Goal: Task Accomplishment & Management: Use online tool/utility

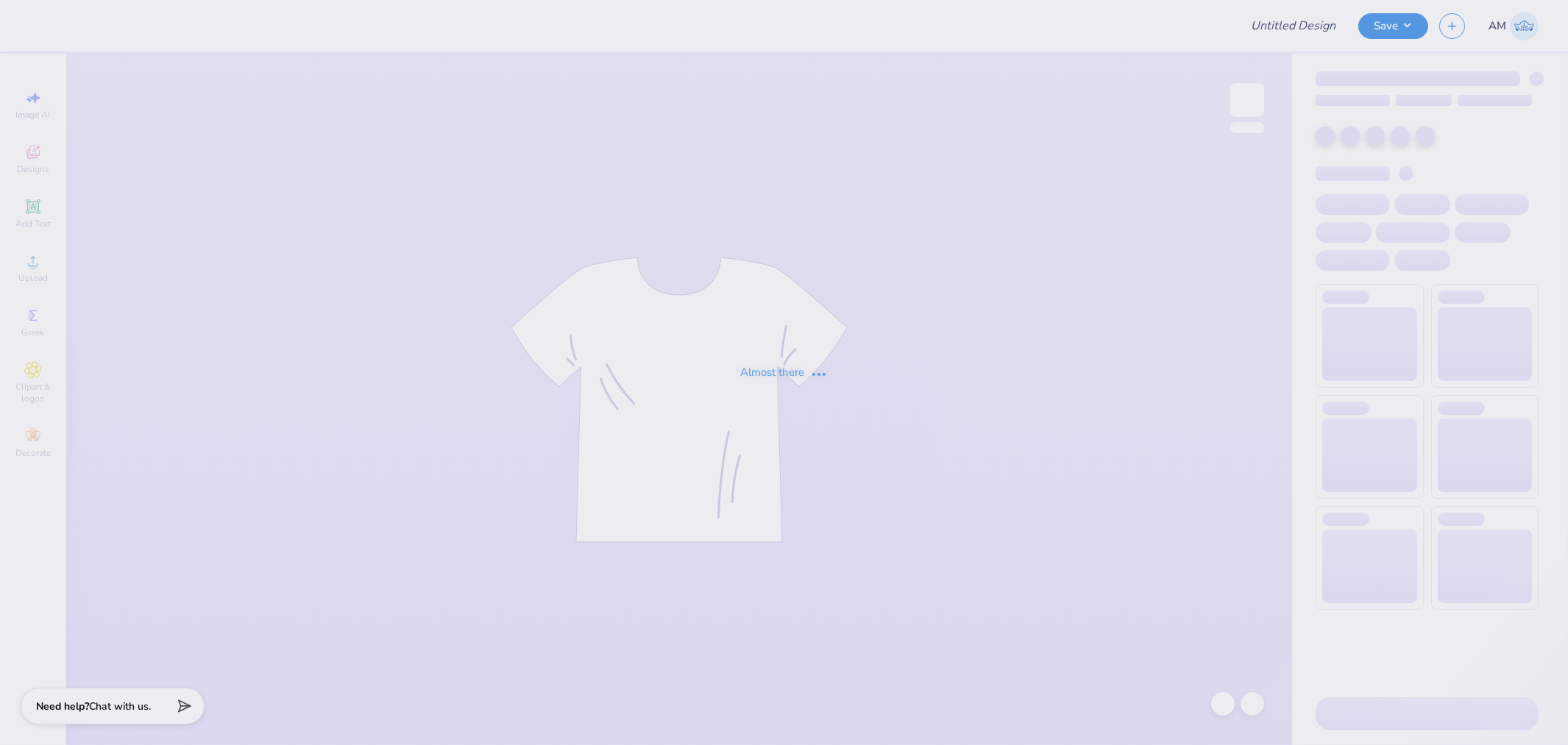
type input "[PERSON_NAME]"
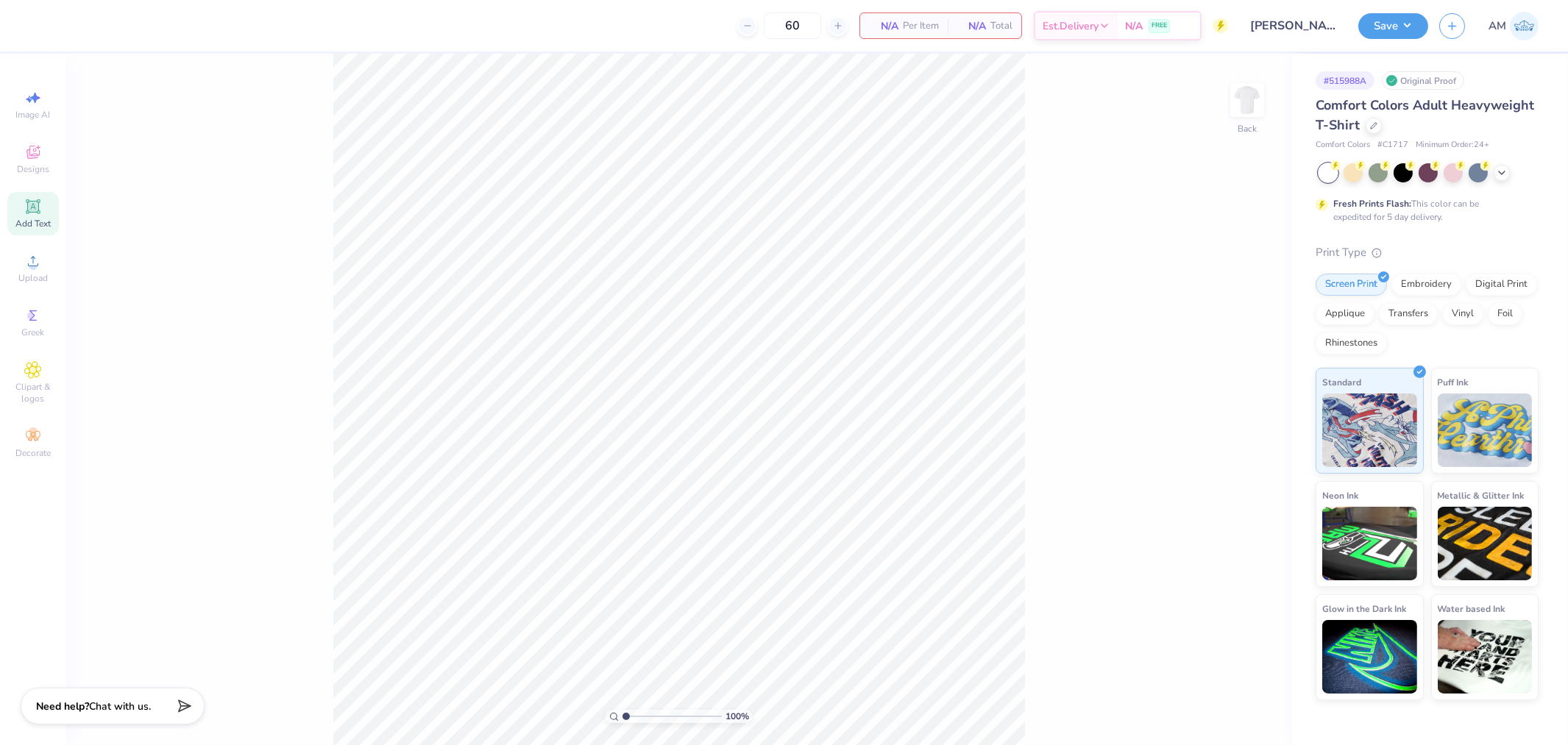
click at [27, 230] on span "Add Text" at bounding box center [33, 223] width 35 height 12
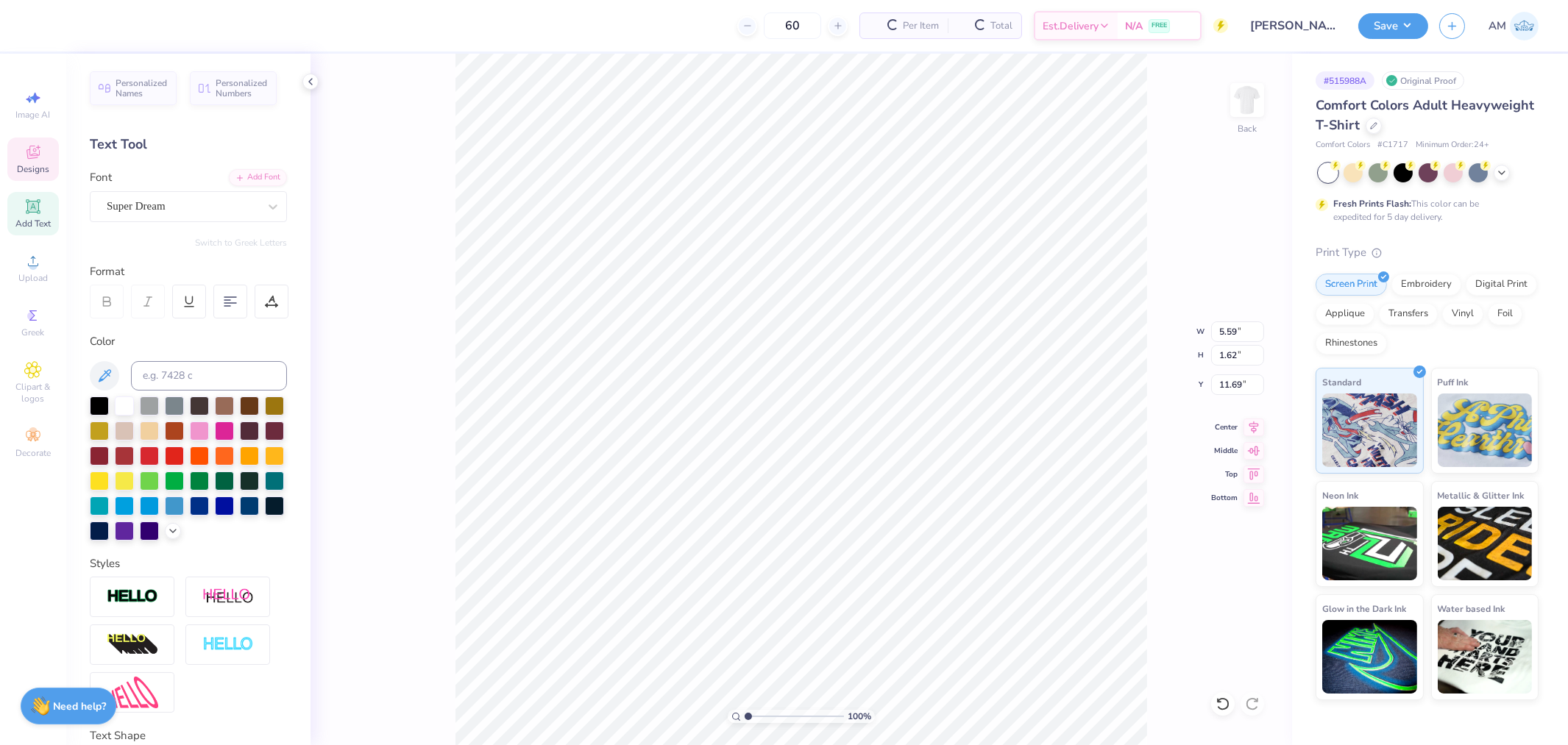
click at [31, 158] on icon at bounding box center [33, 152] width 14 height 14
click at [41, 159] on icon at bounding box center [33, 152] width 18 height 18
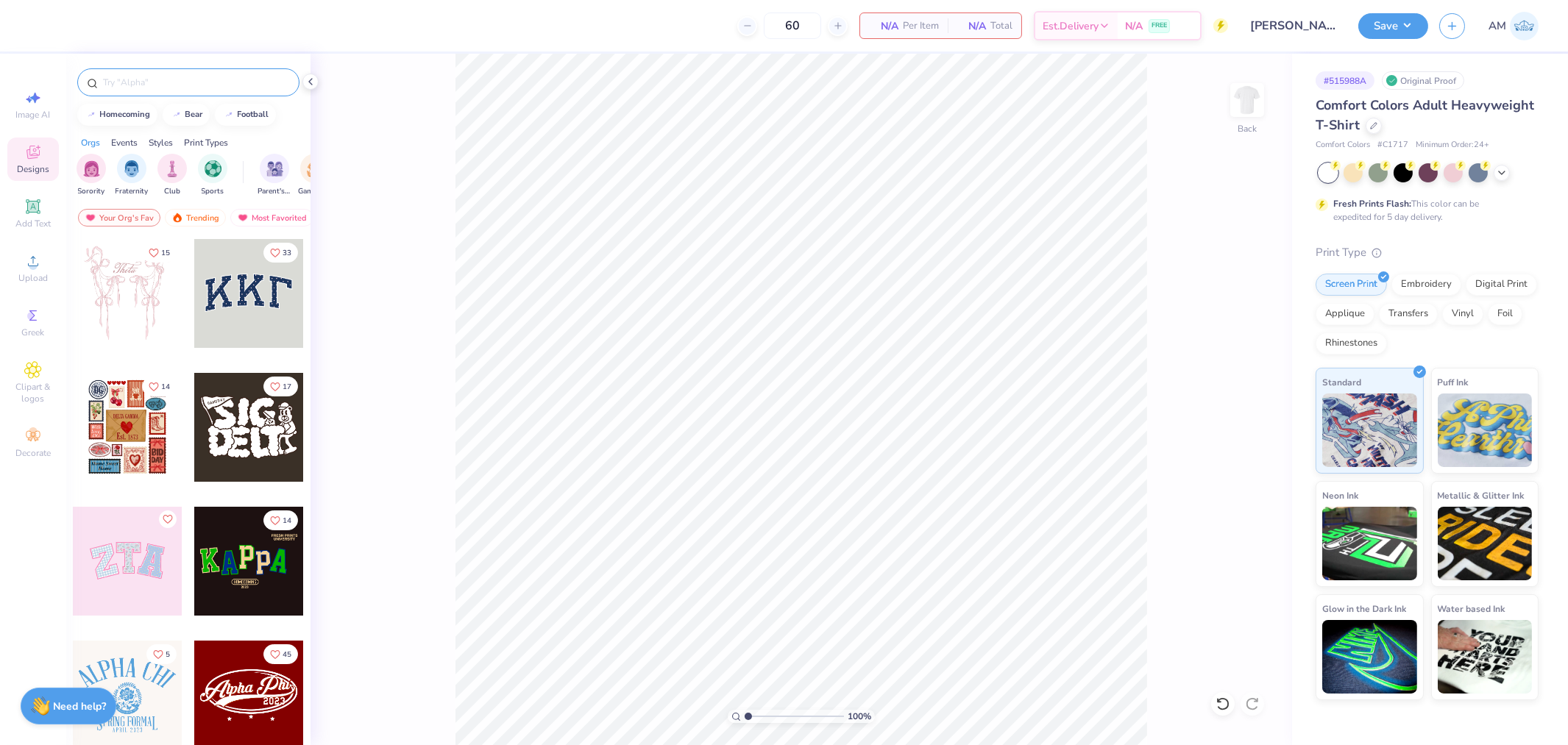
click at [155, 72] on div at bounding box center [189, 82] width 223 height 28
click at [152, 102] on div at bounding box center [188, 78] width 244 height 50
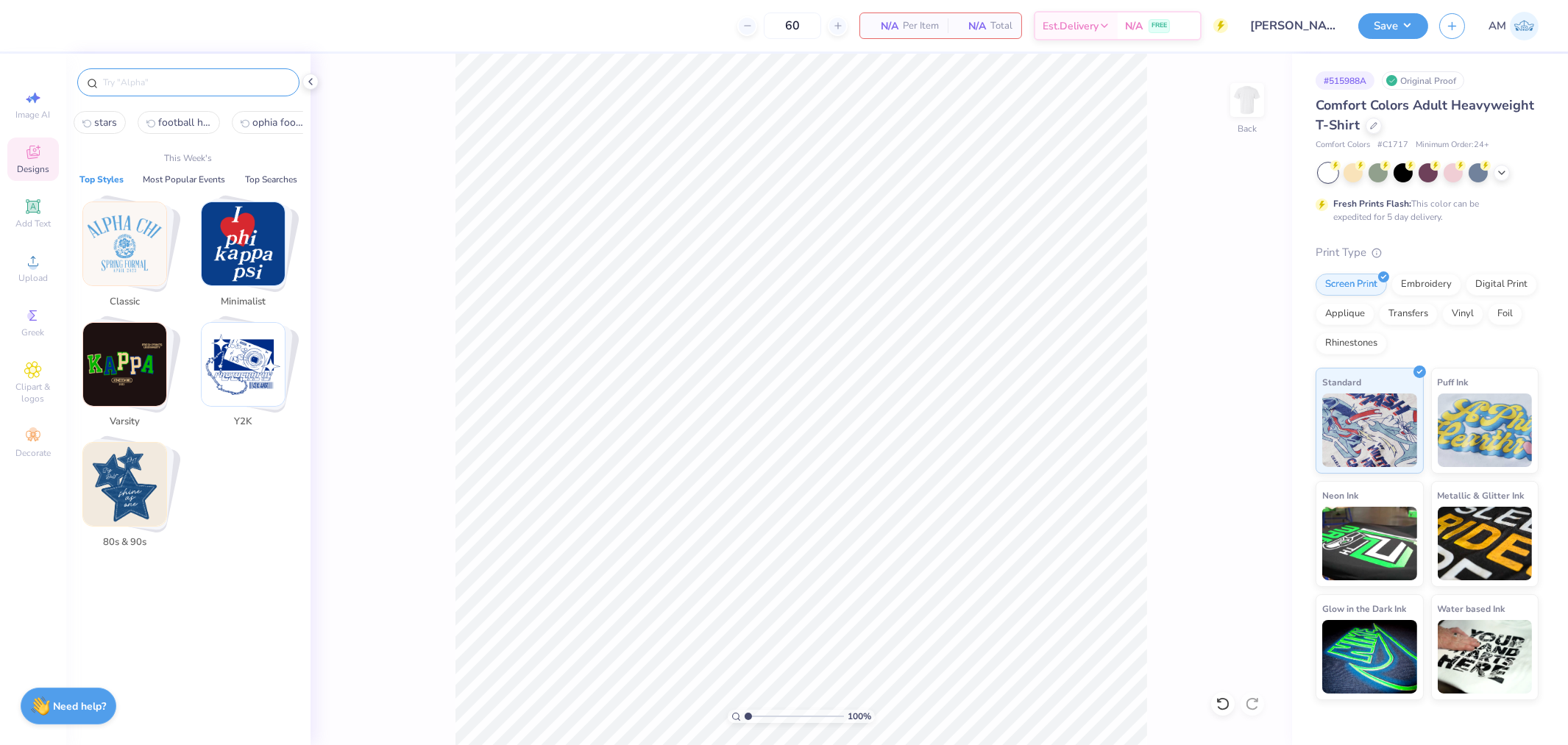
click at [149, 89] on input "text" at bounding box center [195, 82] width 188 height 14
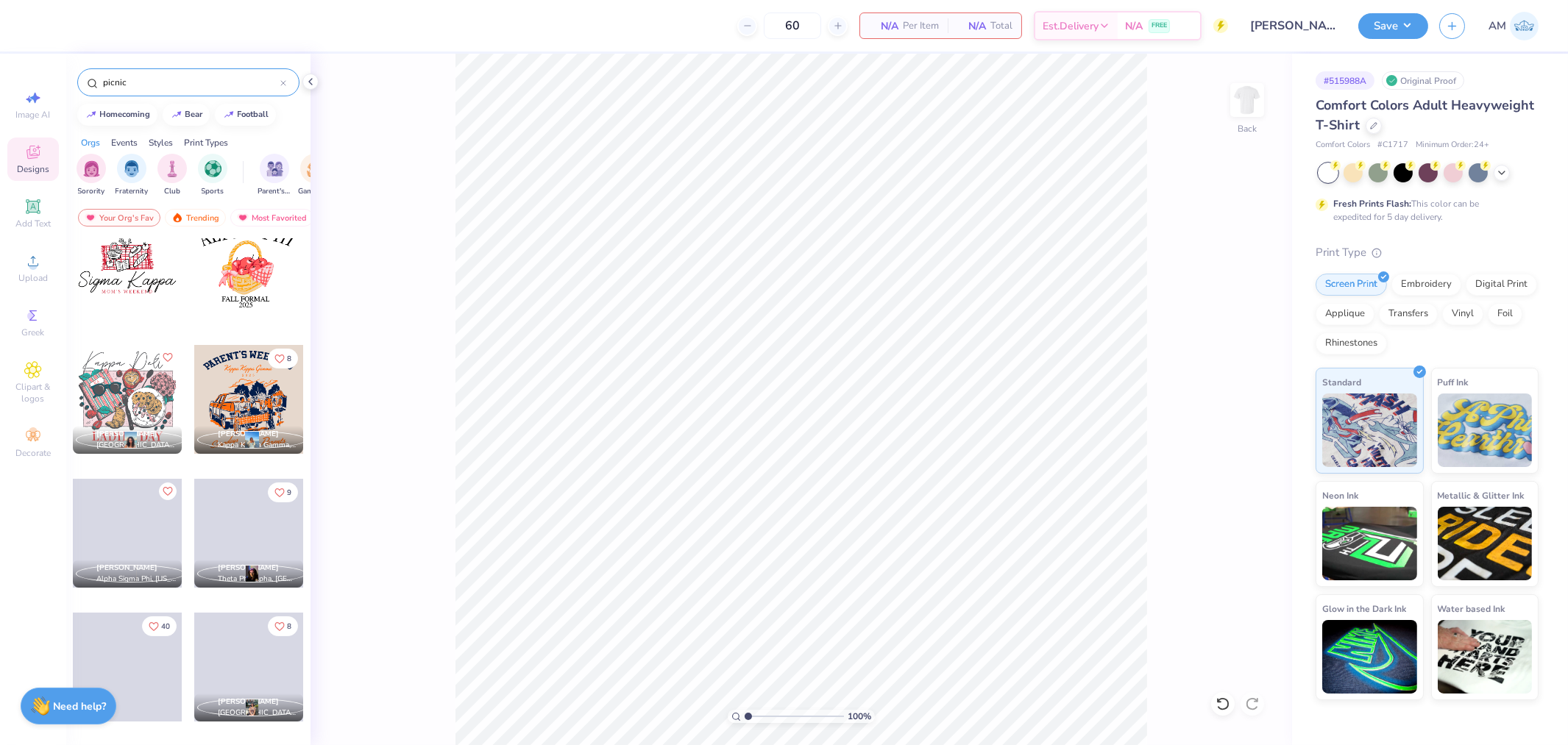
scroll to position [571, 0]
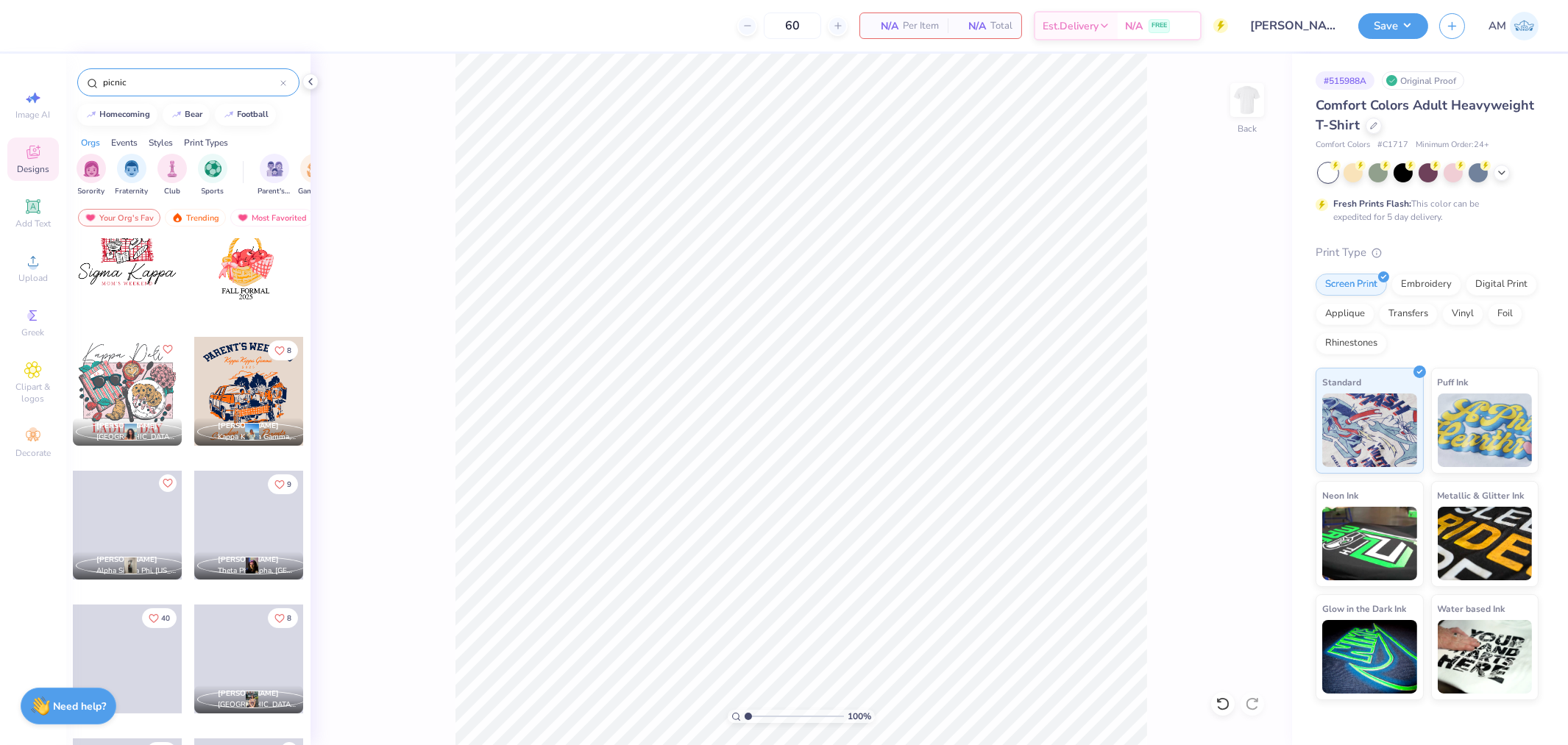
type input "picnic"
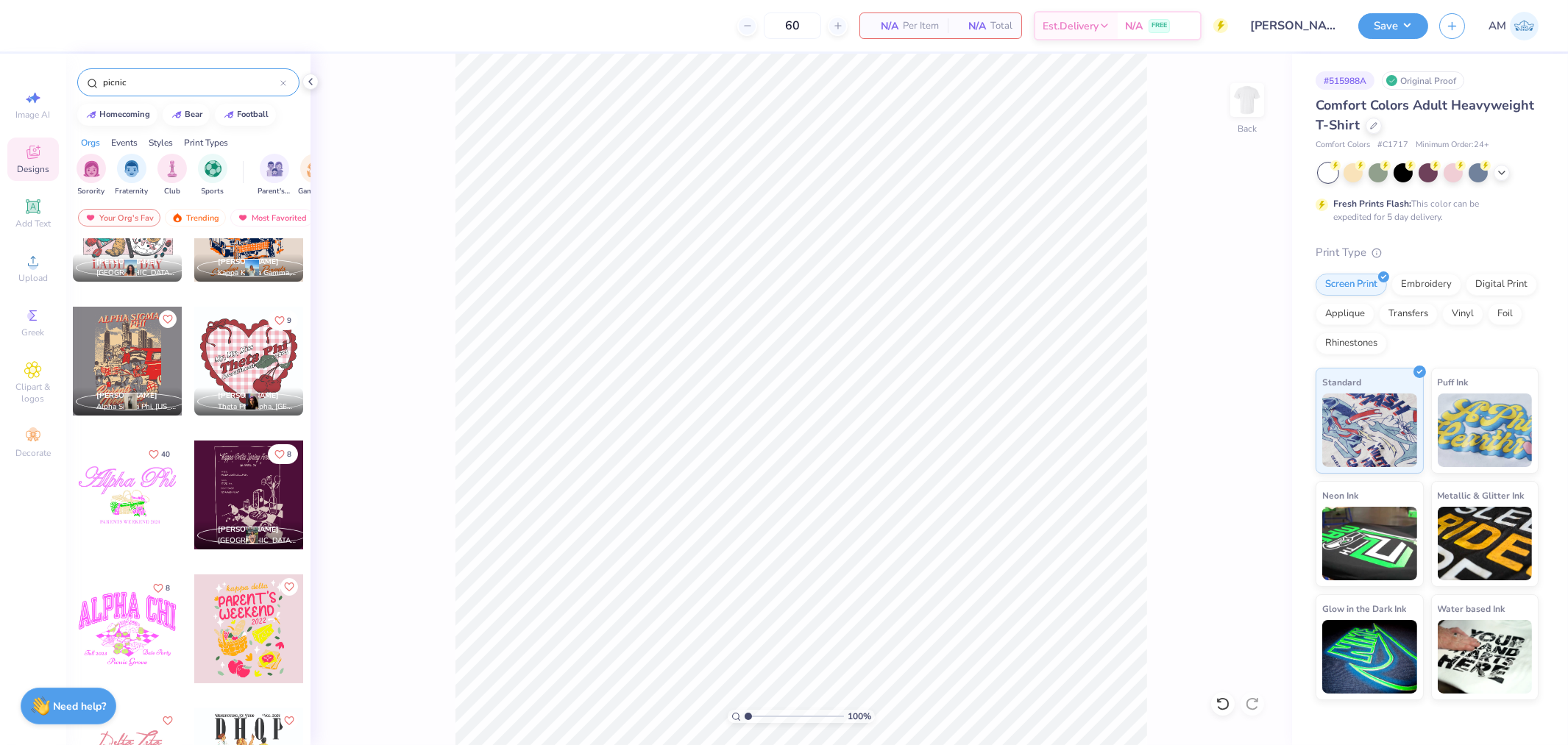
scroll to position [776, 0]
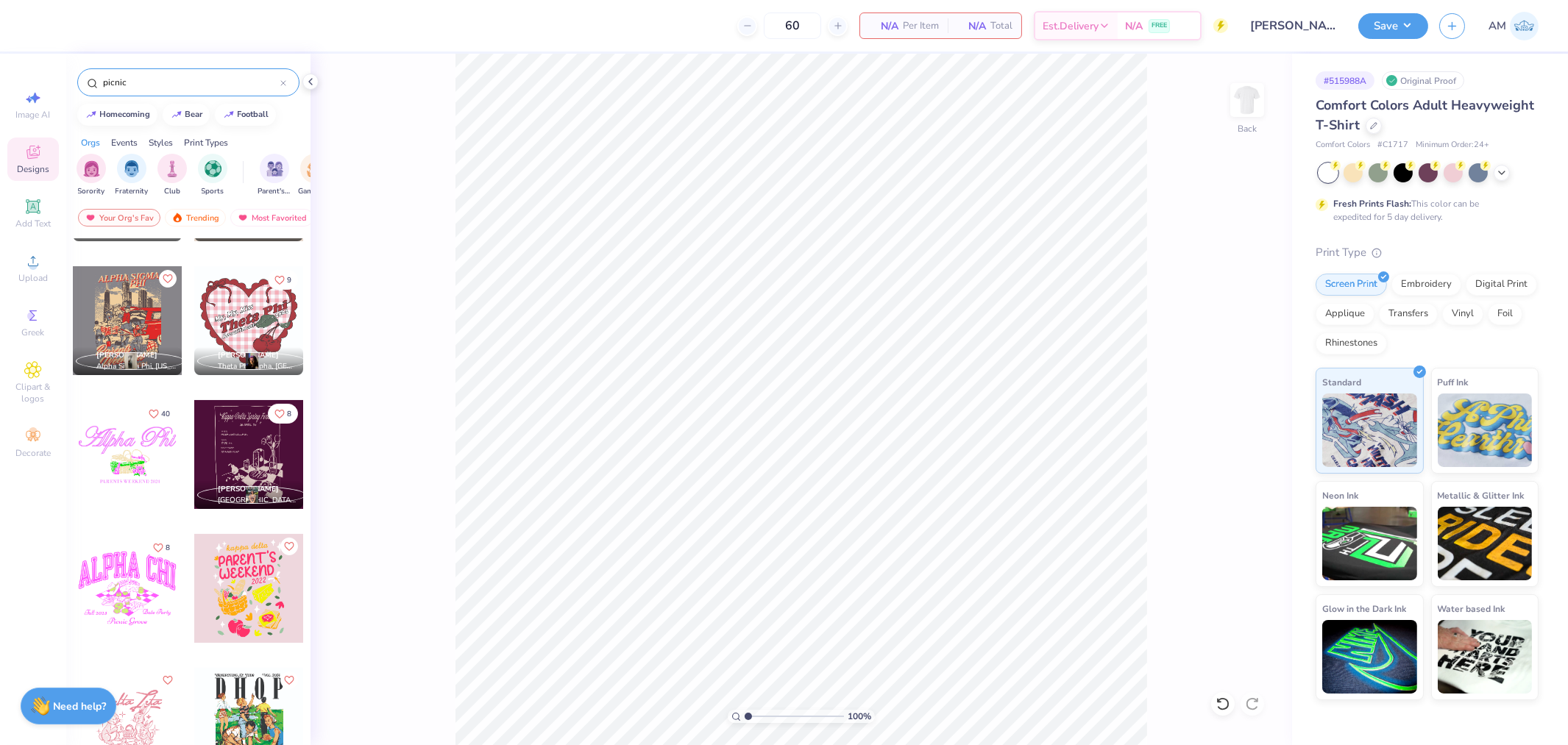
click at [242, 703] on div at bounding box center [249, 723] width 109 height 109
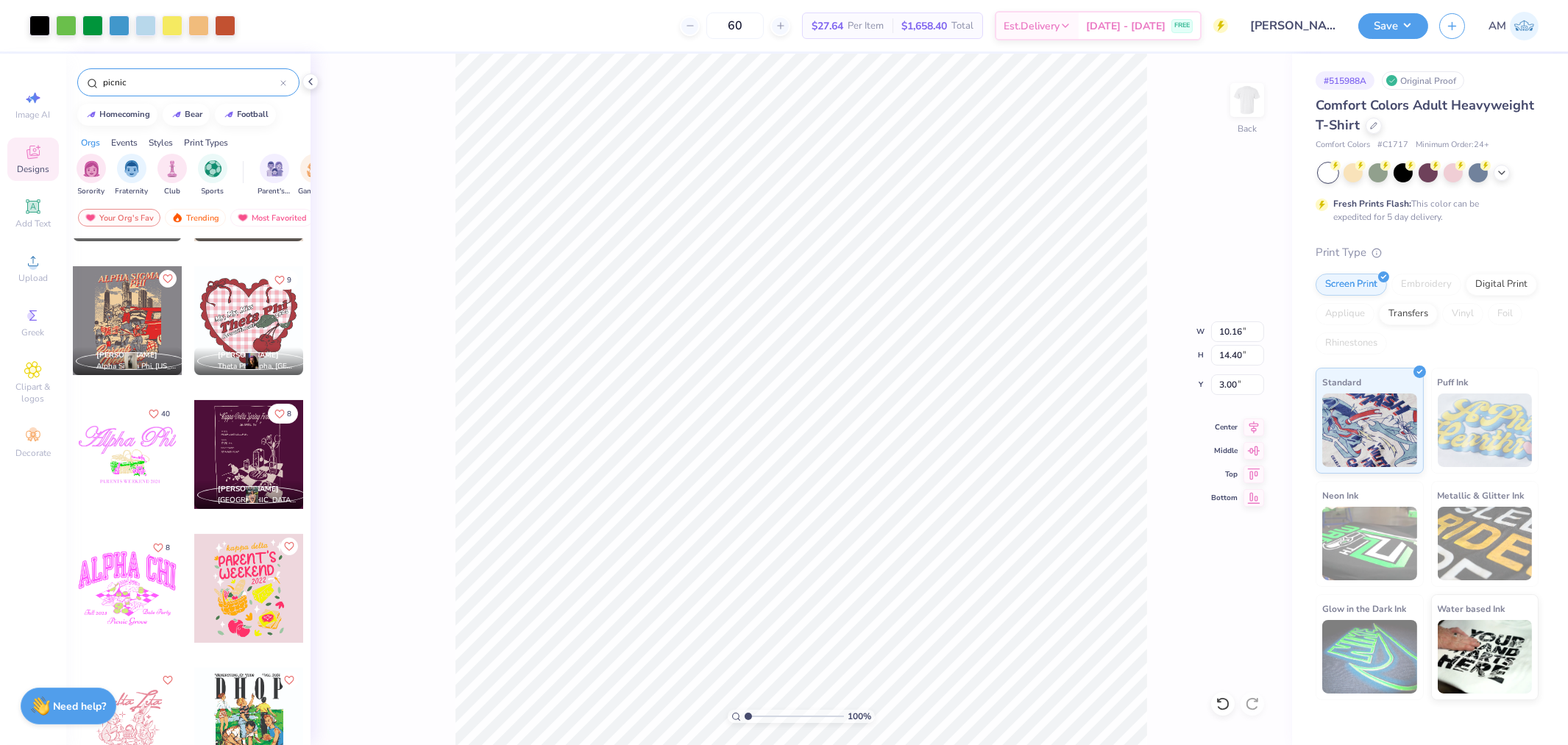
click at [309, 84] on icon at bounding box center [311, 82] width 12 height 12
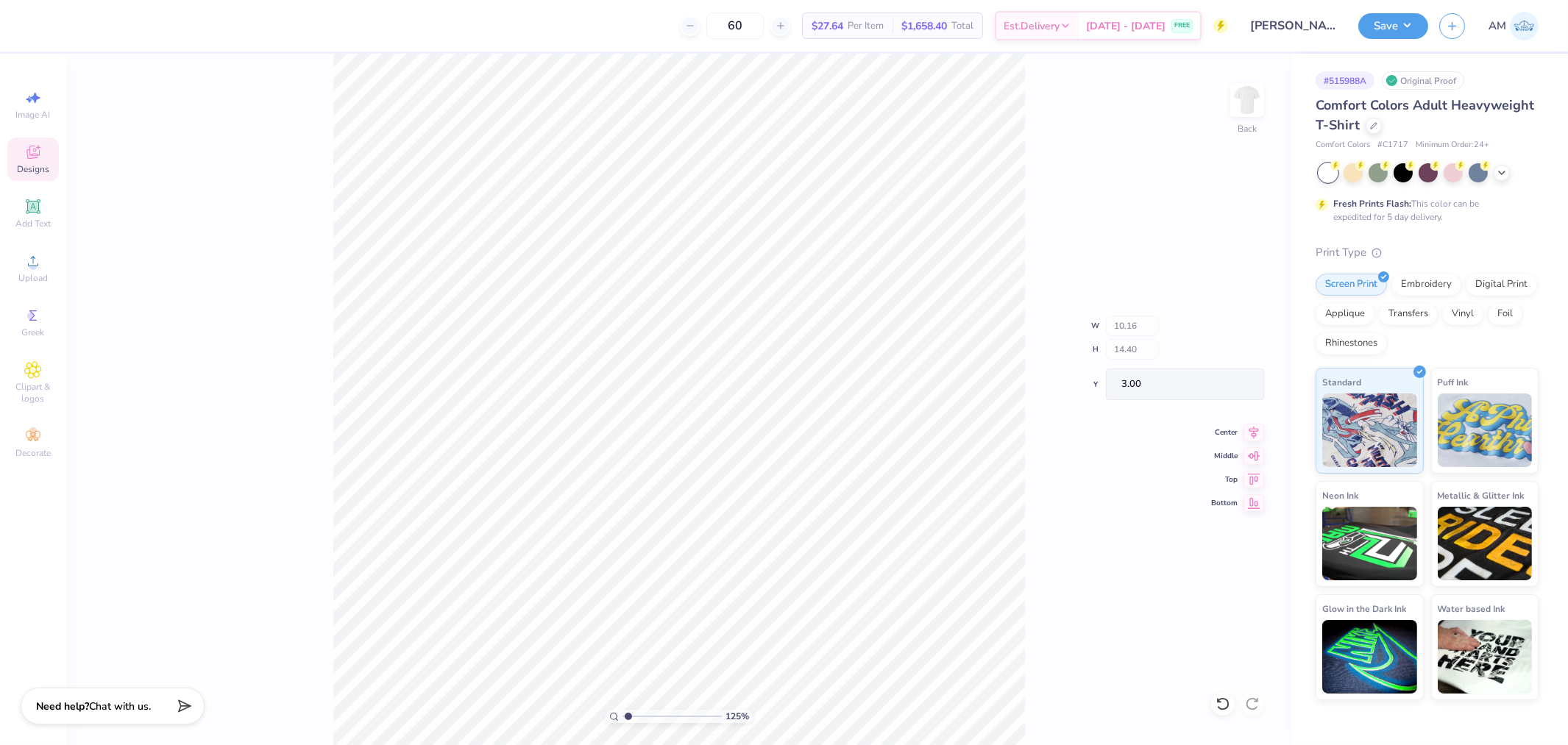
click at [1293, 456] on ul "Cut Copy Paste Remove Background Duplicate Download vector Select All Delete Gr…" at bounding box center [1350, 254] width 115 height 403
click at [1220, 705] on icon at bounding box center [1223, 704] width 14 height 14
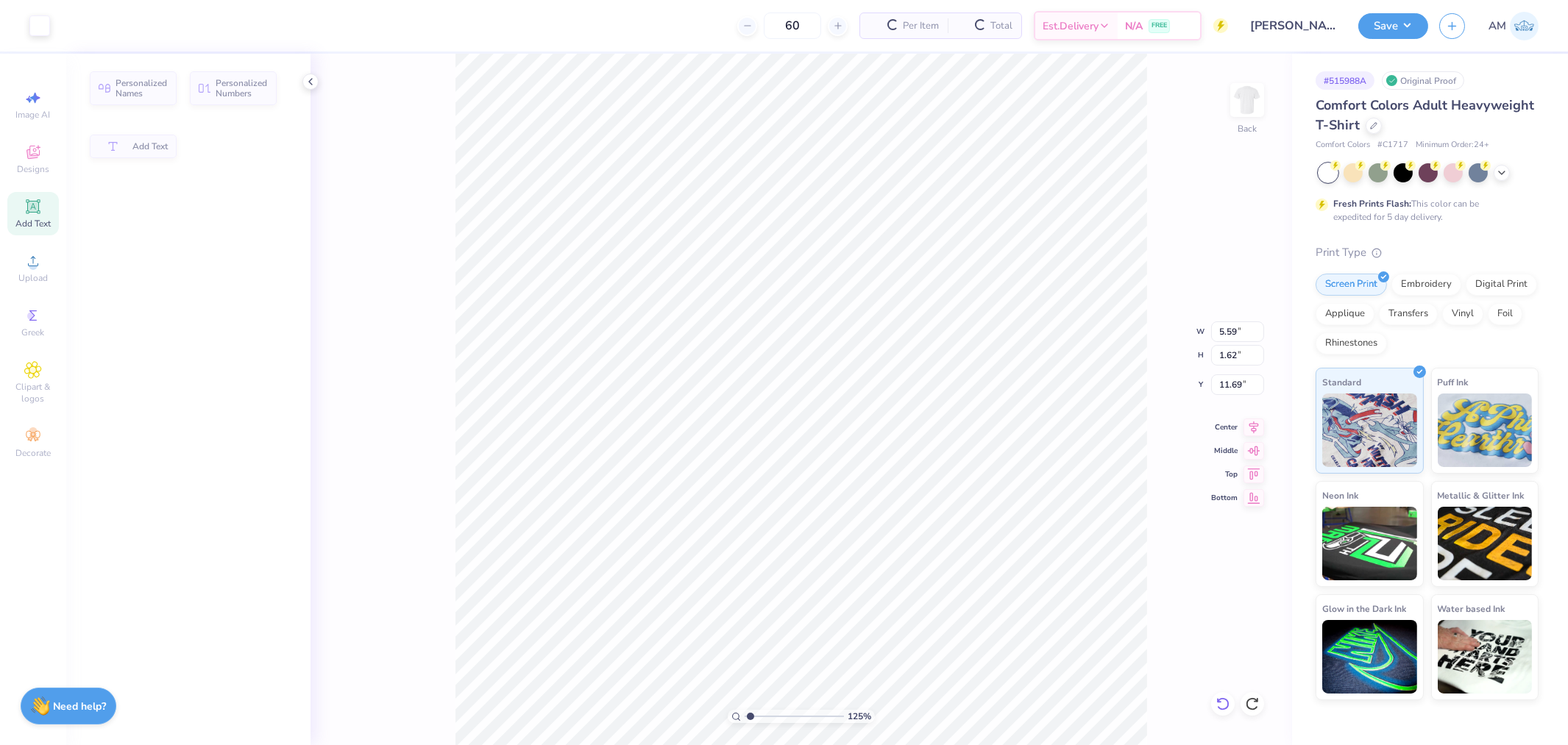
type input "1.24898773763972"
type input "5.59"
type input "1.62"
type input "11.69"
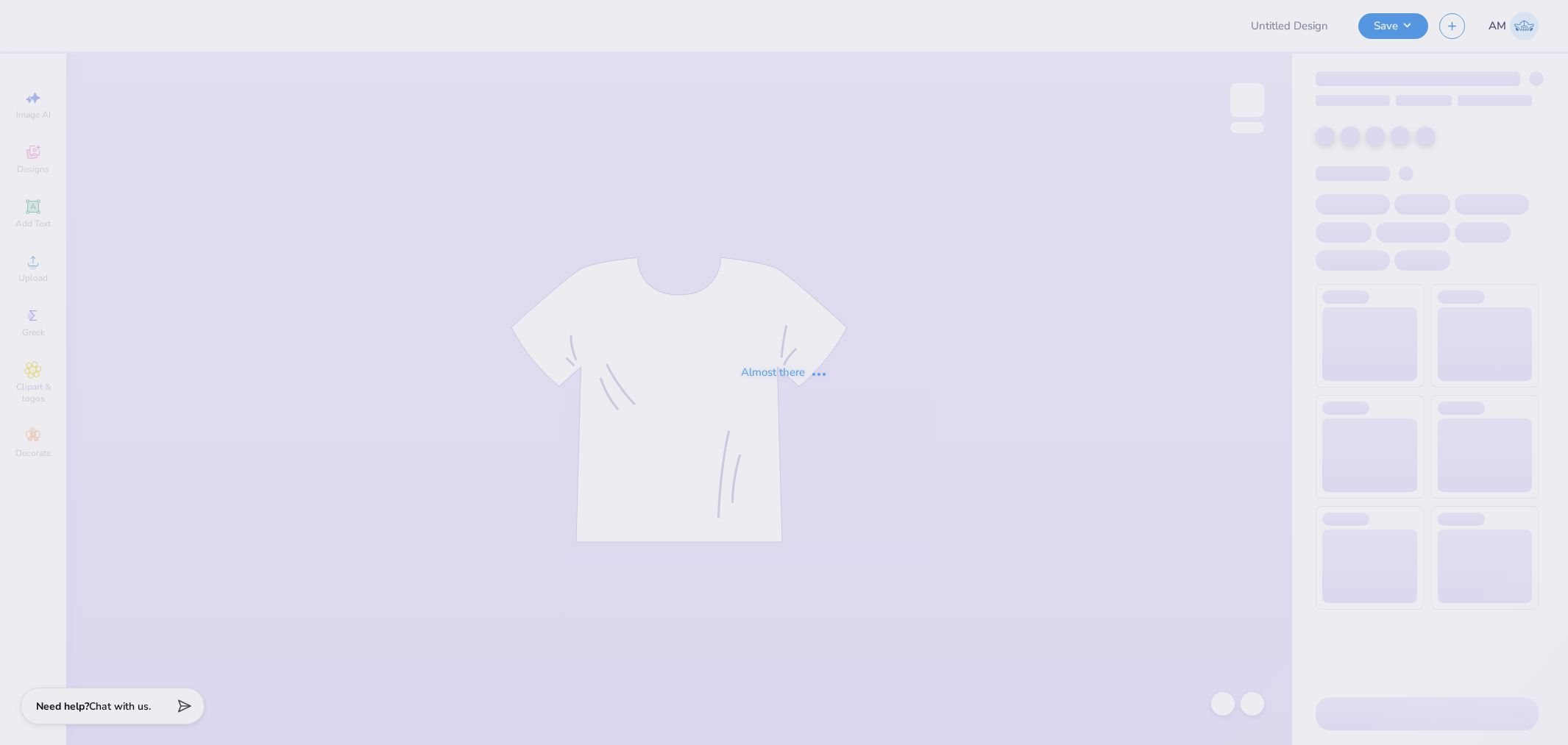
type input "[PERSON_NAME]"
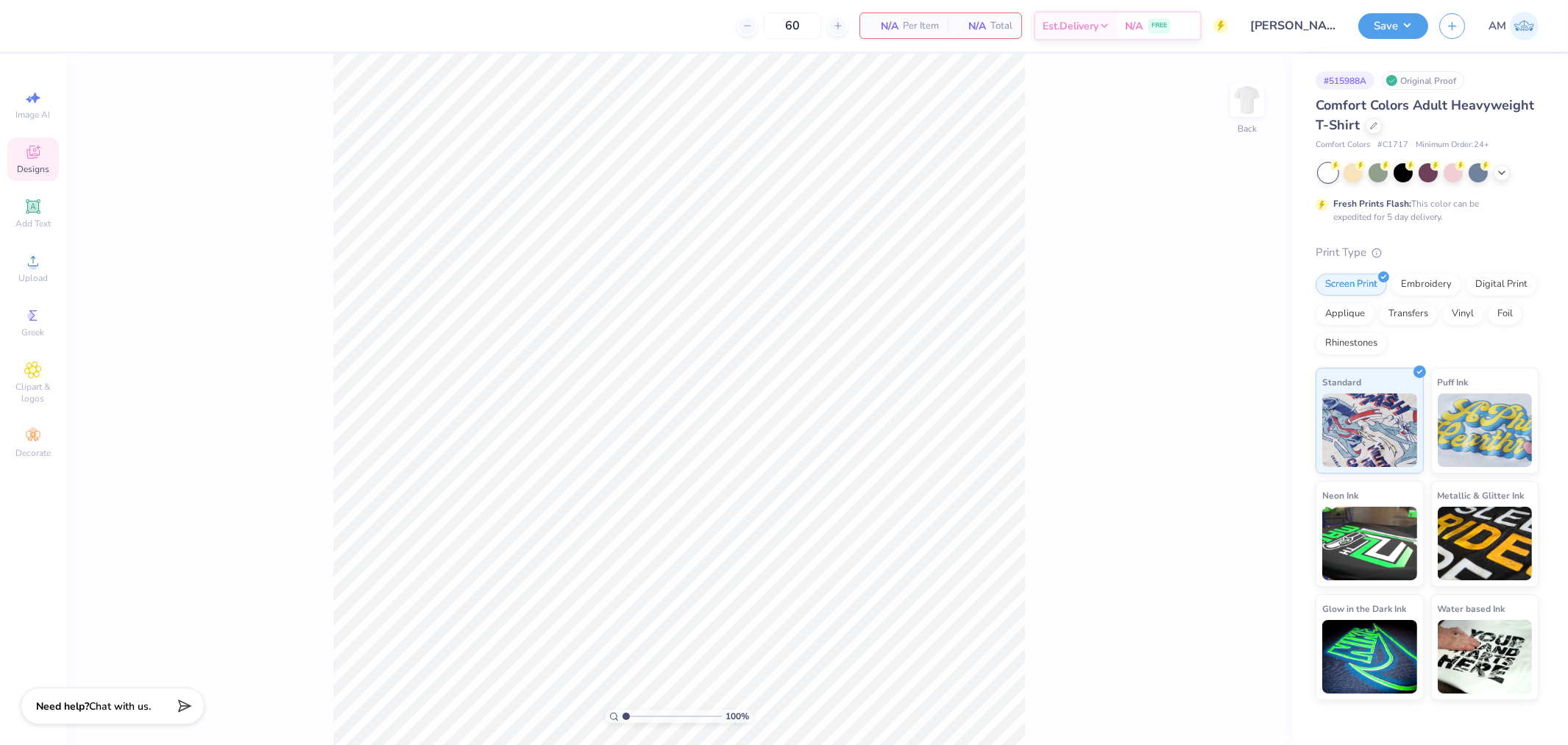
click at [46, 163] on span "Designs" at bounding box center [33, 169] width 32 height 12
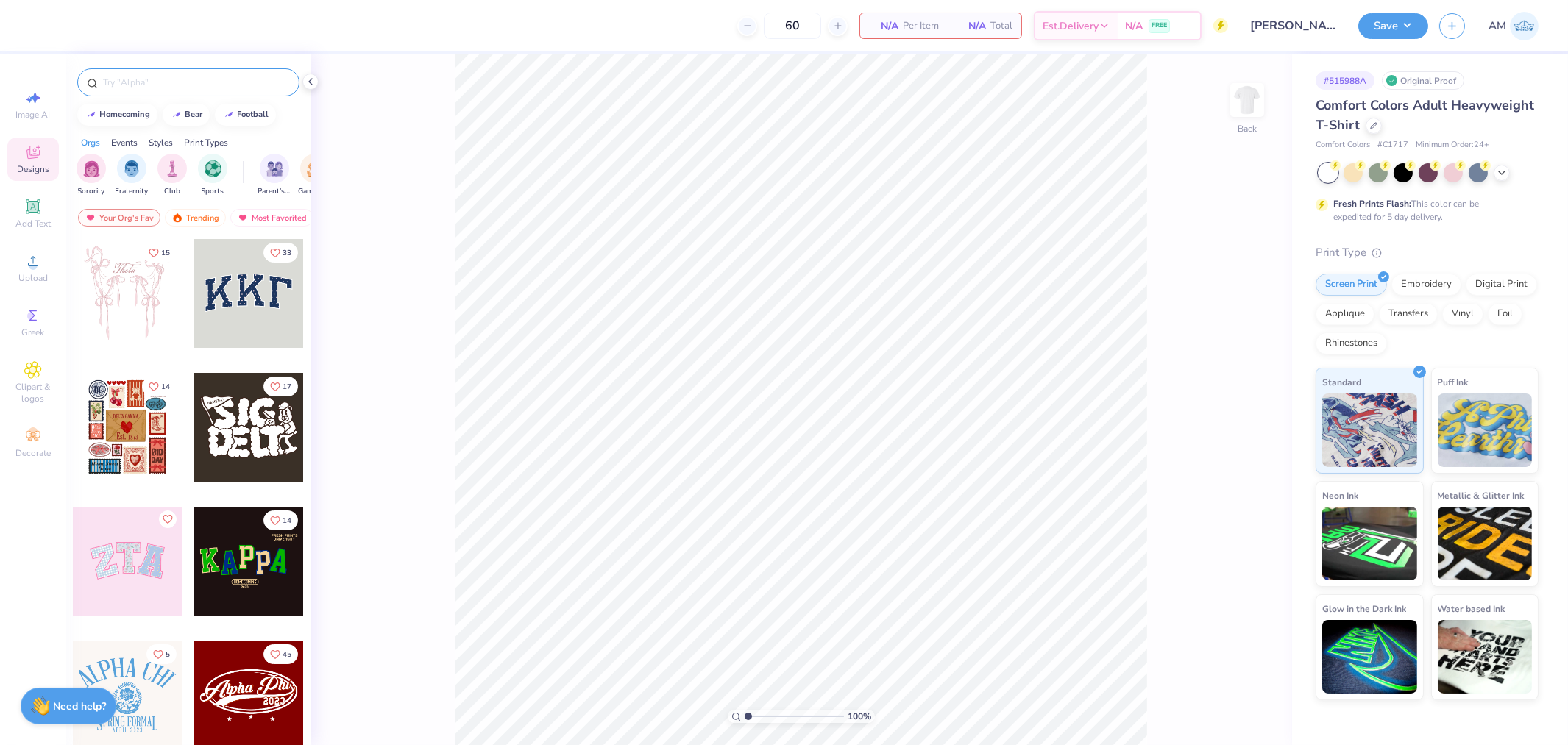
click at [168, 82] on input "text" at bounding box center [195, 82] width 188 height 14
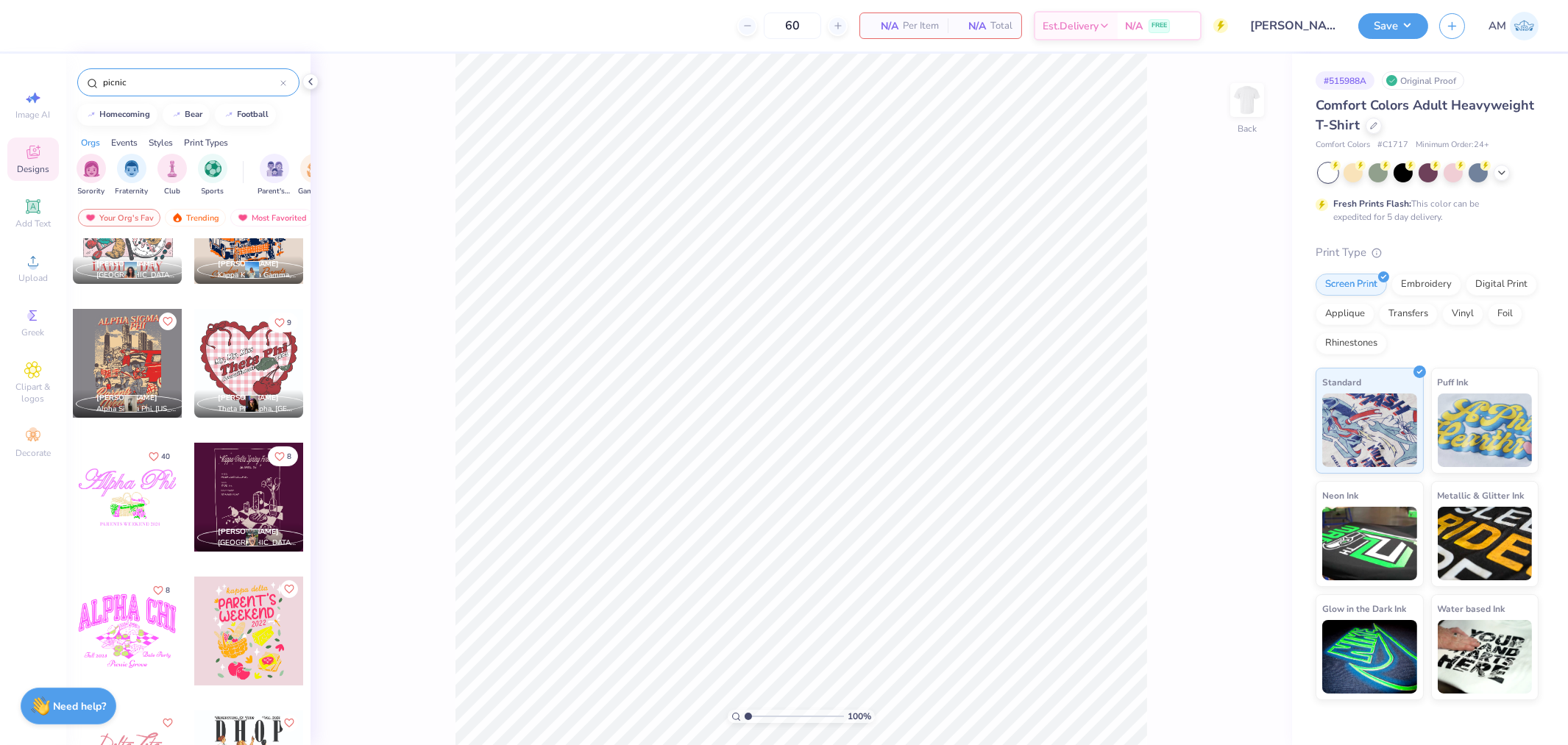
scroll to position [776, 0]
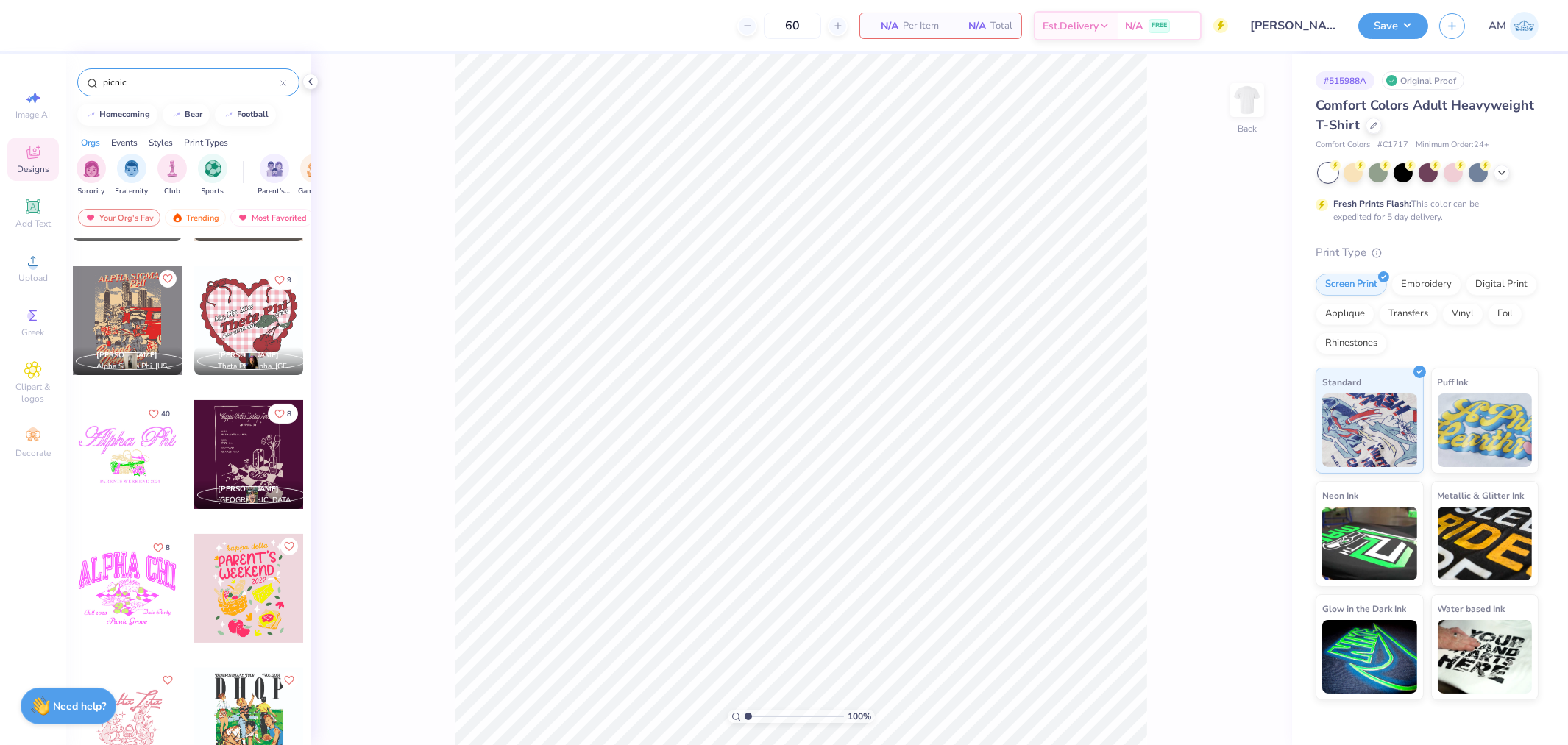
type input "picnic"
click at [241, 717] on div at bounding box center [249, 723] width 109 height 109
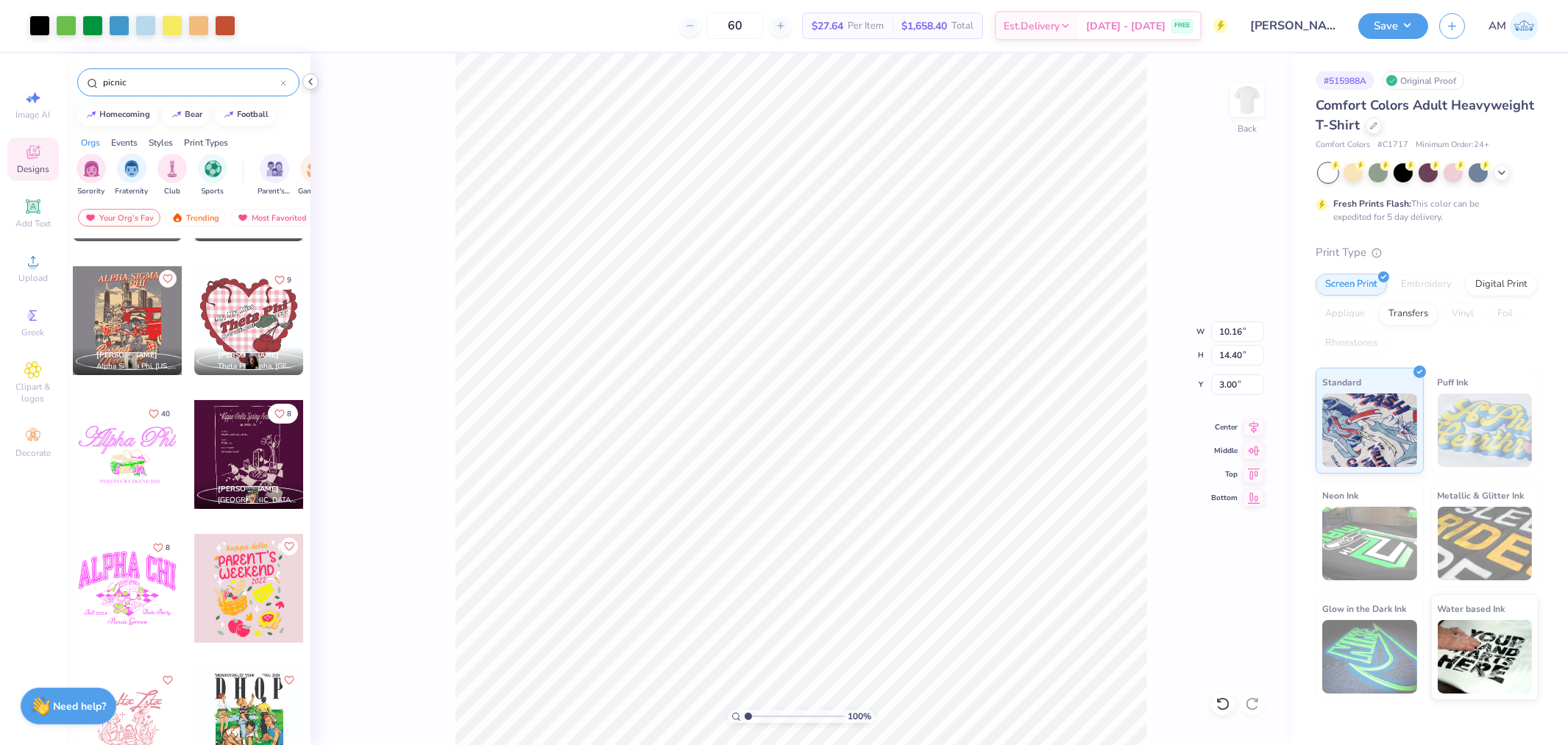
click at [311, 78] on icon at bounding box center [311, 82] width 12 height 12
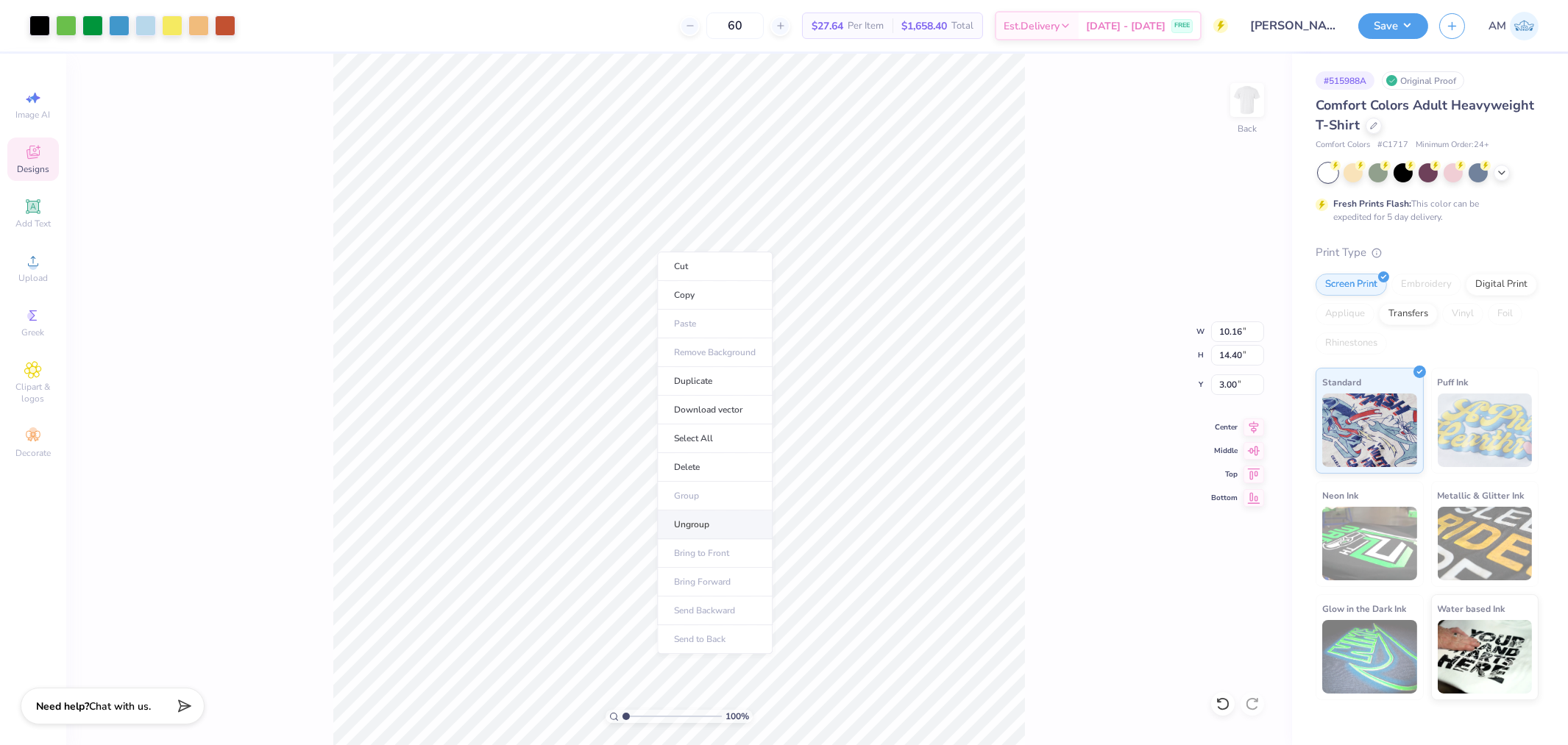
click at [701, 525] on li "Ungroup" at bounding box center [715, 525] width 115 height 29
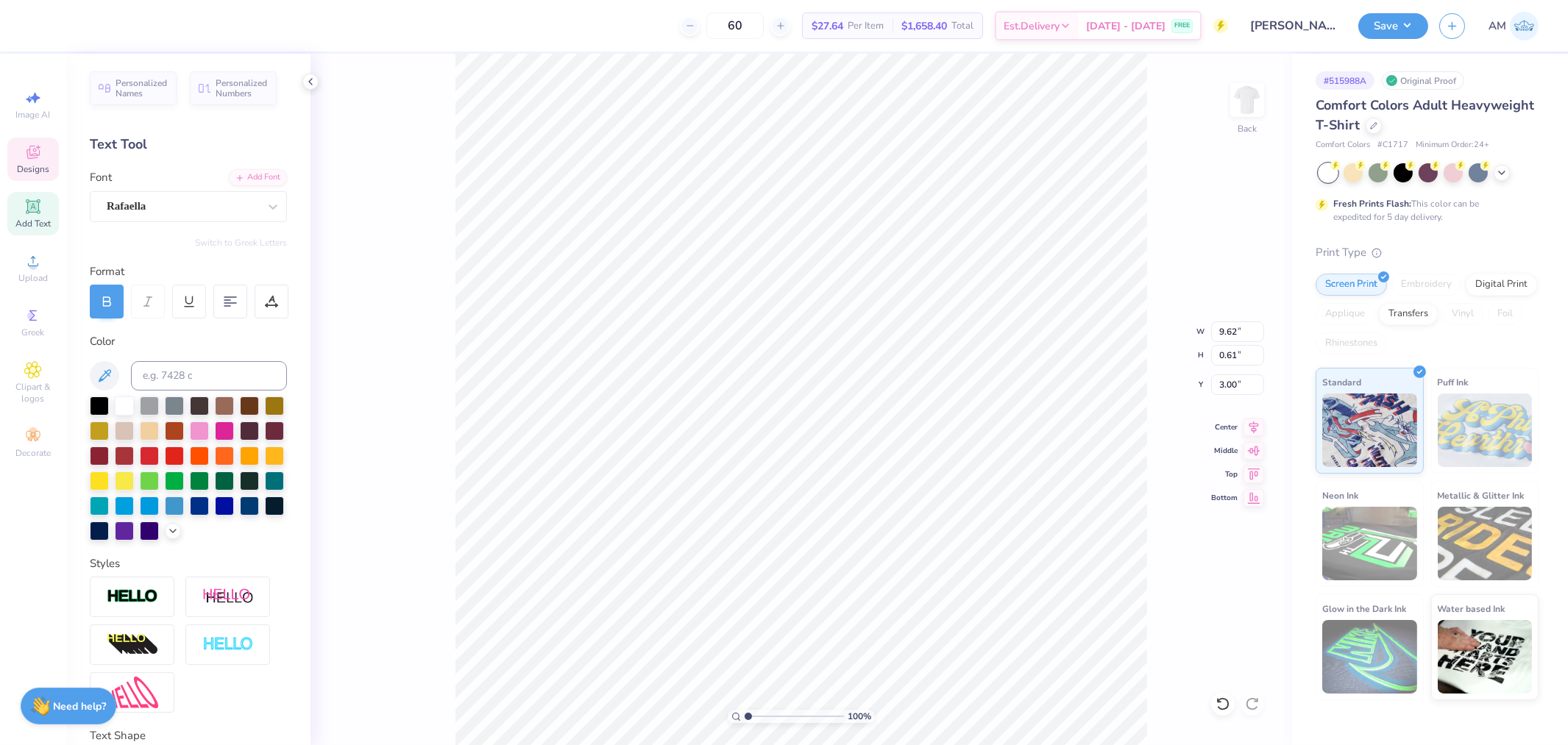
scroll to position [13, 2]
type textarea "Parent's"
click at [228, 306] on 379 at bounding box center [227, 306] width 6 height 0
click at [241, 298] on div at bounding box center [231, 302] width 34 height 34
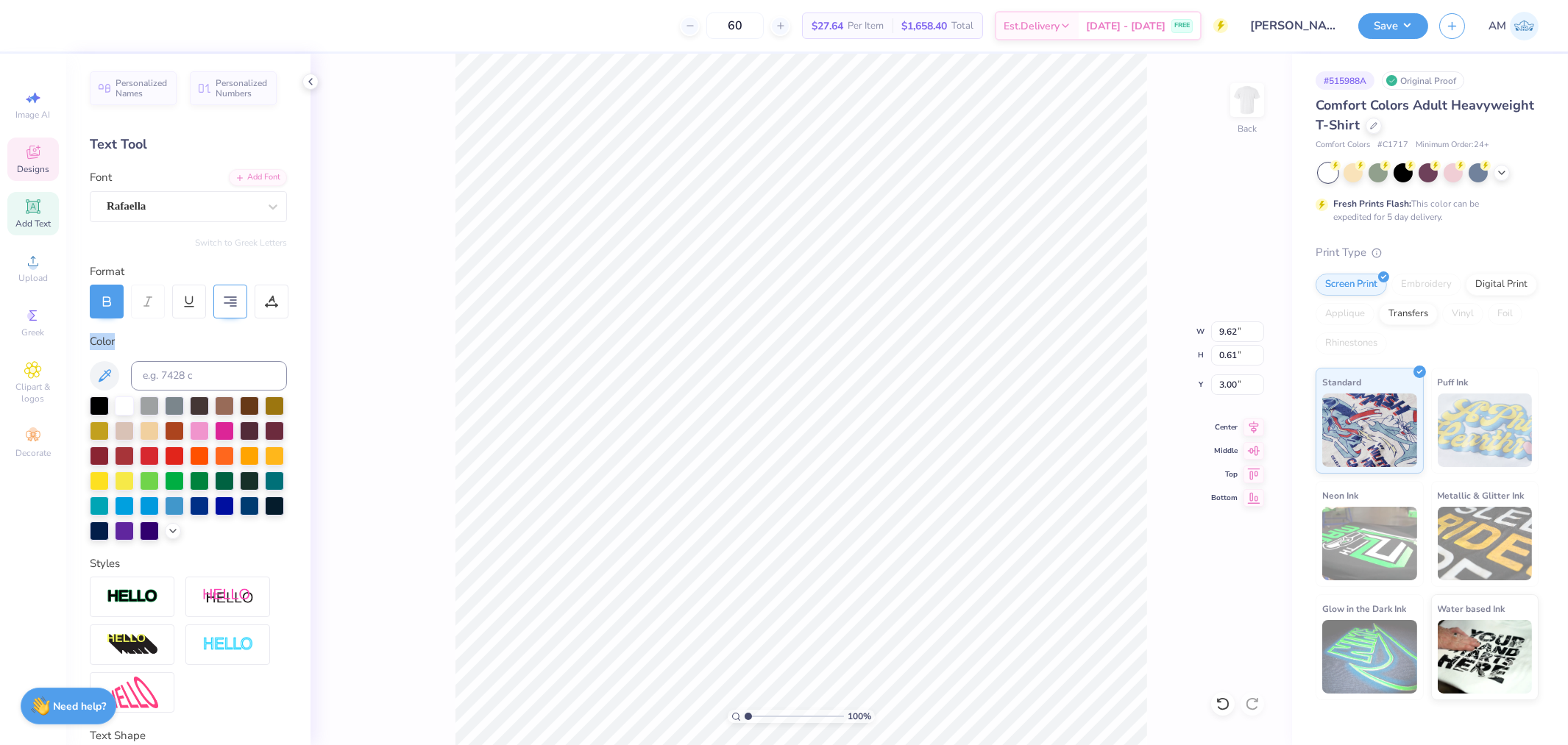
click at [241, 298] on div at bounding box center [231, 302] width 34 height 34
type input "10.03"
type input "3.21"
type input "3.60"
type input "10.16"
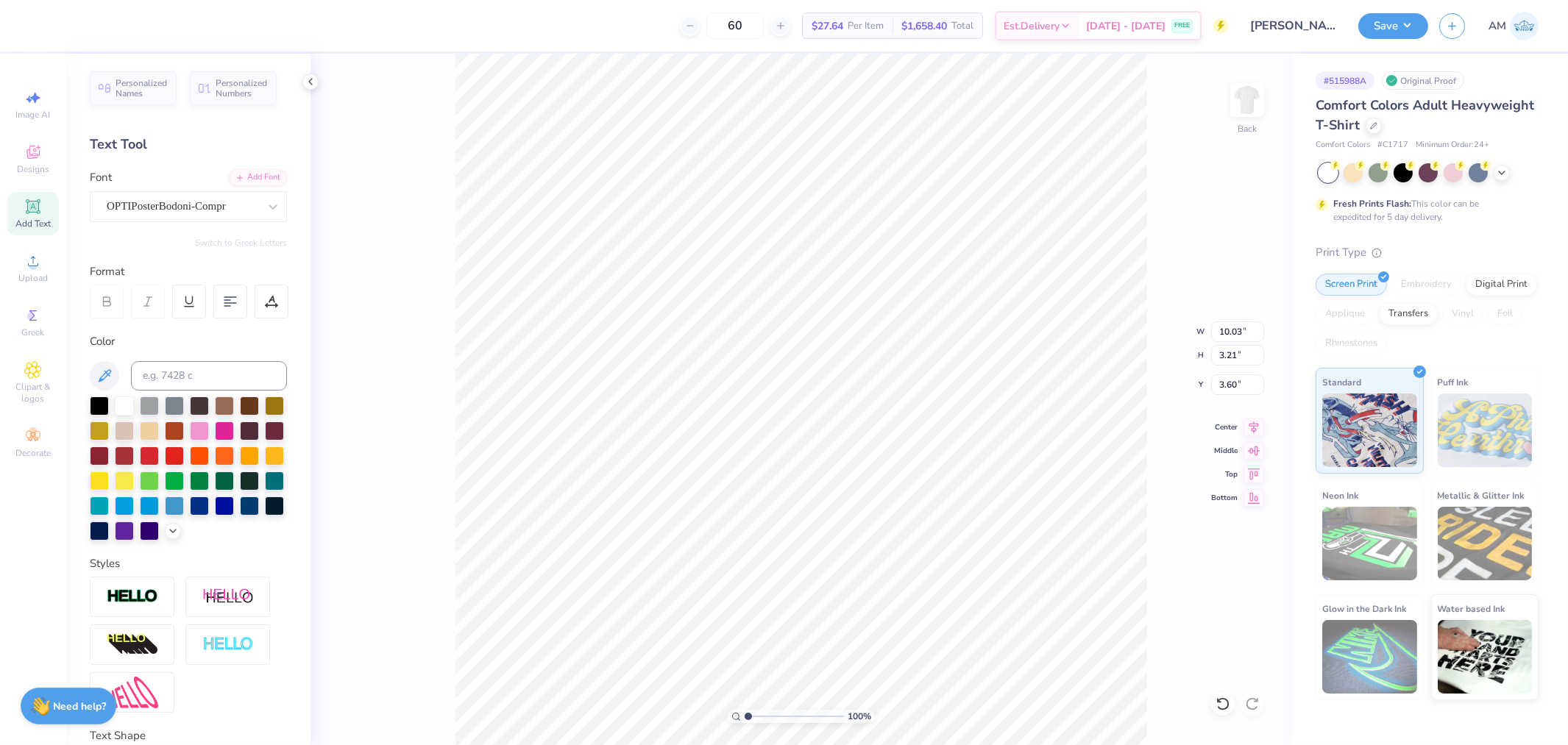
type input "14.40"
type input "3.00"
click at [1225, 707] on icon at bounding box center [1223, 704] width 14 height 14
type input "3.61"
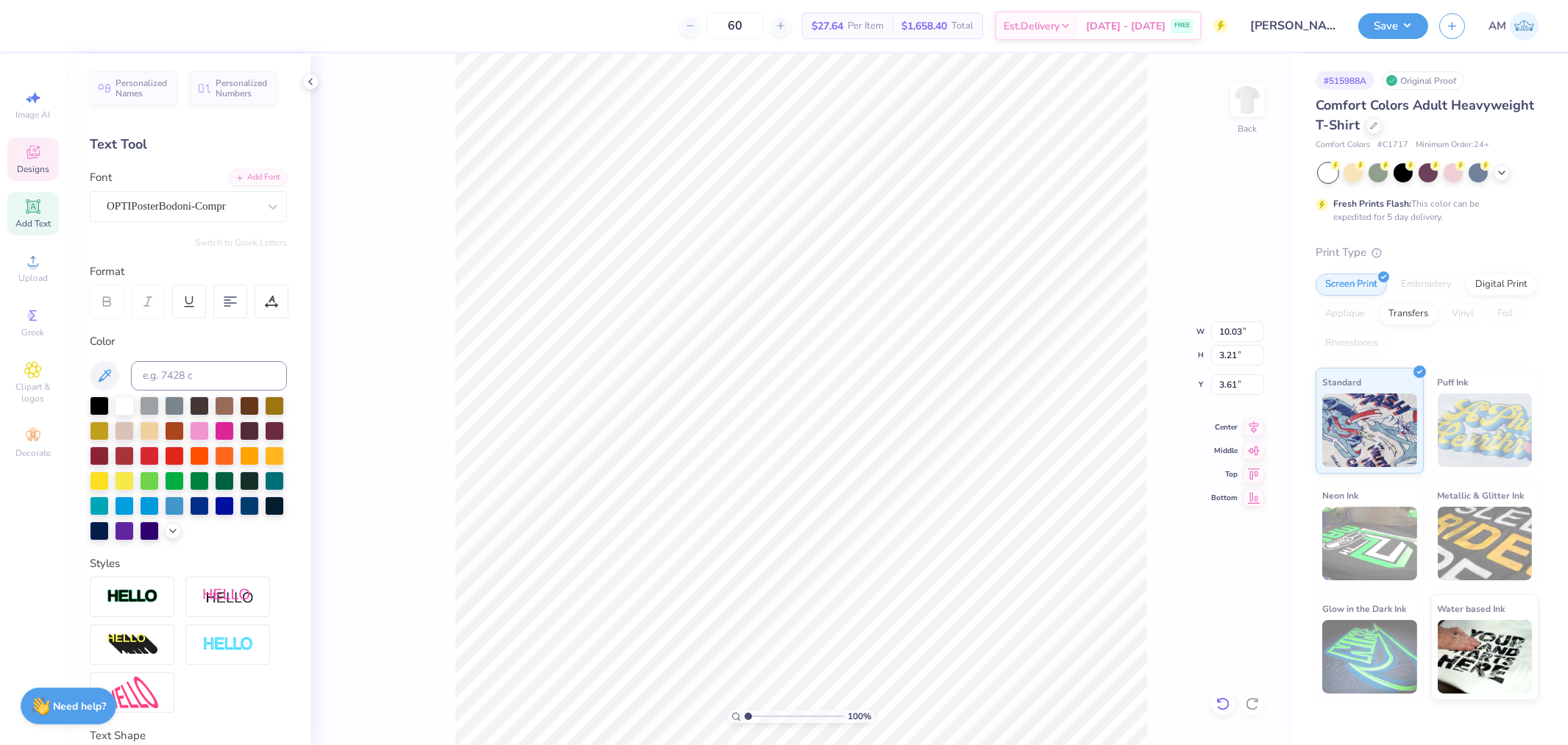
type textarea "WEEKEND"
type input "11.61"
type input "2.75"
type input "3.54"
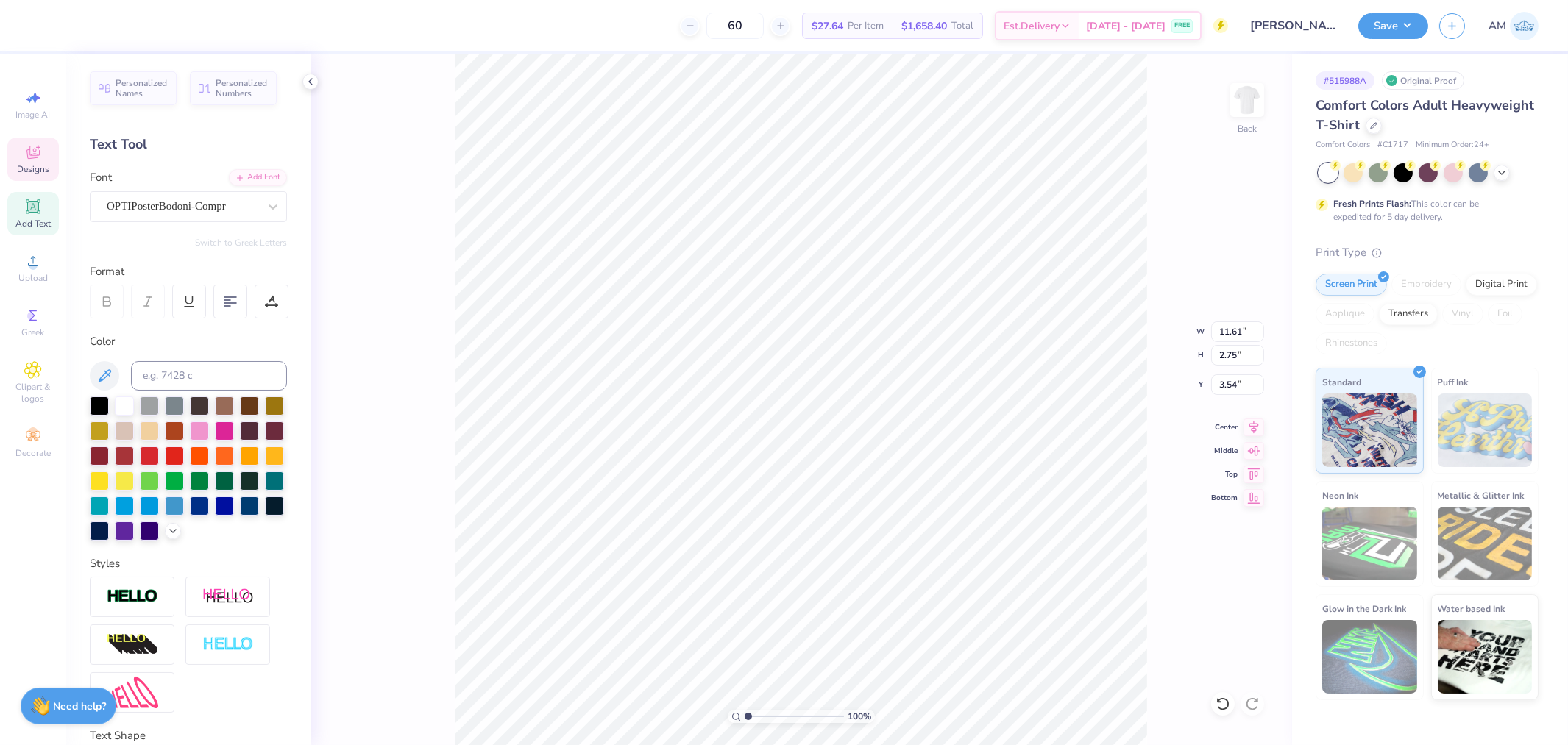
type input "11.30"
type input "2.68"
type input "9.87"
type input "2.34"
type input "3.88"
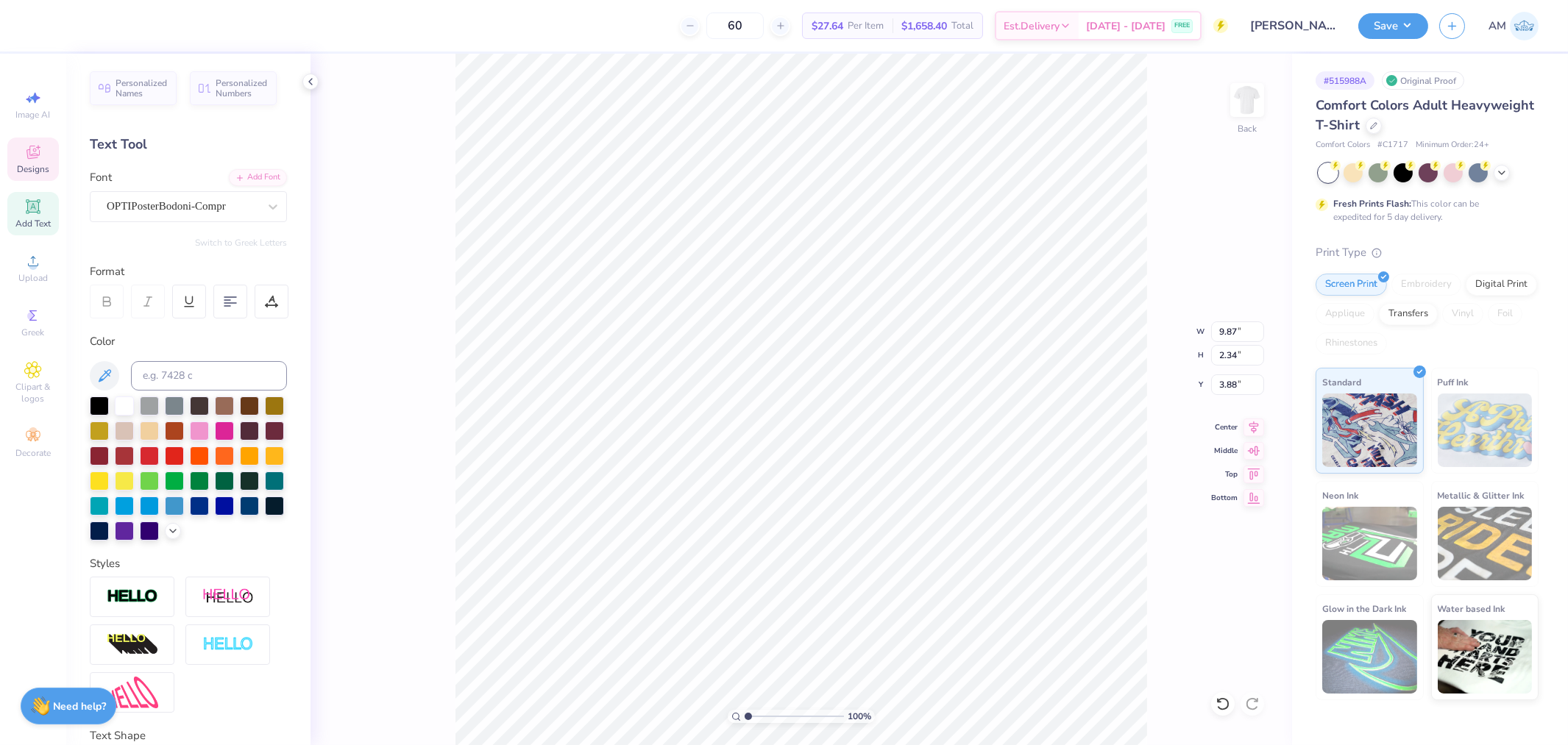
type input "9.62"
type input "0.61"
type input "3.00"
type textarea "Parent's Vol. 2025"
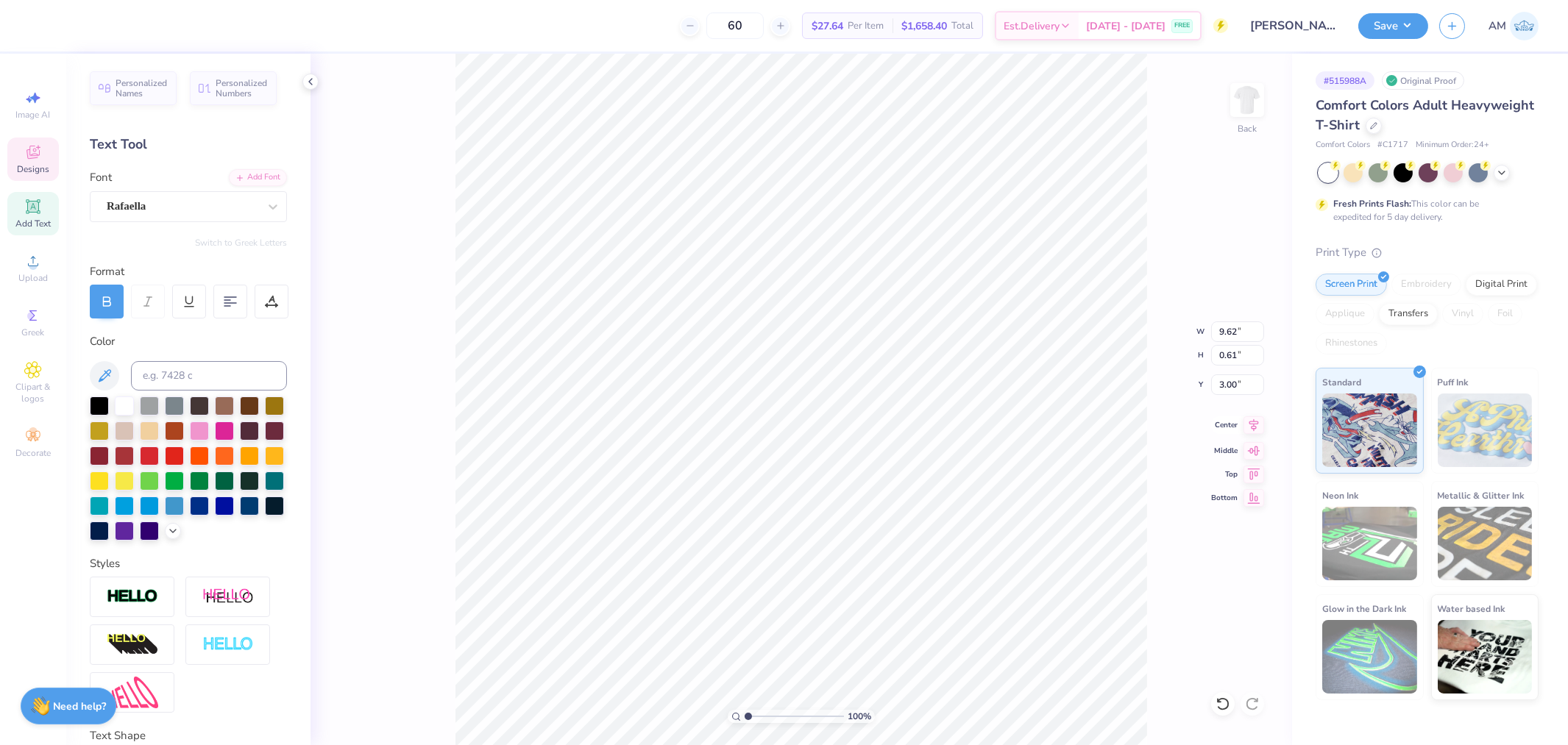
click at [1253, 427] on icon at bounding box center [1254, 425] width 10 height 13
type textarea "Phi Sigma Sigma"
type input "10.16"
type input "14.59"
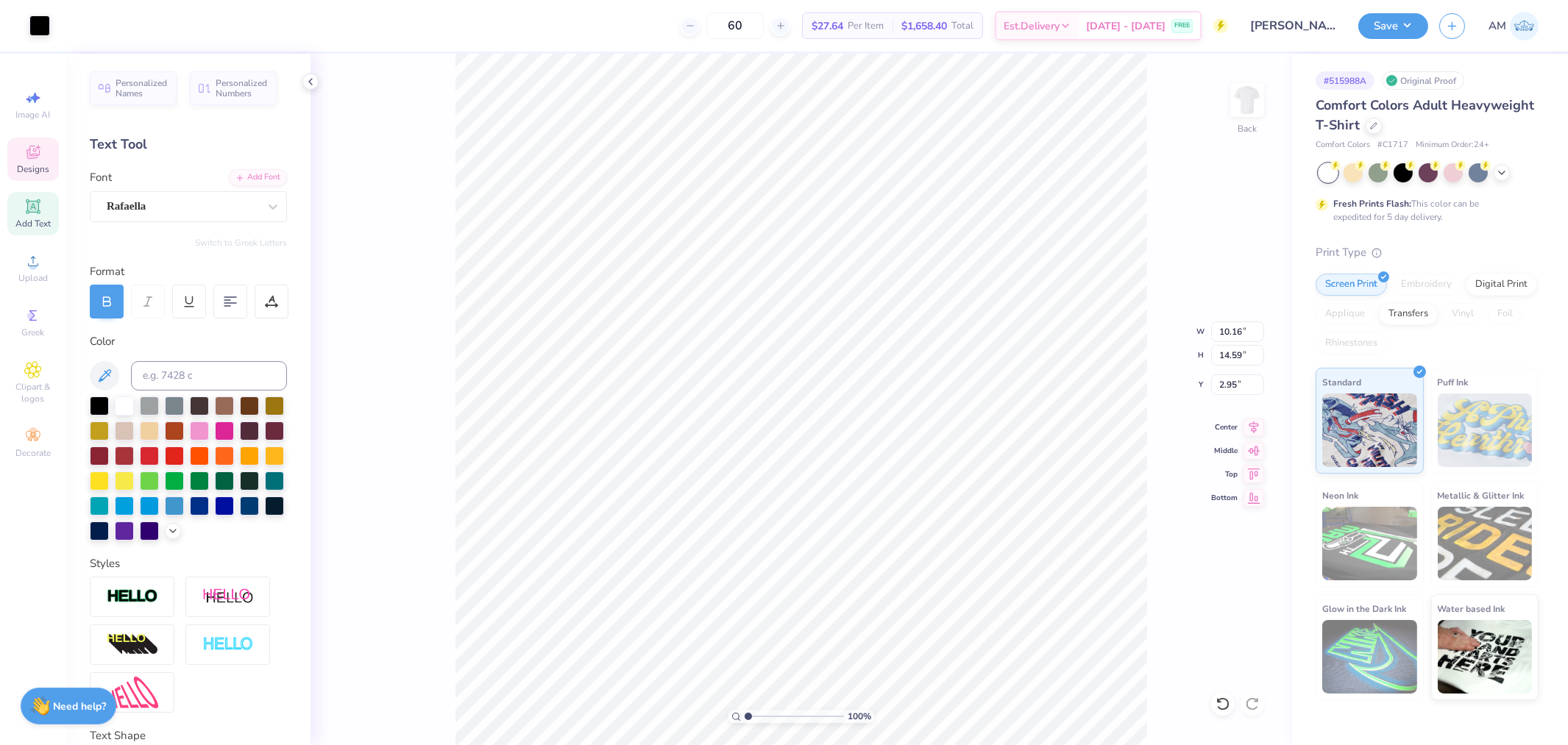
type input "2.95"
type input "8.72"
type input "1.11"
type input "16.44"
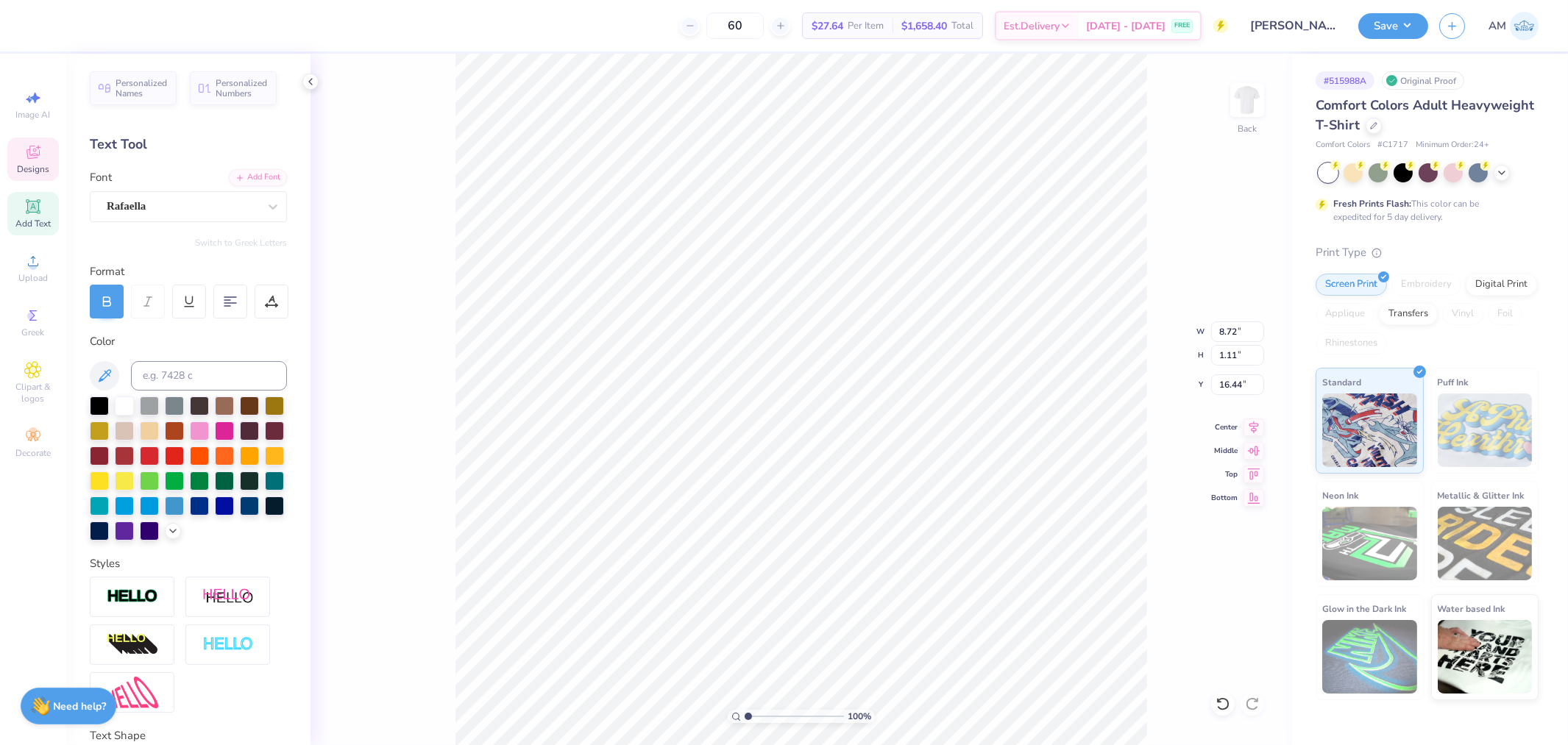
type textarea "Alpha Tau Omega"
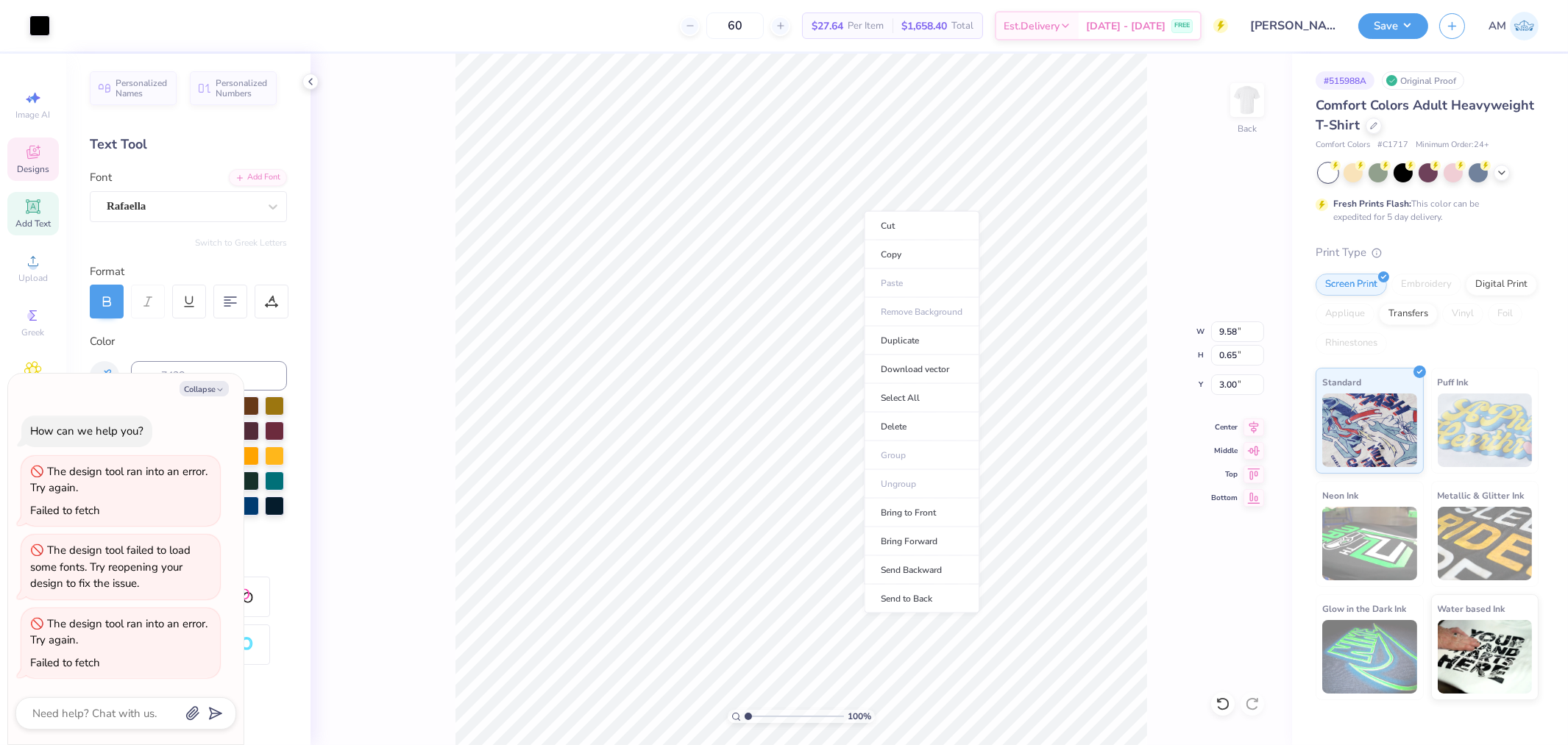
type textarea "x"
type input "3.00"
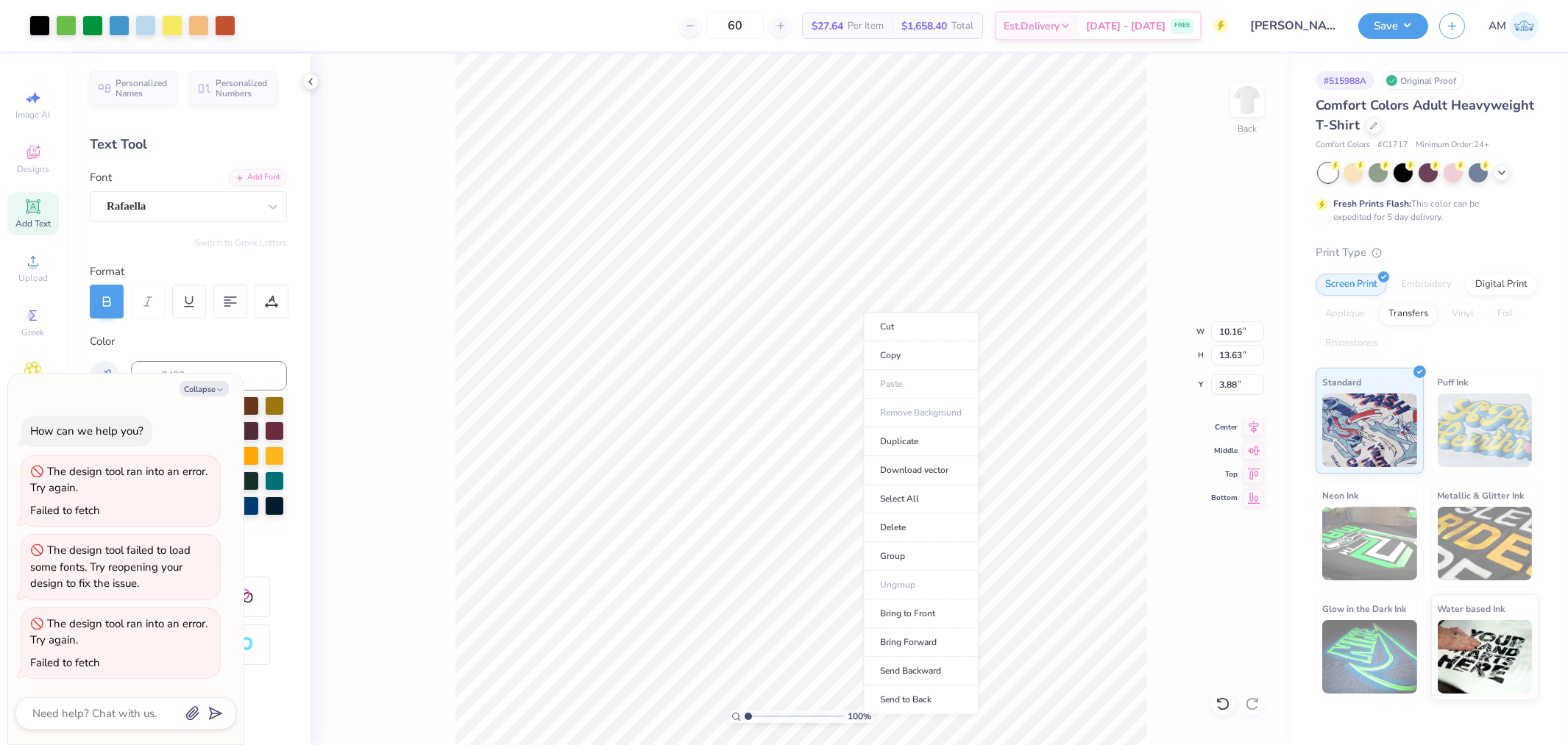
click at [905, 555] on li "Group" at bounding box center [921, 557] width 115 height 29
type textarea "x"
type input "11.62"
type input "5.89"
type textarea "x"
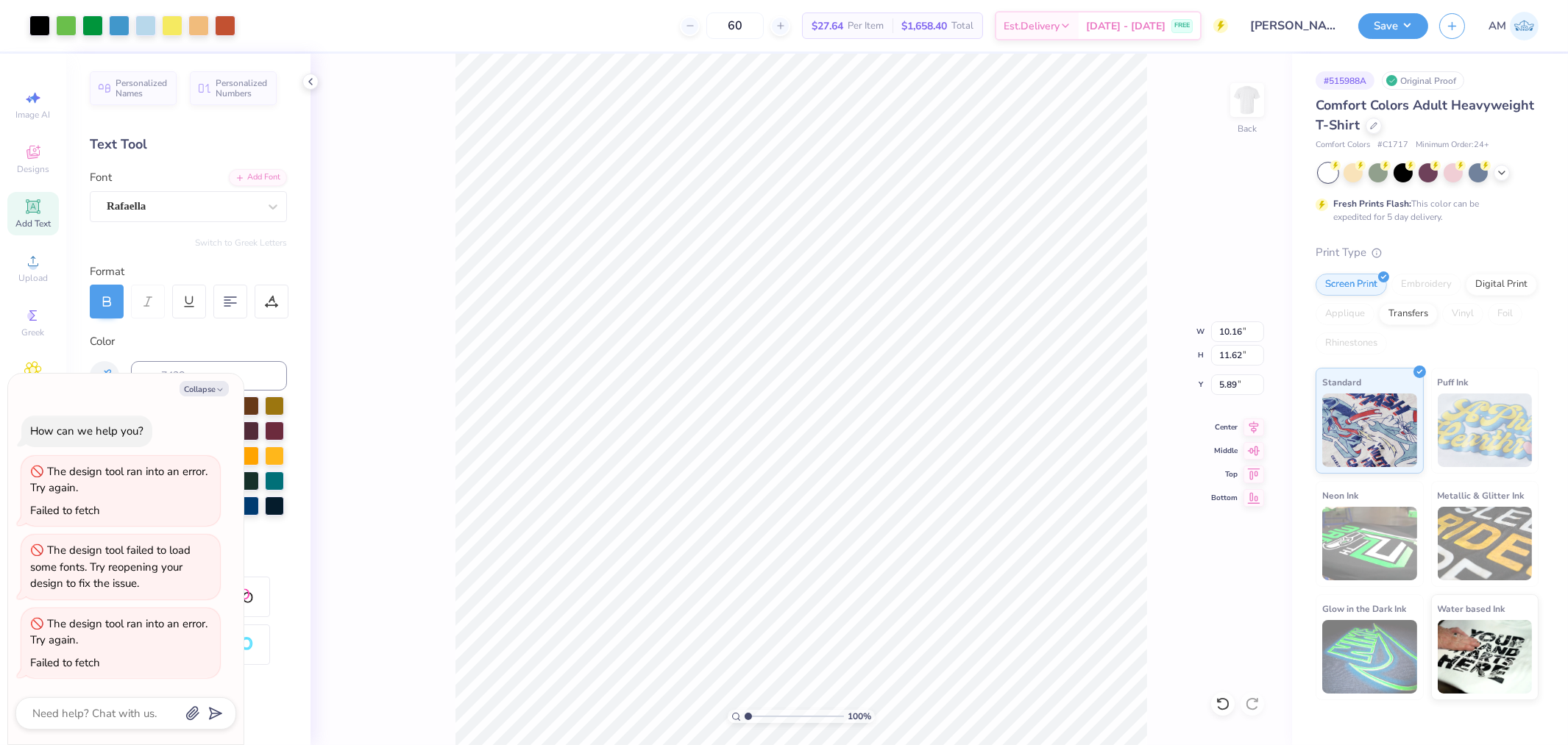
type input "9.58"
type input "0.65"
type input "3.00"
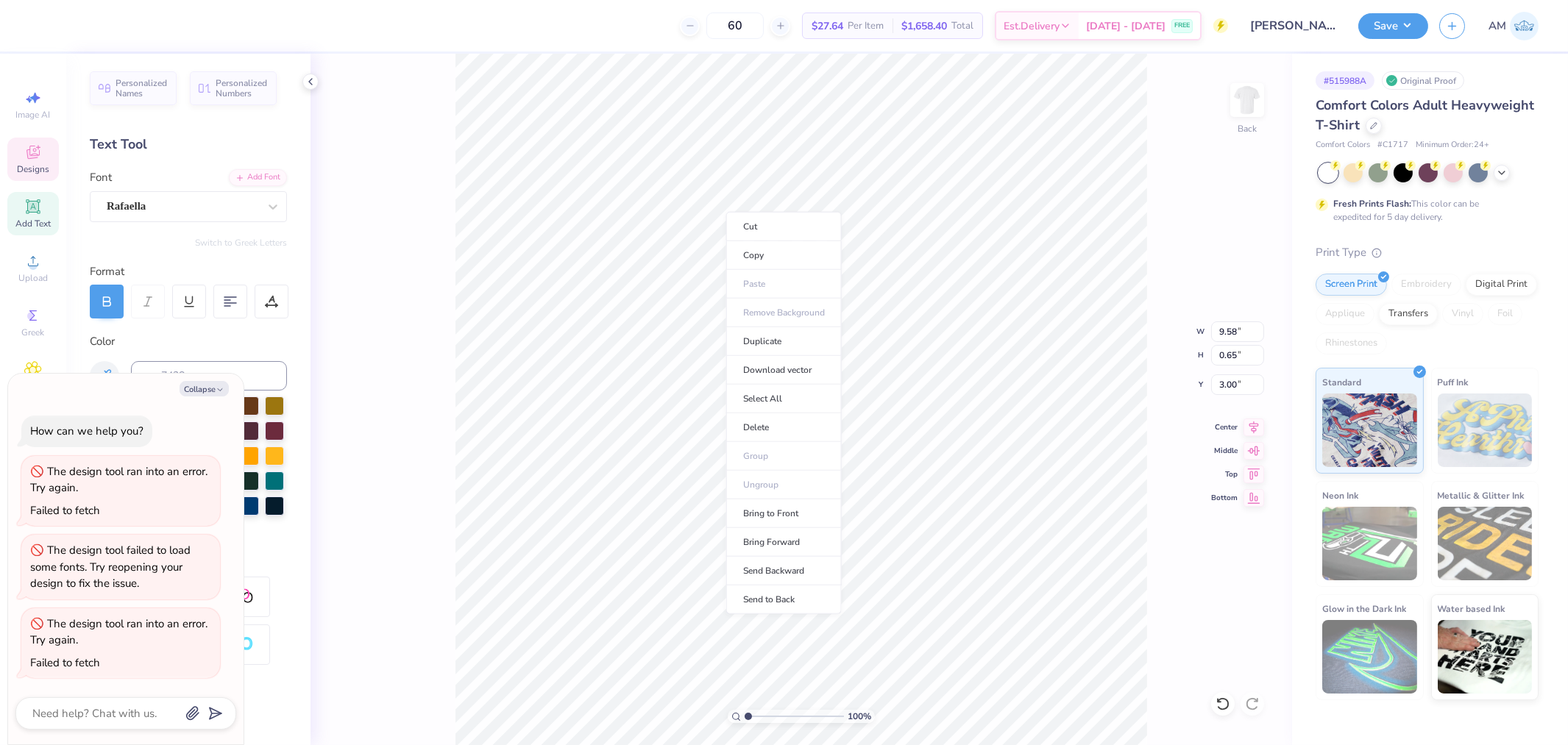
click at [756, 342] on li "Duplicate" at bounding box center [784, 342] width 115 height 29
type textarea "x"
type input "4.00"
type textarea "x"
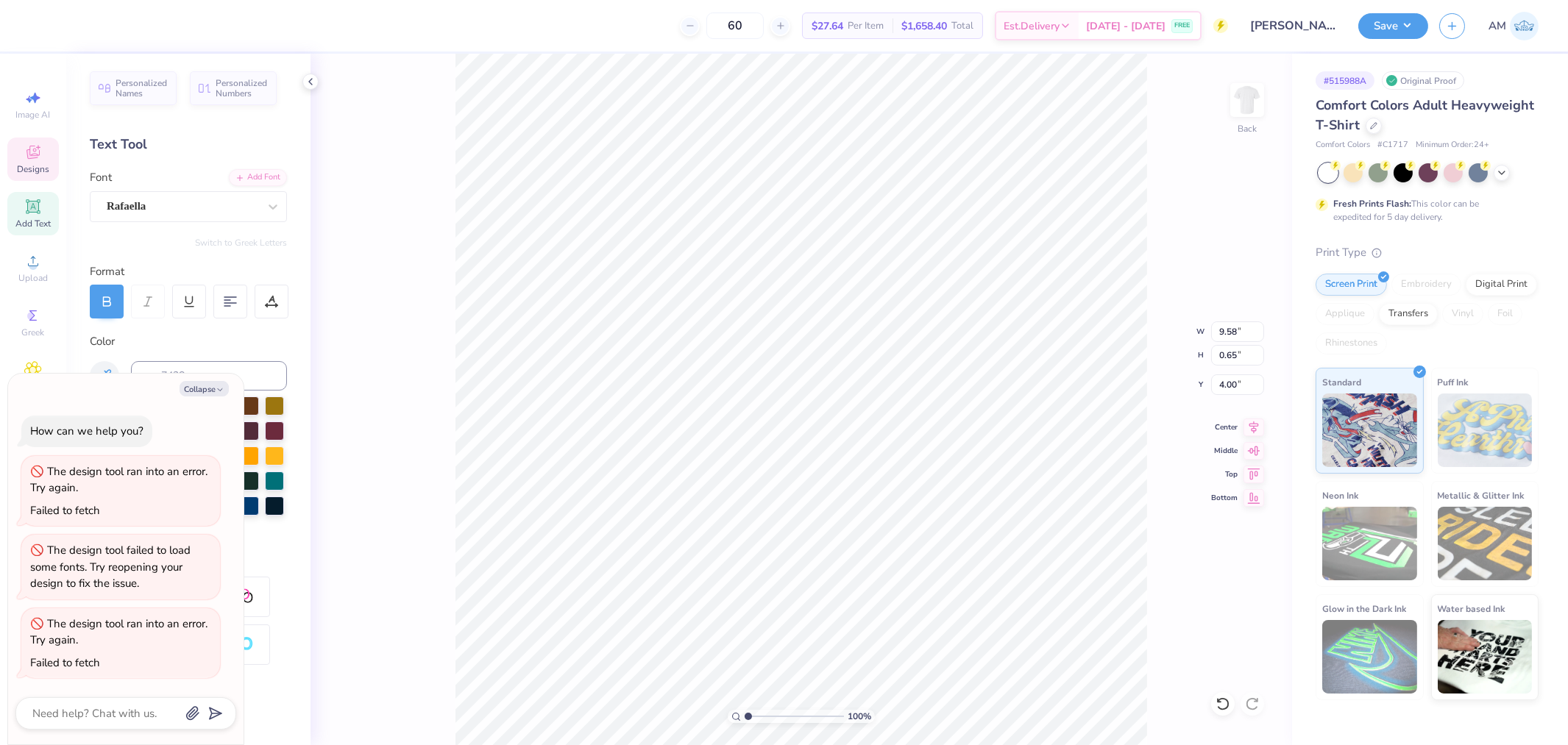
type textarea "Parent's"
type textarea "x"
type input "3.00"
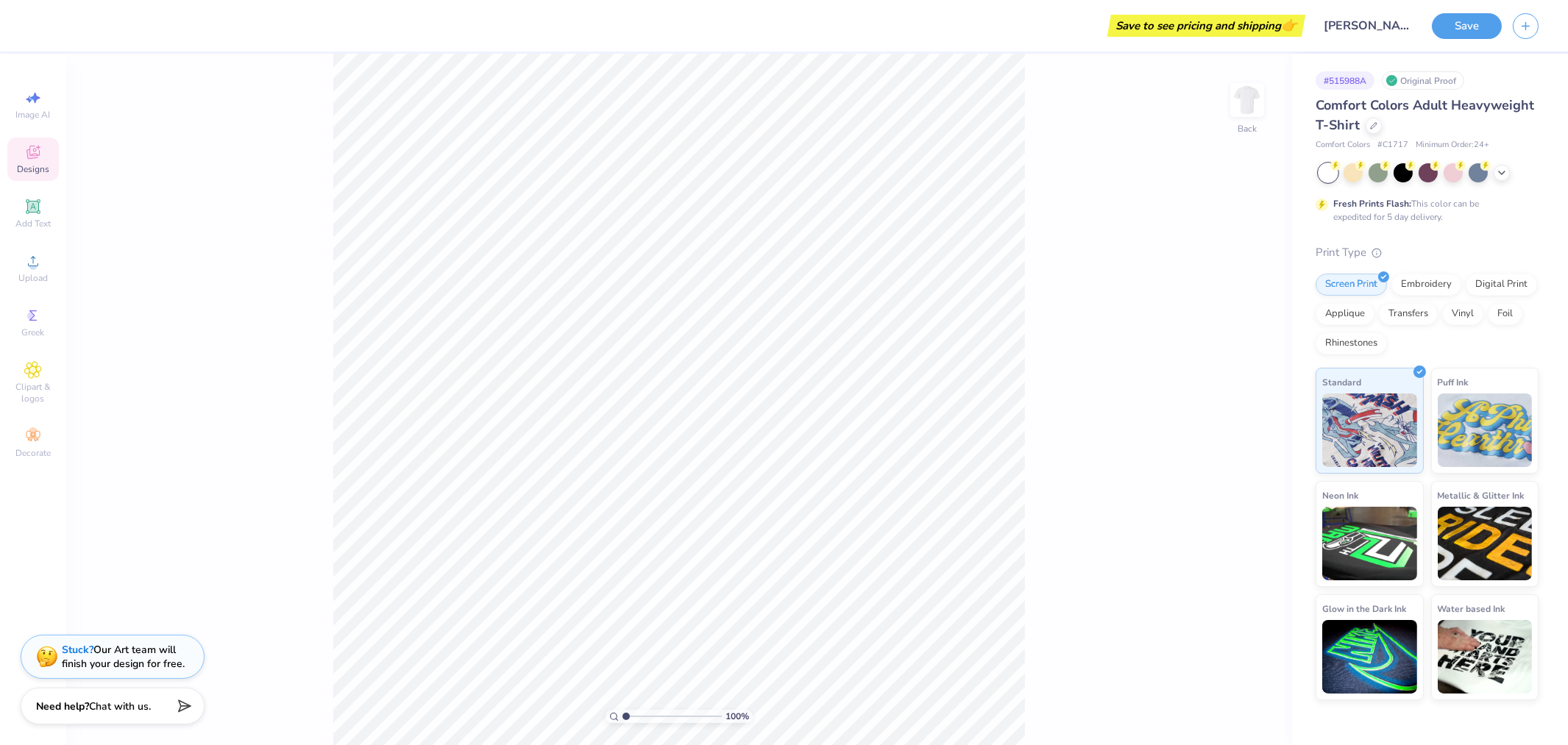
click at [35, 155] on icon at bounding box center [33, 152] width 18 height 18
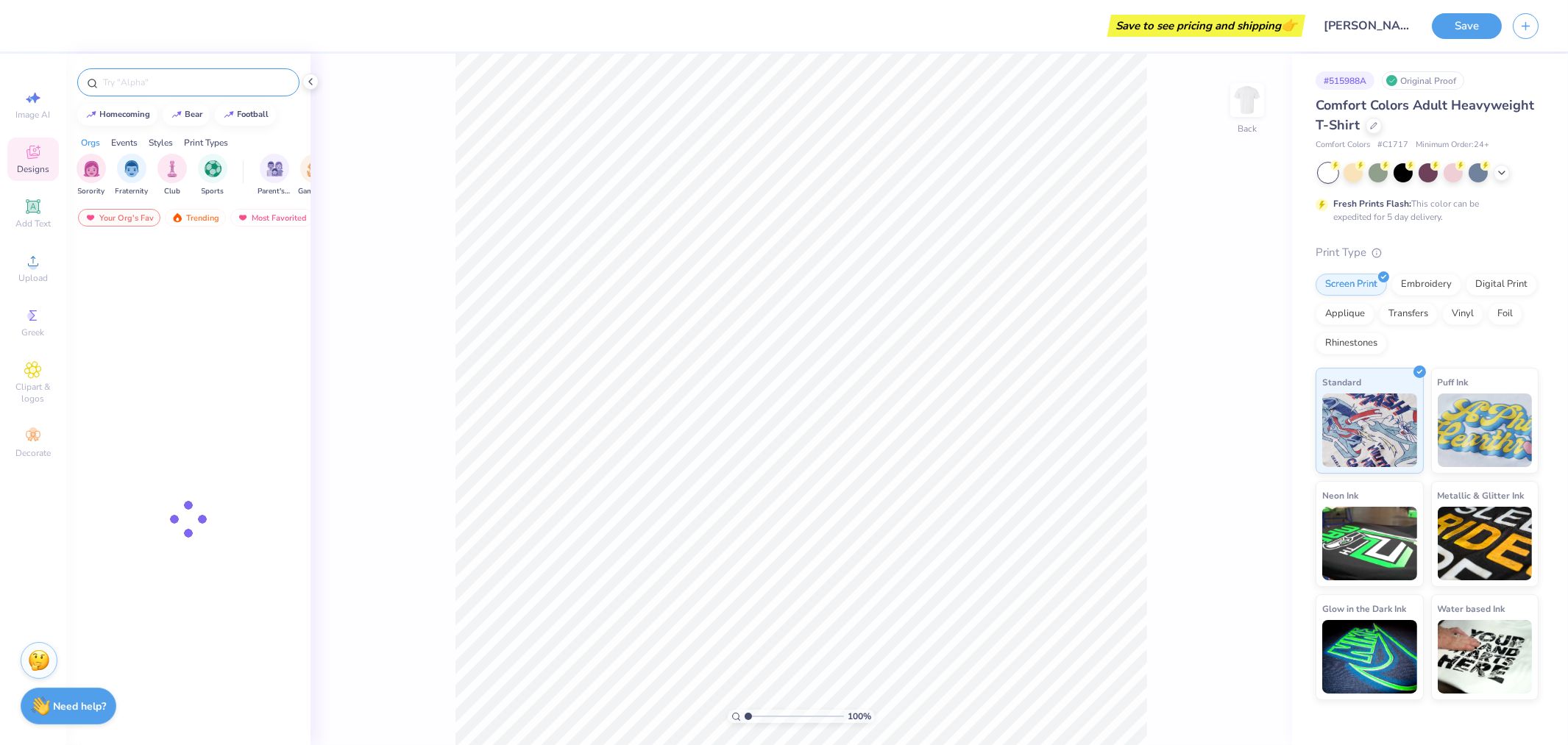
click at [165, 78] on input "text" at bounding box center [195, 82] width 188 height 14
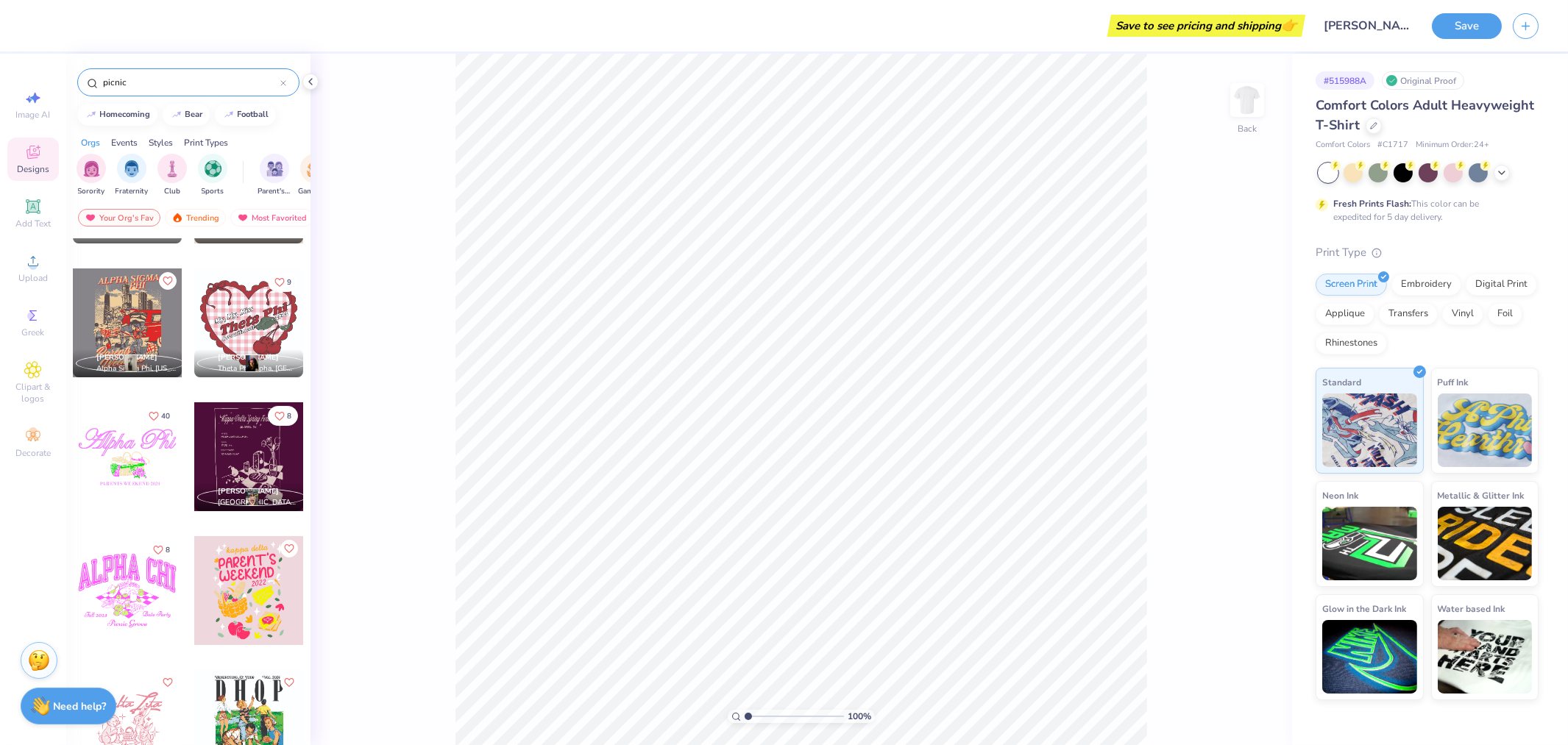
scroll to position [776, 0]
type input "picnic"
click at [221, 707] on div at bounding box center [249, 723] width 109 height 109
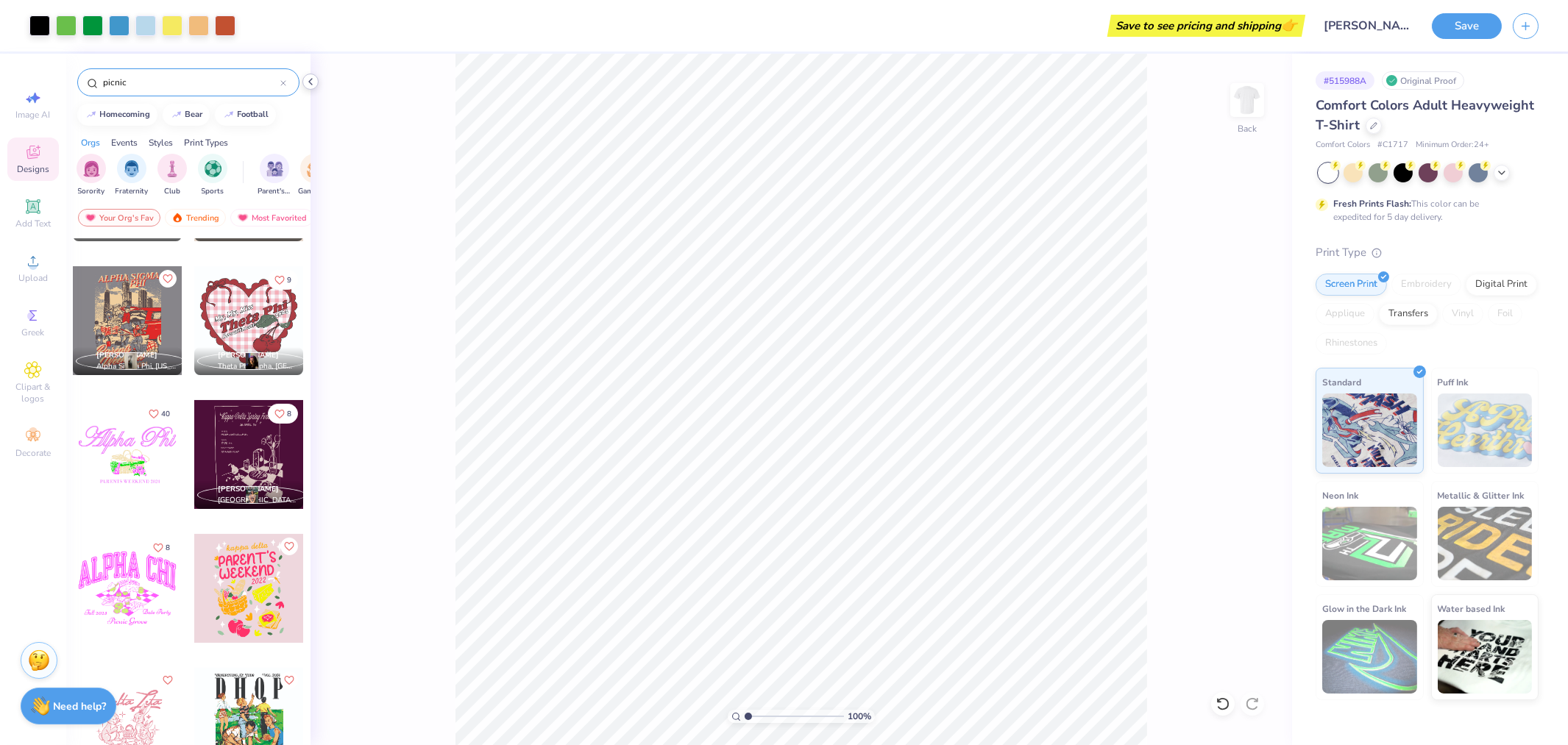
click at [312, 81] on icon at bounding box center [311, 82] width 12 height 12
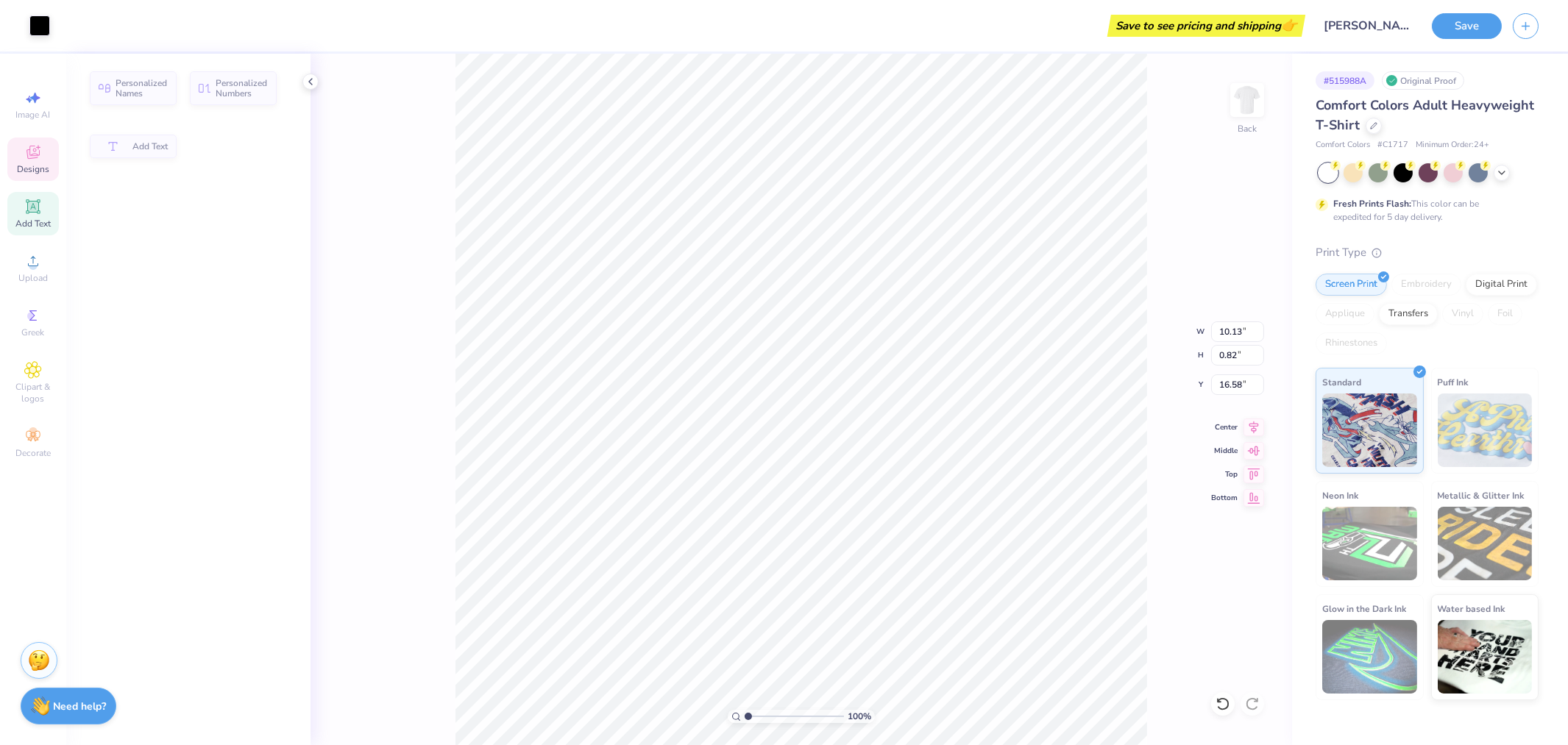
type input "10.13"
type input "0.82"
type input "16.58"
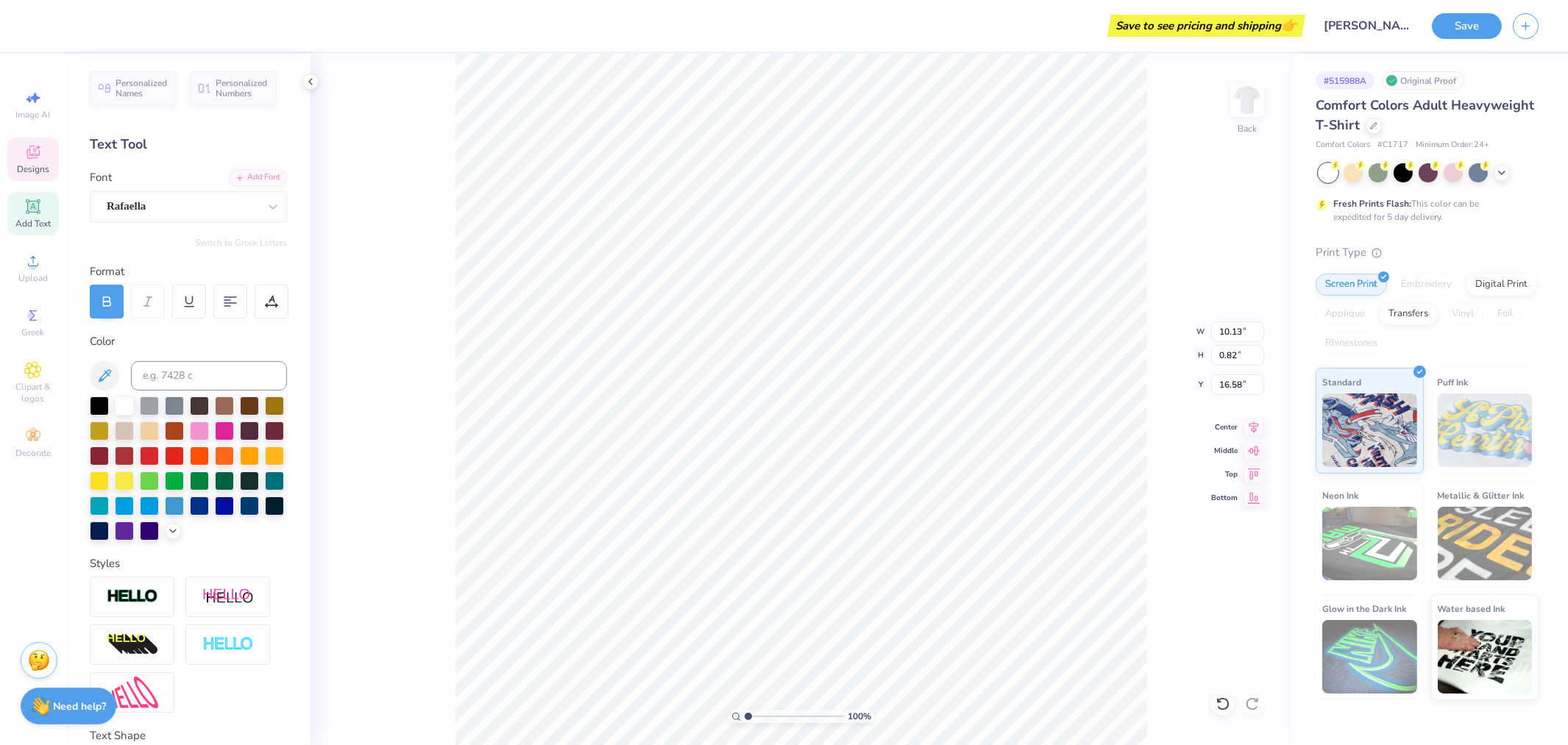
scroll to position [13, 5]
type textarea "Alpha Tau Omega"
click at [1253, 428] on icon at bounding box center [1254, 425] width 10 height 13
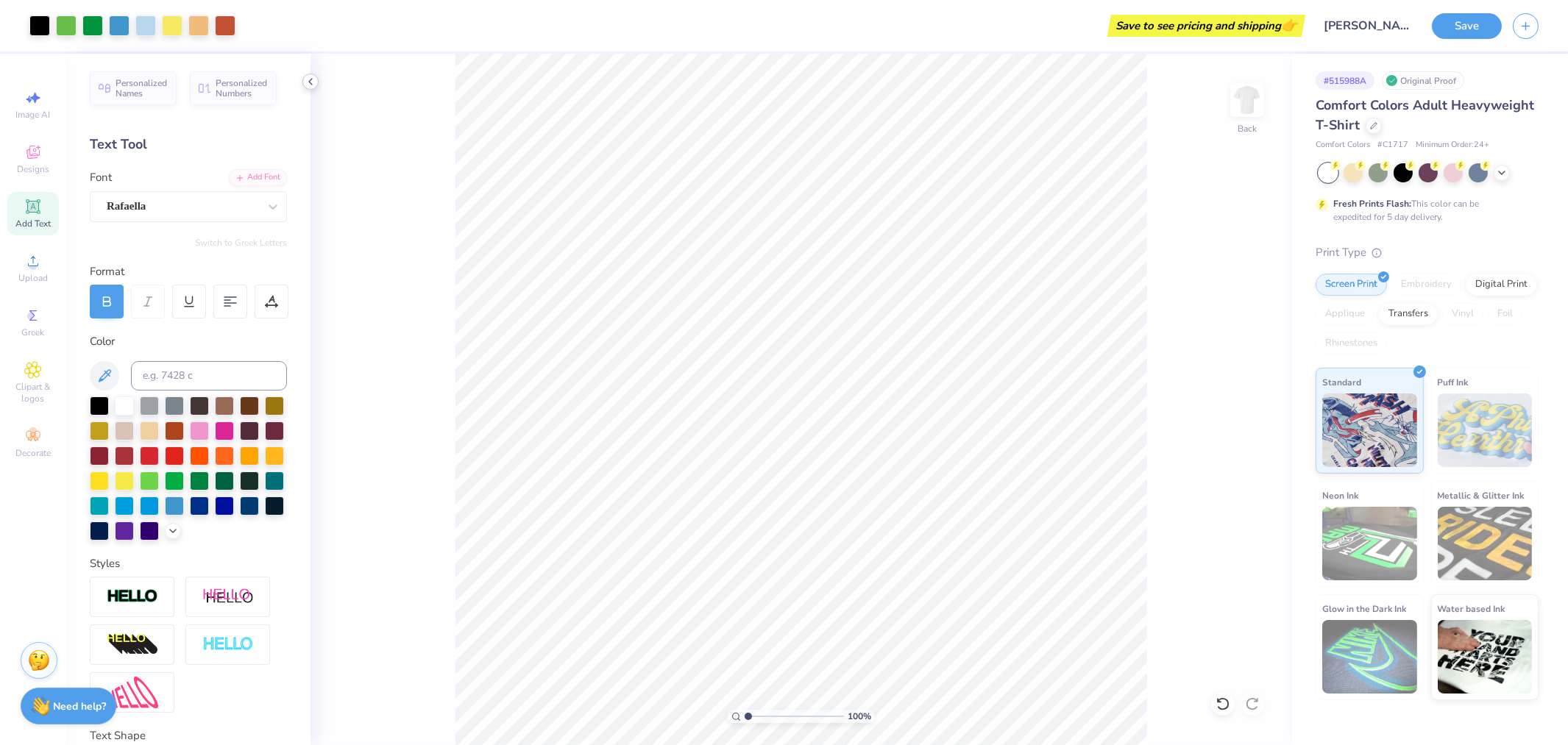
click at [306, 78] on icon at bounding box center [311, 82] width 12 height 12
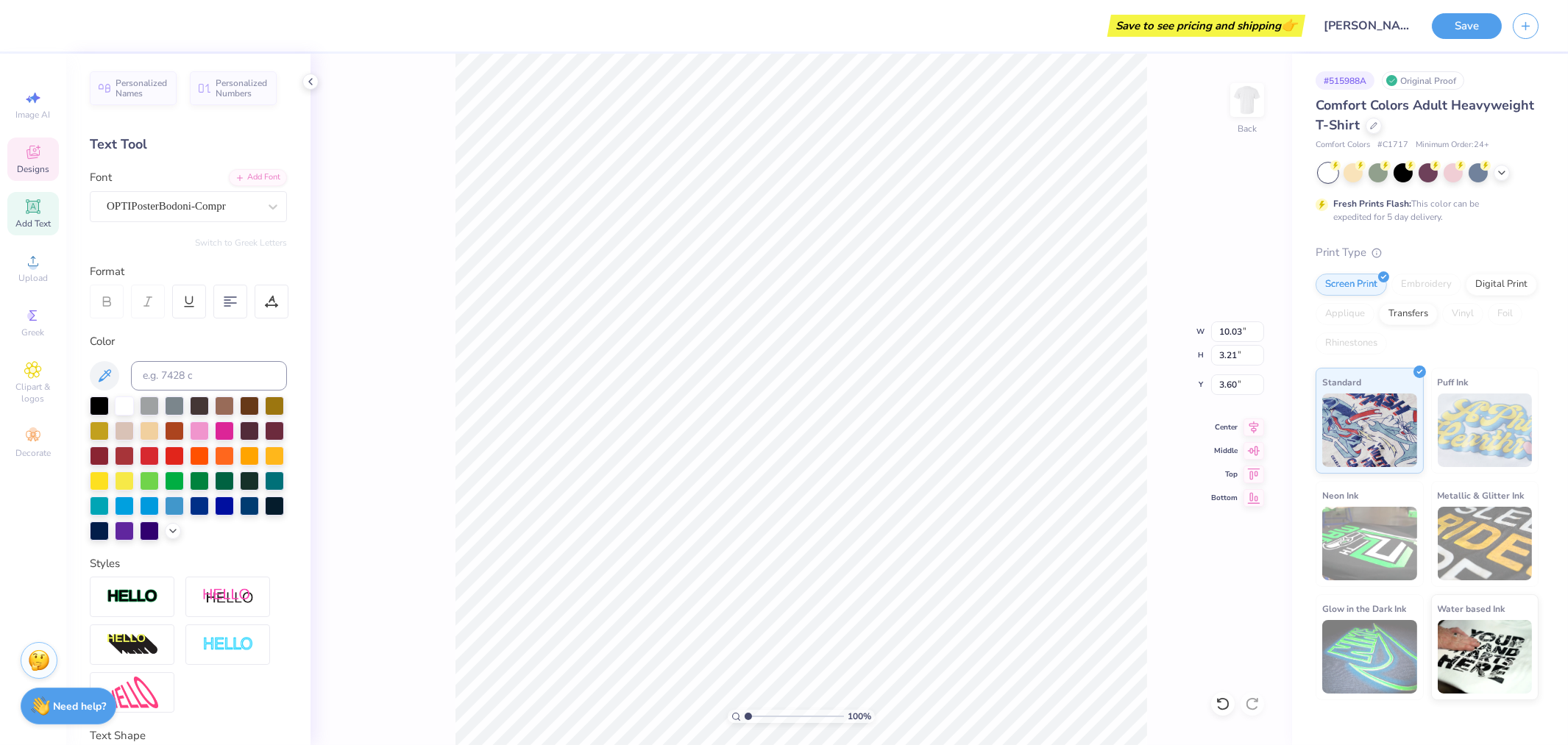
scroll to position [13, 3]
type textarea "WEEKEND"
type input "11.59"
type input "2.75"
type input "3.55"
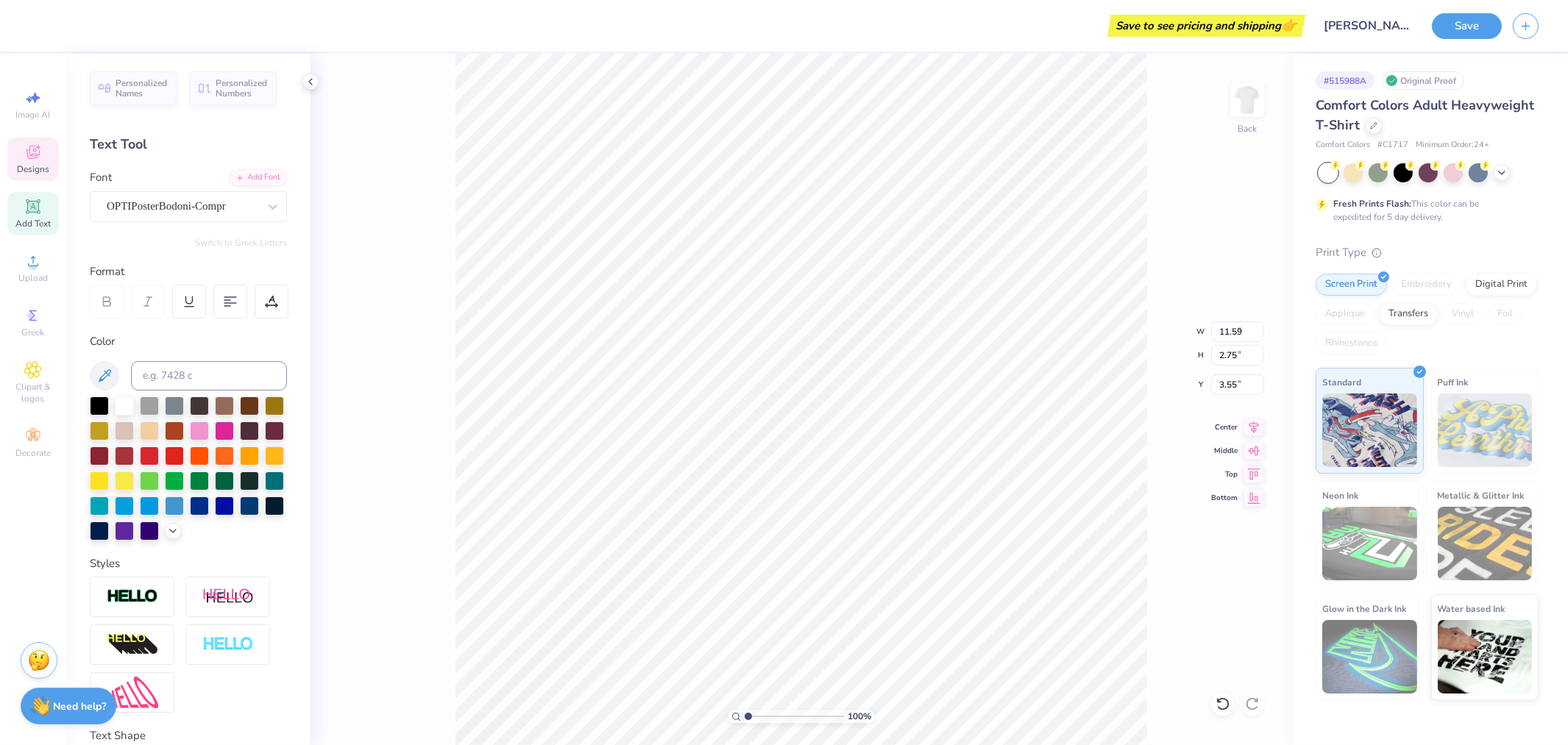
type input "9.84"
type input "2.33"
type input "4.99"
type input "9.62"
type input "0.61"
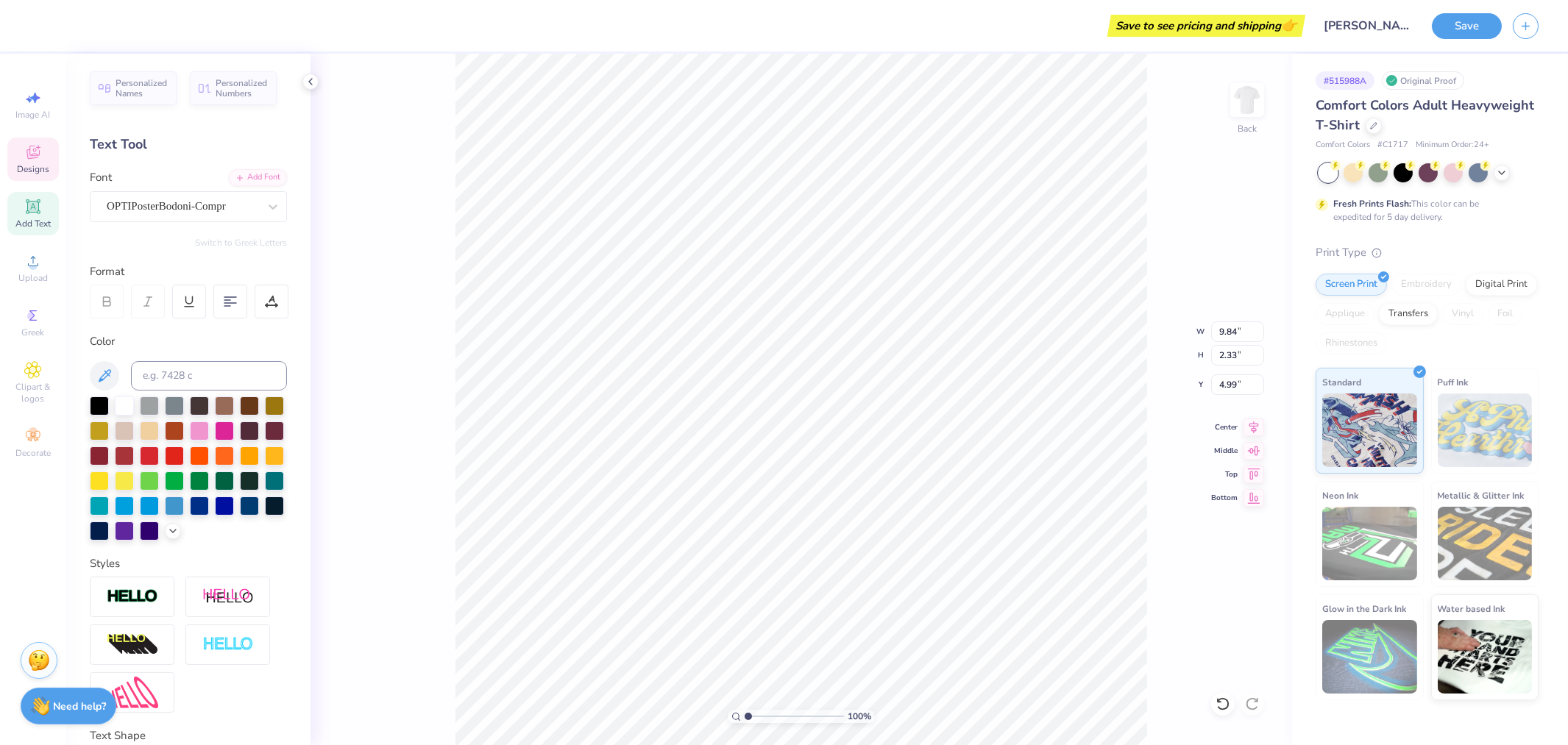
type input "3.00"
type input "9.84"
type input "2.33"
type input "4.99"
type input "4.00"
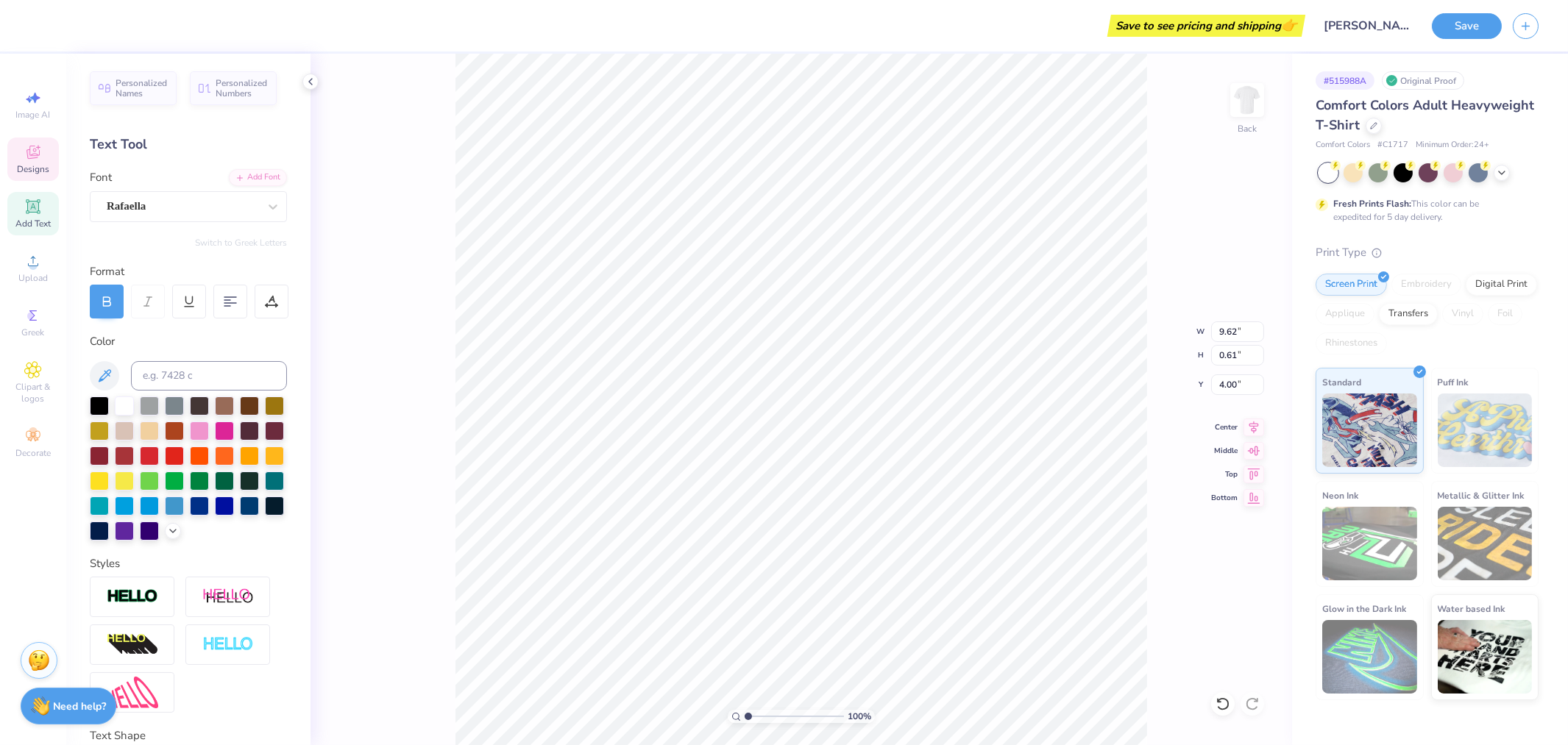
scroll to position [13, 12]
type textarea "p"
type textarea "Parent's"
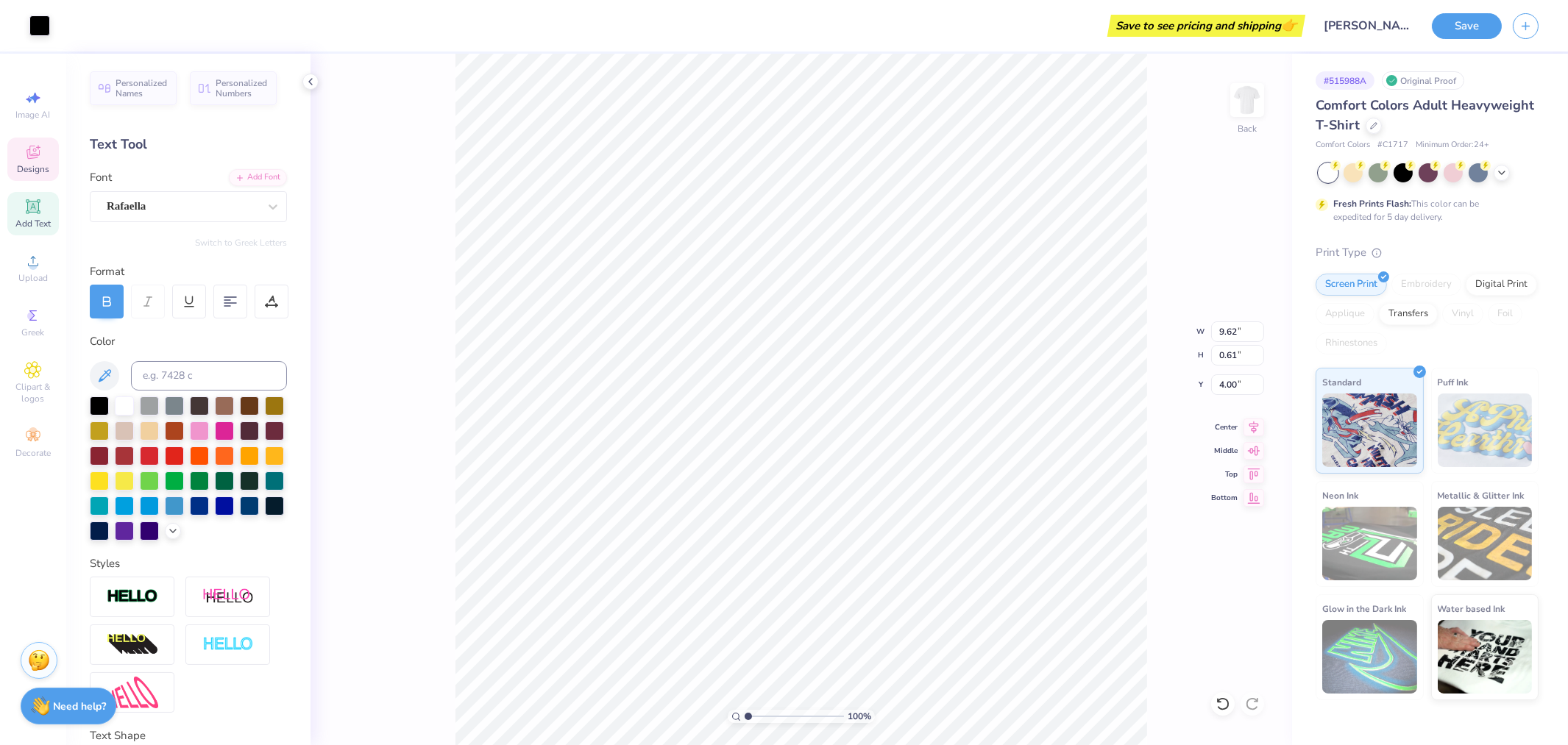
type input "3.00"
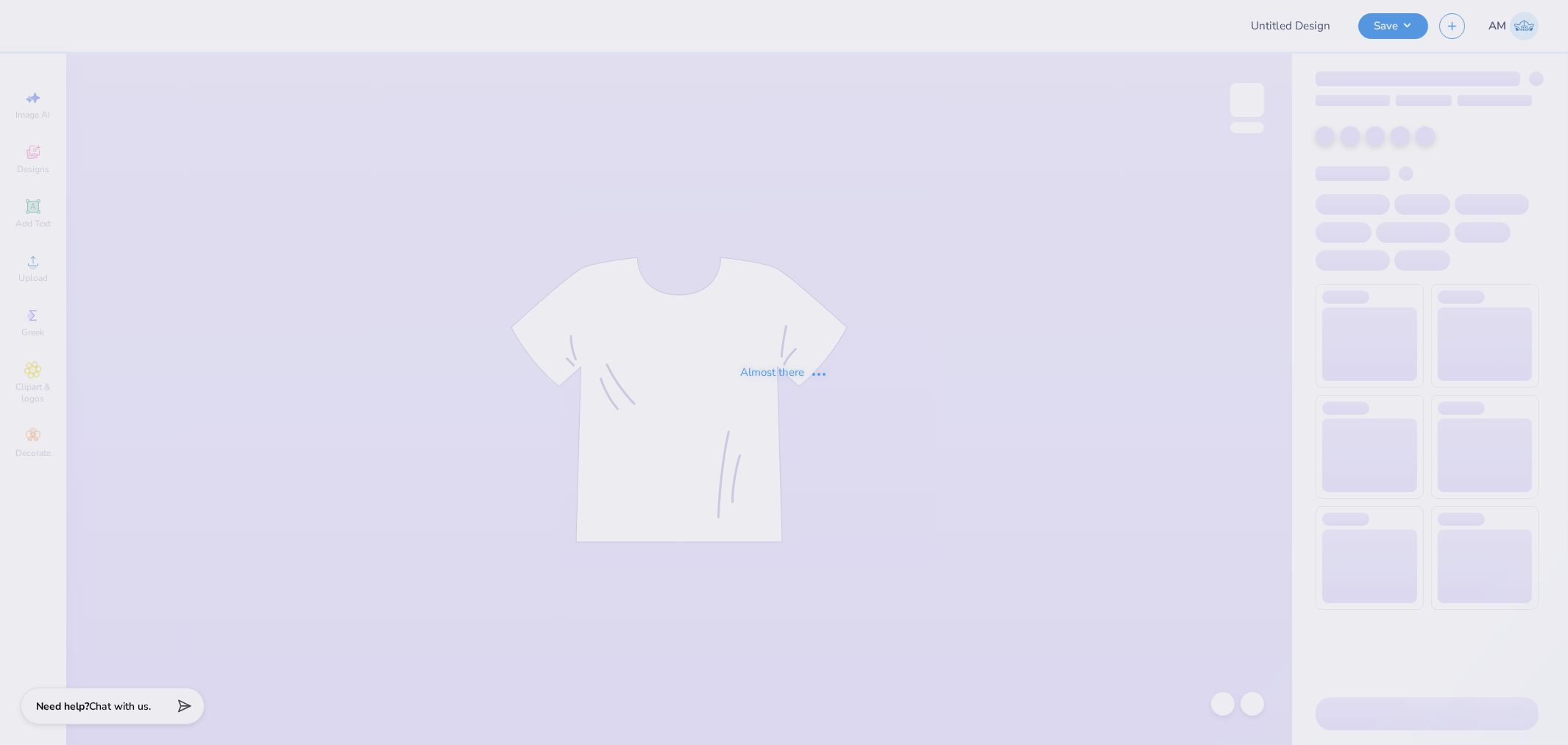
type input "[PERSON_NAME]"
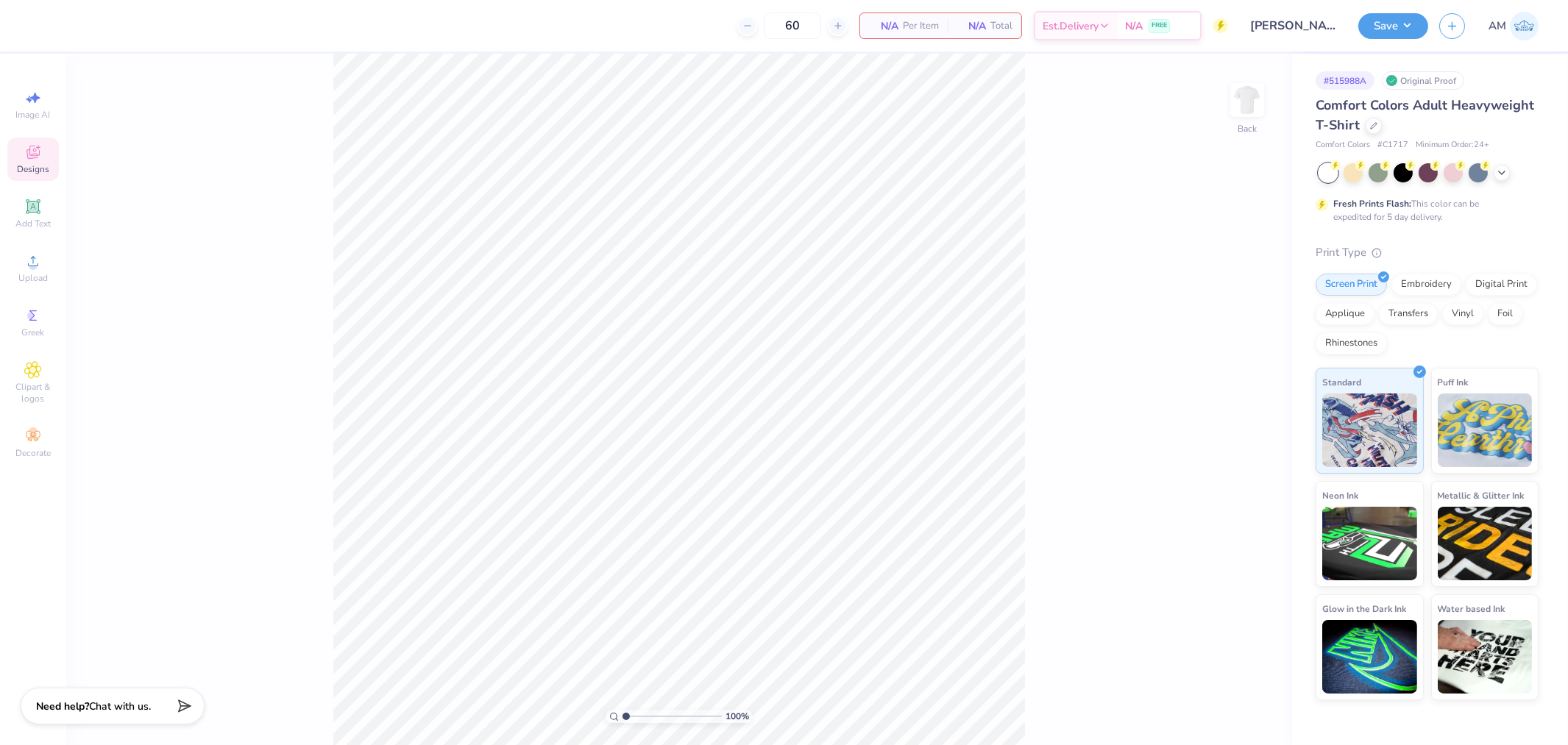
click at [32, 158] on icon at bounding box center [33, 154] width 12 height 10
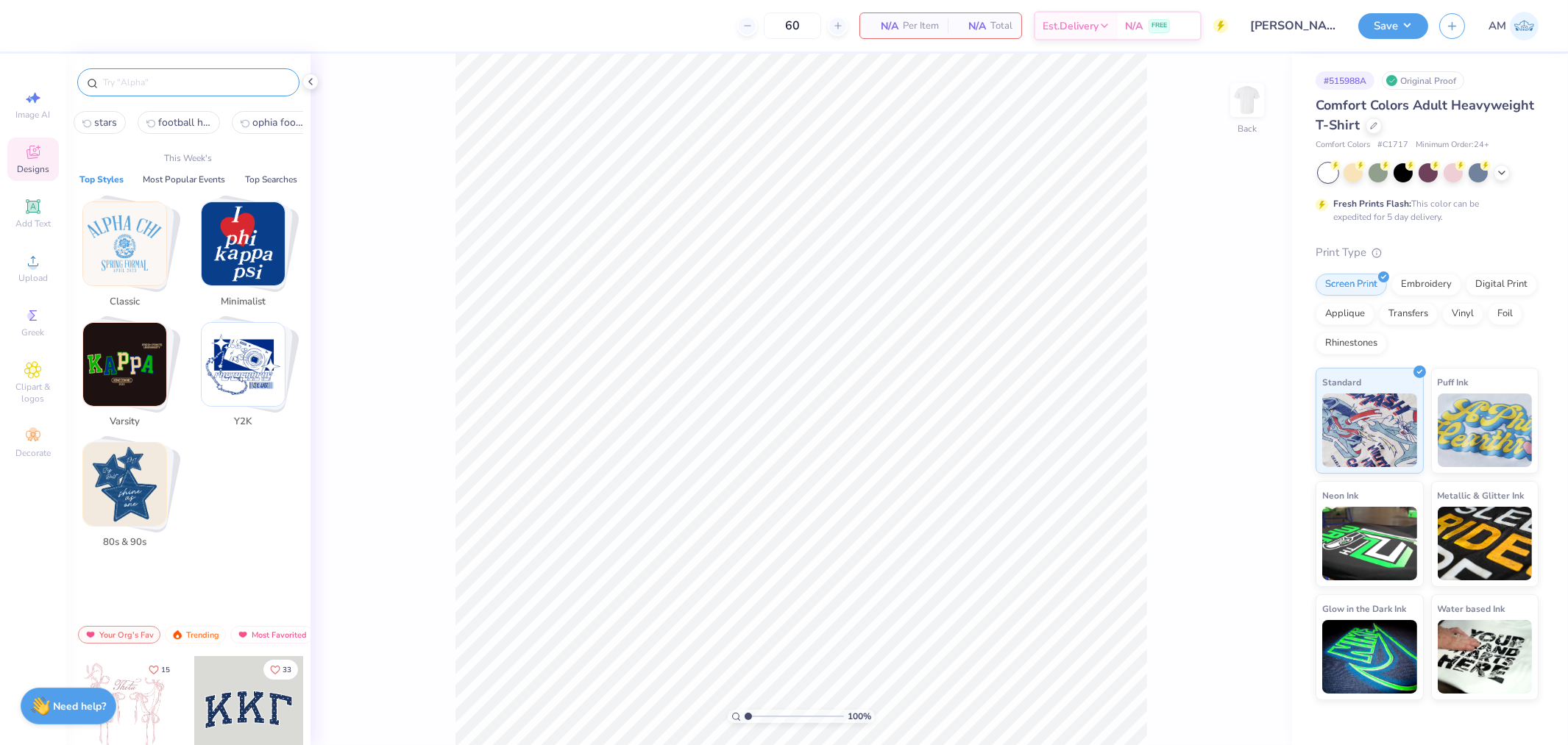
click at [163, 81] on input "text" at bounding box center [195, 82] width 188 height 14
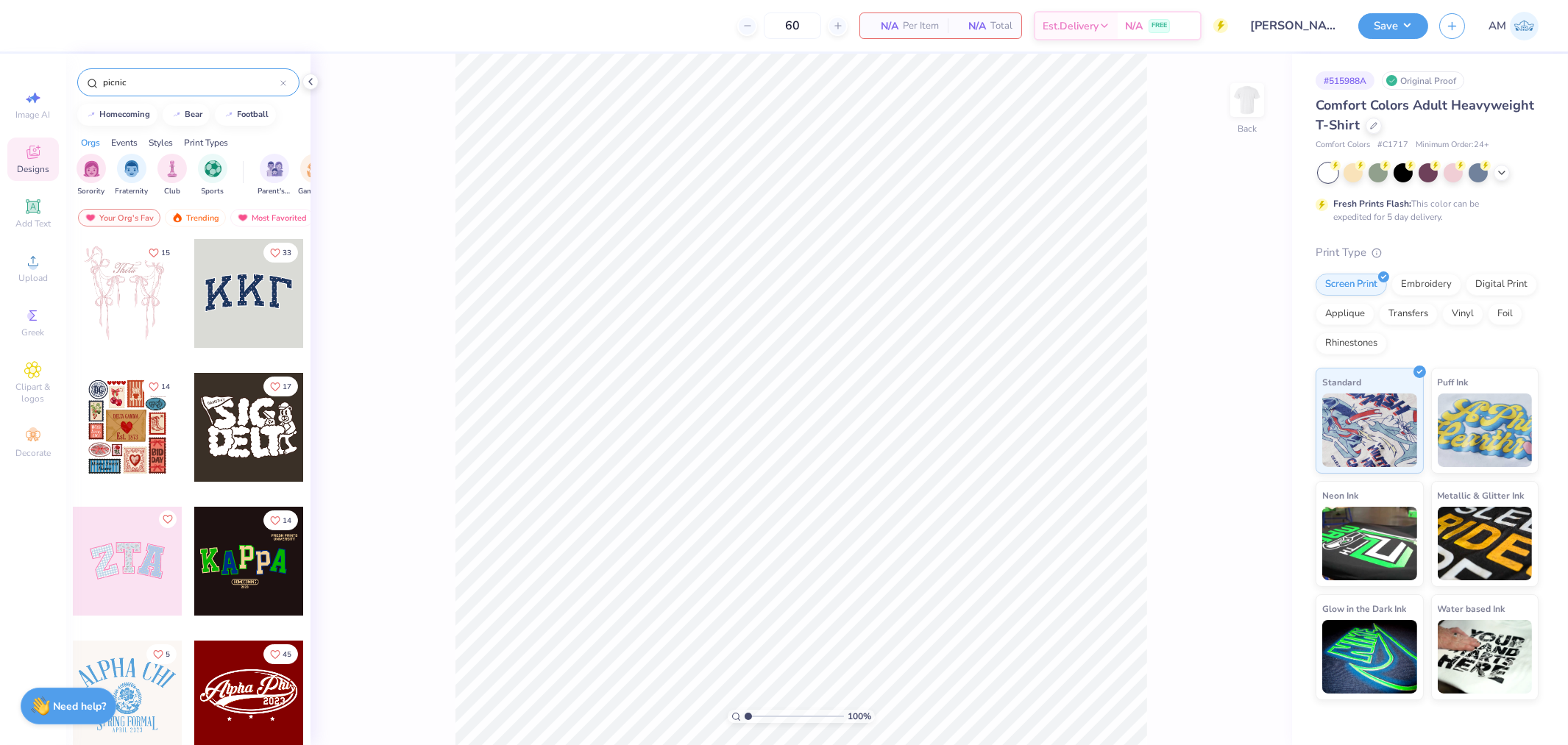
type input "picnic"
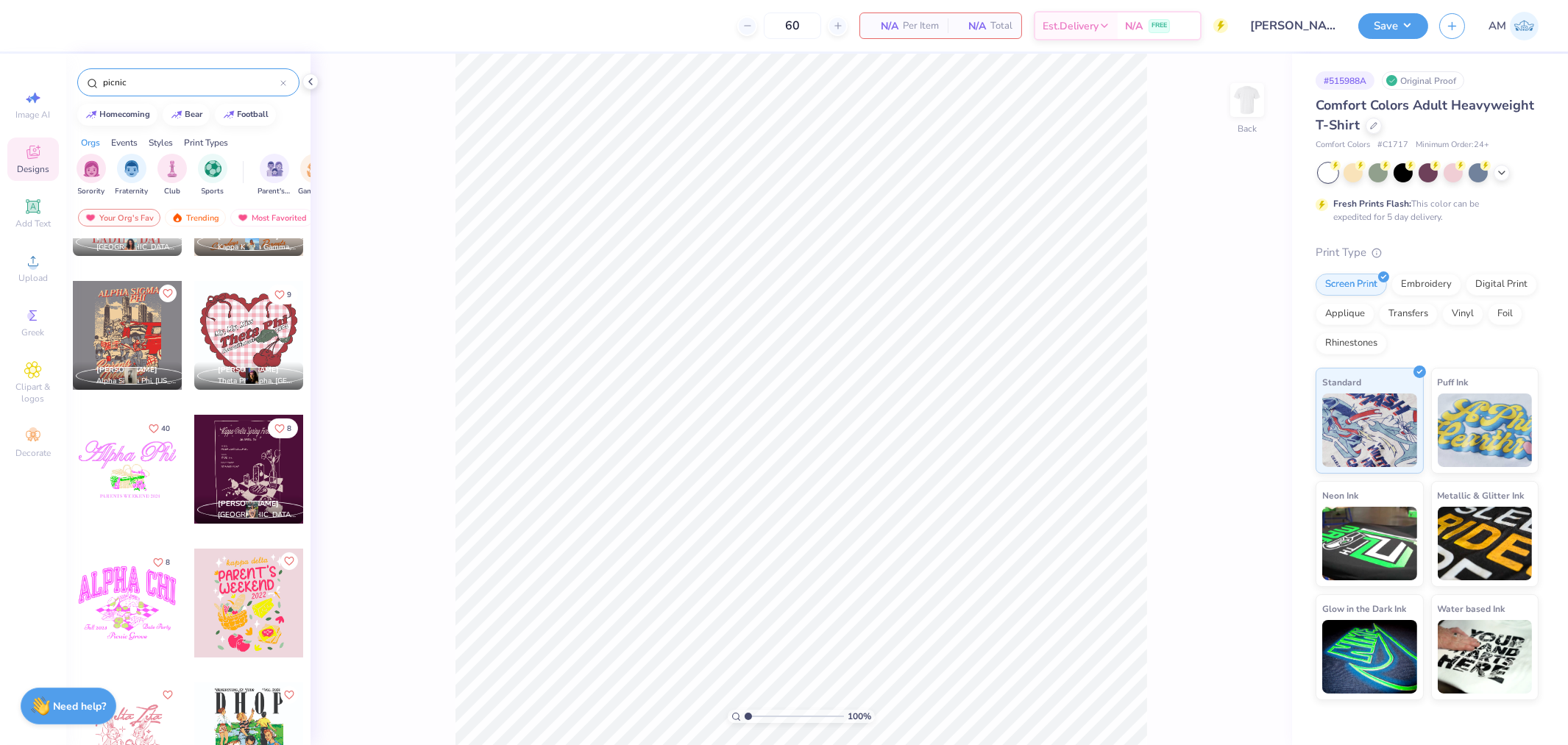
scroll to position [776, 0]
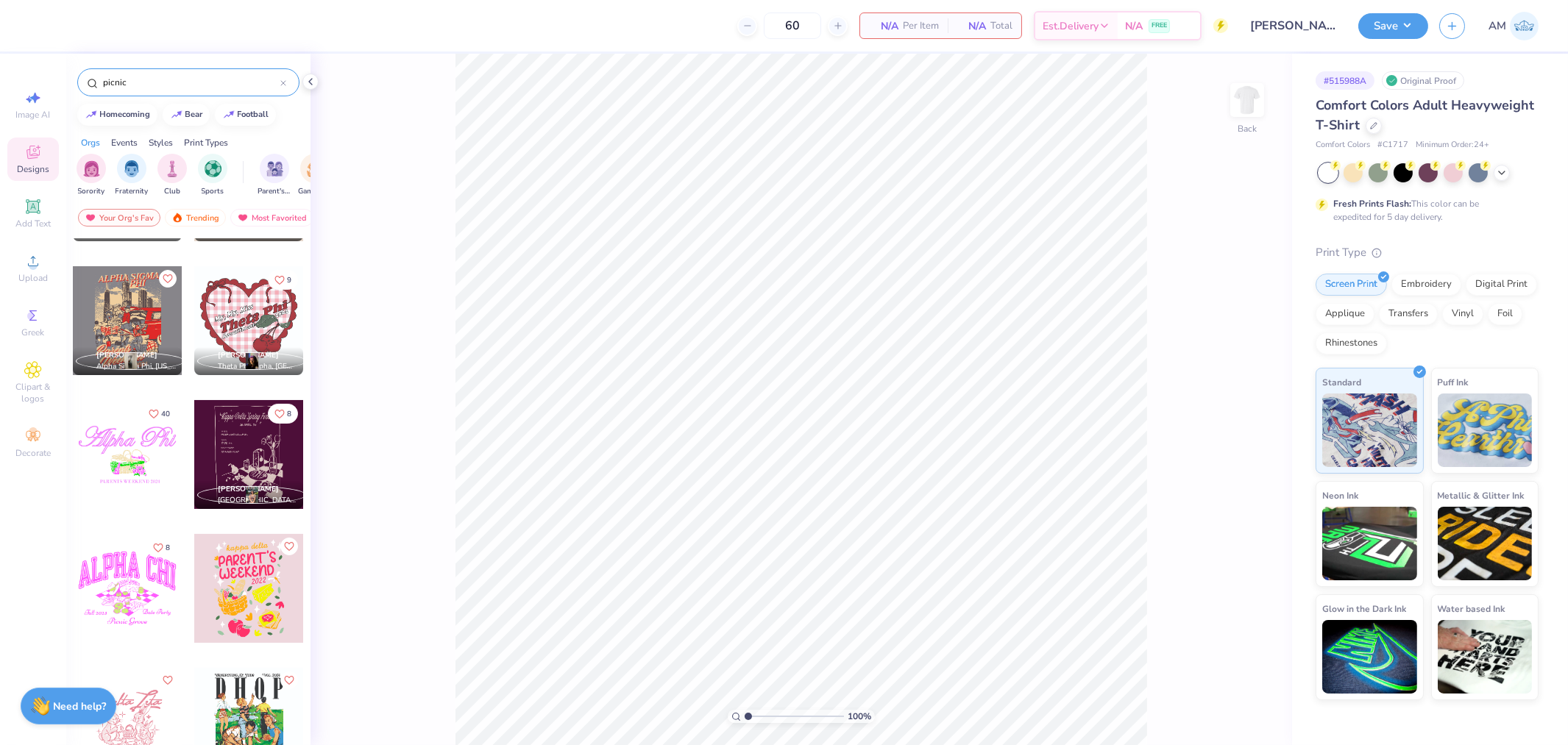
click at [251, 721] on div at bounding box center [249, 723] width 109 height 109
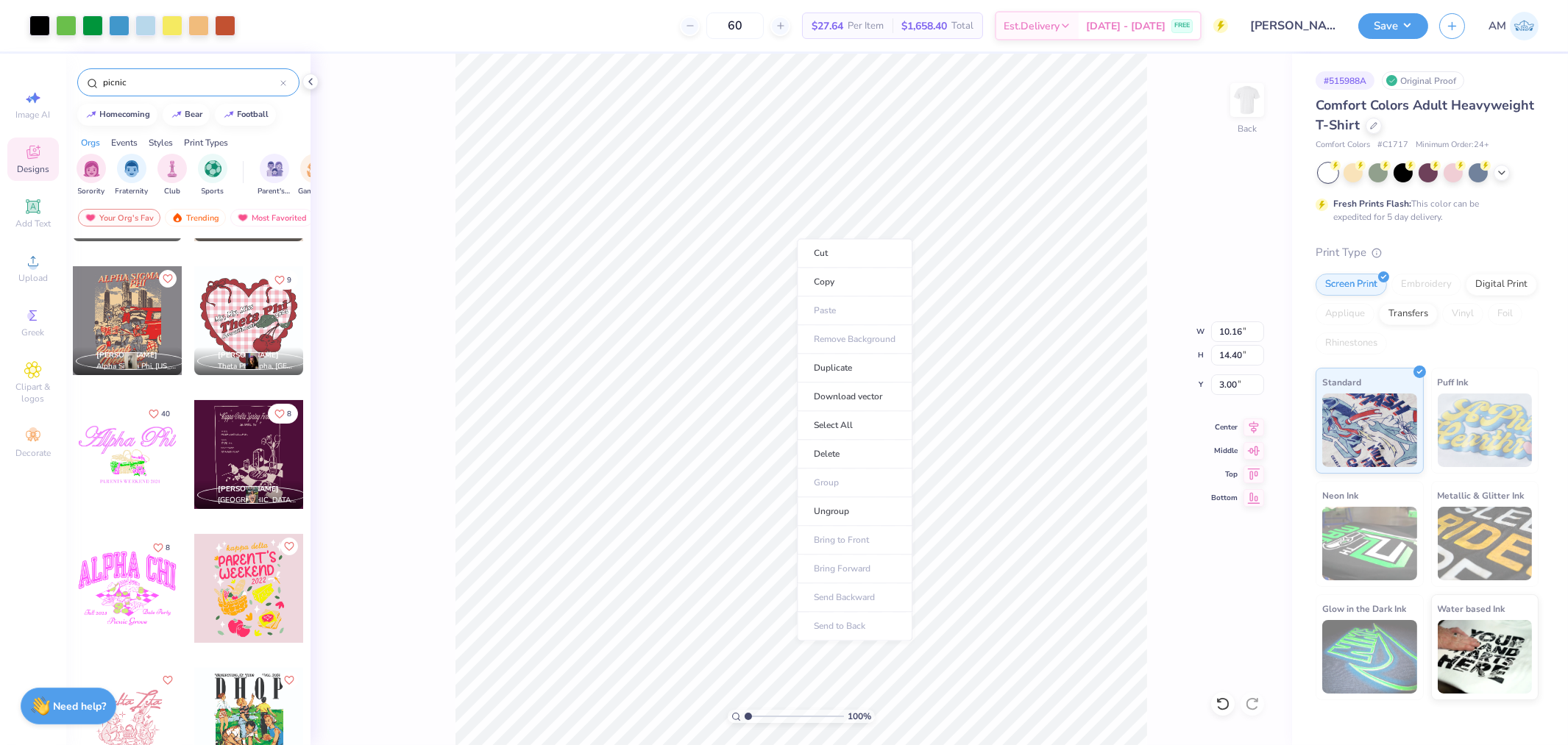
click at [836, 508] on li "Ungroup" at bounding box center [855, 512] width 115 height 29
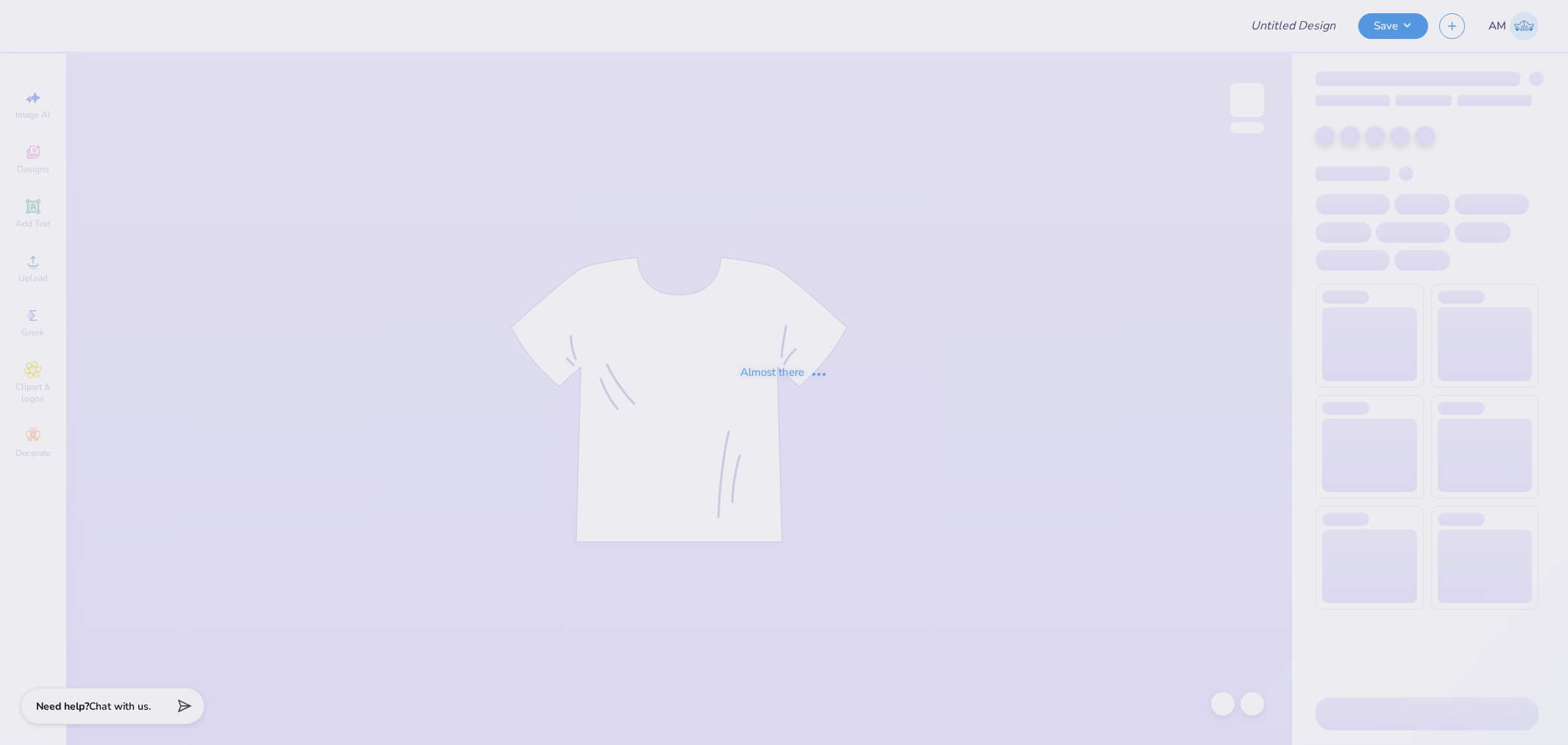
type input "[PERSON_NAME]"
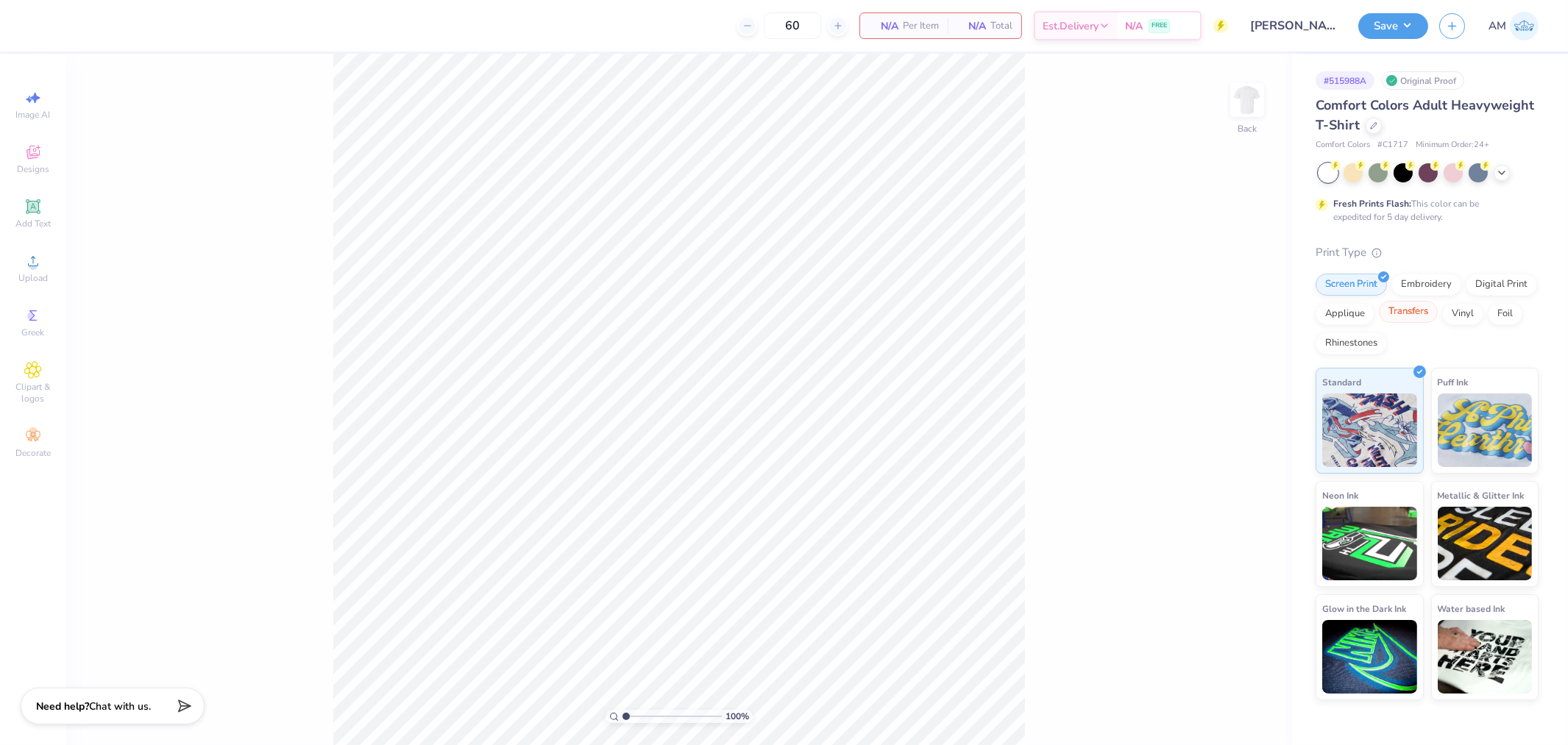
click at [1416, 310] on div "Transfers" at bounding box center [1409, 312] width 59 height 22
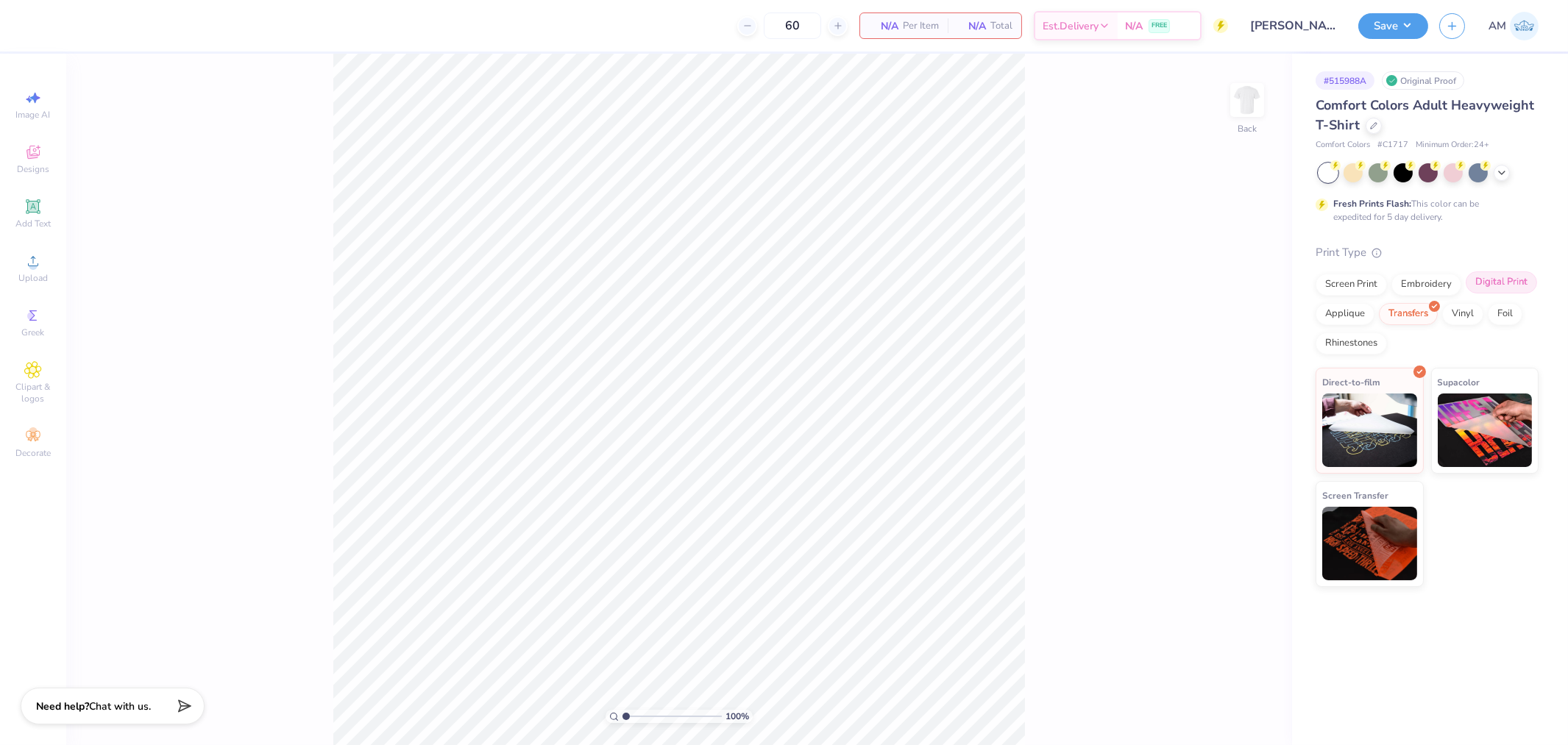
click at [1497, 280] on div "Digital Print" at bounding box center [1502, 282] width 71 height 22
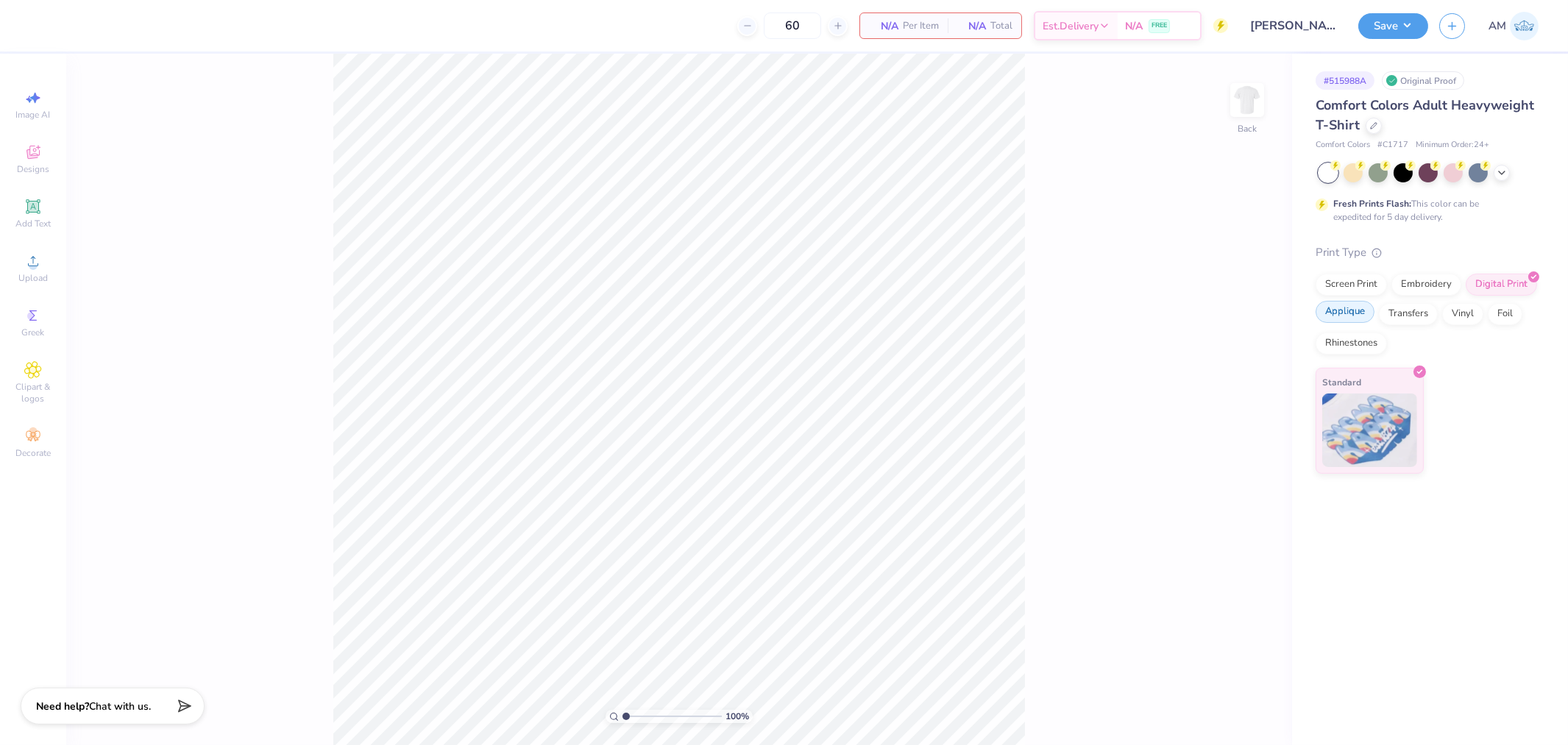
click at [1335, 315] on div "Applique" at bounding box center [1345, 312] width 59 height 22
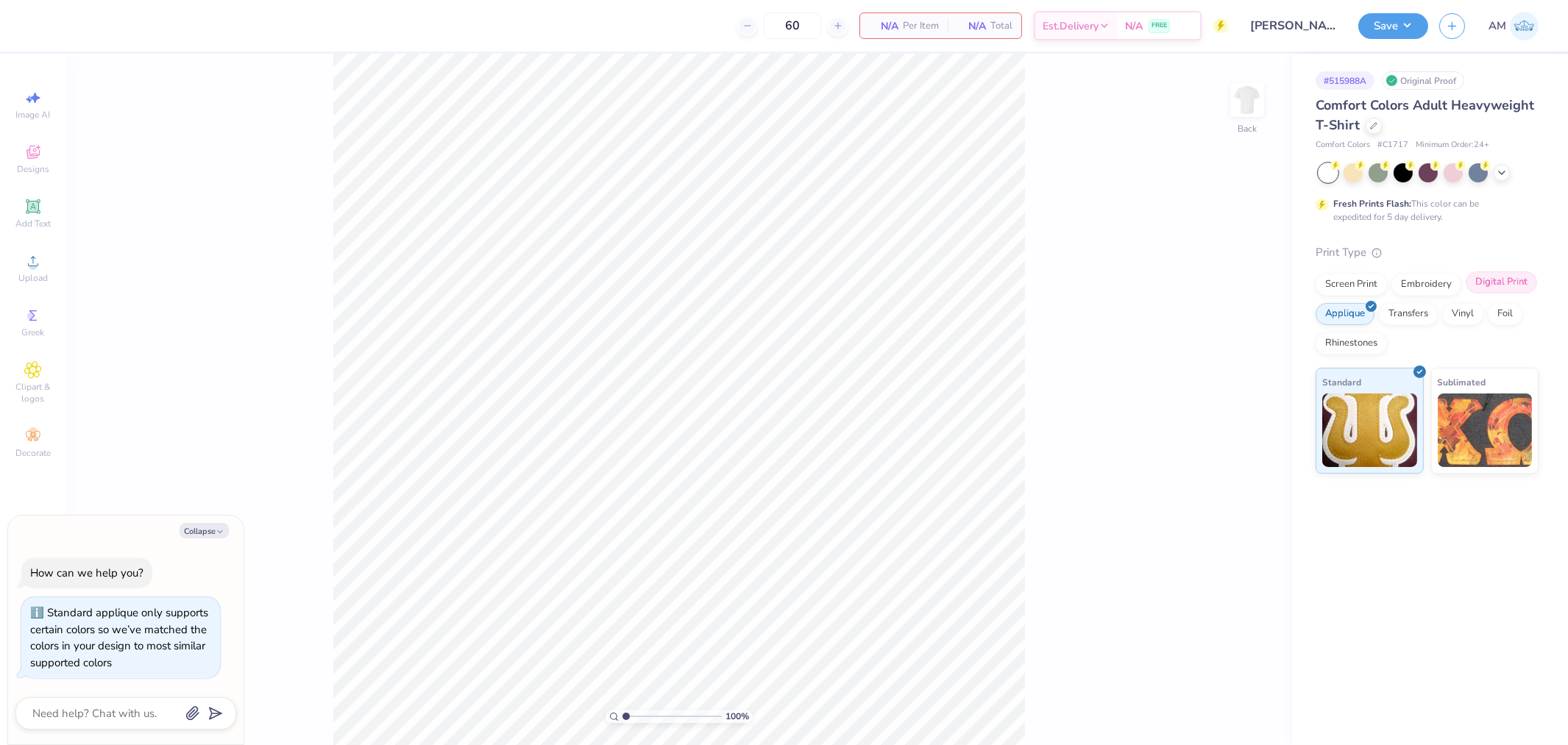
click at [1490, 283] on div "Digital Print" at bounding box center [1502, 282] width 71 height 22
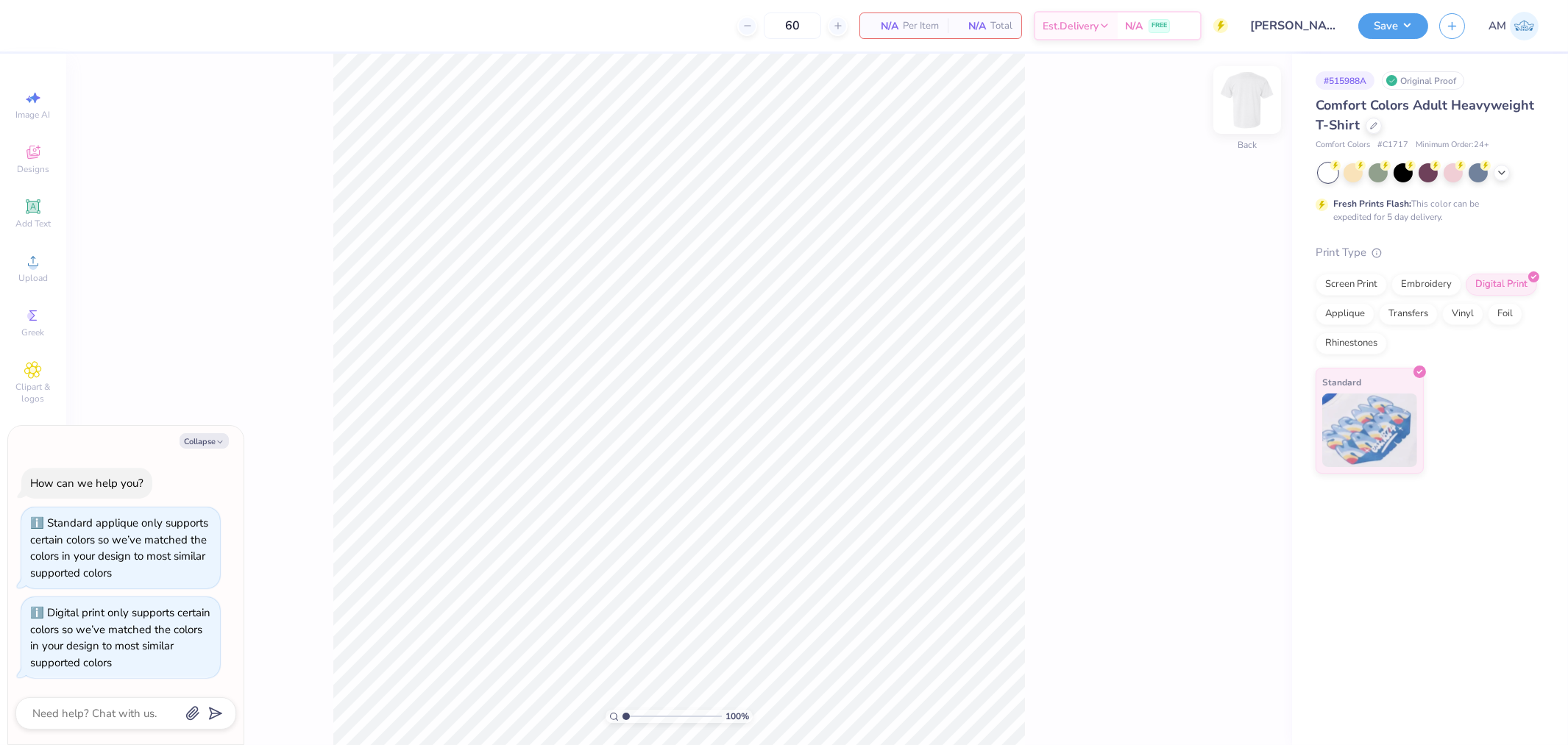
click at [1242, 107] on img at bounding box center [1248, 100] width 59 height 59
click at [34, 270] on div "Upload" at bounding box center [33, 268] width 51 height 43
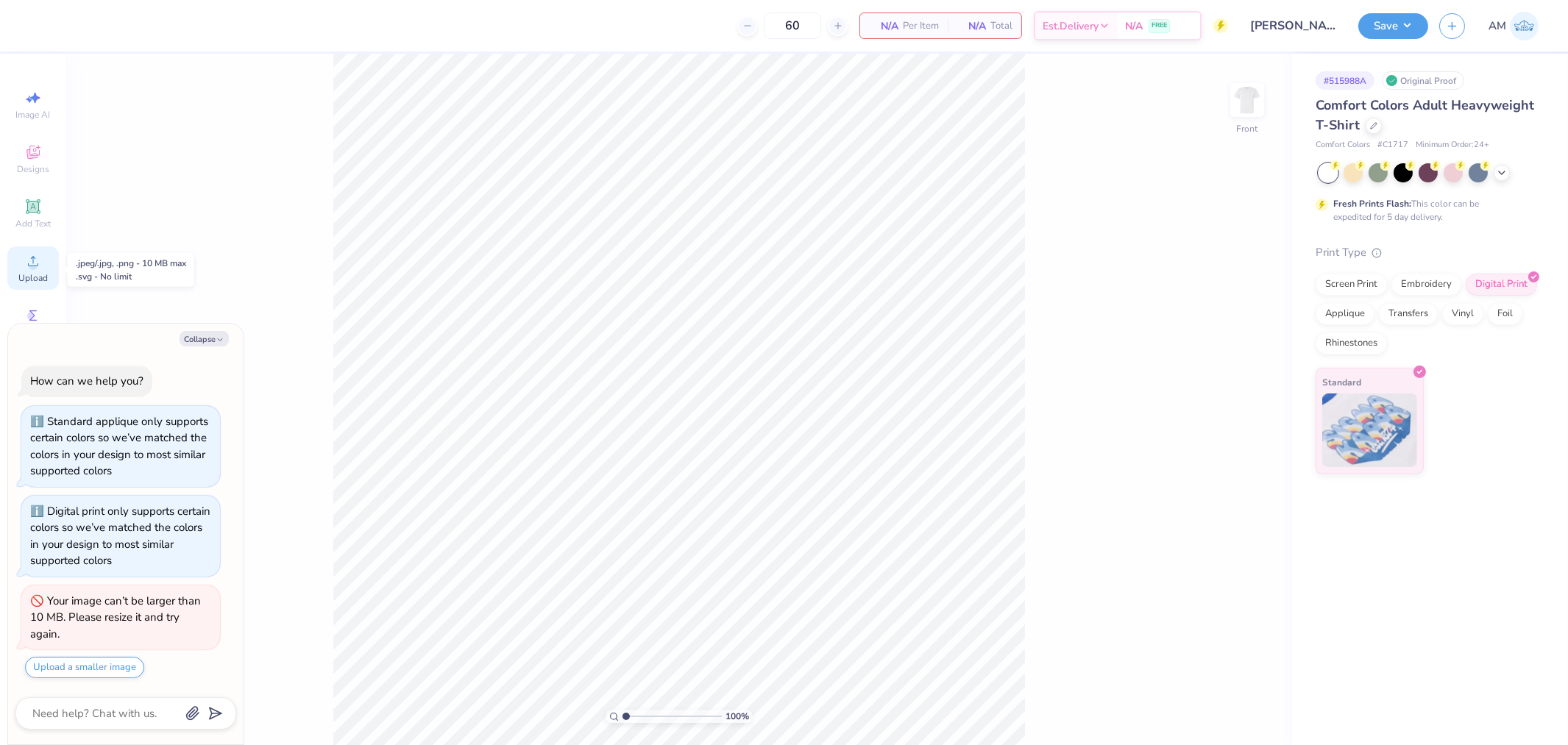
click at [31, 251] on div "Upload" at bounding box center [33, 268] width 51 height 43
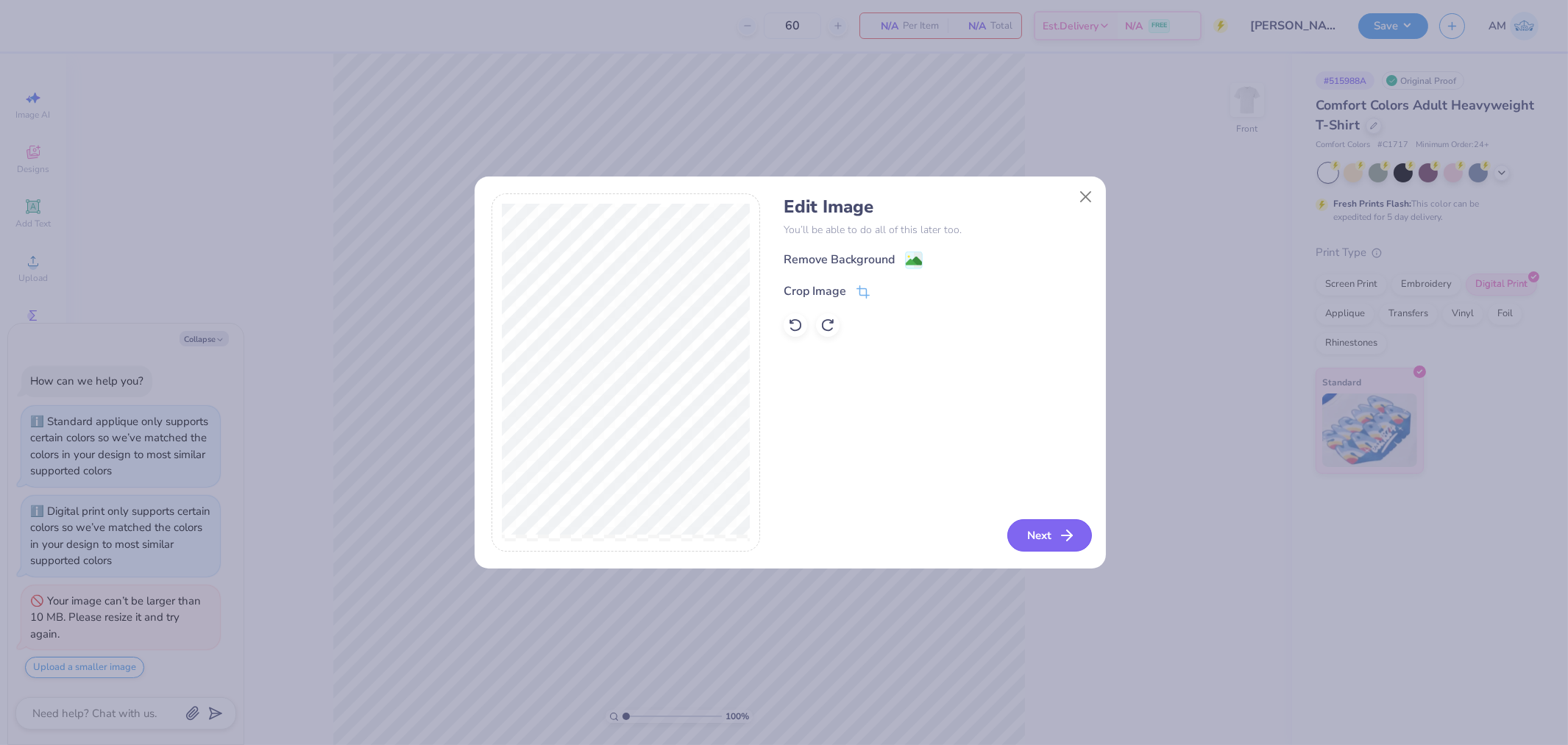
click at [1061, 535] on icon "button" at bounding box center [1067, 535] width 18 height 18
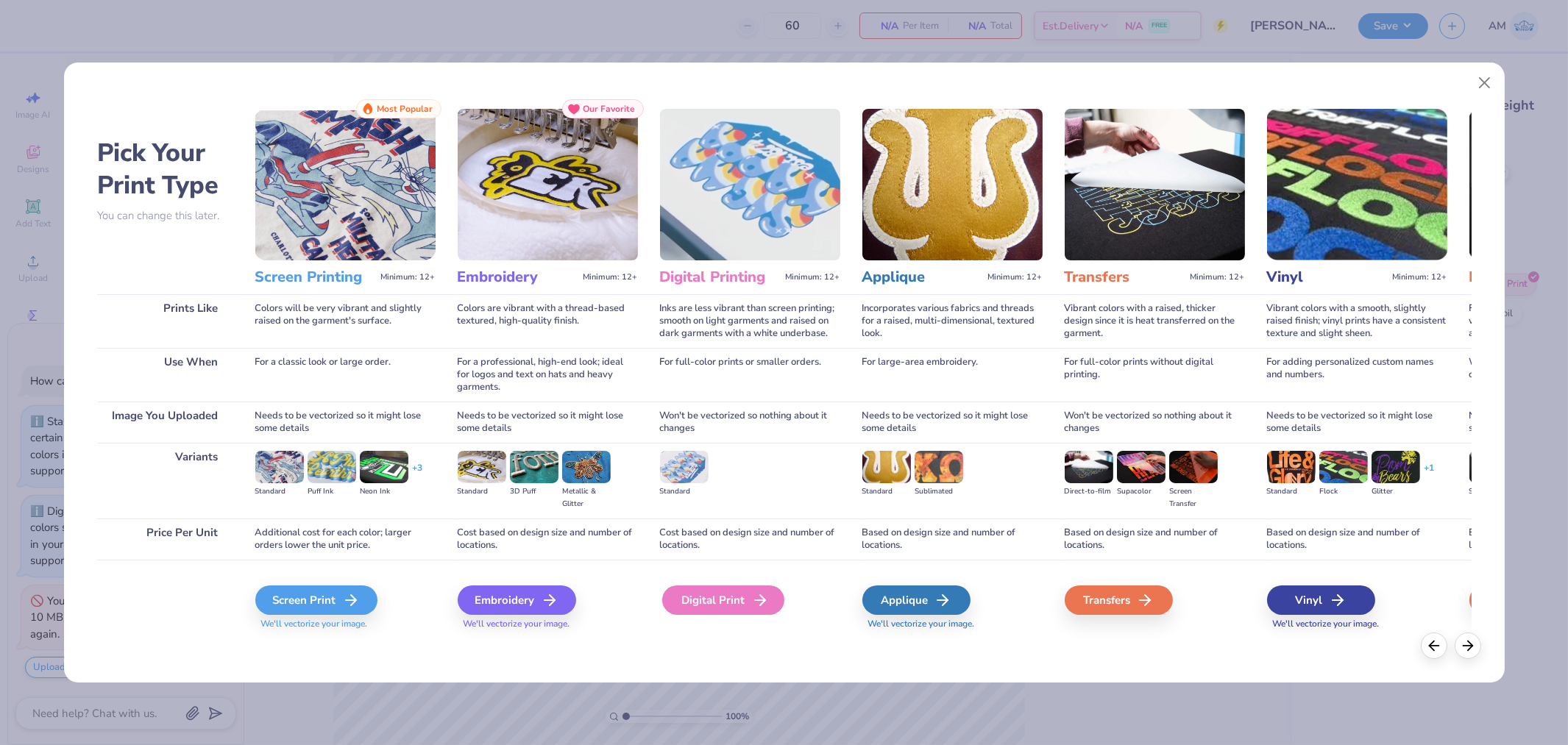
click at [730, 592] on div "Digital Print" at bounding box center [724, 600] width 122 height 30
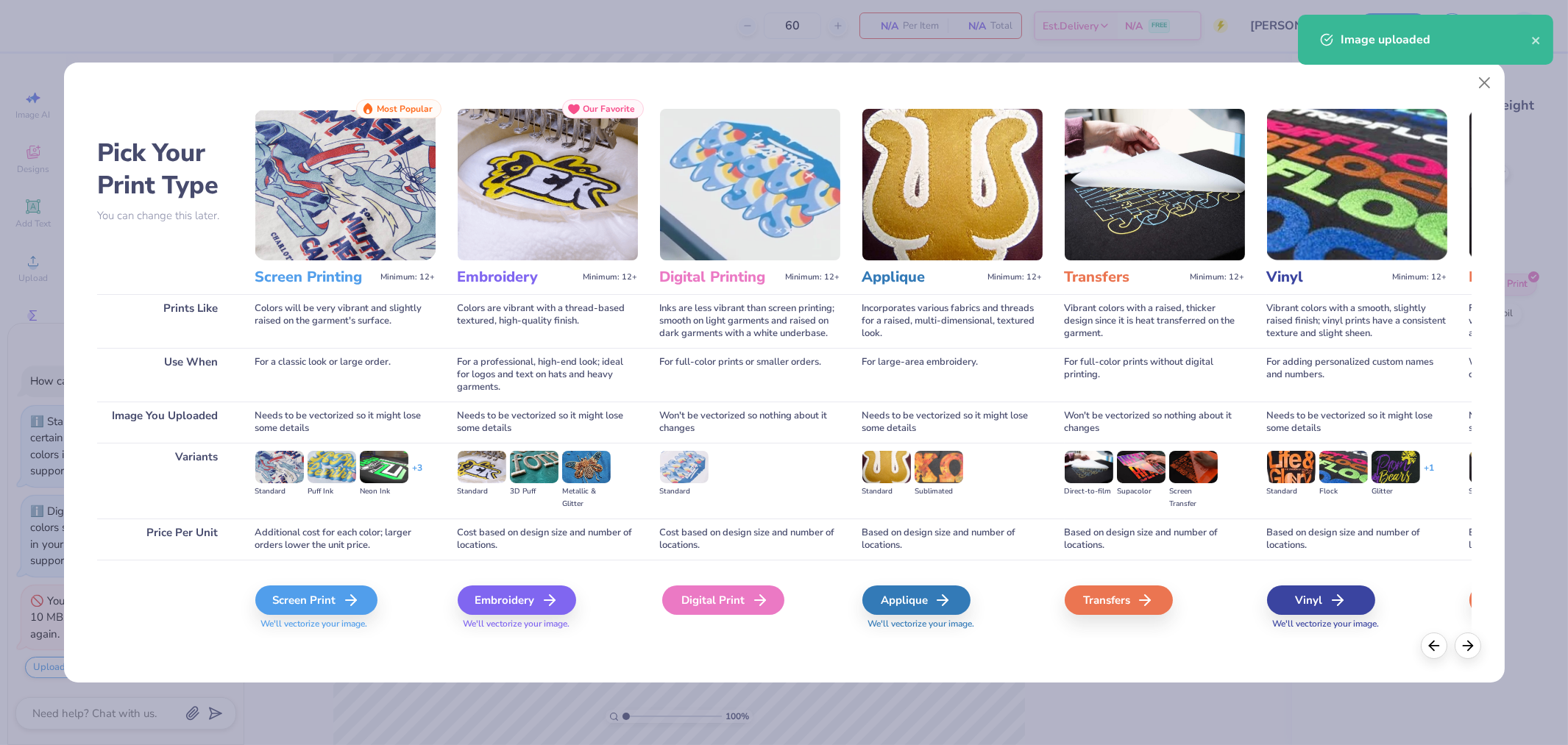
type textarea "x"
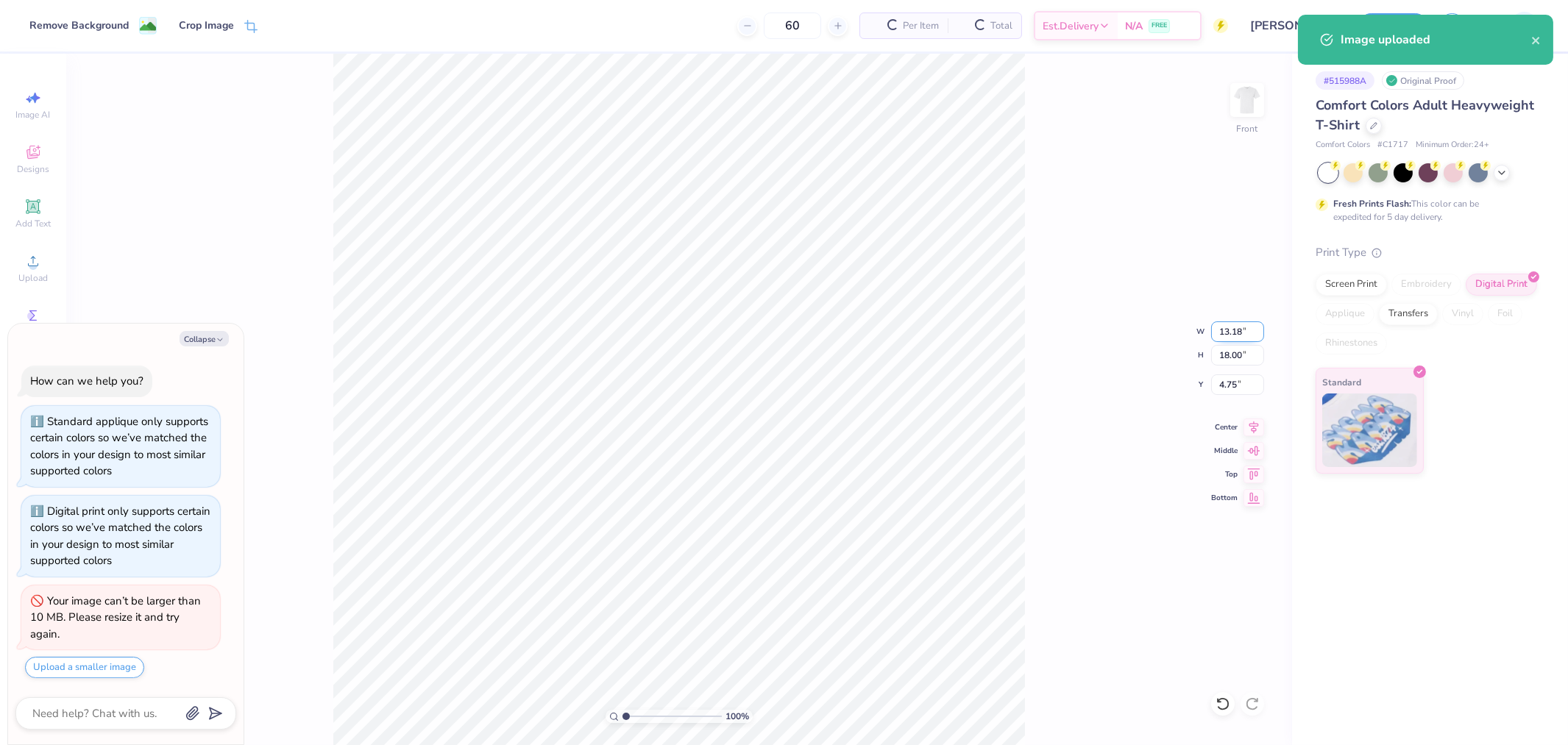
click at [1230, 332] on input "13.18" at bounding box center [1237, 332] width 53 height 21
type input "12.5"
type textarea "x"
type input "12.50"
type input "17.07"
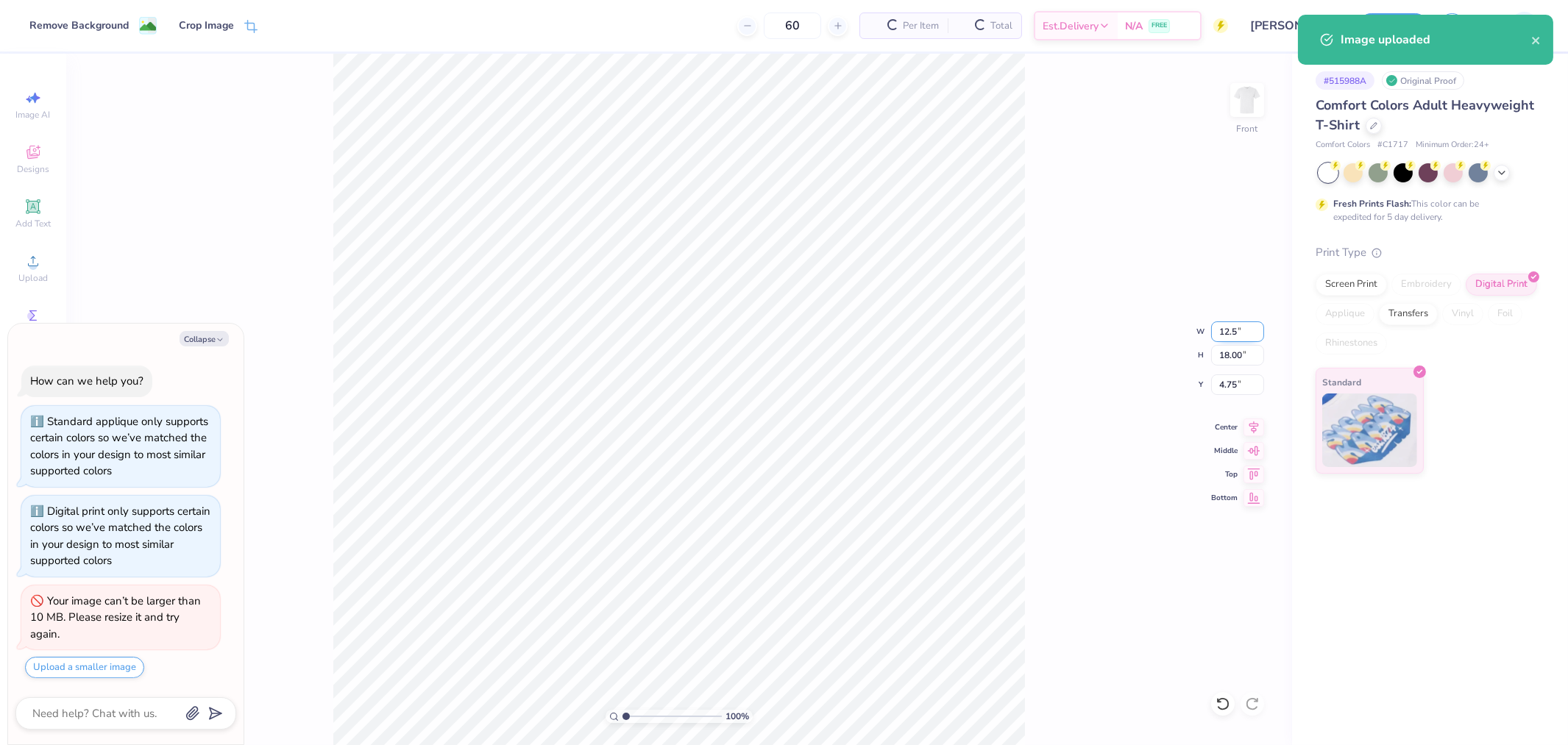
type input "5.21"
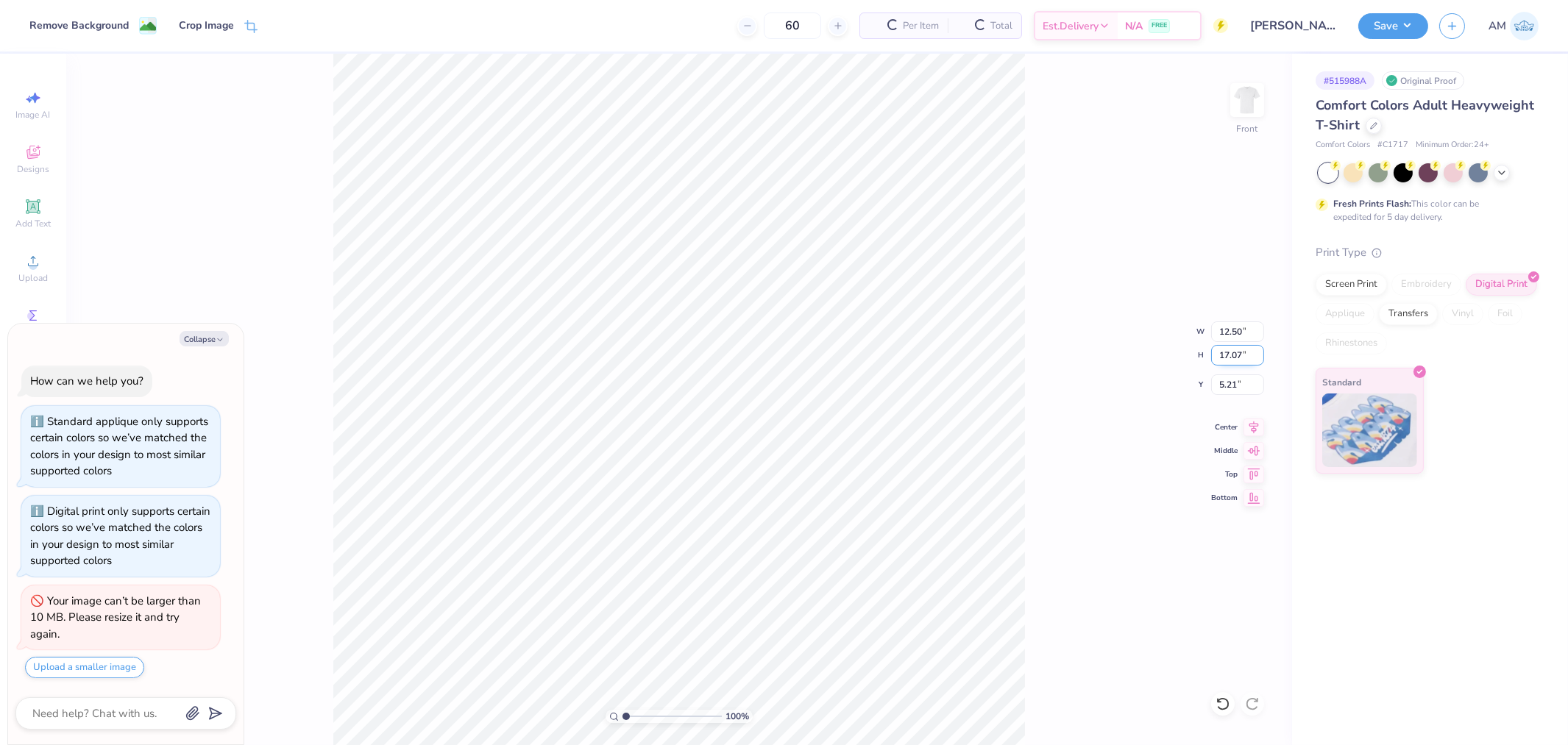
click at [1232, 354] on input "17.07" at bounding box center [1237, 355] width 53 height 21
type input "15"
type textarea "x"
type input "10.98"
type input "15.00"
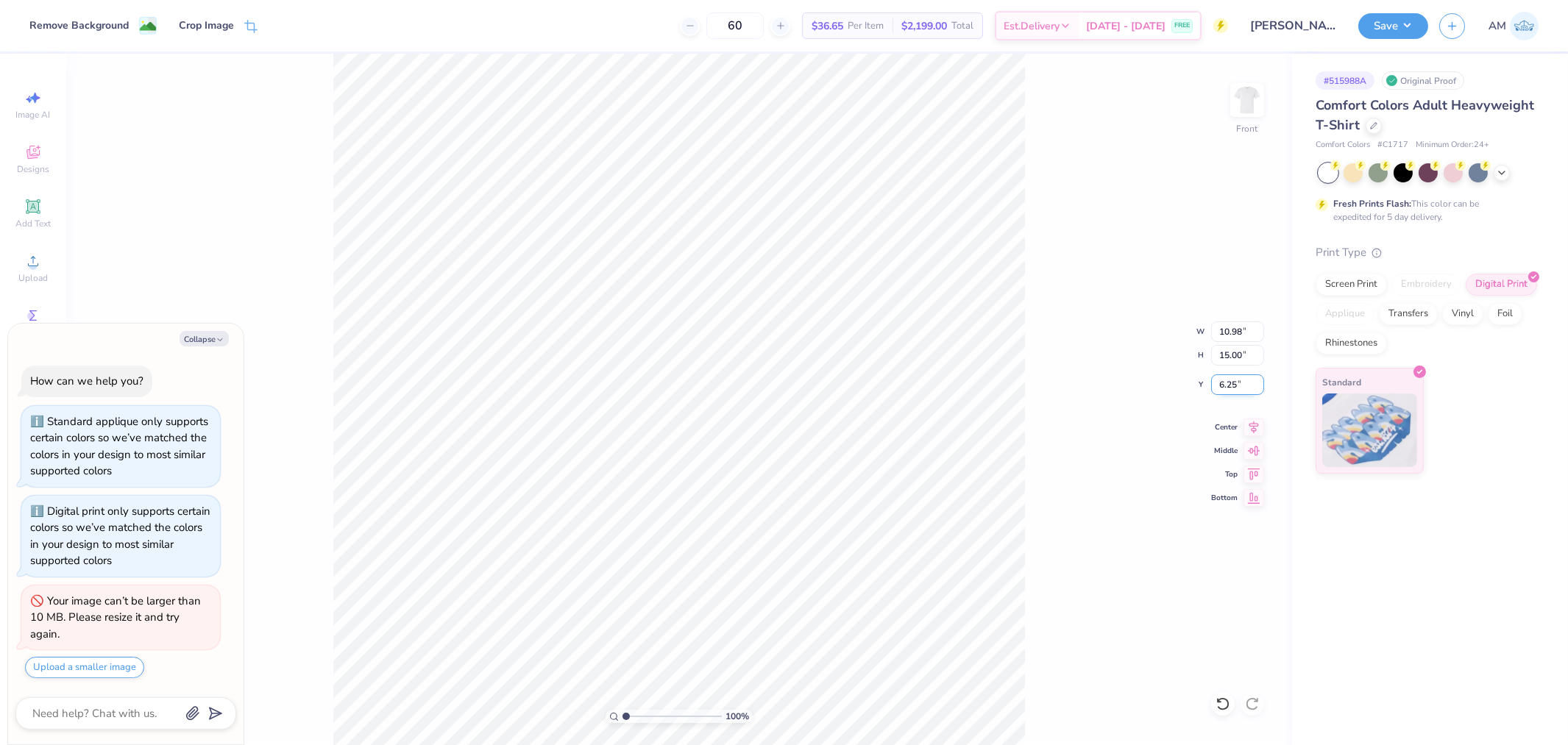
click at [1225, 388] on input "6.25" at bounding box center [1237, 385] width 53 height 21
type input "3"
type textarea "x"
type input "3.00"
click at [1252, 419] on icon at bounding box center [1254, 425] width 21 height 18
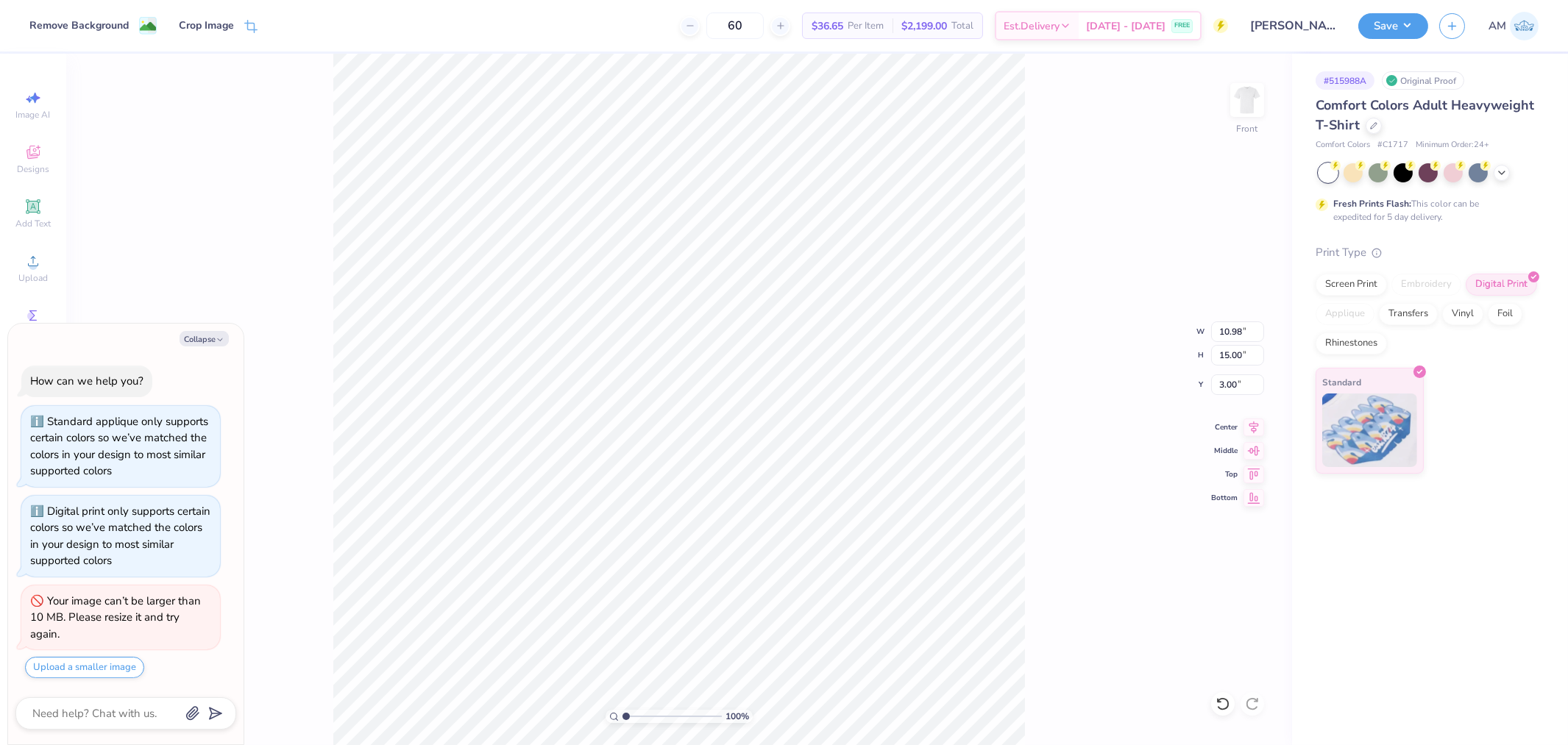
type textarea "x"
click at [1409, 33] on button "Save" at bounding box center [1393, 24] width 70 height 26
type input "1.11758119957331"
type textarea "x"
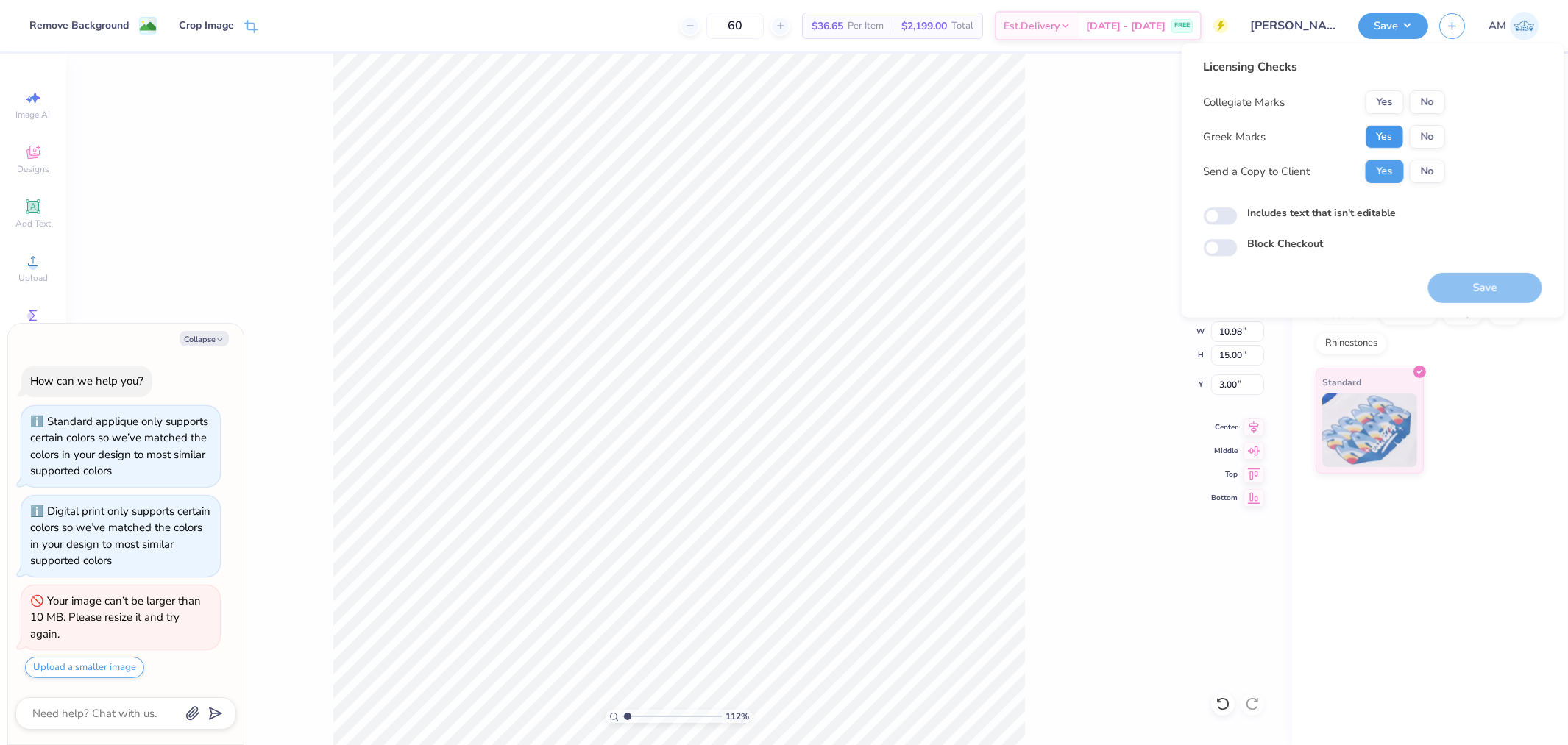
click at [1382, 138] on button "Yes" at bounding box center [1386, 136] width 38 height 23
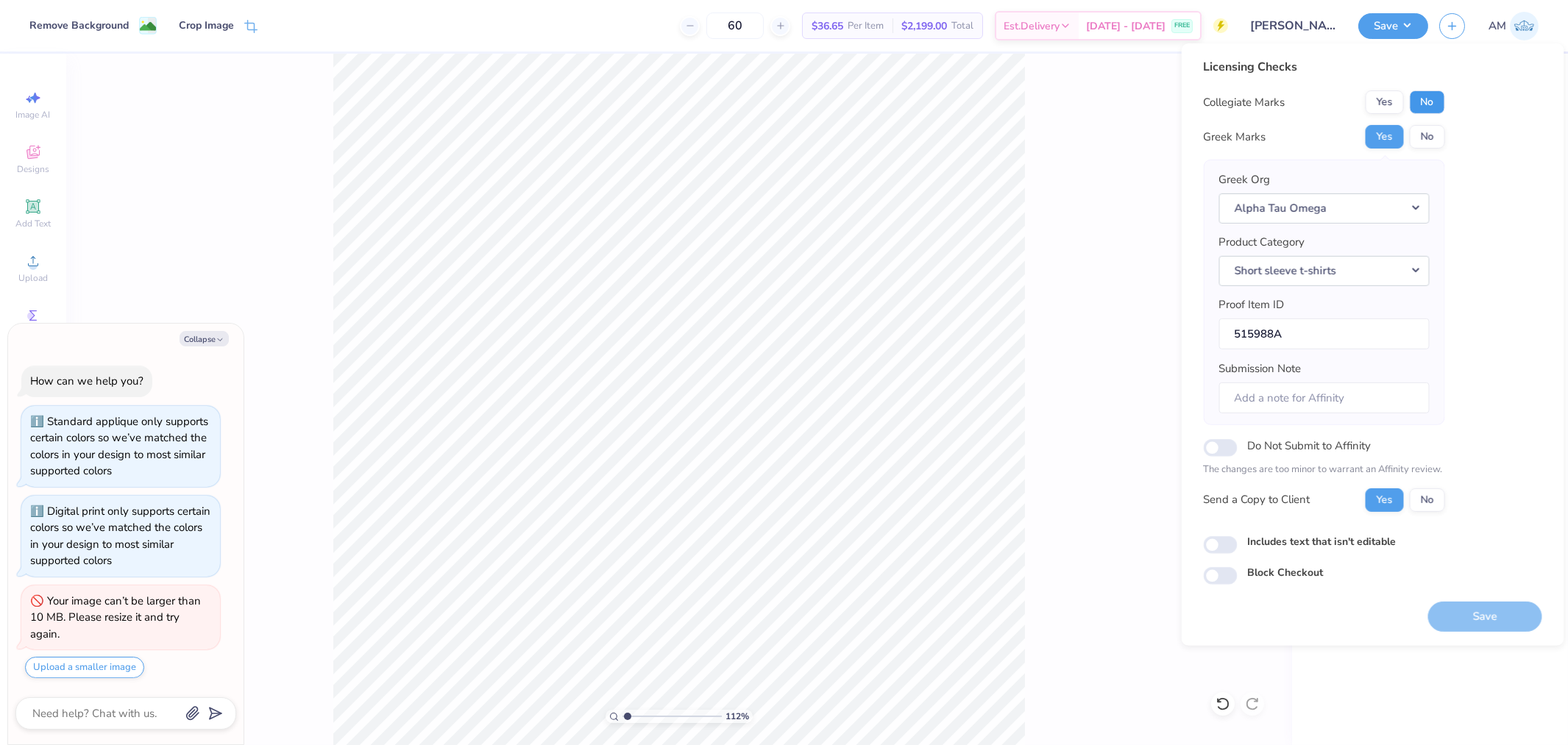
click at [1428, 98] on button "No" at bounding box center [1428, 102] width 35 height 23
type input "1.11758119957331"
type textarea "x"
click at [1425, 96] on button "No" at bounding box center [1428, 102] width 35 height 23
type input "1.11758119957331"
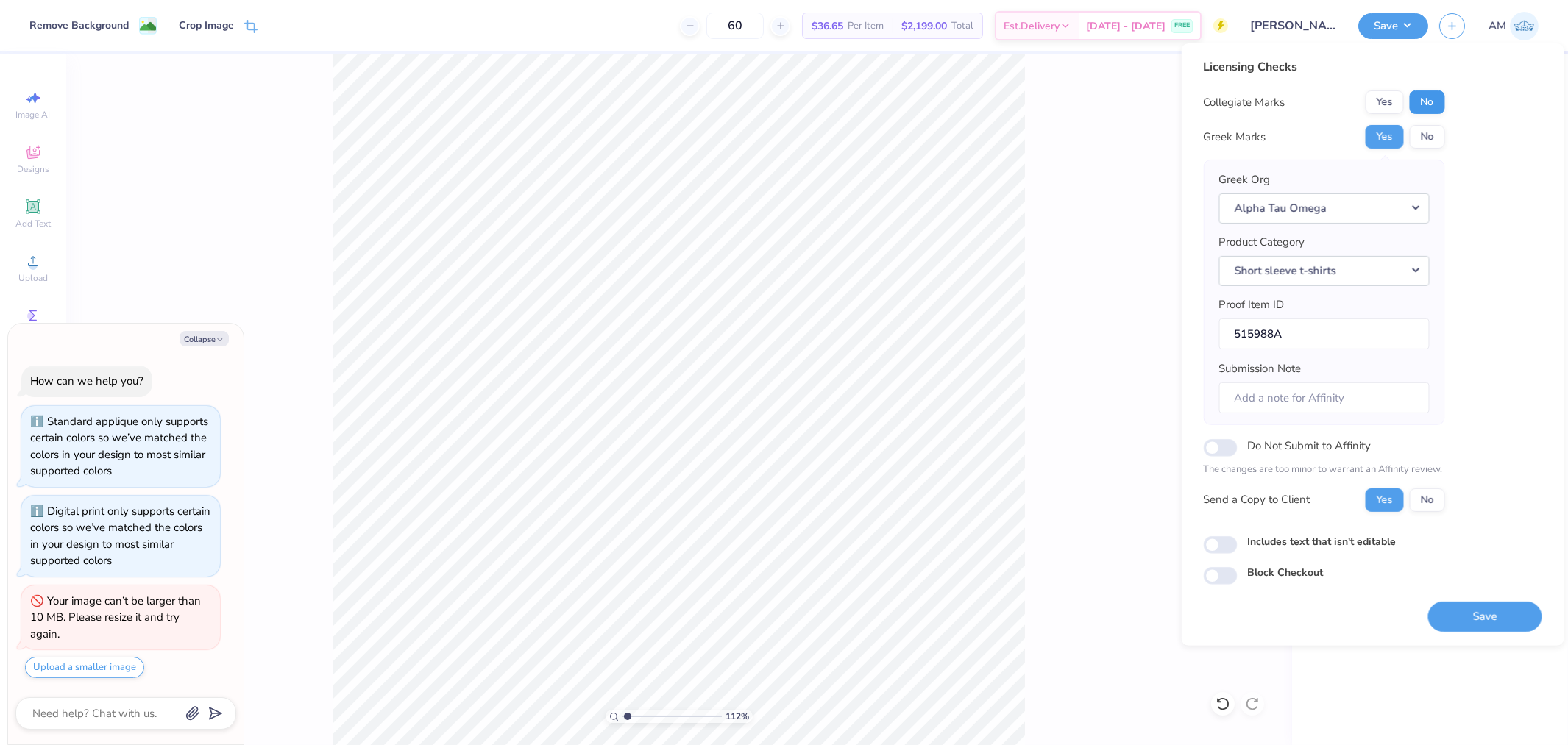
type textarea "x"
click at [1378, 134] on button "Yes" at bounding box center [1386, 136] width 38 height 23
type input "1.11758119957331"
type textarea "x"
click at [1224, 544] on input "Includes text that isn't editable" at bounding box center [1221, 545] width 34 height 18
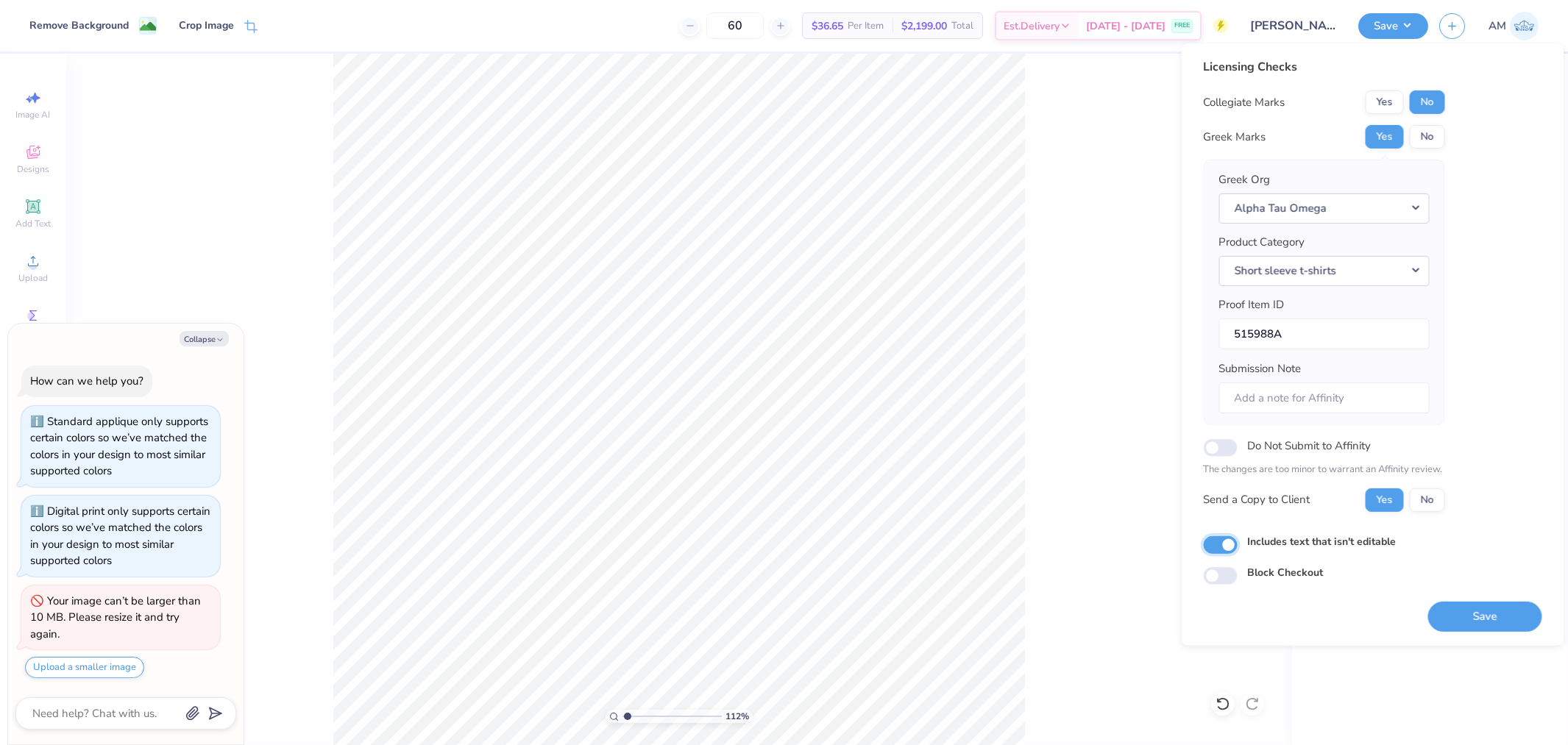
checkbox input "true"
type input "1.11758119957331"
type textarea "x"
click at [1384, 140] on button "Yes" at bounding box center [1386, 136] width 38 height 23
type input "1.11758119957331"
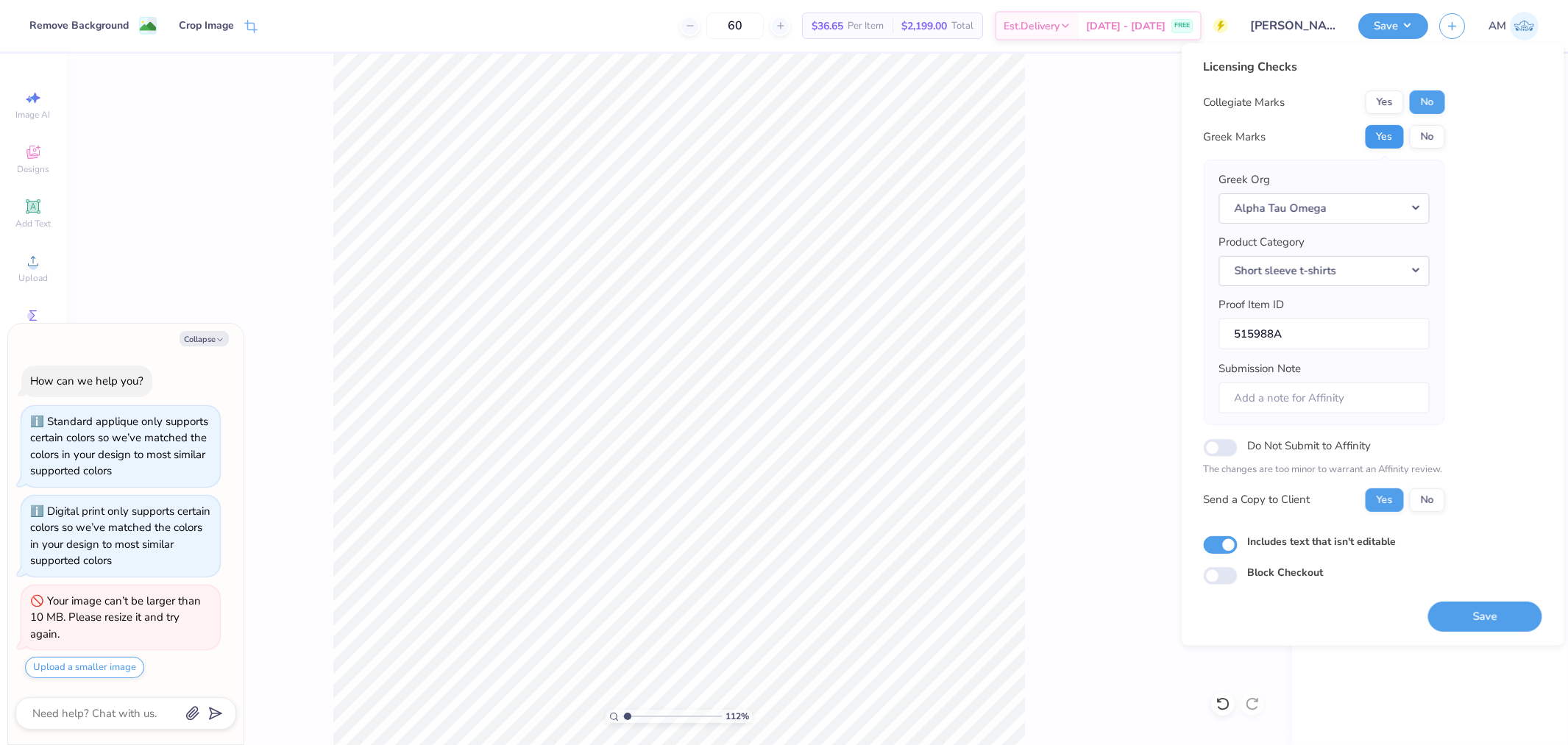
type textarea "x"
click at [1428, 105] on button "No" at bounding box center [1428, 102] width 35 height 23
type input "1.11758119957331"
type textarea "x"
click at [1472, 616] on button "Save" at bounding box center [1486, 616] width 114 height 30
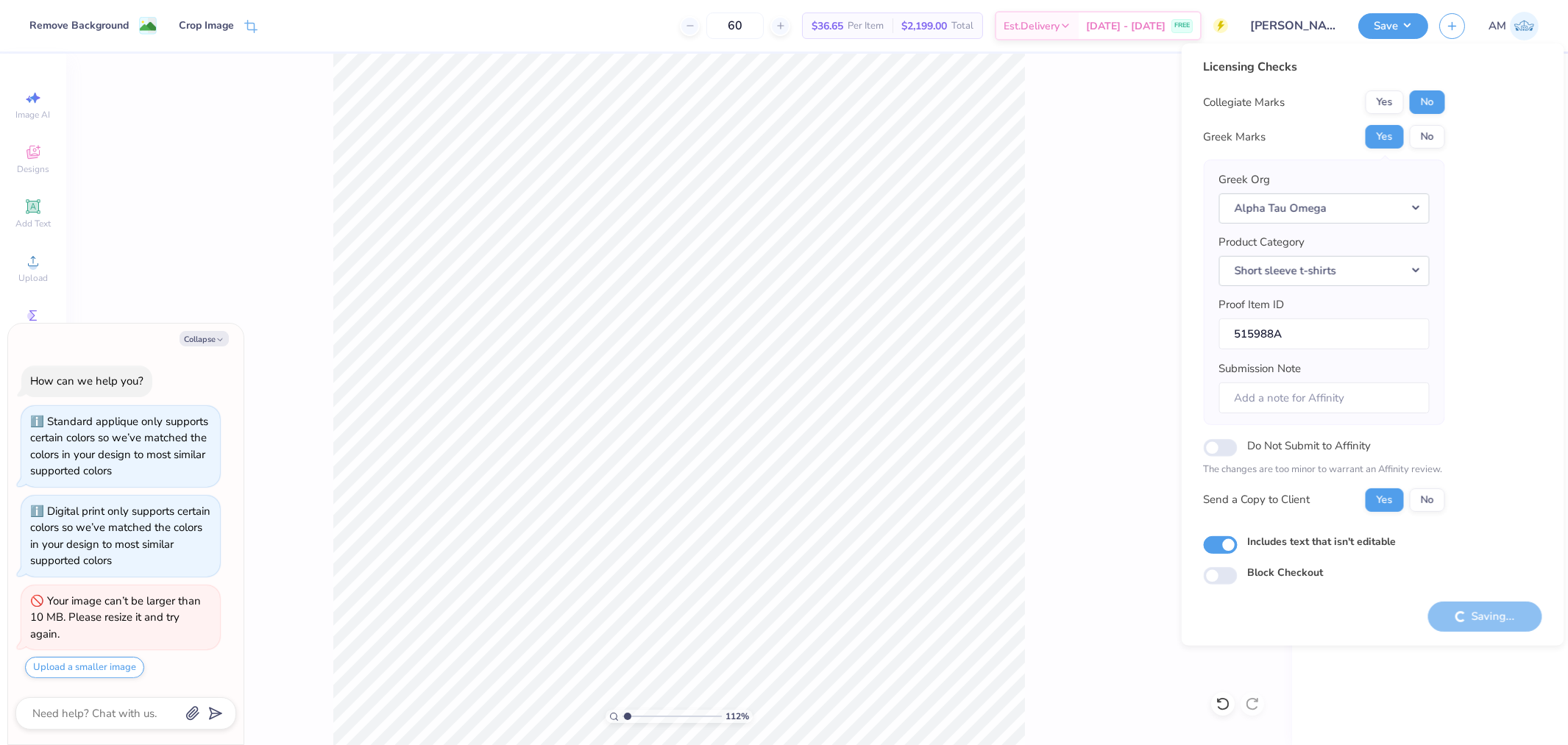
type input "1.11758119957331"
type textarea "x"
type input "1.11758119957331"
type textarea "x"
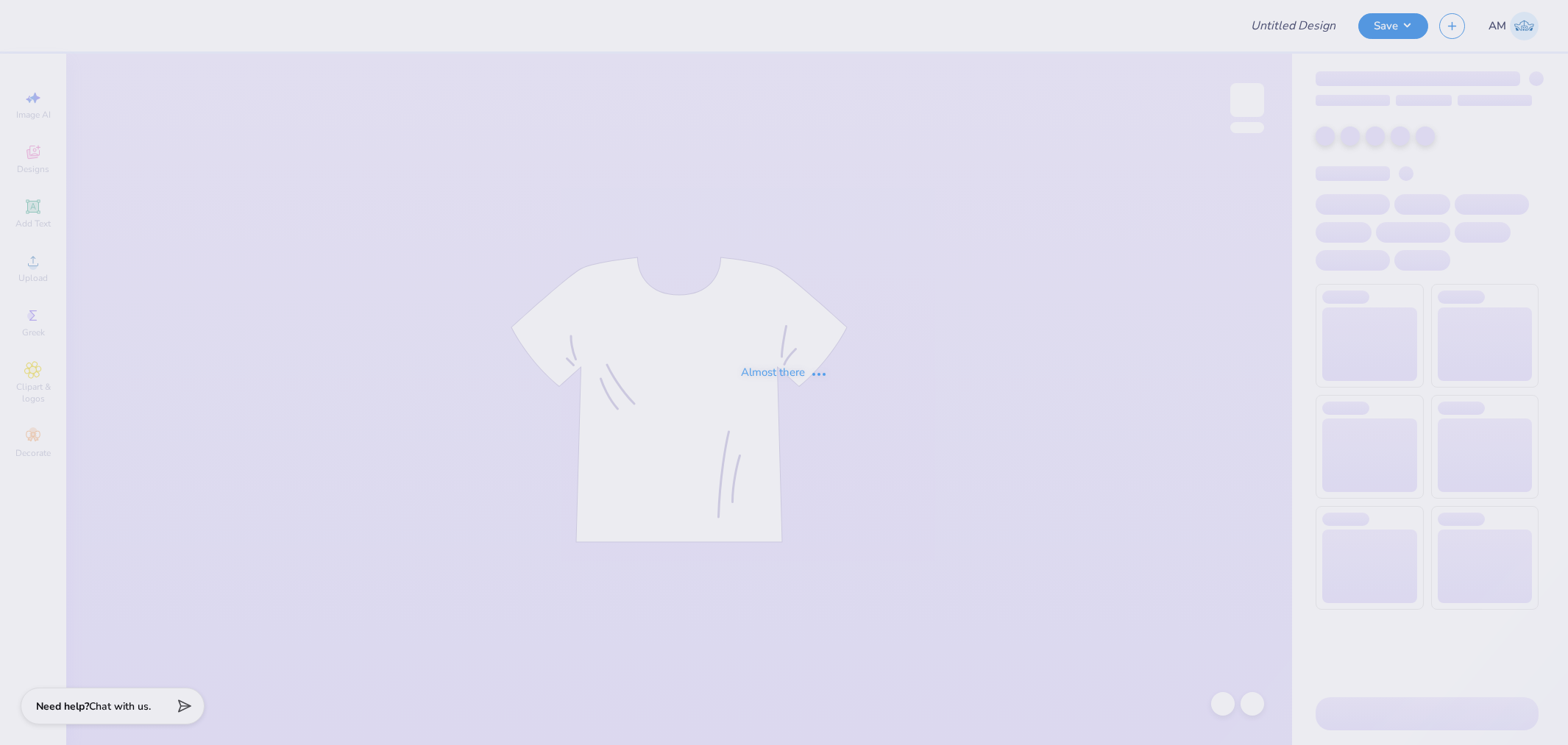
type input "PR Merch"
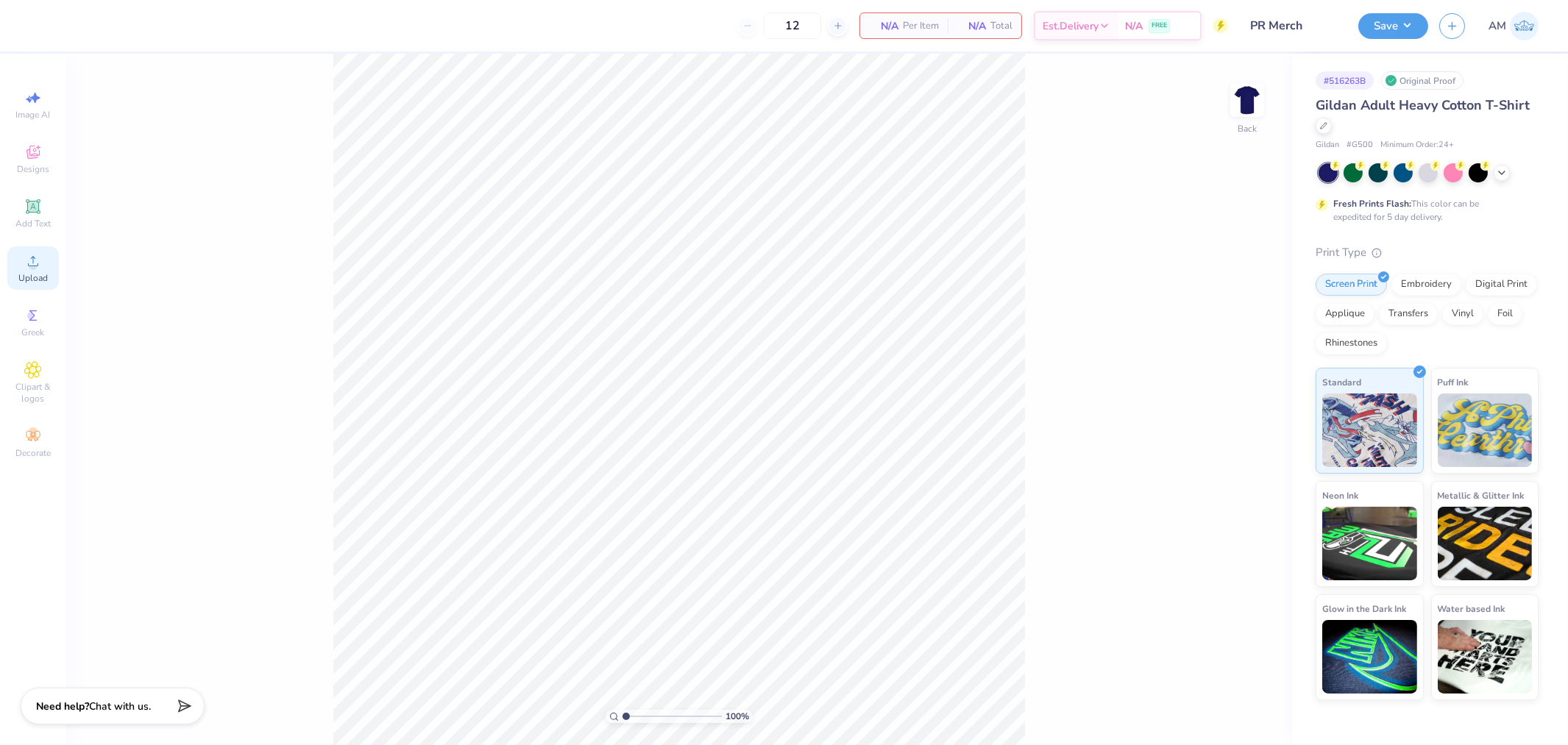
click at [38, 268] on icon at bounding box center [33, 261] width 18 height 18
click at [41, 162] on div "Designs" at bounding box center [33, 159] width 51 height 43
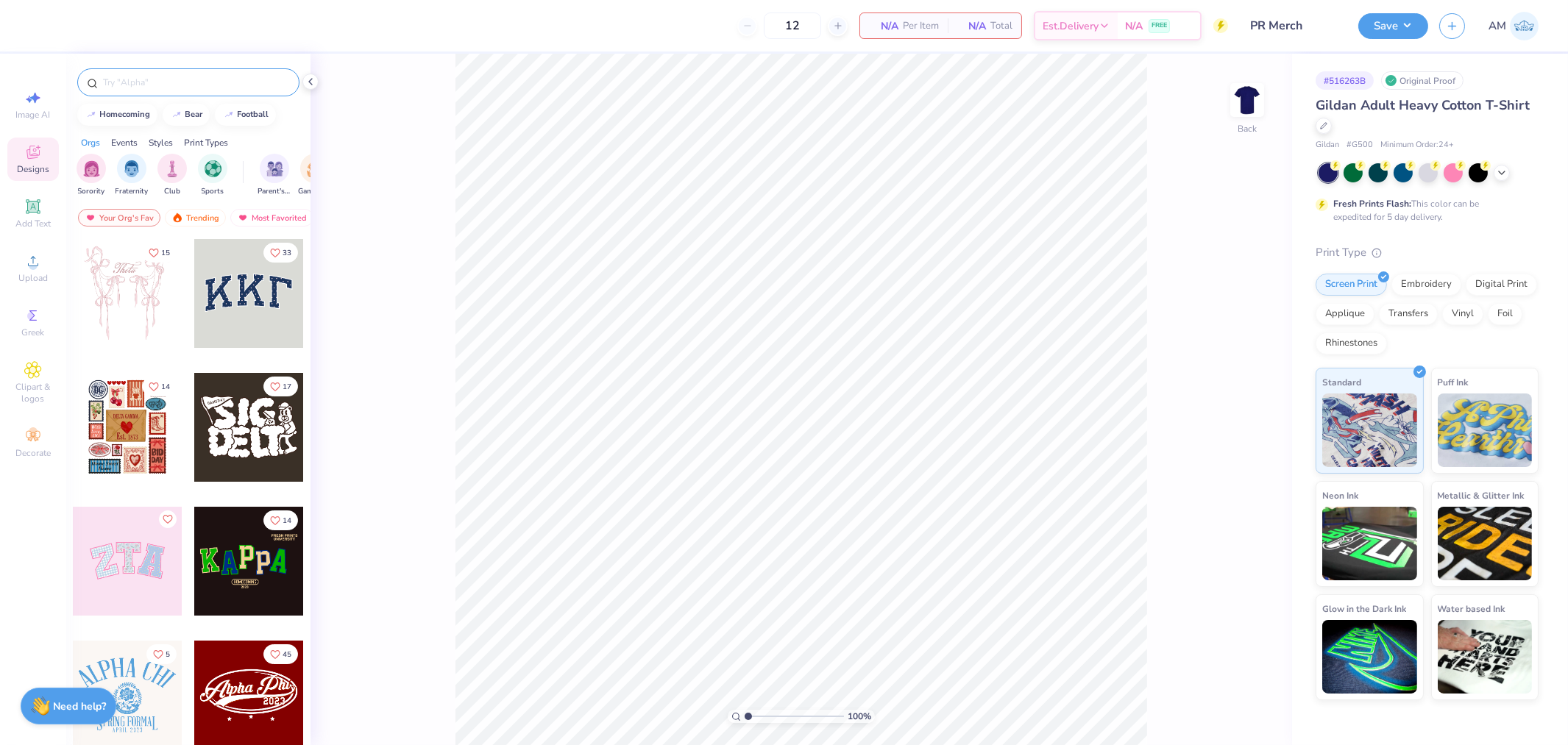
click at [165, 86] on input "text" at bounding box center [195, 82] width 188 height 14
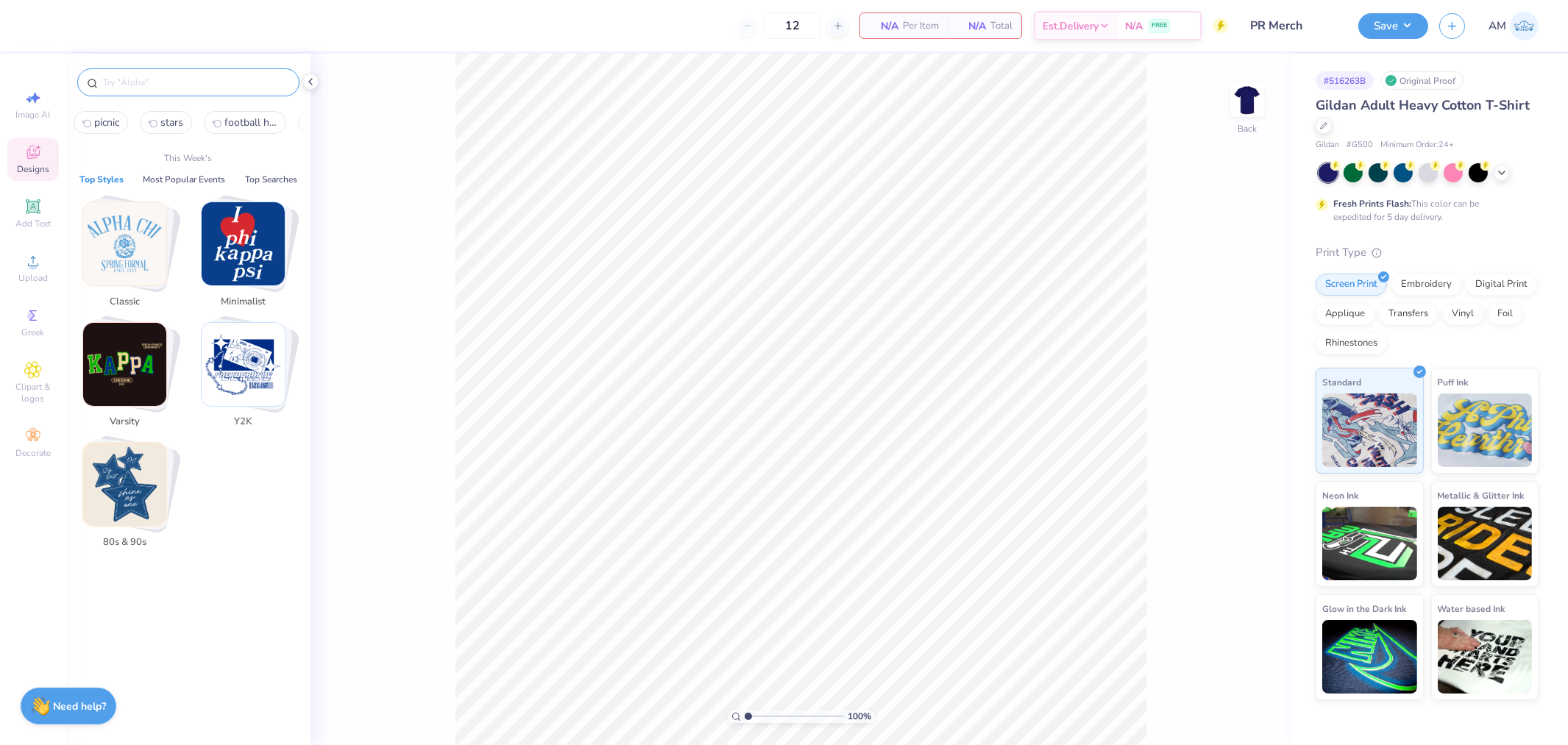
paste input "Vaporwave Sunset Stamps"
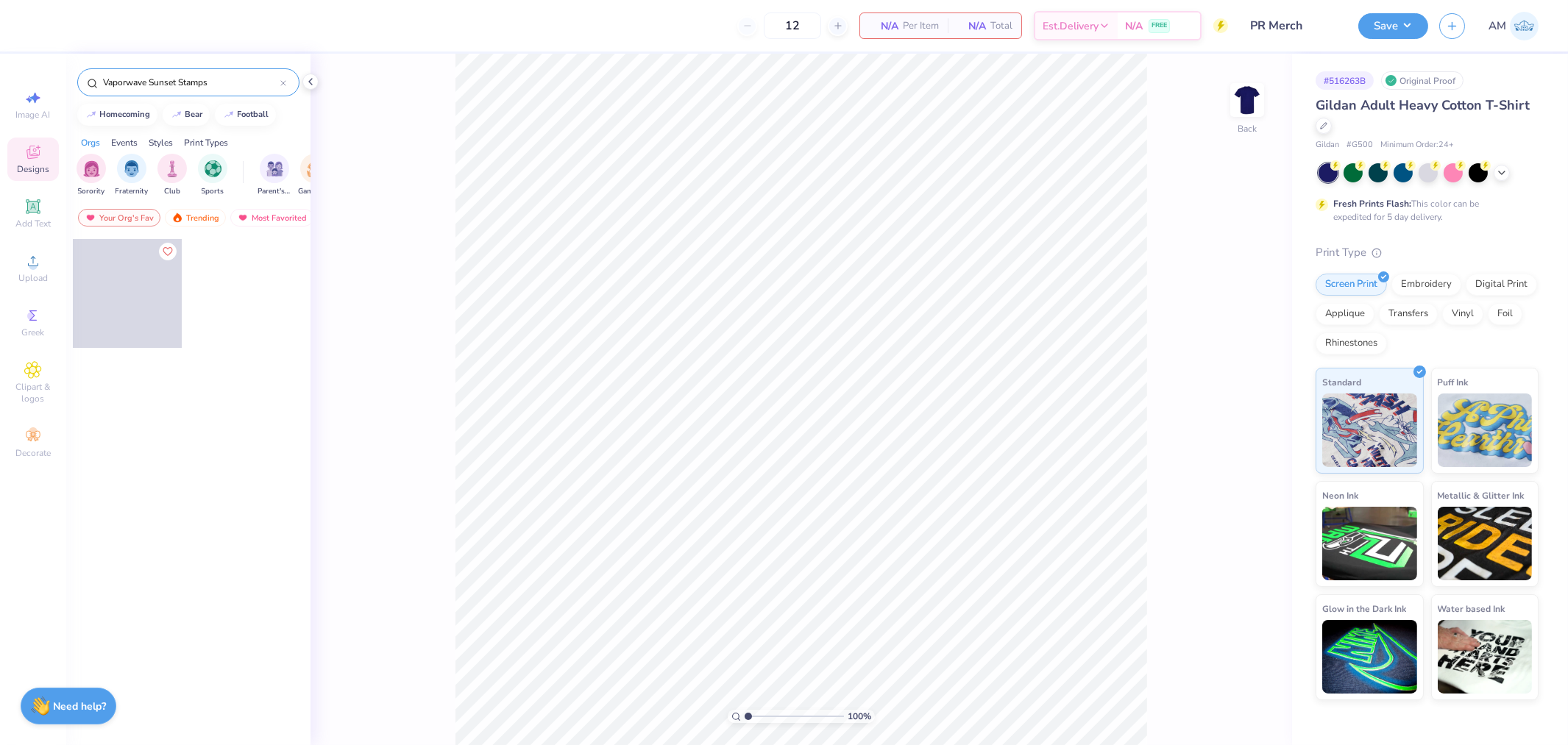
type input "Vaporwave Sunset Stamps"
click at [141, 298] on div at bounding box center [127, 294] width 109 height 109
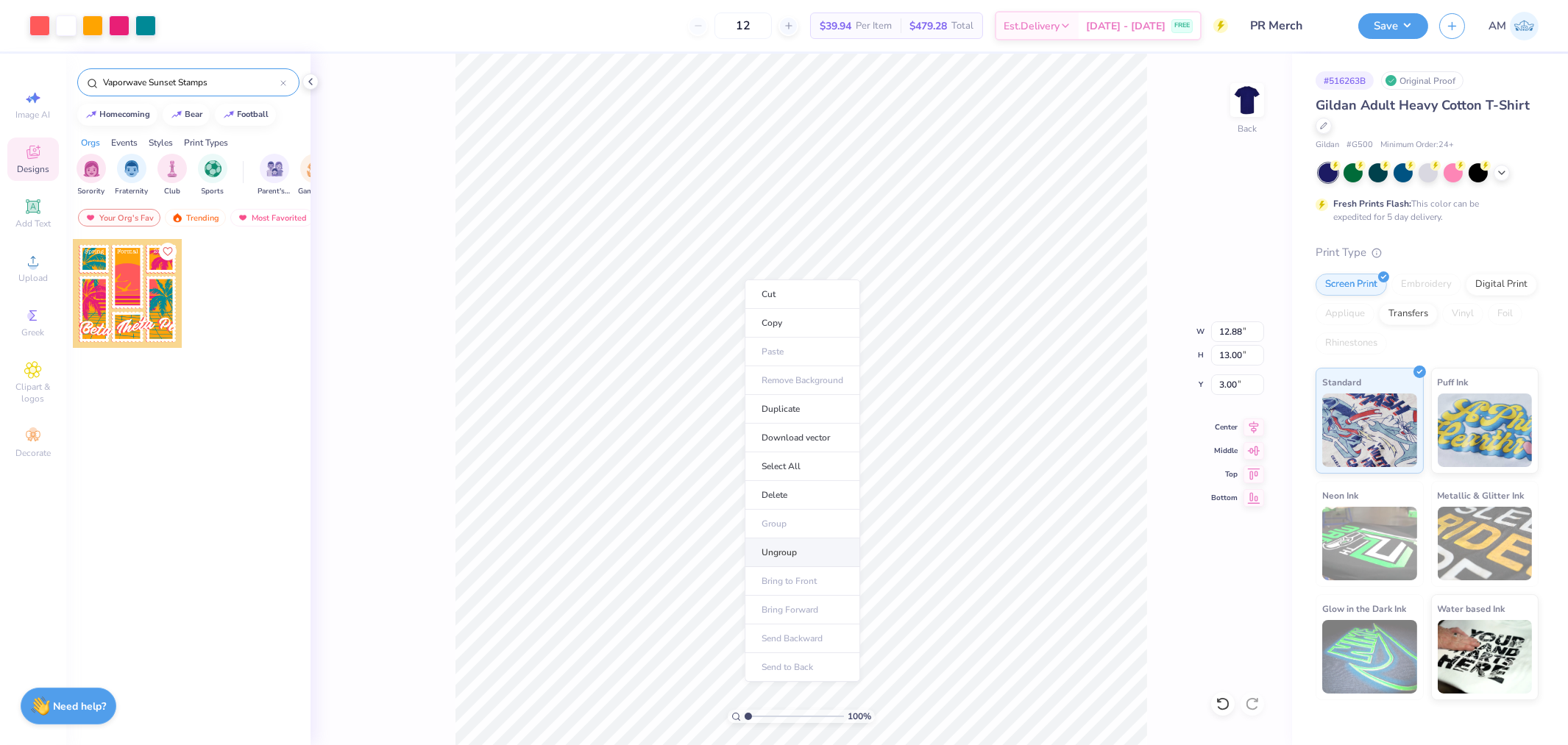
click at [771, 553] on li "Ungroup" at bounding box center [802, 553] width 115 height 29
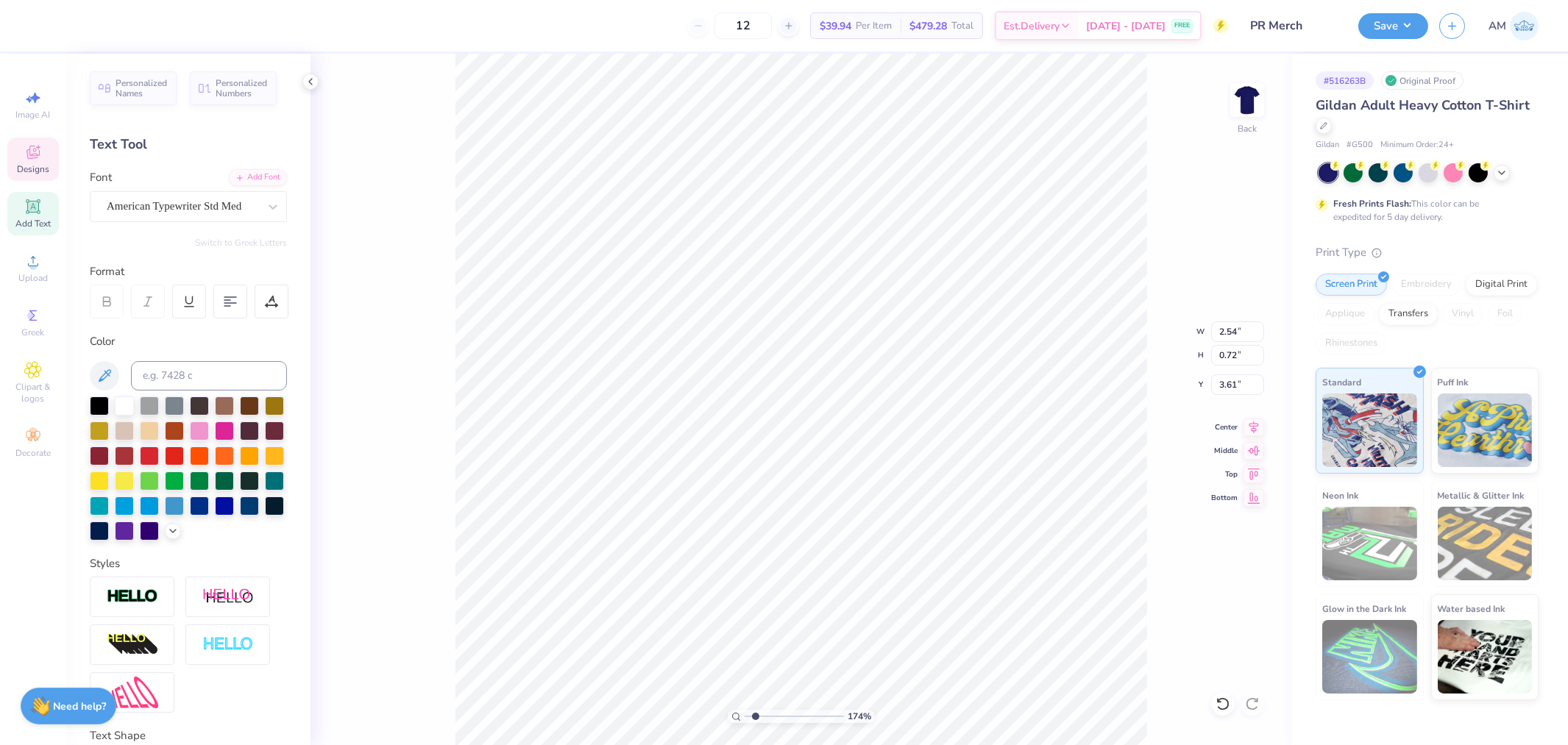
scroll to position [13, 2]
type input "1.74339355603371"
type textarea "E"
type input "1.74339355603371"
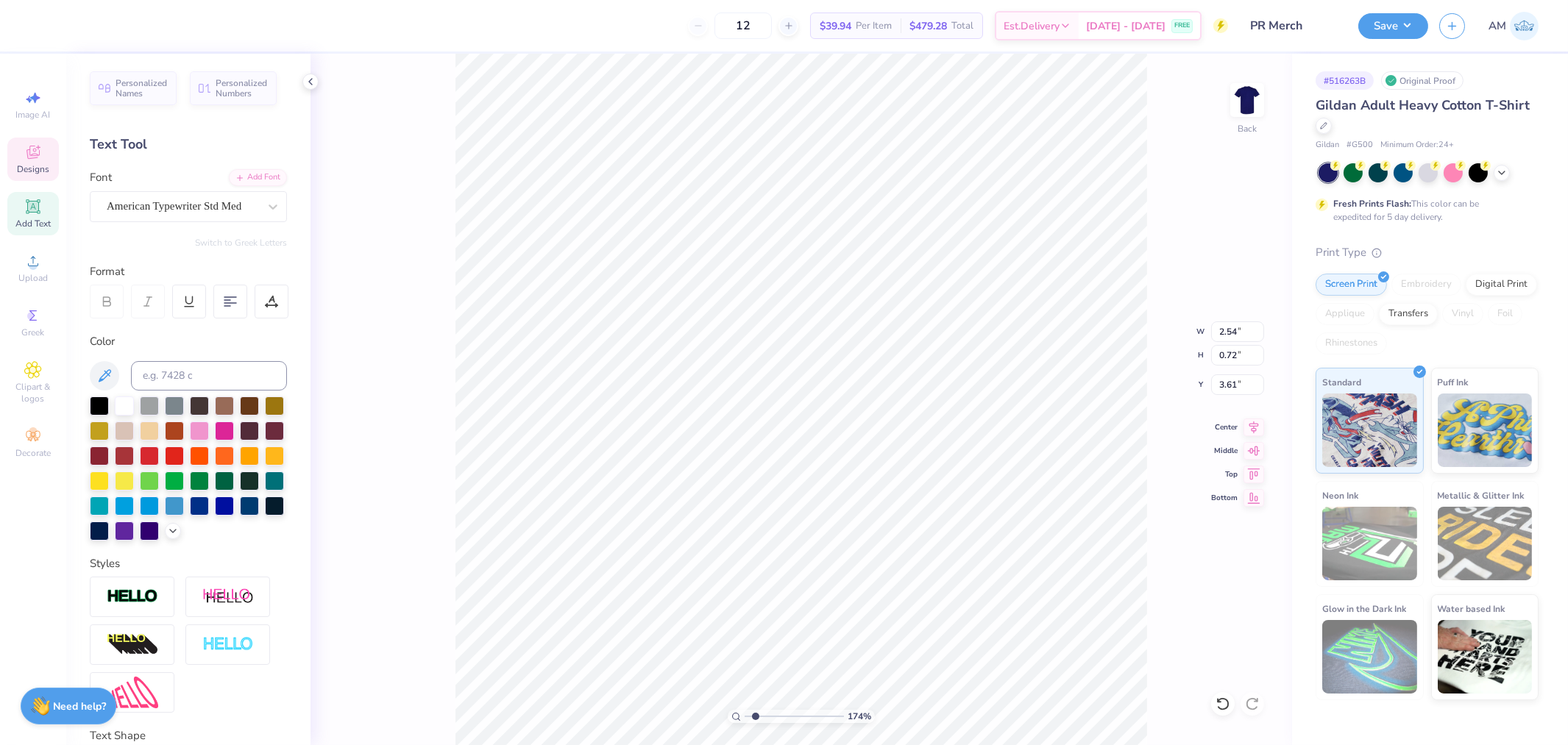
type textarea "Es"
type input "1.74339355603371"
type textarea "Est"
type input "1.74339355603371"
type textarea "Est."
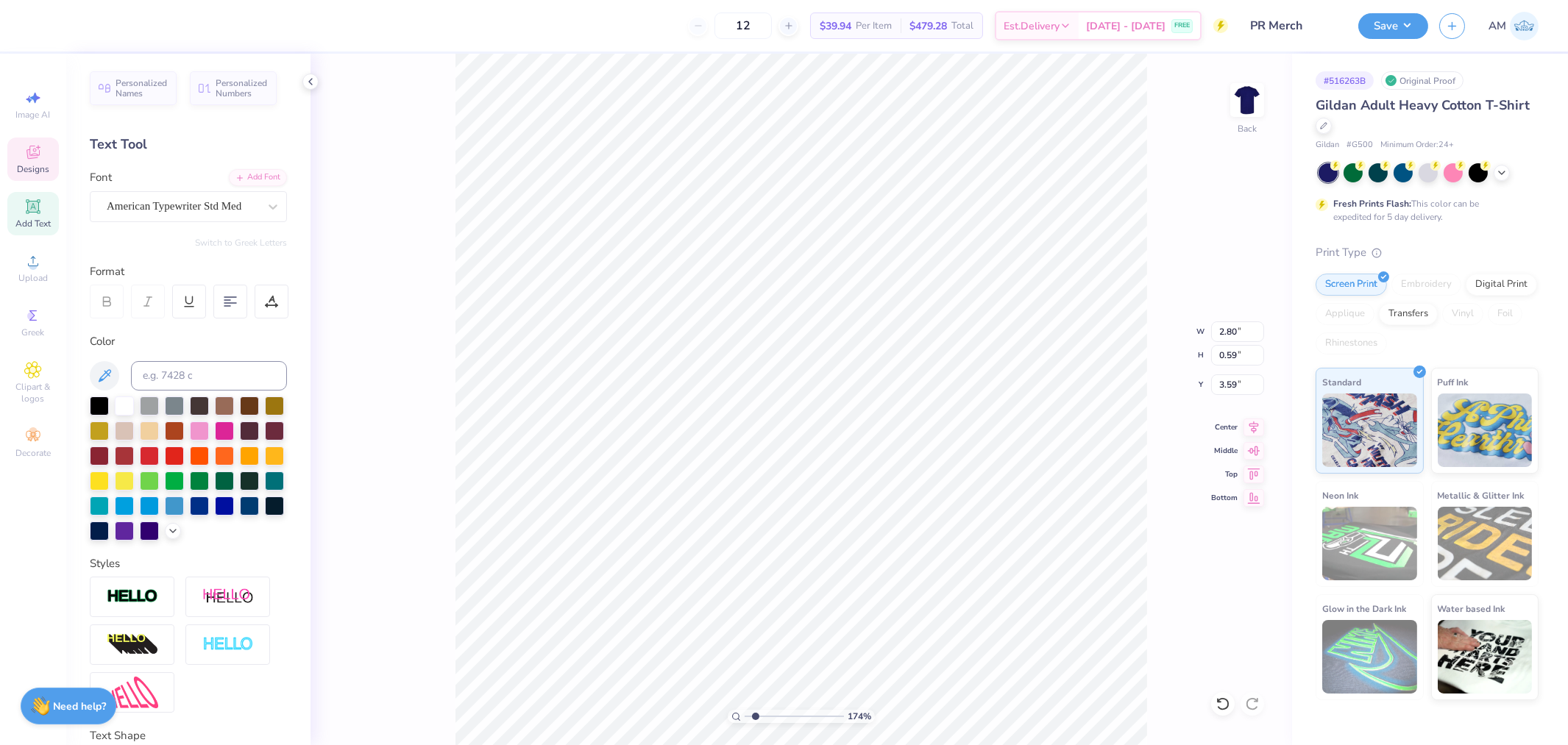
type input "1.74339355603371"
type input "2.80"
type input "0.59"
type input "3.59"
type input "1.74339355603371"
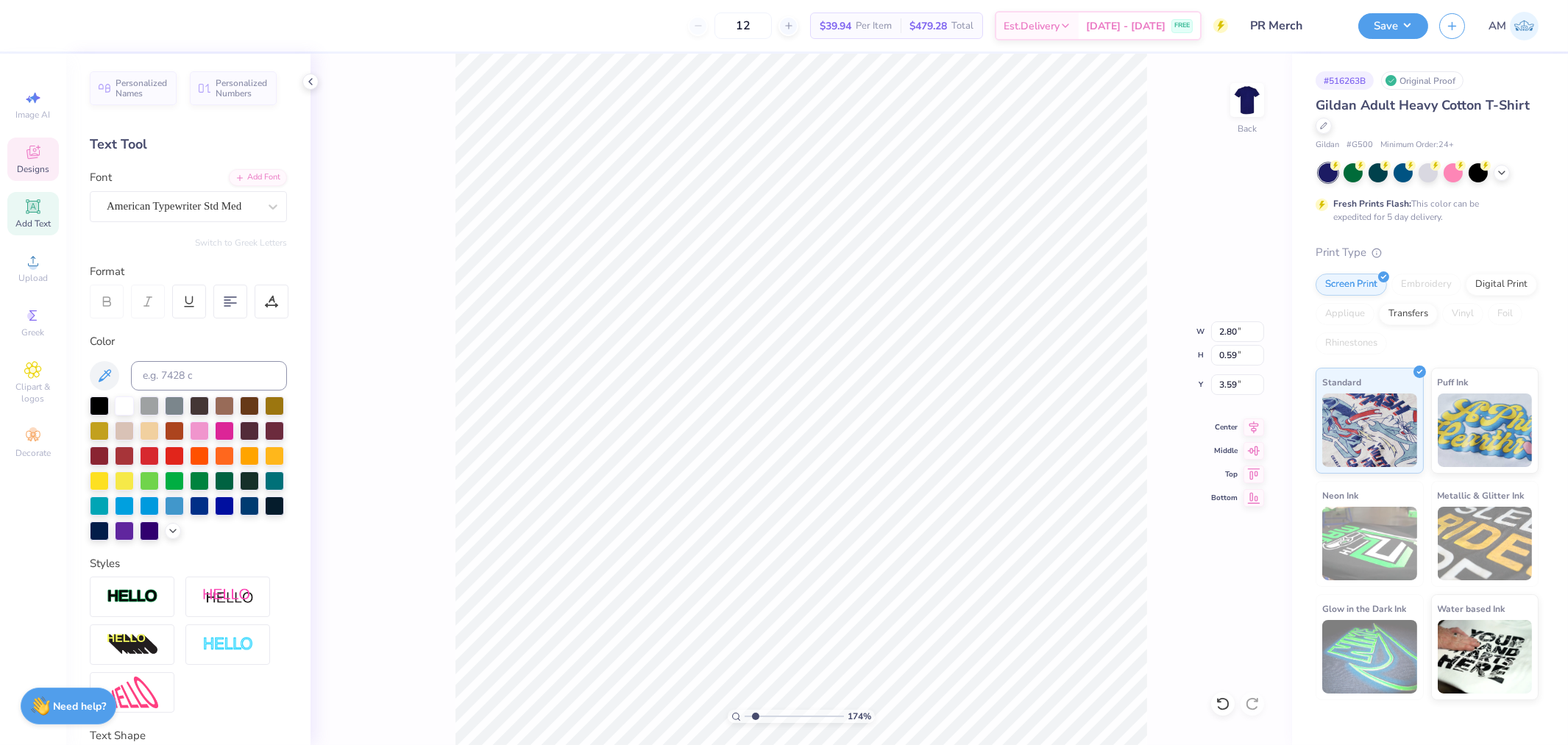
type textarea "19"
type input "1.74339355603371"
type textarea "199"
type input "1.74339355603371"
type textarea "1992"
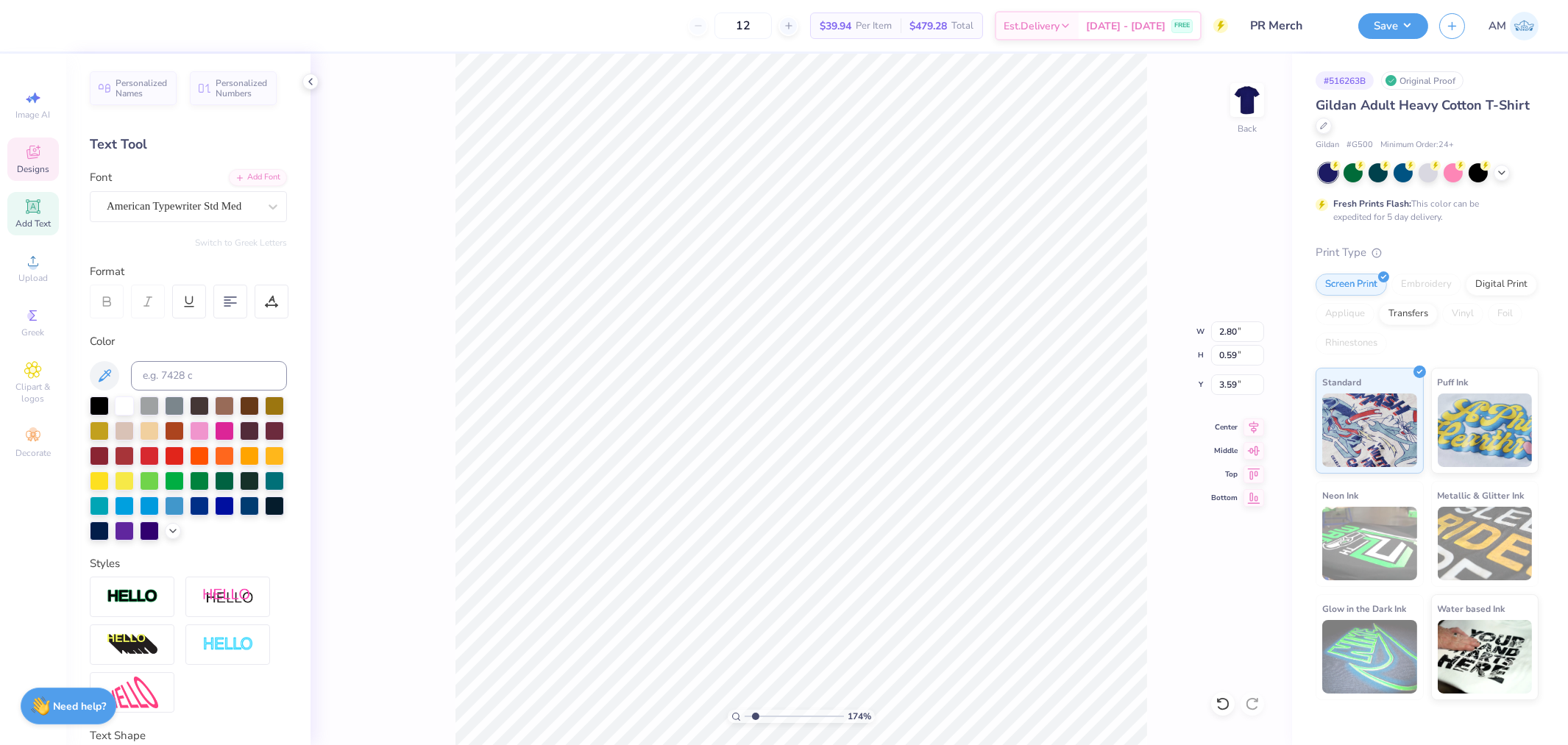
type input "1.74339355603371"
type input "12.88"
type input "2.56"
type input "12.58"
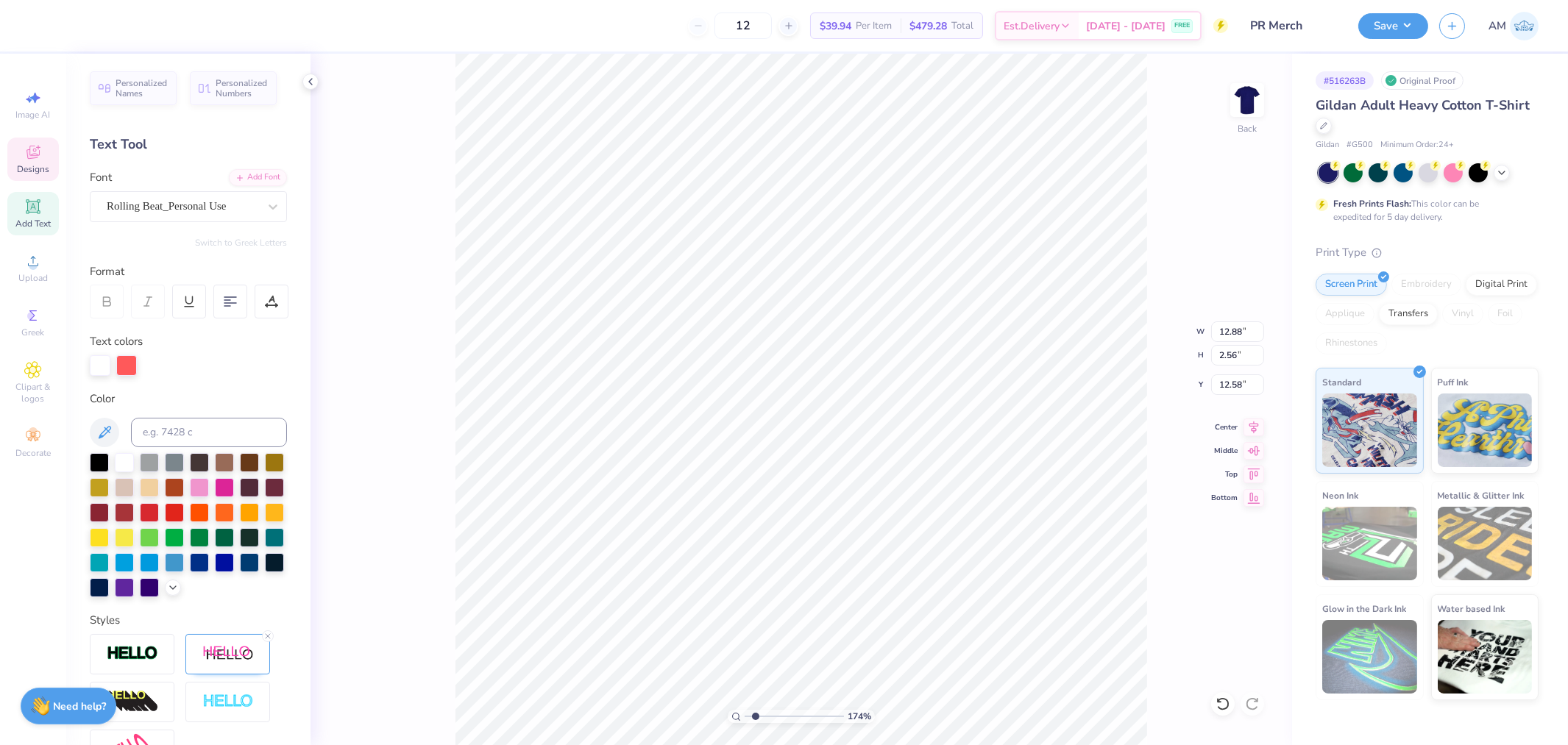
scroll to position [13, 5]
click at [1173, 615] on div "174 % Back W 12.88 12.88 " H 2.56 2.56 " Y 12.58 12.58 " Center Middle Top Bott…" at bounding box center [801, 399] width 982 height 691
type input "1.74339355603371"
type textarea "R"
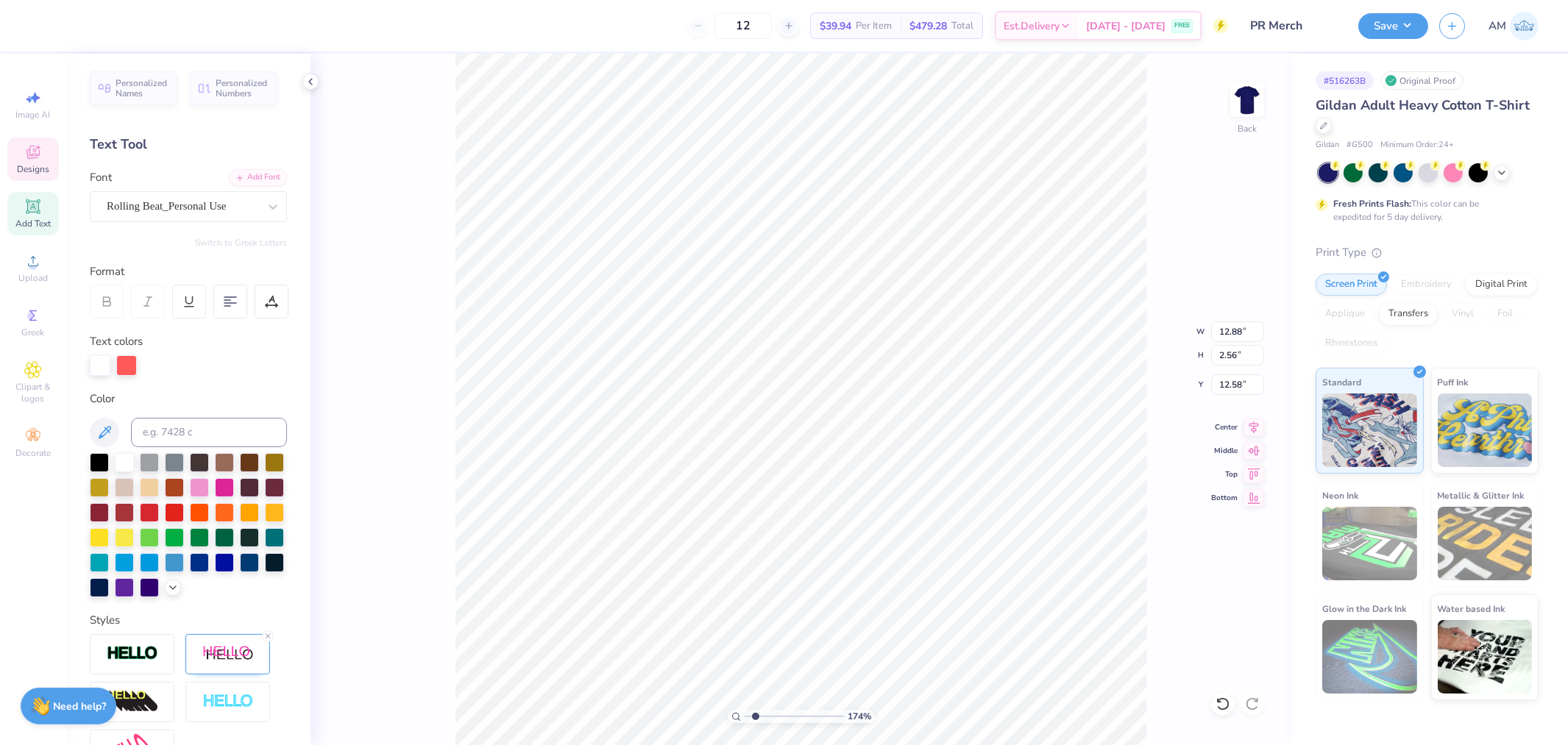
scroll to position [13, 2]
type input "1.74339355603371"
type textarea "Re"
type input "1.74339355603371"
type textarea "Rei"
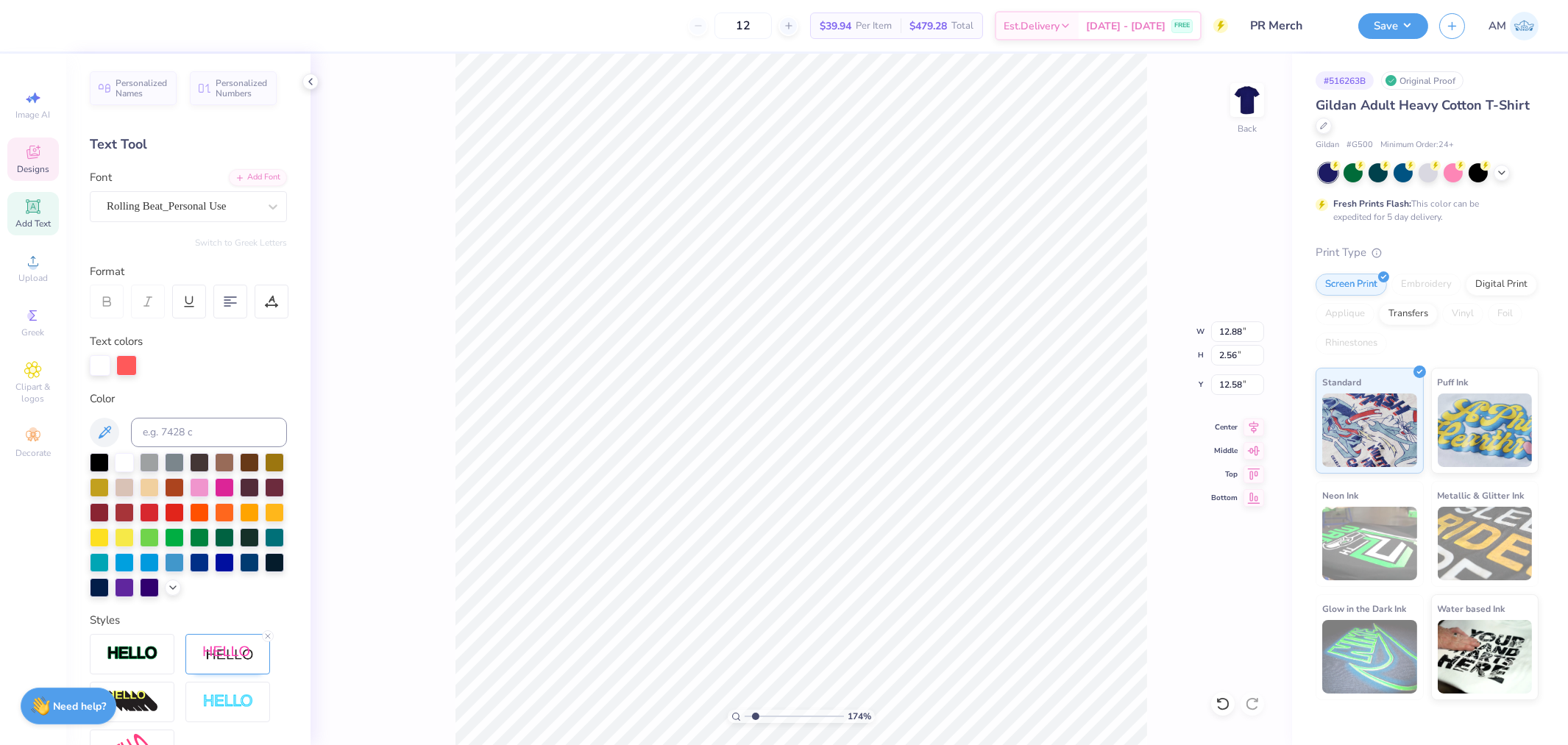
type input "1.74339355603371"
type textarea "Reiv"
type input "1.74339355603371"
type textarea "Reive"
type input "1.74339355603371"
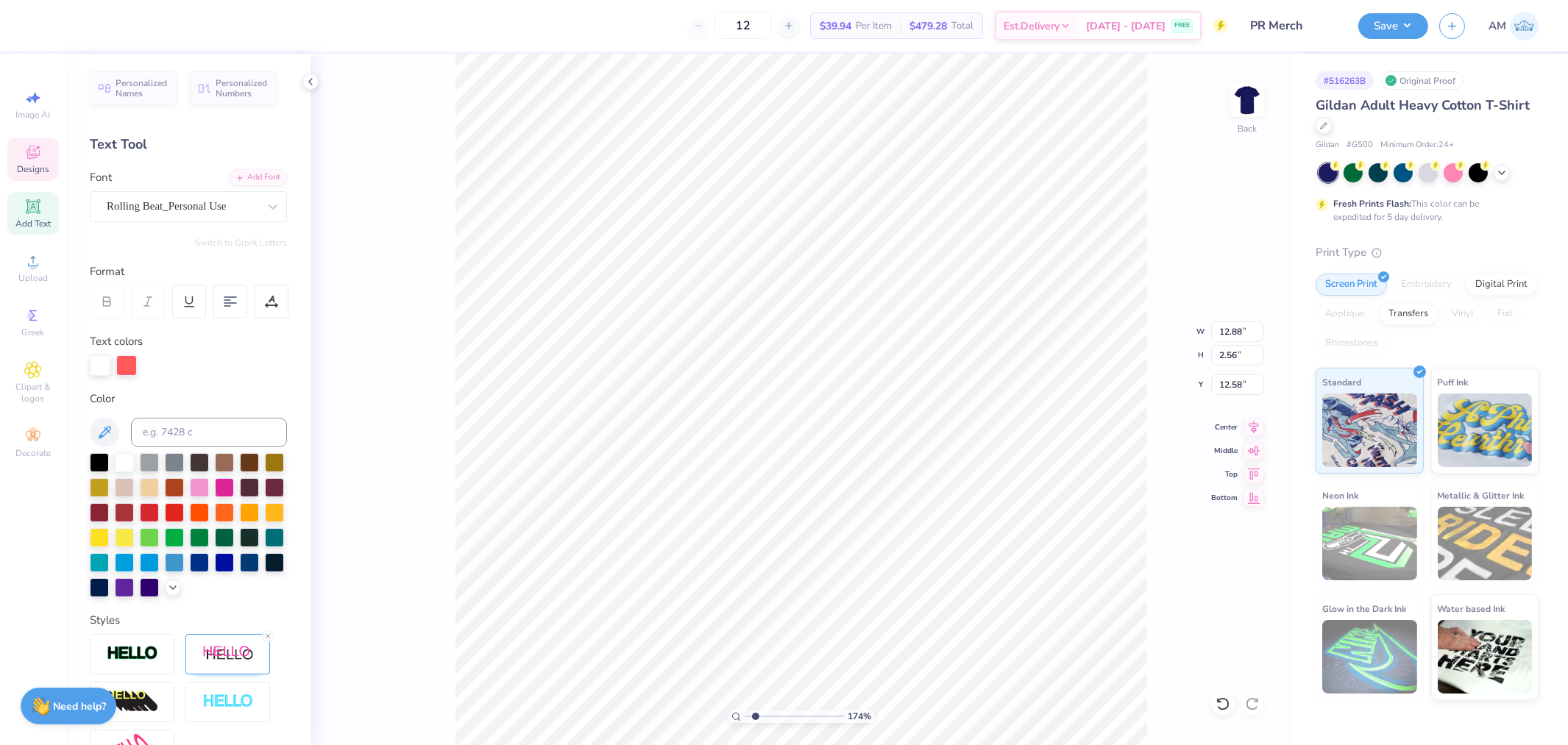
type textarea "Reivel"
type input "1.74339355603371"
type textarea "Reivell"
type input "1.74339355603371"
type textarea "Reivelle"
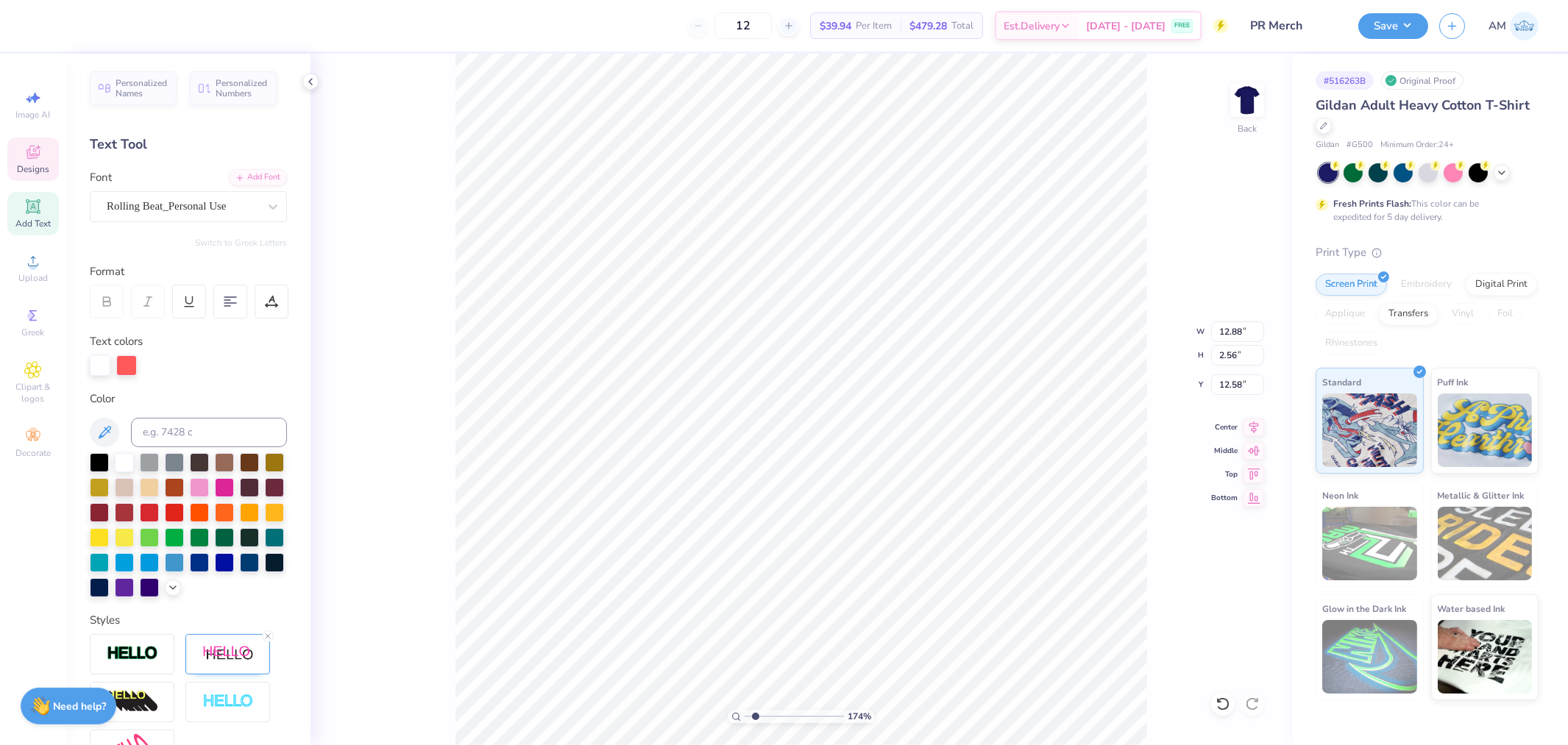
scroll to position [13, 2]
type input "1.74339355603371"
type input "12.41"
type input "1.74339355603371"
type input "10.18"
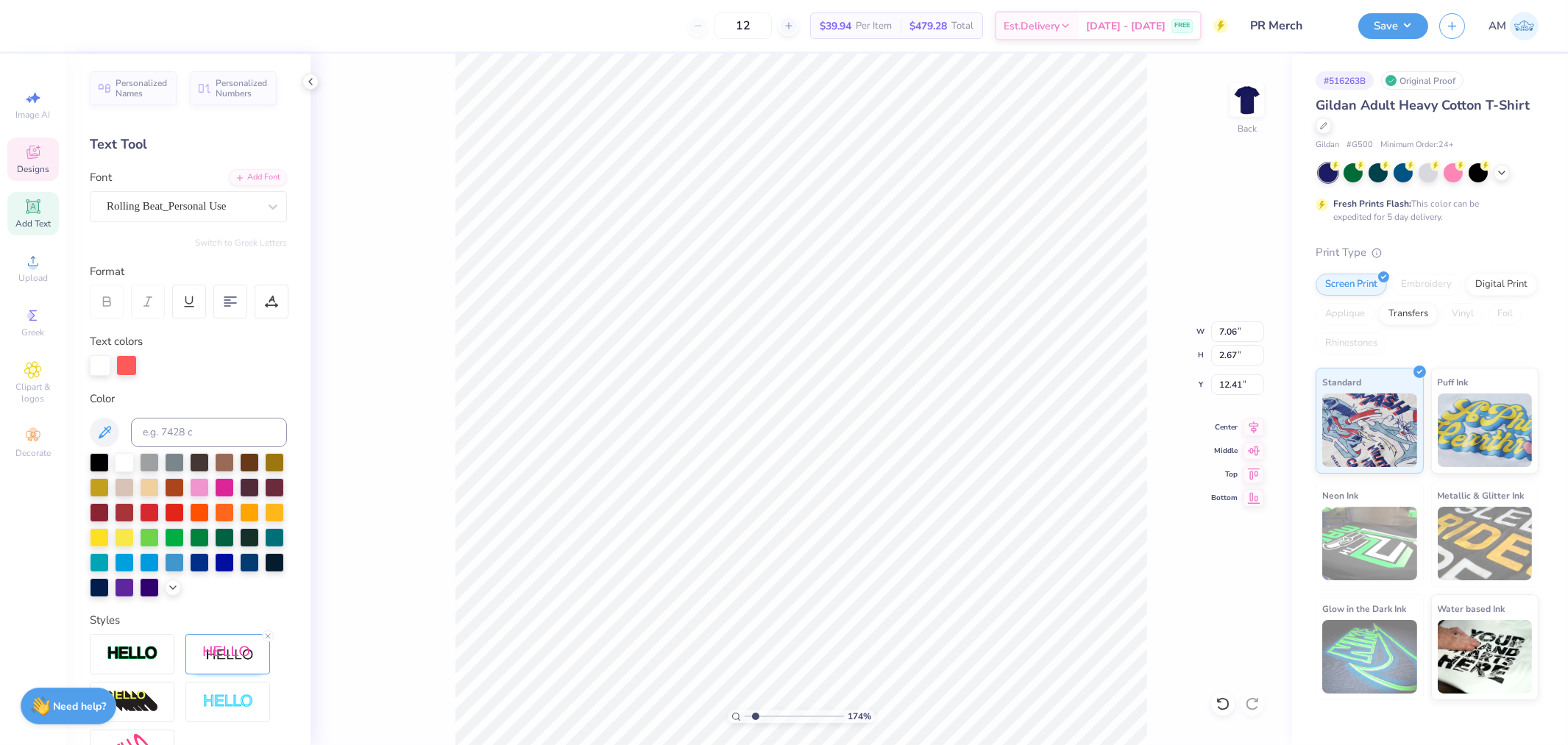
type input "3.86"
type input "11.23"
click at [1248, 424] on icon at bounding box center [1254, 425] width 21 height 18
type input "1.74339355603371"
type input "11.57"
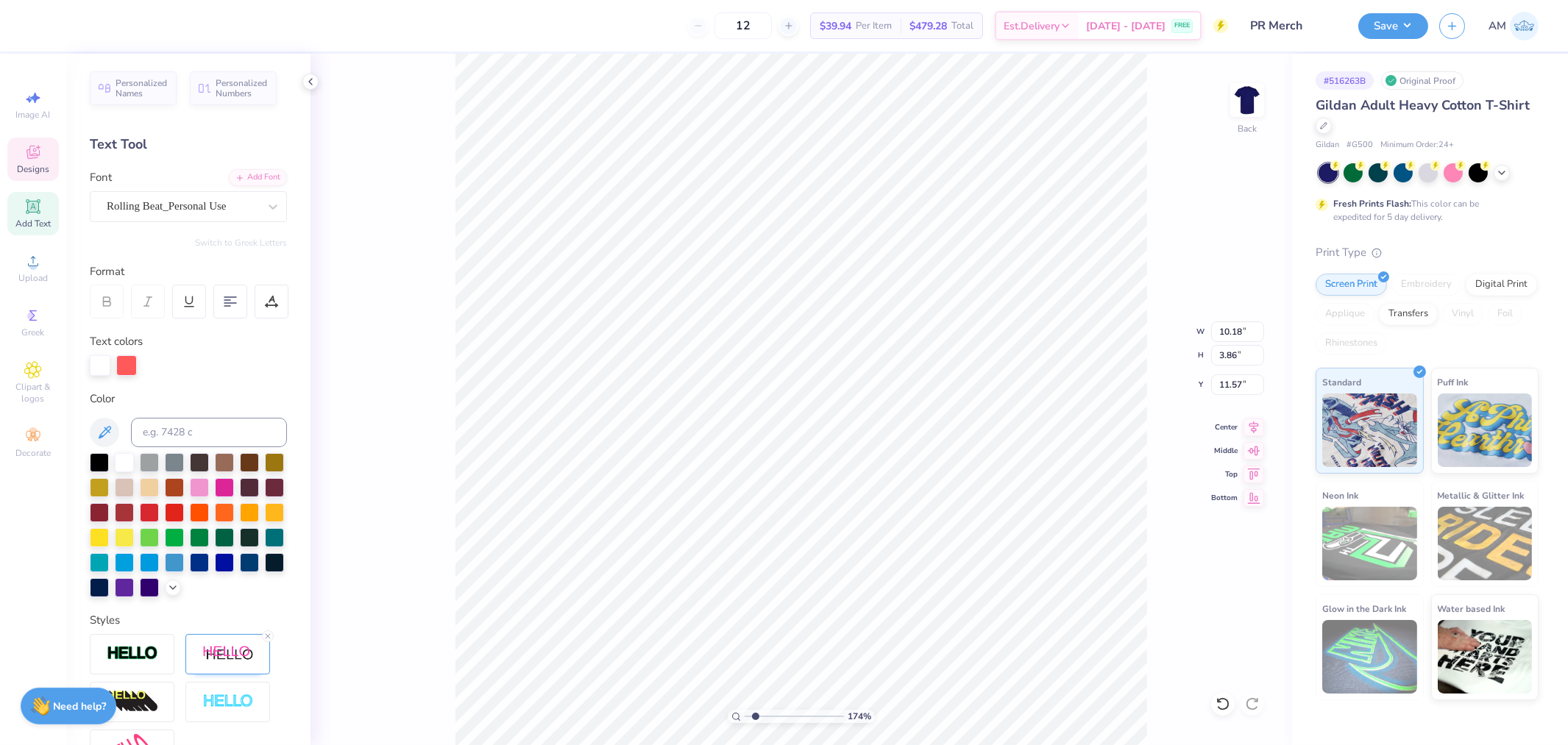
type input "1.74339355603371"
type input "9.49"
type input "3.59"
type input "11.83"
click at [1255, 424] on icon at bounding box center [1254, 425] width 10 height 13
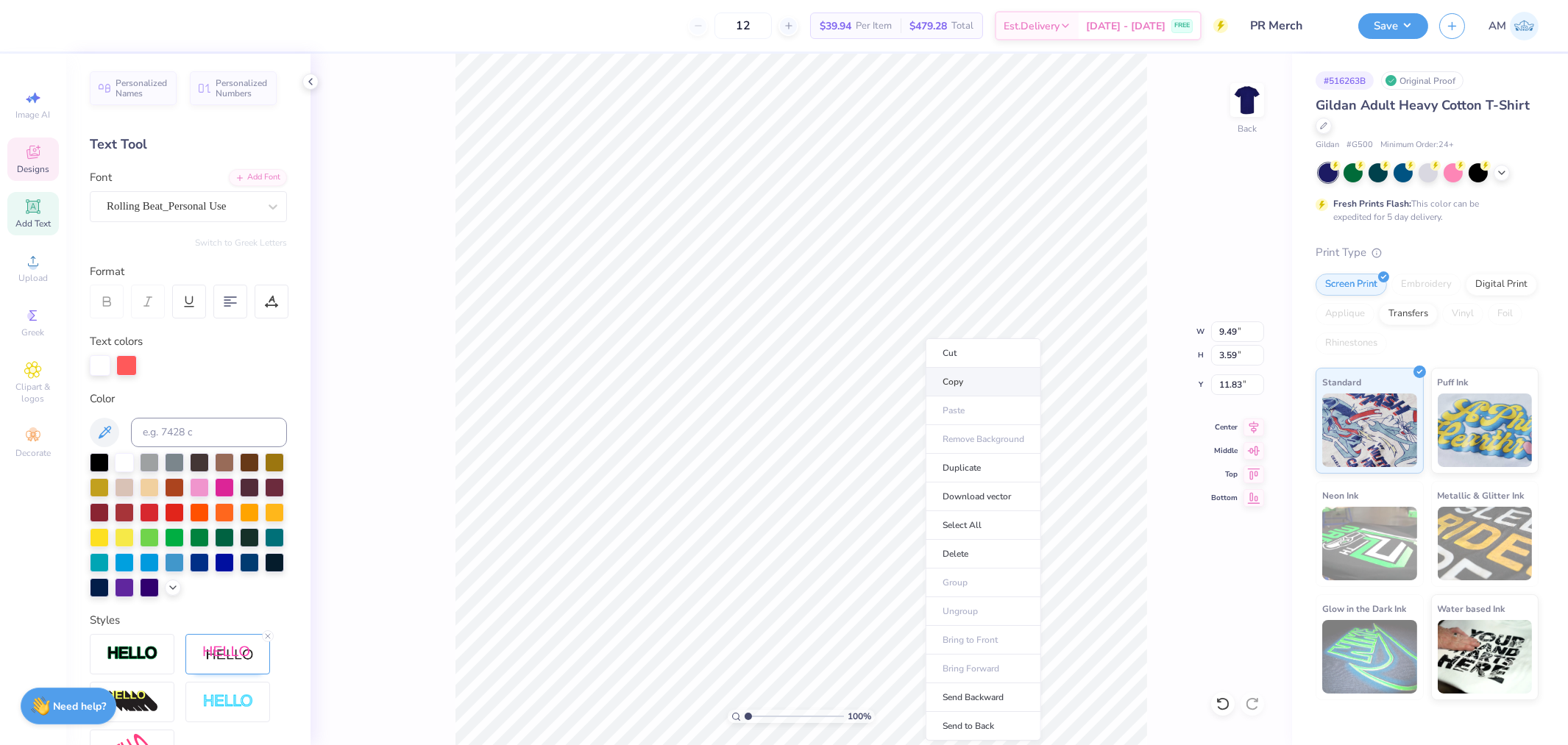
click at [968, 374] on li "Copy" at bounding box center [984, 383] width 115 height 29
click at [1263, 98] on div at bounding box center [1247, 100] width 68 height 68
type input "1"
drag, startPoint x: 749, startPoint y: 715, endPoint x: 686, endPoint y: 725, distance: 63.8
click at [744, 723] on input "range" at bounding box center [794, 716] width 99 height 14
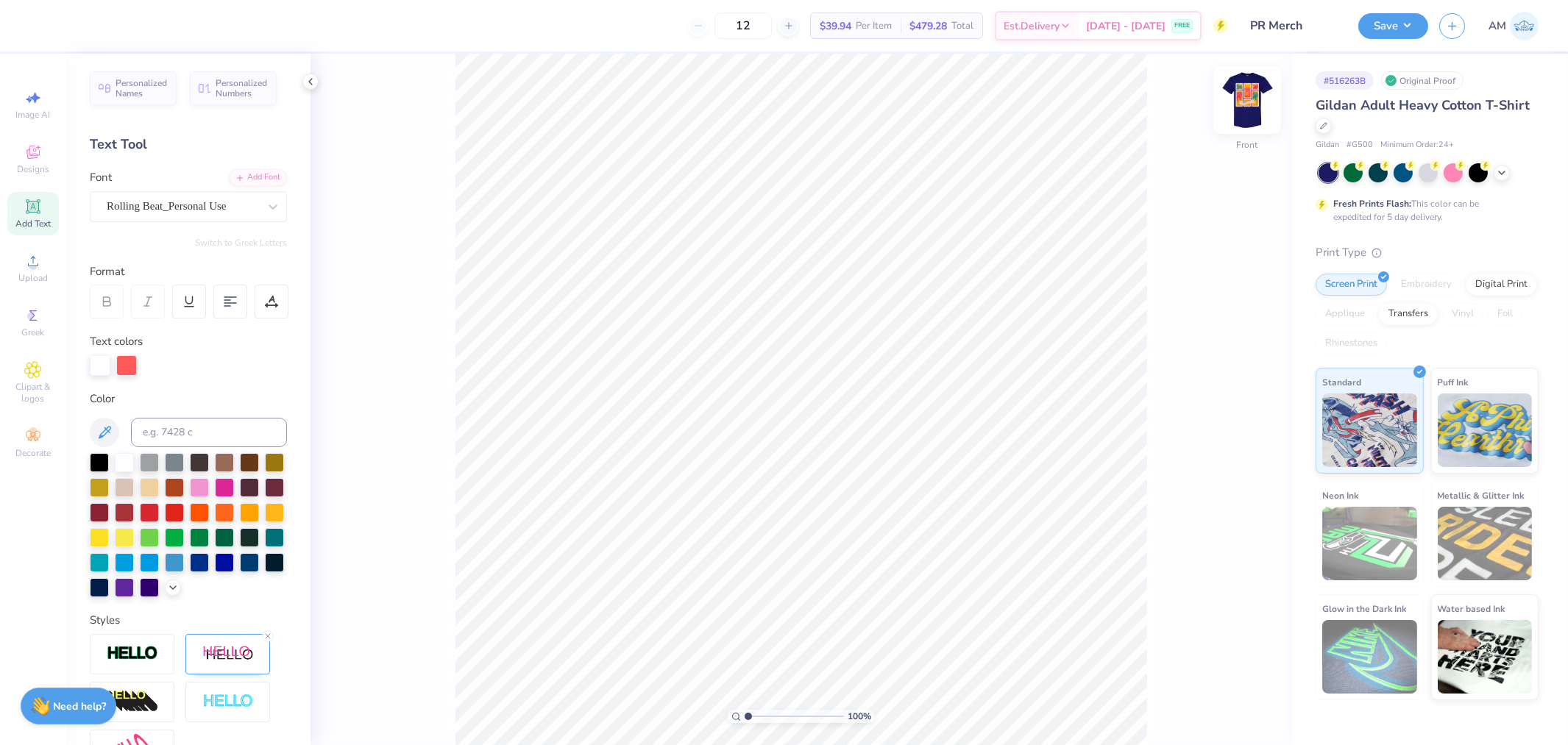
click at [1255, 98] on img at bounding box center [1248, 100] width 59 height 59
click at [1258, 423] on icon at bounding box center [1254, 425] width 10 height 13
type input "9.06"
type input "3.43"
type input "11.99"
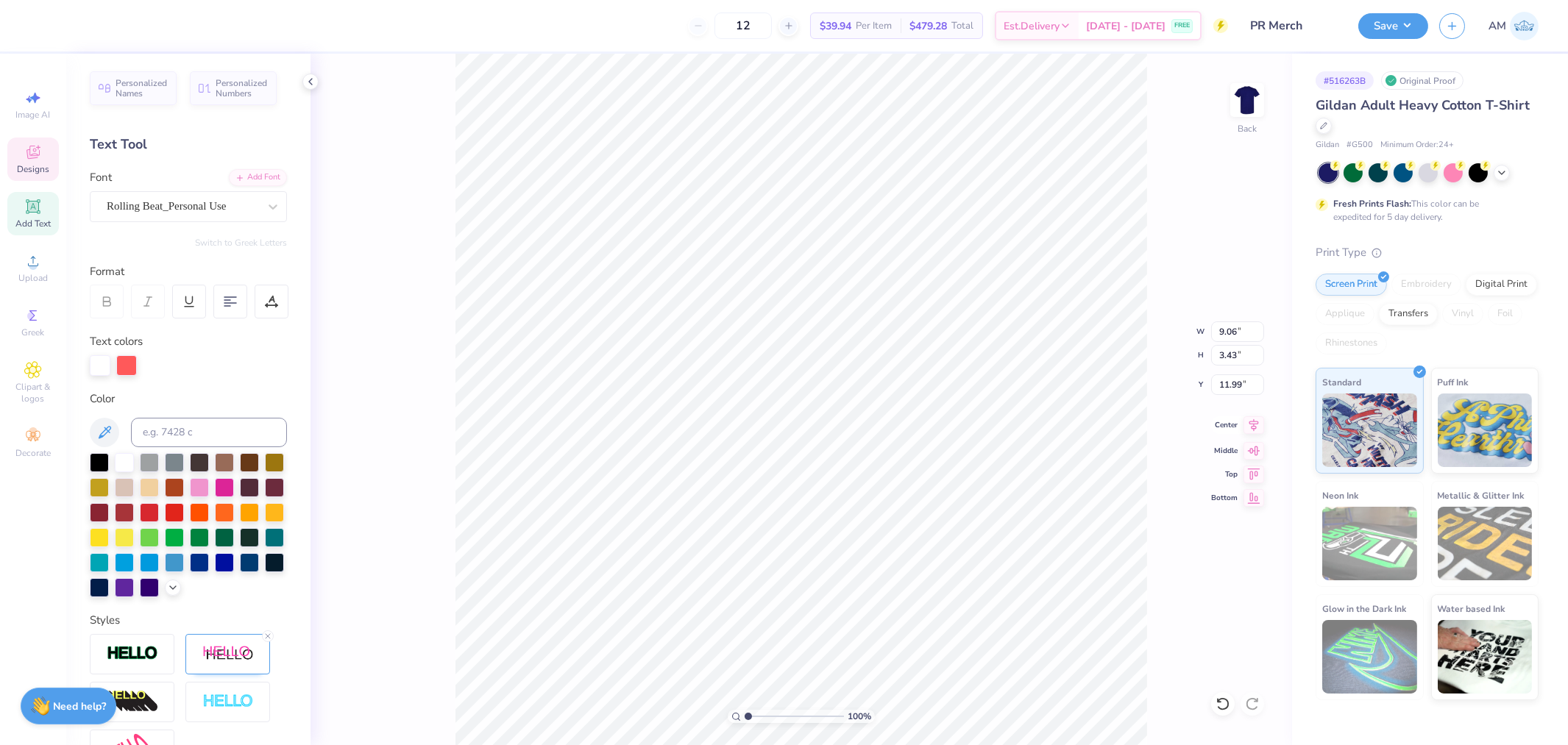
click at [1253, 431] on icon at bounding box center [1254, 425] width 21 height 18
click at [788, 551] on li "Group" at bounding box center [803, 554] width 115 height 29
click at [854, 384] on li "Copy" at bounding box center [880, 383] width 115 height 29
click at [1248, 98] on img at bounding box center [1248, 100] width 59 height 59
click at [879, 350] on li "Paste" at bounding box center [899, 357] width 115 height 29
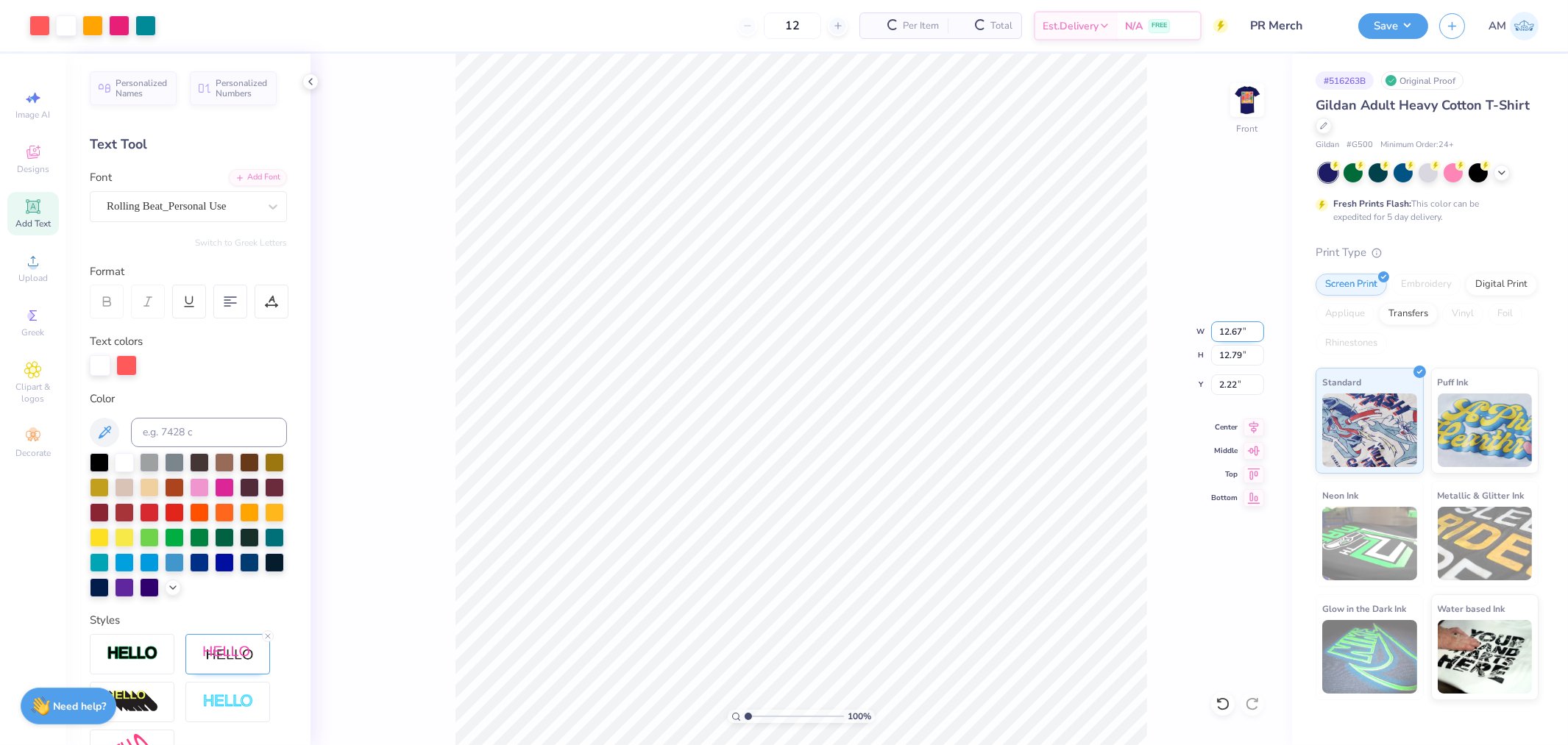
click at [1233, 334] on input "12.67" at bounding box center [1237, 332] width 53 height 21
type input "12.50"
type input "12.61"
click at [1251, 423] on icon at bounding box center [1254, 425] width 21 height 18
click at [1230, 379] on input "2.31" at bounding box center [1237, 385] width 53 height 21
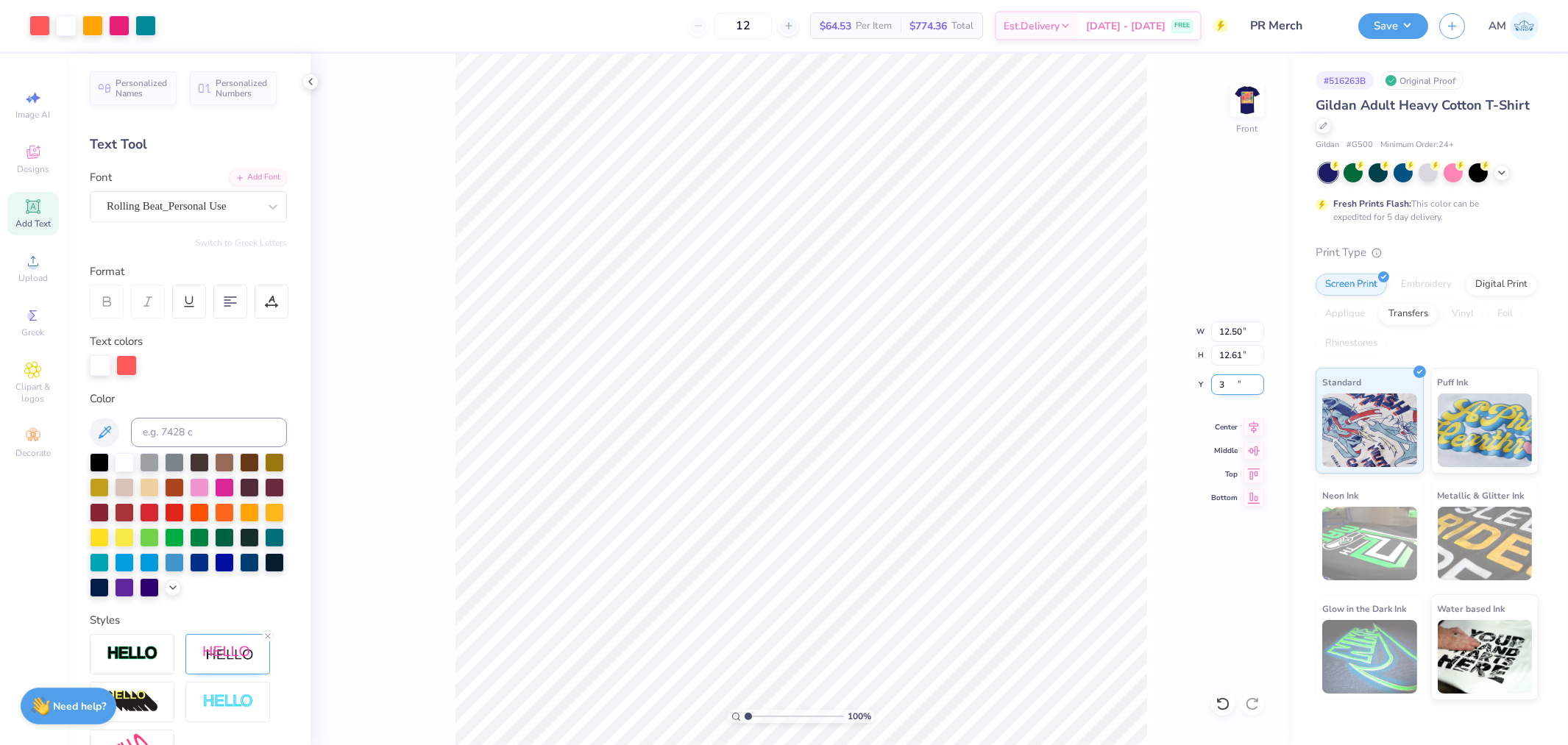
type input "3.00"
click at [1237, 97] on img at bounding box center [1248, 100] width 59 height 59
click at [849, 614] on li "Ungroup" at bounding box center [879, 612] width 115 height 29
type input "16.81"
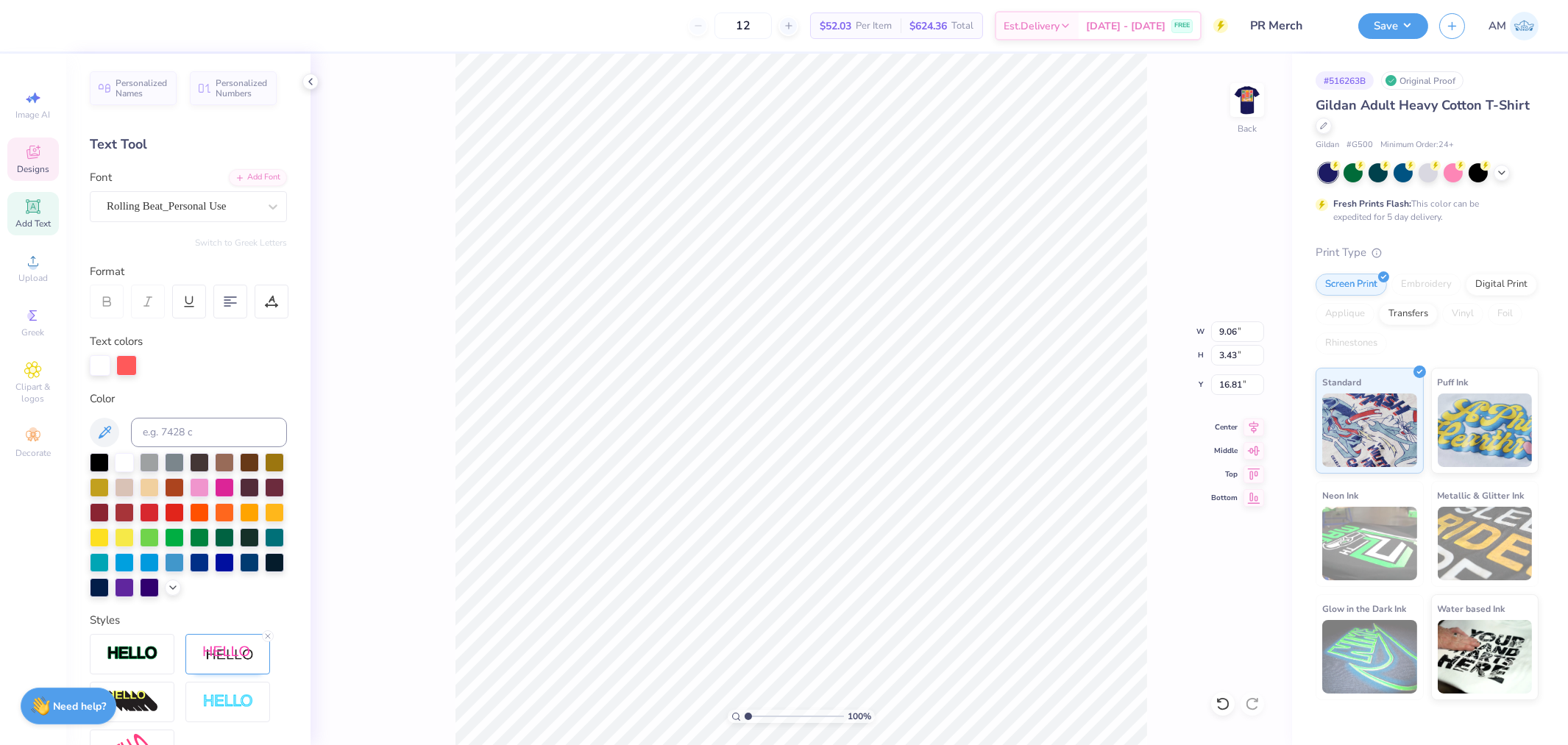
type textarea "Reivelle Acapella"
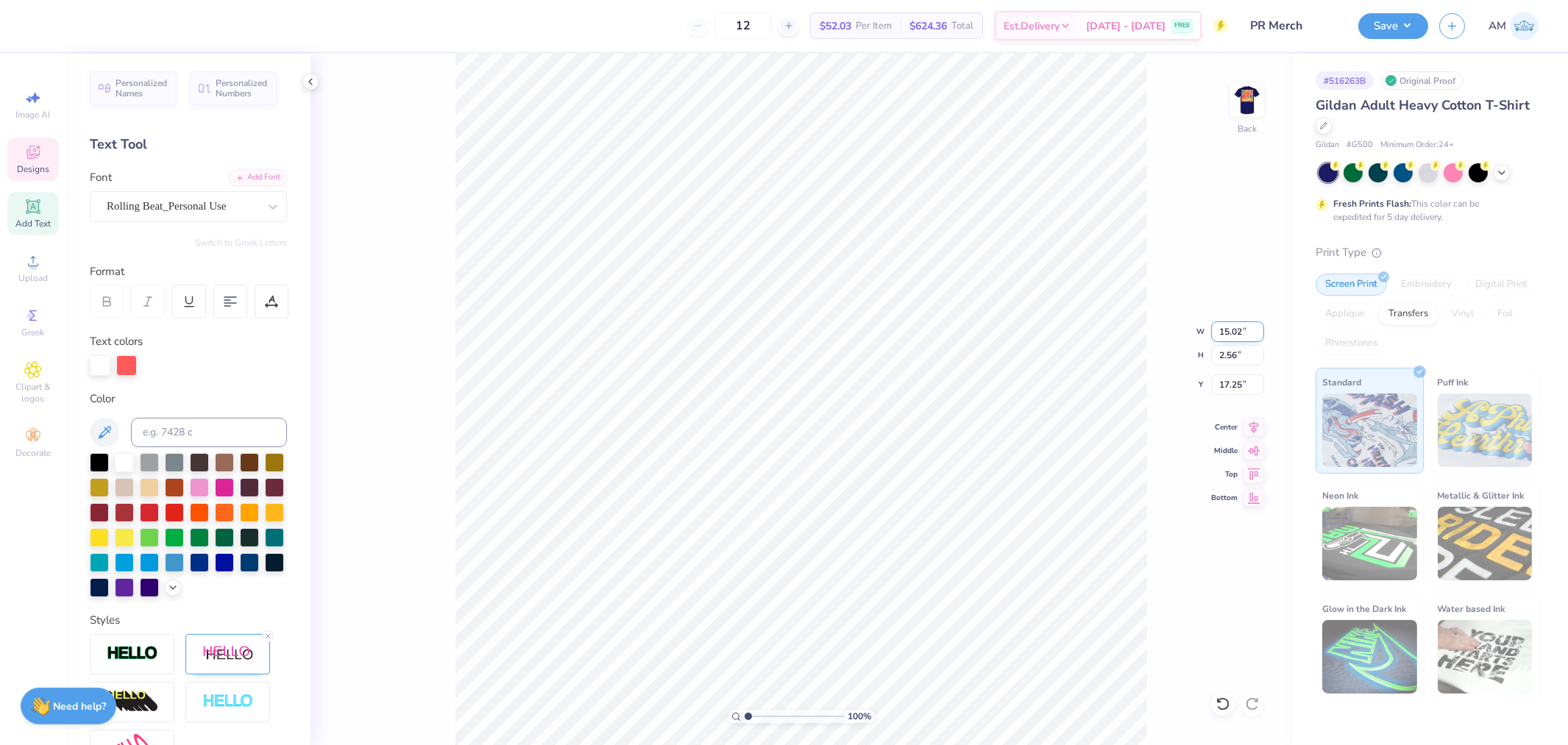
click at [1225, 330] on input "15.02" at bounding box center [1237, 332] width 53 height 21
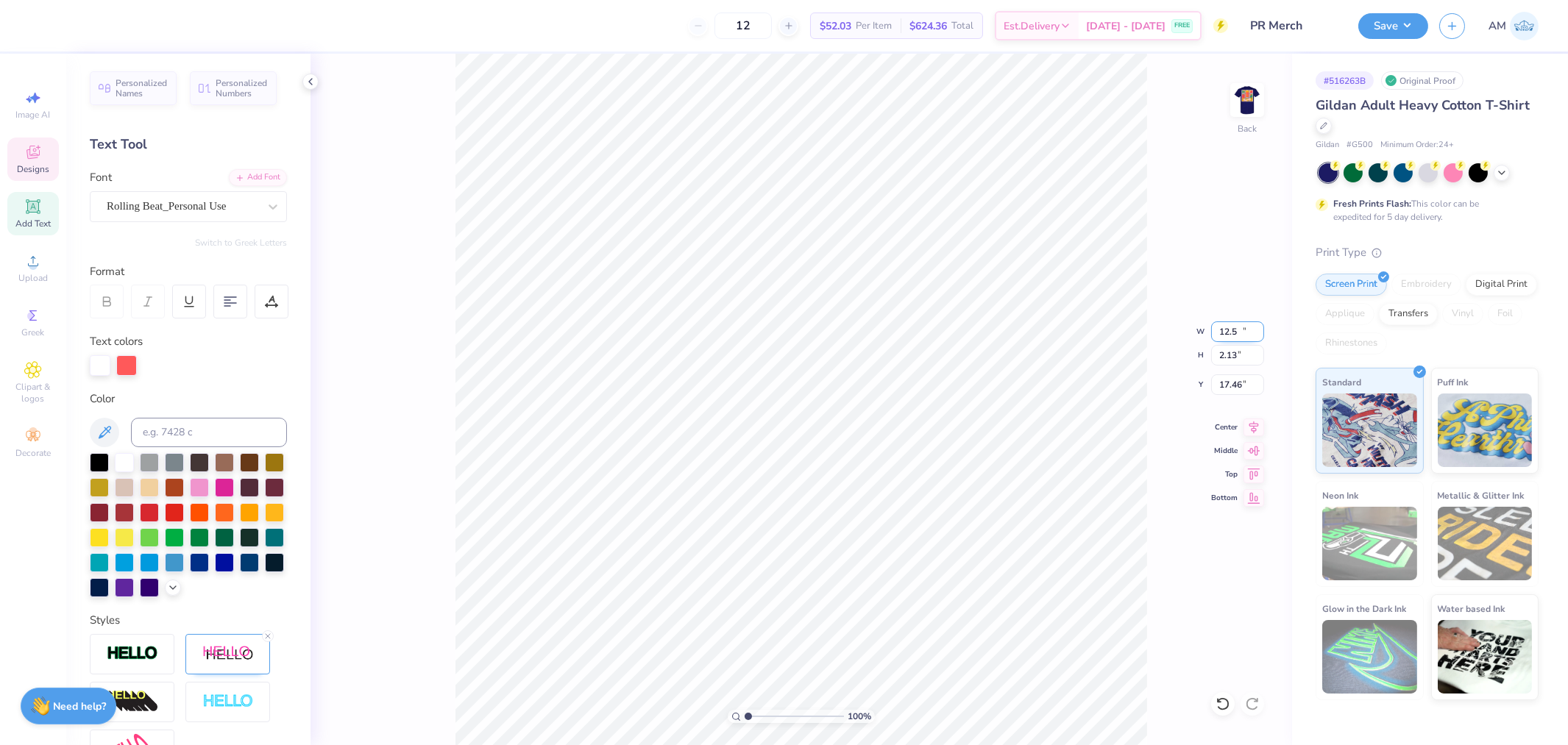
type input "12.50"
type input "2.13"
click at [1237, 387] on input "17.46" at bounding box center [1237, 385] width 53 height 21
type input "3.00"
type input "2.17747717336622"
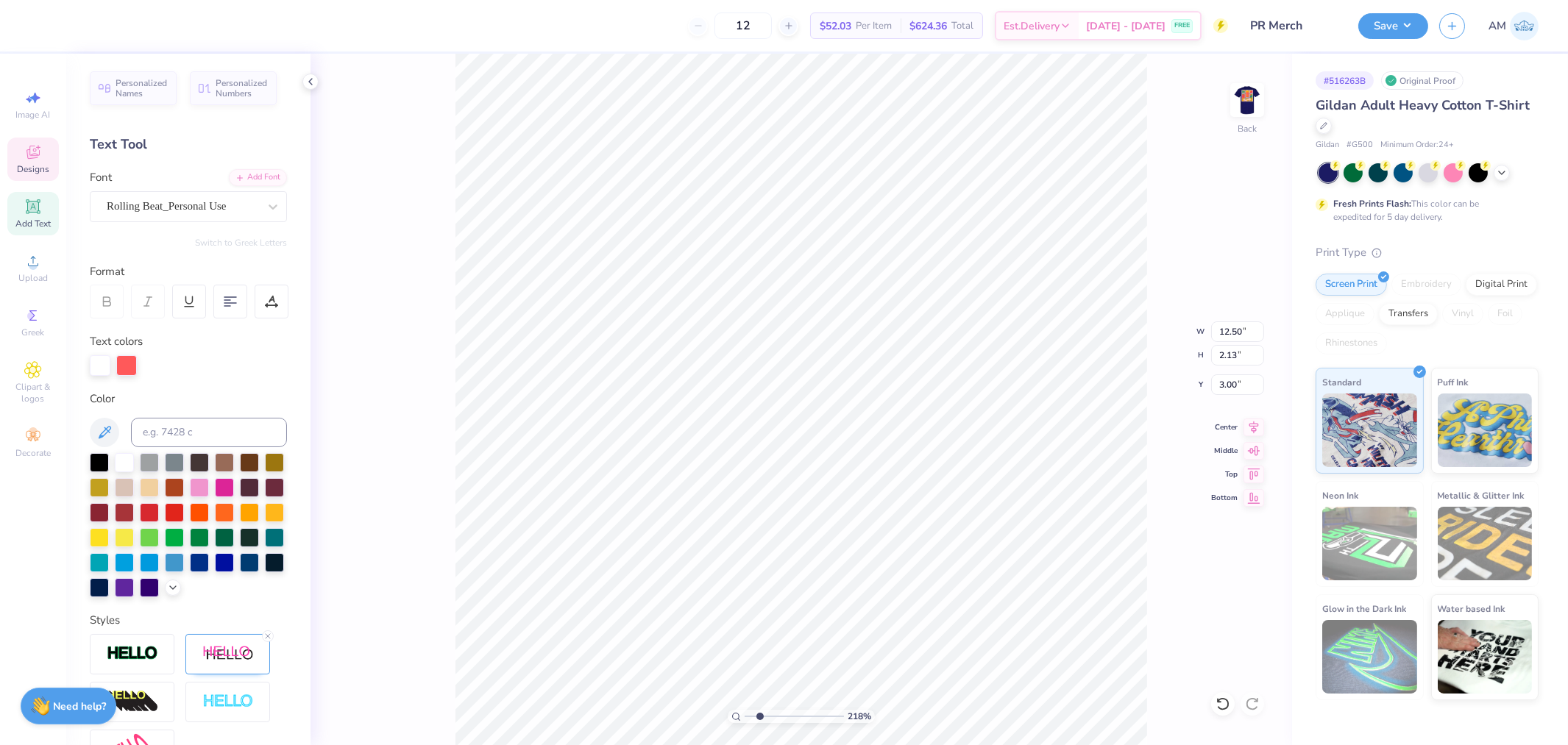
scroll to position [13, 4]
type textarea "Reivelle"
type input "1"
click at [840, 398] on li "Duplicate" at bounding box center [860, 398] width 115 height 29
type input "4.05"
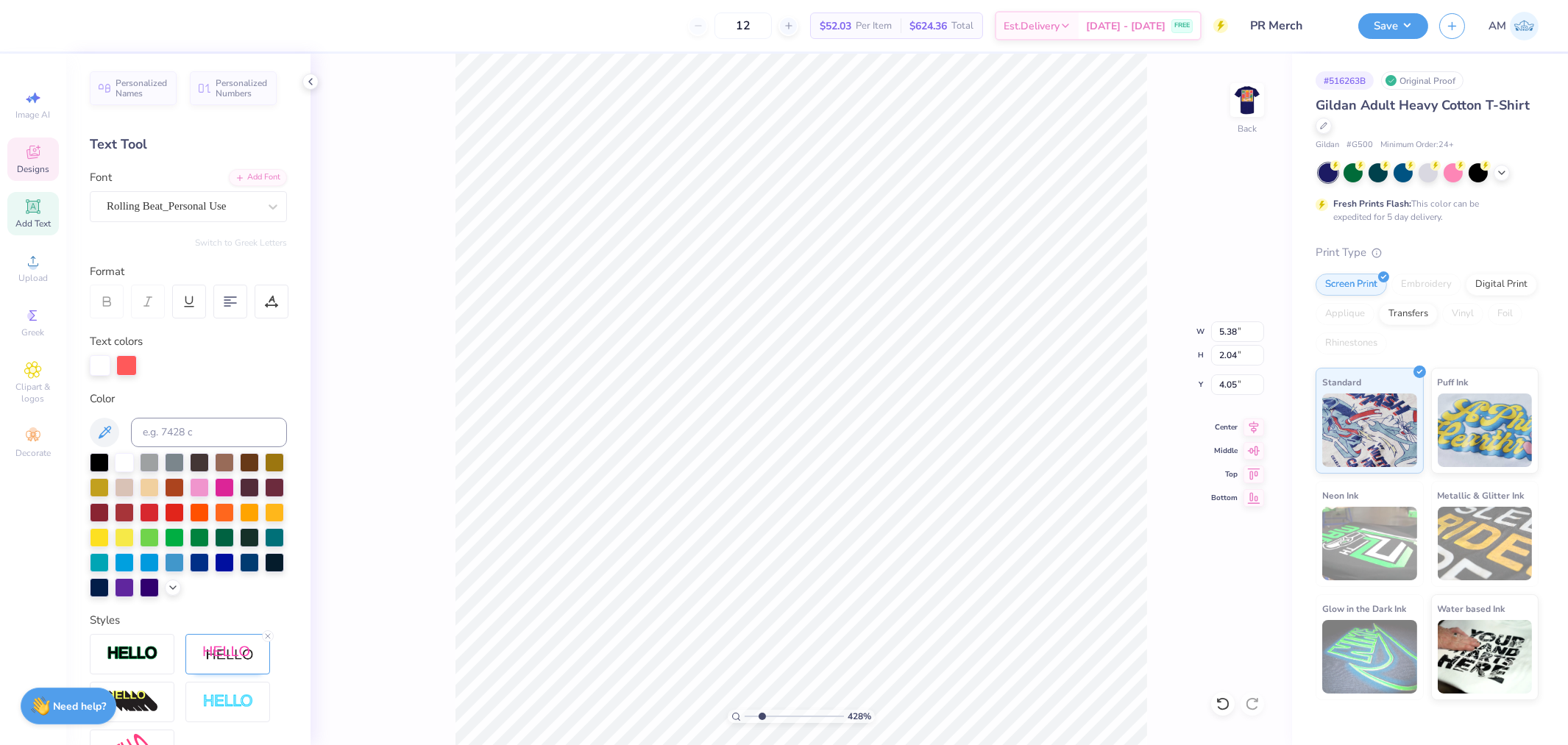
type input "1"
drag, startPoint x: 749, startPoint y: 715, endPoint x: 681, endPoint y: 716, distance: 68.0
click at [744, 716] on input "range" at bounding box center [794, 716] width 99 height 14
type textarea "Acapaella"
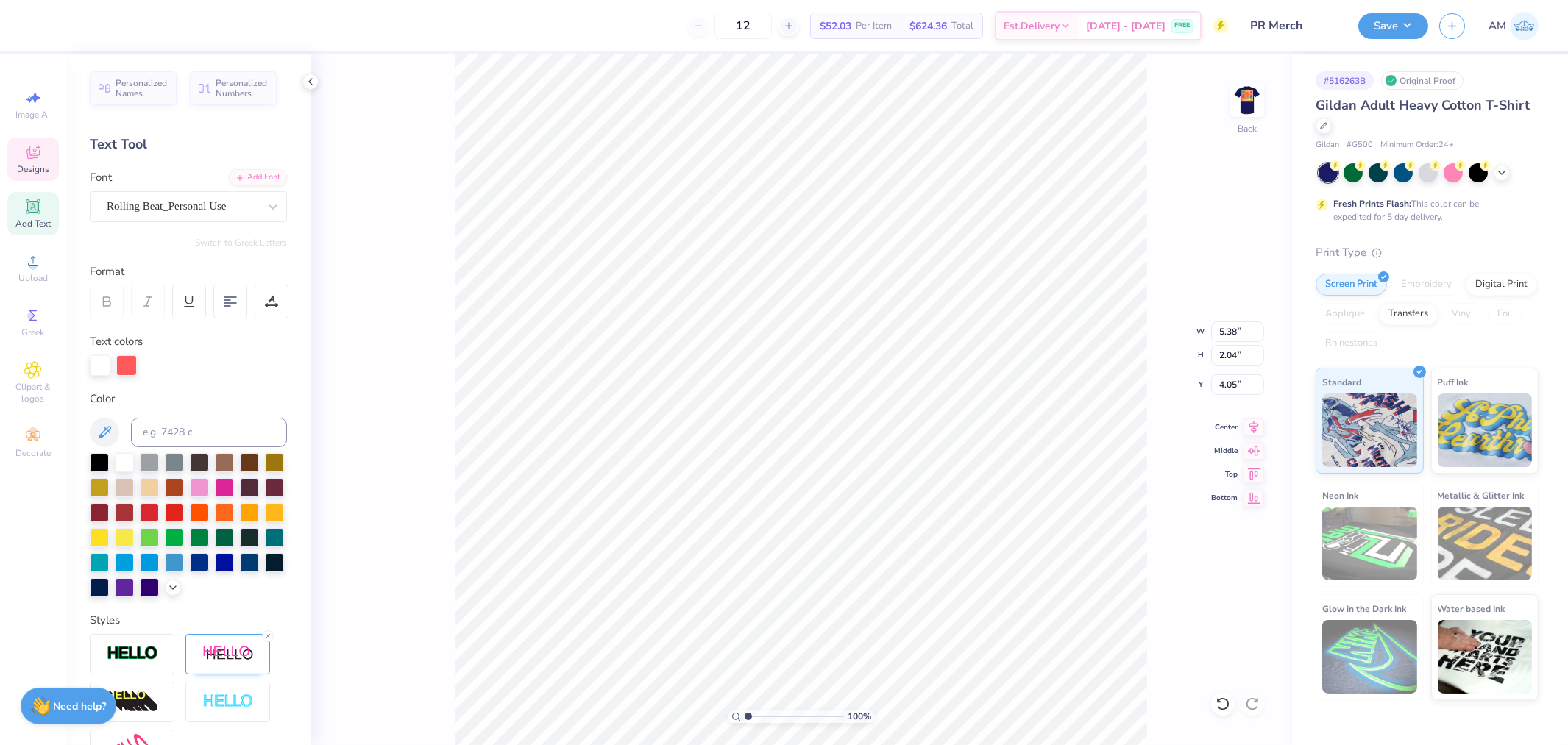
scroll to position [13, 4]
type input "1.74339355603371"
type input "5.38"
type input "2.04"
type input "3.05"
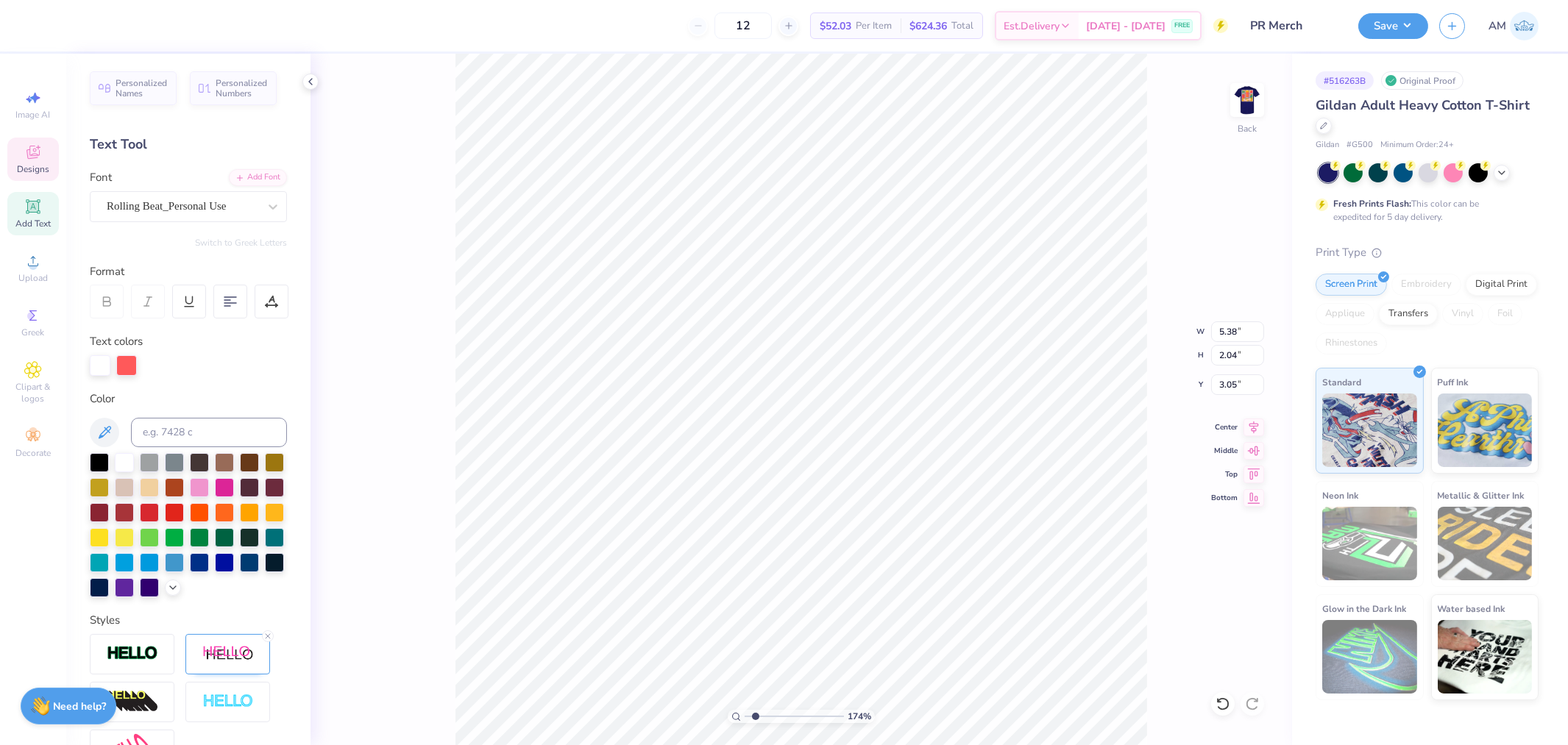
type input "1.74339355603371"
type input "3.00"
type input "1.74339355603371"
type input "9.58"
type input "3.40"
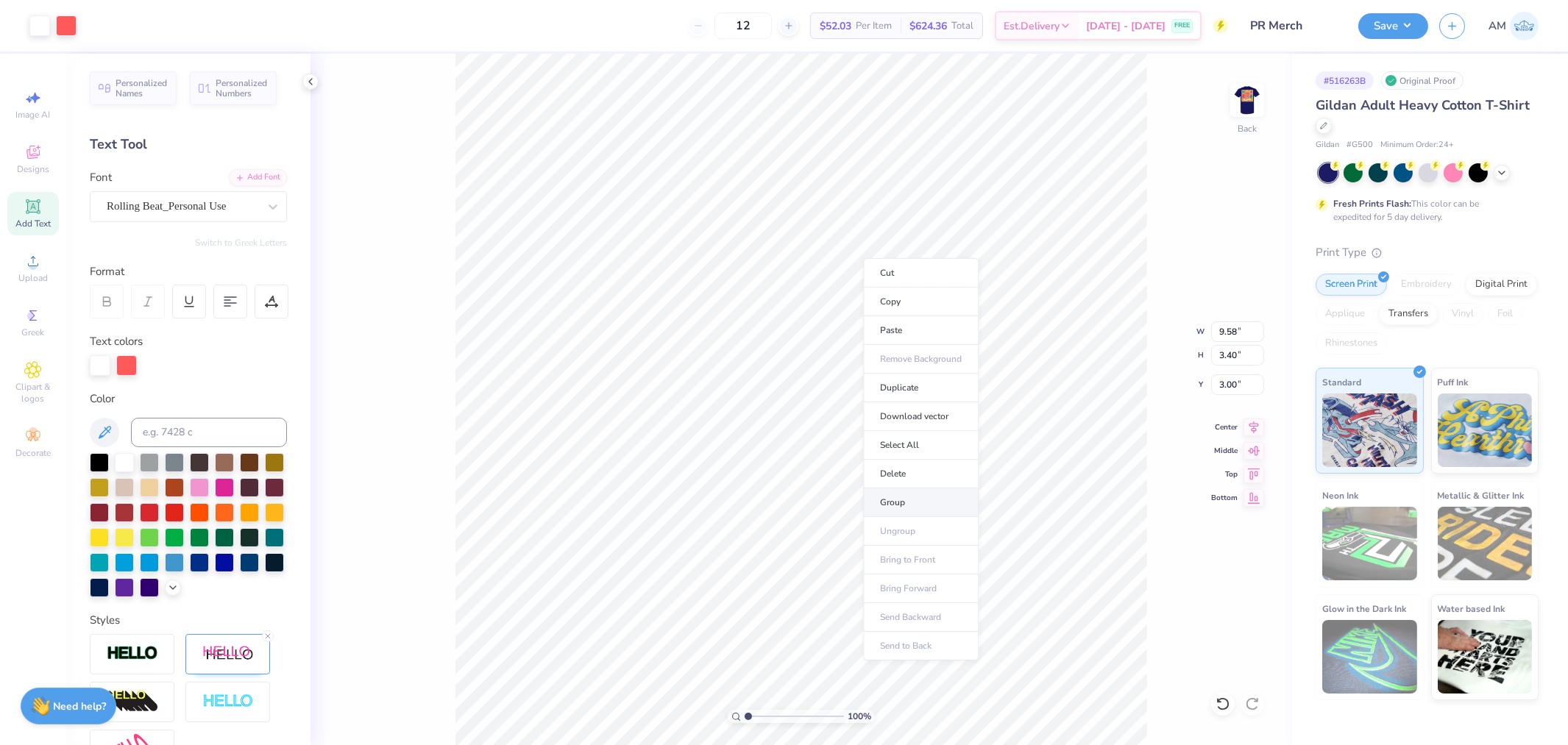
click at [900, 508] on li "Group" at bounding box center [921, 503] width 115 height 29
drag, startPoint x: 900, startPoint y: 508, endPoint x: 690, endPoint y: 733, distance: 307.8
click at [744, 723] on input "range" at bounding box center [794, 716] width 99 height 14
click at [1249, 429] on icon at bounding box center [1254, 425] width 21 height 18
click at [907, 518] on li "Ungroup" at bounding box center [921, 519] width 115 height 29
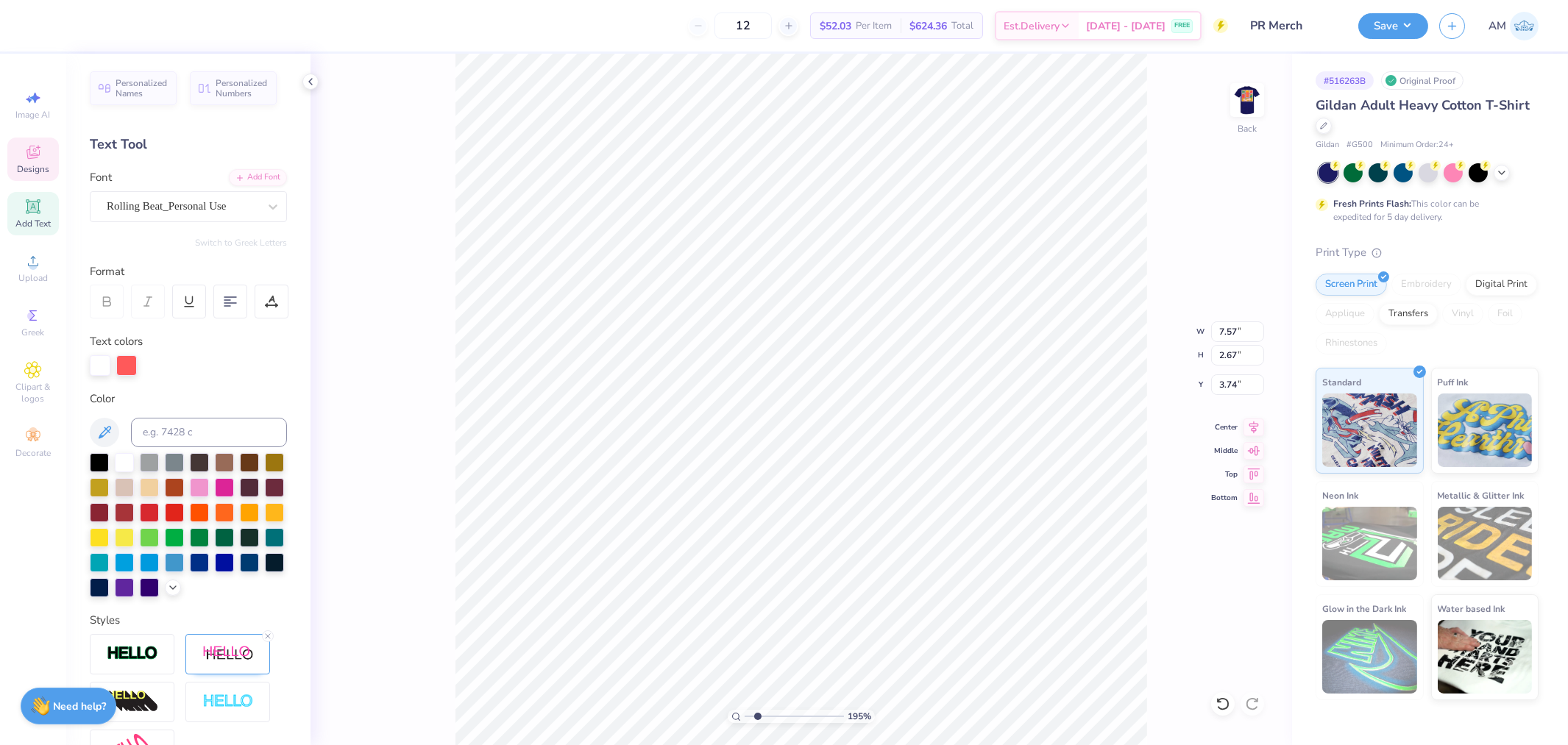
scroll to position [13, 2]
type input "1.94838386168054"
type input "3.82"
click at [827, 502] on li "Group" at bounding box center [848, 503] width 115 height 29
type input "1"
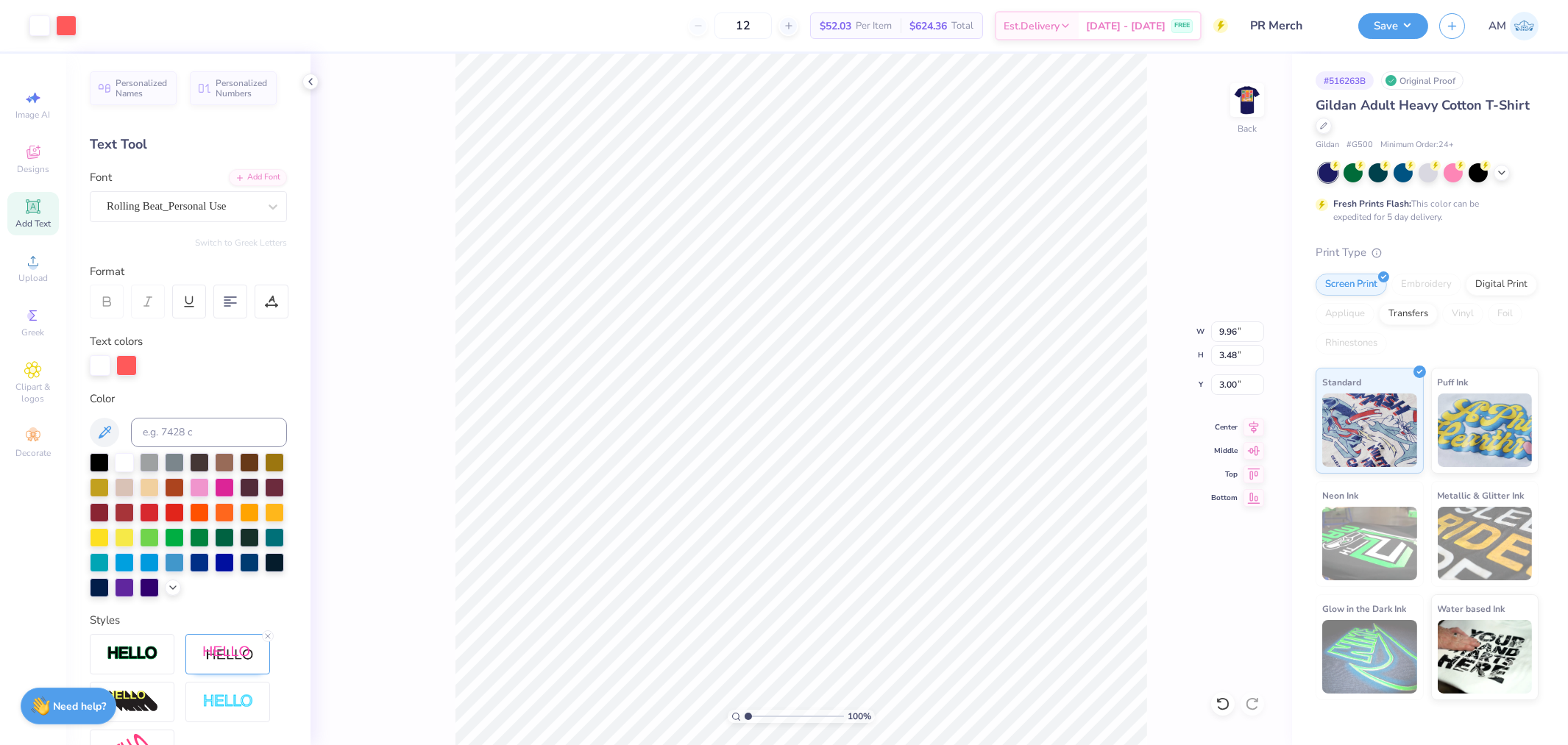
drag, startPoint x: 827, startPoint y: 502, endPoint x: 694, endPoint y: 725, distance: 259.6
click at [744, 723] on input "range" at bounding box center [794, 716] width 99 height 14
click at [1227, 330] on input "9.96" at bounding box center [1237, 332] width 53 height 21
type input "10.00"
type input "3.50"
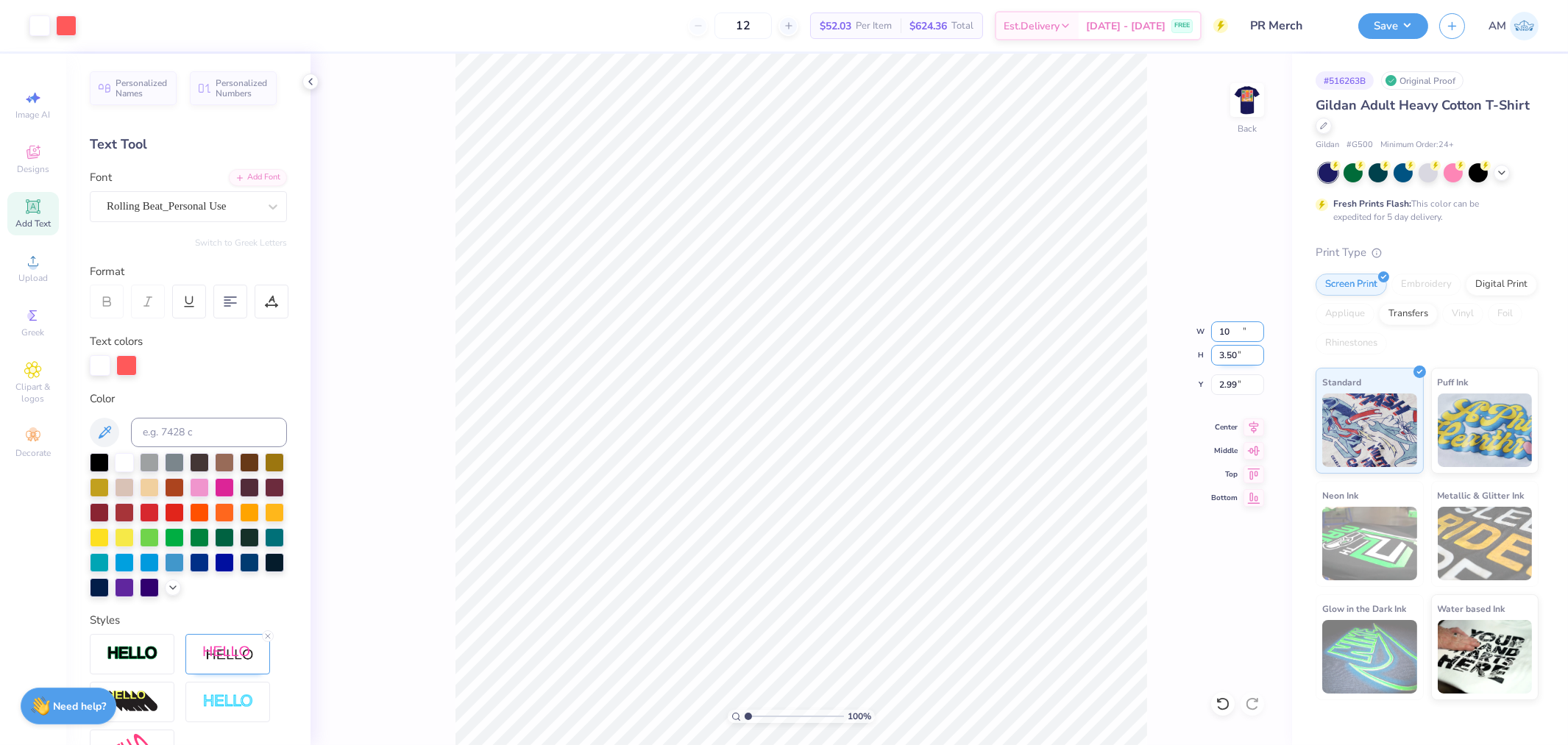
type input "2.99"
click at [1242, 427] on div "Center" at bounding box center [1237, 425] width 53 height 18
click at [1228, 381] on input "2.99" at bounding box center [1237, 385] width 53 height 21
type input "3.00"
drag, startPoint x: 751, startPoint y: 716, endPoint x: 665, endPoint y: 710, distance: 86.2
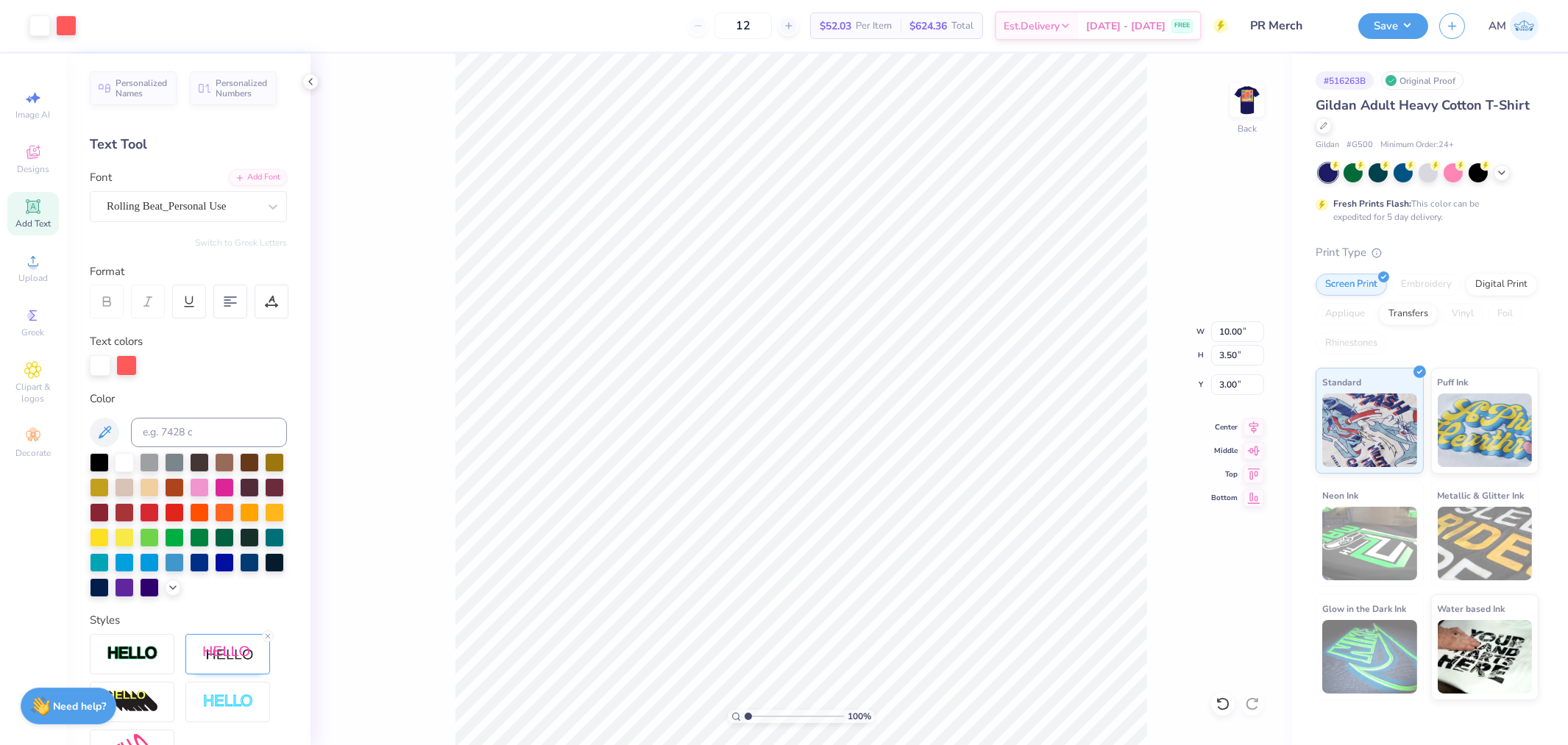
type input "1"
click at [744, 710] on input "range" at bounding box center [794, 716] width 99 height 14
click at [1237, 100] on img at bounding box center [1248, 100] width 59 height 59
click at [1229, 354] on input "12.61" at bounding box center [1237, 355] width 53 height 21
type input "12.5"
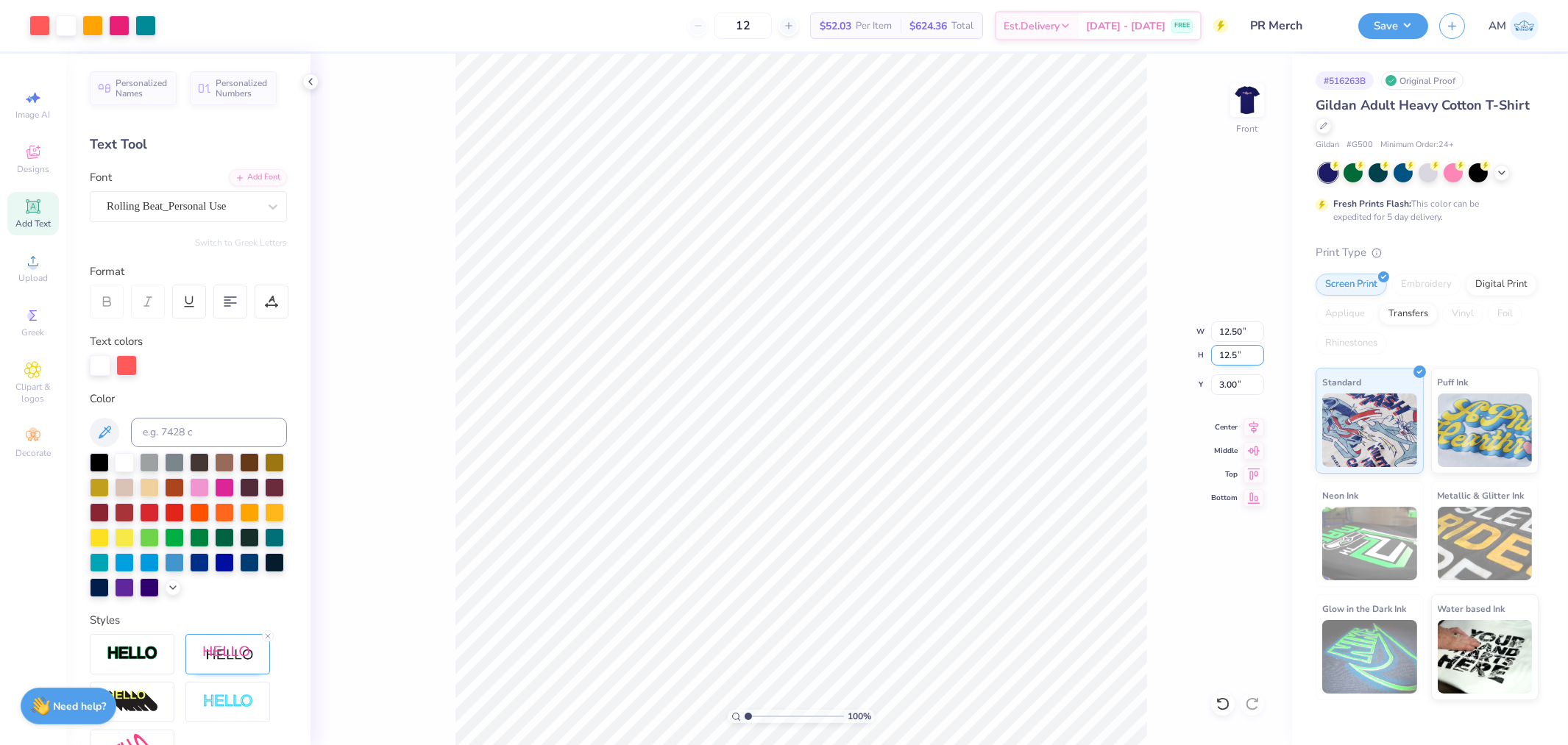
type input "12.39"
type input "12.50"
click at [1225, 386] on input "3.06" at bounding box center [1237, 385] width 53 height 21
type input "3.00"
click at [1249, 423] on icon at bounding box center [1254, 425] width 10 height 13
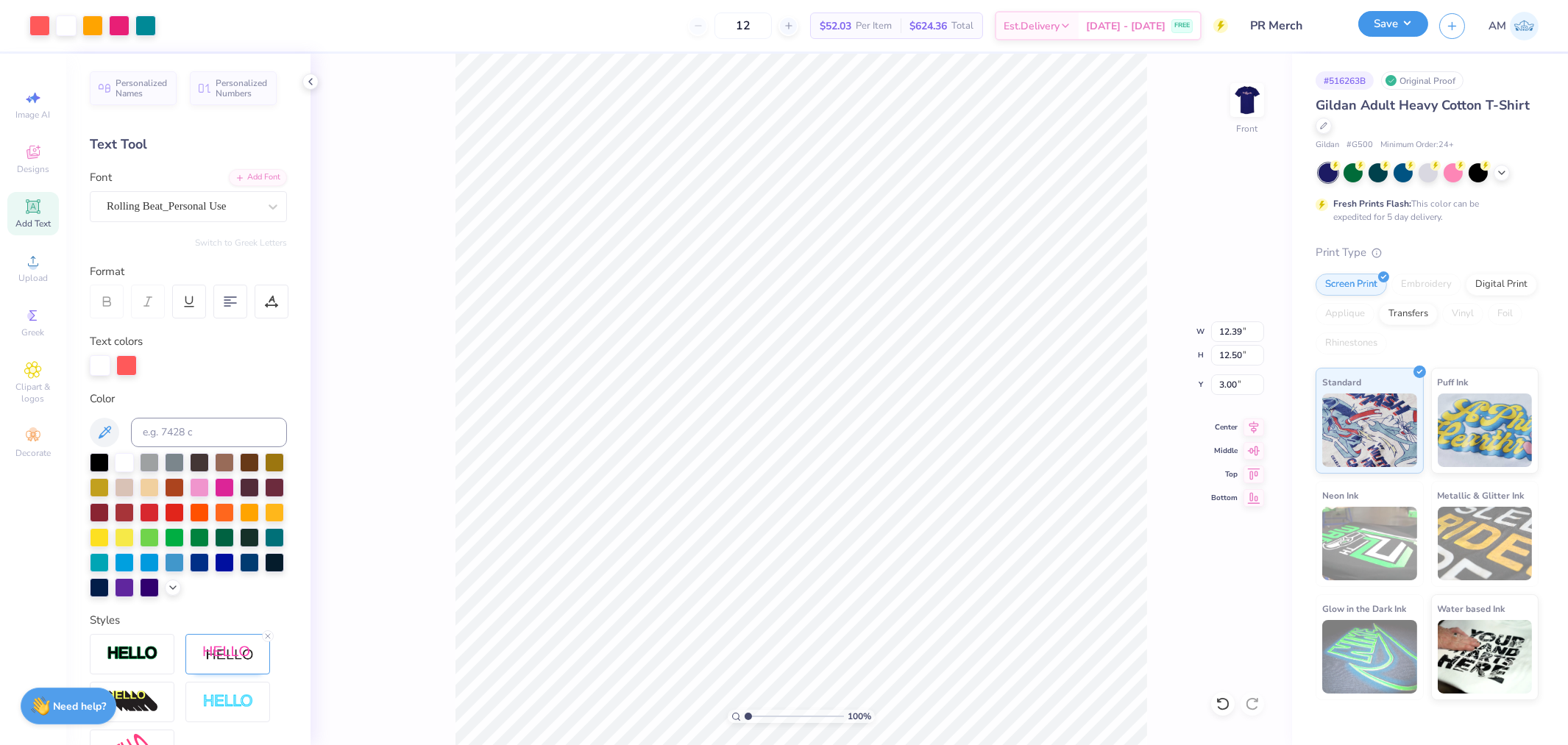
click at [1388, 21] on button "Save" at bounding box center [1393, 24] width 70 height 26
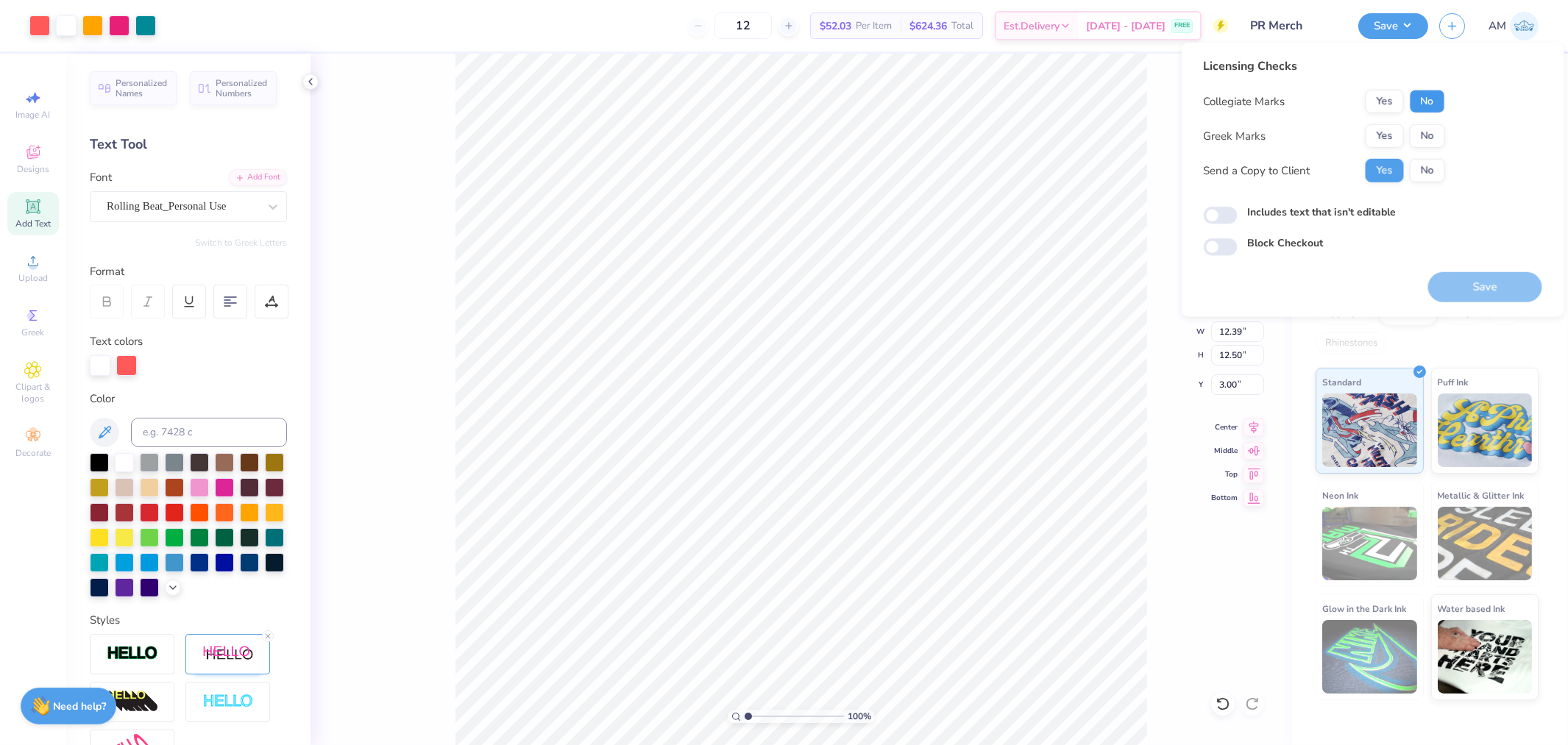
click at [1429, 112] on button "No" at bounding box center [1428, 101] width 35 height 23
click at [1425, 142] on button "No" at bounding box center [1428, 135] width 35 height 23
click at [1470, 277] on button "Save" at bounding box center [1486, 289] width 114 height 30
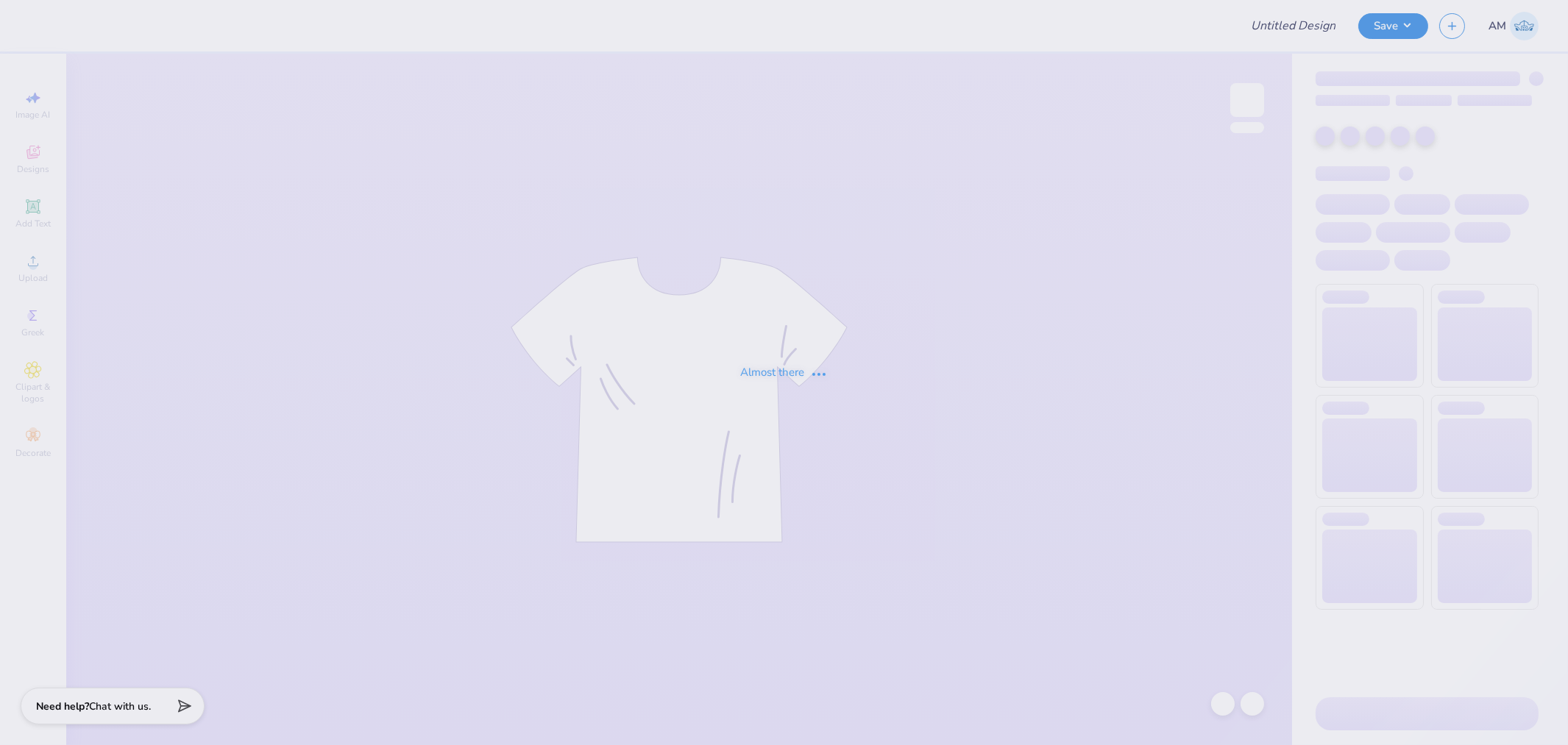
type input "PR Merch"
type input "In Him : [US_STATE][GEOGRAPHIC_DATA]"
type input "[PERSON_NAME] : [GEOGRAPHIC_DATA][US_STATE]"
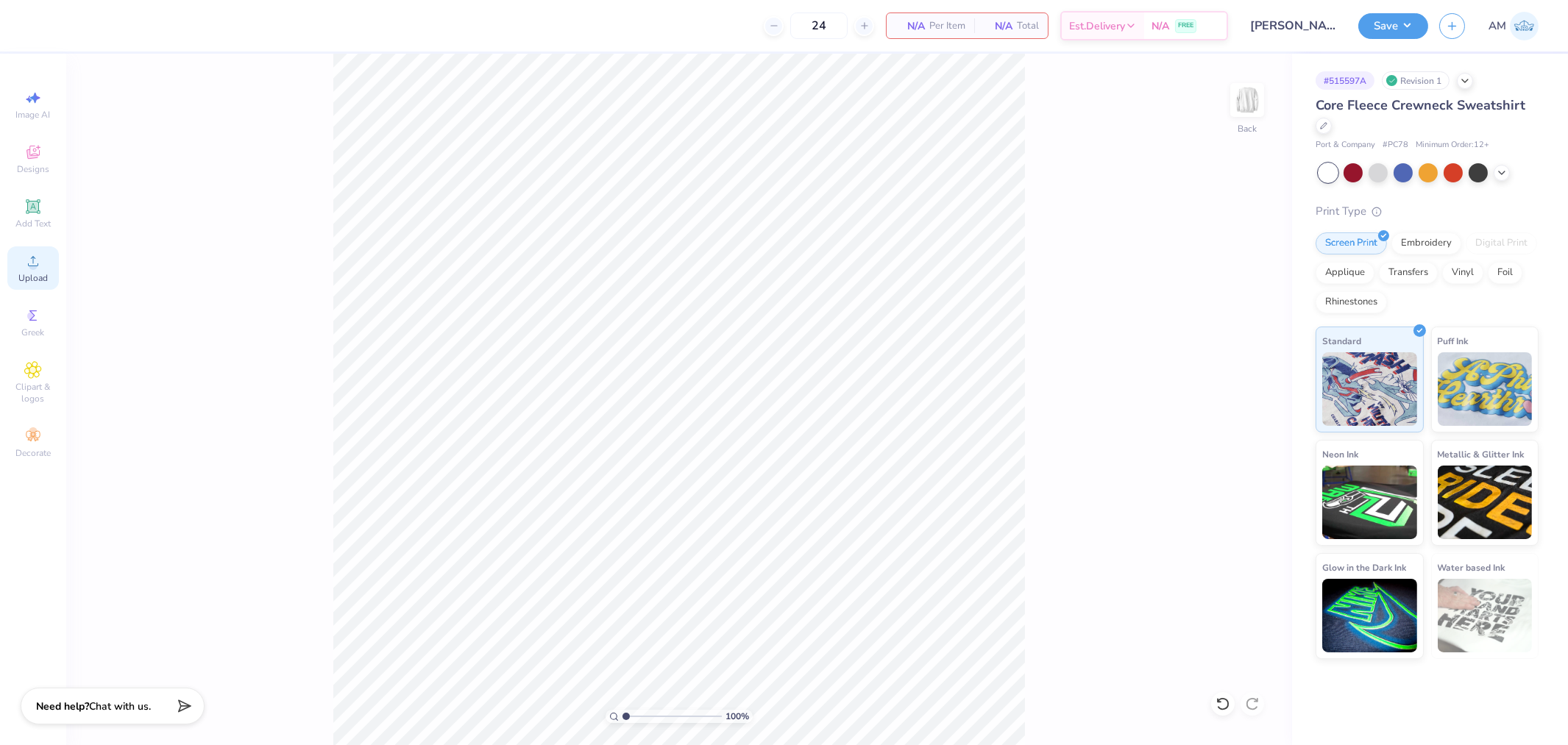
click at [37, 272] on div "Upload" at bounding box center [33, 268] width 51 height 43
click at [41, 273] on span "Upload" at bounding box center [33, 278] width 30 height 12
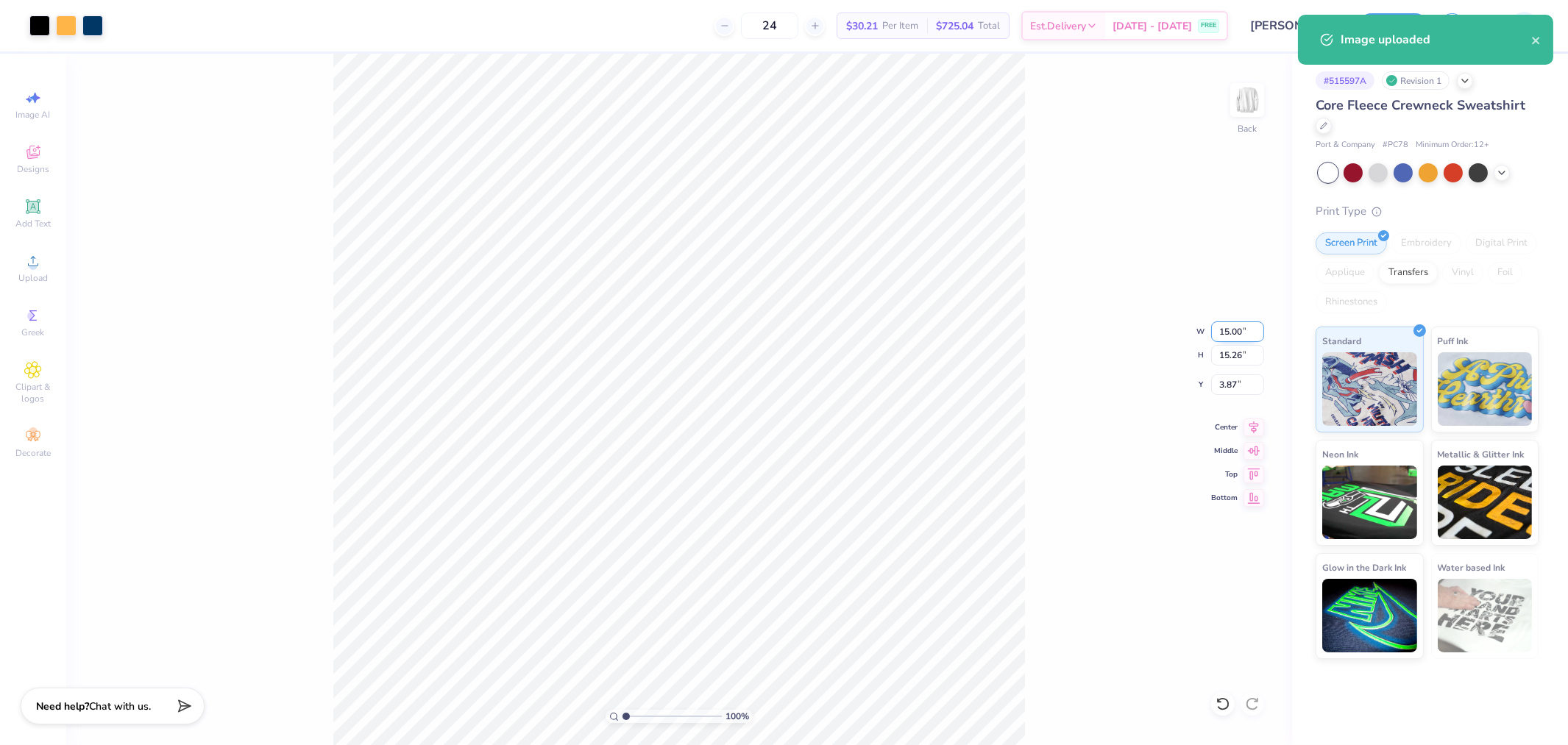
click at [1229, 330] on input "15.00" at bounding box center [1237, 332] width 53 height 21
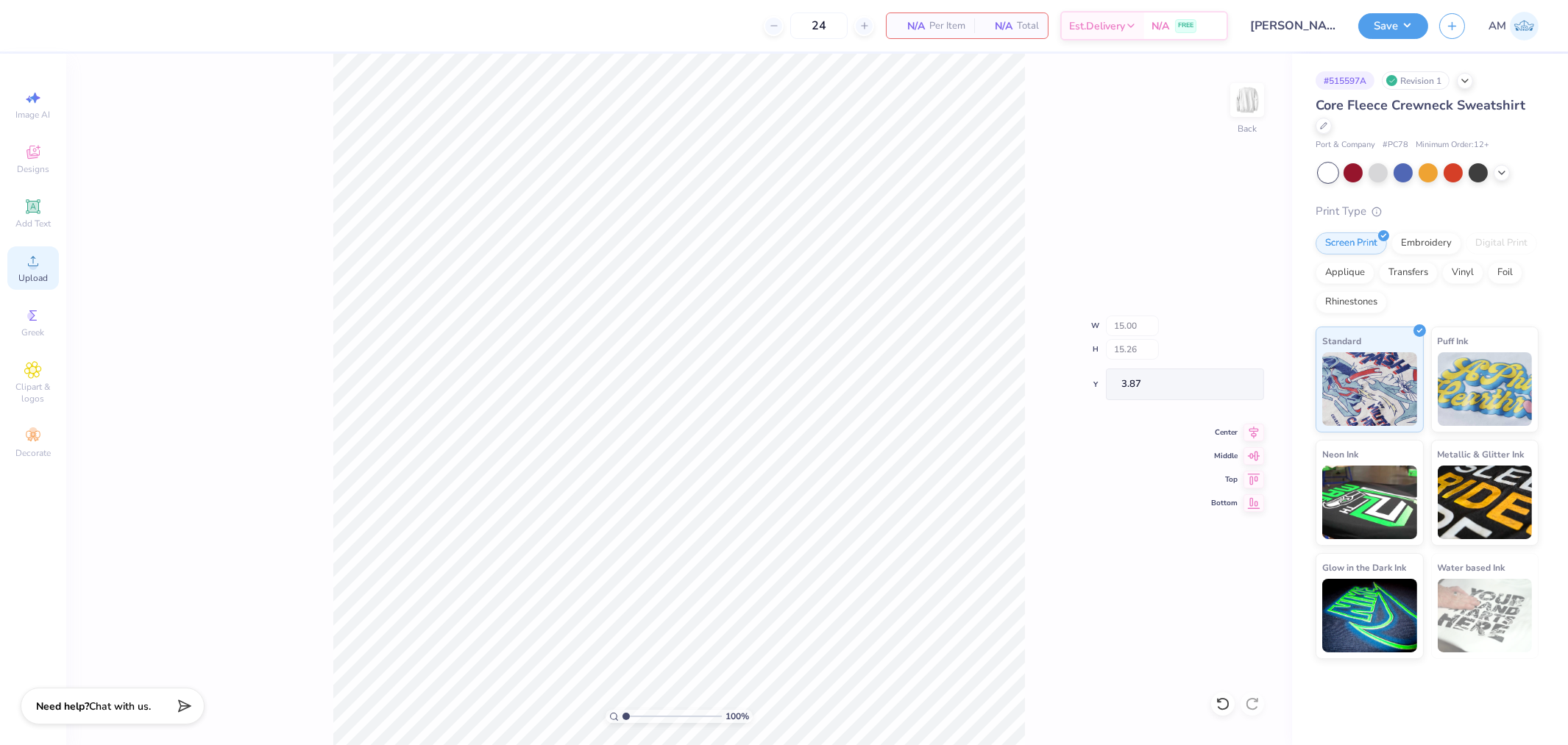
click at [37, 270] on icon at bounding box center [33, 261] width 18 height 18
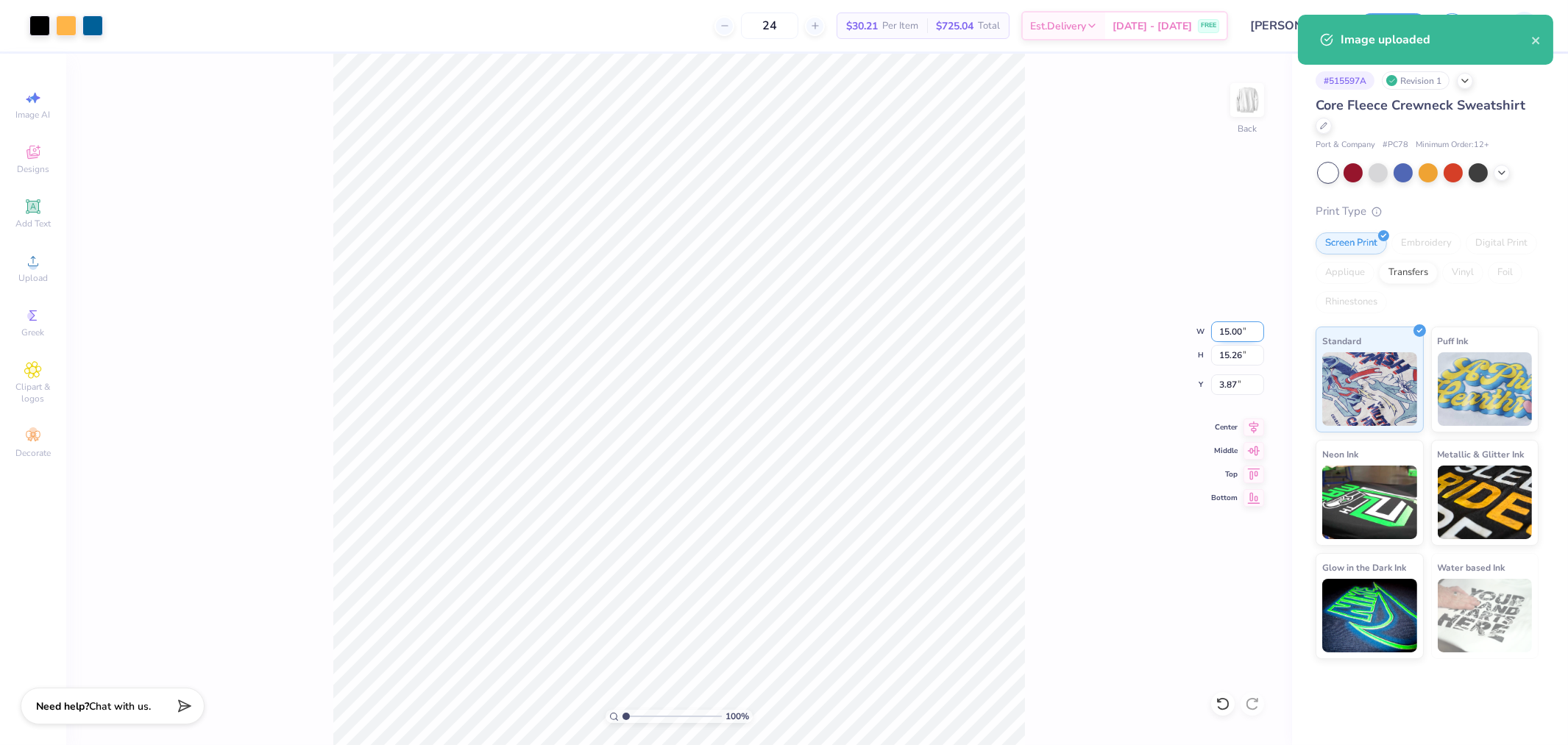
click at [1223, 331] on input "15.00" at bounding box center [1237, 332] width 53 height 21
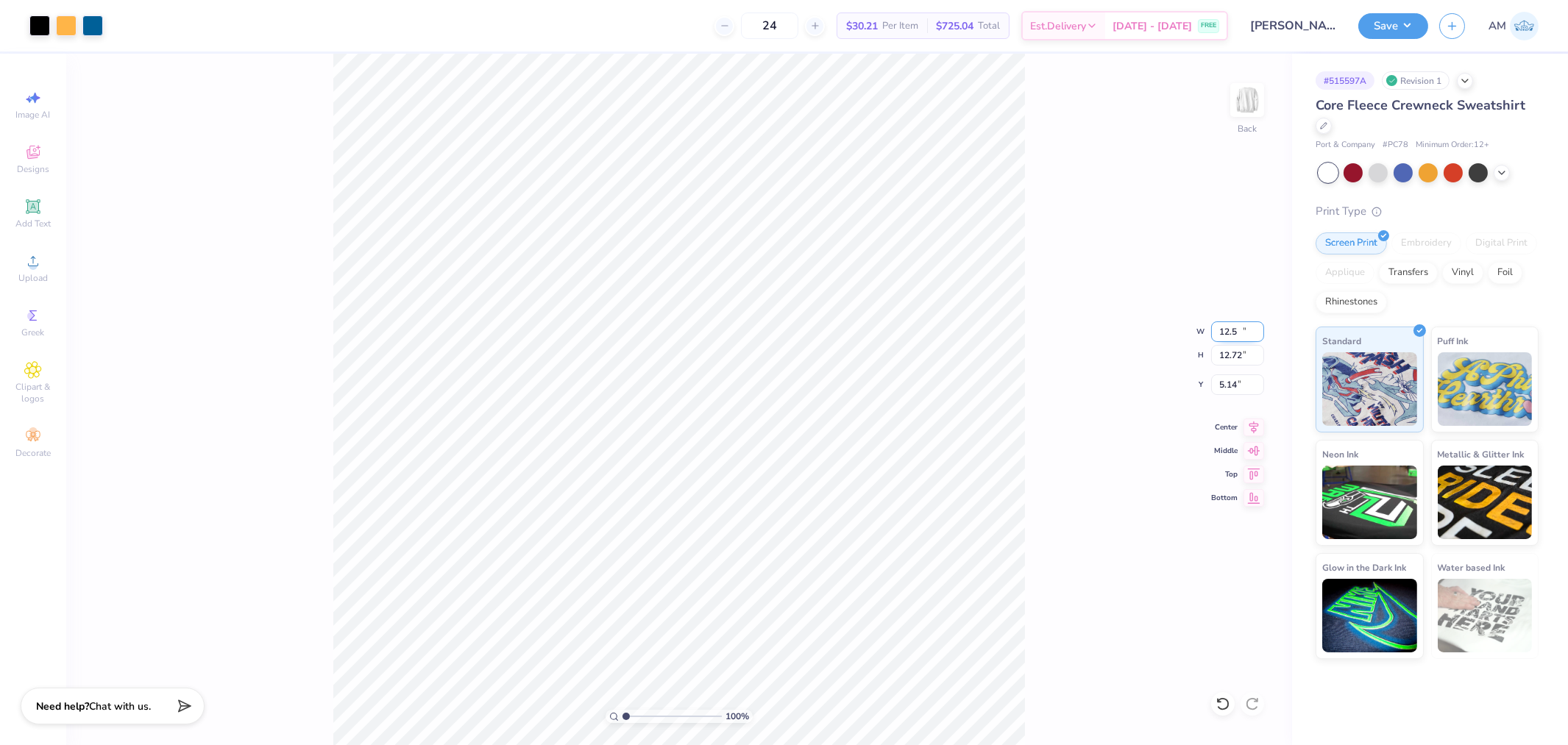
type input "12.50"
type input "12.72"
click at [1258, 428] on icon at bounding box center [1254, 425] width 21 height 18
click at [1234, 387] on input "5.14" at bounding box center [1237, 385] width 53 height 21
type input "3.00"
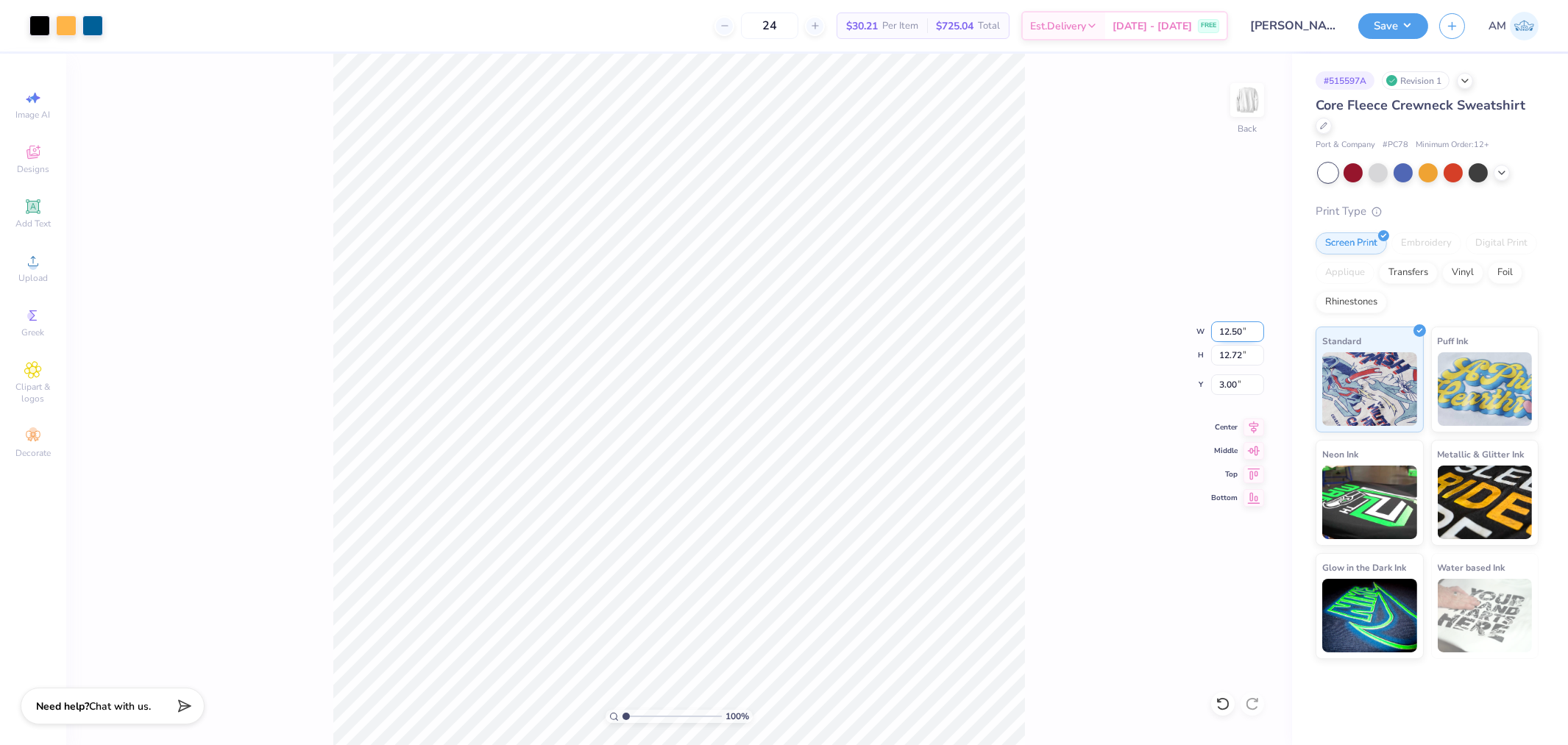
click at [1226, 330] on input "12.50" at bounding box center [1237, 332] width 53 height 21
type input "12.00"
type input "12.21"
click at [1227, 385] on input "3.25" at bounding box center [1237, 385] width 53 height 21
type input "3.00"
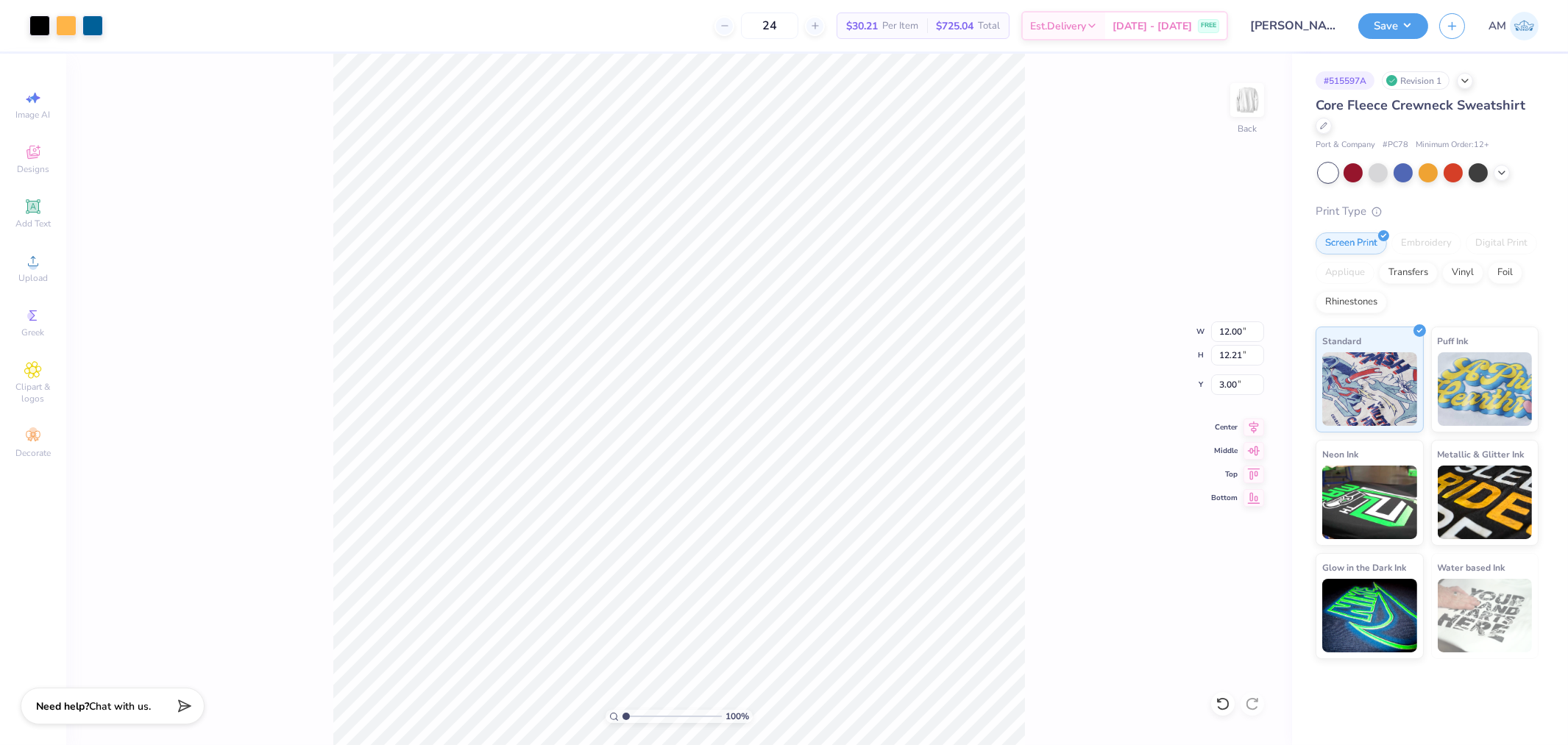
click at [1120, 342] on div "100 % Back W 12.00 12.00 " H 12.21 12.21 " Y 3.00 3.00 " Center Middle Top Bott…" at bounding box center [680, 399] width 1226 height 691
click at [1230, 379] on input "3.00" at bounding box center [1237, 385] width 53 height 21
click at [1035, 363] on div "100 % Back W 12.00 12.00 " H 12.21 12.21 " Y 3.00 3.00 " Center Middle Top Bott…" at bounding box center [680, 399] width 1226 height 691
click at [1253, 425] on icon at bounding box center [1254, 425] width 21 height 18
click at [1369, 23] on button "Save" at bounding box center [1393, 24] width 70 height 26
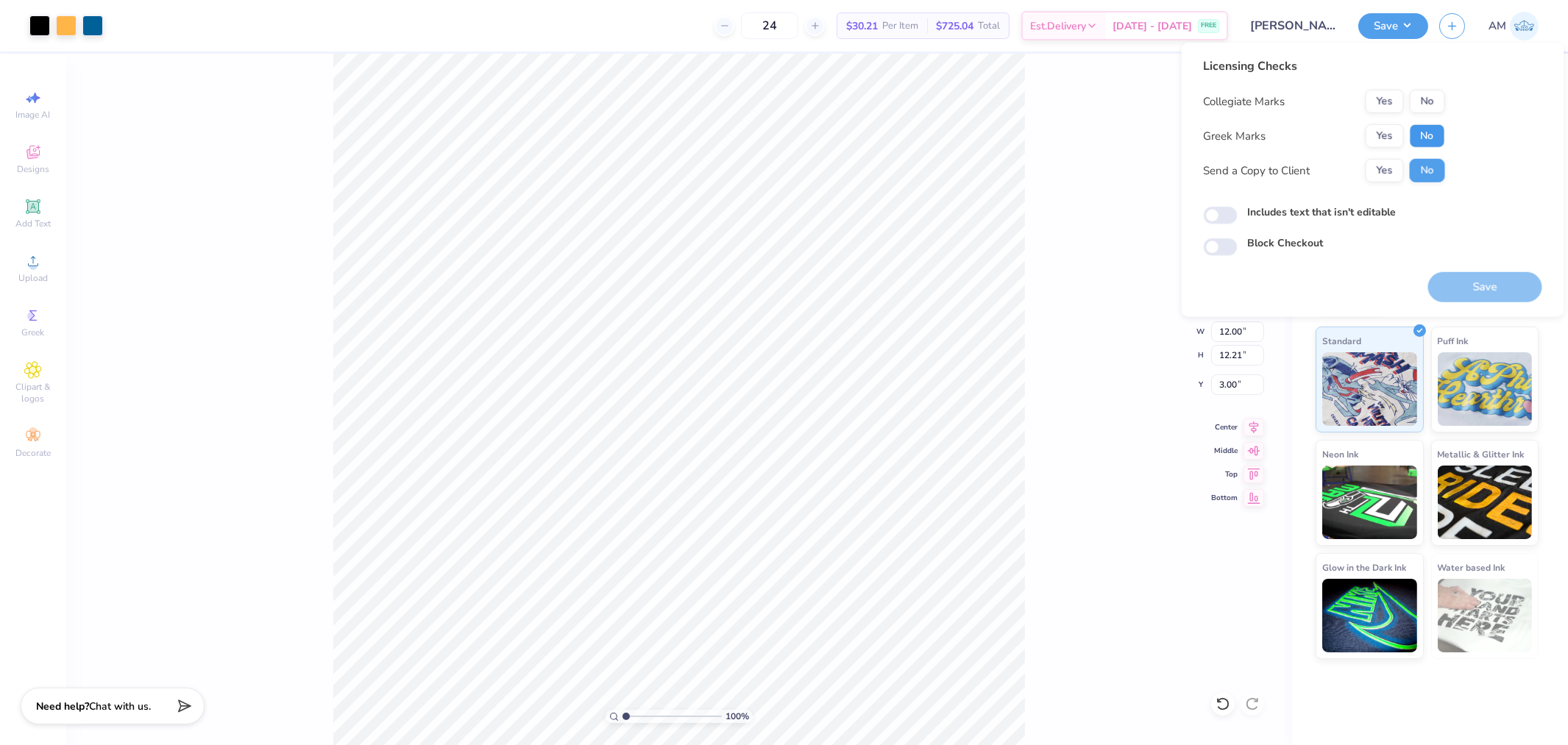
click at [1434, 133] on button "No" at bounding box center [1428, 135] width 35 height 23
click at [1393, 104] on button "Yes" at bounding box center [1386, 101] width 38 height 23
click at [1387, 170] on button "Yes" at bounding box center [1386, 170] width 38 height 23
click at [1215, 215] on input "Includes text that isn't editable" at bounding box center [1221, 215] width 34 height 18
checkbox input "true"
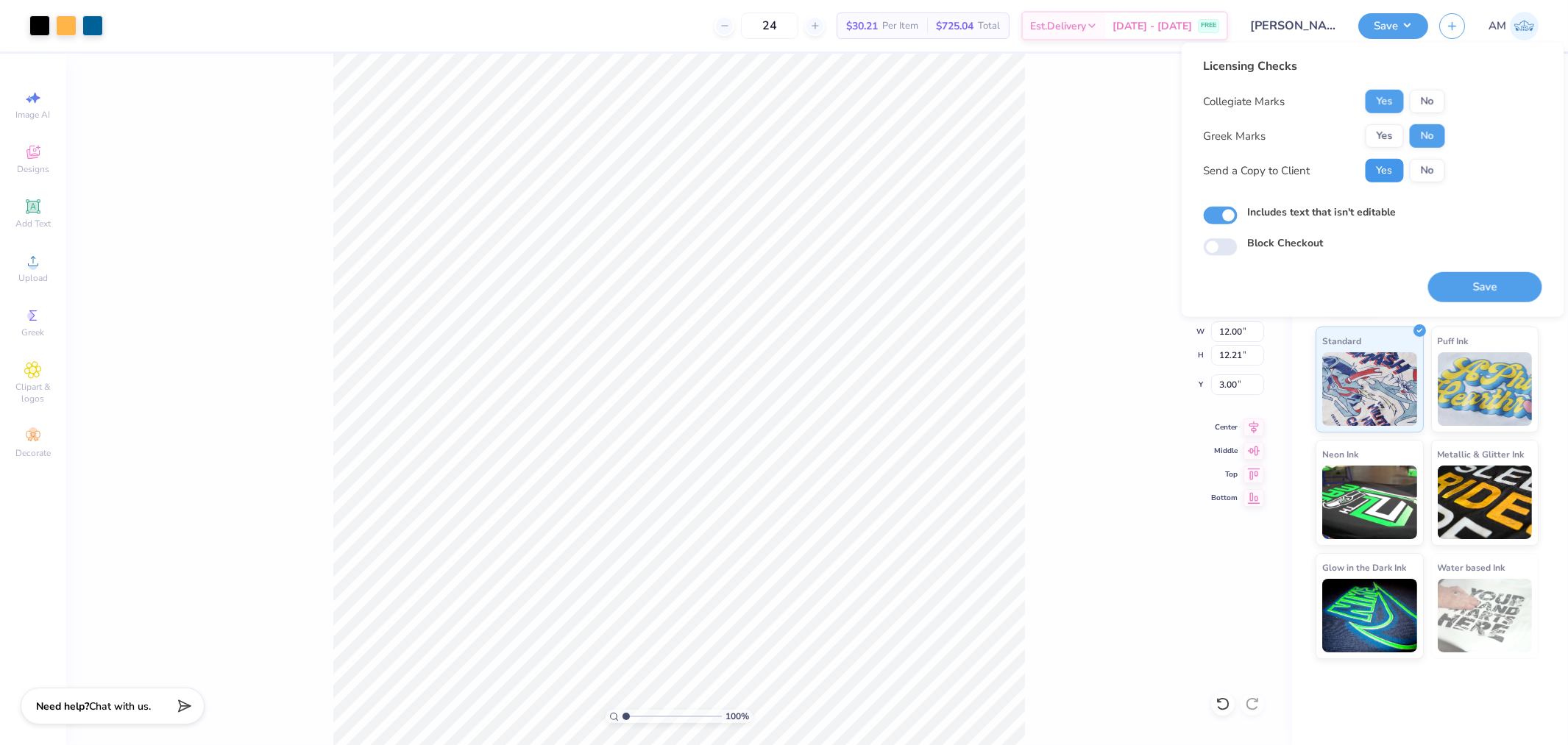
click at [1374, 173] on button "Yes" at bounding box center [1386, 170] width 38 height 23
click at [1426, 134] on button "No" at bounding box center [1428, 135] width 35 height 23
click at [1388, 104] on button "Yes" at bounding box center [1386, 101] width 38 height 23
click at [1481, 288] on button "Save" at bounding box center [1486, 287] width 114 height 30
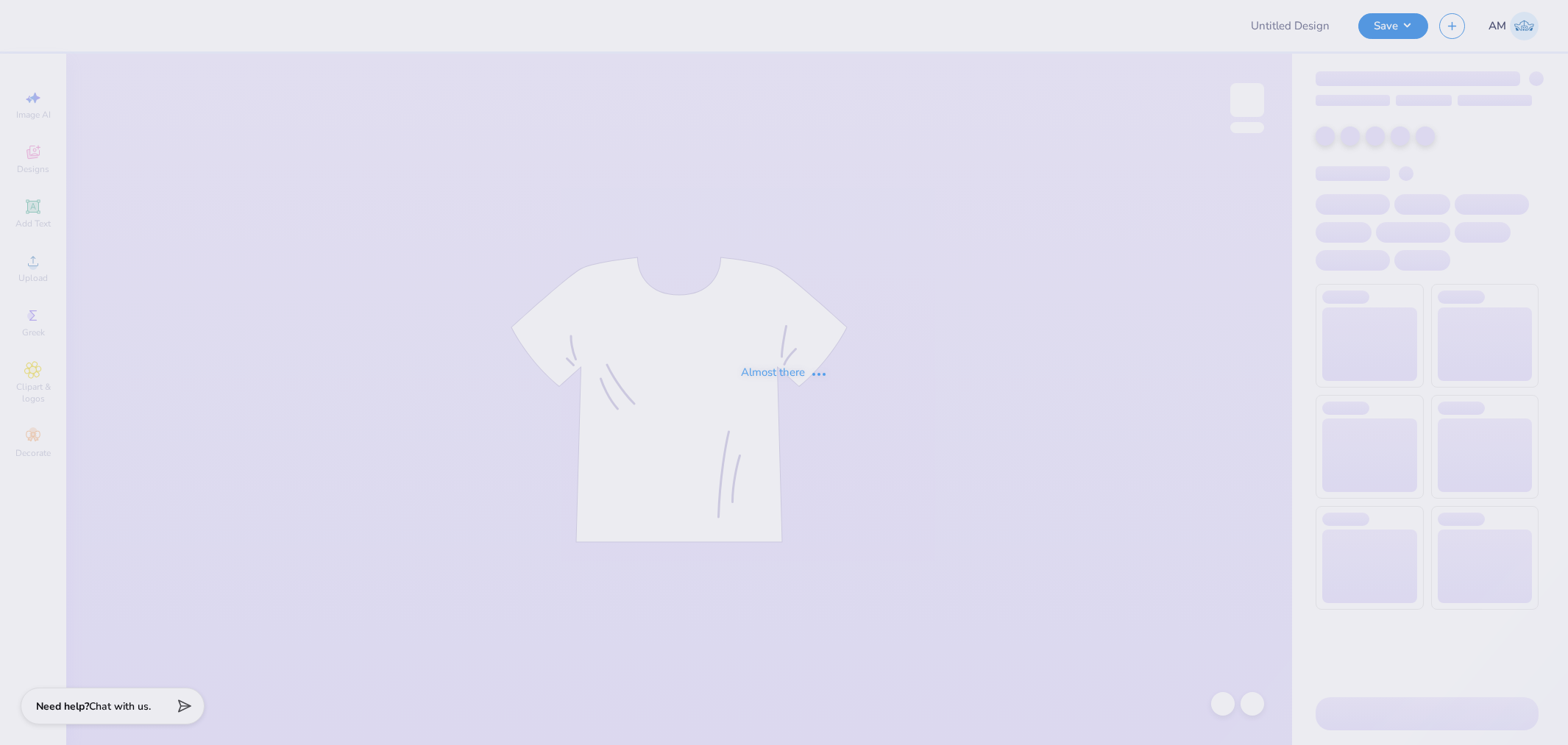
type input "bid day 1"
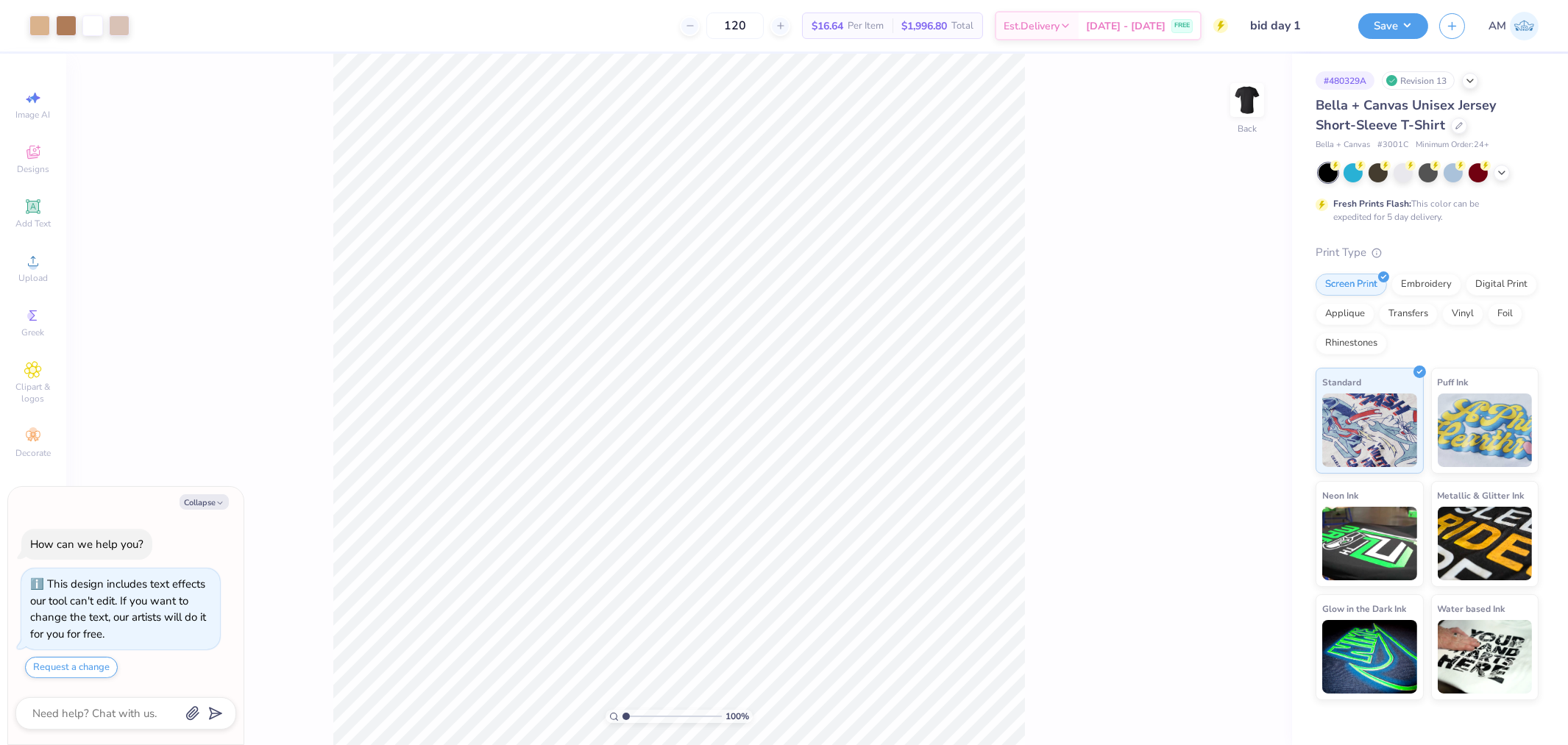
type textarea "x"
type input "3.79619967245717"
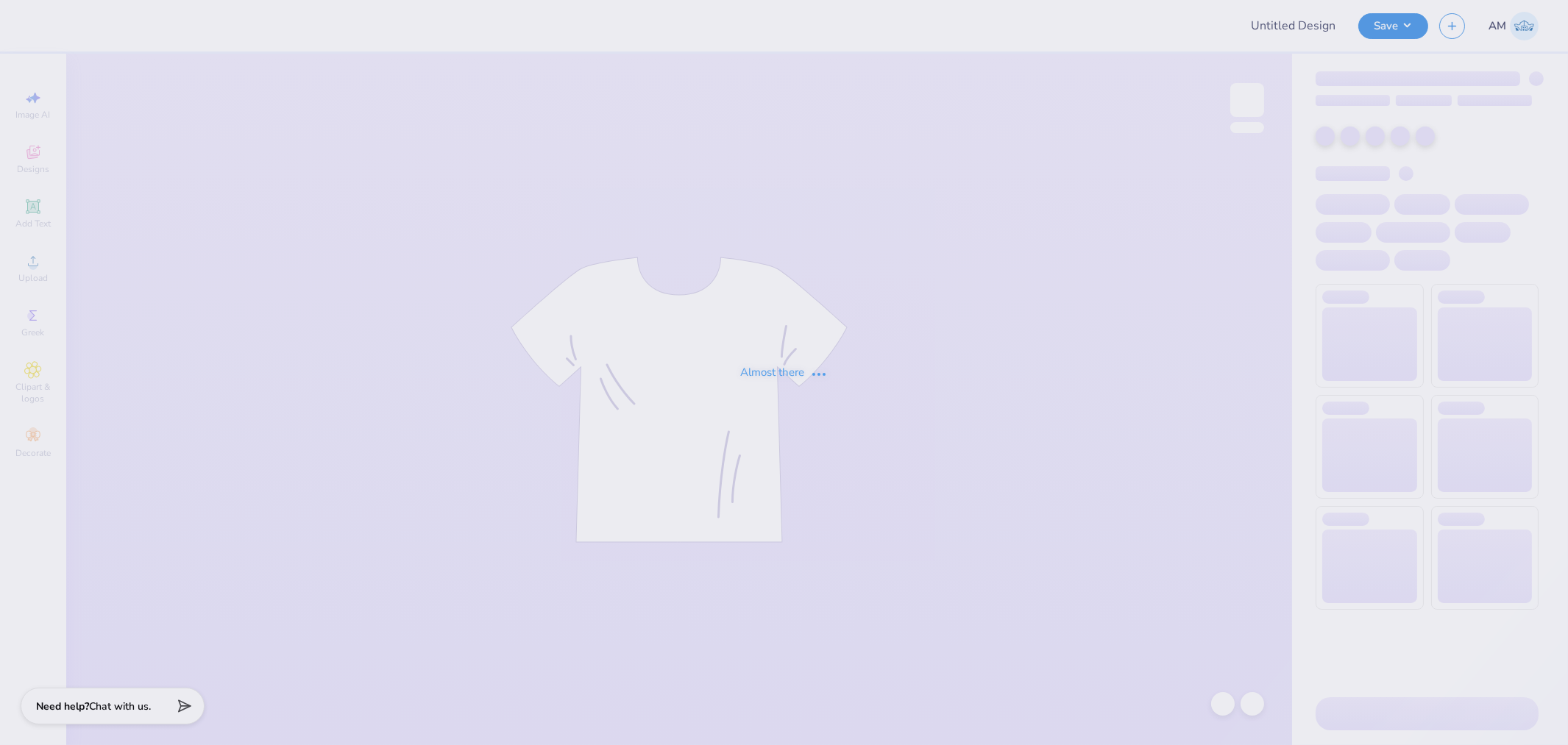
type input "[PERSON_NAME] : [GEOGRAPHIC_DATA][US_STATE]"
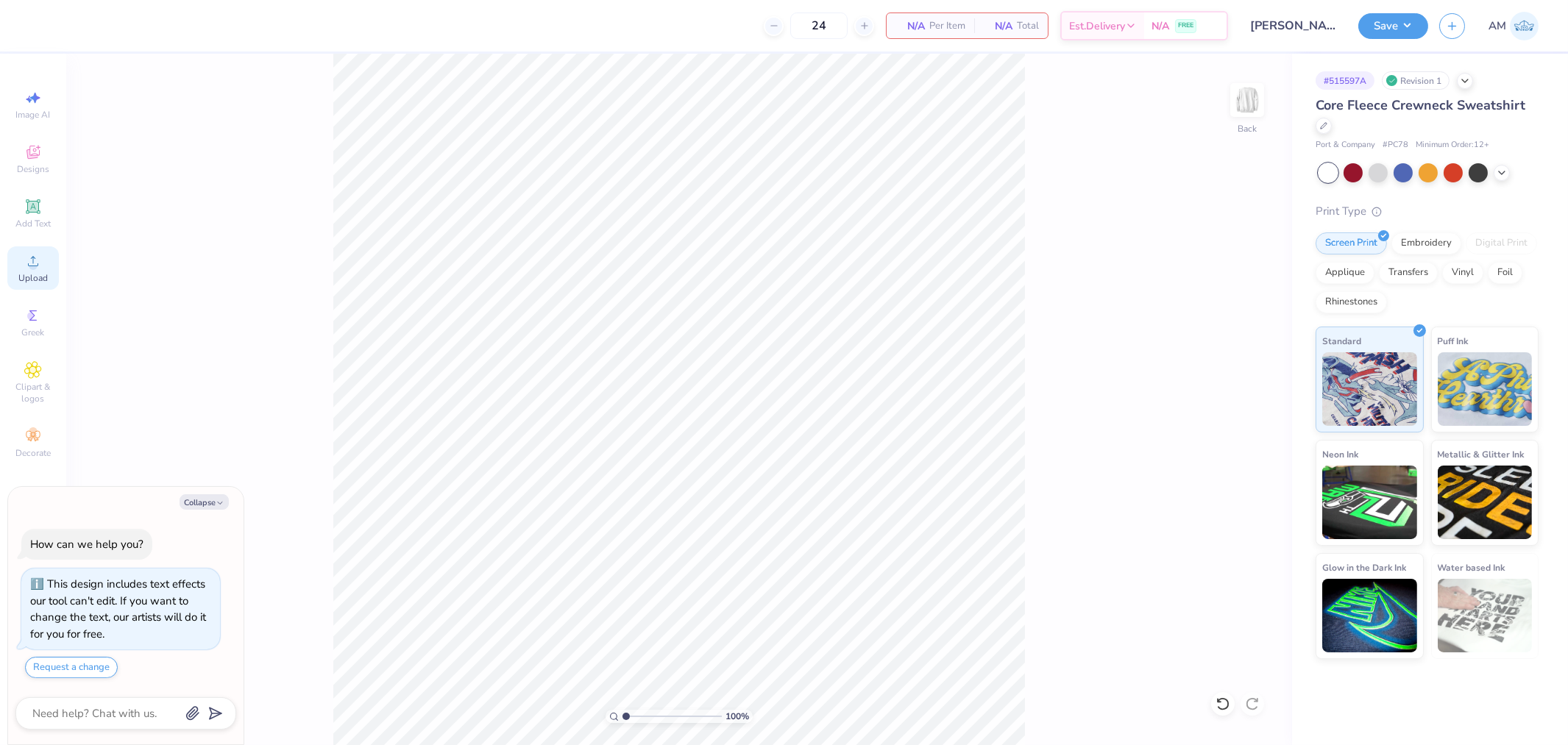
click at [37, 259] on icon at bounding box center [33, 261] width 18 height 18
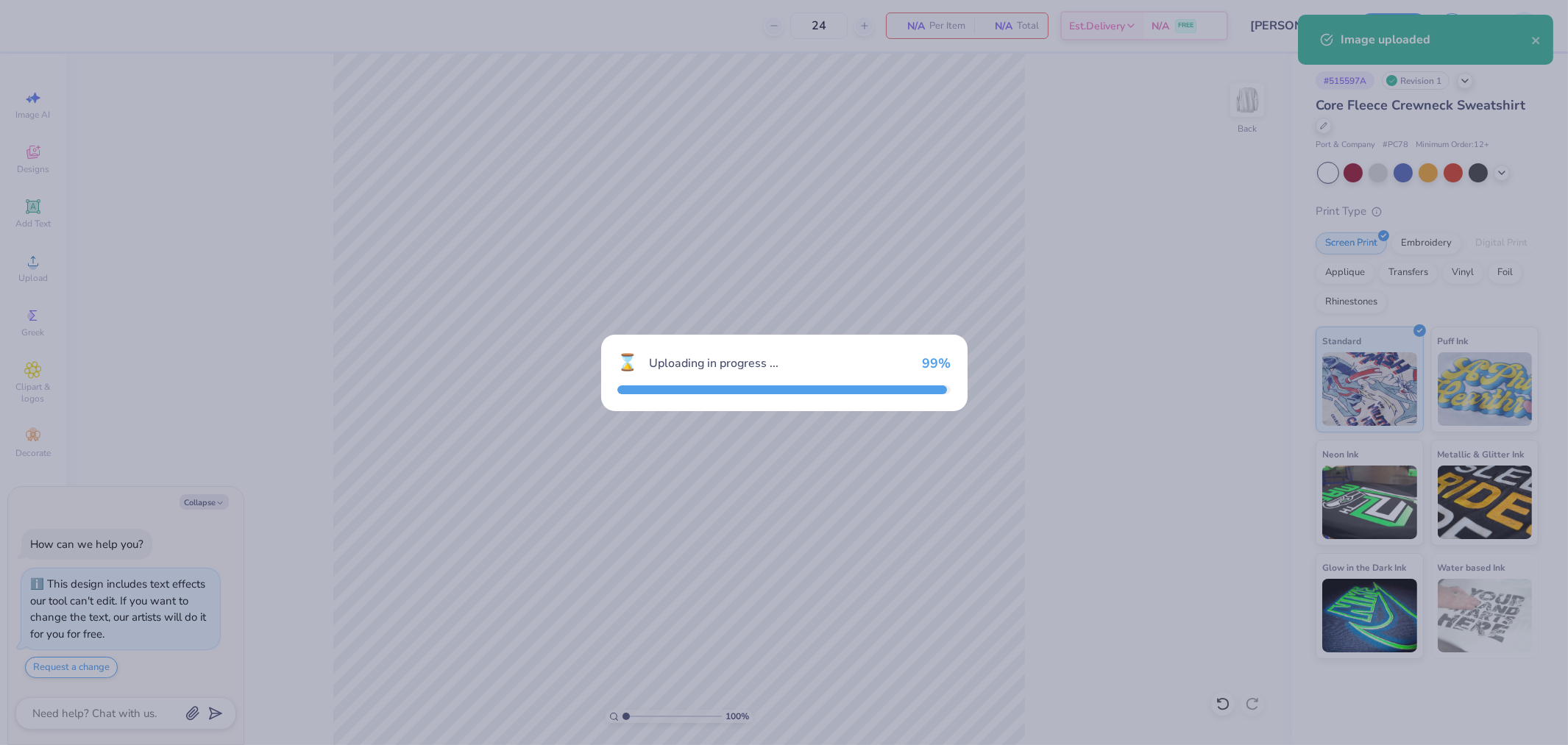
type textarea "x"
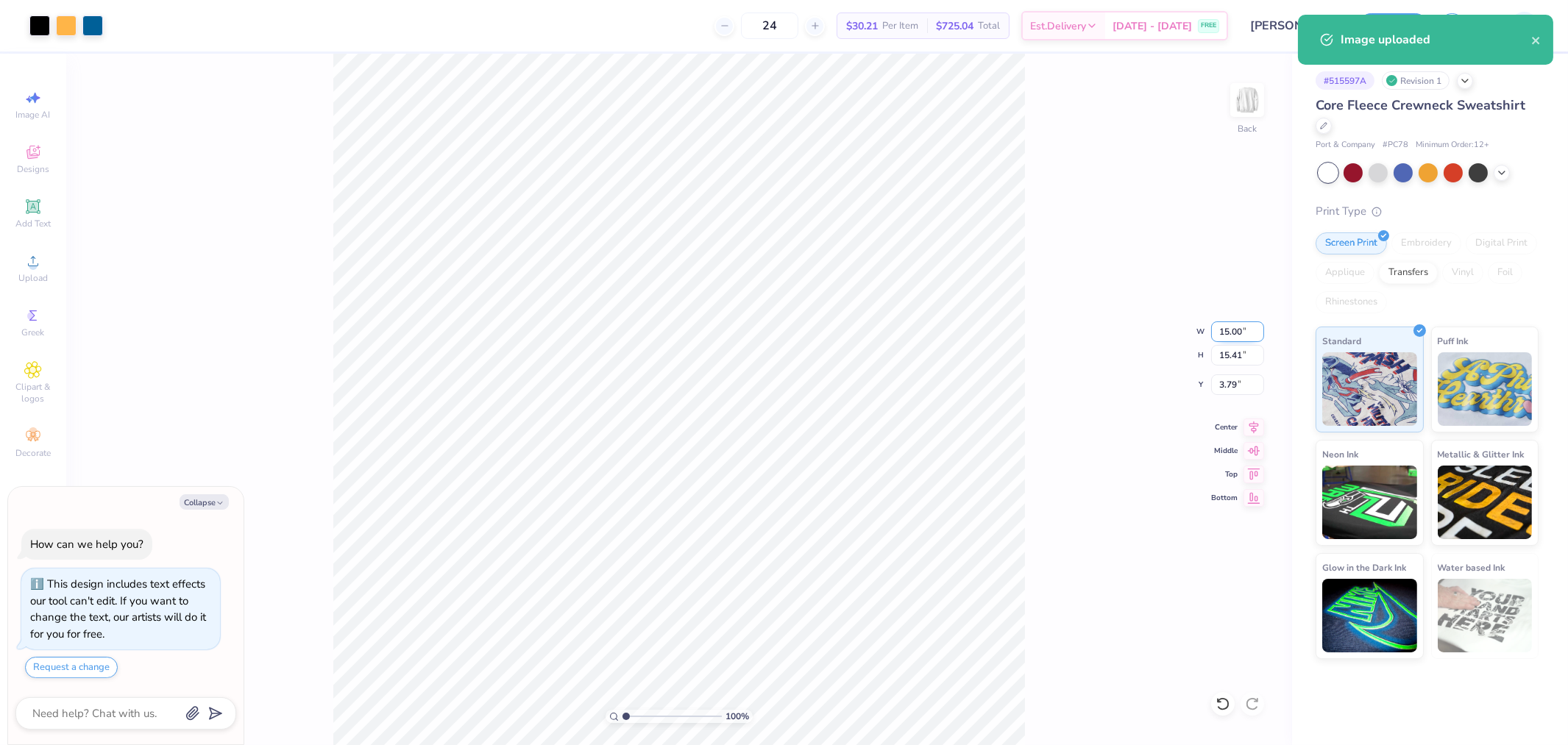
click at [1226, 322] on input "15.00" at bounding box center [1237, 332] width 53 height 21
type input "12"
type textarea "x"
type input "12.00"
type input "12.33"
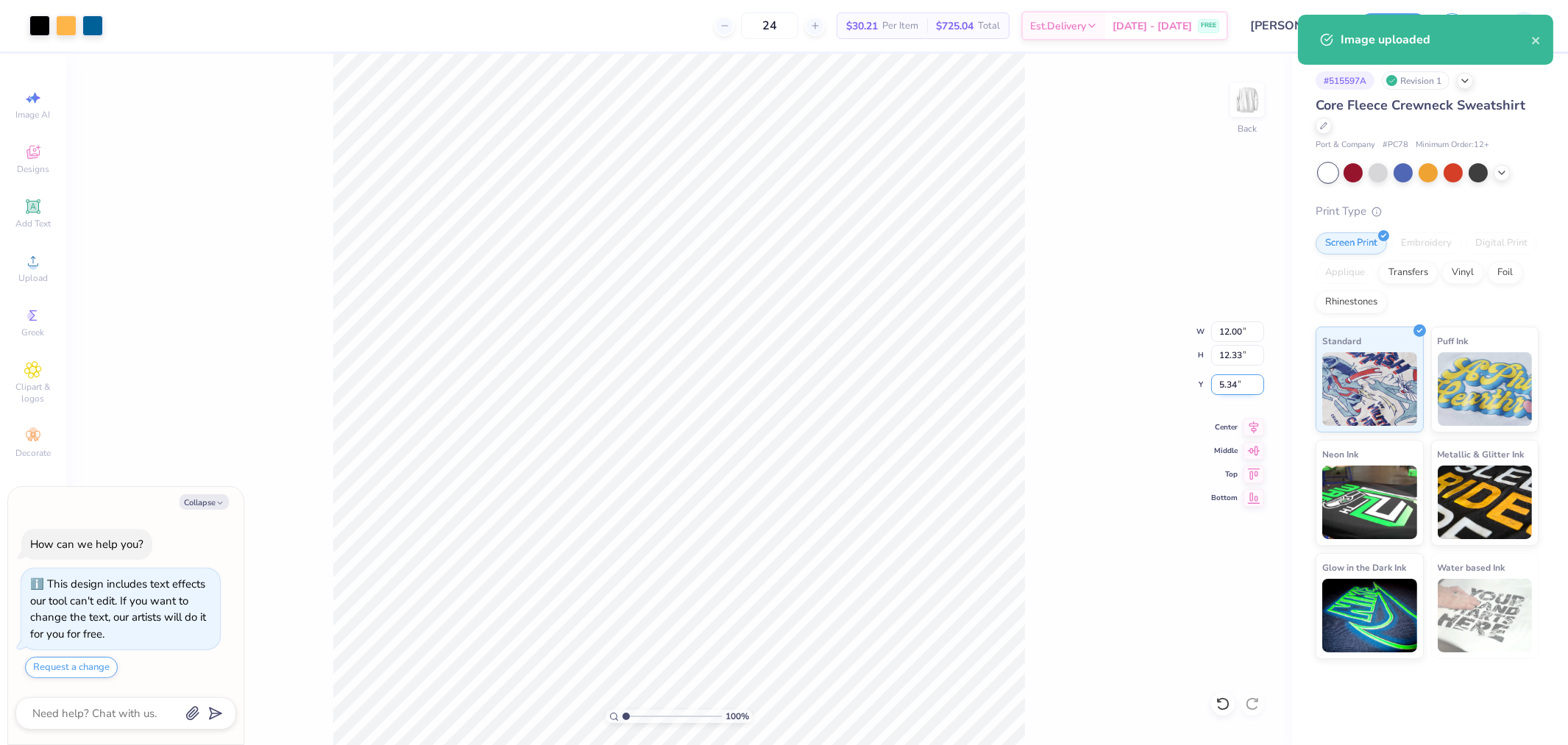
click at [1221, 386] on input "5.34" at bounding box center [1237, 385] width 53 height 21
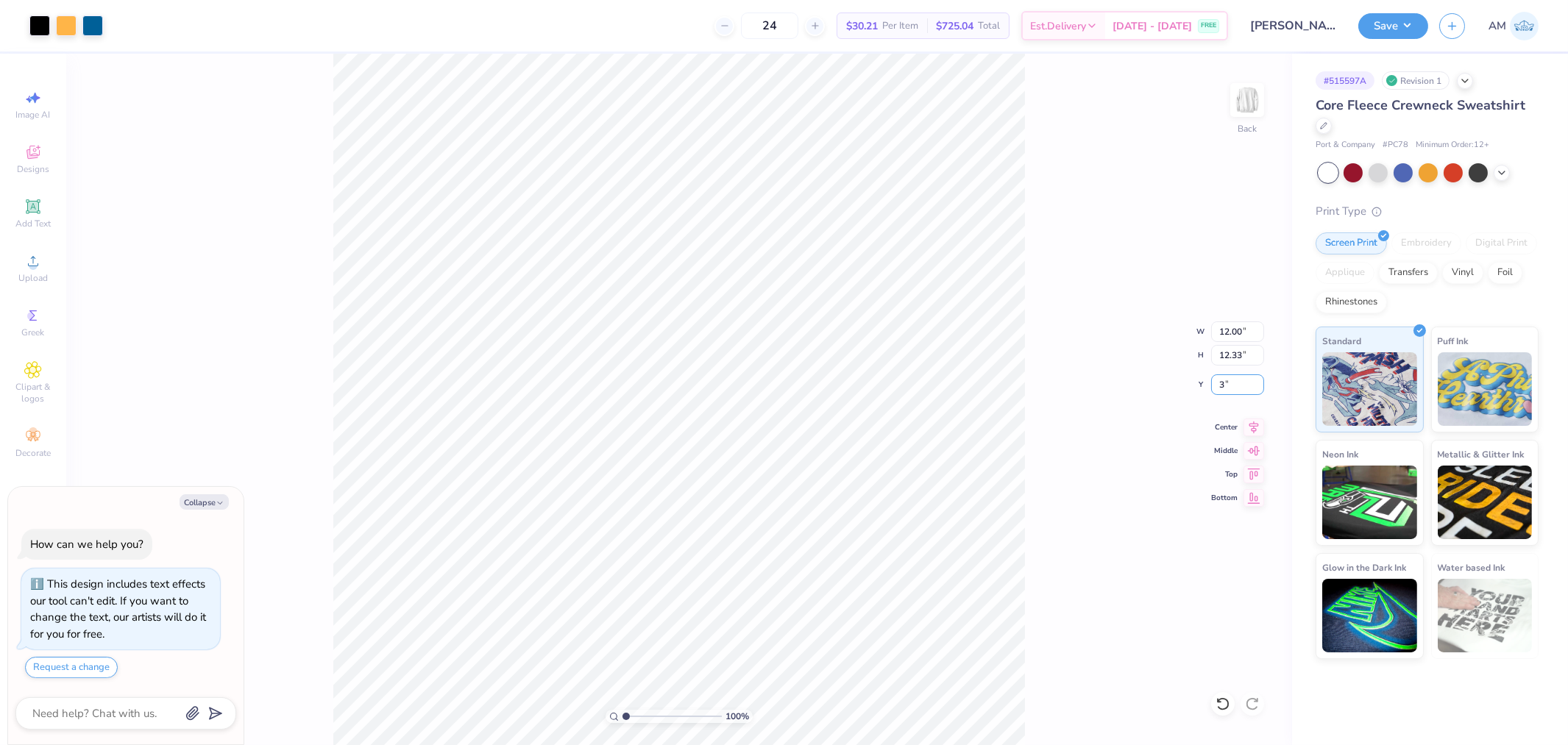
type input "3"
type textarea "x"
type input "3.00"
click at [1256, 427] on icon at bounding box center [1254, 425] width 10 height 13
click at [1387, 19] on button "Save" at bounding box center [1393, 24] width 70 height 26
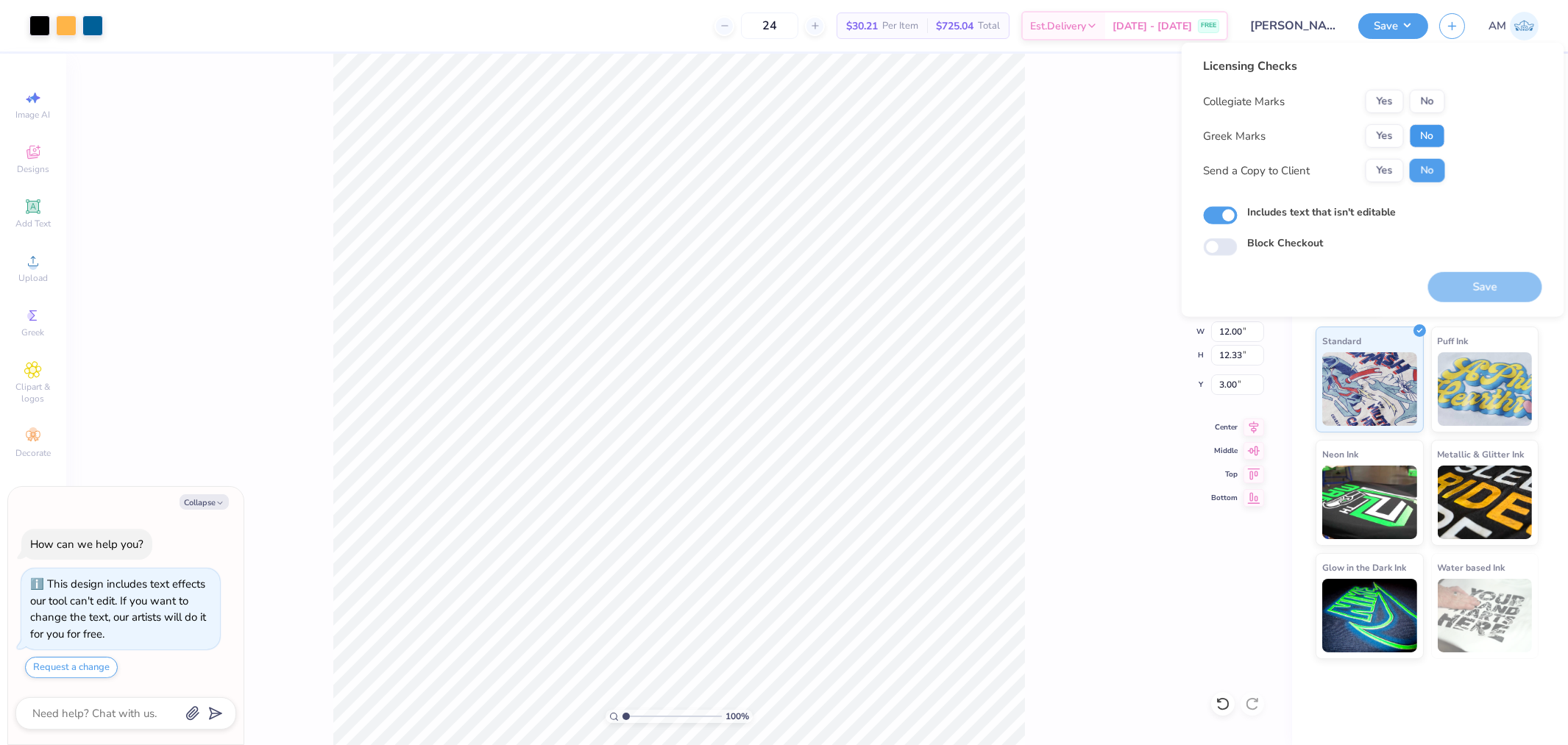
click at [1426, 141] on button "No" at bounding box center [1428, 135] width 35 height 23
click at [1389, 98] on button "Yes" at bounding box center [1386, 101] width 38 height 23
click at [1381, 169] on button "Yes" at bounding box center [1386, 170] width 38 height 23
click at [1386, 169] on button "Yes" at bounding box center [1386, 170] width 38 height 23
click at [1430, 138] on button "No" at bounding box center [1428, 135] width 35 height 23
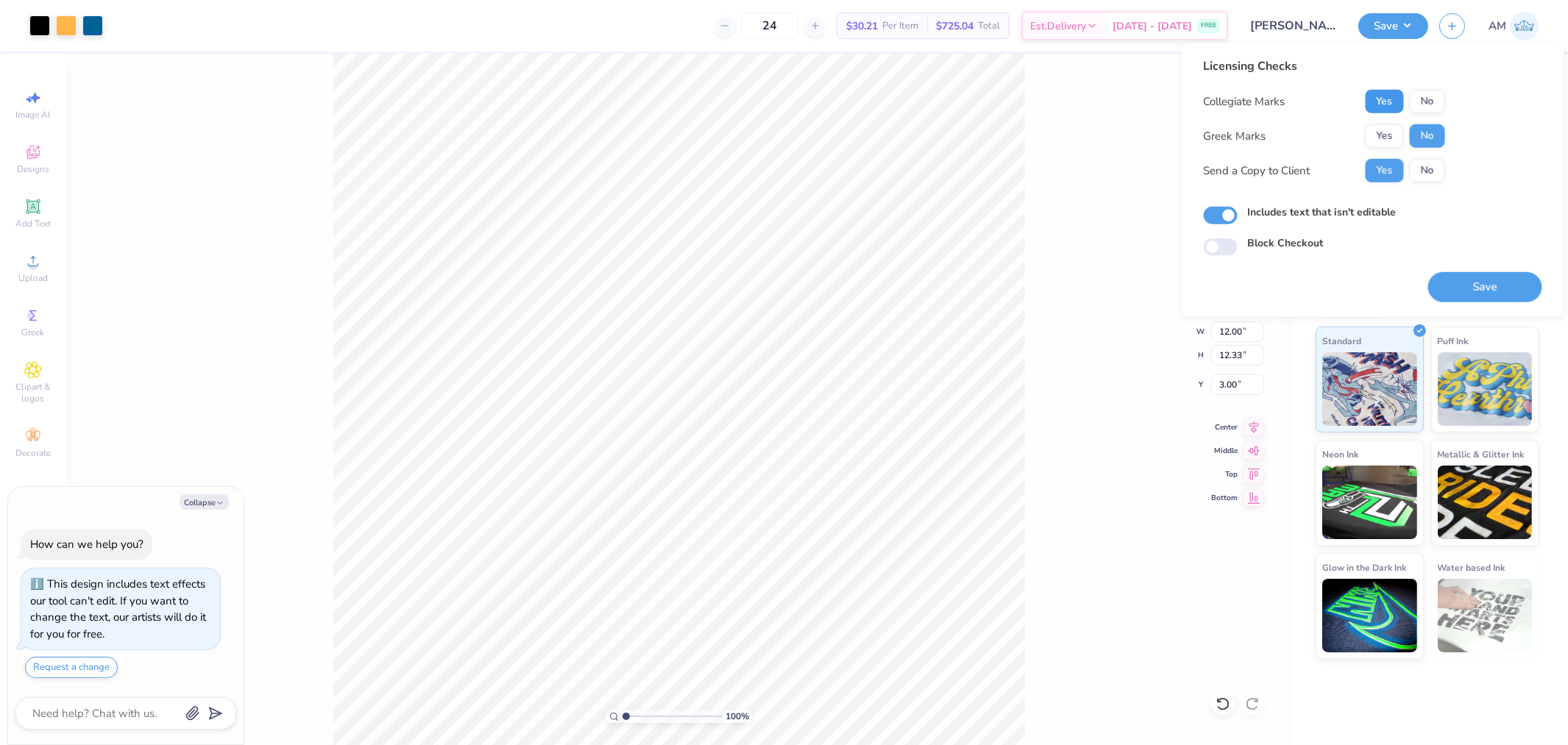
click at [1370, 92] on button "Yes" at bounding box center [1386, 101] width 38 height 23
click at [1485, 283] on button "Save" at bounding box center [1486, 287] width 114 height 30
type textarea "x"
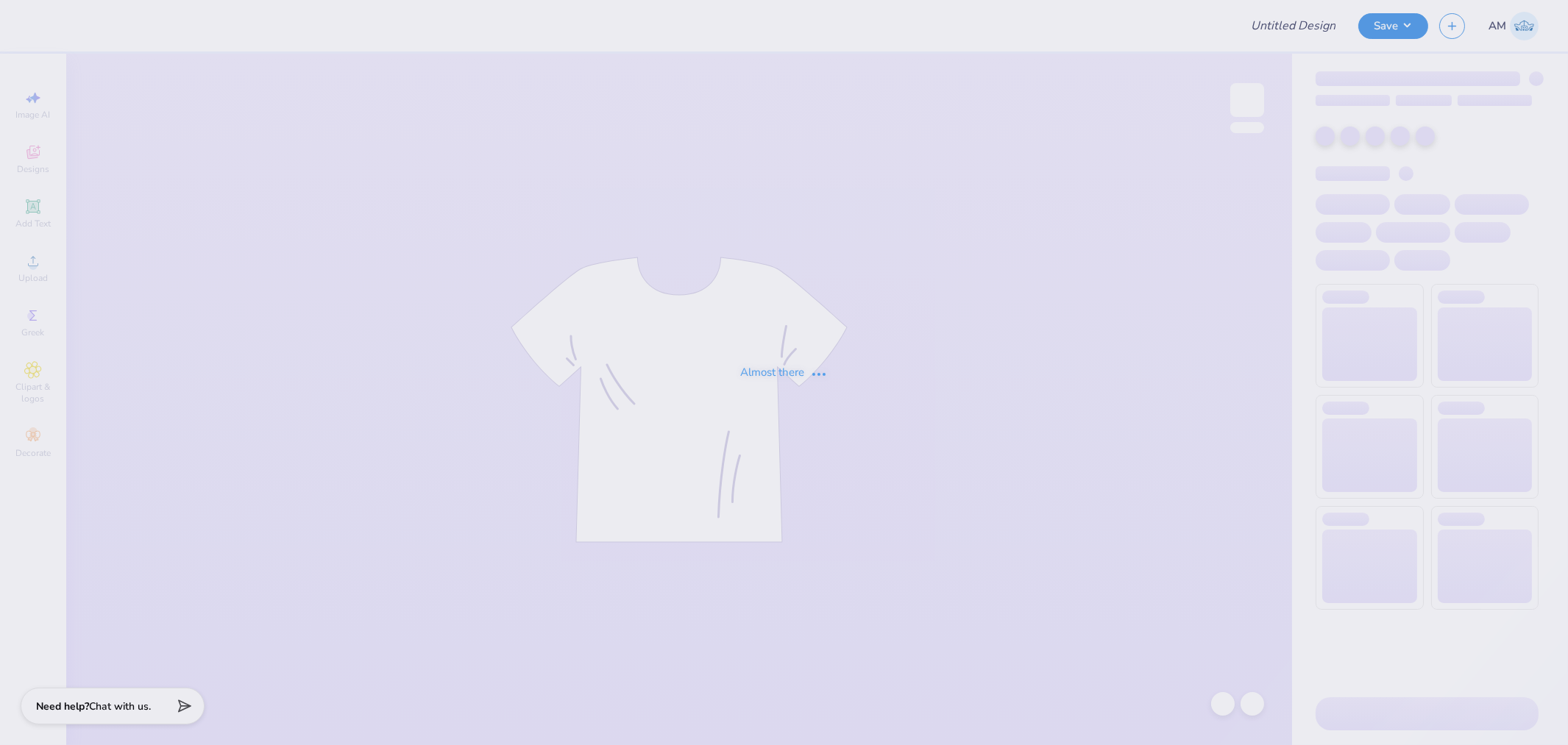
type input "Isabelle Wood : University of Iowa"
type input "bid day 1"
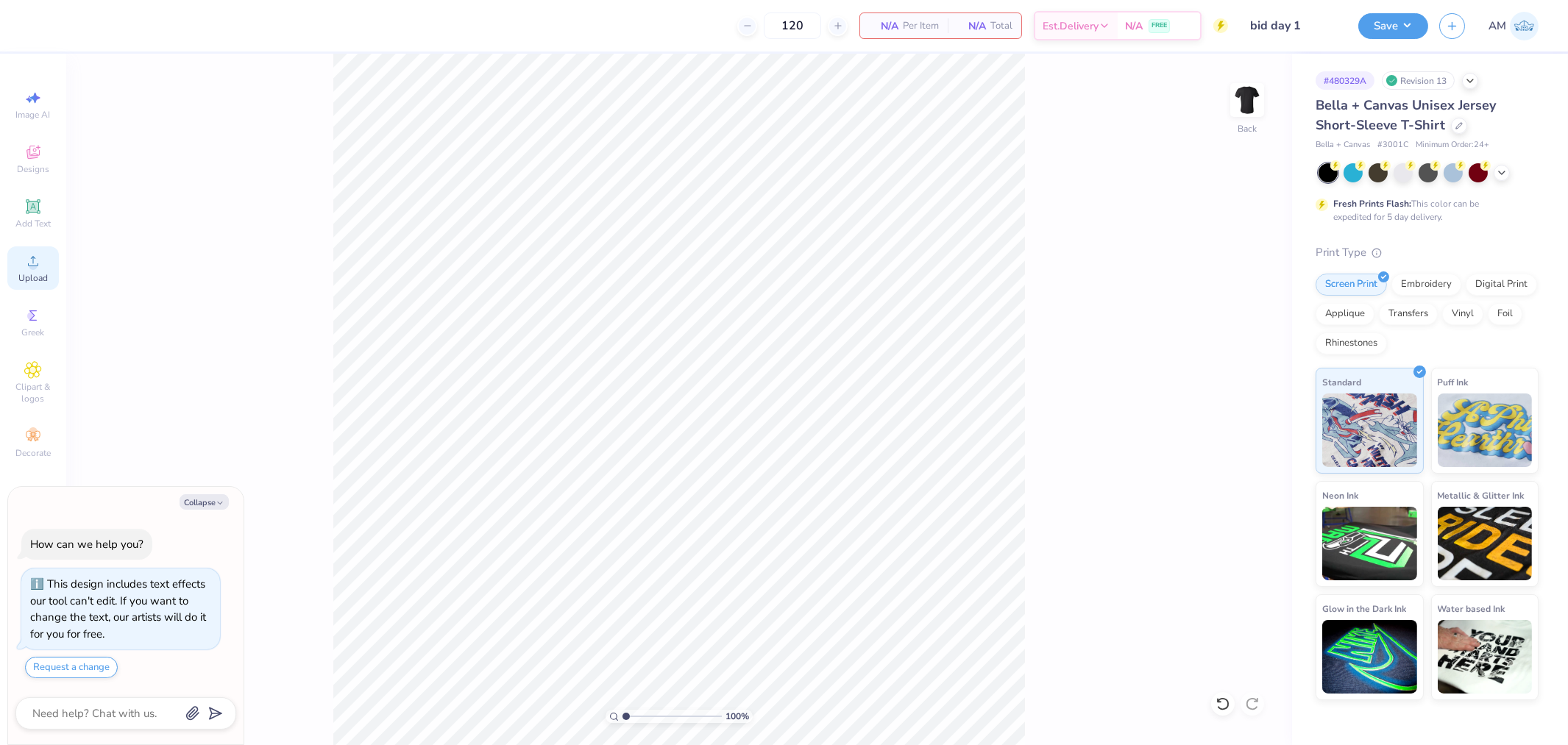
click at [35, 276] on span "Upload" at bounding box center [33, 278] width 30 height 12
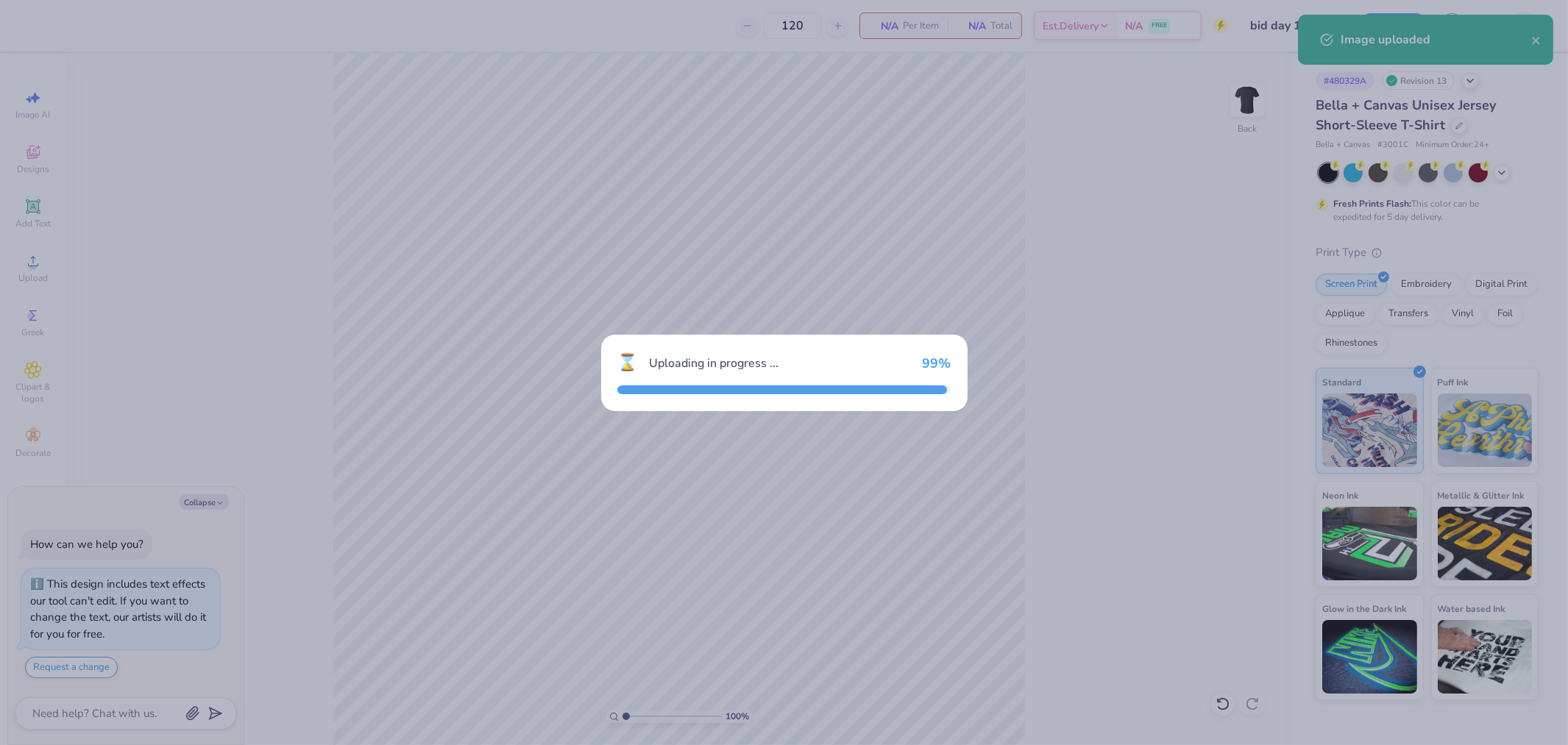
type textarea "x"
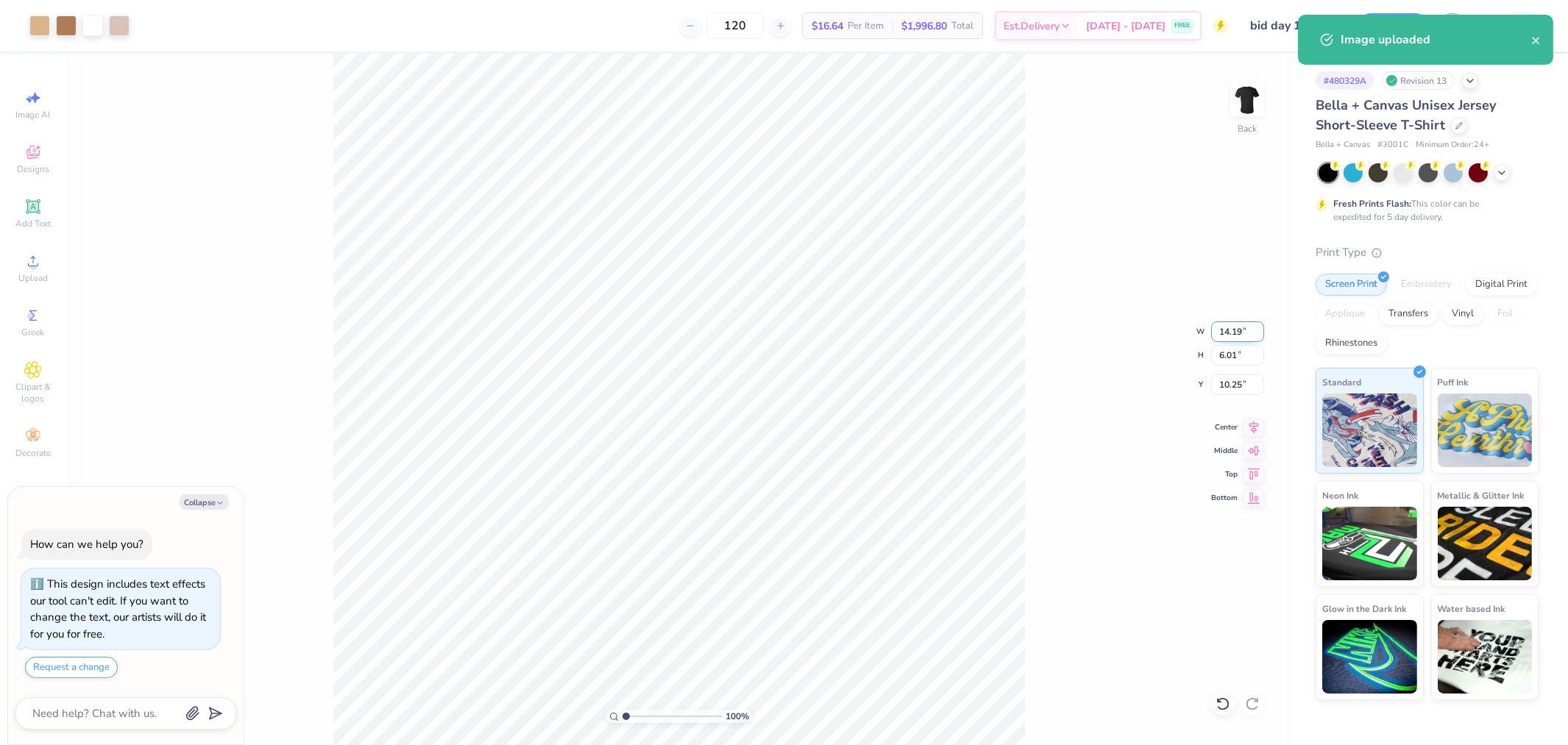
click at [1226, 334] on input "14.19" at bounding box center [1237, 332] width 53 height 21
type input "10"
type textarea "x"
type input "10.00"
type input "4.23"
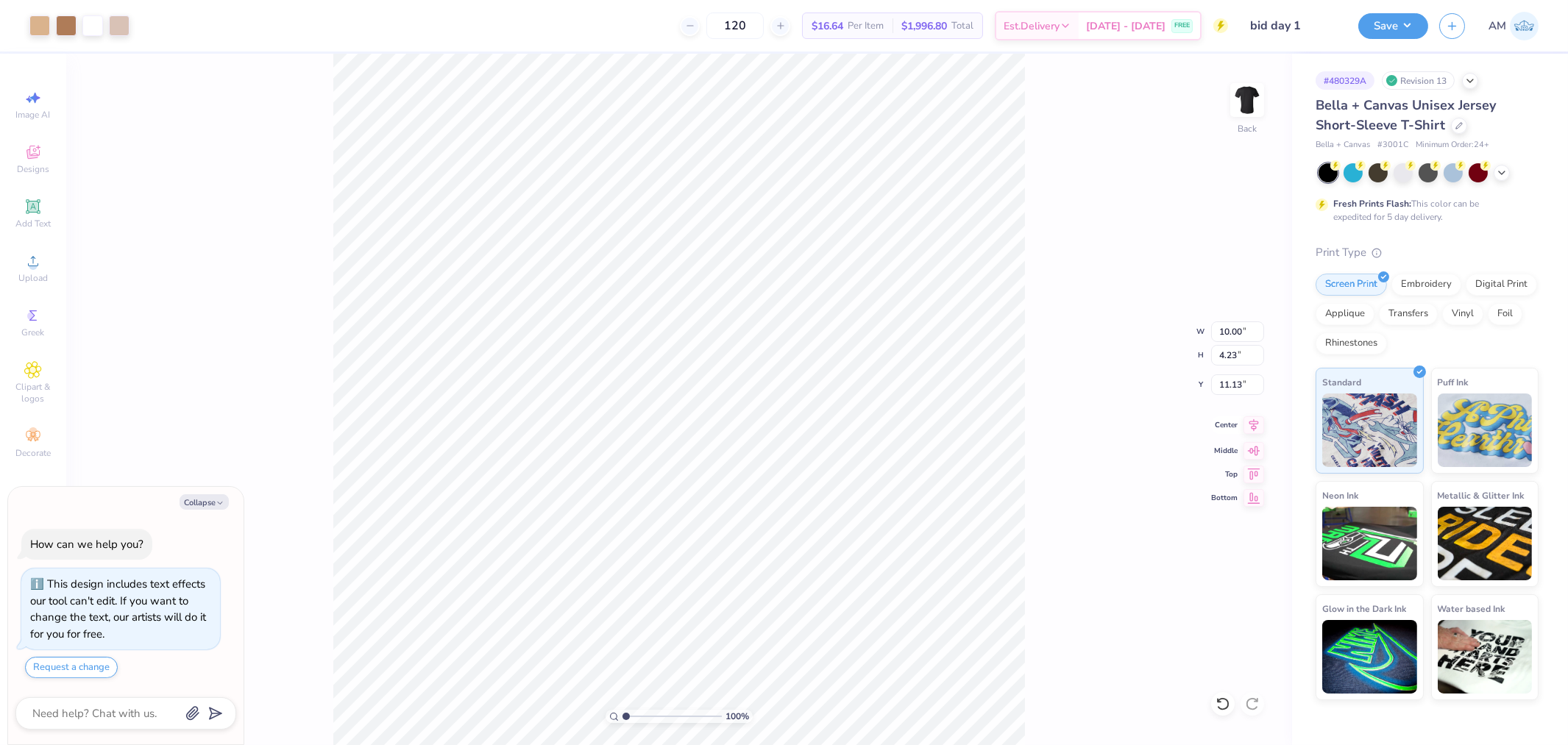
click at [1256, 432] on icon at bounding box center [1254, 425] width 21 height 18
click at [1228, 387] on input "11.13" at bounding box center [1237, 385] width 53 height 21
type input "3"
type textarea "x"
type input "3.00"
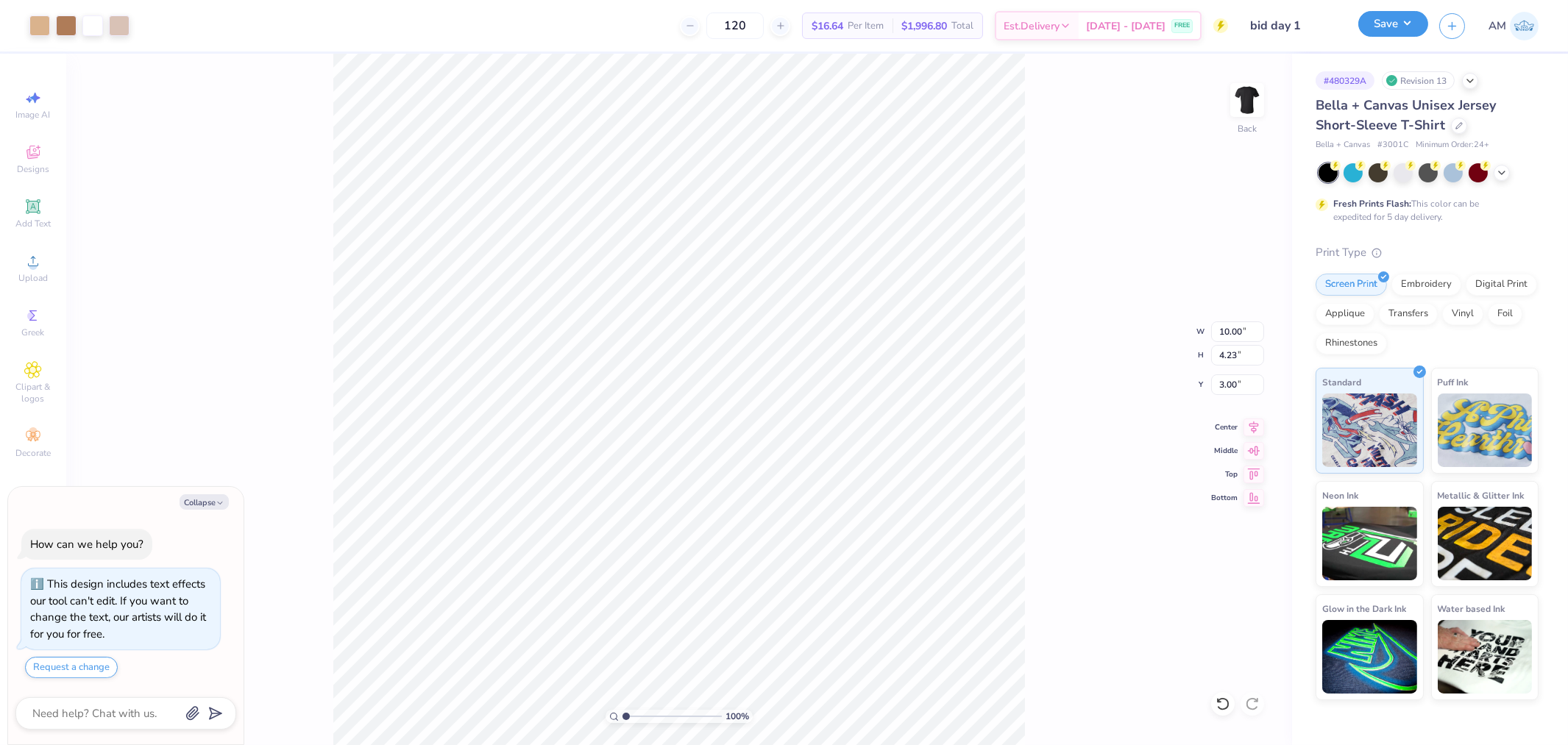
click at [1394, 26] on button "Save" at bounding box center [1393, 24] width 70 height 26
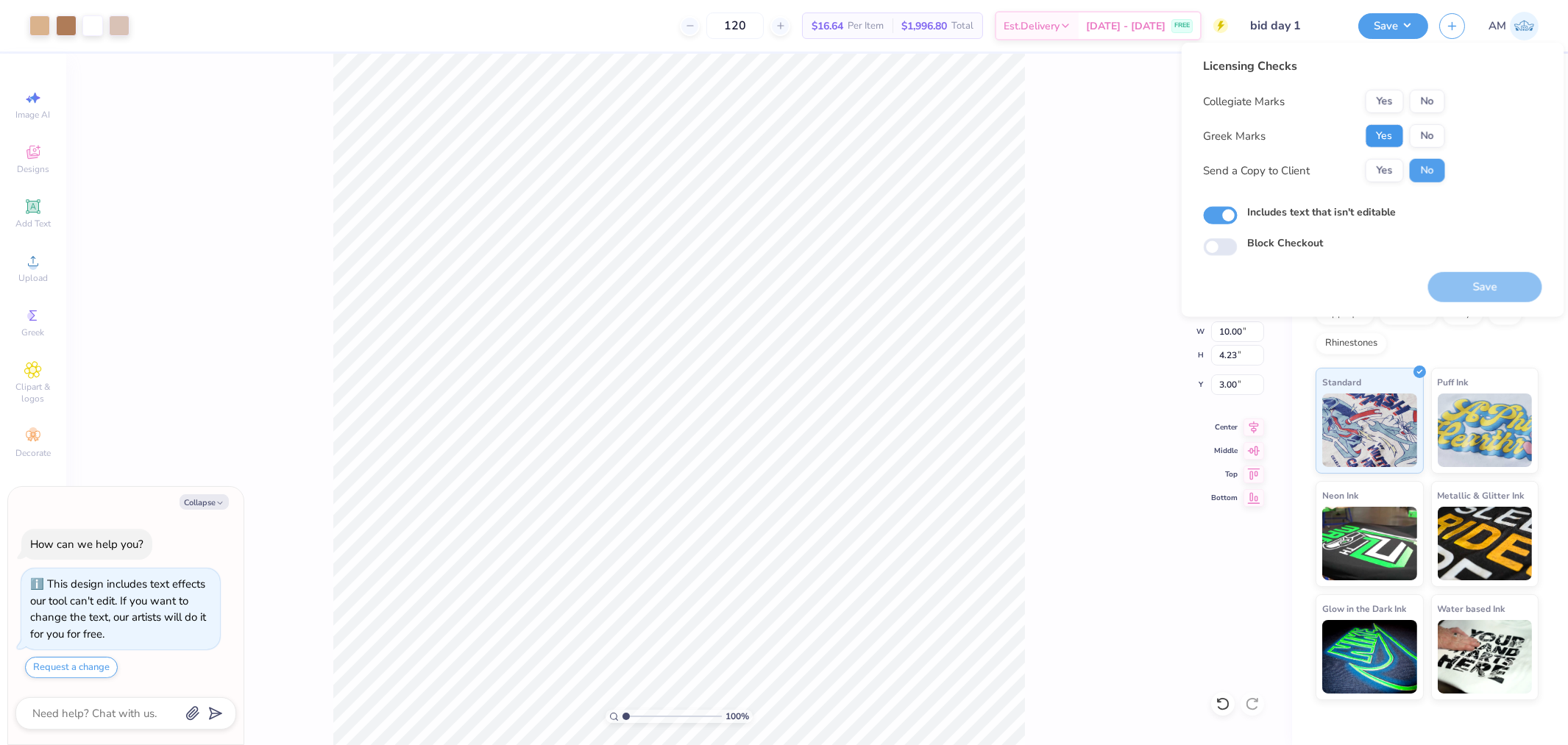
click at [1377, 126] on button "Yes" at bounding box center [1386, 135] width 38 height 23
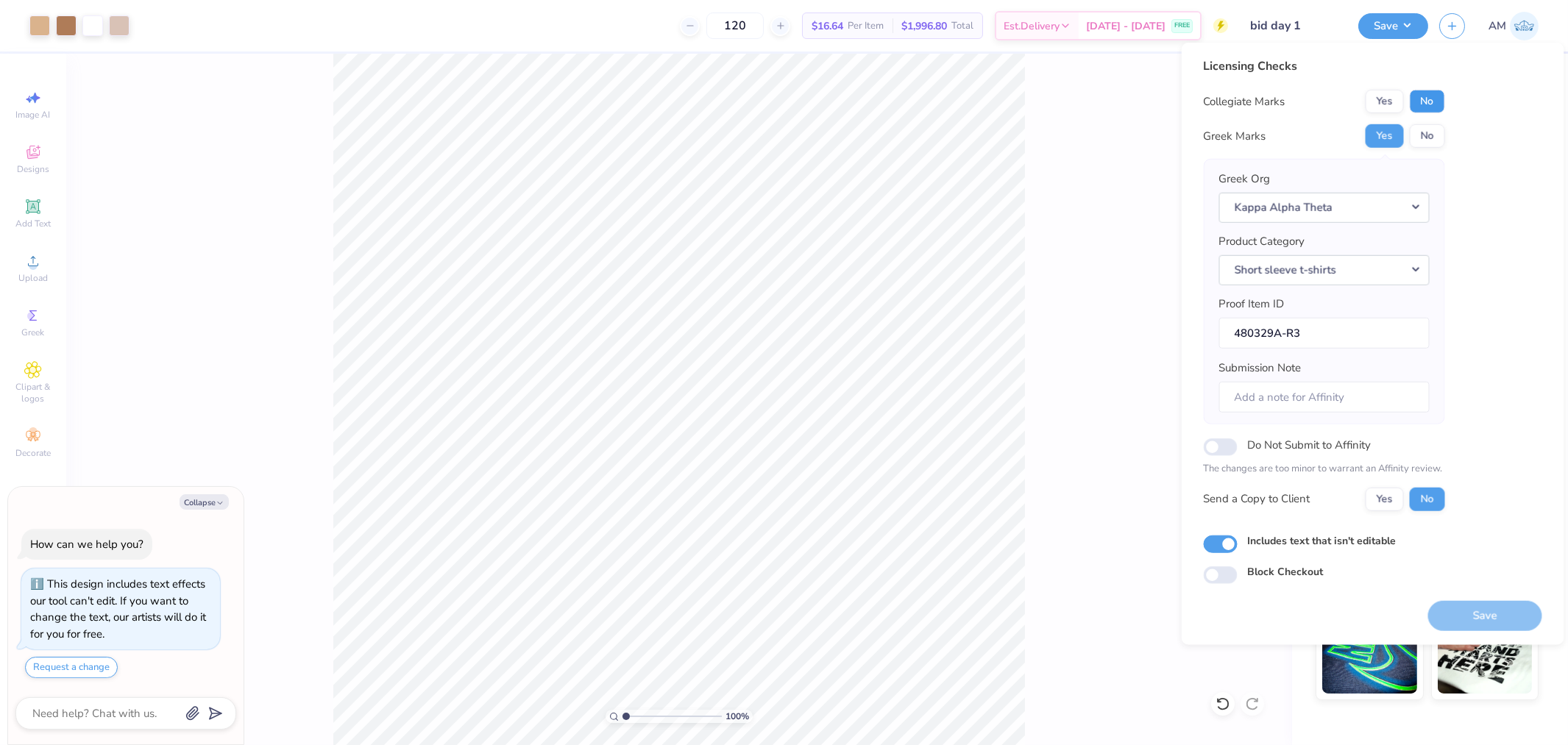
click at [1426, 98] on button "No" at bounding box center [1428, 101] width 35 height 23
click at [1394, 503] on button "Yes" at bounding box center [1386, 499] width 38 height 23
click at [1428, 94] on button "No" at bounding box center [1428, 101] width 35 height 23
click at [1389, 130] on button "Yes" at bounding box center [1386, 135] width 38 height 23
click at [1472, 614] on button "Save" at bounding box center [1486, 615] width 114 height 30
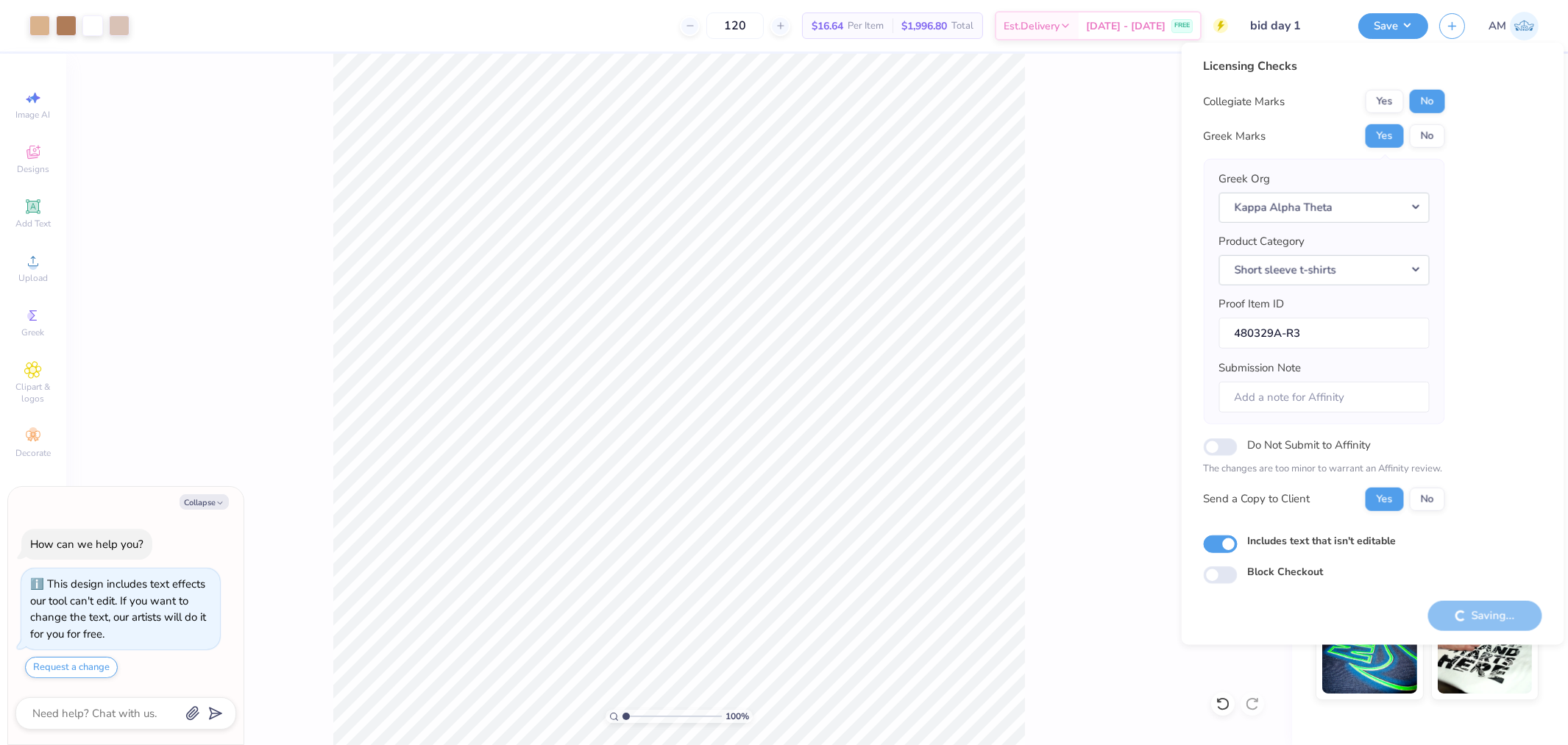
type textarea "x"
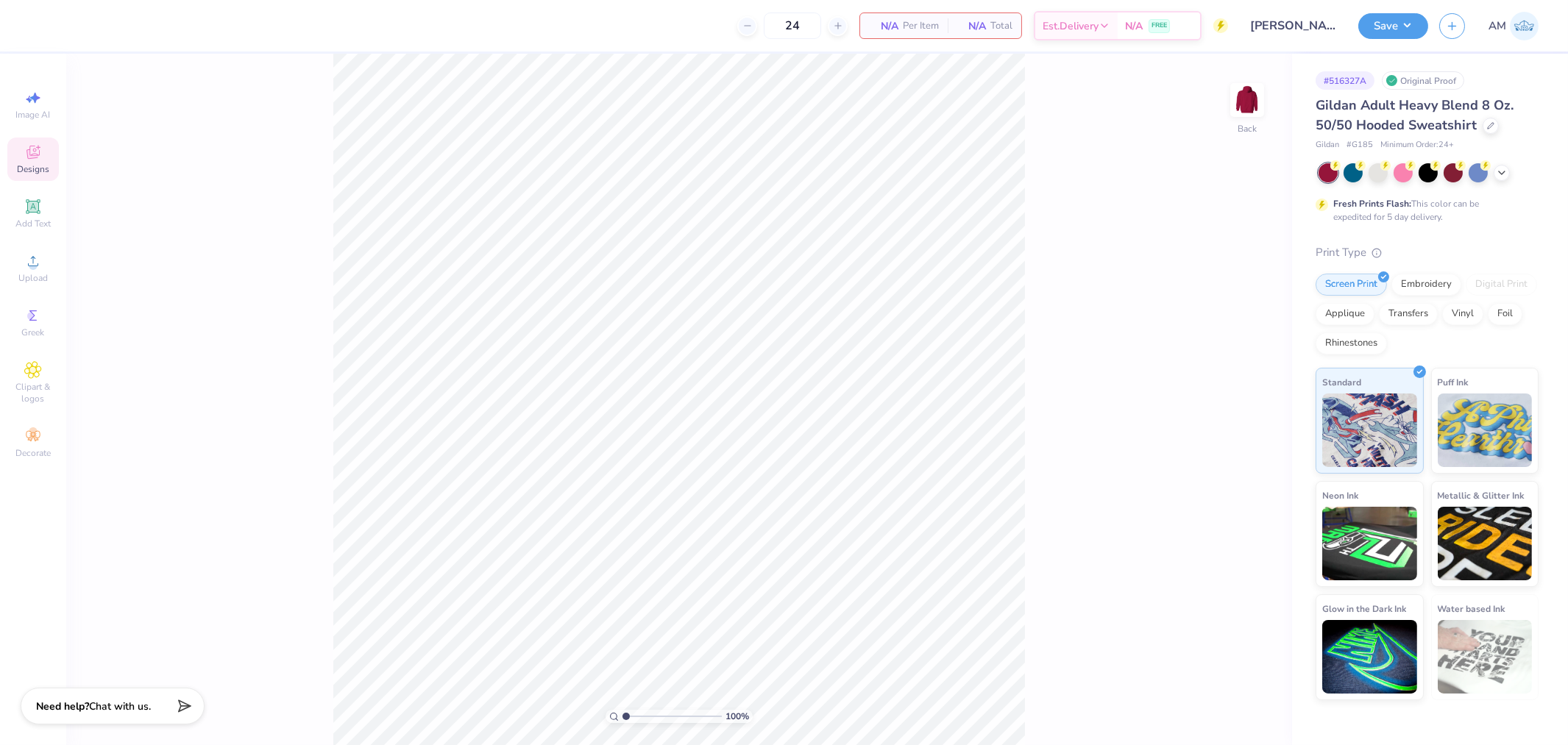
click at [34, 160] on icon at bounding box center [33, 152] width 18 height 18
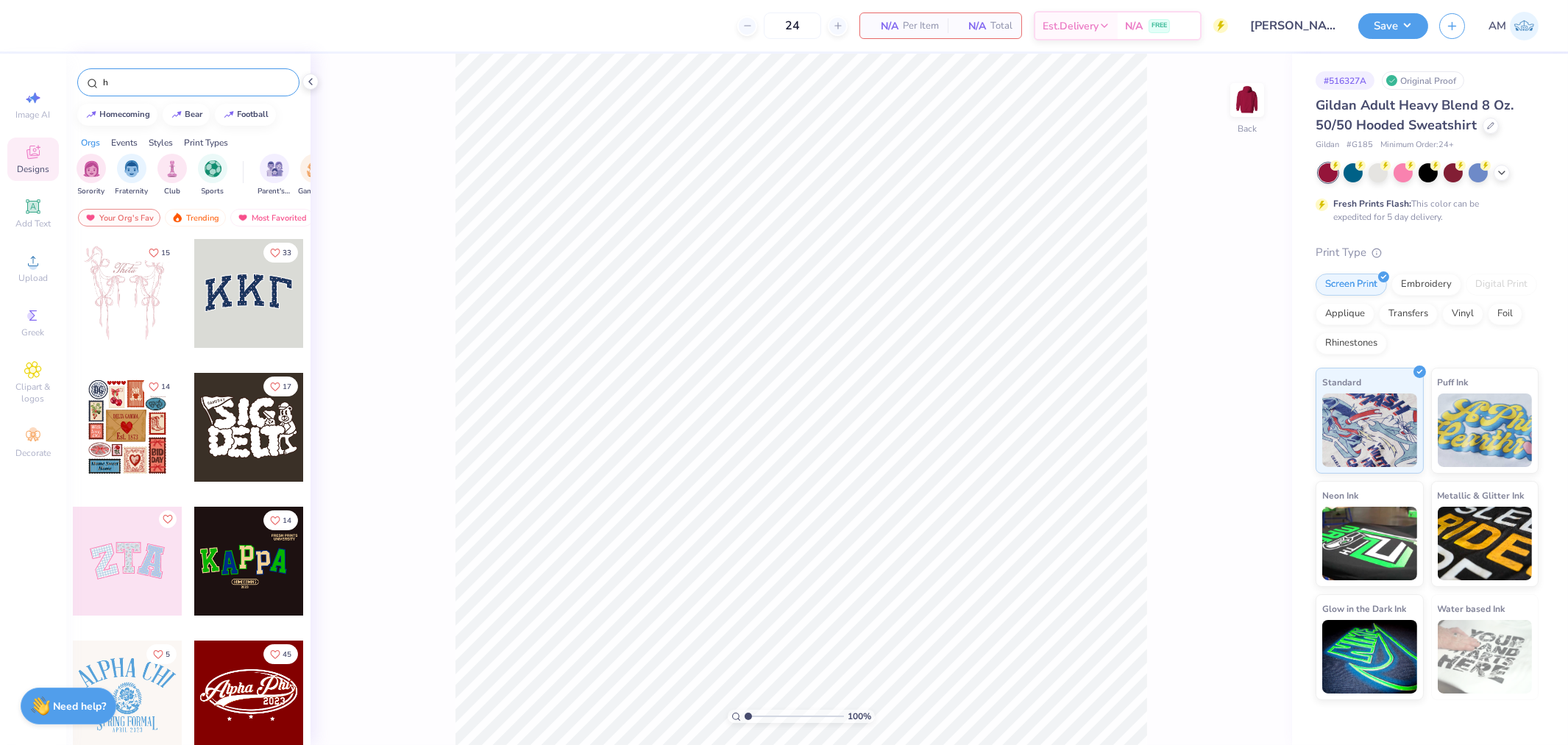
click at [155, 82] on input "h" at bounding box center [195, 82] width 188 height 14
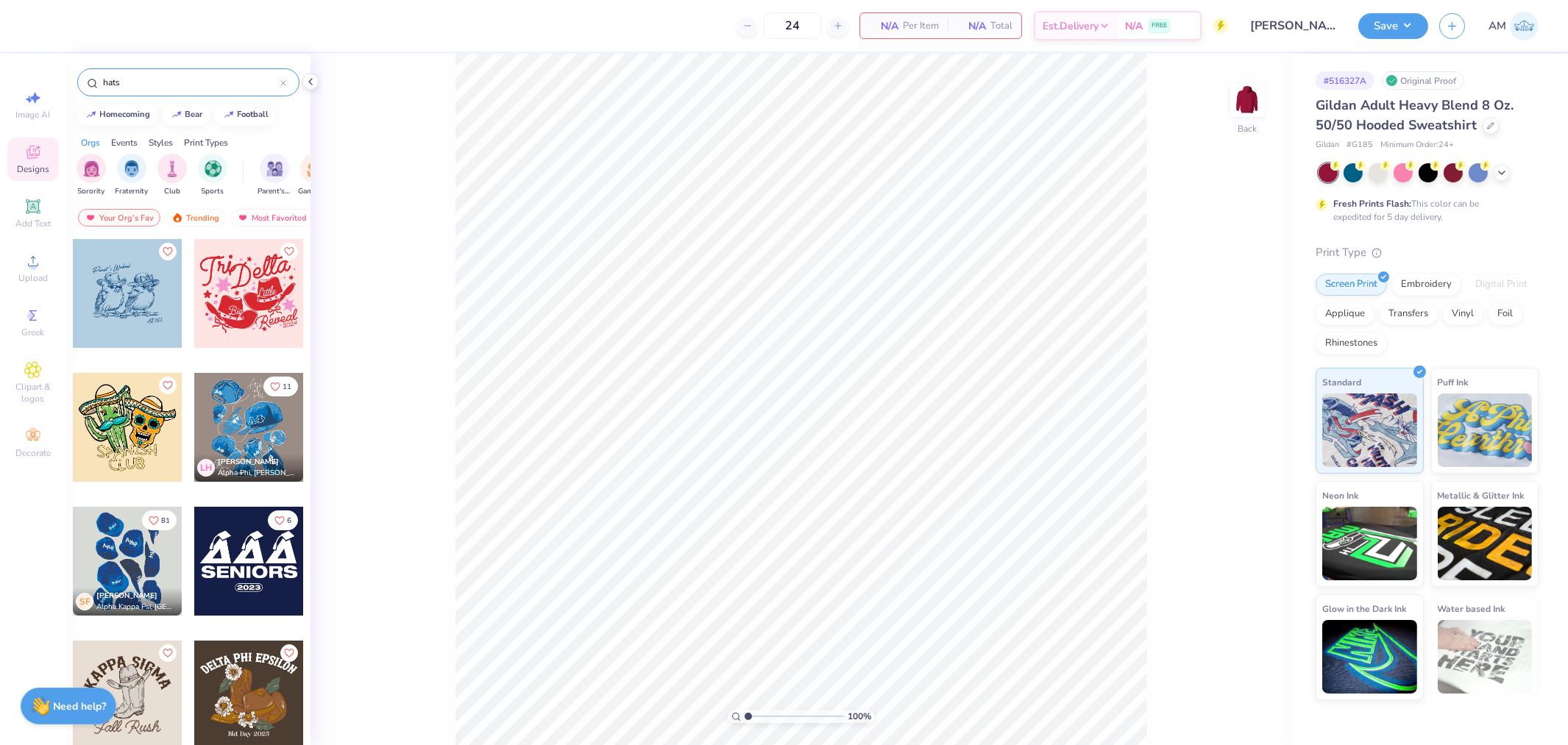
click at [203, 88] on input "hats" at bounding box center [190, 82] width 178 height 14
paste input "Cool Greek Blue H"
type input "Cool Greek Blue Hats"
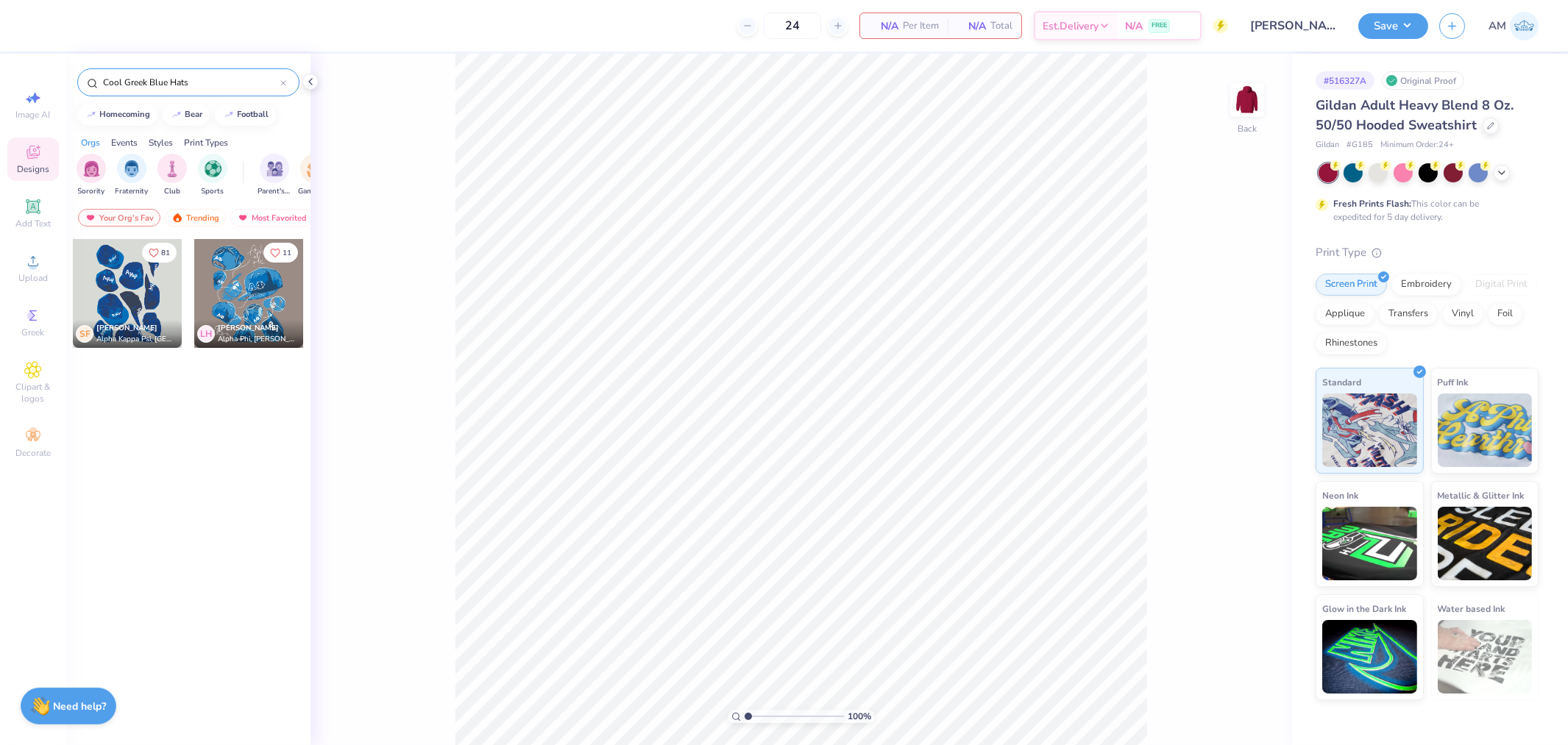
click at [137, 303] on div at bounding box center [127, 294] width 109 height 109
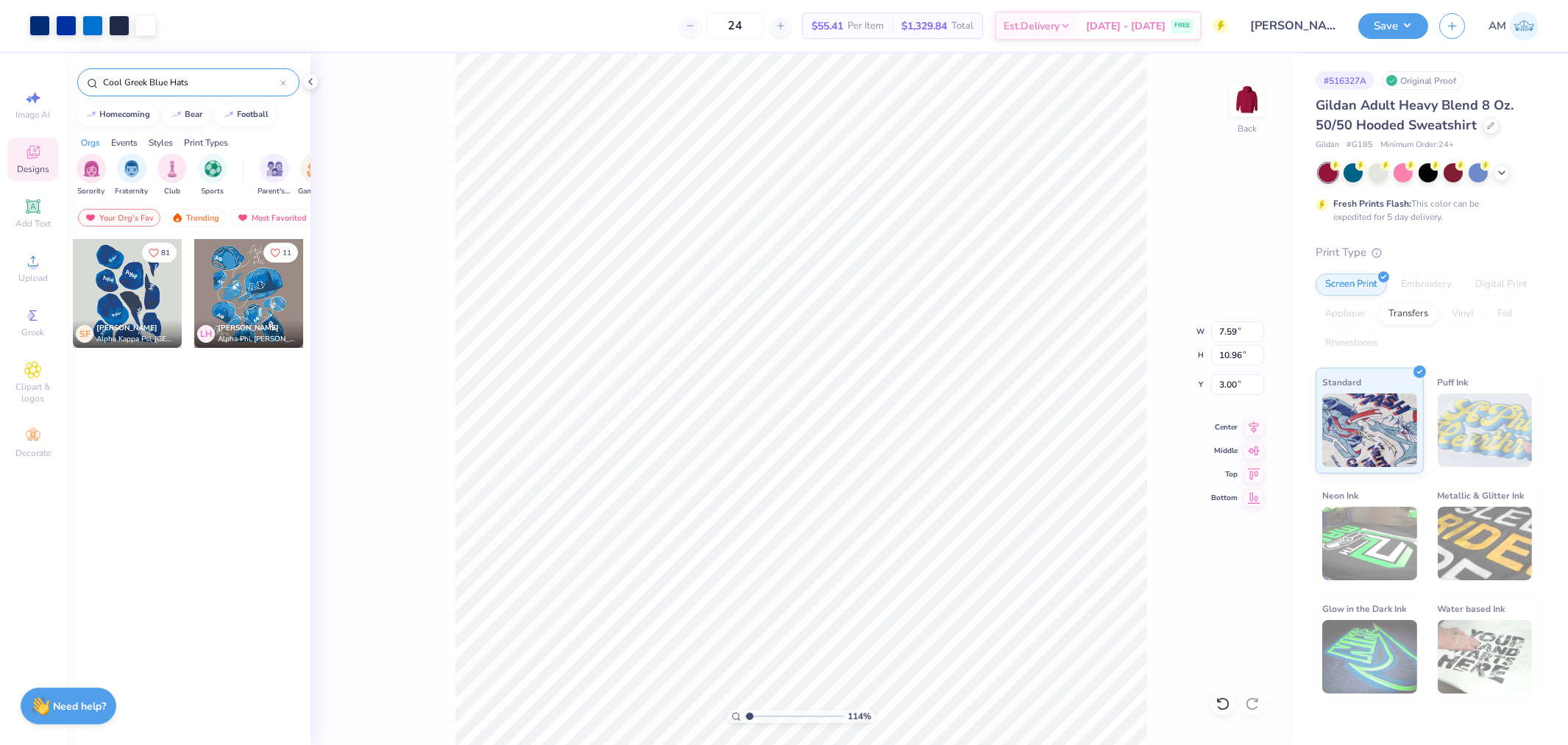
drag, startPoint x: 776, startPoint y: 715, endPoint x: 749, endPoint y: 715, distance: 27.0
click at [749, 715] on input "range" at bounding box center [794, 716] width 99 height 14
click at [840, 551] on li "Ungroup" at bounding box center [862, 548] width 115 height 29
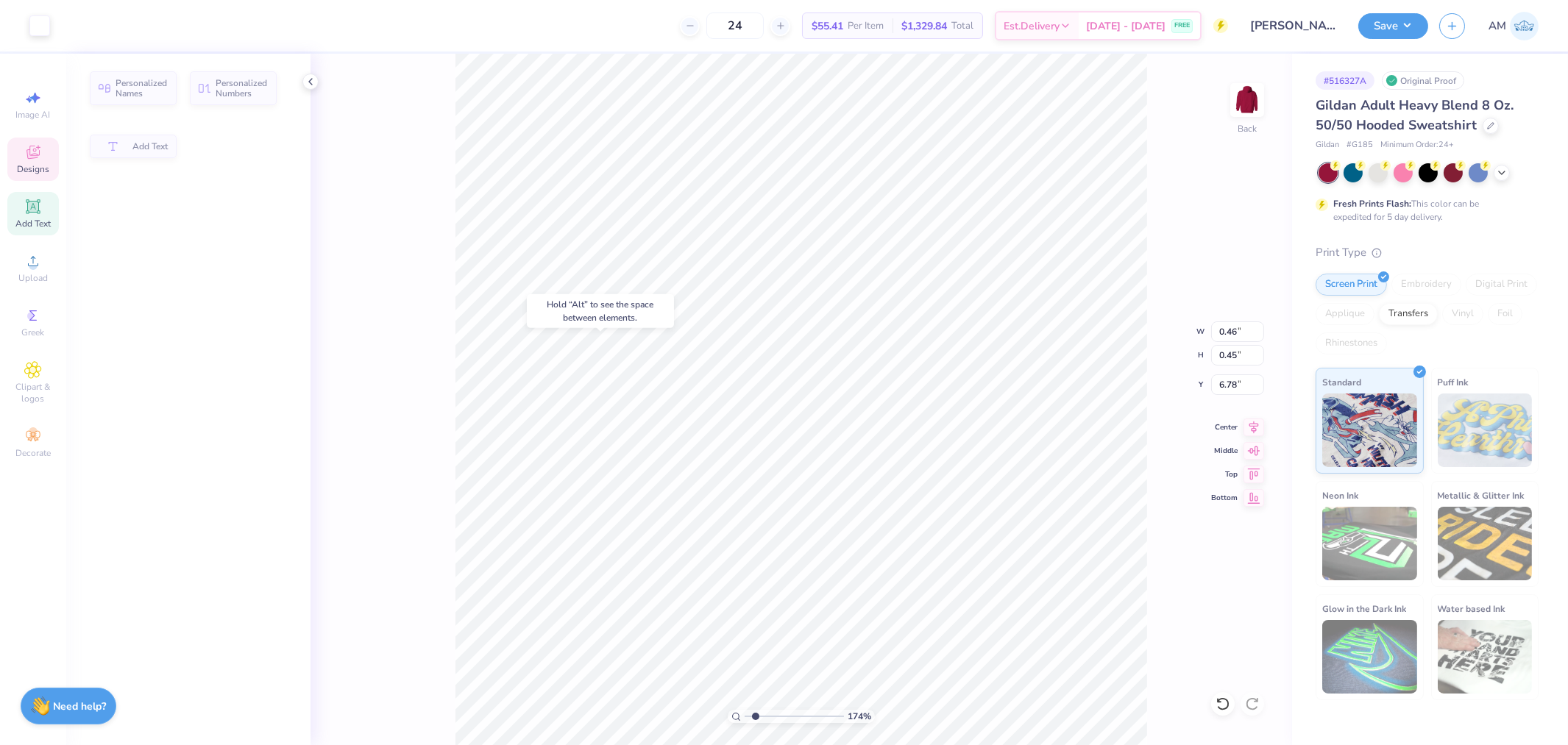
type input "1.74339355603371"
type input "0.46"
type input "0.45"
type input "6.78"
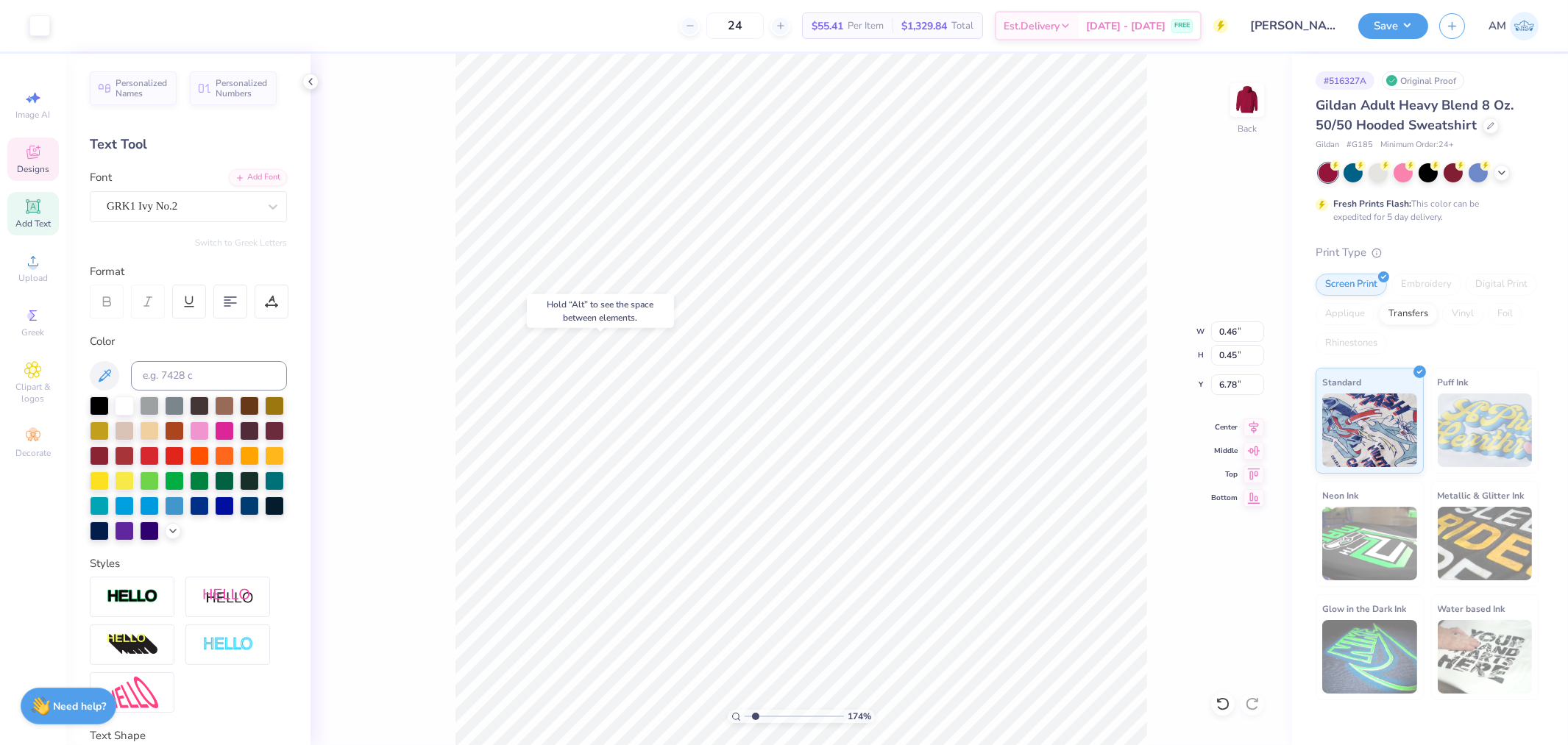
type input "1.74339355603371"
type input "7.25"
drag, startPoint x: 756, startPoint y: 715, endPoint x: 771, endPoint y: 715, distance: 15.0
type input "3.29"
click at [771, 715] on input "range" at bounding box center [794, 716] width 99 height 14
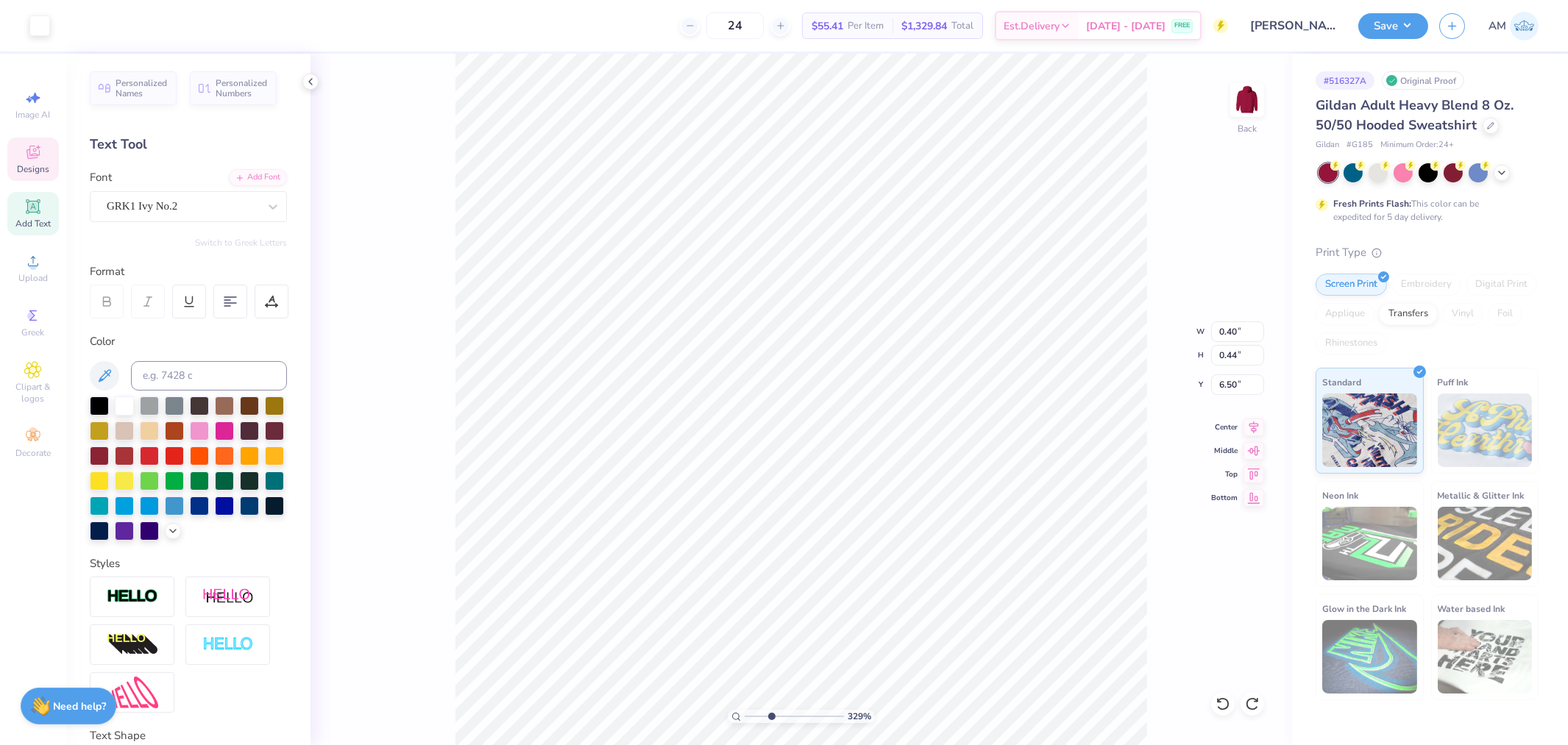
scroll to position [13, 2]
type input "0.45"
type input "6.66"
type textarea "DG"
type input "0.46"
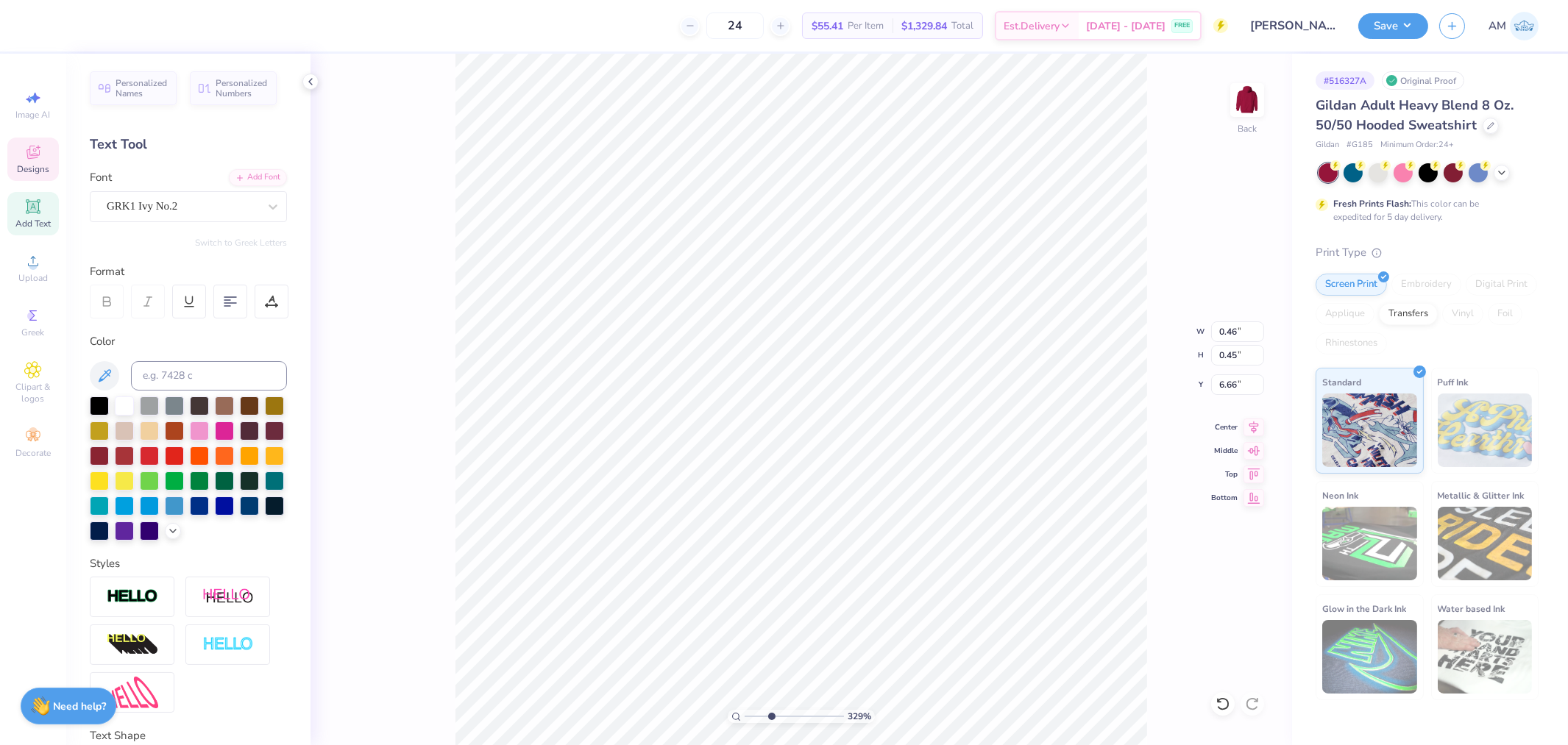
type input "6.78"
type input "0.40"
type input "0.44"
type input "6.50"
type textarea "DG"
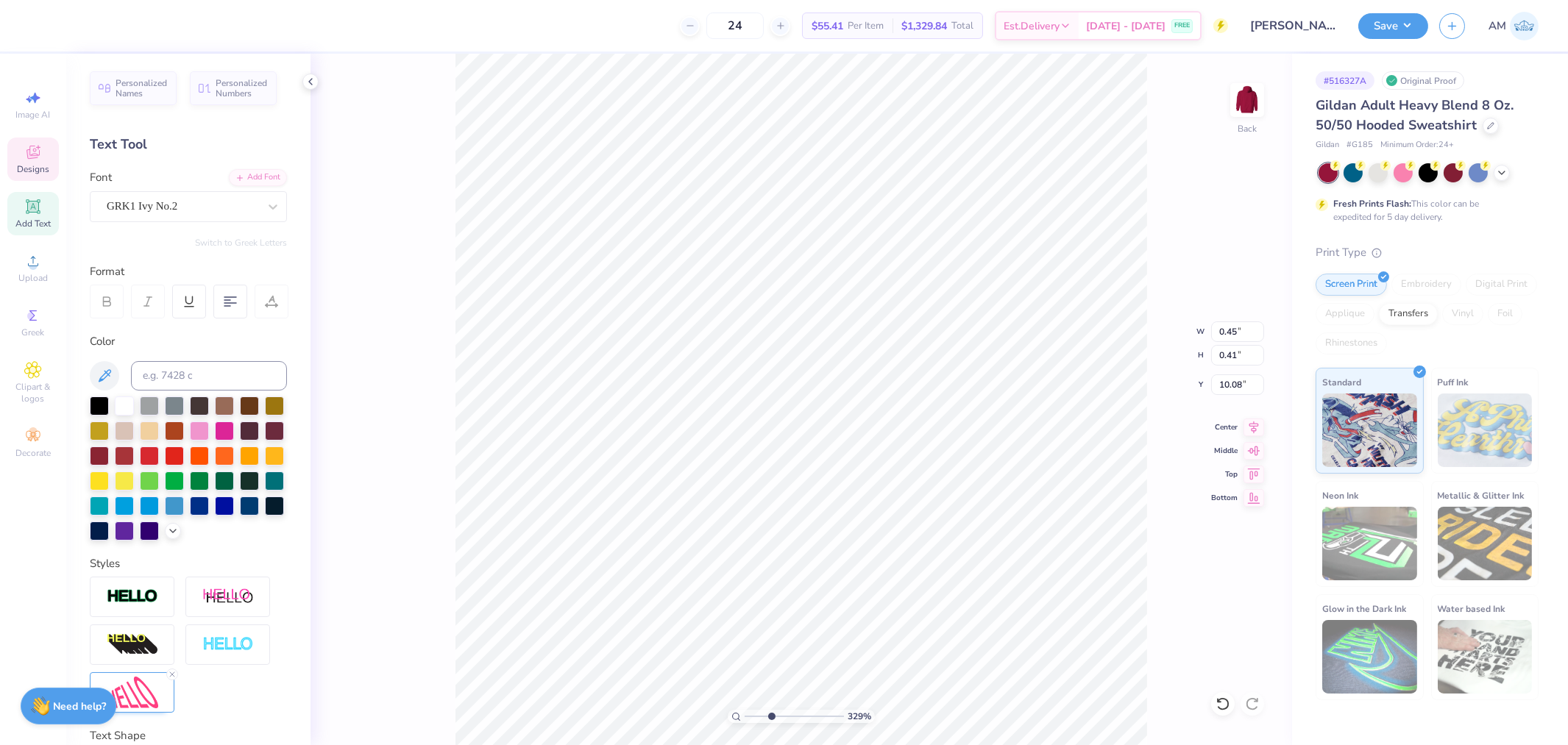
type input "0.45"
type input "0.41"
type input "10.08"
type textarea "D"
type input "0.43"
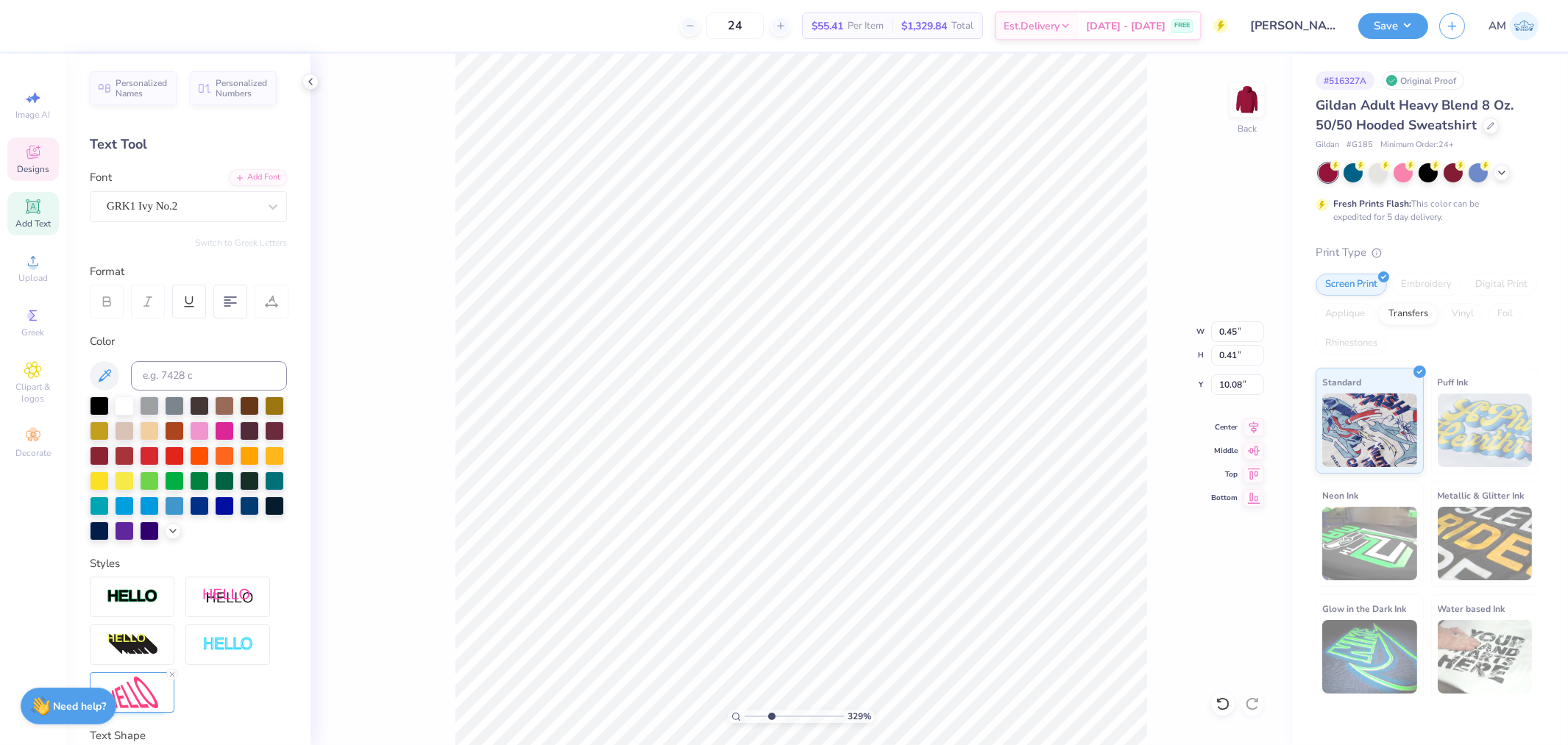
type input "0.47"
type input "10.36"
type textarea "G"
type input "0.46"
type input "0.32"
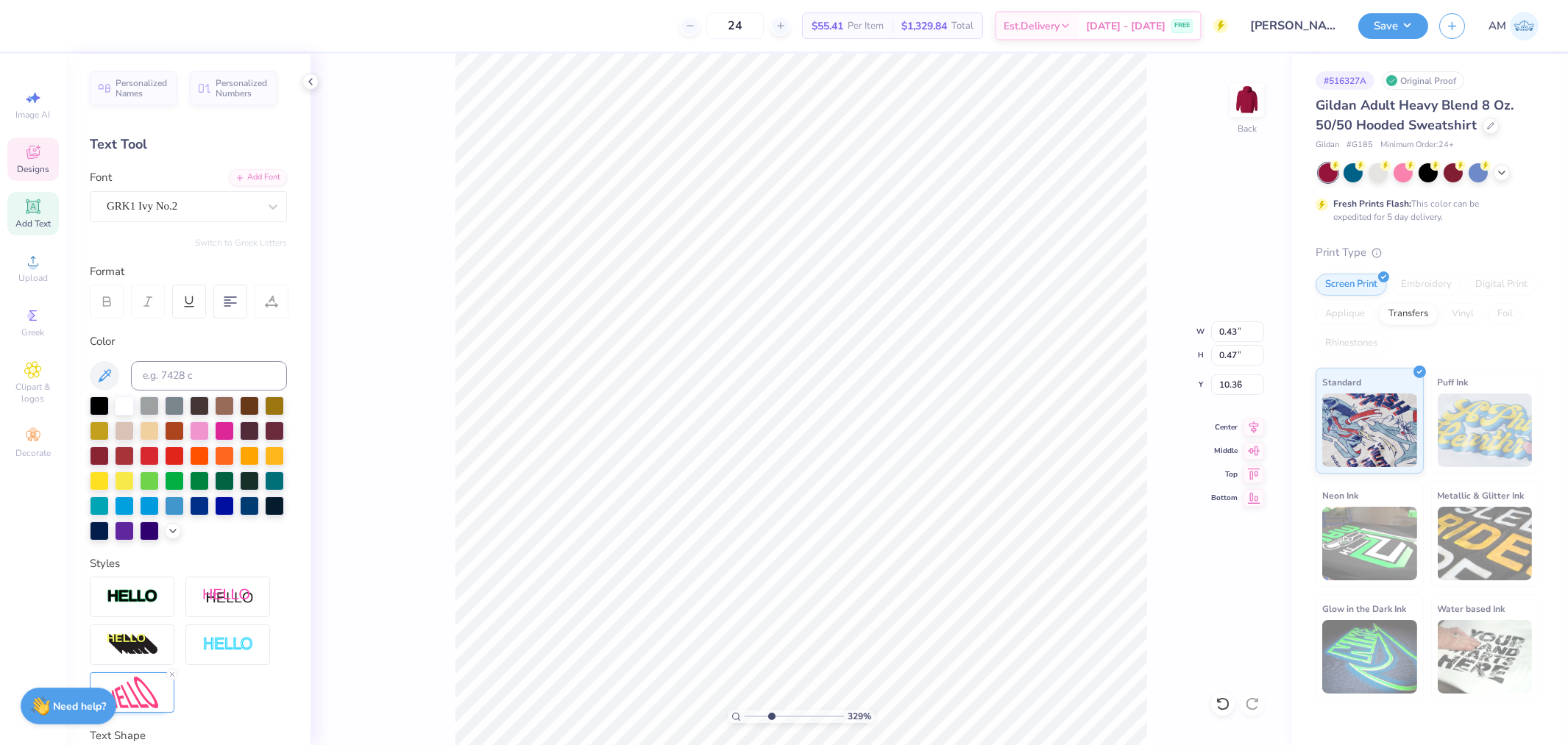
type input "7.43"
type textarea "DG"
type input "0.45"
type input "0.40"
type input "7.74"
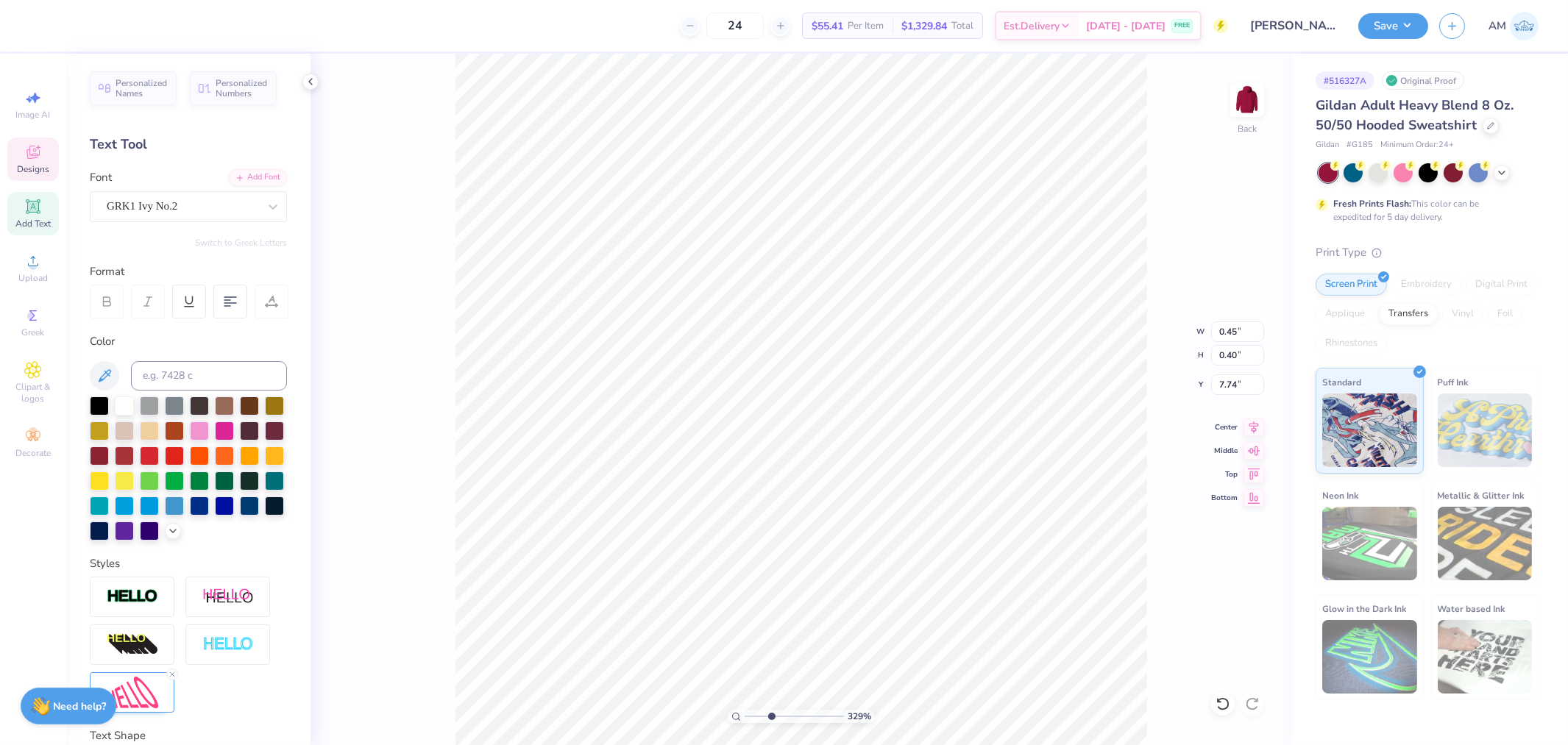
type input "0.46"
type input "0.30"
type input "7.44"
type textarea "D"
type input "1.74"
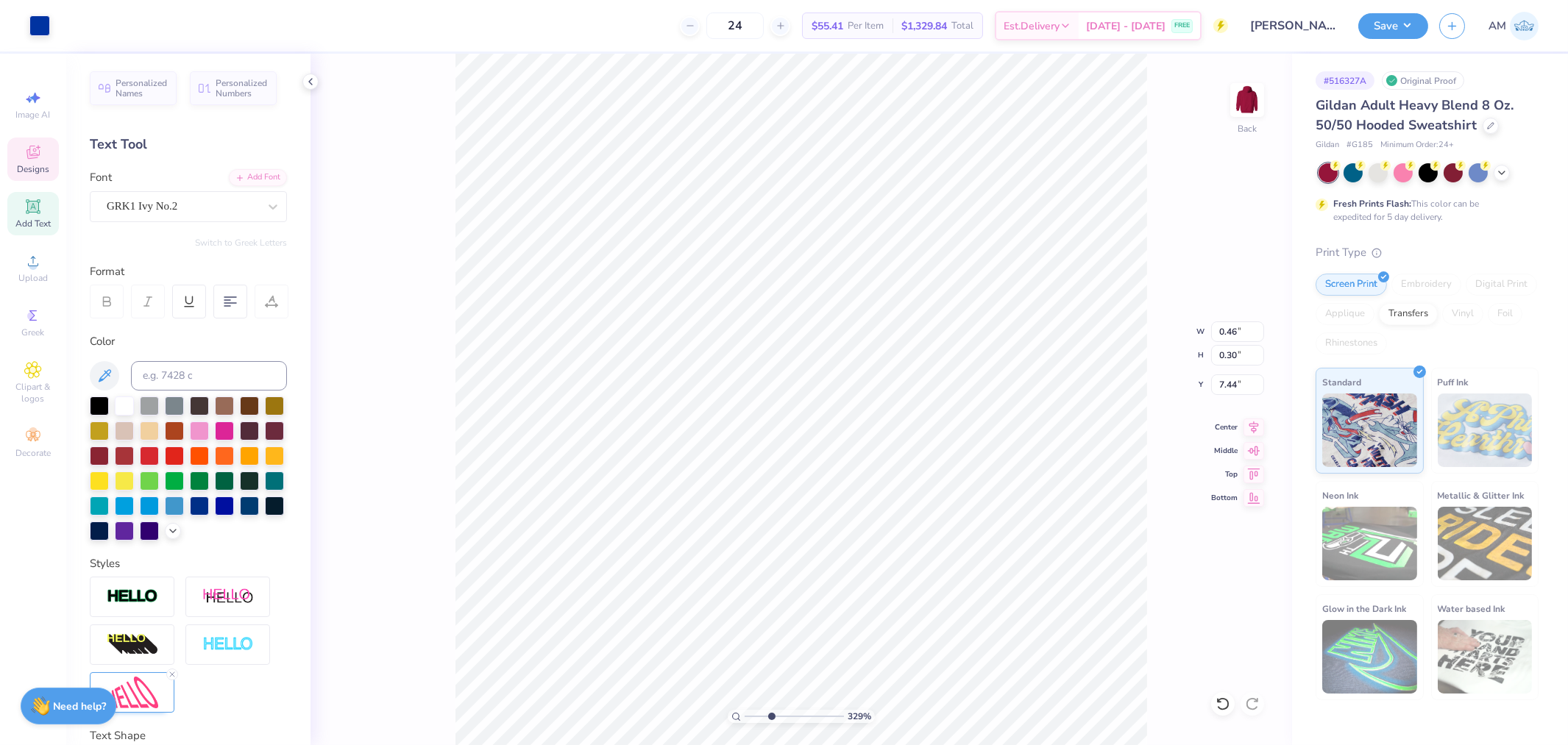
type input "3.97"
type input "6.31"
type input "0.45"
type input "0.40"
type input "7.74"
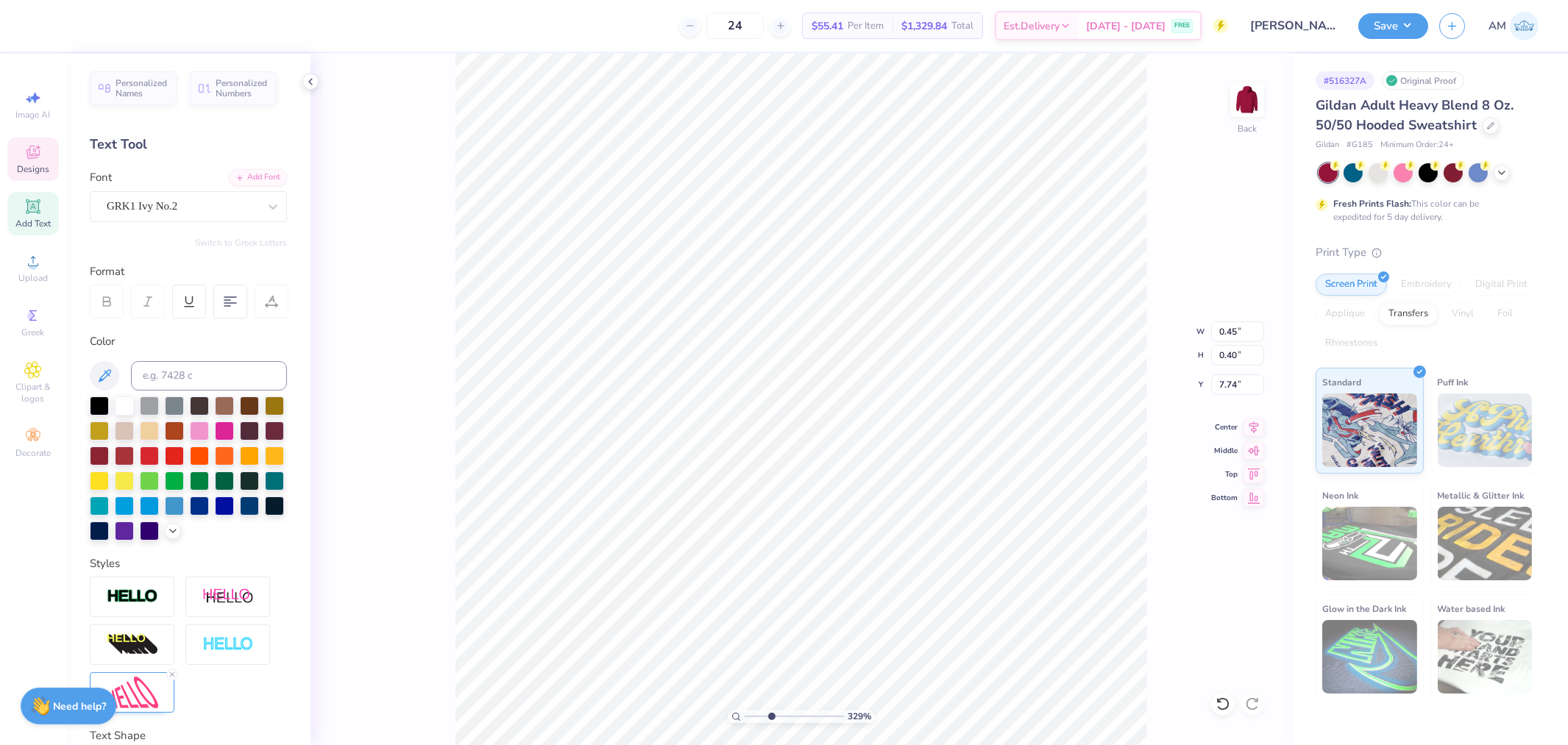
scroll to position [13, 2]
type textarea "G"
type input "0.38"
type input "10.63"
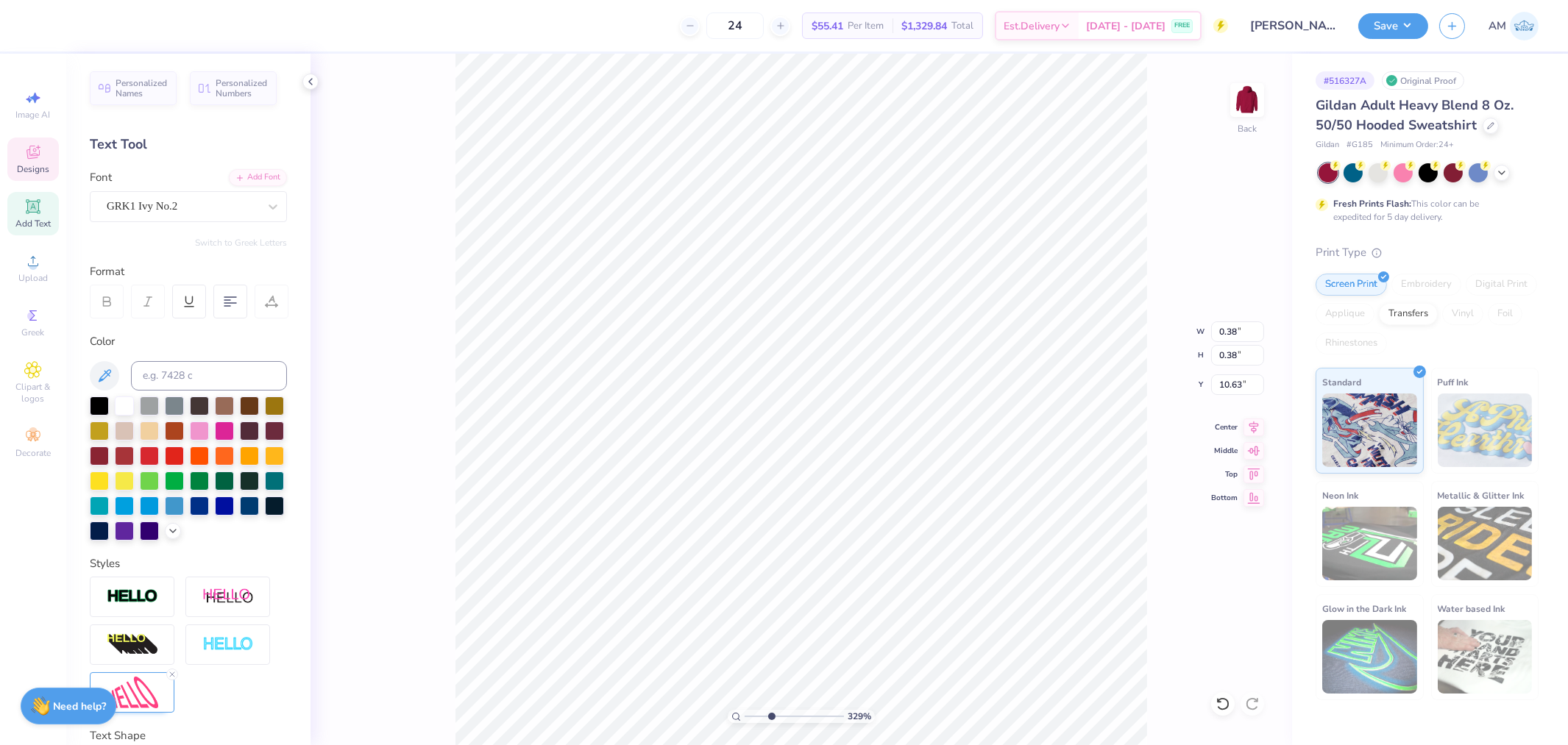
type input "0.46"
type input "0.35"
type input "10.76"
type textarea "DG"
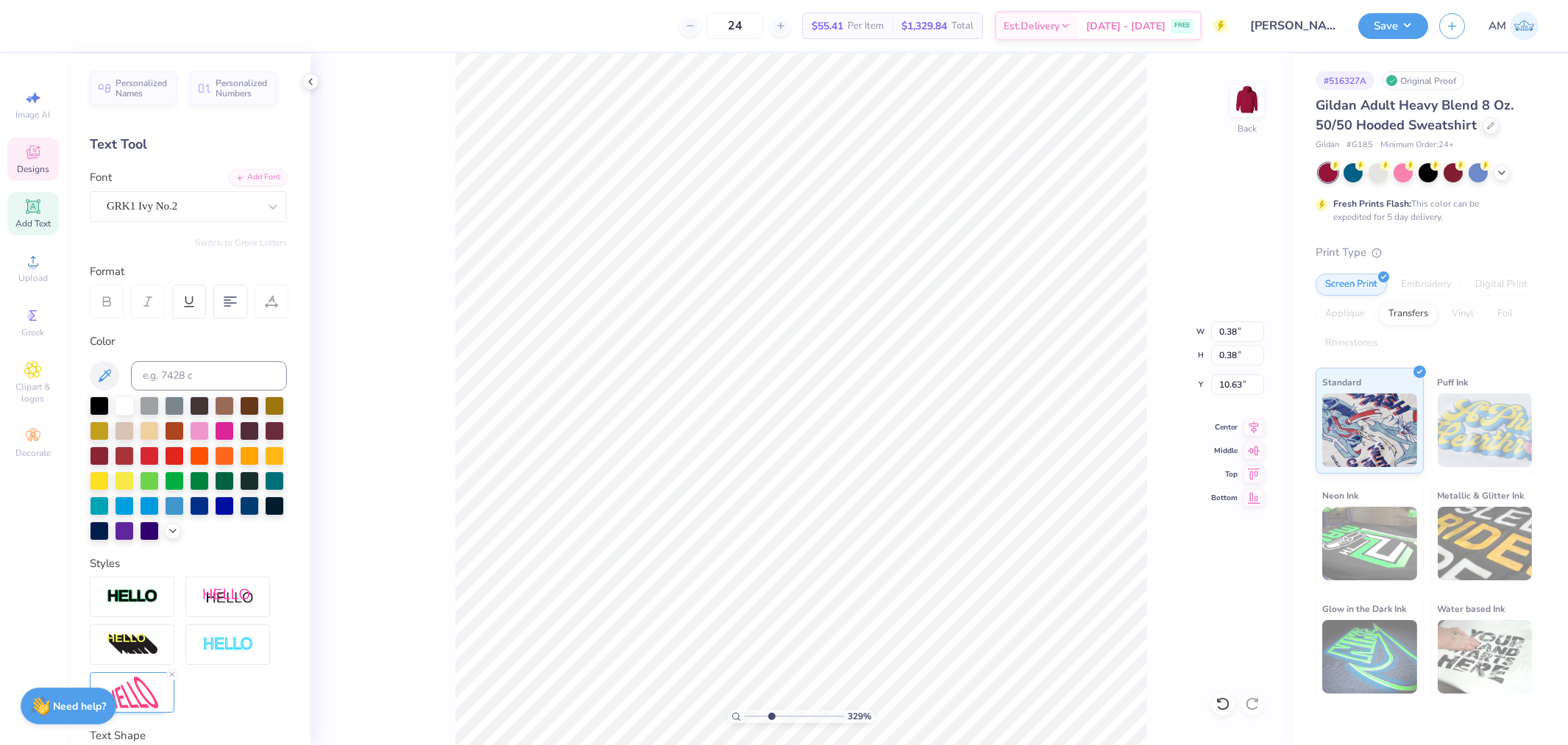
click at [1148, 487] on div "329 % Back W 0.38 0.38 " H 0.38 0.38 " Y 10.63 10.63 " Center Middle Top Bottom" at bounding box center [801, 399] width 982 height 691
click at [1224, 705] on icon at bounding box center [1223, 704] width 14 height 14
click at [1227, 701] on icon at bounding box center [1223, 704] width 13 height 14
type textarea "D"
type input "0.31"
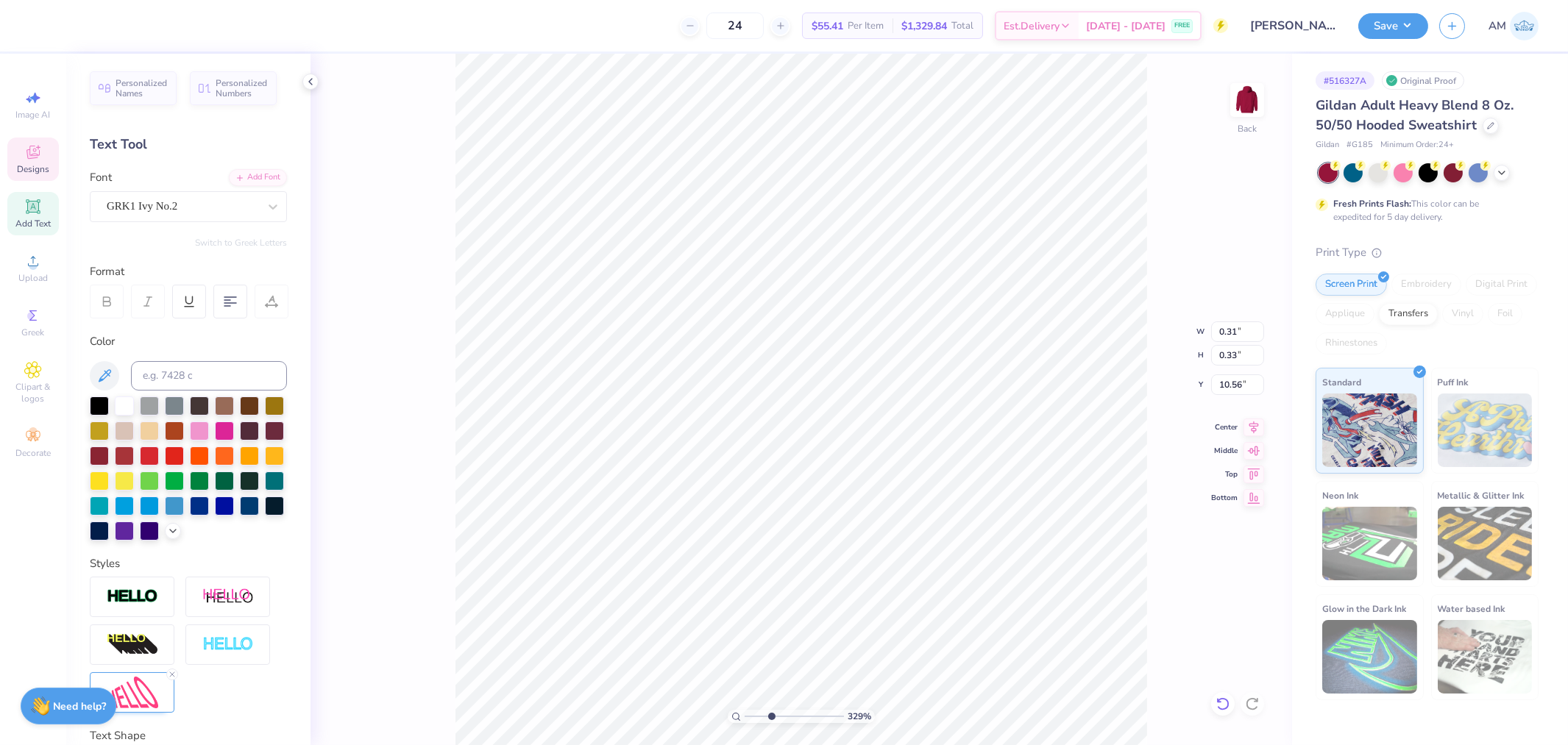
type input "0.33"
type input "10.56"
type textarea "G"
type input "5.73576479935091"
type input "10.79"
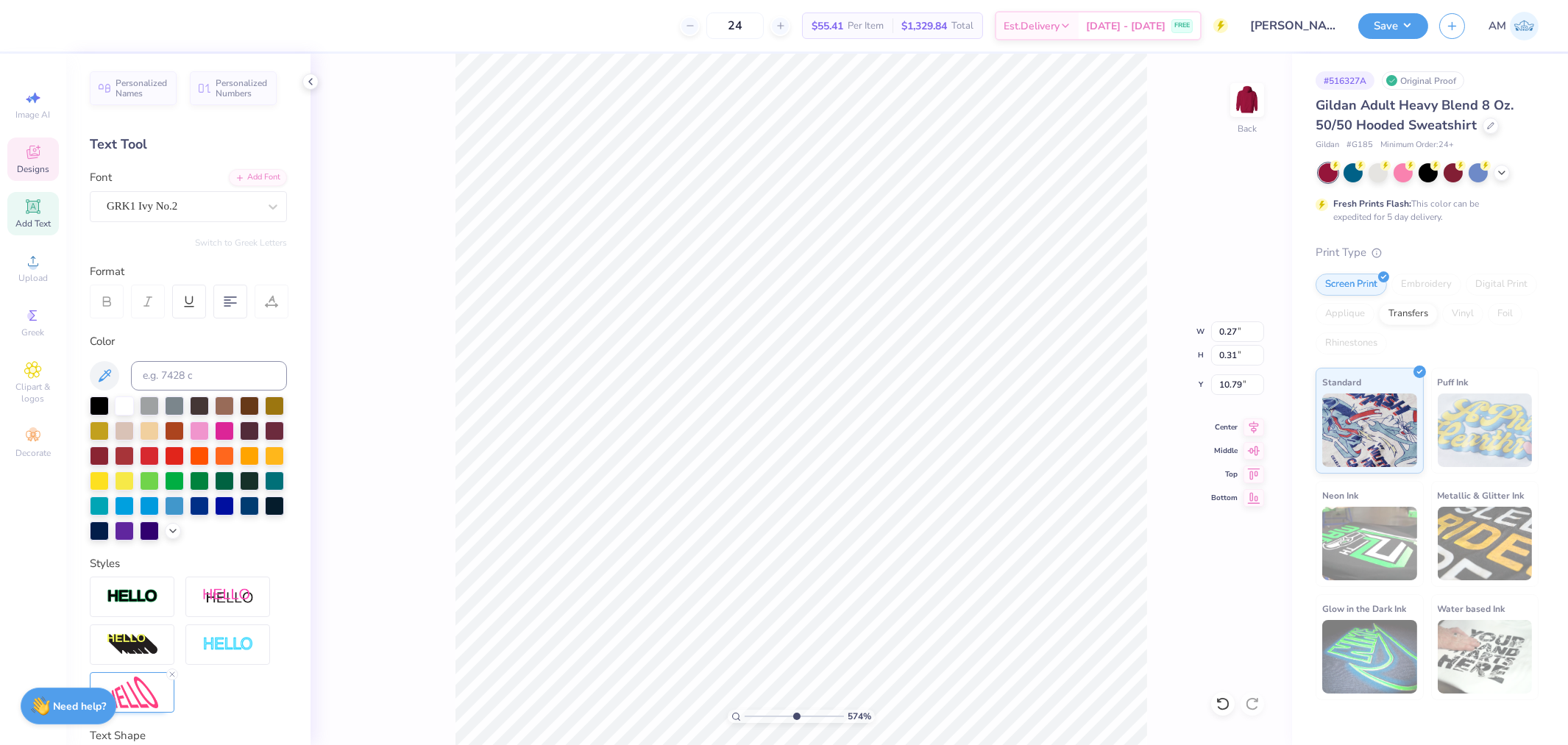
type input "5.73576479935091"
type input "0.50"
type input "0.54"
type input "10.55"
type input "5.73576479935091"
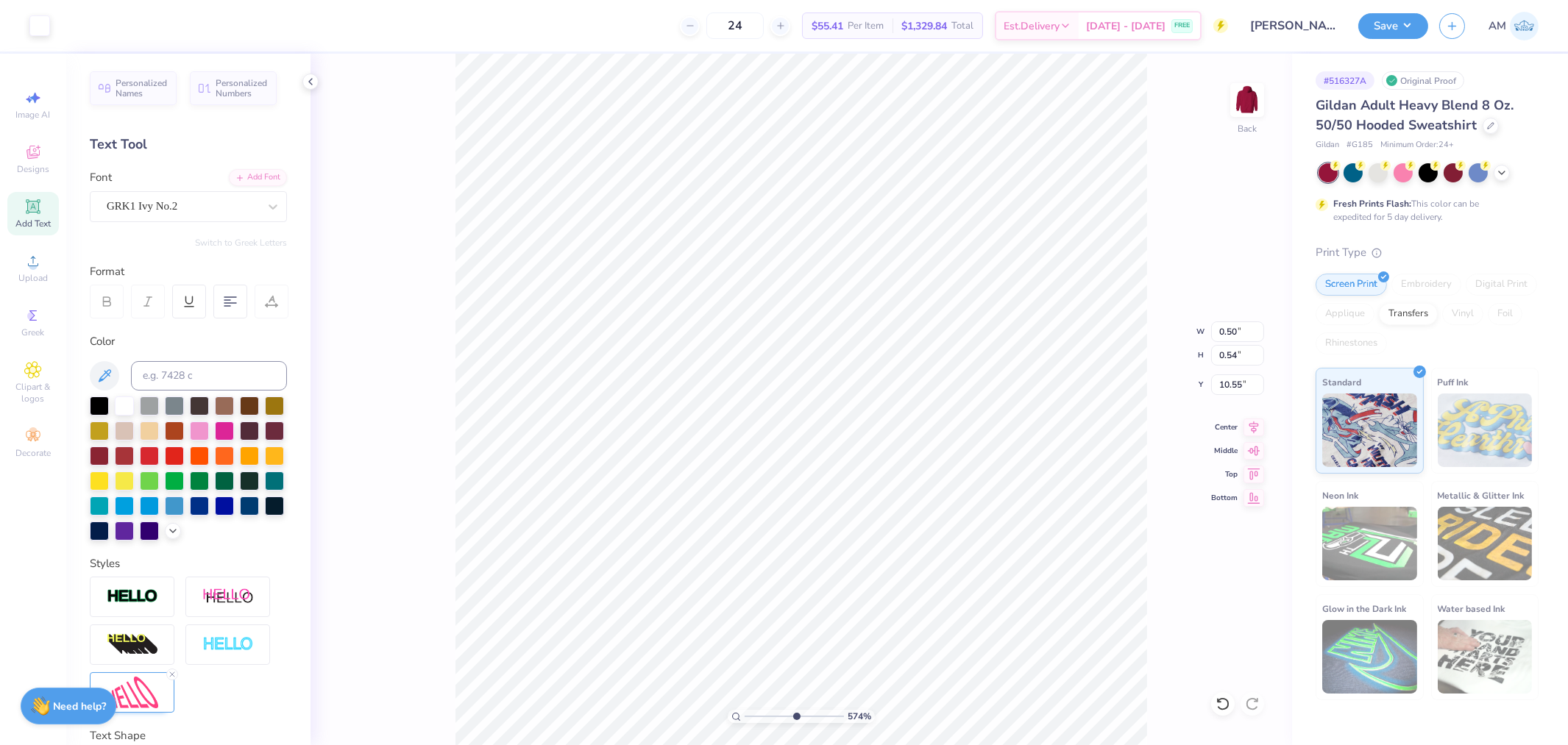
type input "10.56"
type input "5.73576479935091"
type input "3.56"
type input "3.72"
type input "8.52"
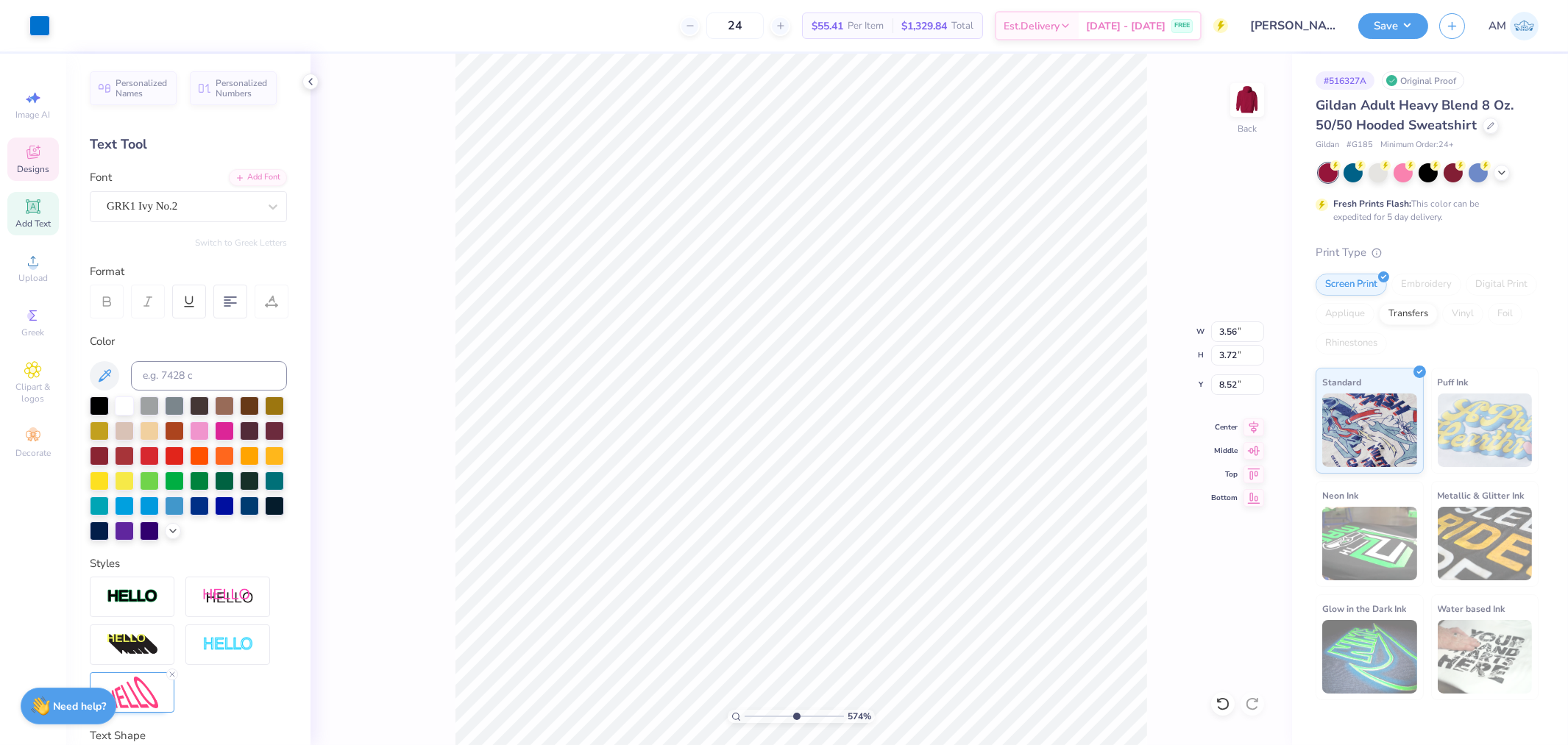
type input "5.73576479935091"
type input "0.32"
type input "0.39"
type input "10.56"
click at [827, 719] on input "range" at bounding box center [794, 716] width 99 height 14
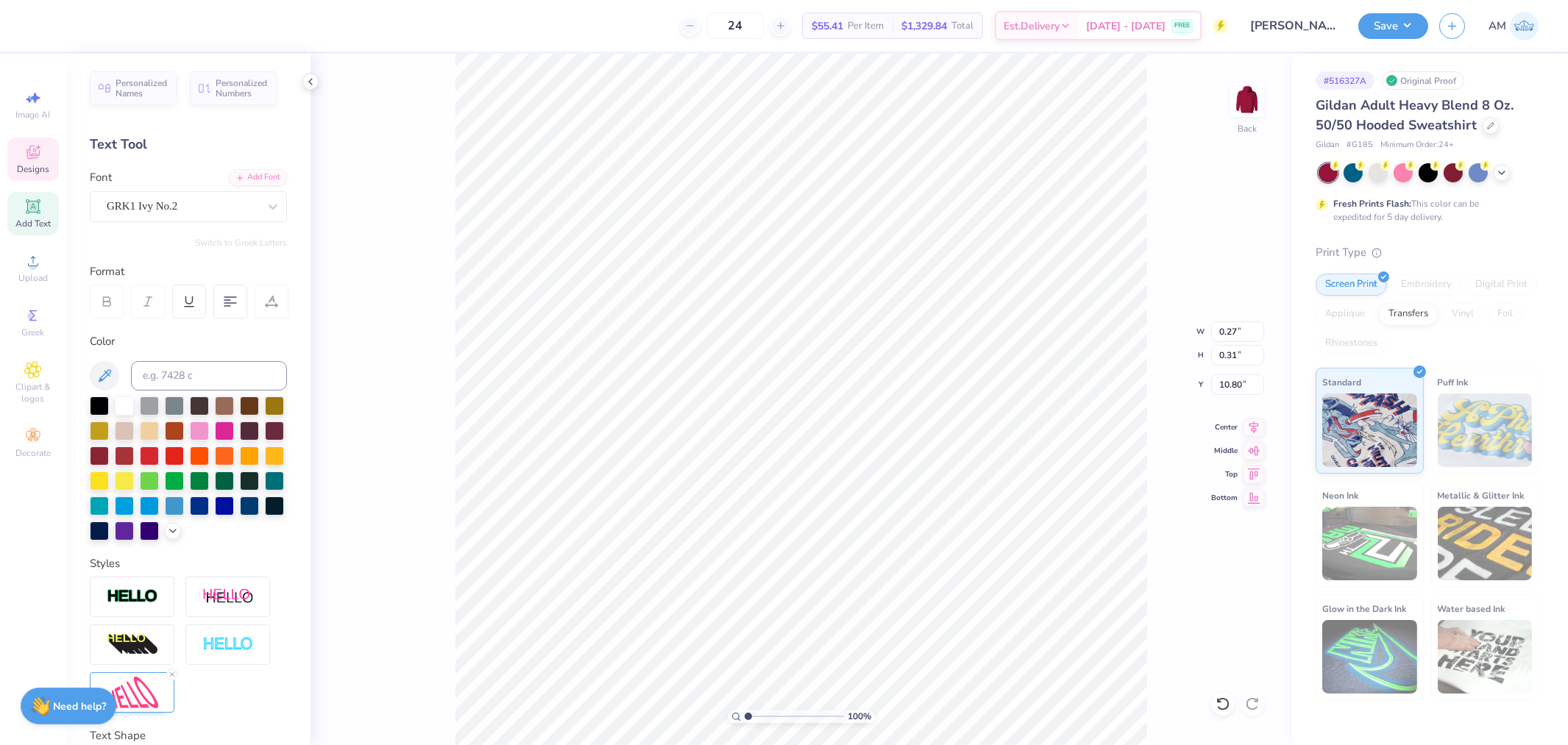
drag, startPoint x: 804, startPoint y: 715, endPoint x: 703, endPoint y: 719, distance: 101.1
click at [744, 719] on input "range" at bounding box center [794, 716] width 99 height 14
click at [857, 711] on span "100 %" at bounding box center [859, 716] width 23 height 14
click at [763, 716] on input "range" at bounding box center [794, 716] width 99 height 14
drag, startPoint x: 756, startPoint y: 718, endPoint x: 732, endPoint y: 722, distance: 24.3
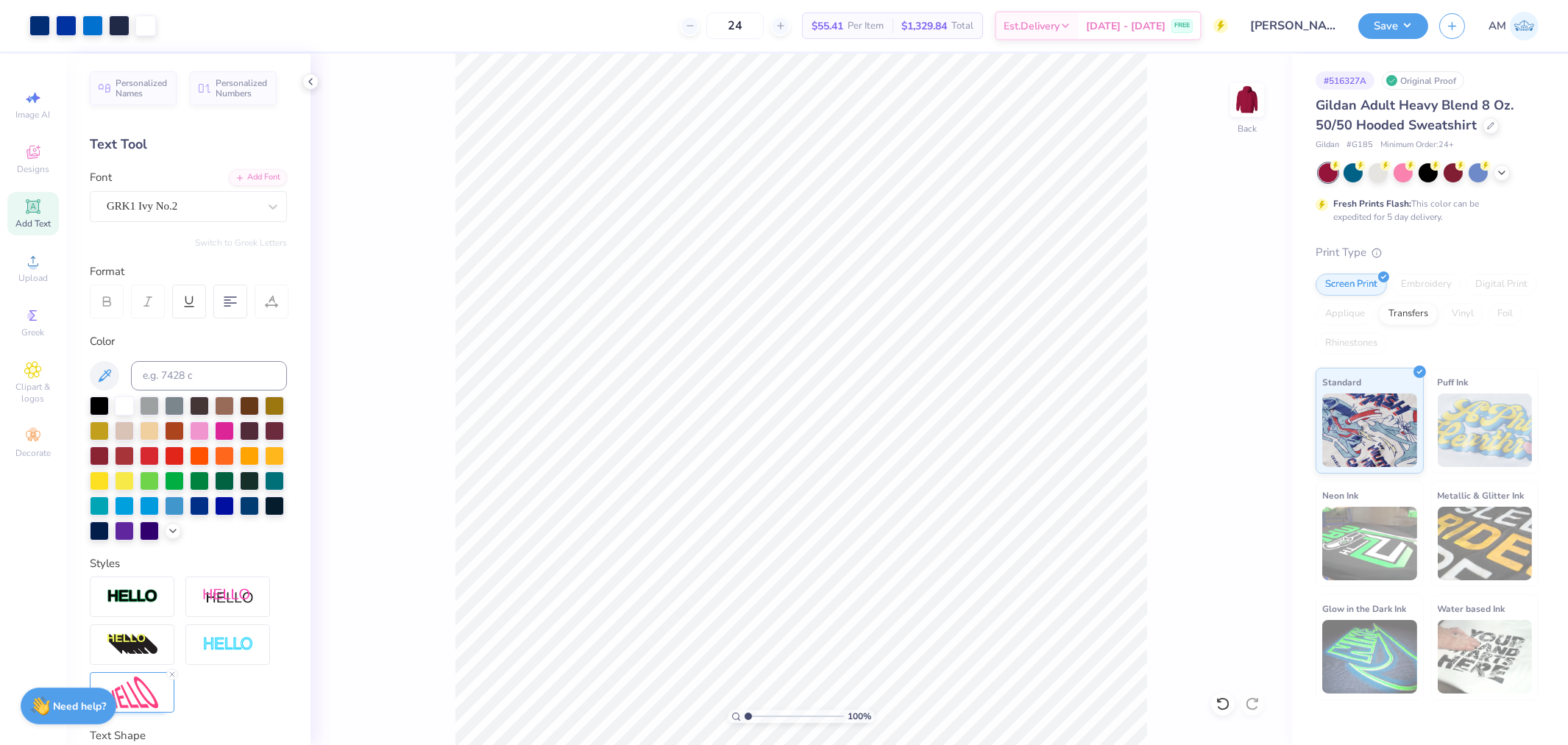
click at [744, 722] on input "range" at bounding box center [794, 716] width 99 height 14
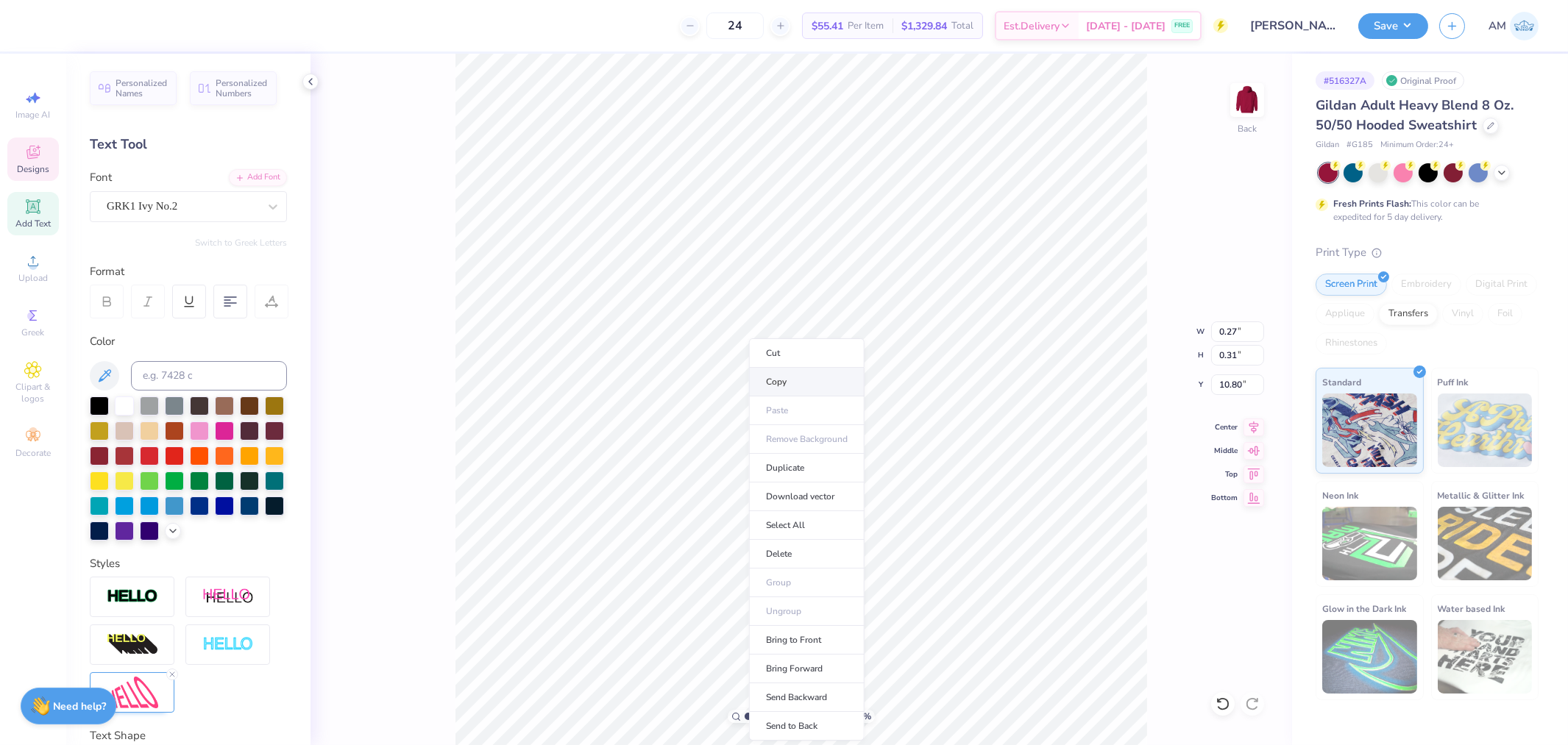
click at [772, 384] on li "Copy" at bounding box center [807, 383] width 115 height 29
drag, startPoint x: 748, startPoint y: 716, endPoint x: 776, endPoint y: 715, distance: 28.0
click at [776, 715] on input "range" at bounding box center [794, 716] width 99 height 14
type input "1"
click at [651, 415] on li "Paste" at bounding box center [673, 411] width 115 height 29
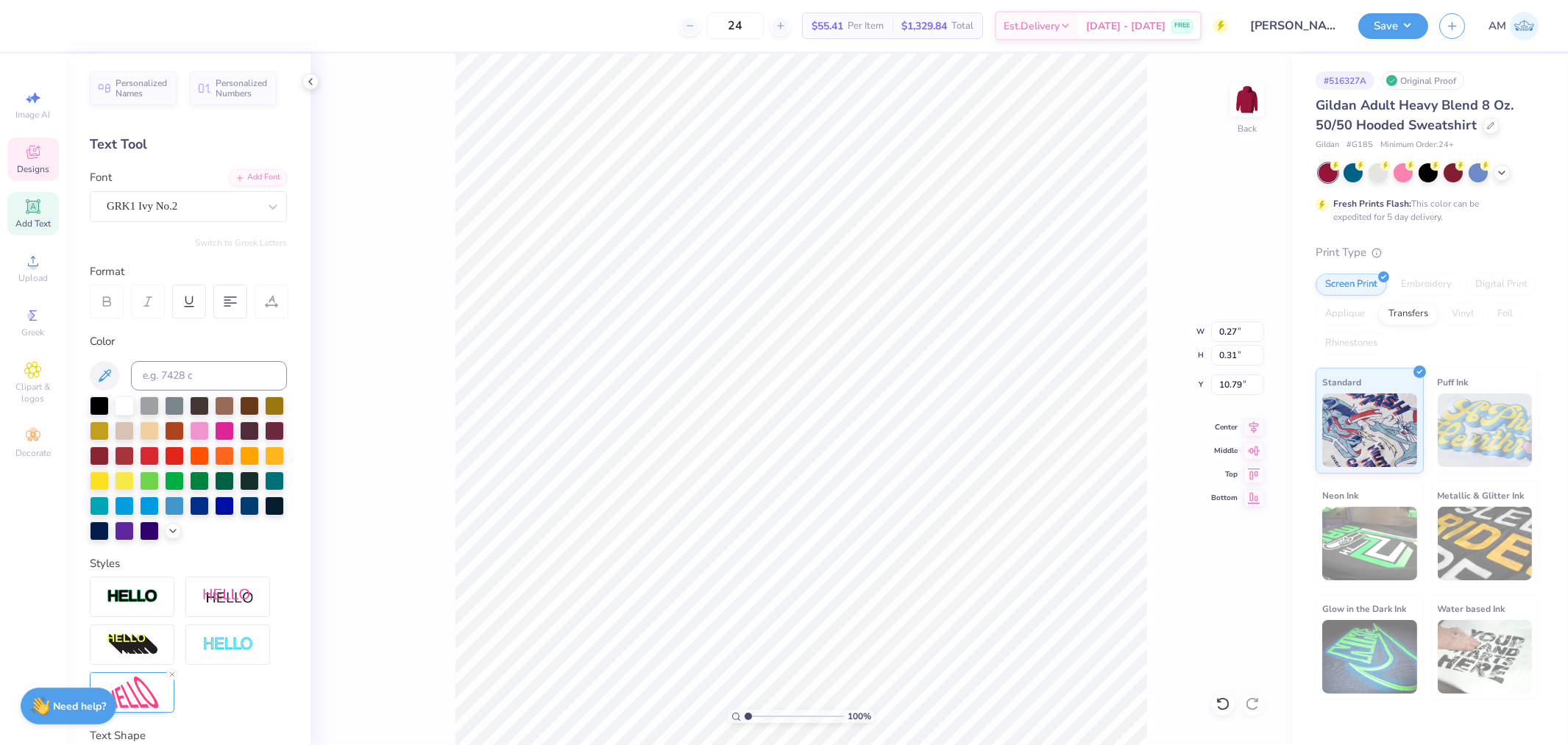
type input "10.79"
drag, startPoint x: 744, startPoint y: 715, endPoint x: 781, endPoint y: 718, distance: 37.1
click at [781, 718] on input "range" at bounding box center [794, 716] width 99 height 14
type input "5.45807641348559"
type input "10.60"
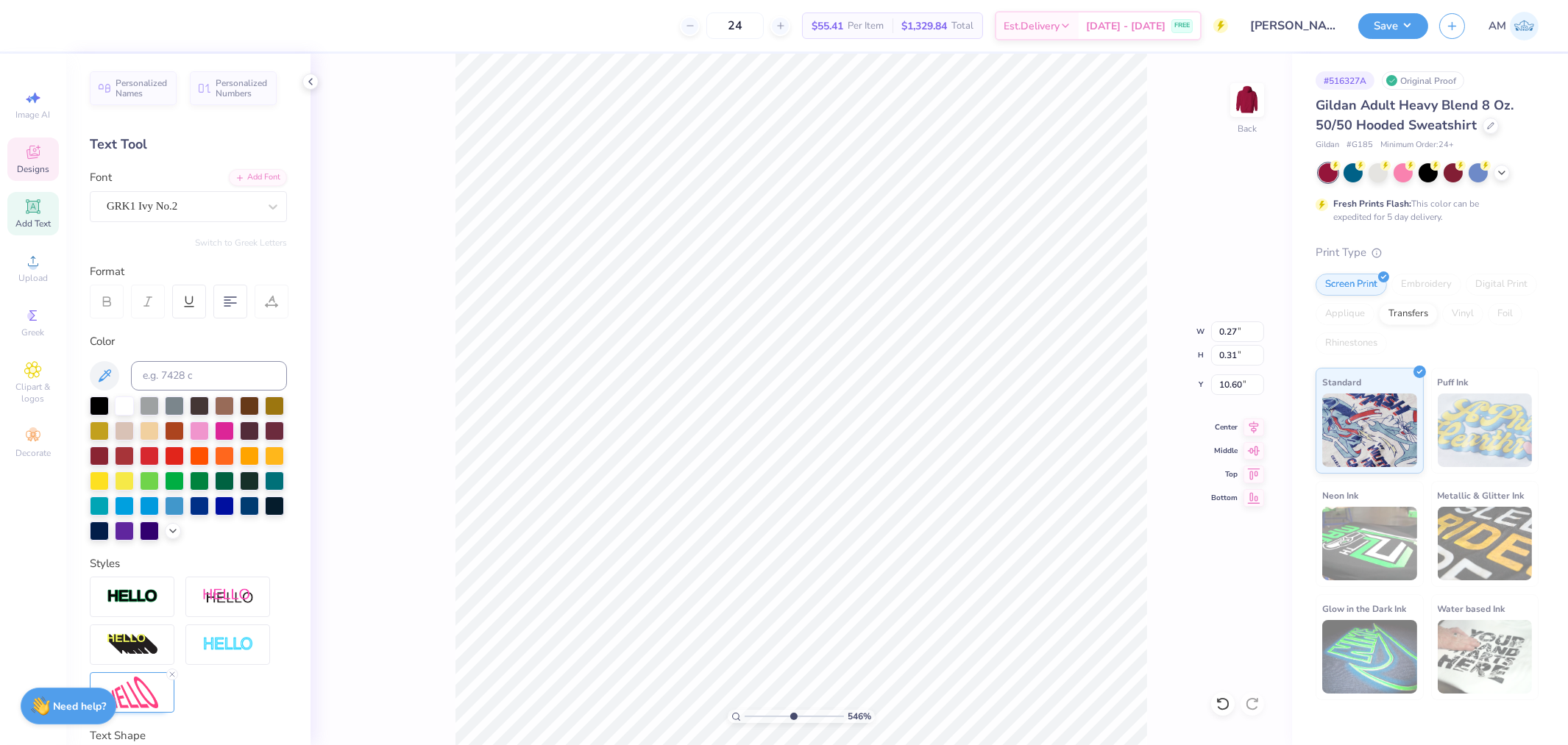
type input "5.45807641348559"
type textarea "F"
type input "5.45807641348559"
type textarea "g"
type input "5.45807641348559"
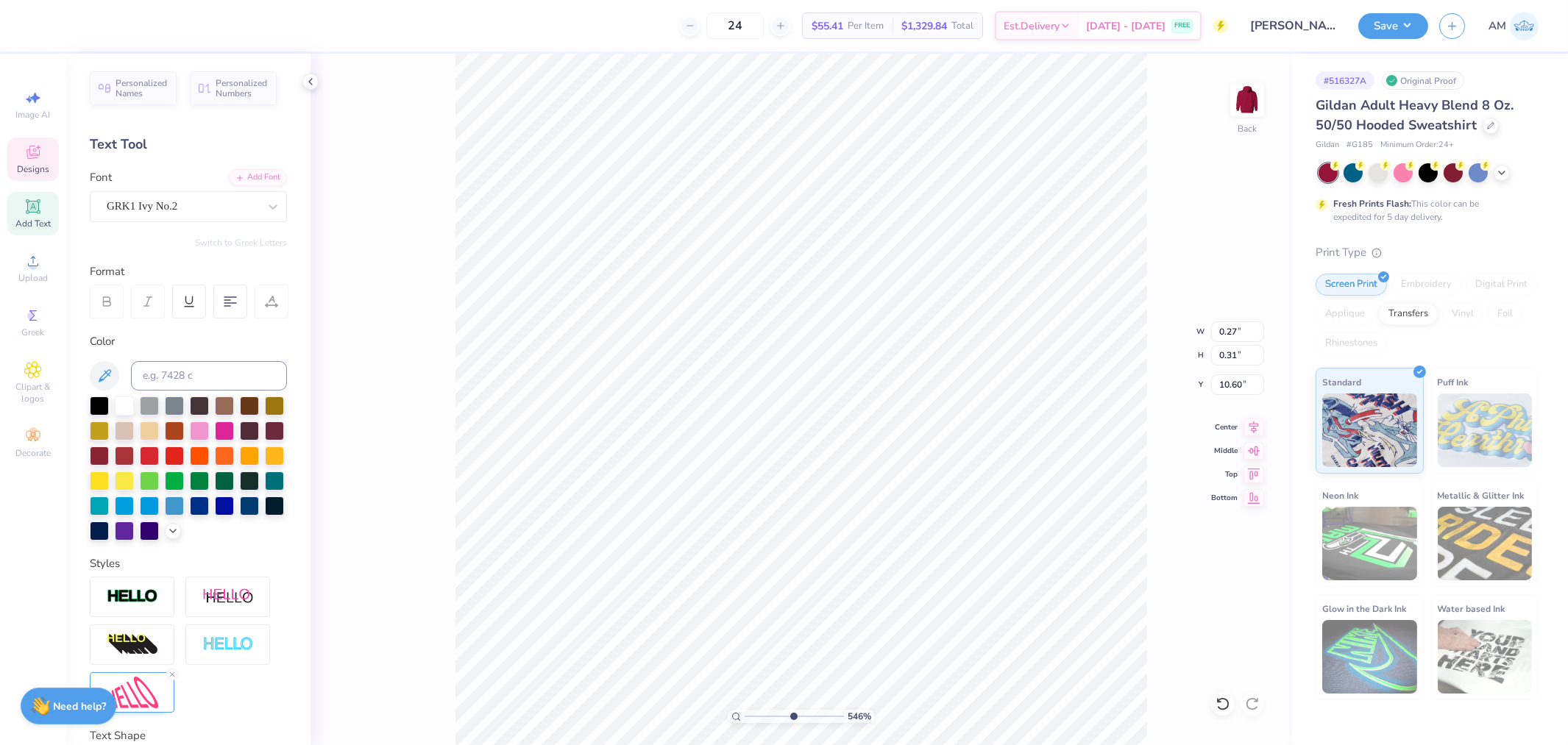
type textarea "gh"
type input "5.45807641348559"
type textarea "g"
type input "5.45807641348559"
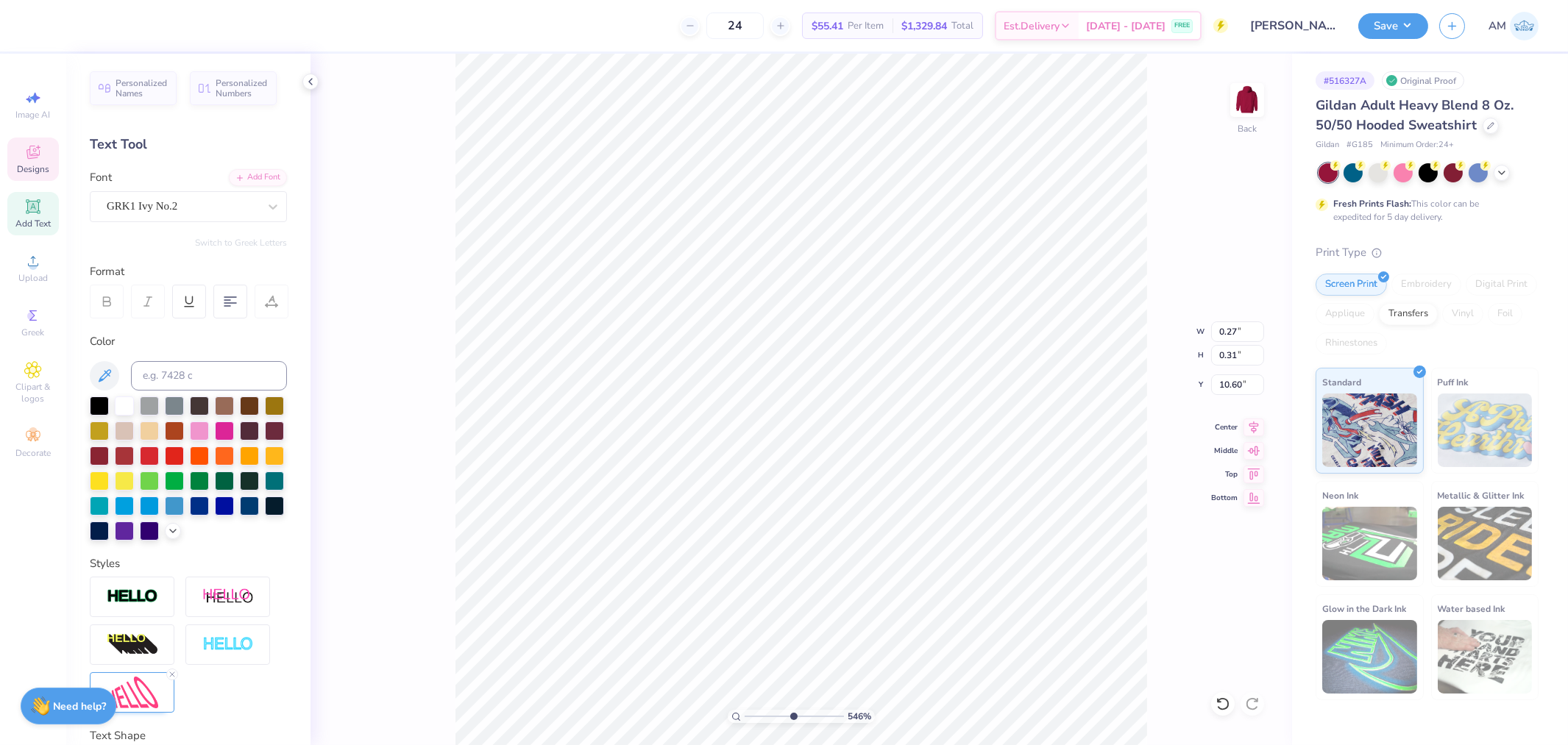
type textarea "G"
type input "5.45807641348559"
type input "0.29"
type input "0.38"
type input "10.53"
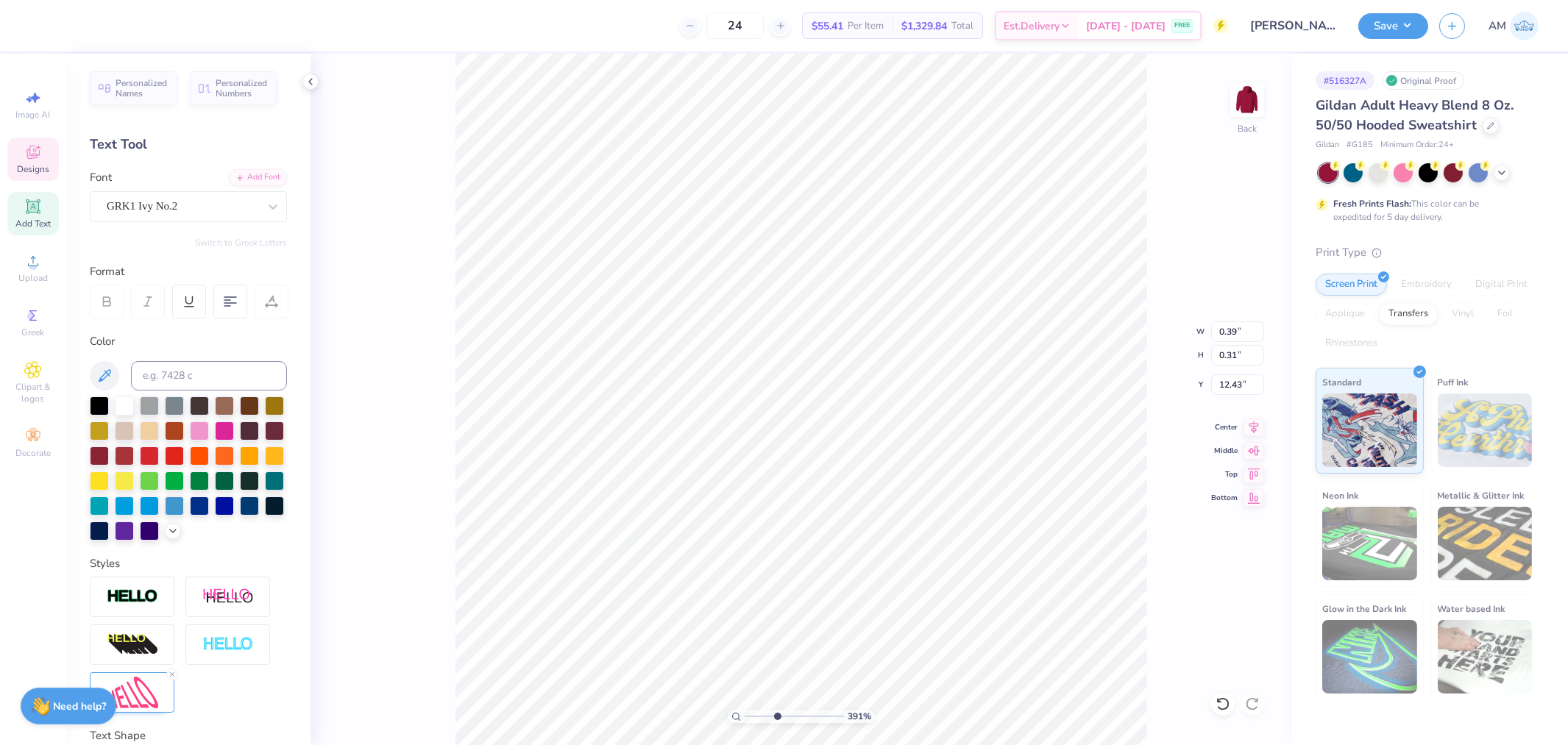
type input "3.91023041696518"
type textarea "D"
type input "3.91023041696518"
type textarea "DG"
type input "3.91023041696518"
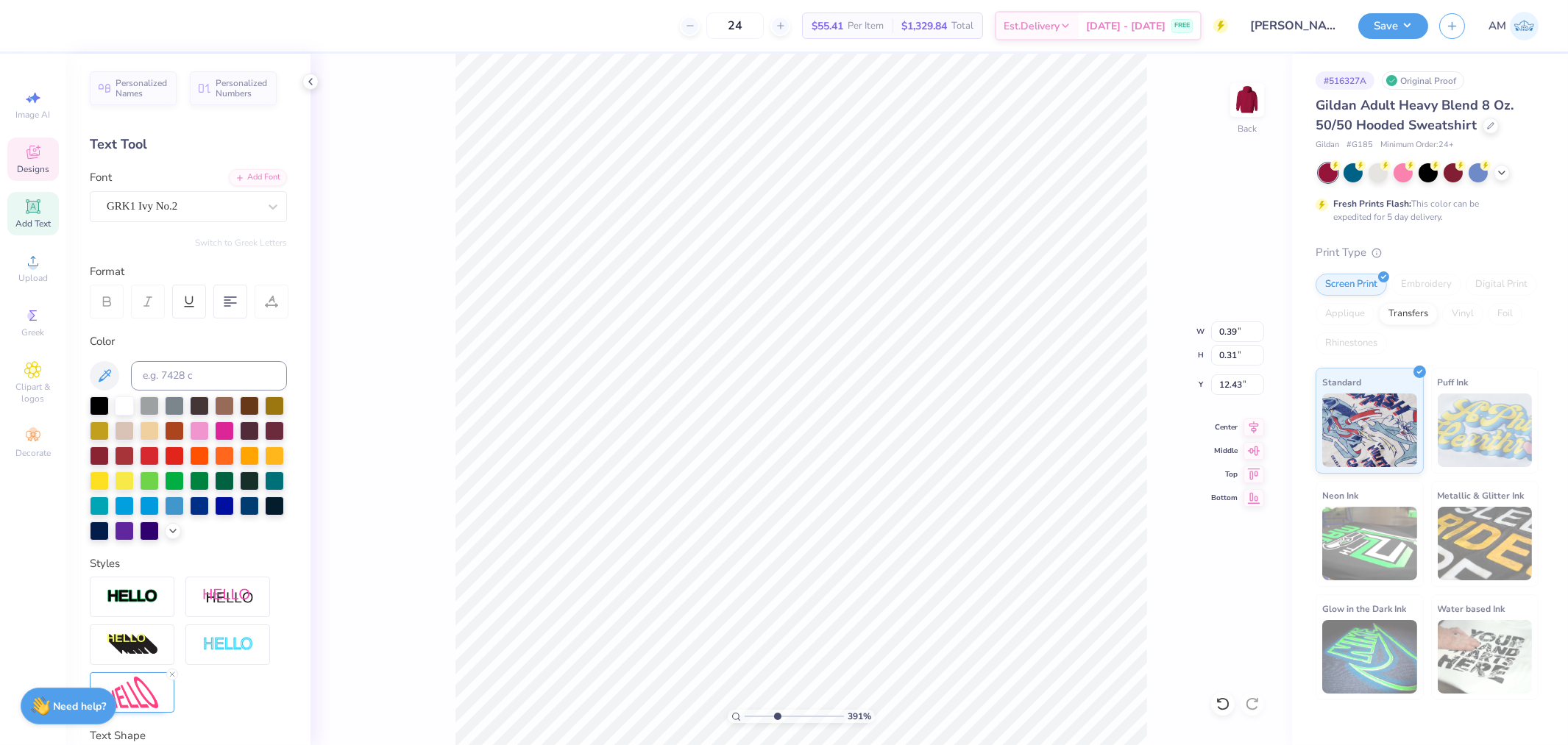
type input "2.07"
type input "2.83"
type input "10.61"
type input "3.91023041696518"
type input "0.36"
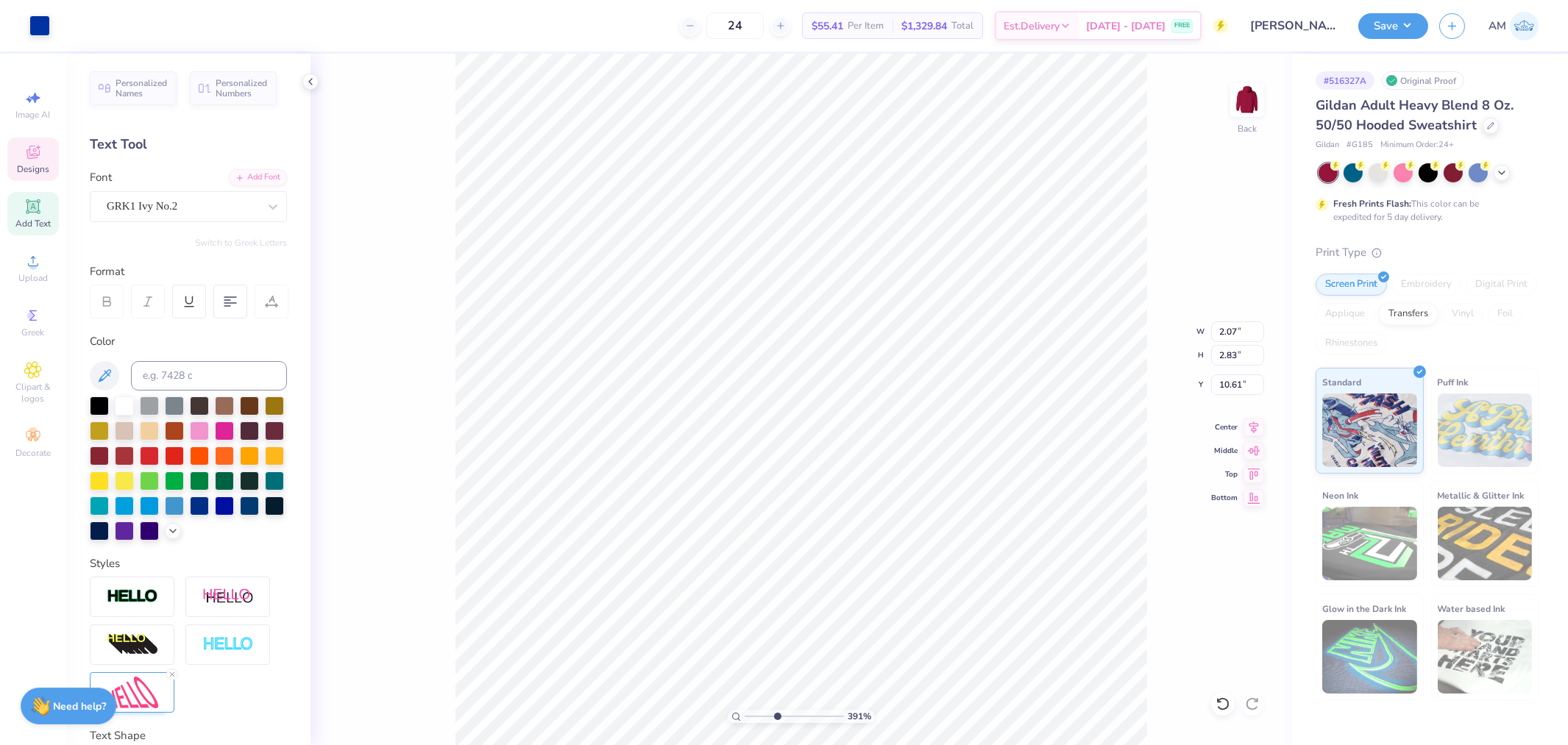
type input "0.32"
type input "12.42"
type input "3.91023041696518"
type input "12.37"
type input "3.91023041696518"
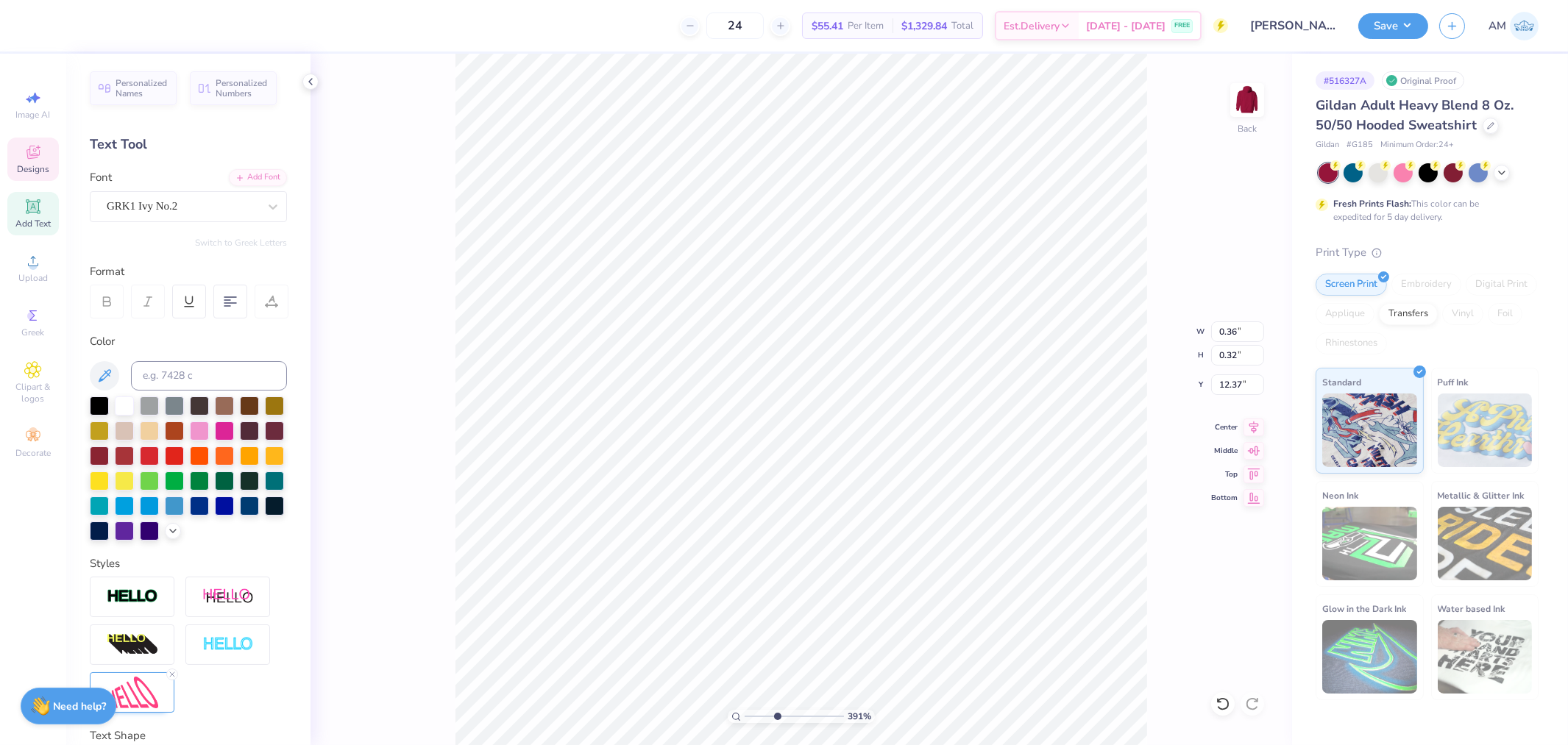
type textarea "D"
type input "3.91023041696518"
type input "0.39"
type input "0.37"
type input "12.12"
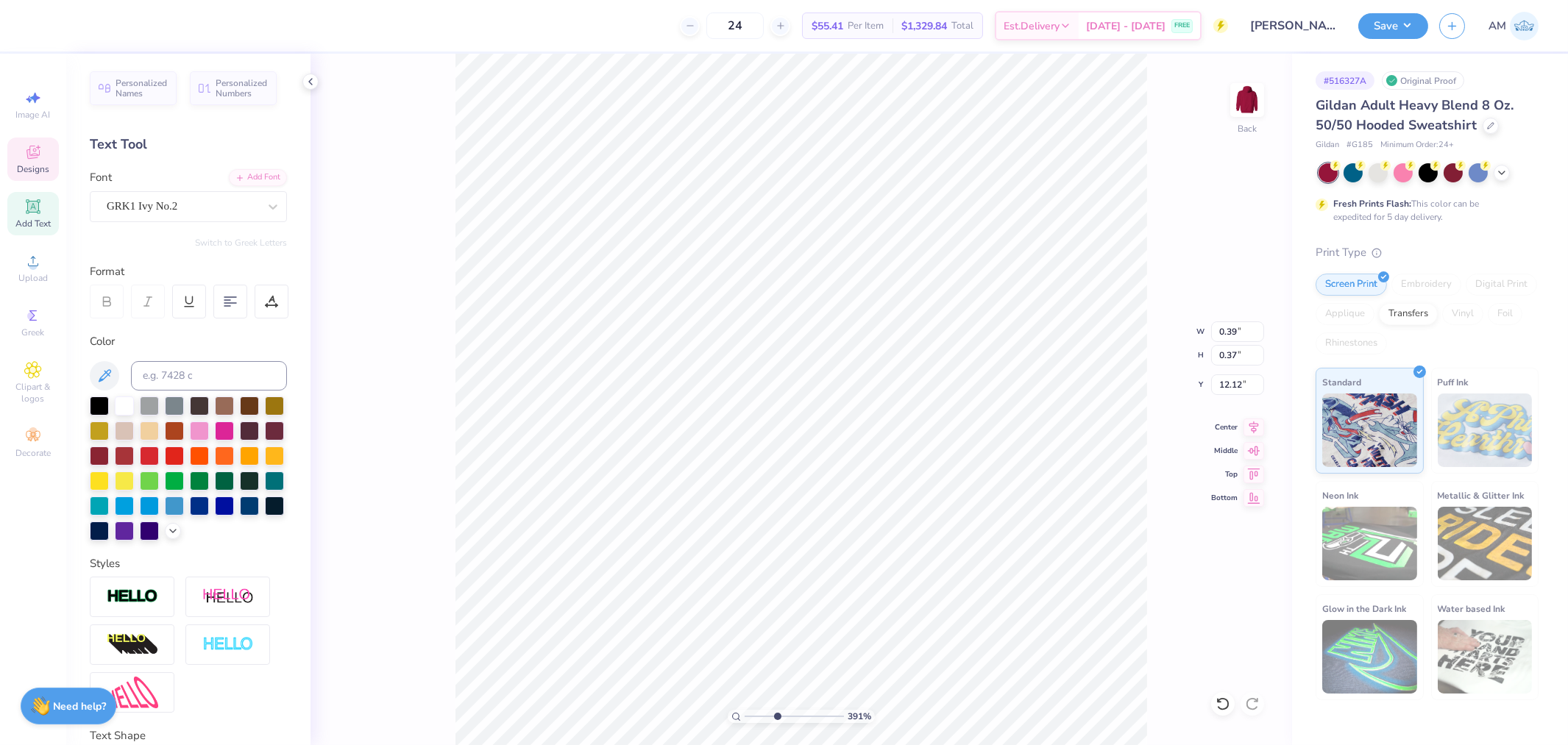
type input "3.91023041696518"
type textarea "G"
click at [1181, 302] on div "391 % Back W 0.39 0.39 " H 0.37 0.37 " Y 12.12 12.12 " Center Middle Top Bottom" at bounding box center [801, 399] width 982 height 691
type input "3.91023041696518"
type input "12.60"
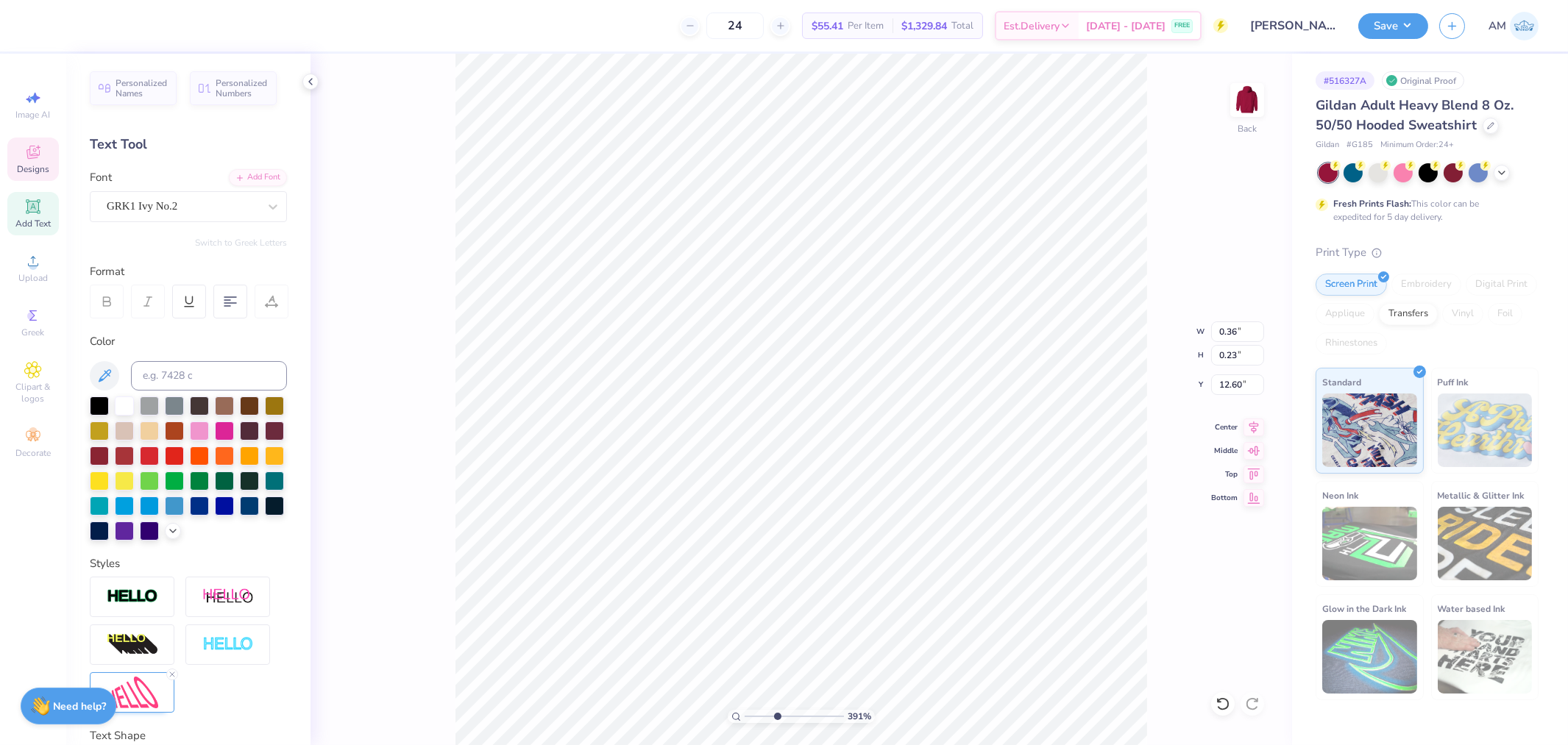
type input "3.91023041696518"
type input "0.35"
type input "0.32"
type input "12.18"
type input "5.52"
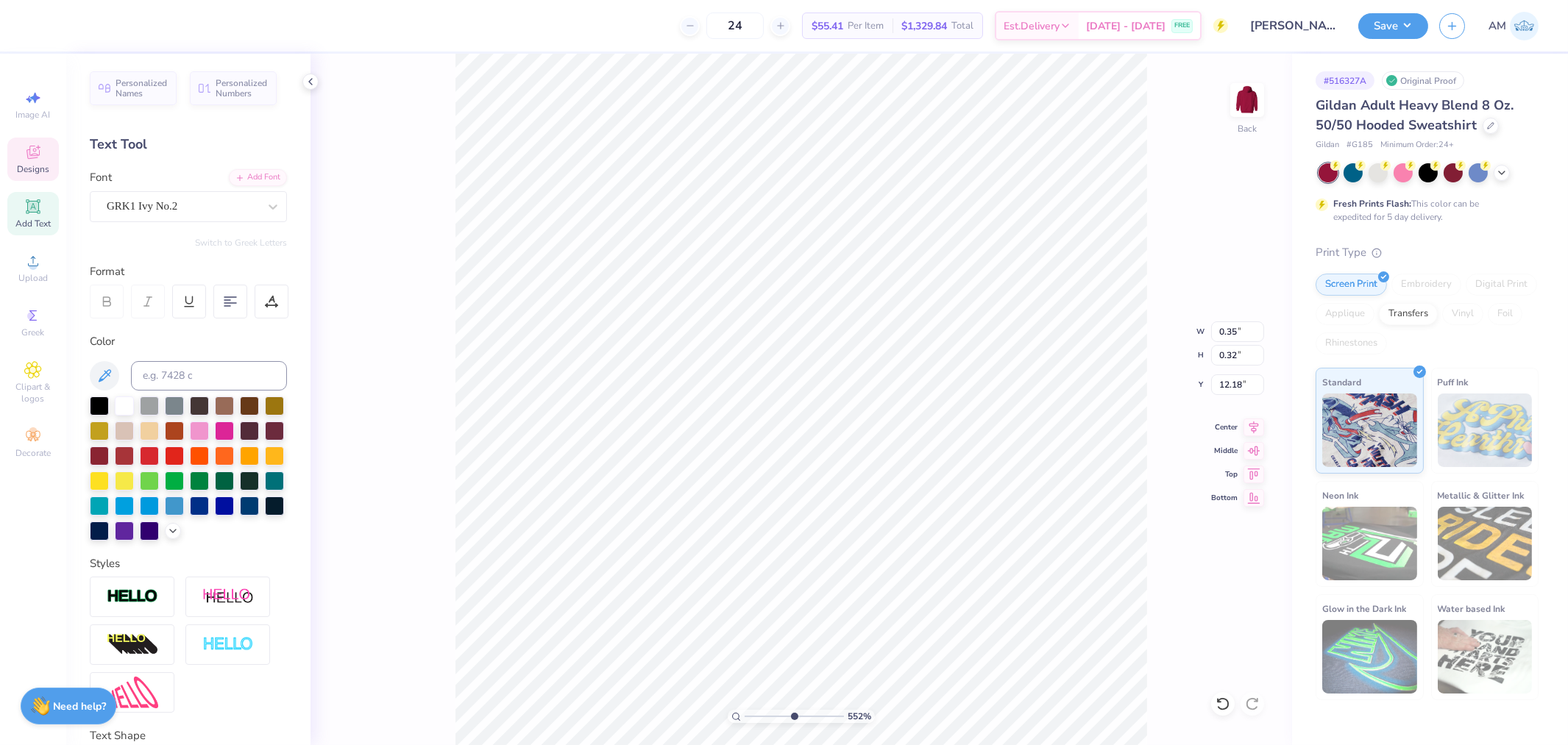
click at [792, 715] on input "range" at bounding box center [794, 716] width 99 height 14
type input "12.20"
type input "6.89441231177127"
type input "7.42"
type input "6.89441231177127"
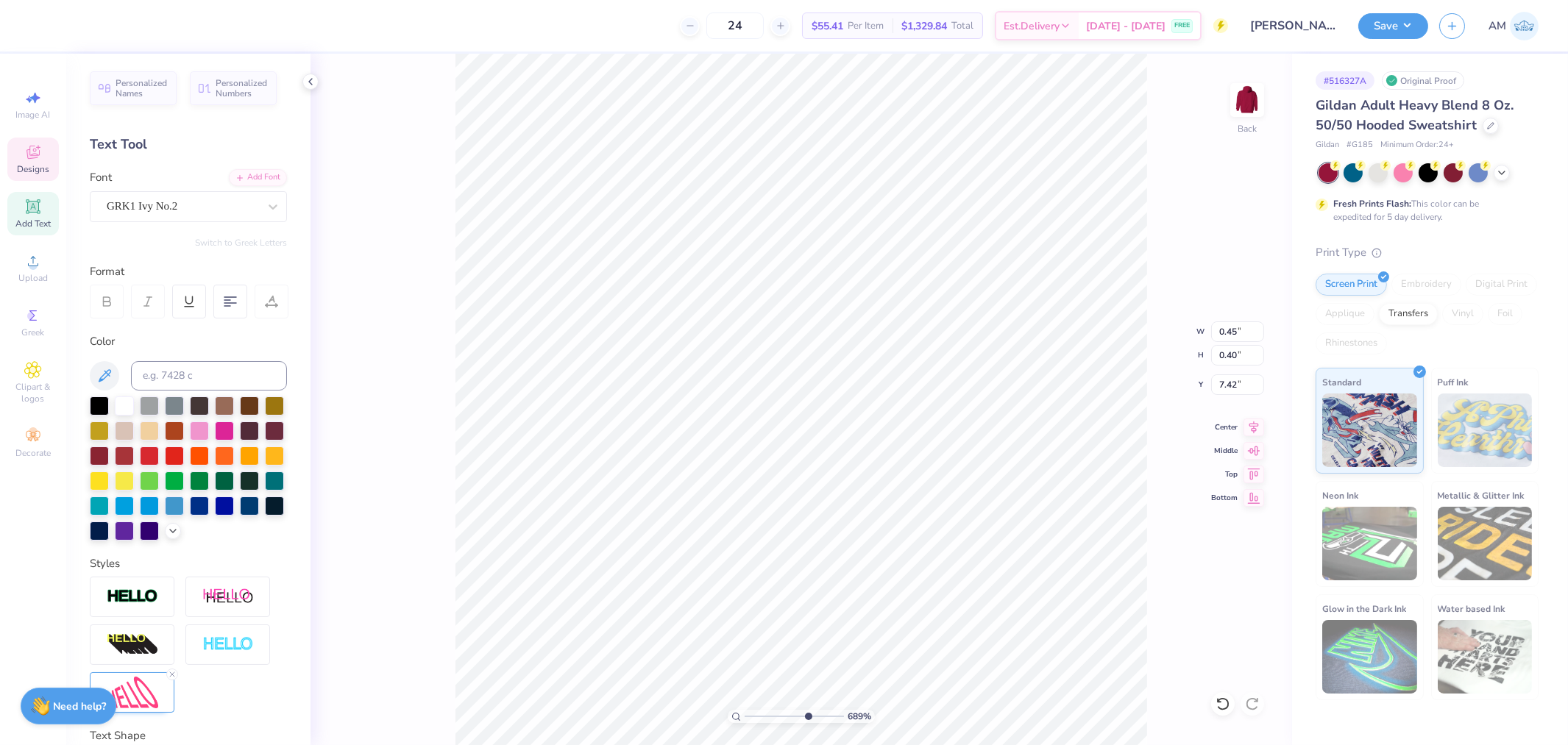
type input "0.45"
type input "0.40"
type input "7.74"
type input "6.89441231177127"
type input "7.80"
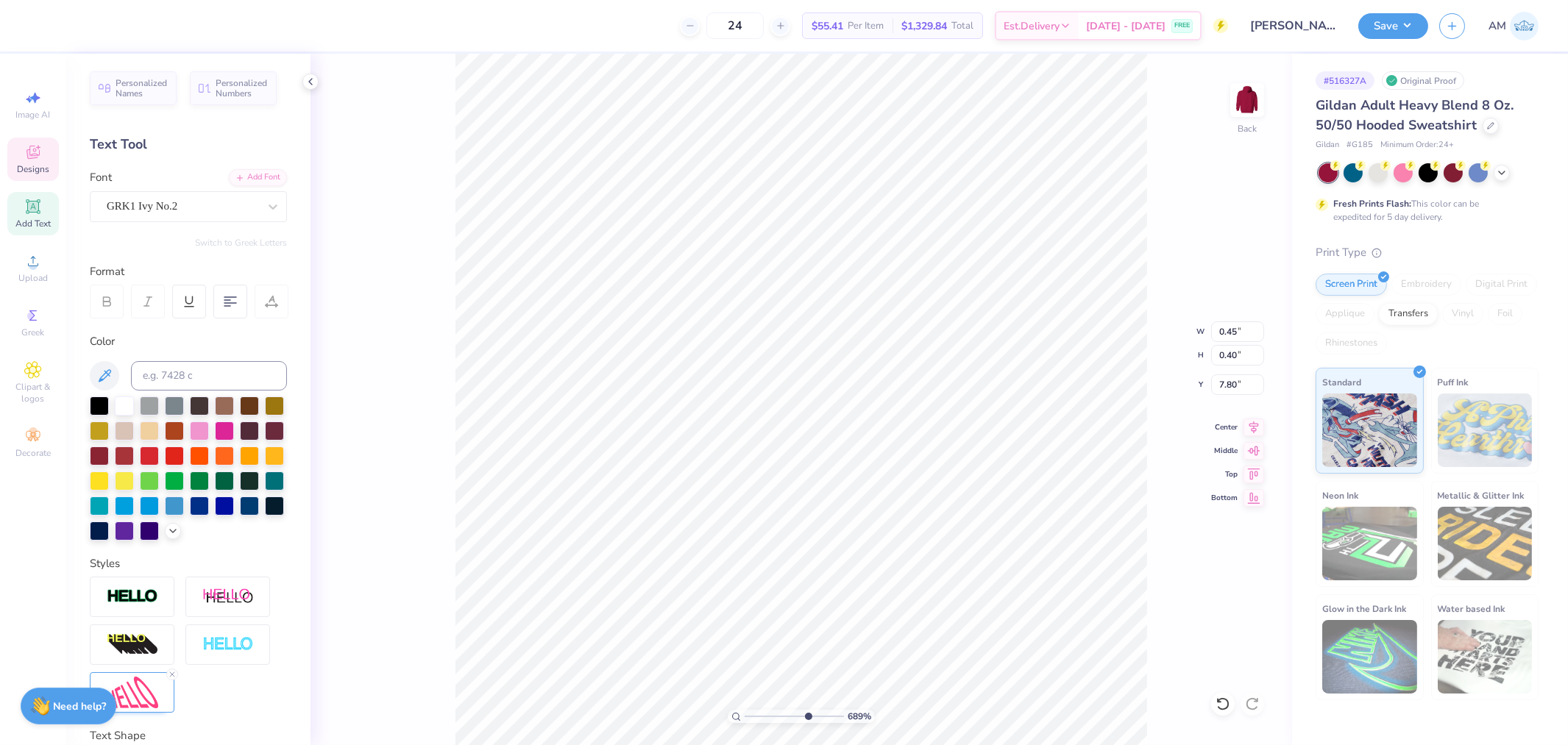
type input "6.89441231177127"
type input "0.43"
type input "0.39"
type input "10.09"
type input "6.89441231177127"
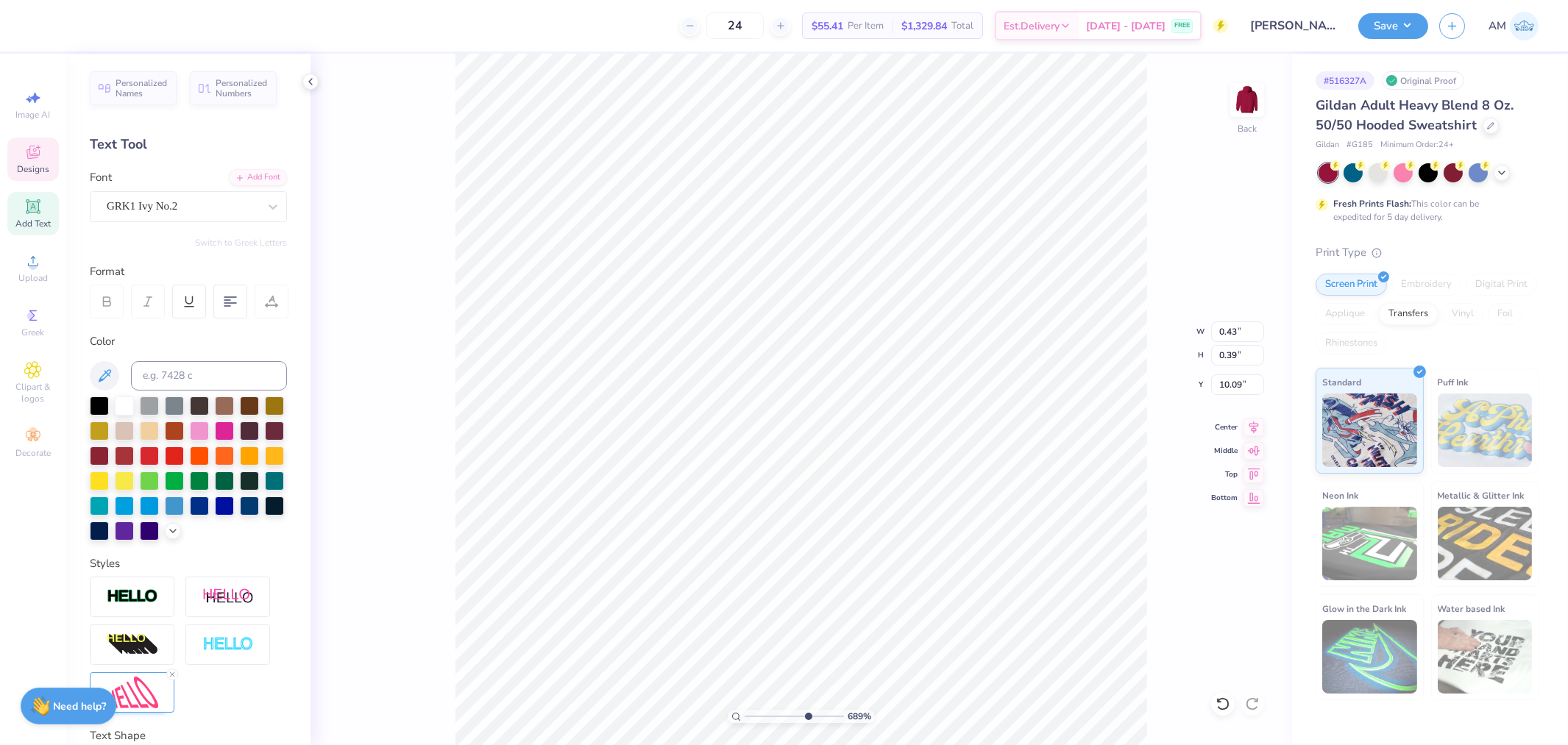
type input "10.26"
type input "6.89441231177127"
type input "0.61"
type input "0.49"
type input "6.89441231177127"
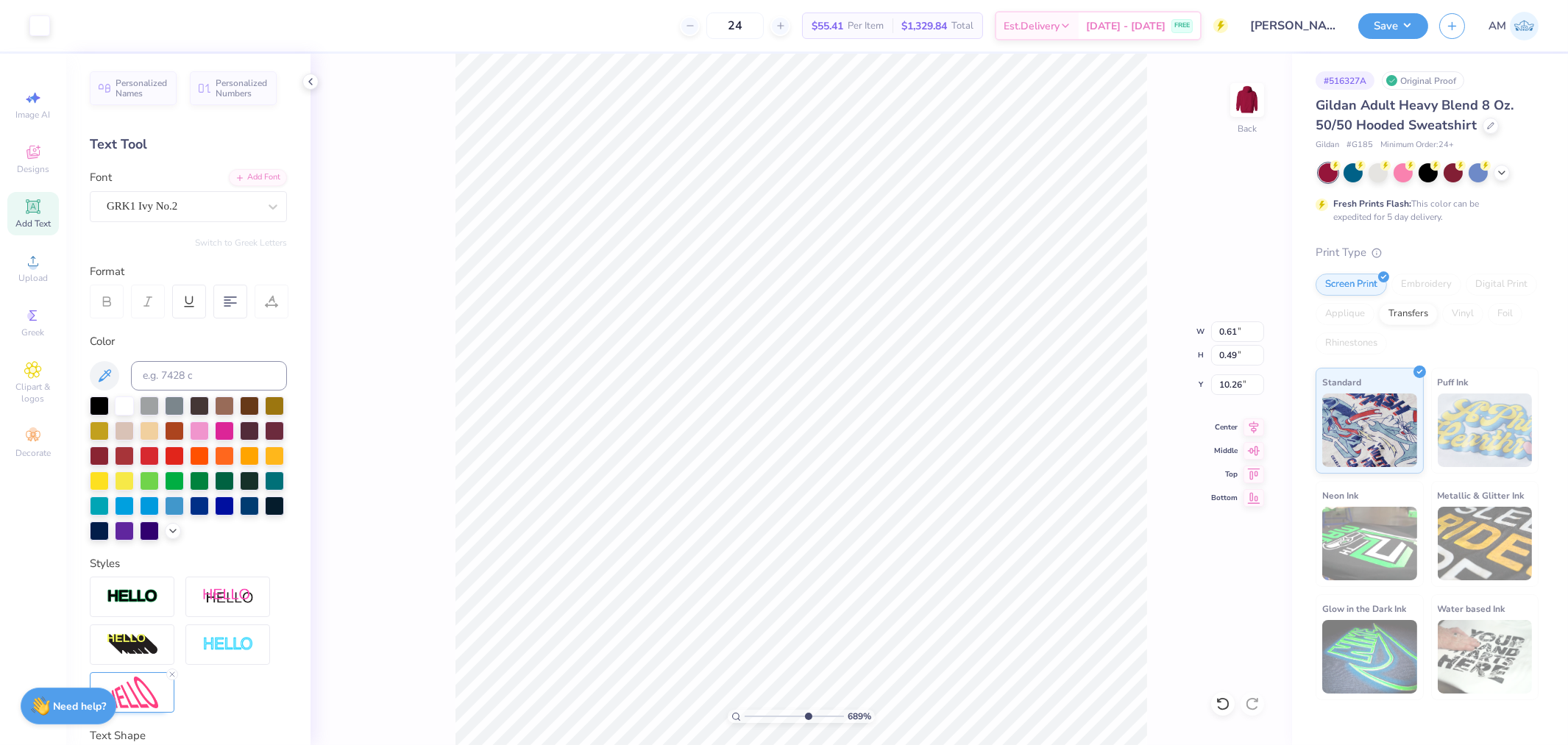
type input "10.12"
type input "6.89441231177127"
type input "0.30"
type input "0.44"
type input "12.63"
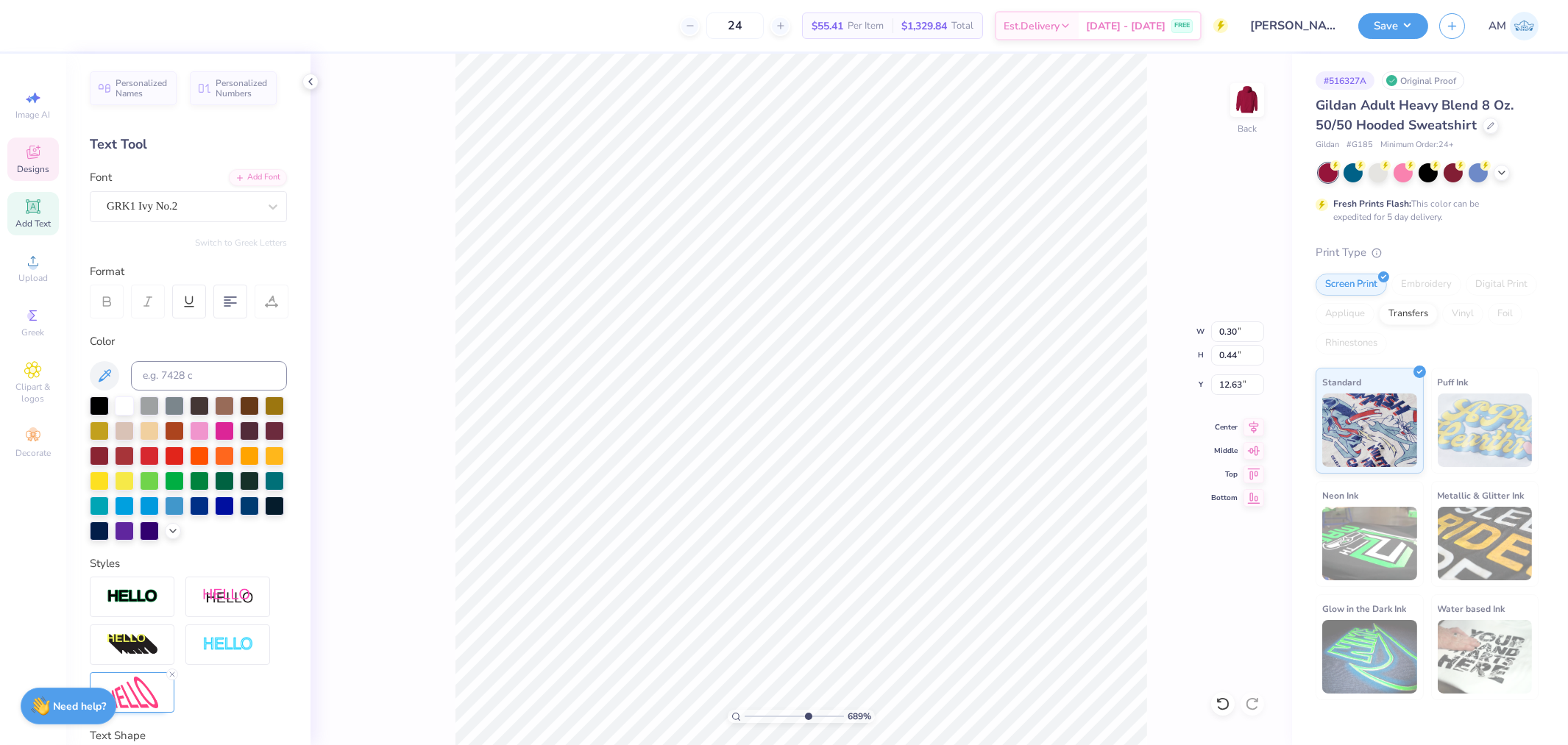
type input "6.89441231177127"
type textarea "D"
type input "6.89441231177127"
type input "0.19"
type input "0.42"
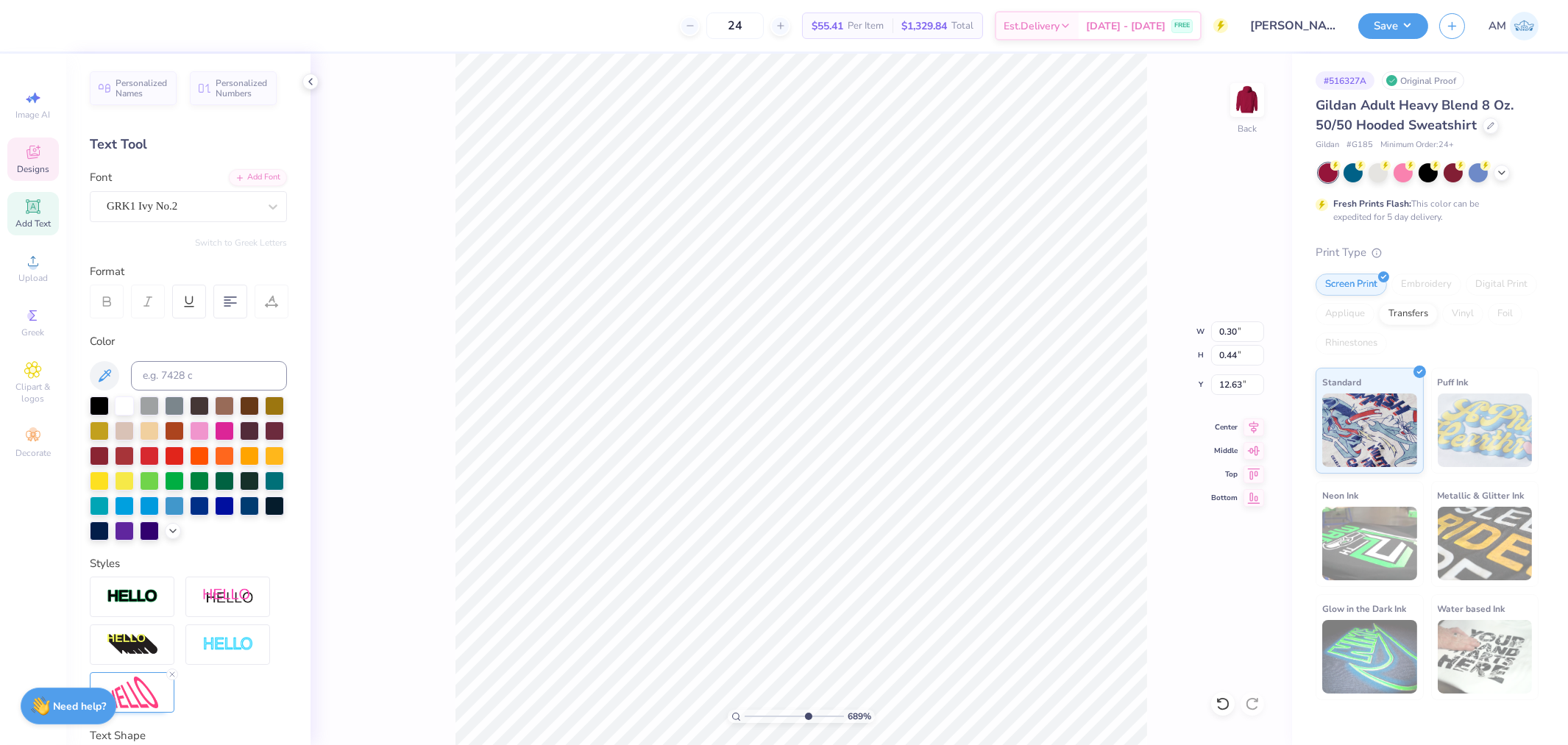
type input "12.83"
type input "6.89441231177127"
type textarea "F"
type input "6.89441231177127"
type textarea "G"
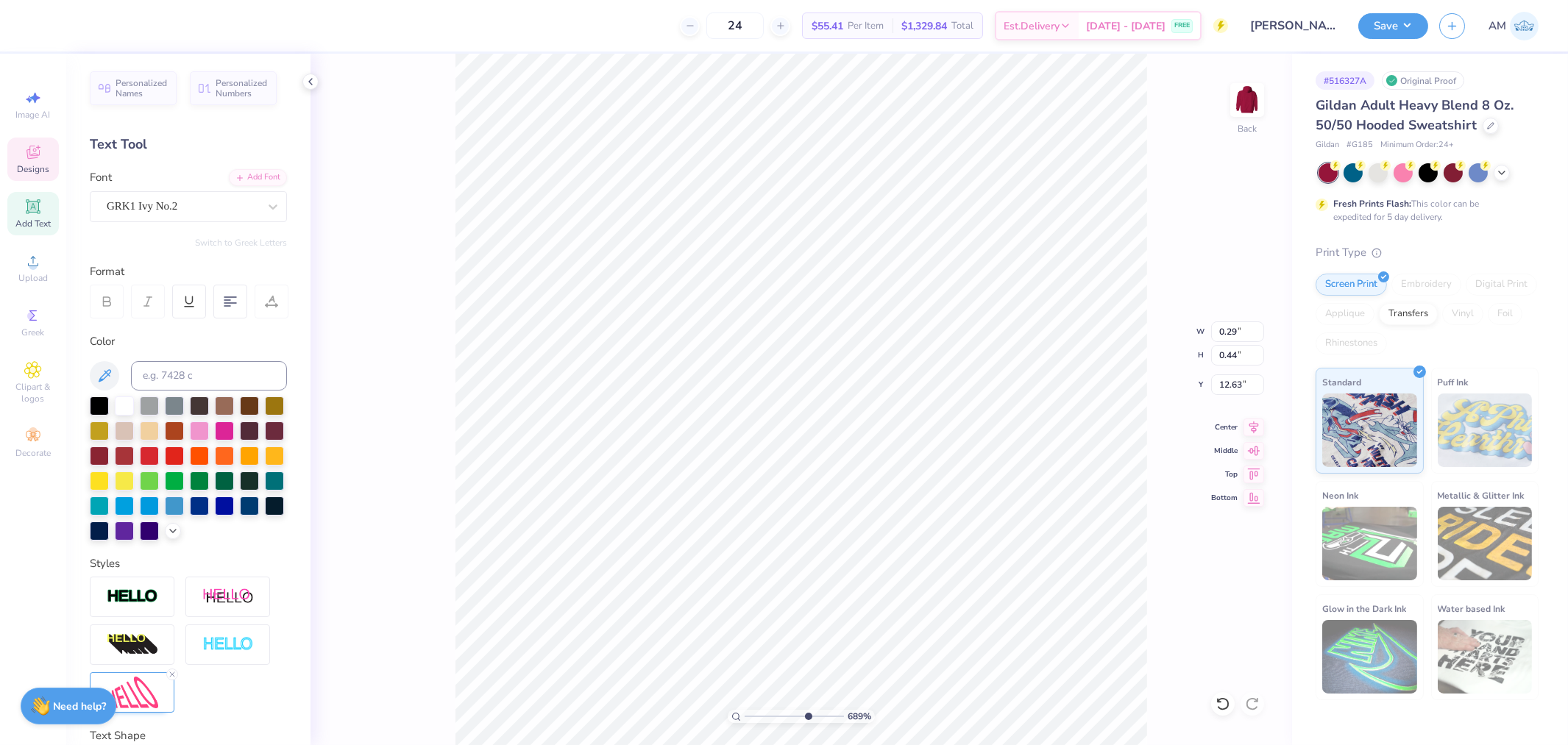
type input "6.89441231177127"
type input "12.85"
type input "6.89441231177127"
type input "0.11"
type input "0.42"
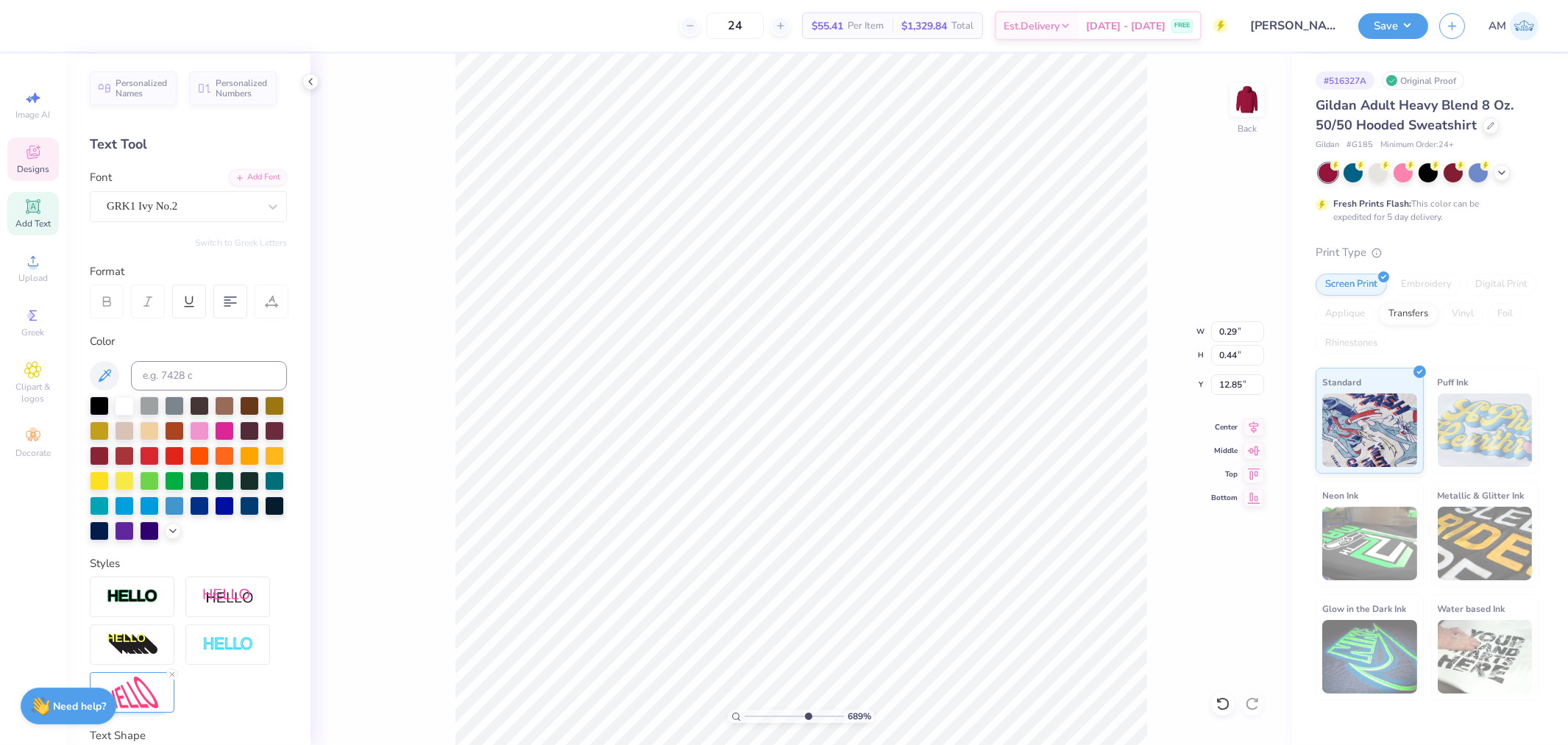
type input "12.83"
type input "6.41037817138577"
type textarea "D"
type input "6.41037817138577"
type textarea "DG"
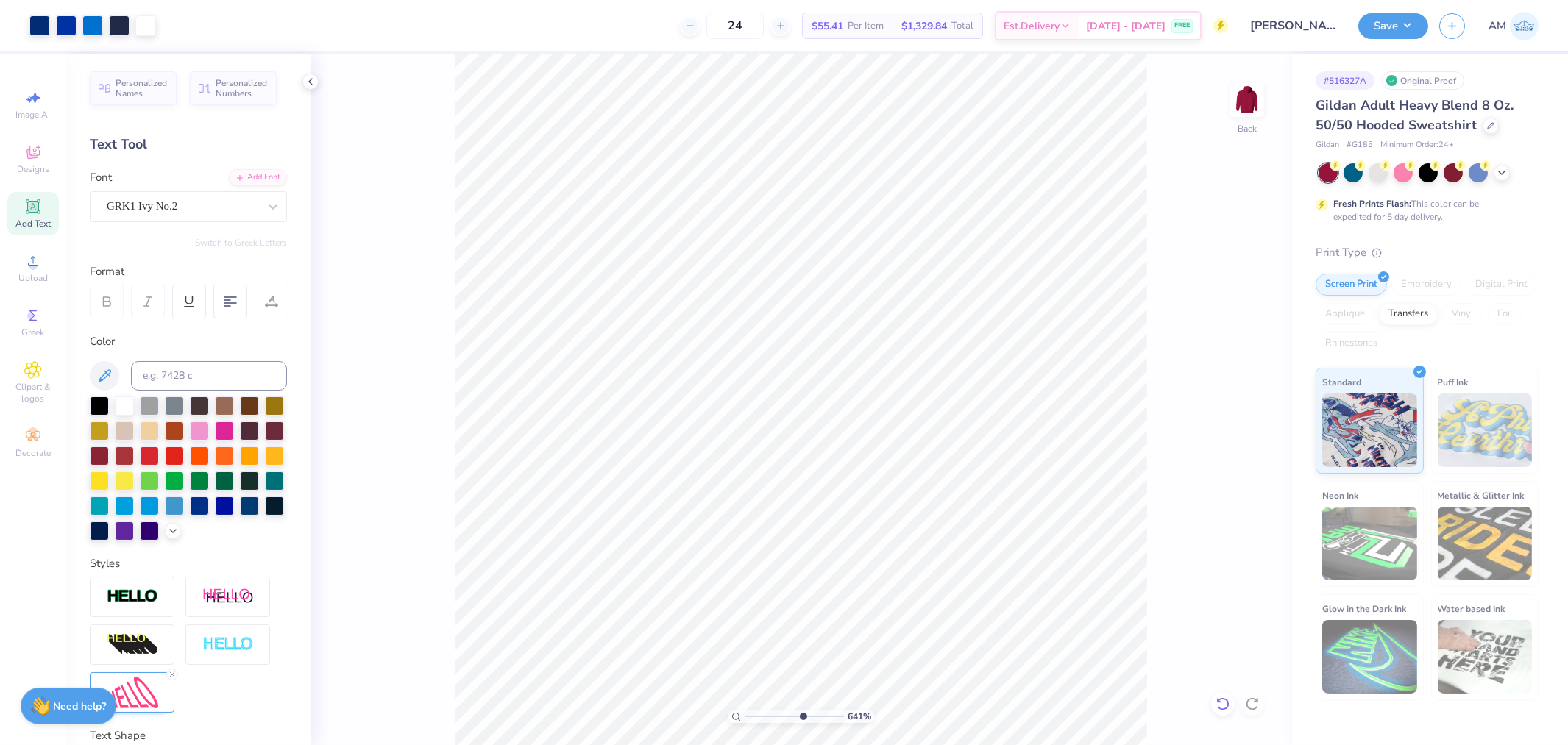
click at [1220, 699] on icon at bounding box center [1223, 704] width 13 height 14
type input "6.41037817138577"
type textarea "D"
type input "6.41037817138577"
type input "0.26"
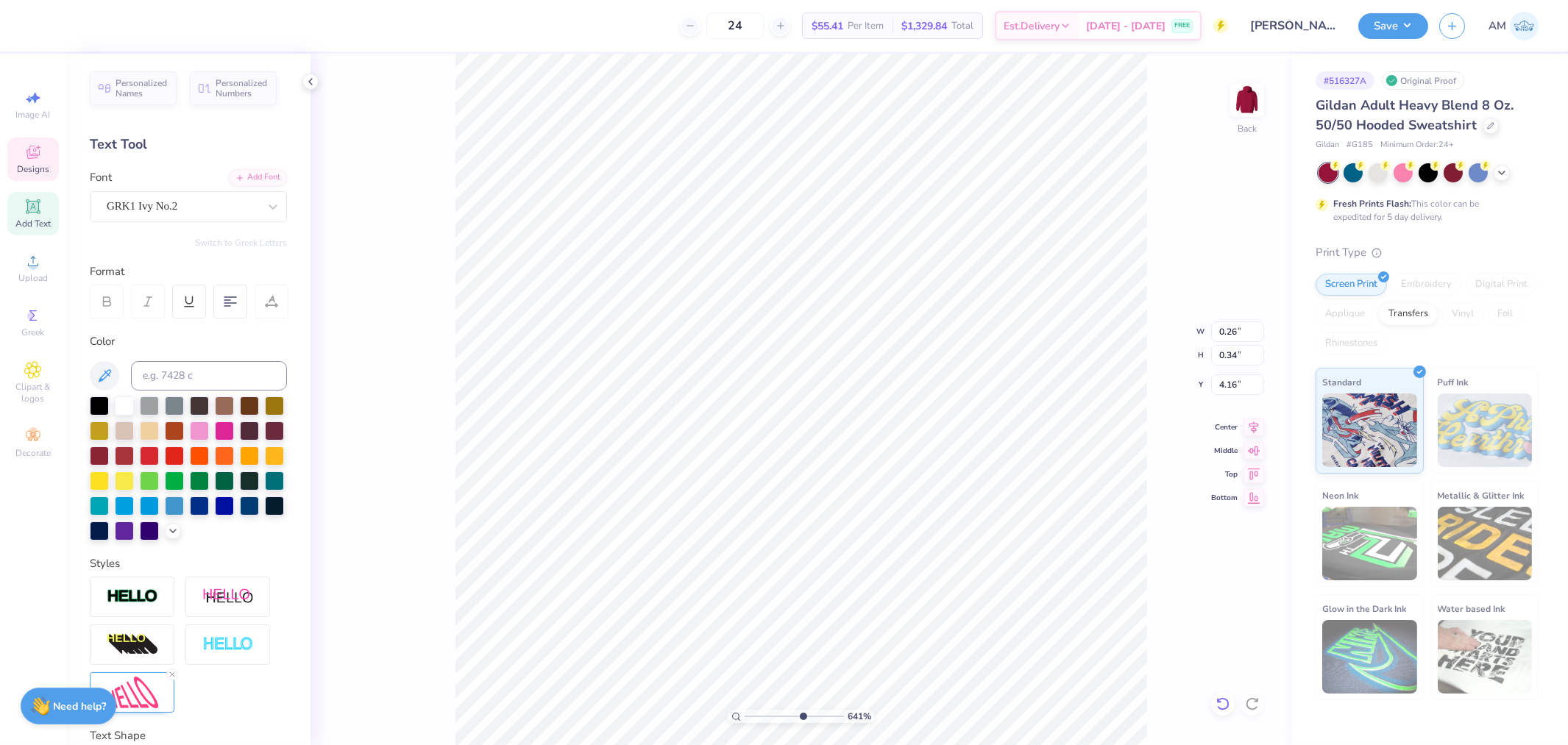
type input "0.34"
type input "4.16"
type input "6.41037817138577"
type textarea "F"
type input "6.41037817138577"
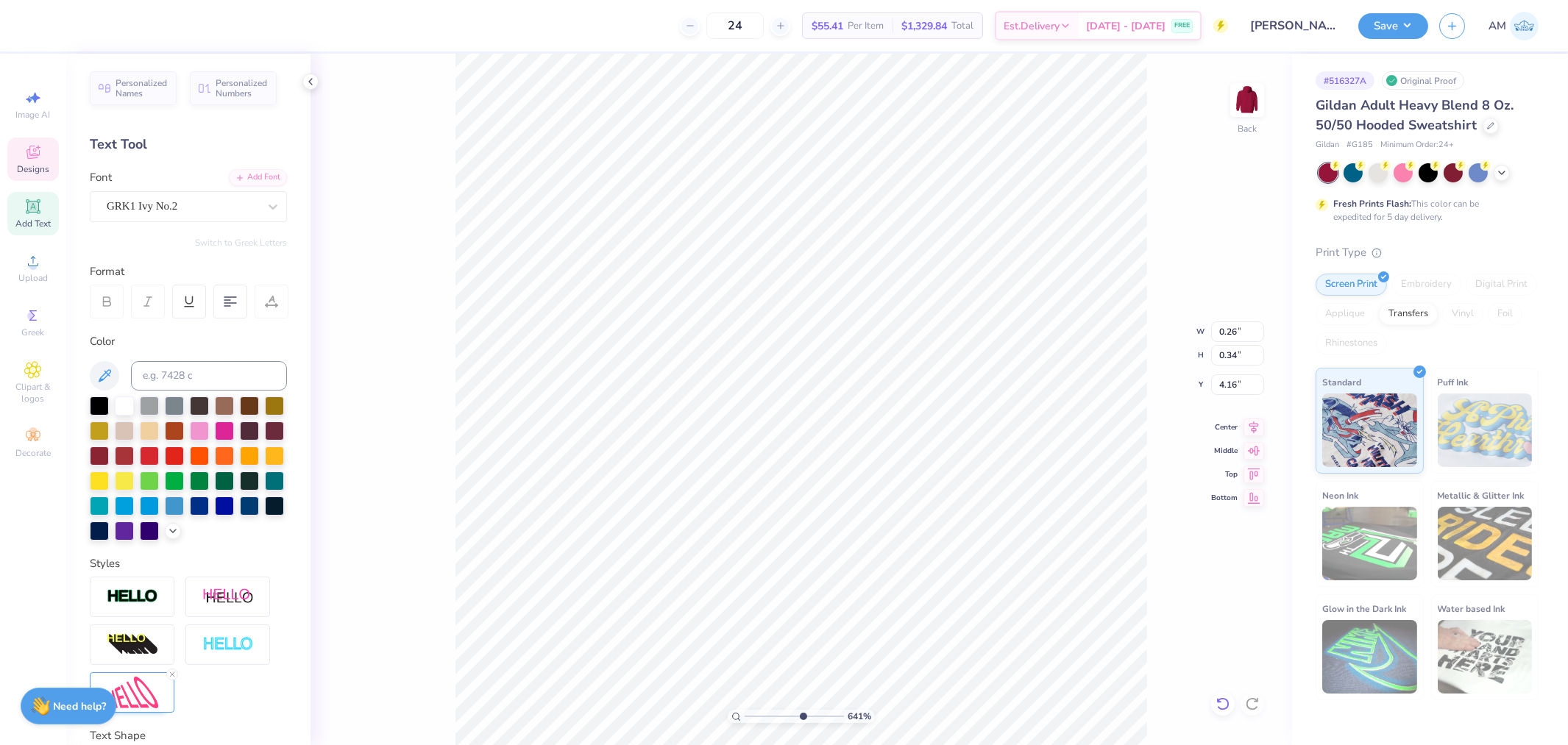
type textarea "G"
type input "6.41037817138577"
type input "0.27"
type input "0.28"
type input "4.45"
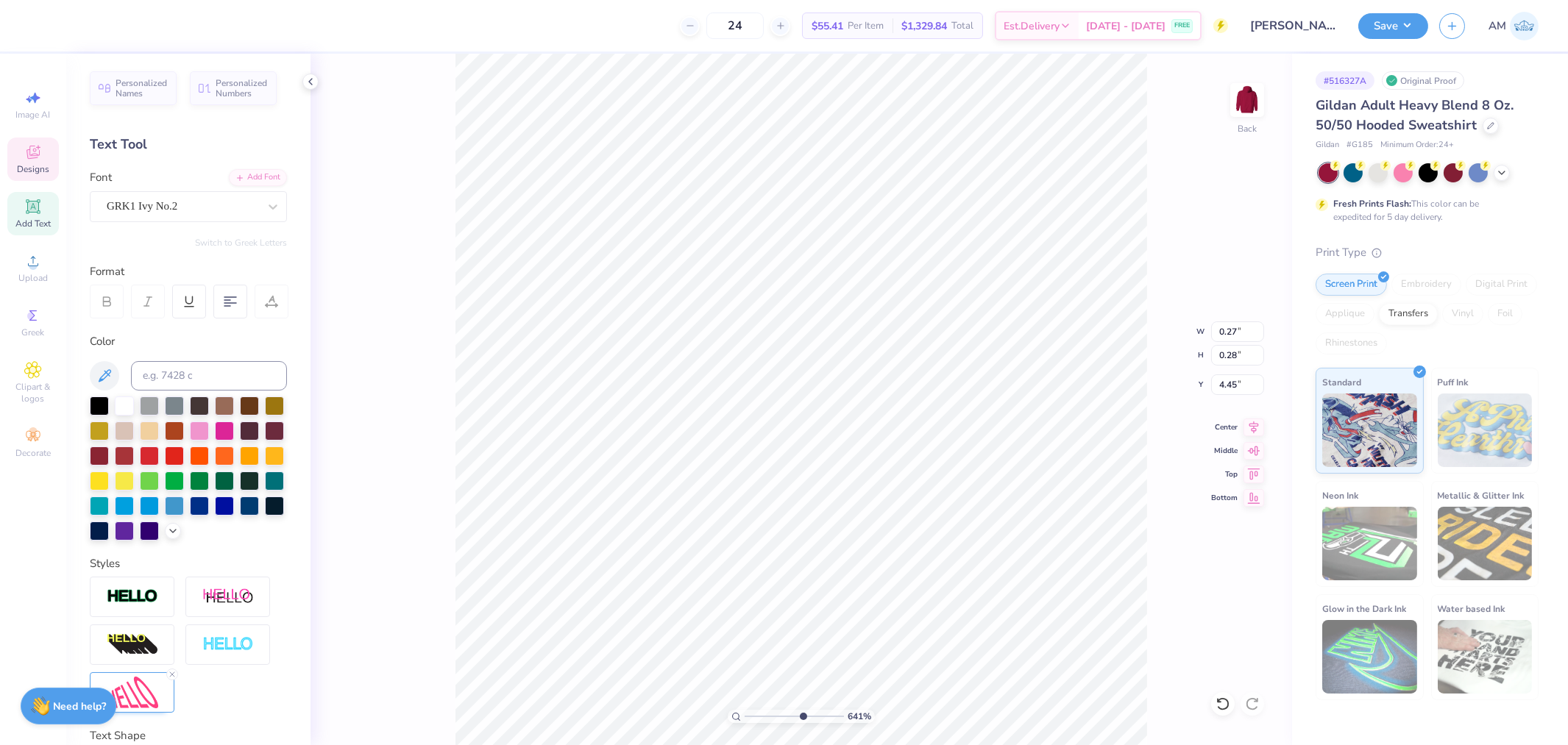
type input "6.41037817138577"
type input "4.57"
type input "8.00648372969418"
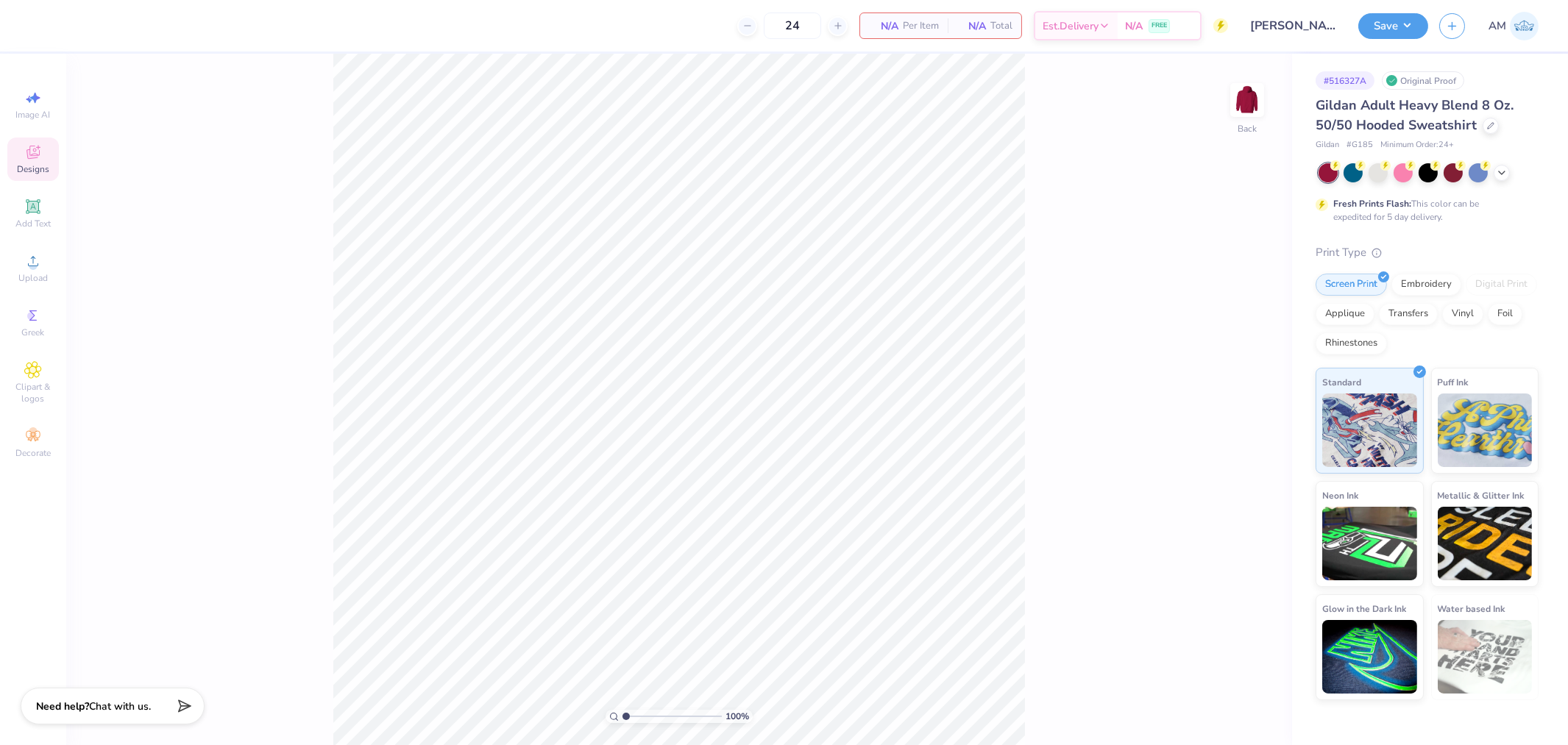
click at [42, 170] on span "Designs" at bounding box center [33, 169] width 32 height 12
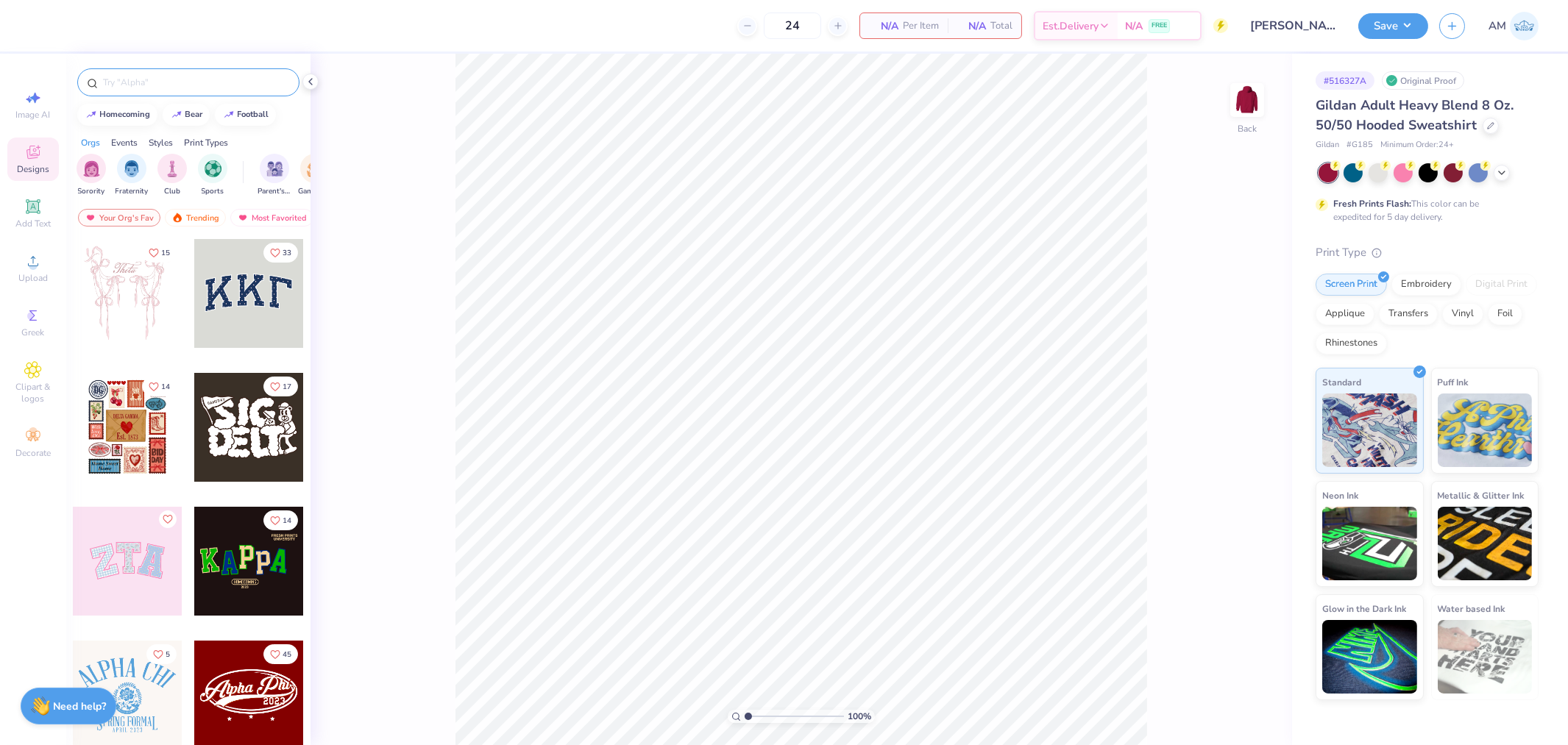
click at [211, 86] on input "text" at bounding box center [195, 82] width 188 height 14
type input "COOL HATS"
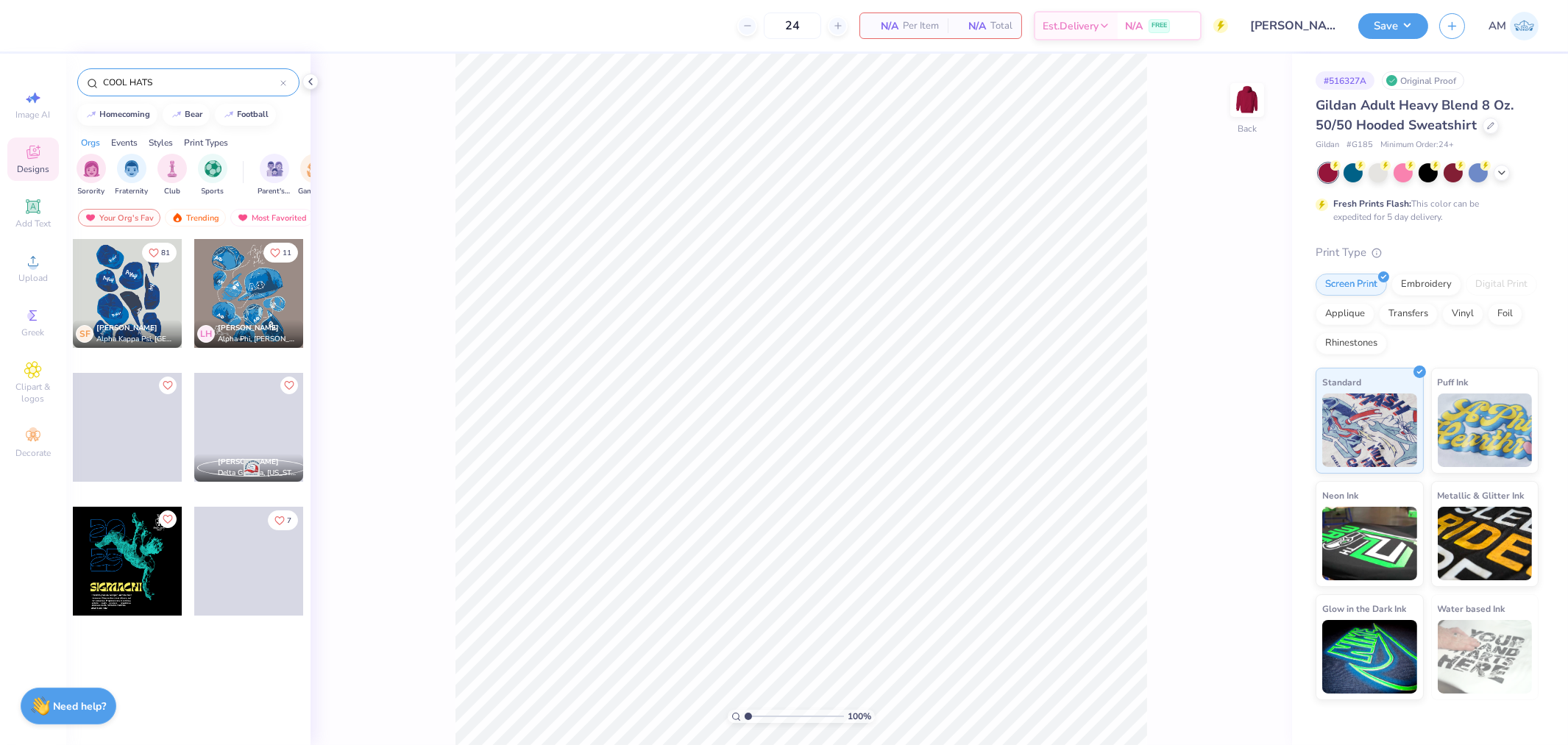
click at [142, 297] on div at bounding box center [127, 294] width 109 height 109
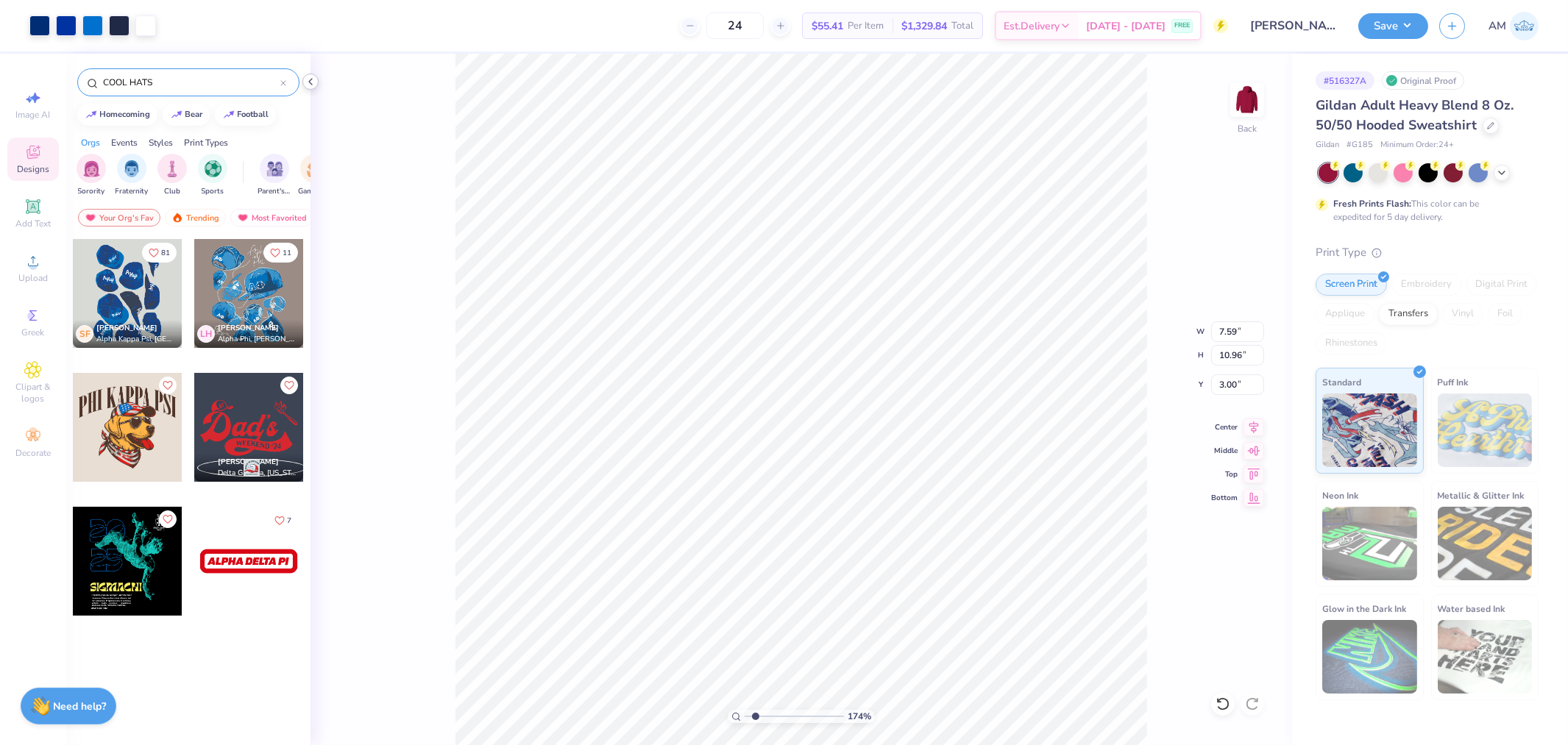
click at [310, 84] on icon at bounding box center [311, 82] width 12 height 12
type input "1.74339355603371"
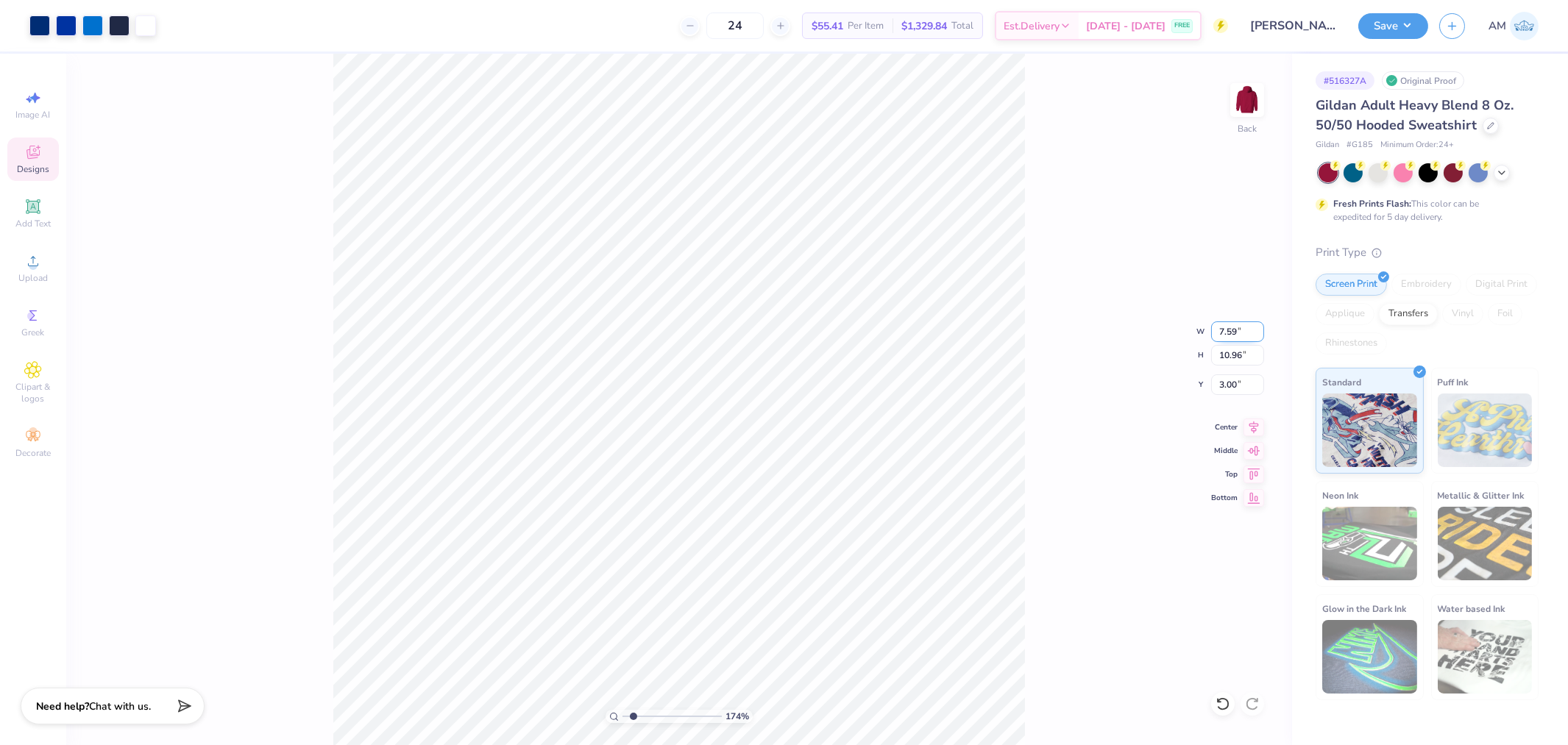
click at [1229, 333] on input "7.59" at bounding box center [1237, 332] width 53 height 21
type input "10"
type input "1.74339355603371"
type input "9.34"
type input "13.50"
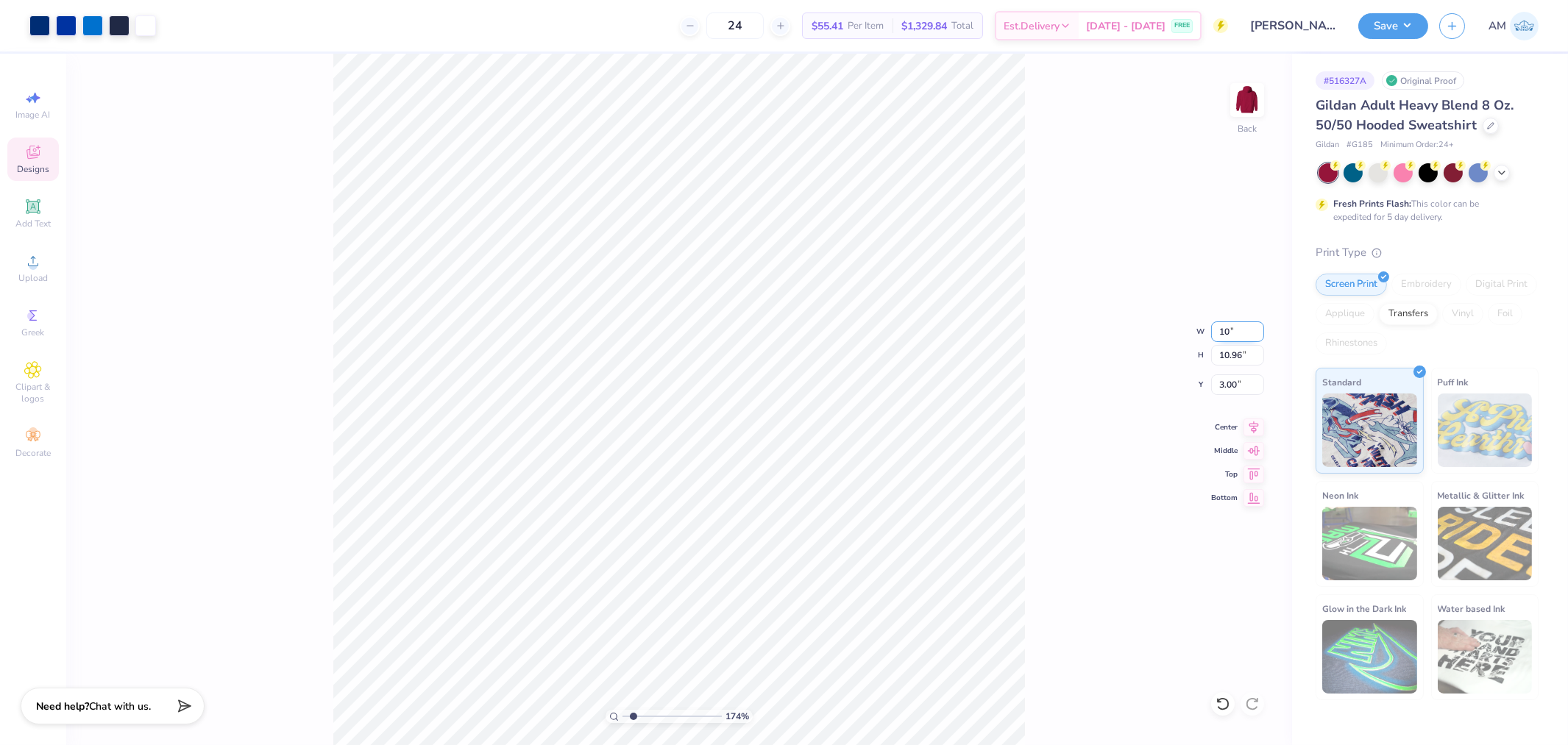
type input "0.50"
click at [785, 622] on li "Ungroup" at bounding box center [806, 612] width 115 height 29
drag, startPoint x: 785, startPoint y: 622, endPoint x: 608, endPoint y: 722, distance: 203.3
click at [623, 722] on input "range" at bounding box center [672, 716] width 99 height 14
type input "4.2425613837645"
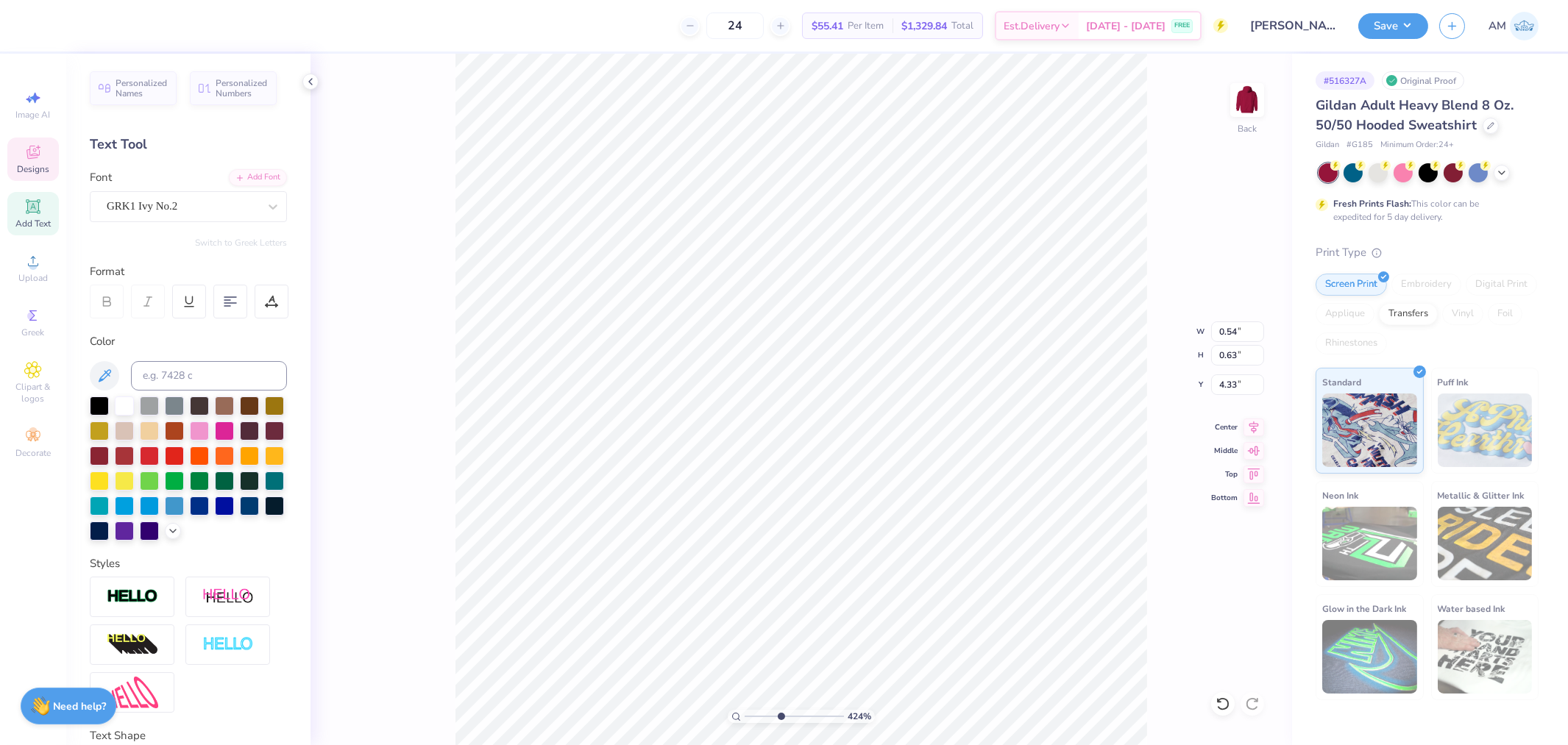
scroll to position [13, 2]
type textarea "dg"
type input "0.64"
type input "0.62"
type input "4.62"
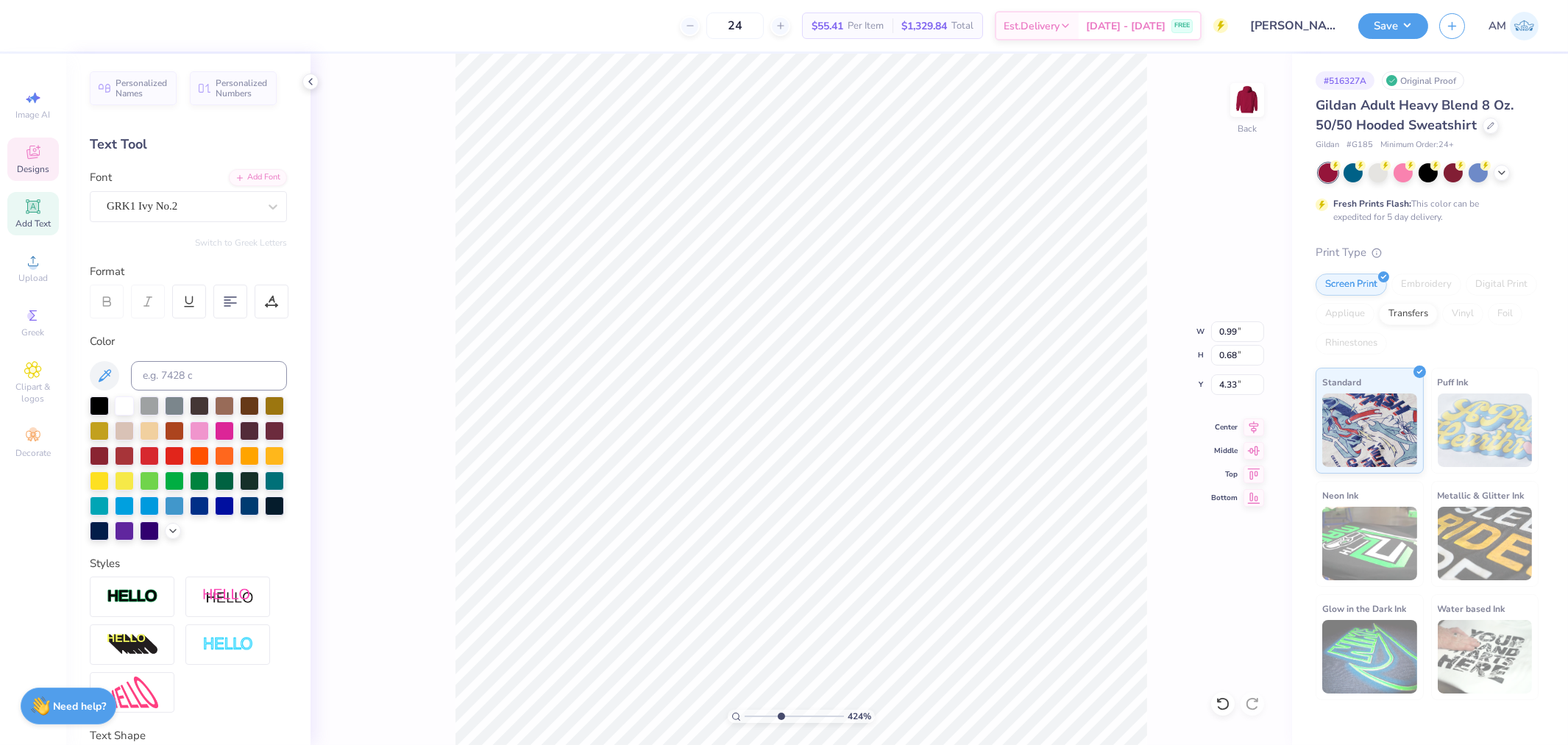
type input "4.33"
type input "0.56"
type input "0.55"
type input "5.16"
type input "0.50"
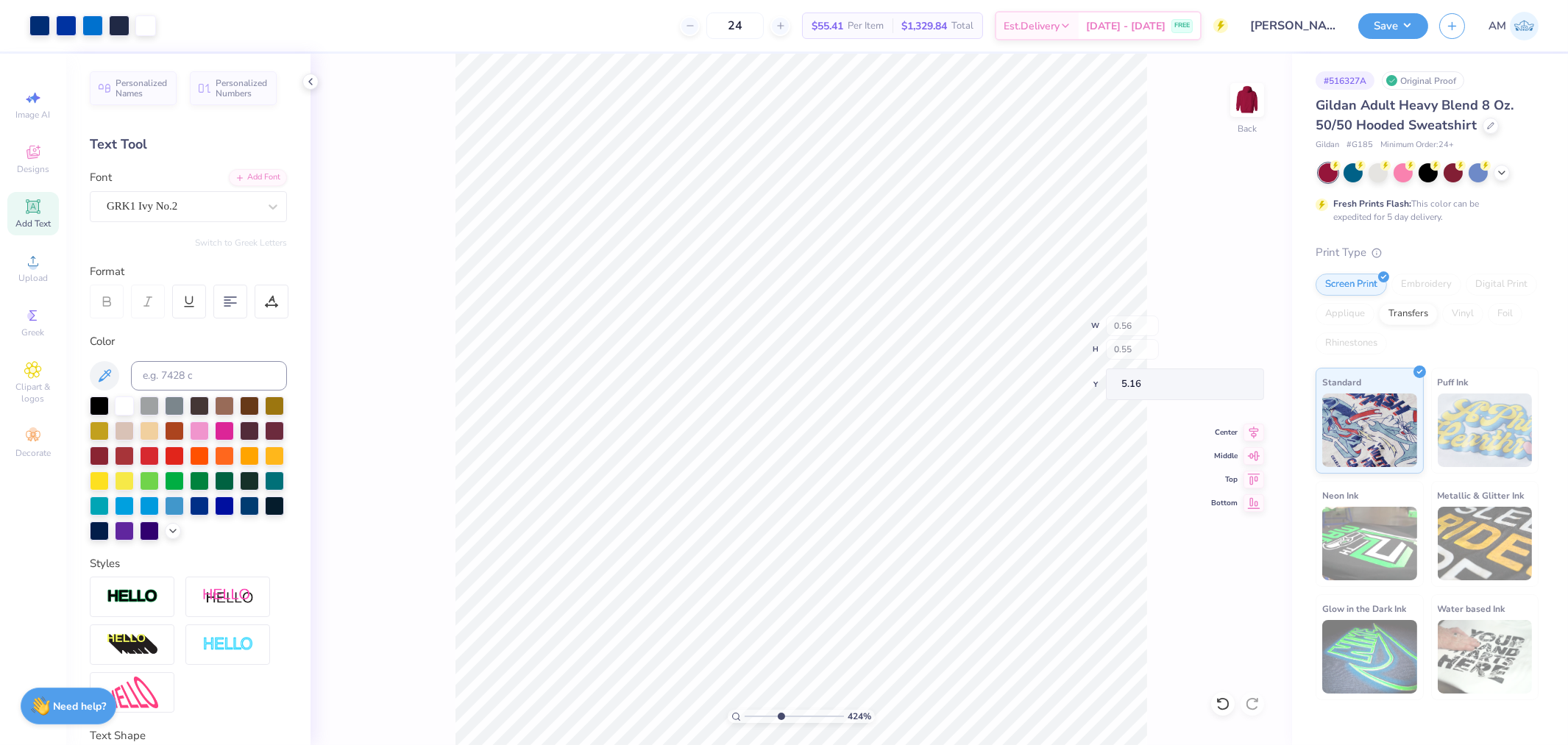
type input "0.54"
type input "4.81"
type input "0.49"
type input "0.56"
type input "5.00"
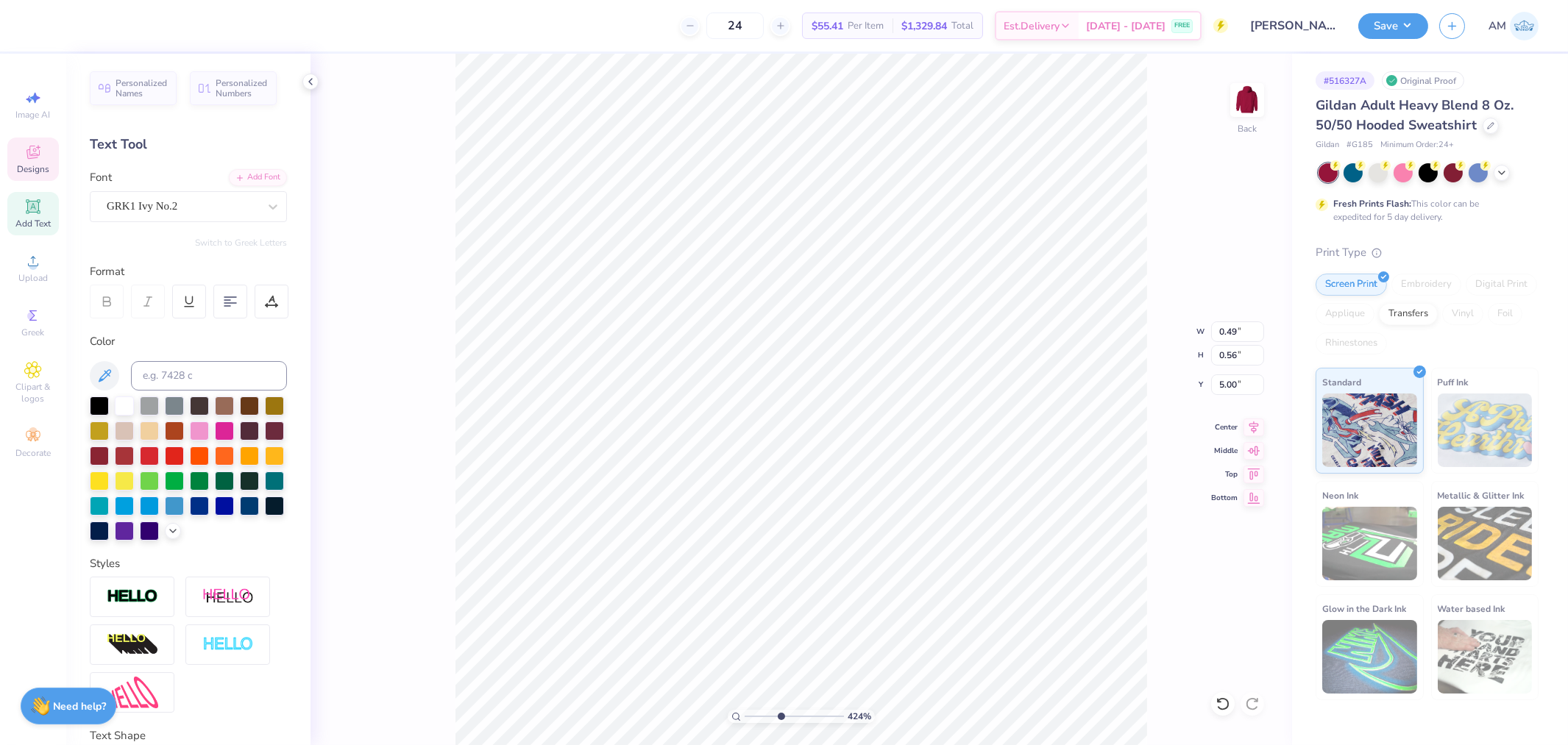
type textarea "dg"
type input "5.00"
type input "0.53"
type input "0.37"
type input "2.53"
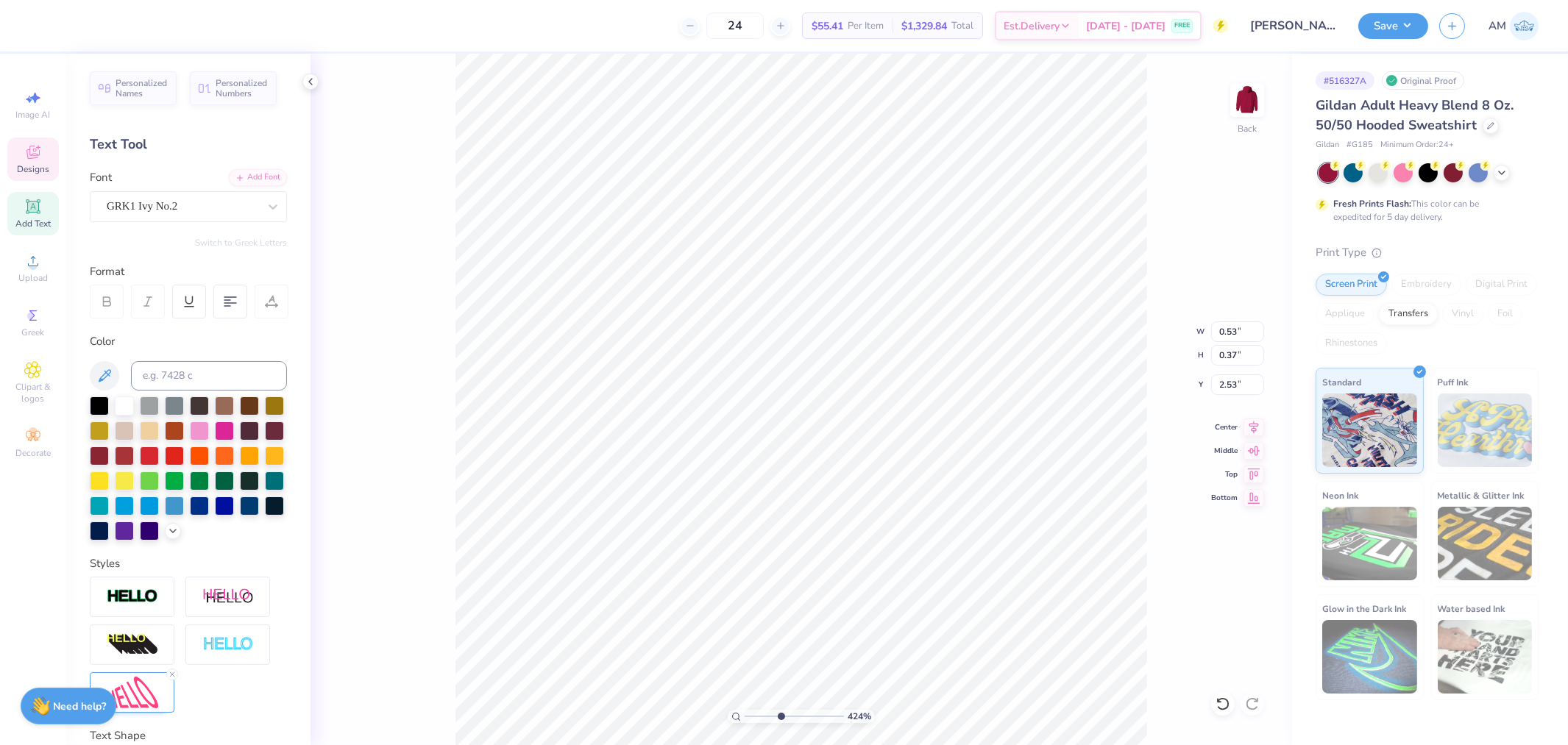
scroll to position [13, 2]
type textarea "d"
type input "0.42"
type input "0.47"
type input "2.18"
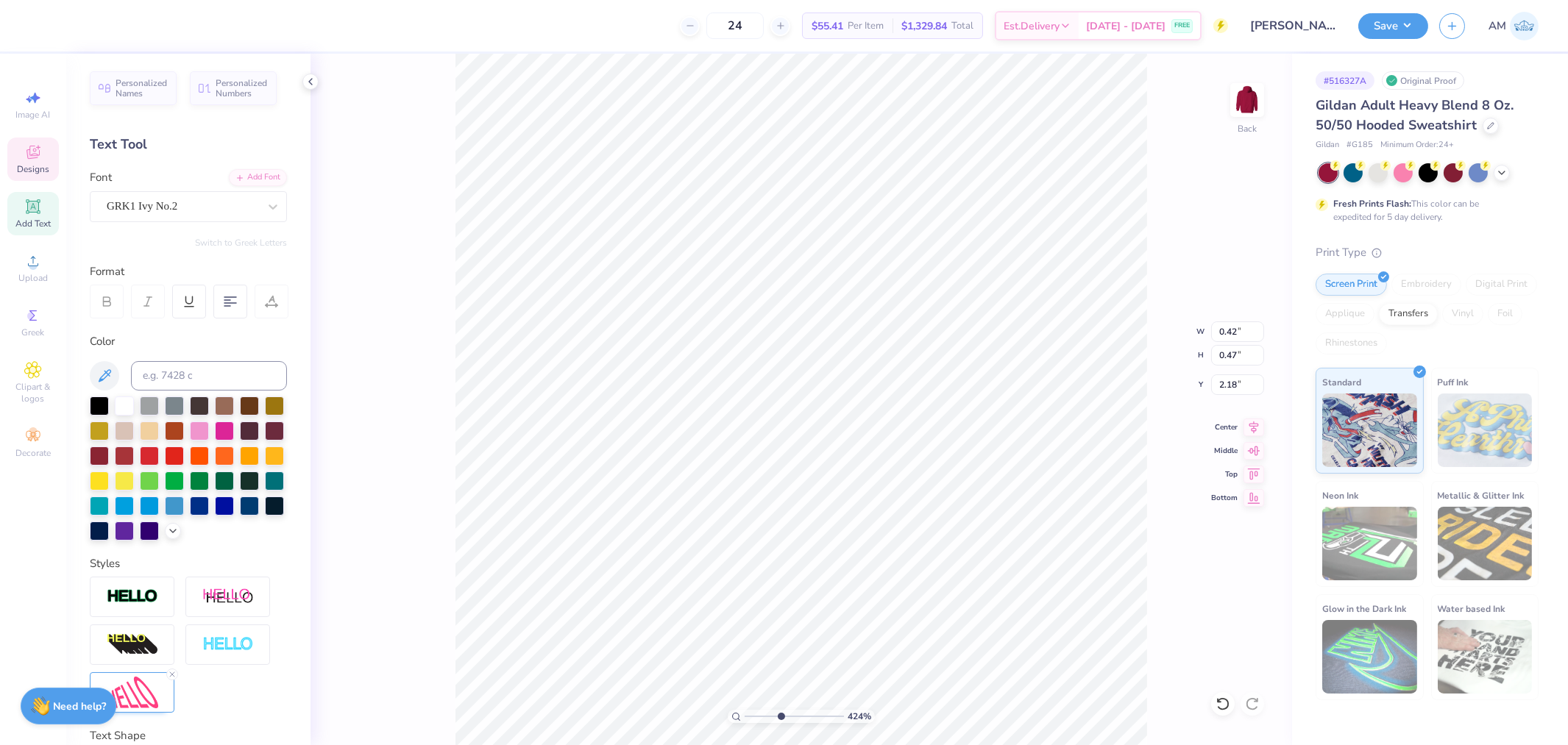
scroll to position [13, 2]
type textarea "g"
type input "2.52"
type input "0.74"
type input "0.80"
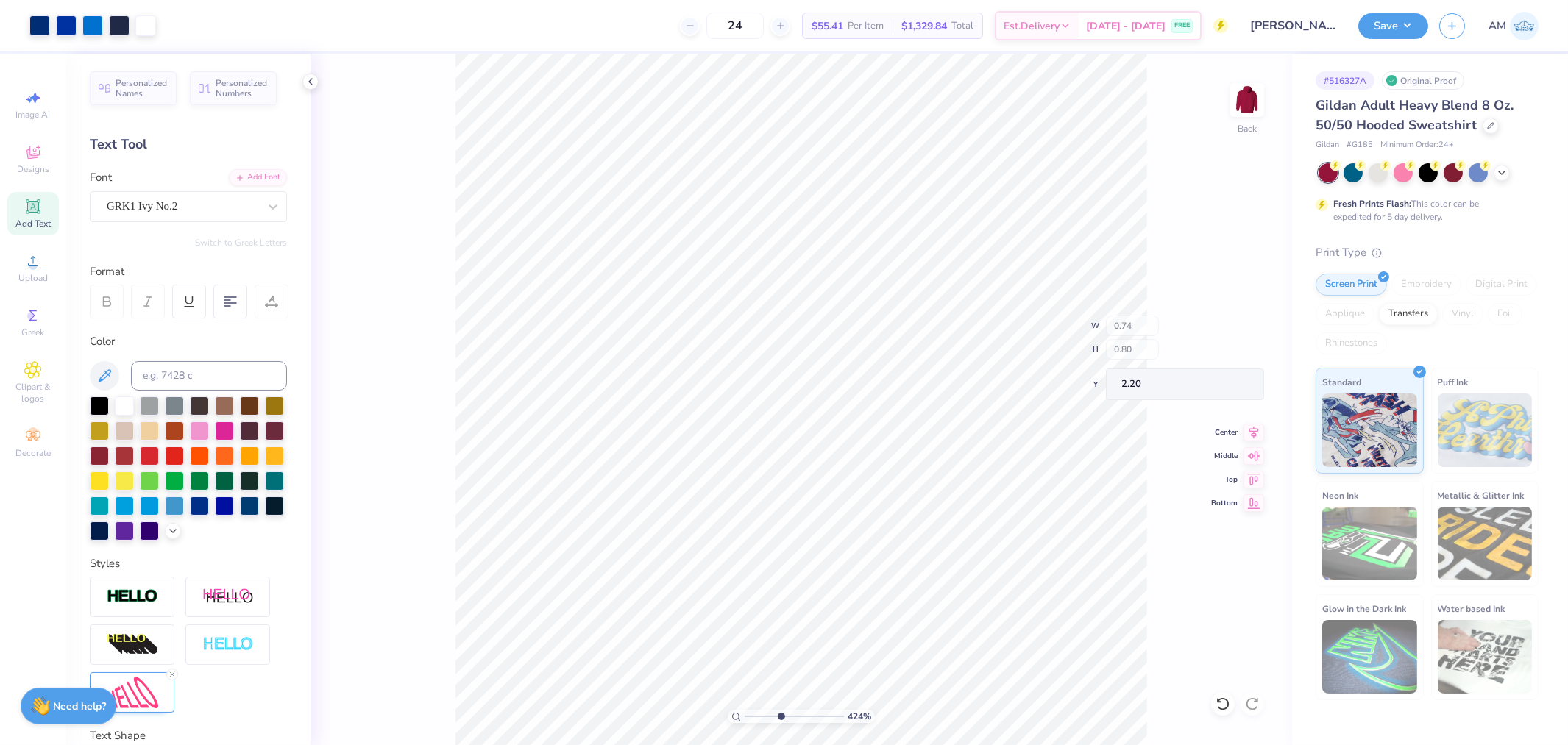
type input "2.09"
type textarea "d"
type input "1.56"
type input "3.28"
type input "1.65"
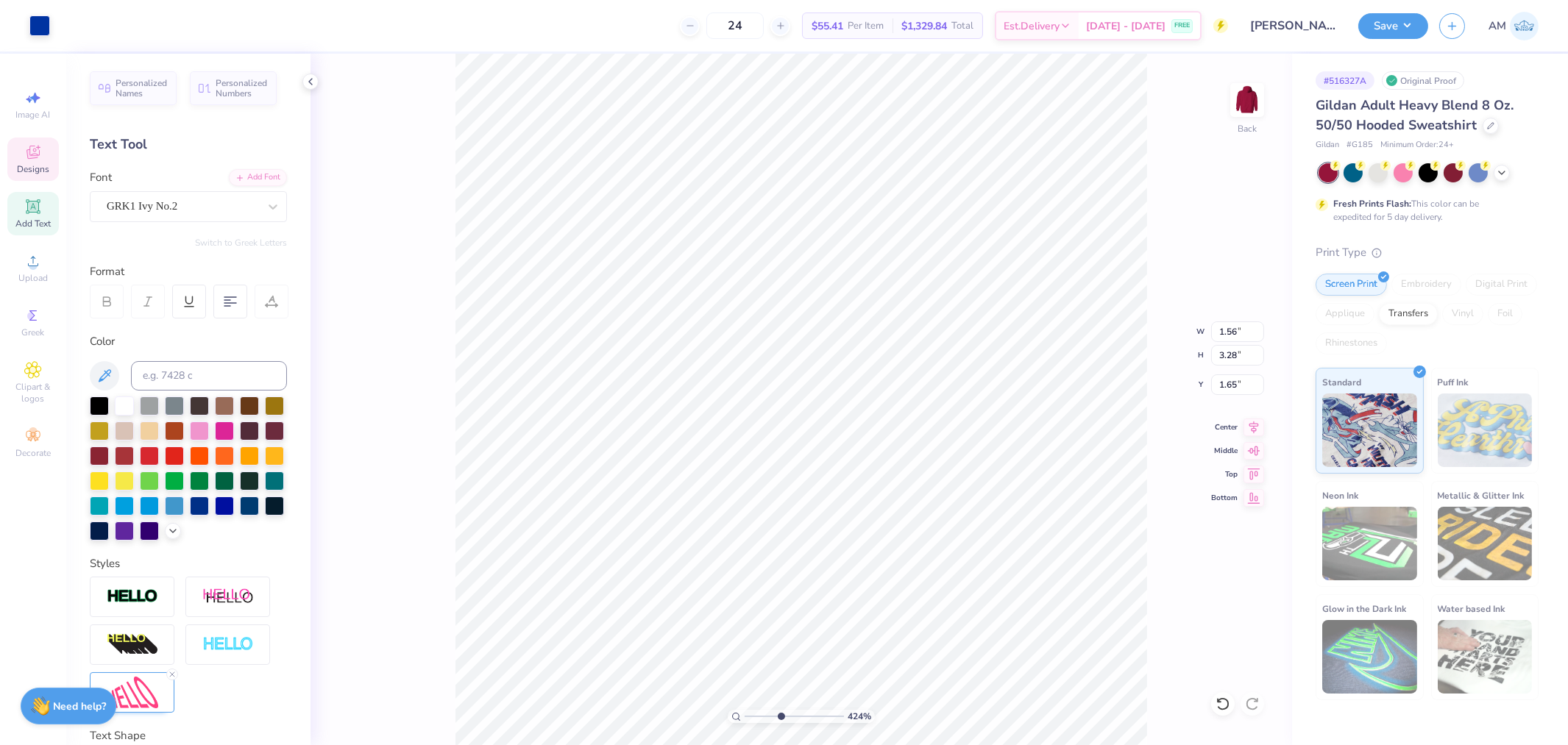
type input "0.32"
type input "0.30"
type input "3.63"
type textarea "g"
click at [1220, 704] on icon at bounding box center [1223, 704] width 14 height 14
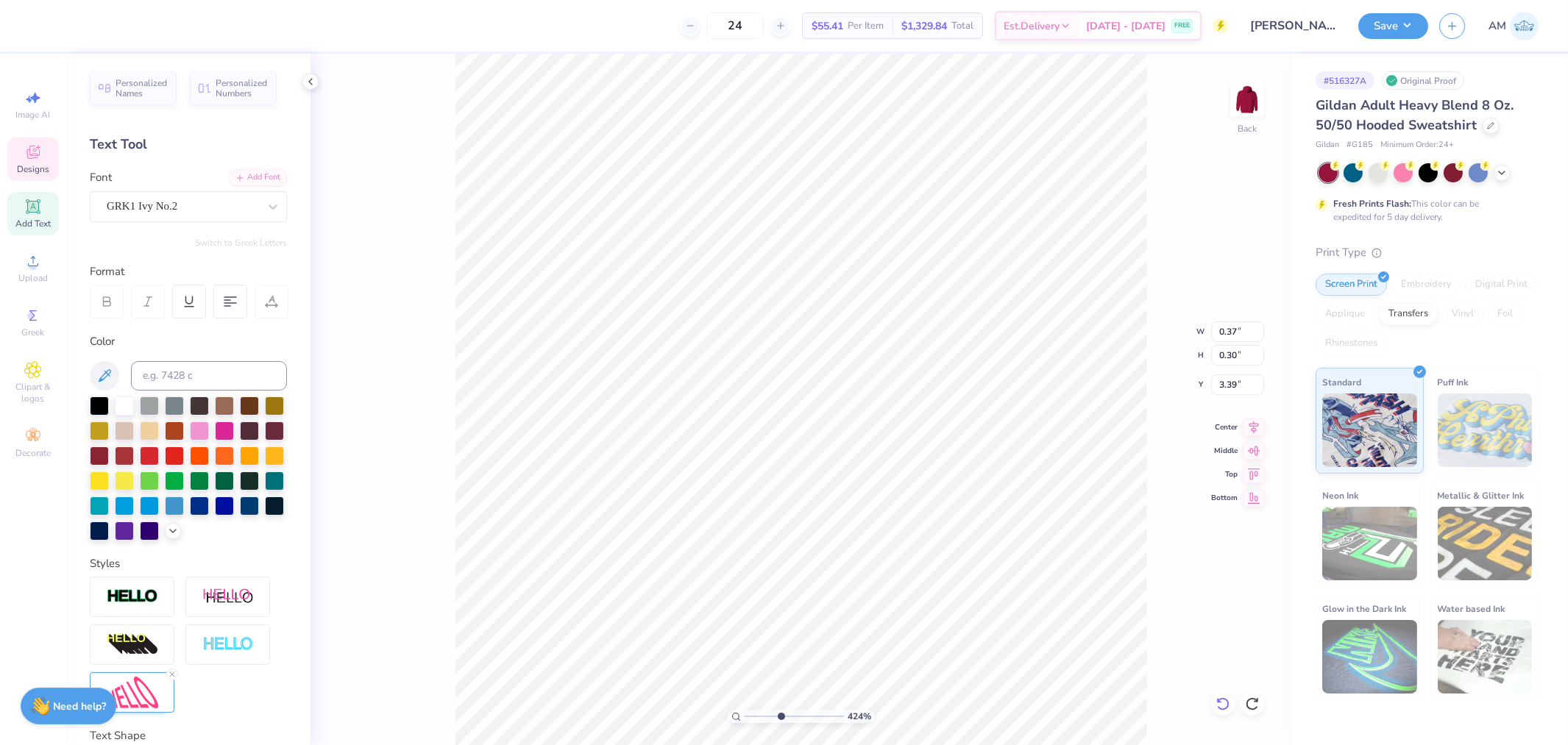
click at [1223, 710] on icon at bounding box center [1223, 704] width 13 height 14
click at [1245, 697] on icon at bounding box center [1253, 704] width 14 height 14
type input "6.61827004637912"
type input "3.32"
type input "6.61827004637912"
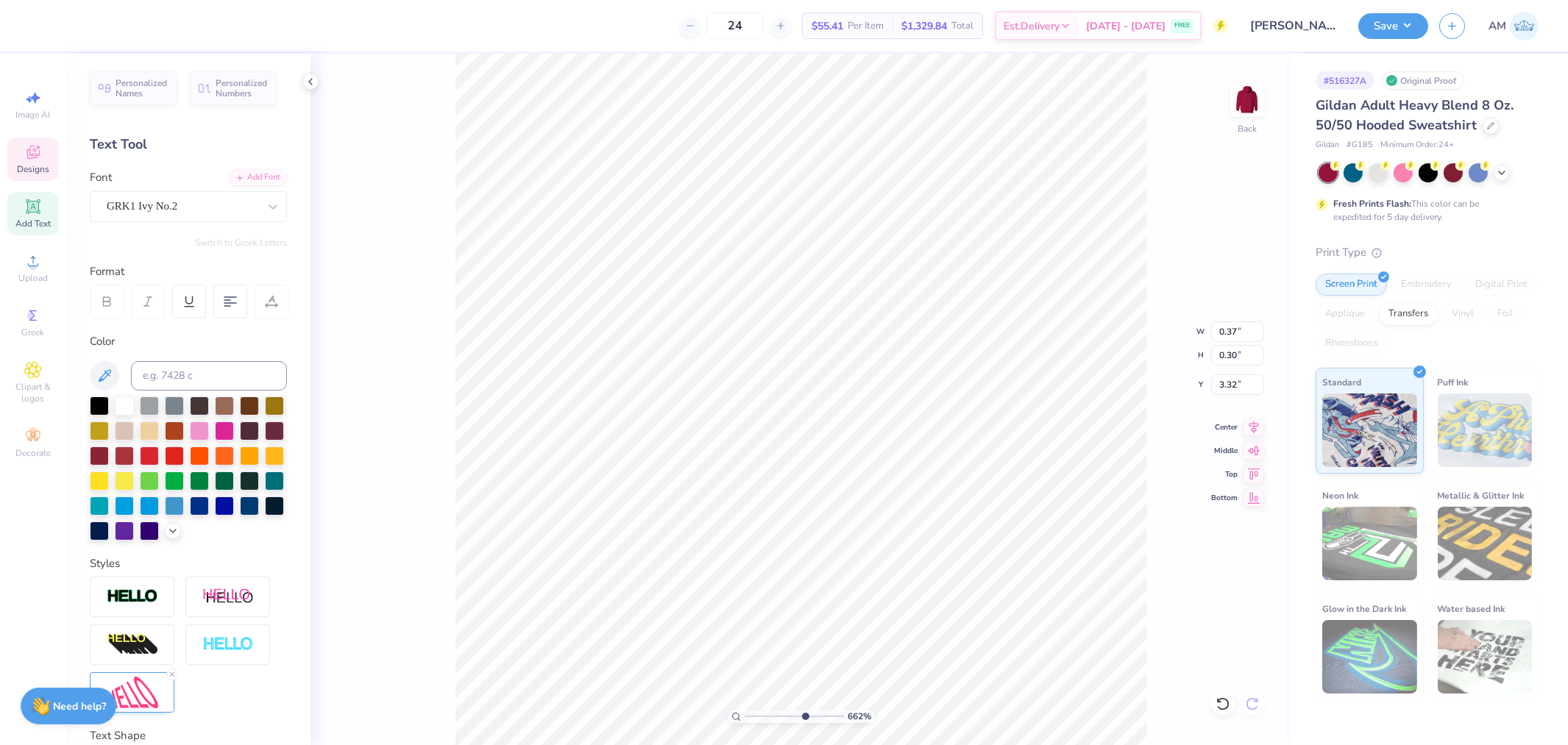
type input "0.32"
type input "0.35"
type input "3.62"
type input "6.61827004637912"
type input "3.54"
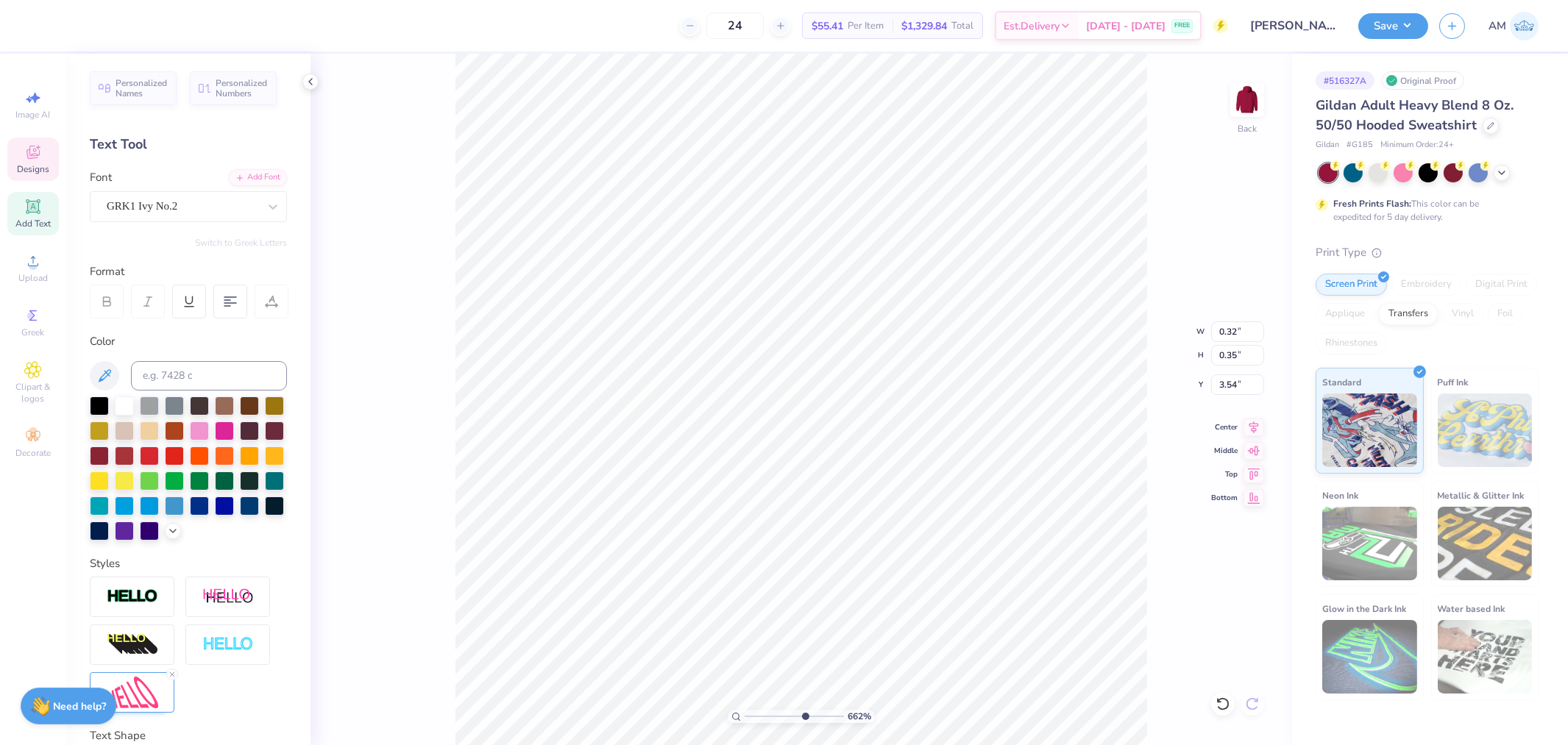
type input "6.61827004637912"
type input "0.37"
type input "0.30"
type input "3.32"
type input "6.61827004637912"
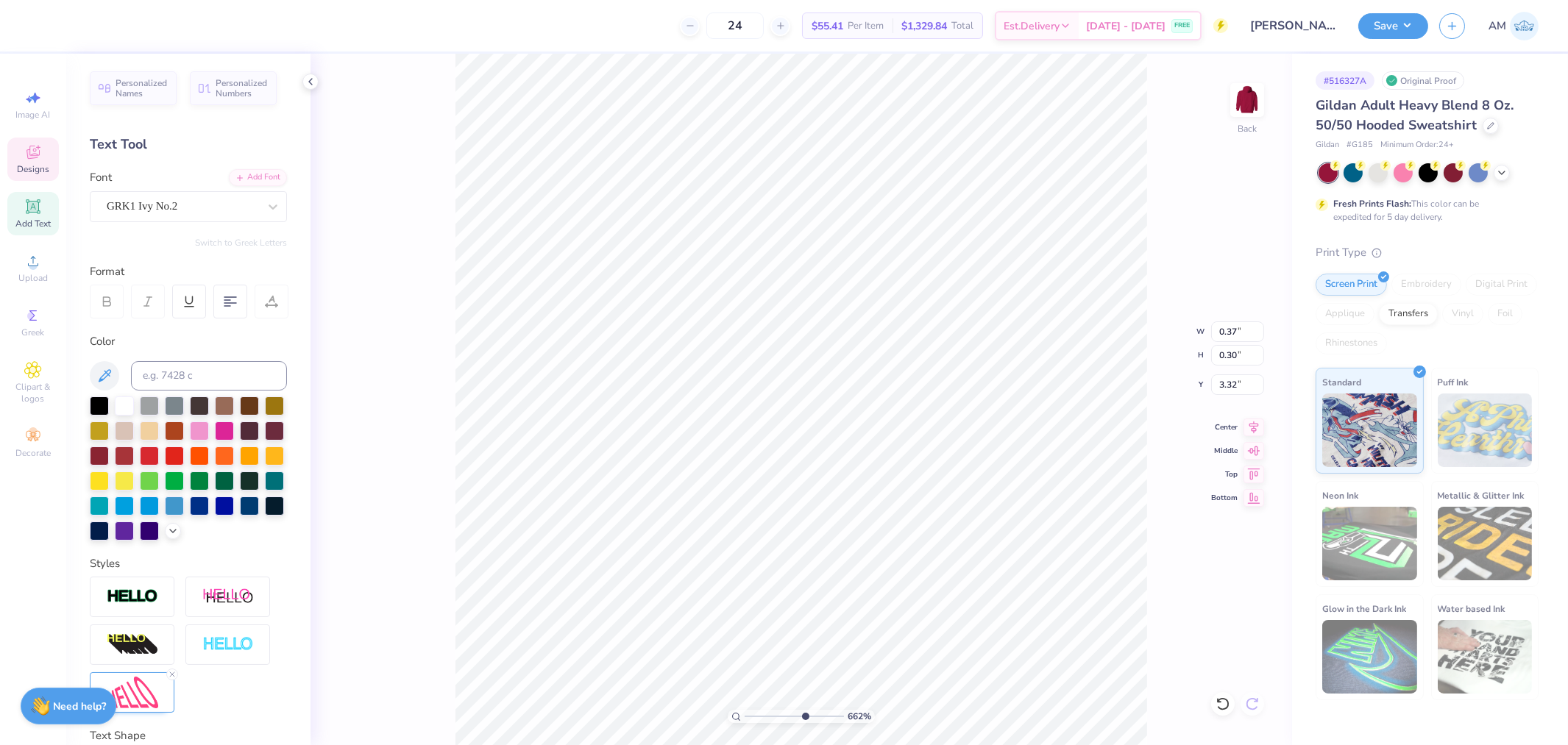
type input "3.29"
type input "6.61827004637912"
type input "0.32"
type input "0.35"
type input "3.54"
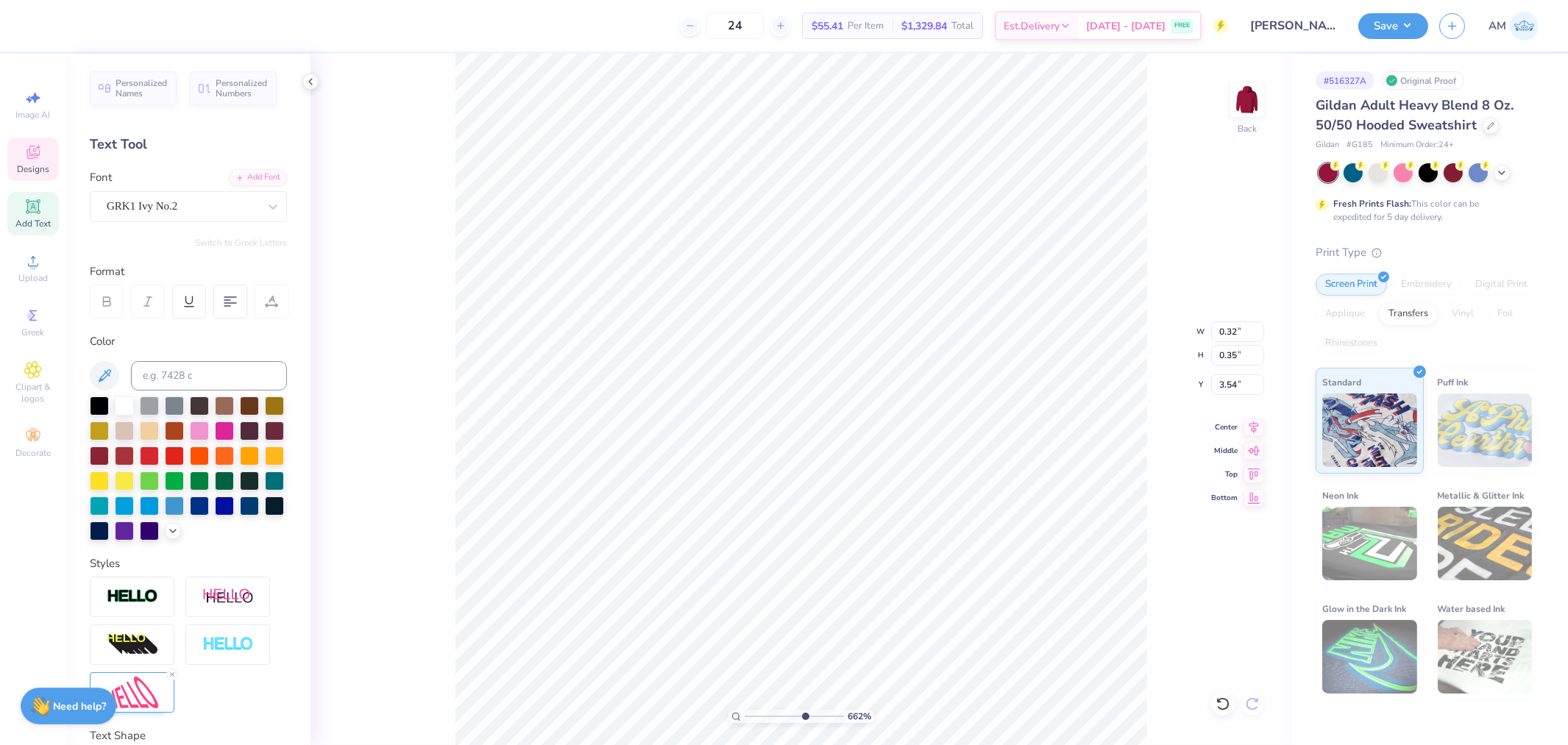
type input "6.61827004637912"
type input "3.51"
type input "9.23808056975221"
type input "3.49"
type input "9.23808056975221"
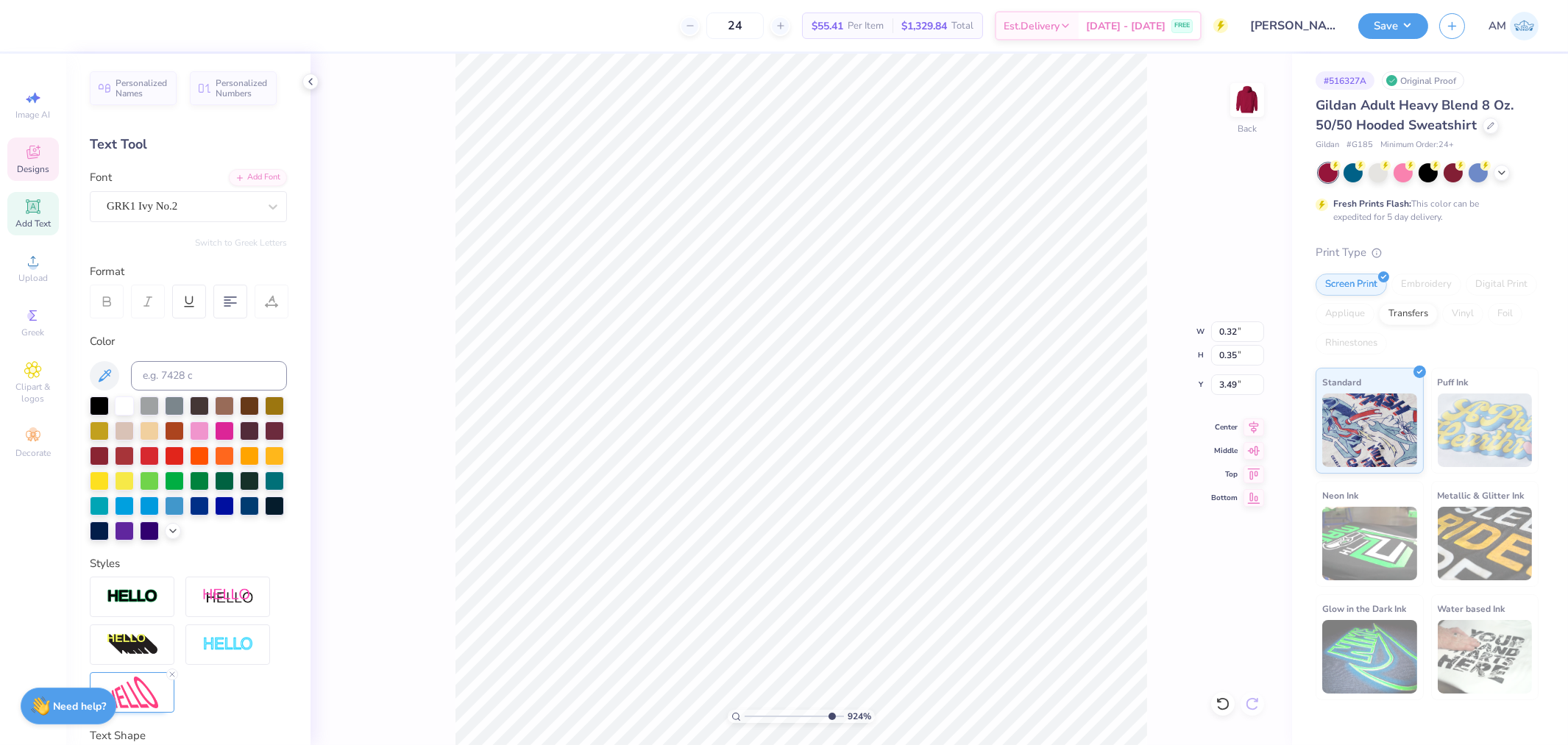
type input "0.37"
type input "0.30"
type input "3.29"
type input "9.23808056975221"
type input "3.26"
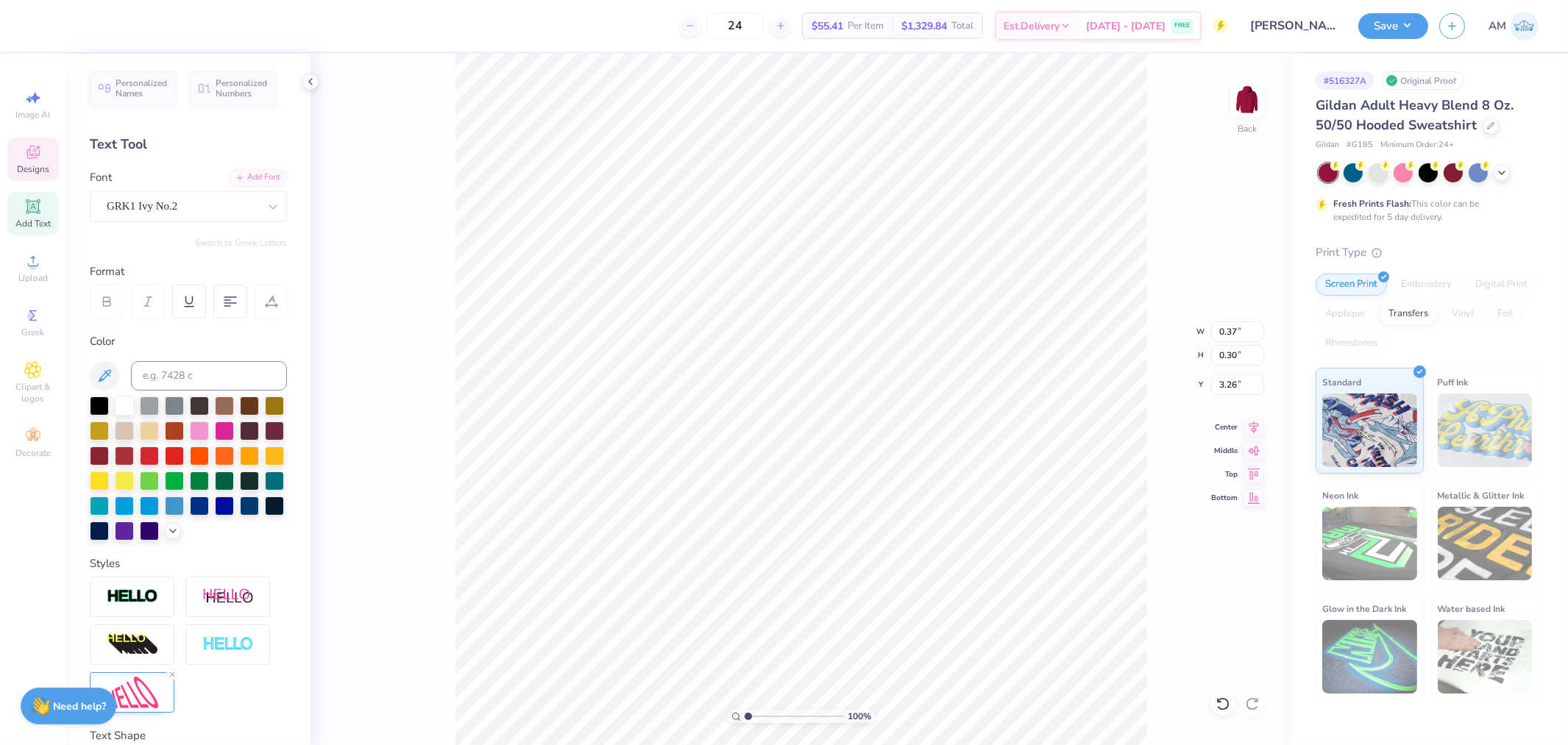
drag, startPoint x: 826, startPoint y: 717, endPoint x: 715, endPoint y: 716, distance: 111.0
click at [744, 716] on input "range" at bounding box center [794, 716] width 99 height 14
type input "4.74140684053094"
type input "0.55"
type input "0.50"
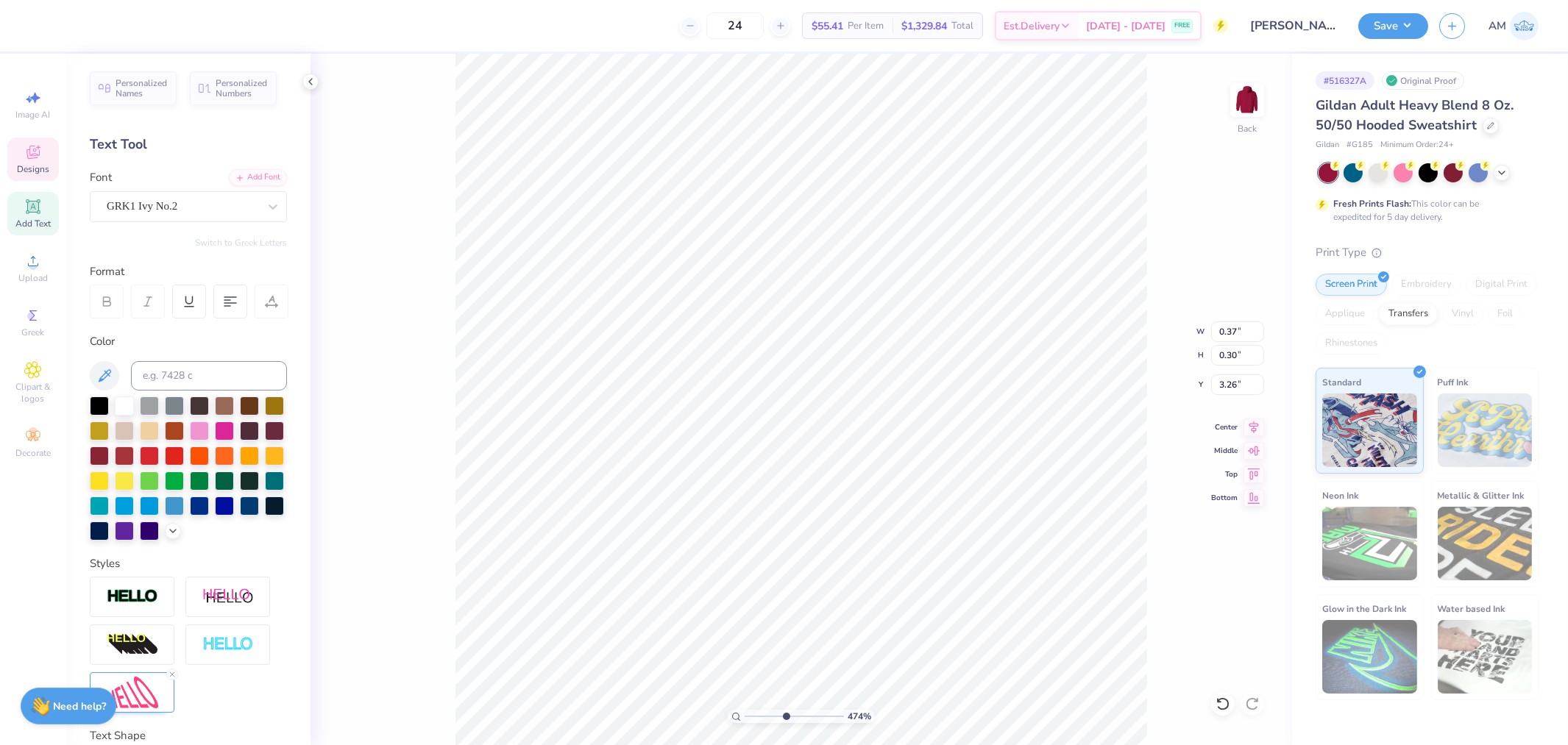
type input "9.22"
type input "4.74140684053094"
type textarea "d"
type input "4.74140684053094"
type input "0.53"
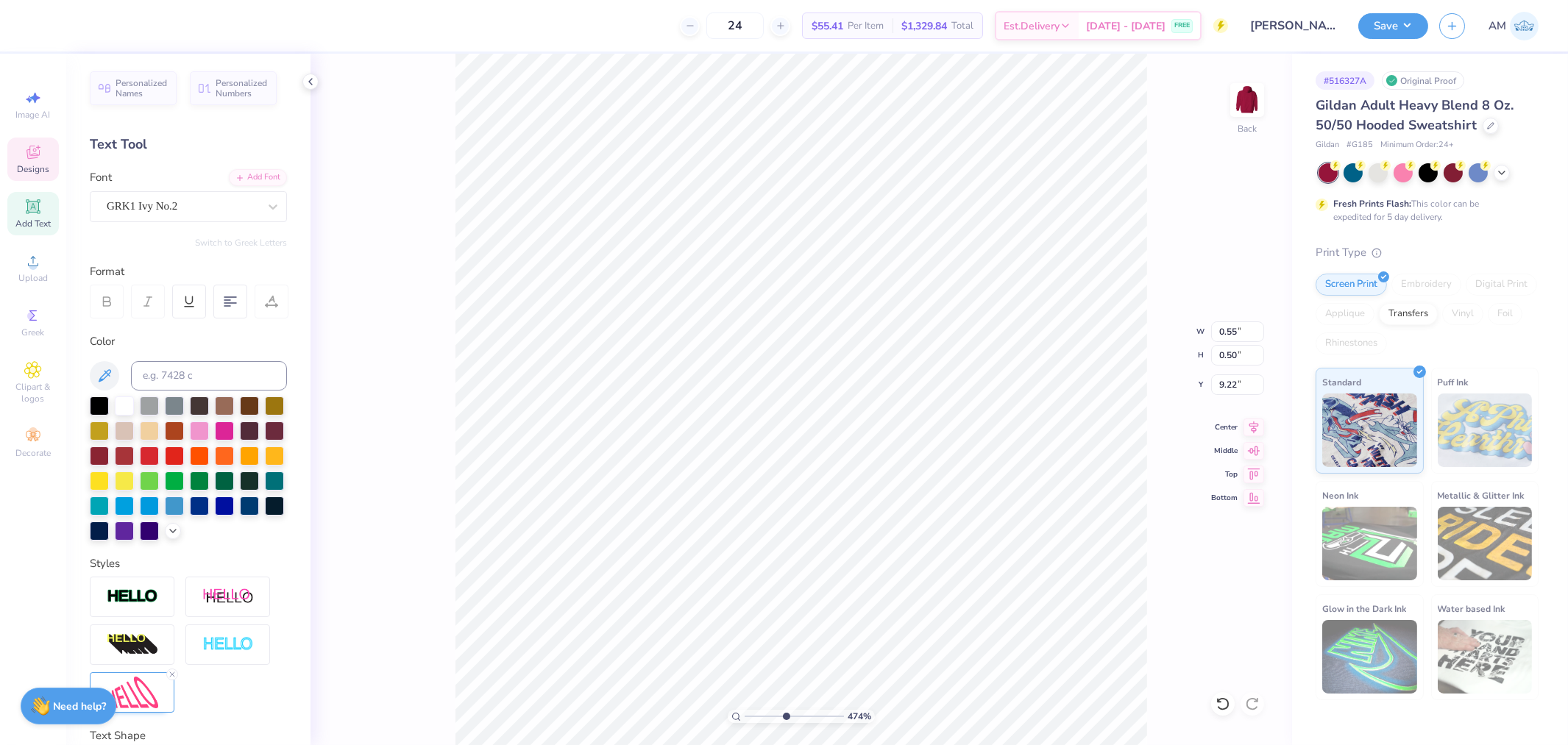
type input "0.58"
type input "9.56"
type input "4.74140684053094"
type textarea "g"
type input "4.74140684053094"
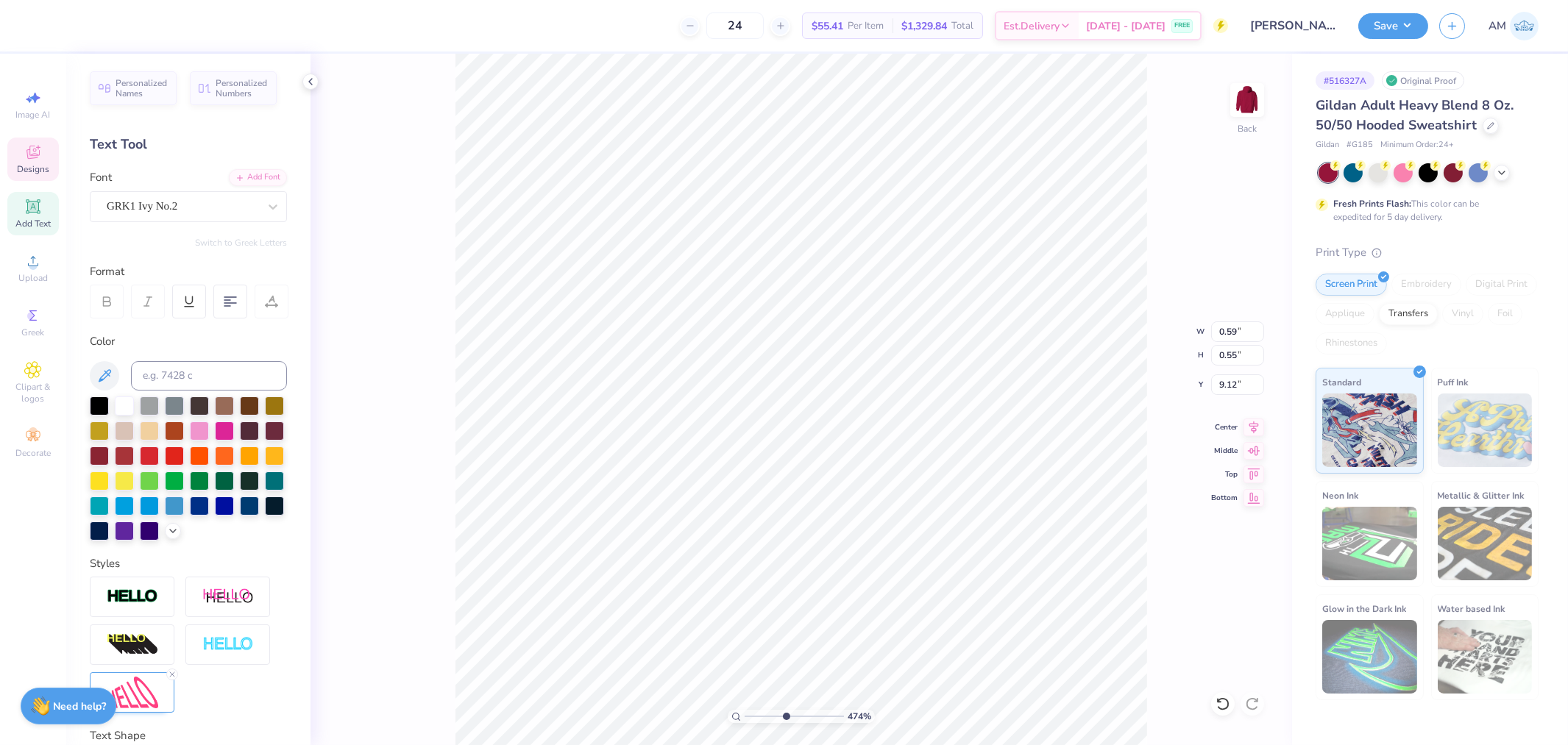
type input "9.17"
type input "4.74140684053094"
type input "0.48"
type input "0.54"
type input "9.59"
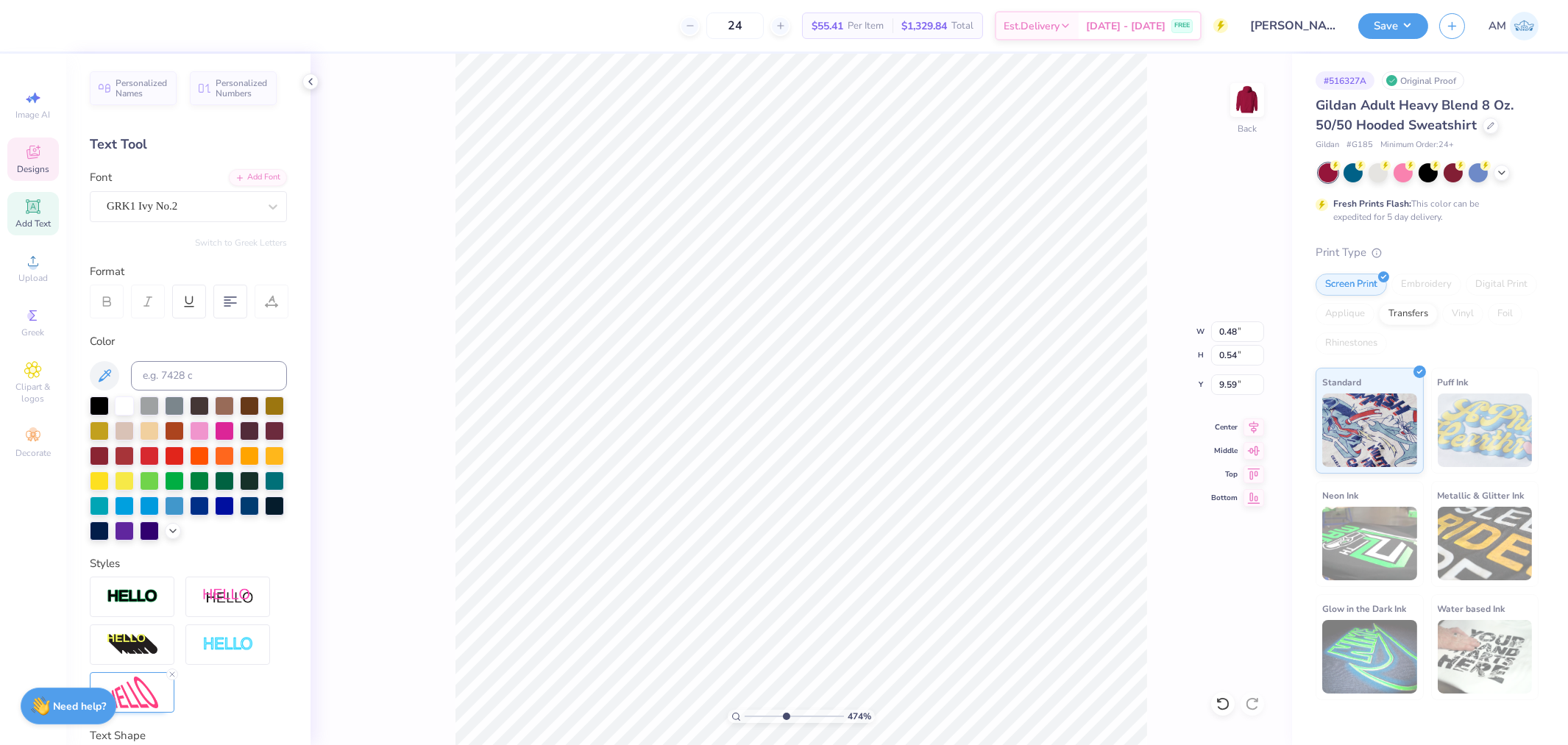
type input "4.74140684053094"
type input "9.45"
click at [1225, 700] on icon at bounding box center [1223, 704] width 14 height 14
type input "4.74140684053094"
type input "9.59"
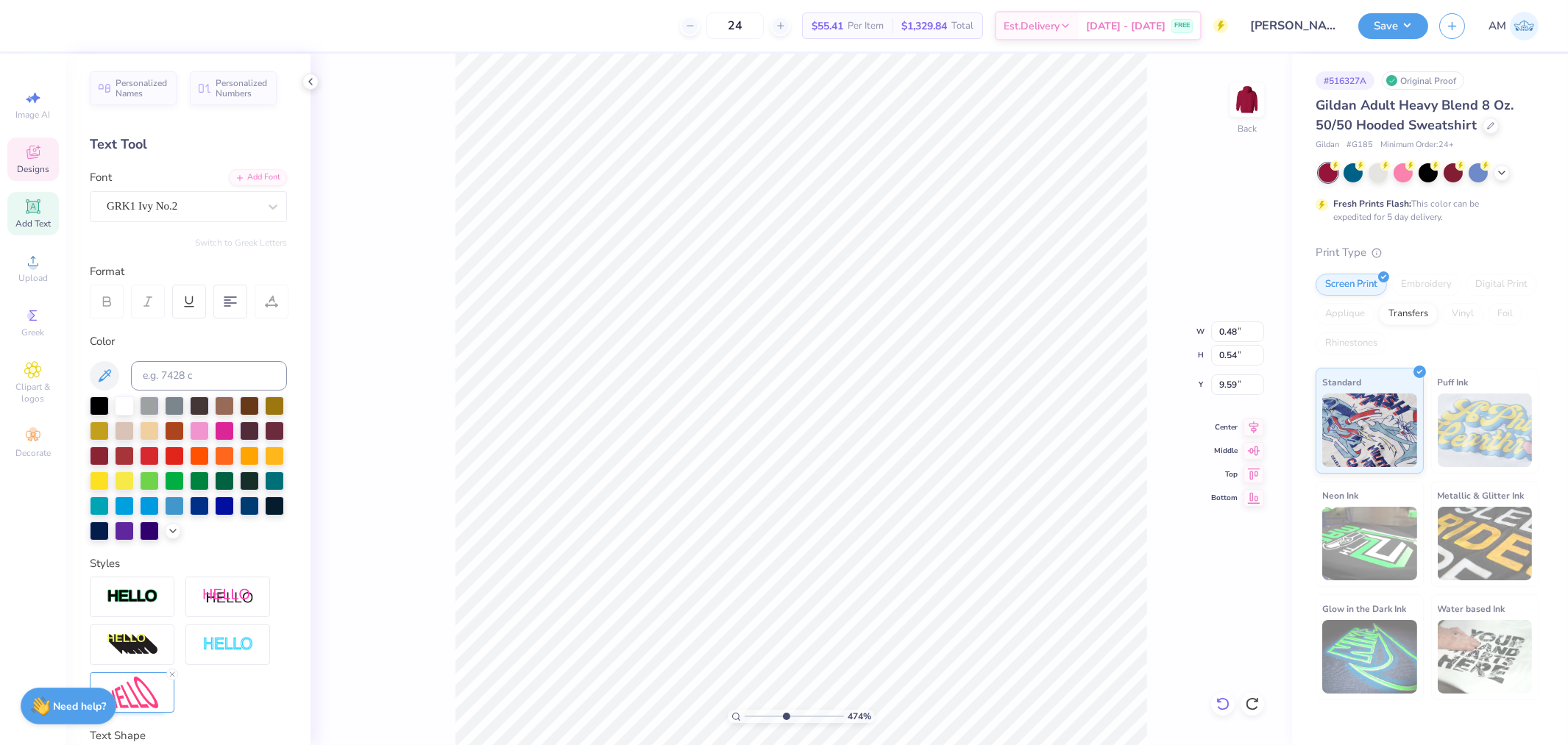
type input "4.74140684053094"
type input "9.45"
type input "4.74140684053094"
type textarea "d"
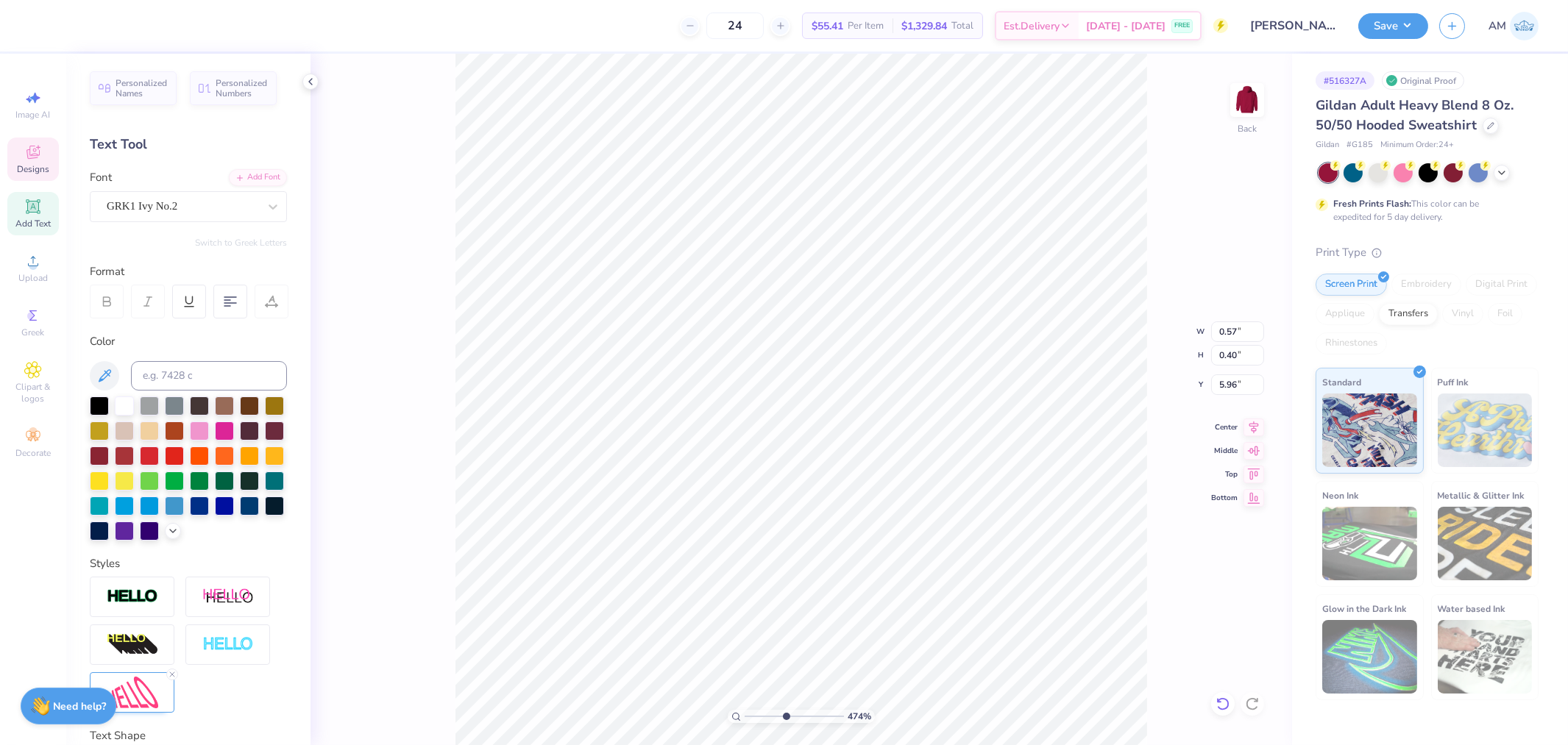
type input "4.74140684053094"
type input "0.55"
type input "0.49"
type input "6.34"
type input "4.74140684053094"
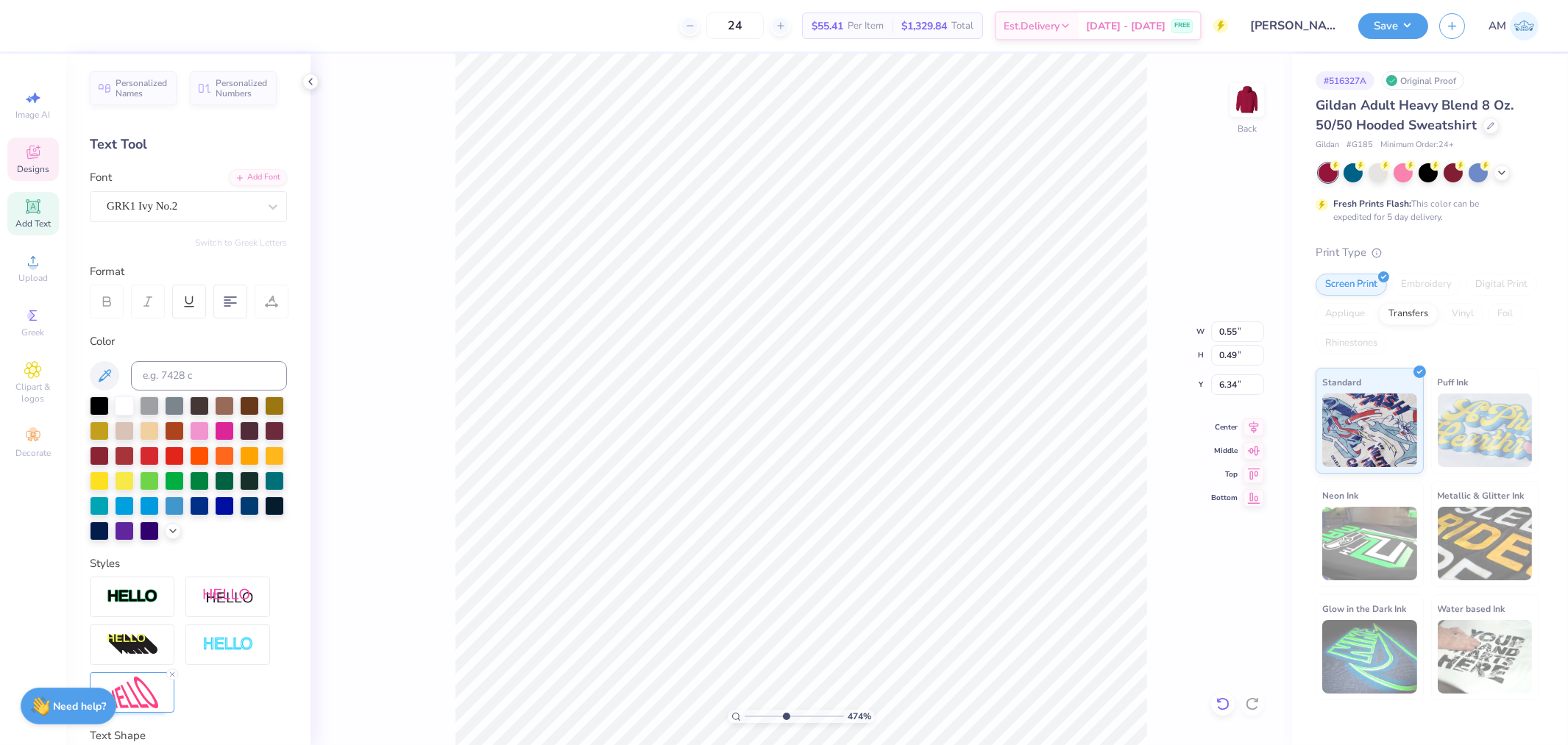
type textarea "g"
type input "4.74140684053094"
type input "0.56"
type input "0.39"
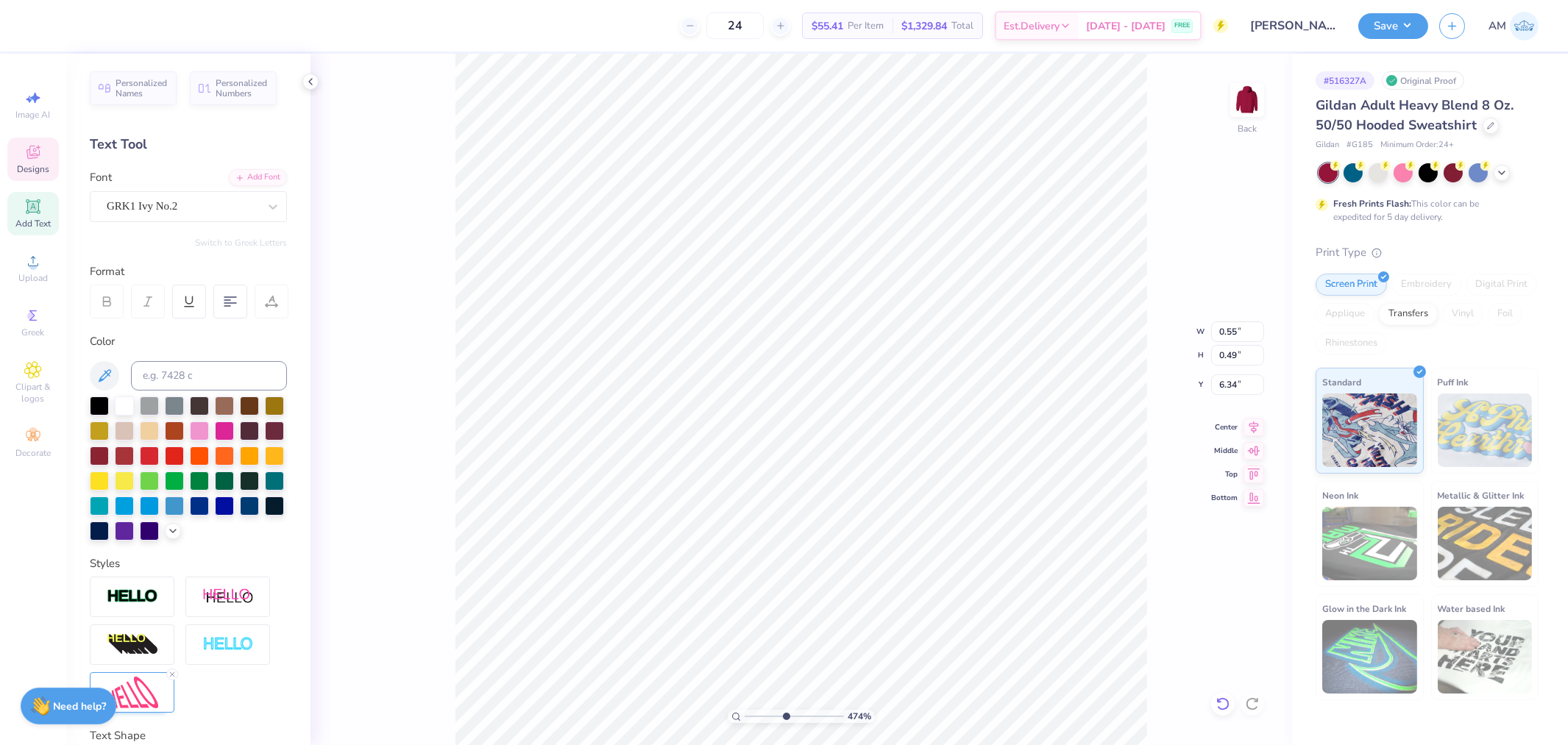
type input "5.96"
type input "4.74140684053094"
type input "2.14"
type input "4.89"
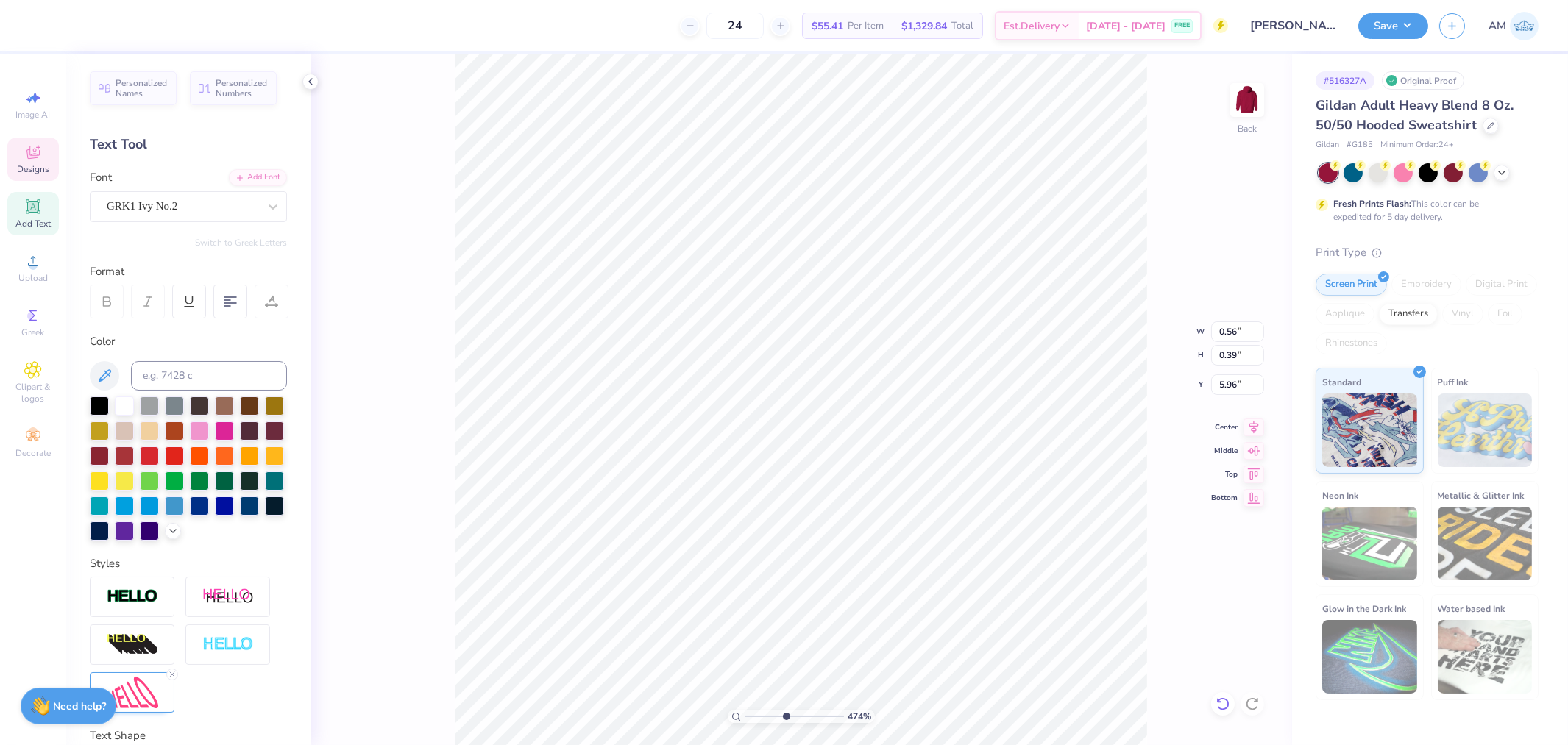
type input "4.57"
type input "4.74140684053094"
type input "0.56"
type input "0.39"
type input "5.96"
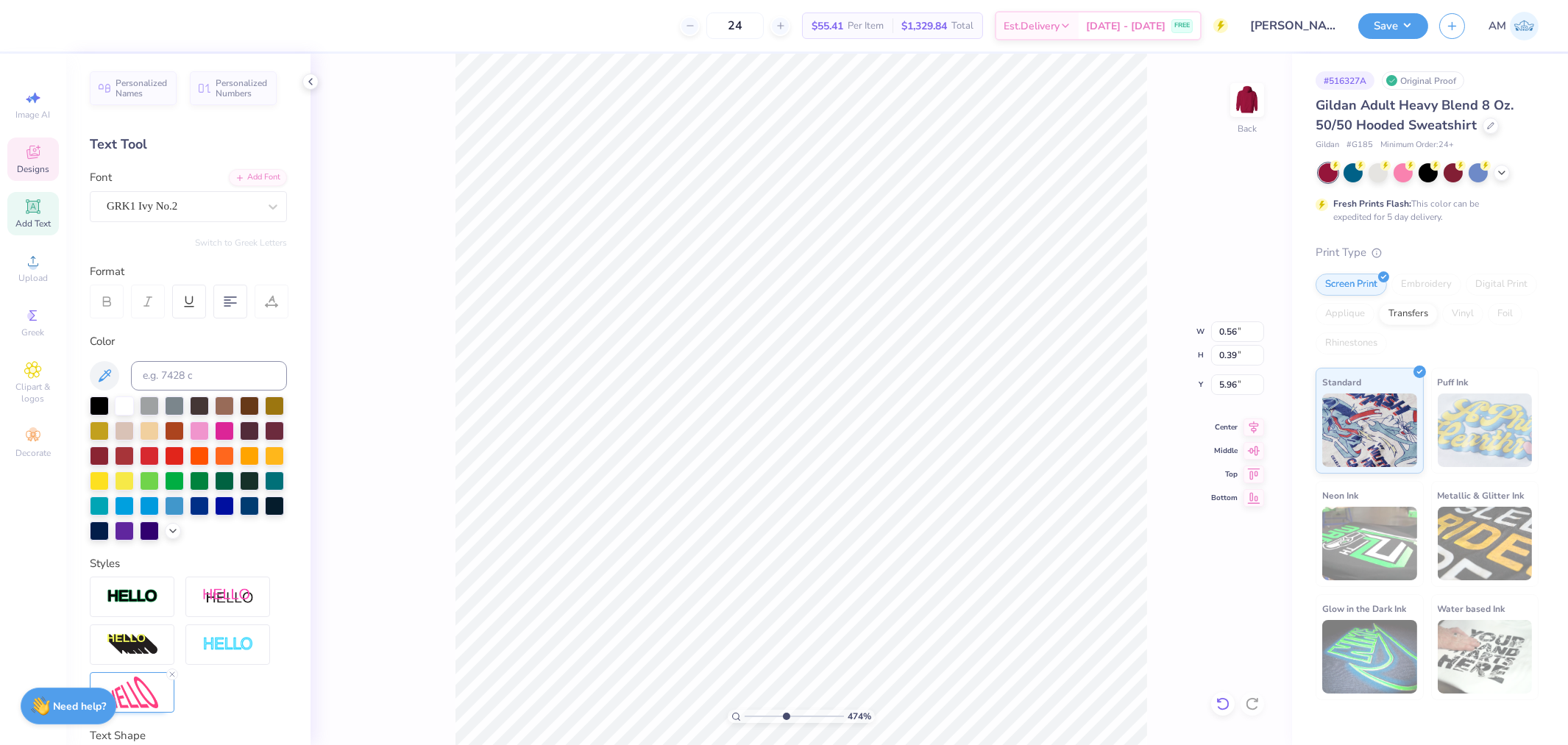
type input "4.74140684053094"
type input "5.93"
drag, startPoint x: 788, startPoint y: 719, endPoint x: 765, endPoint y: 733, distance: 26.9
type input "2.71"
click at [765, 723] on input "range" at bounding box center [794, 716] width 99 height 14
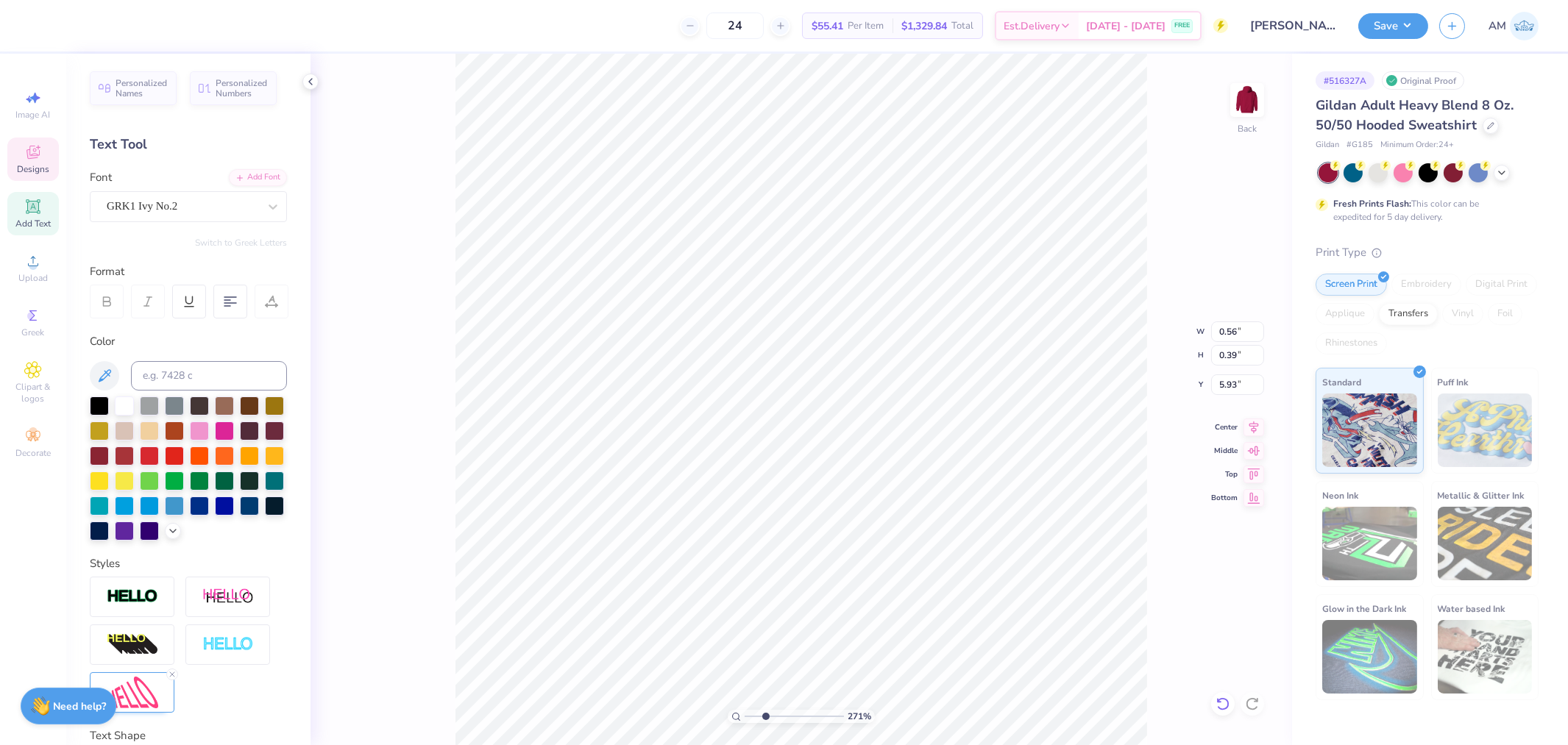
click at [1227, 707] on icon at bounding box center [1223, 704] width 14 height 14
type input "5.96"
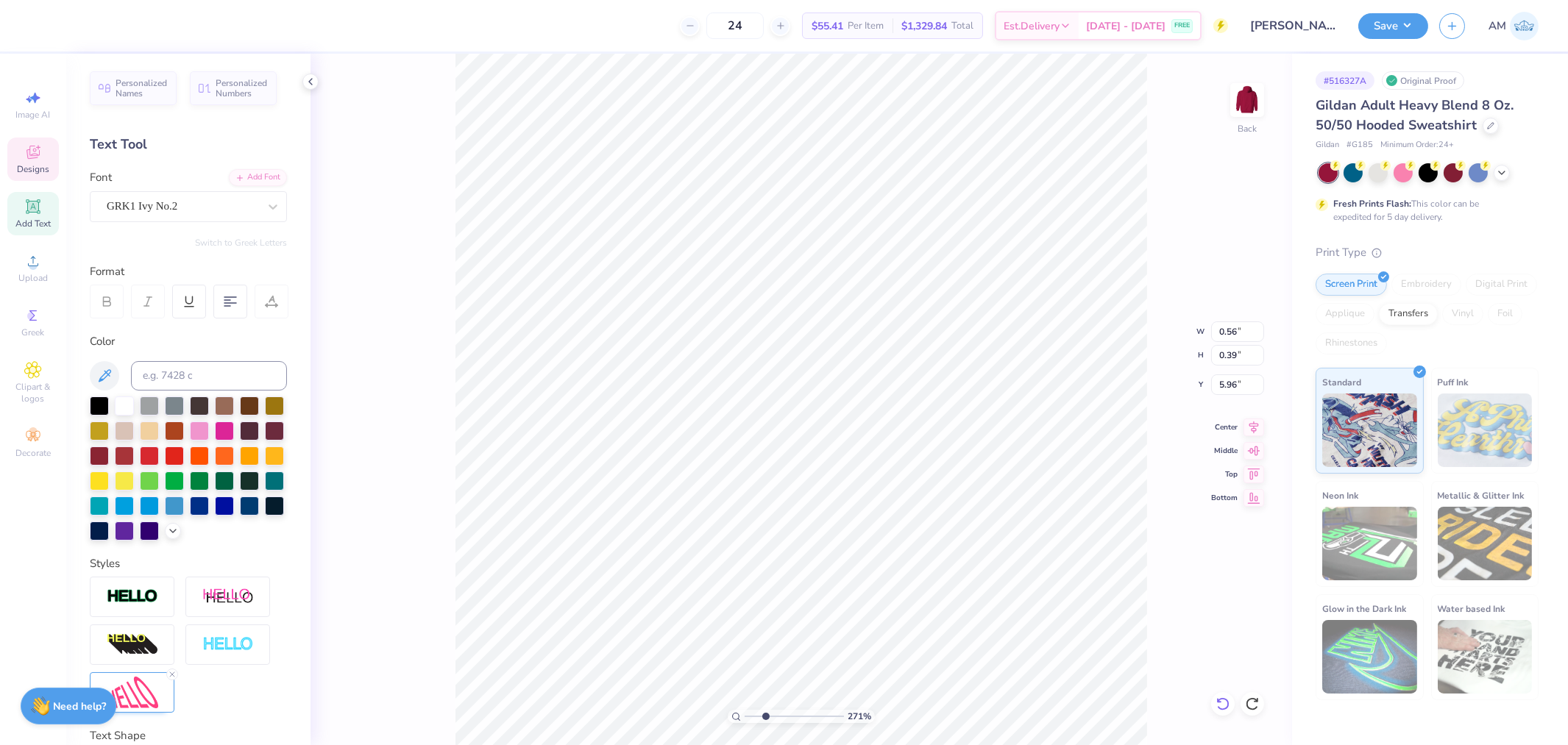
click at [1227, 707] on icon at bounding box center [1223, 704] width 14 height 14
click at [1226, 707] on icon at bounding box center [1223, 704] width 14 height 14
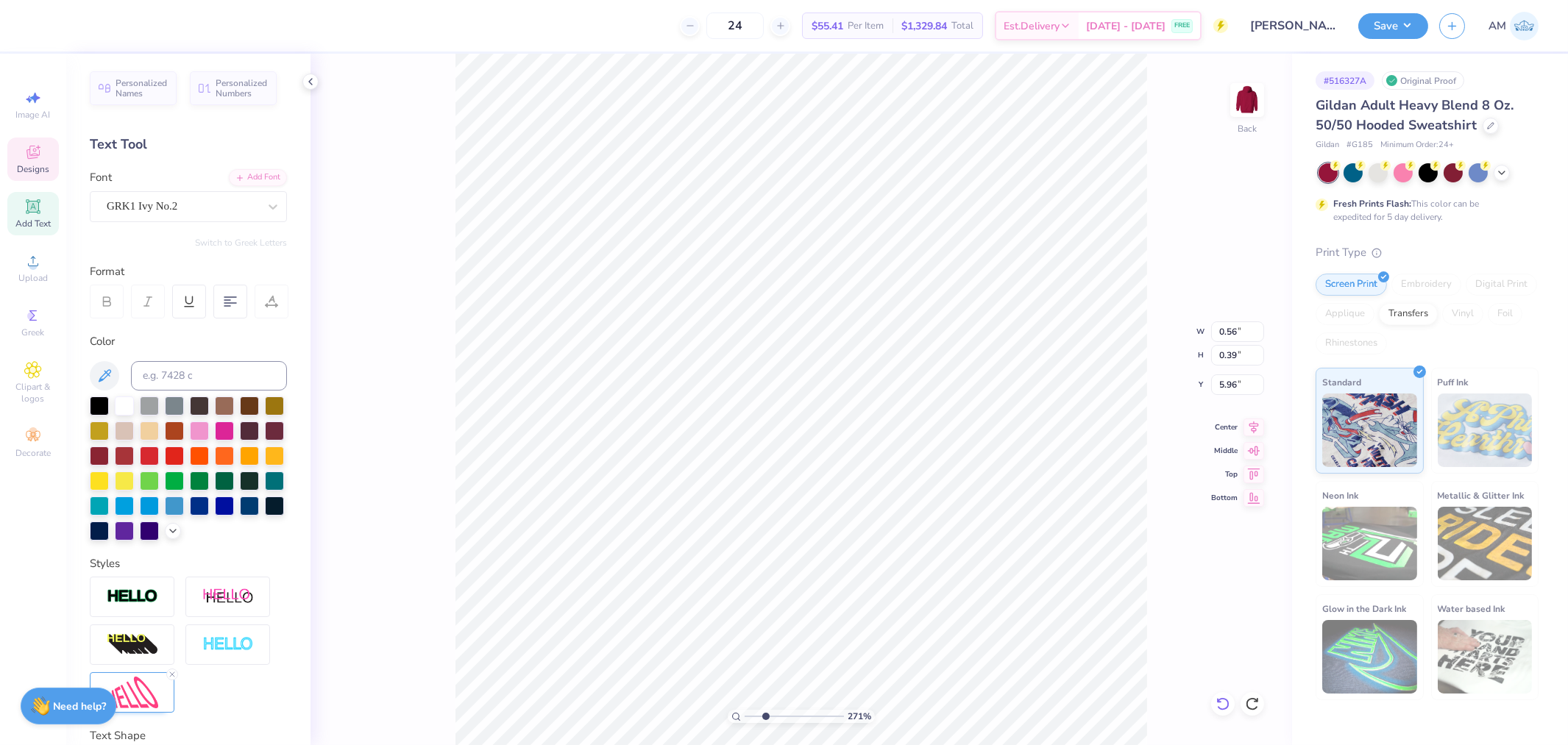
click at [1226, 707] on icon at bounding box center [1223, 704] width 14 height 14
type input "5.50"
type input "2.42"
type input "11.55"
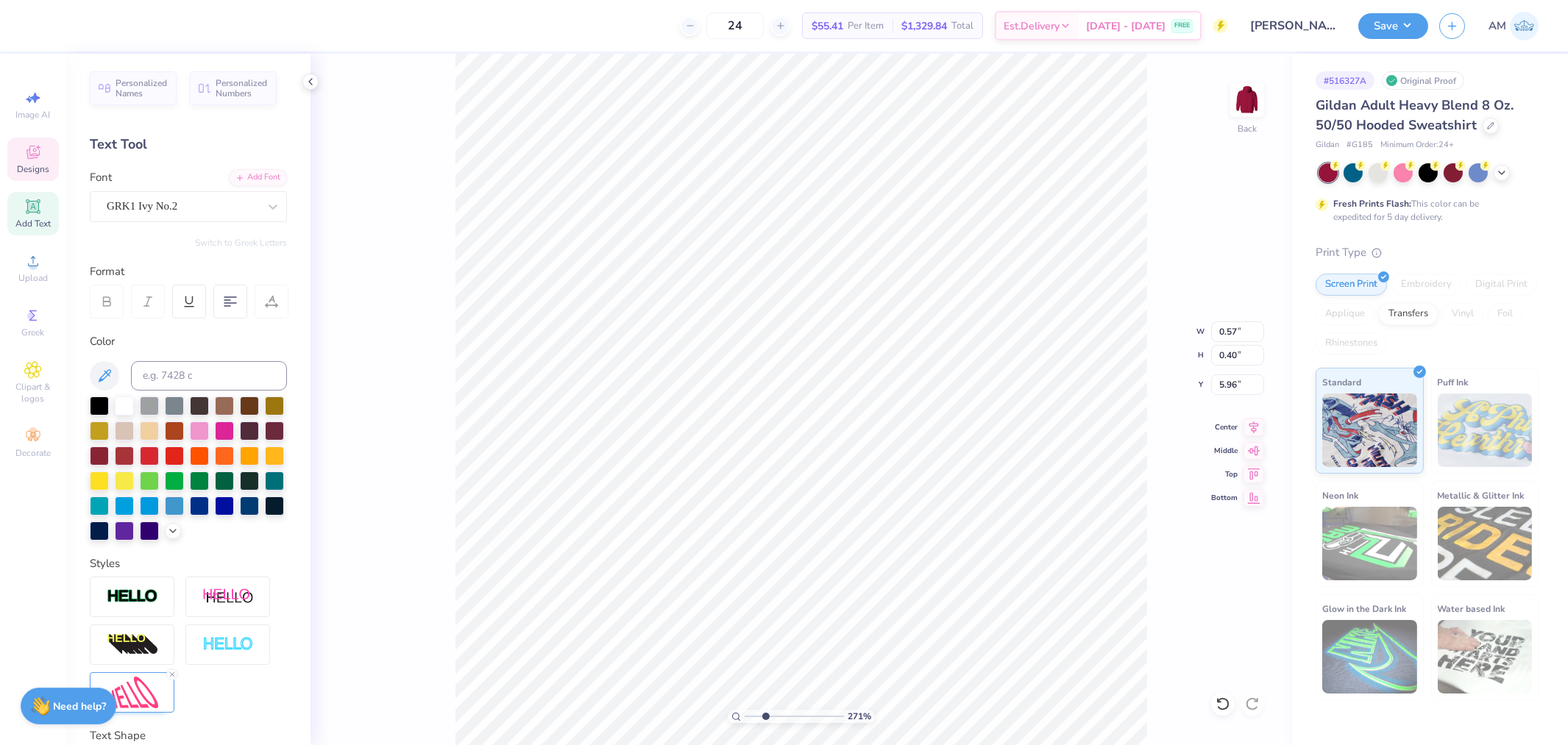
scroll to position [13, 1]
type textarea "d"
type input "0.55"
type input "0.49"
type input "6.34"
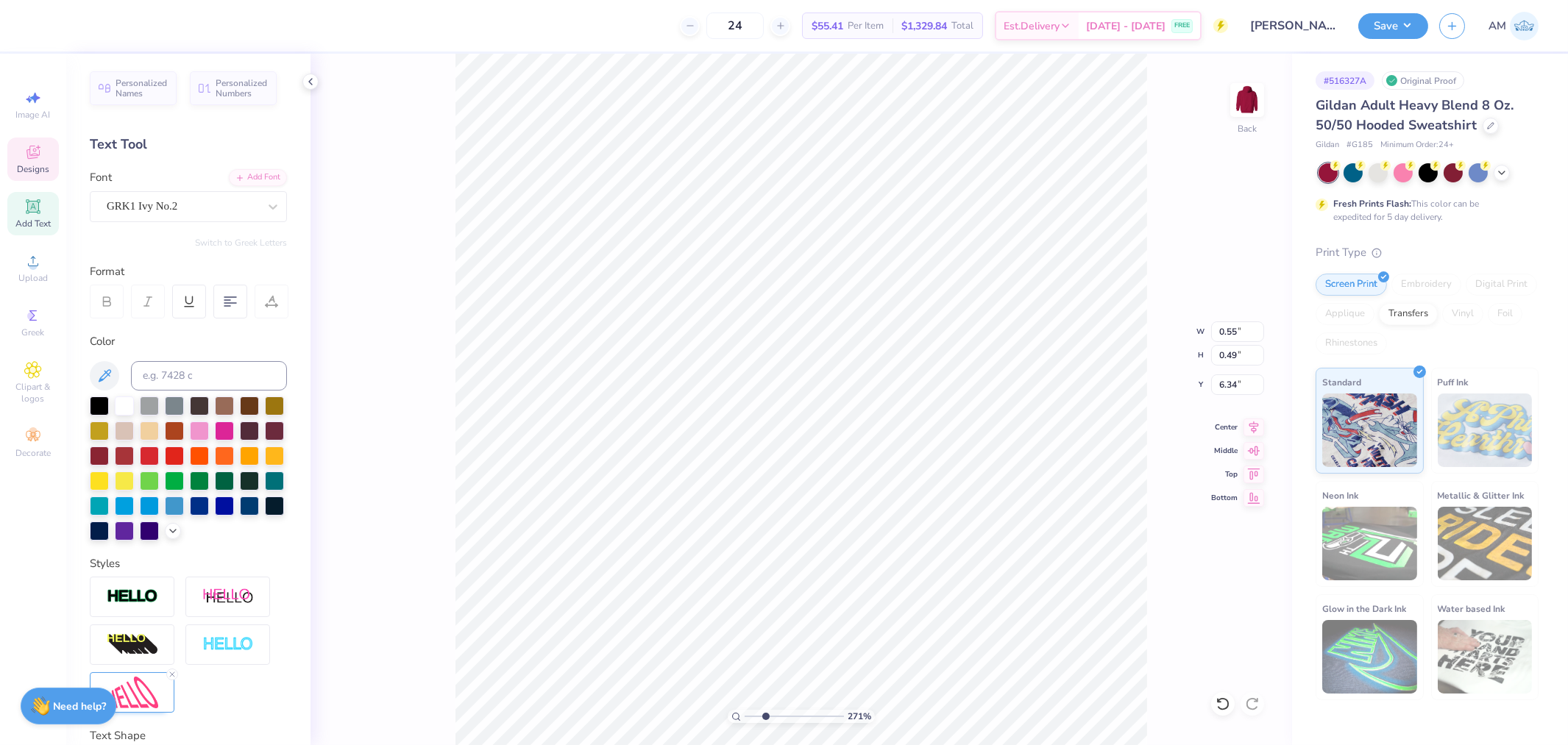
scroll to position [13, 2]
type textarea "g"
type input "0.56"
type input "0.39"
type input "5.96"
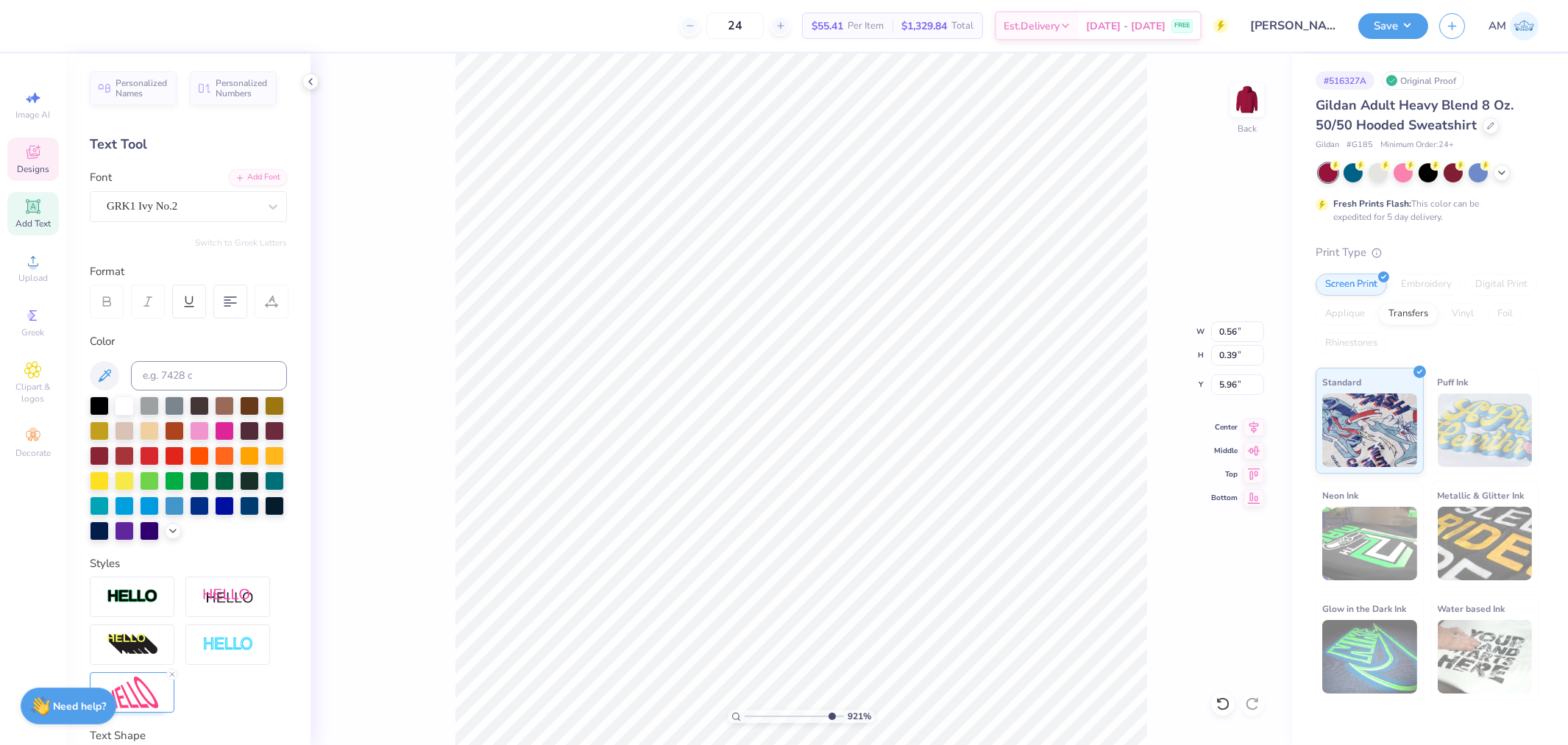
type input "10"
type input "5.90"
type input "4.10929483001792"
type input "0.48"
type input "0.30"
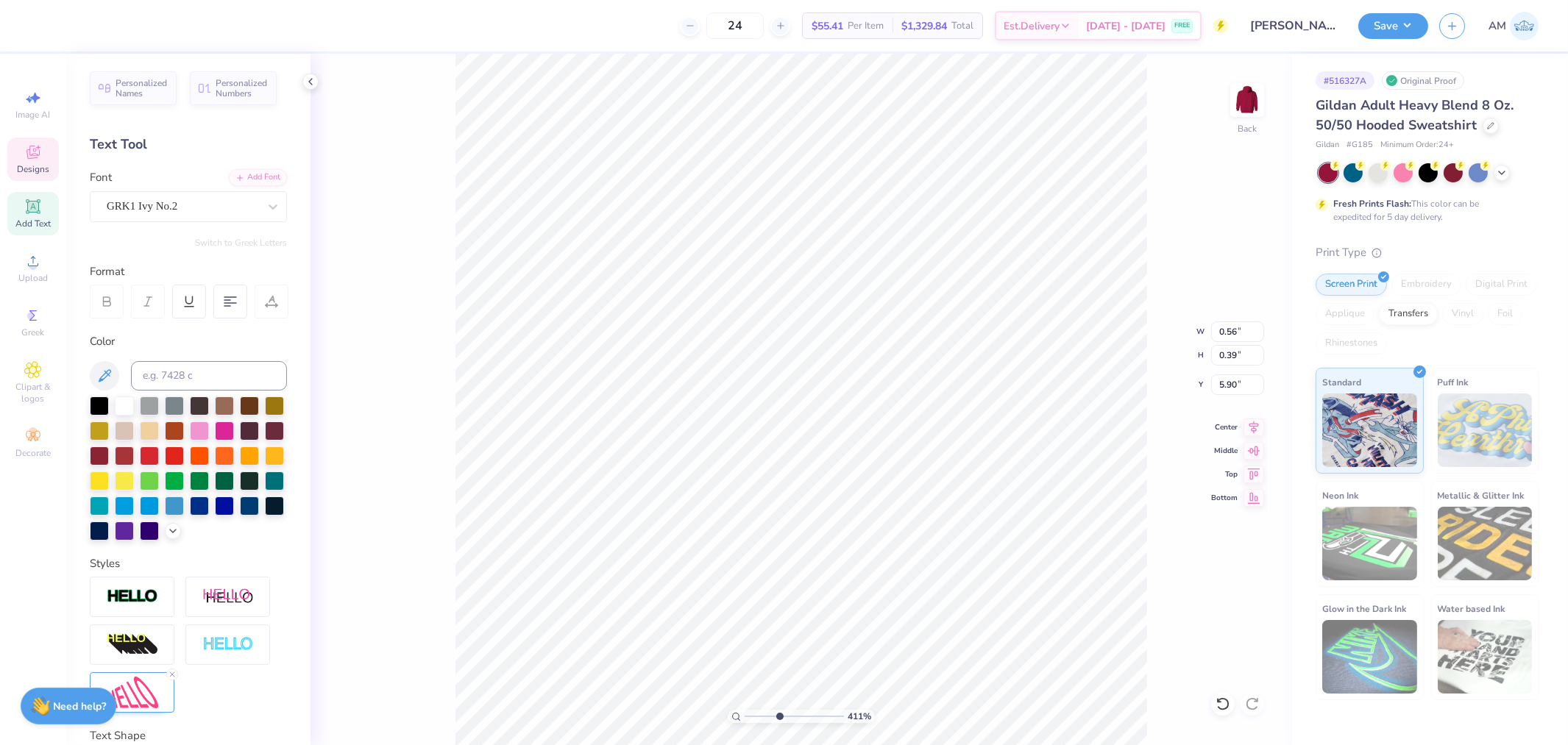
type input "12.44"
type input "4.10929483001792"
type textarea "d"
type input "4.10929483001792"
type input "0.49"
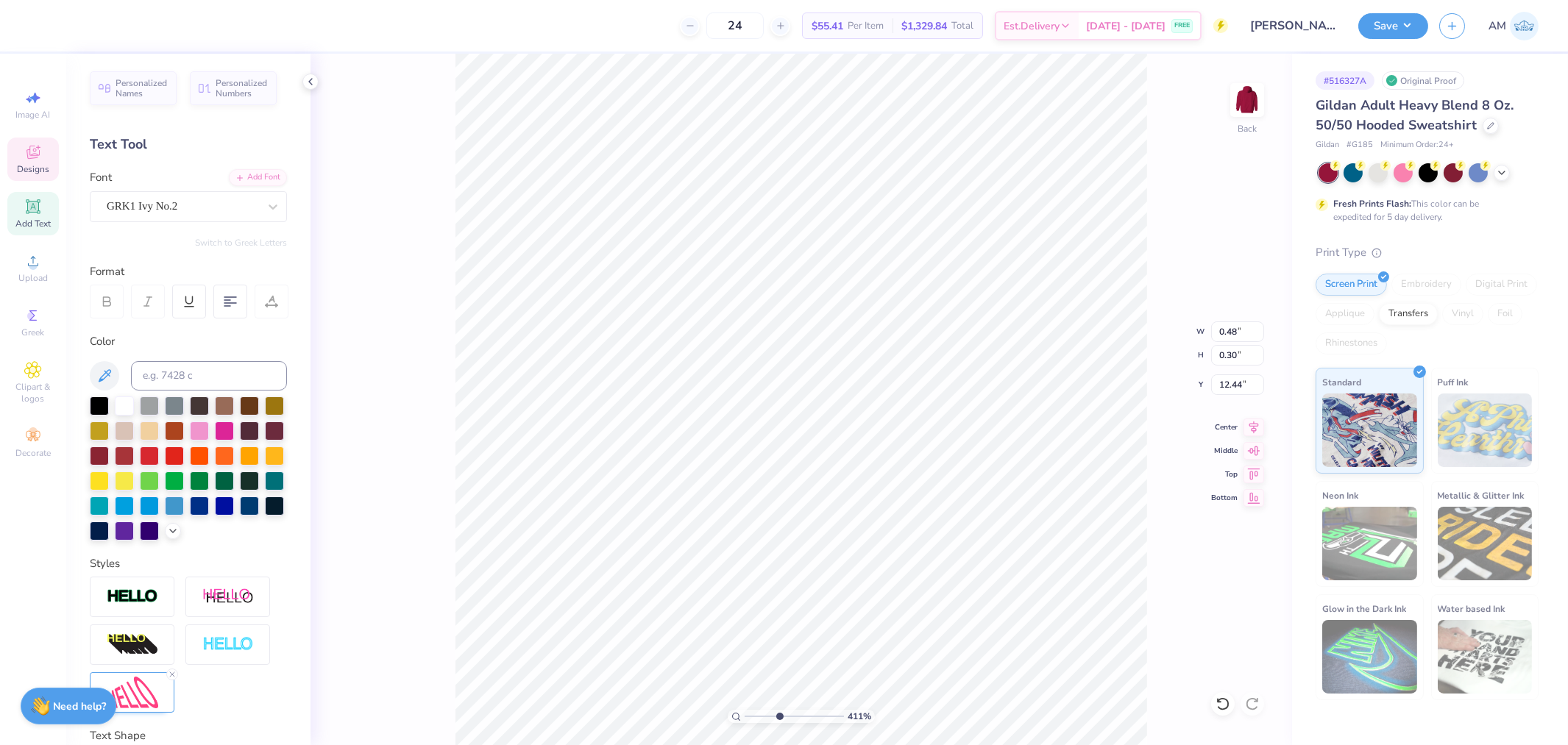
type input "0.39"
type input "12.11"
type input "4.10929483001792"
type textarea "g"
type input "4.10929483001792"
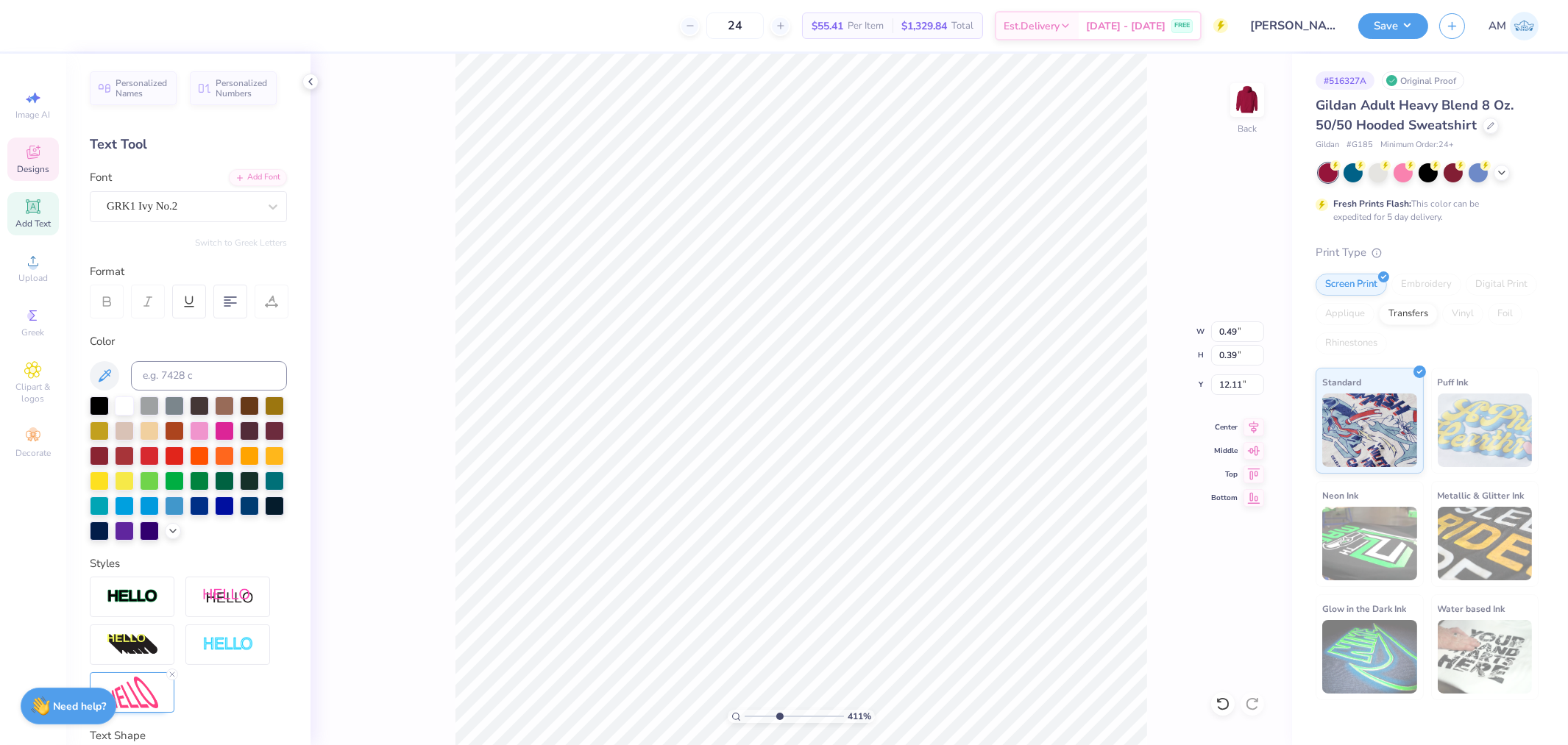
type input "0.48"
type input "0.46"
type input "11.73"
type input "10"
type input "11.94"
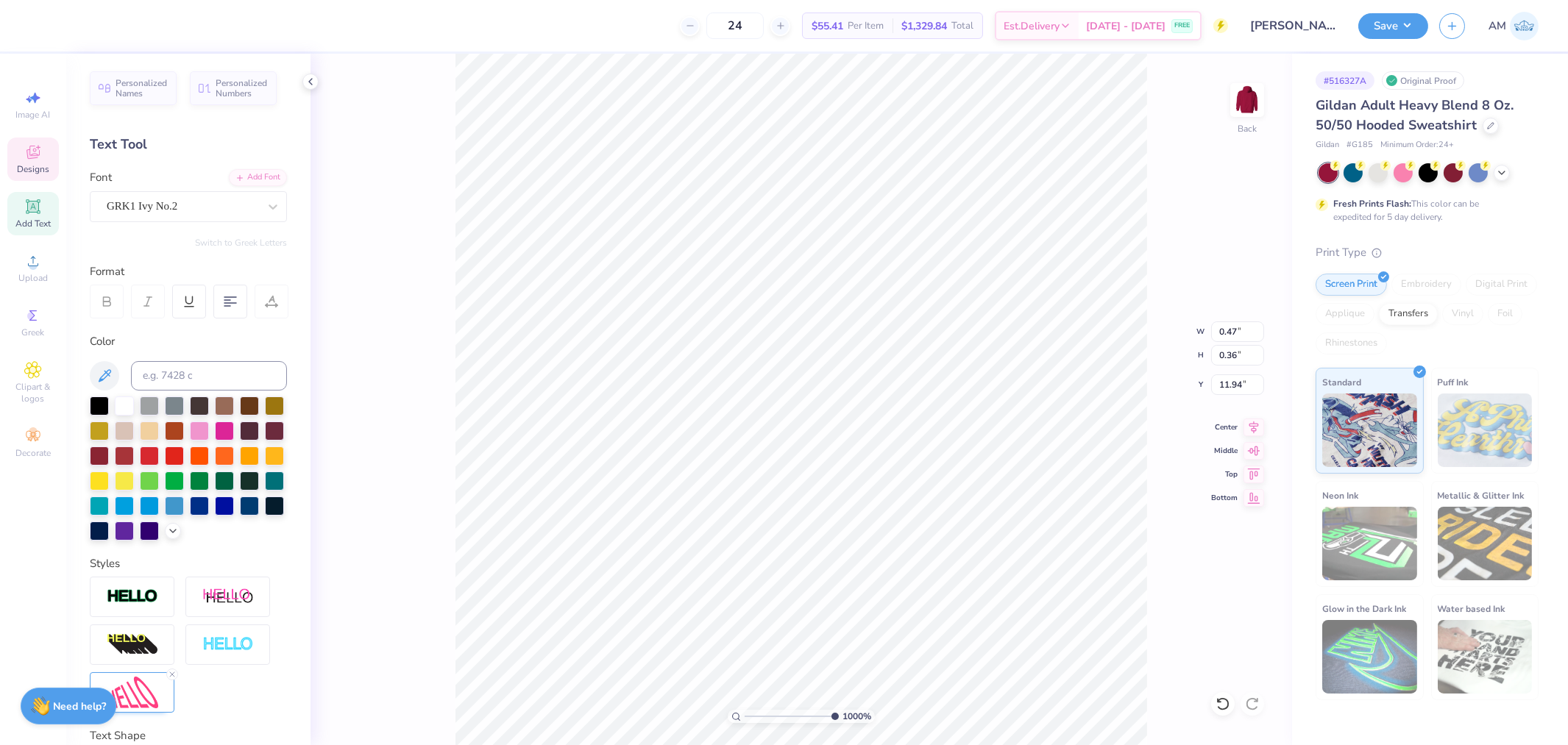
type input "0.50"
type input "12.27"
type input "4.59247064553183"
type input "0.37"
type input "0.55"
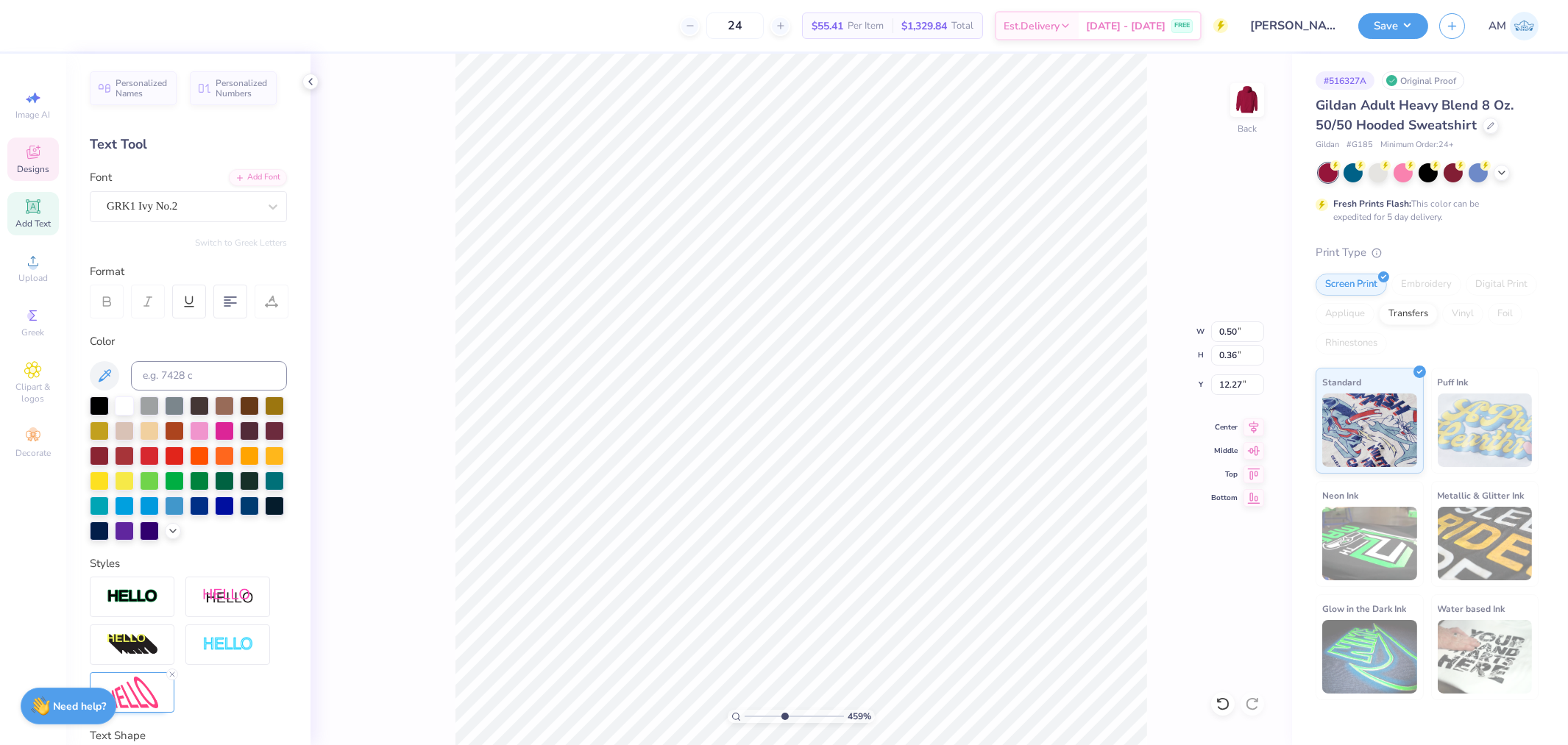
type input "12.36"
type input "4.59247064553183"
type textarea "d"
type input "4.59247064553183"
type input "0.23"
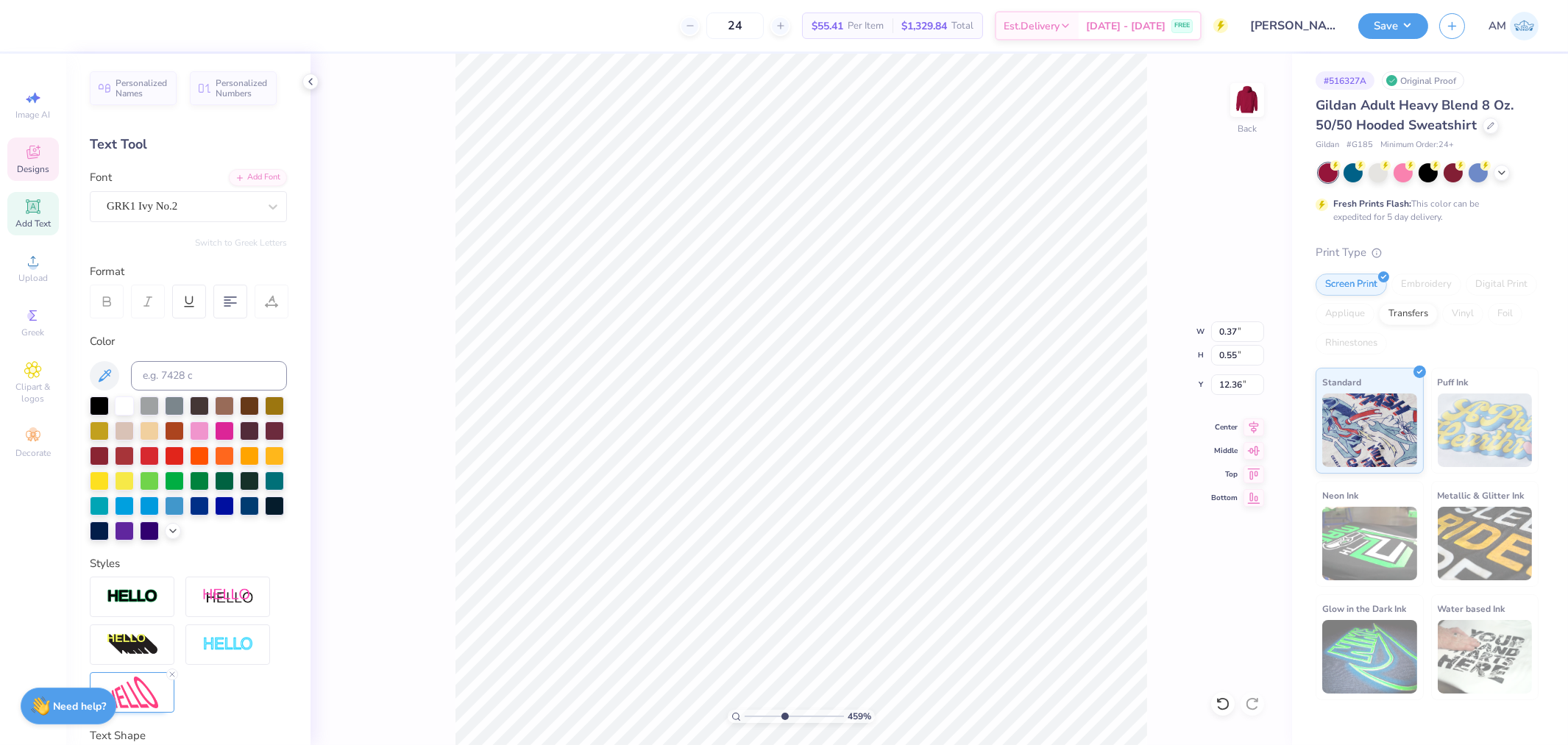
type input "0.52"
type input "12.61"
type input "4.59247064553183"
type textarea "g"
type input "4.59247064553183"
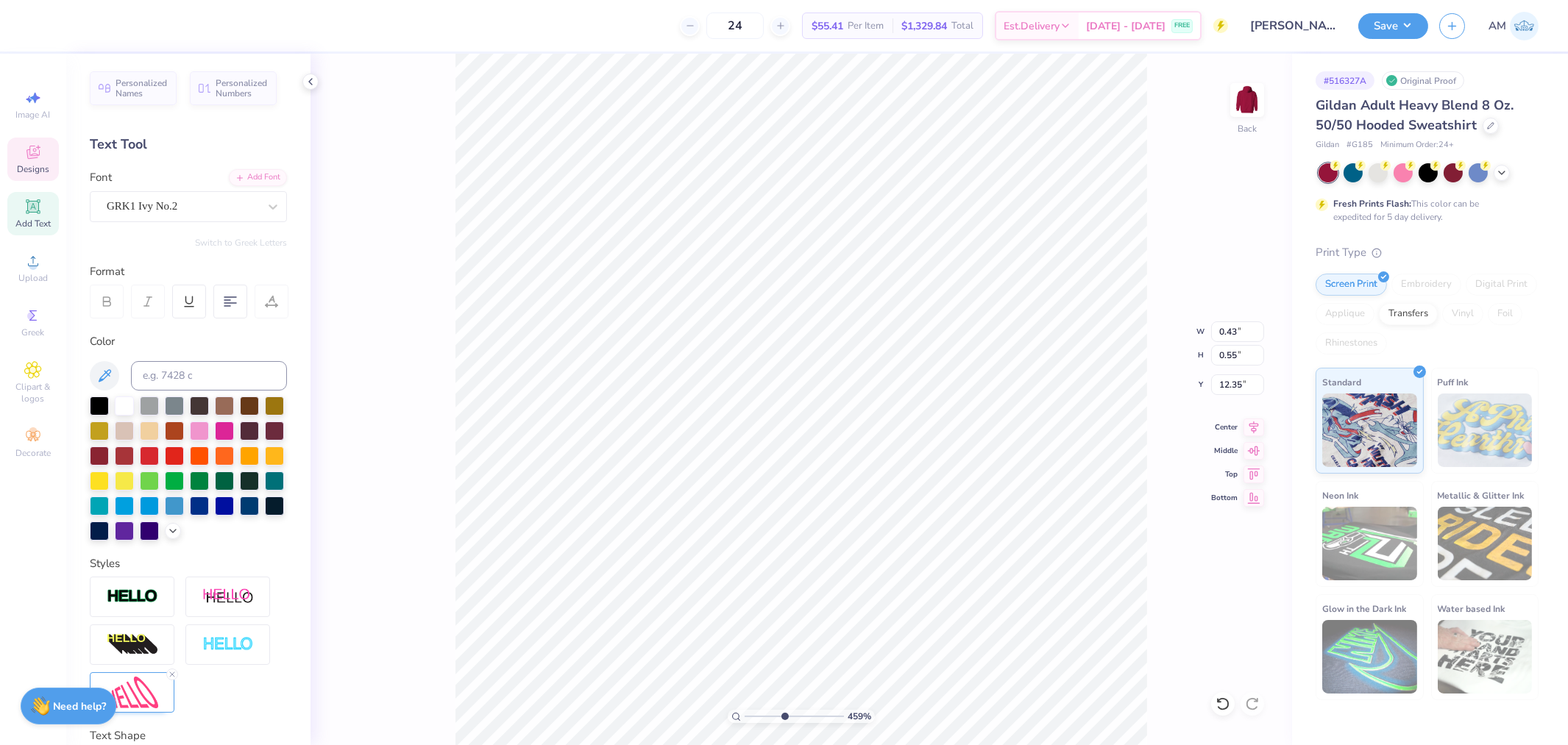
type input "12.34"
type input "4.59247064553183"
type input "0.22"
type input "0.49"
type input "12.62"
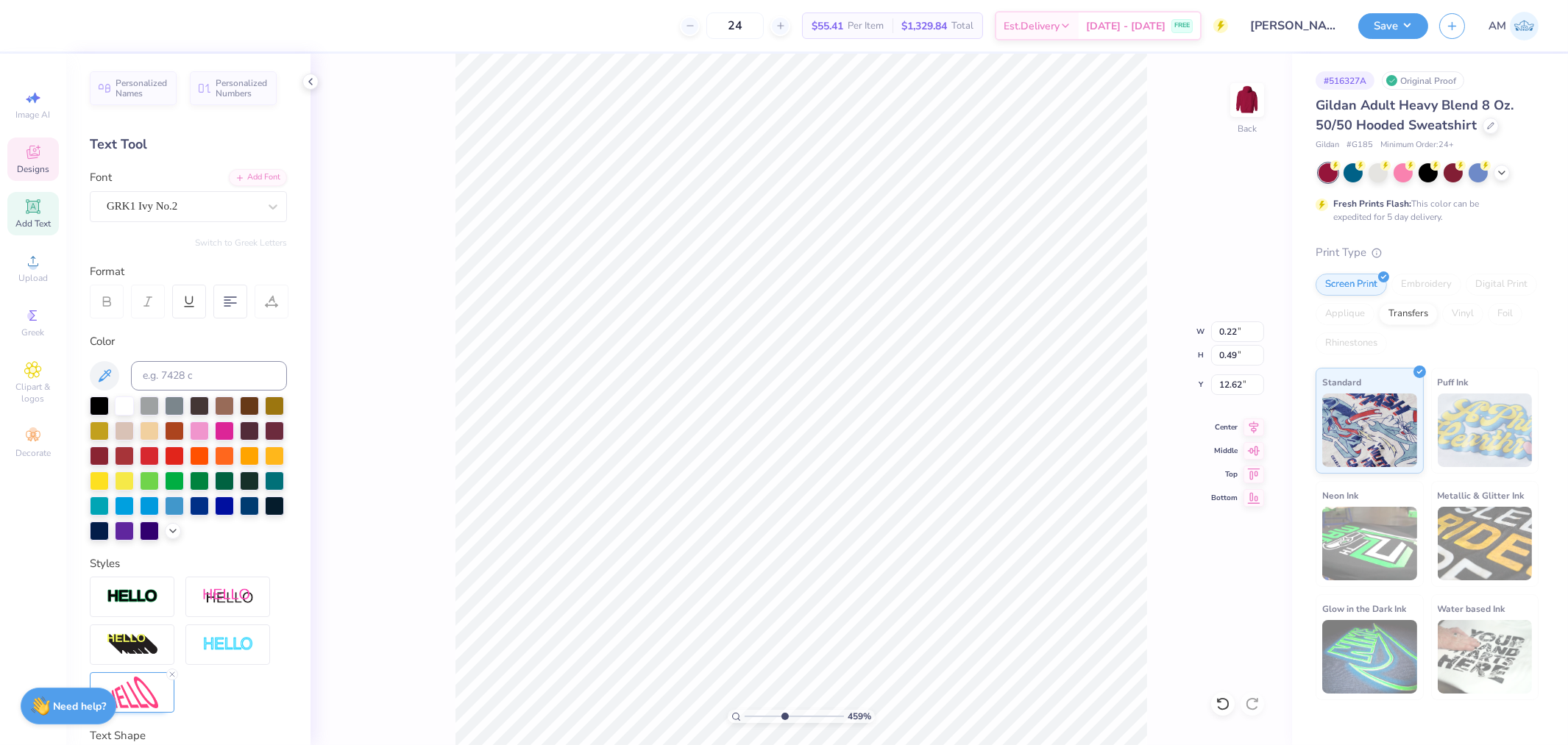
type input "4.59247064553183"
type input "0.21"
type input "0.47"
click at [1228, 708] on icon at bounding box center [1223, 704] width 14 height 14
type input "4.59247064553183"
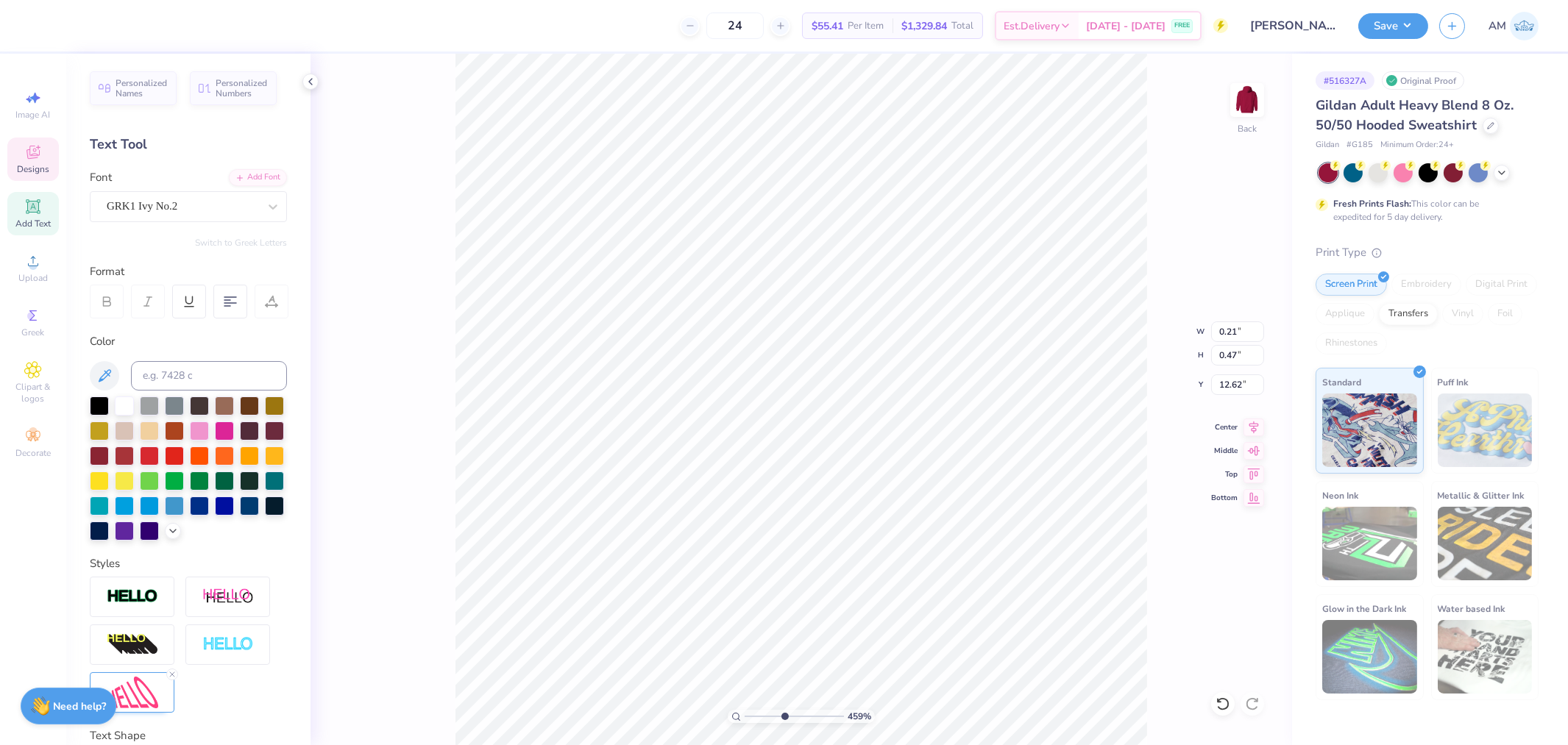
type input "0.22"
type input "0.49"
type input "10"
type input "0.43"
type input "0.55"
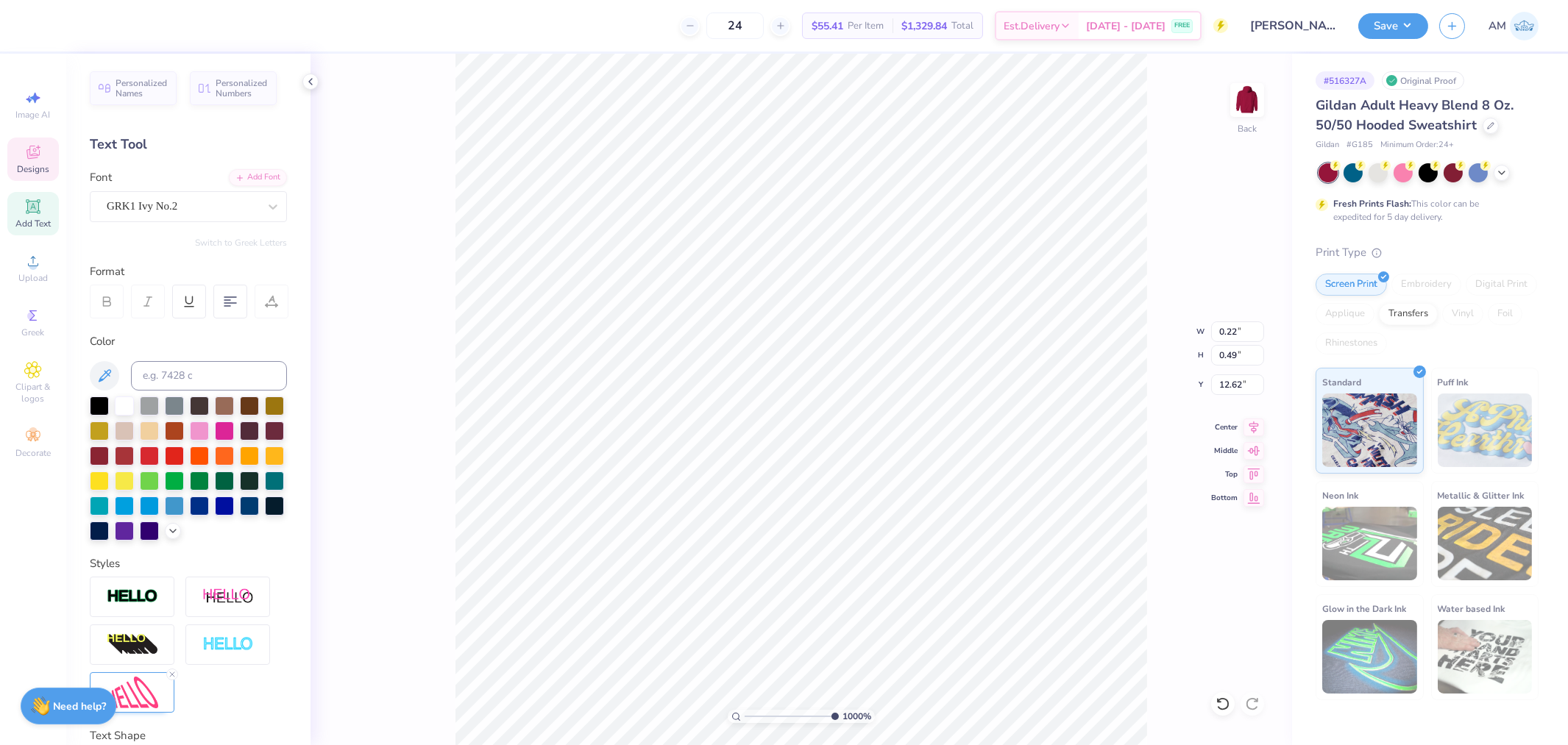
type input "12.34"
type input "10"
type input "12.59"
type input "10"
type input "0.22"
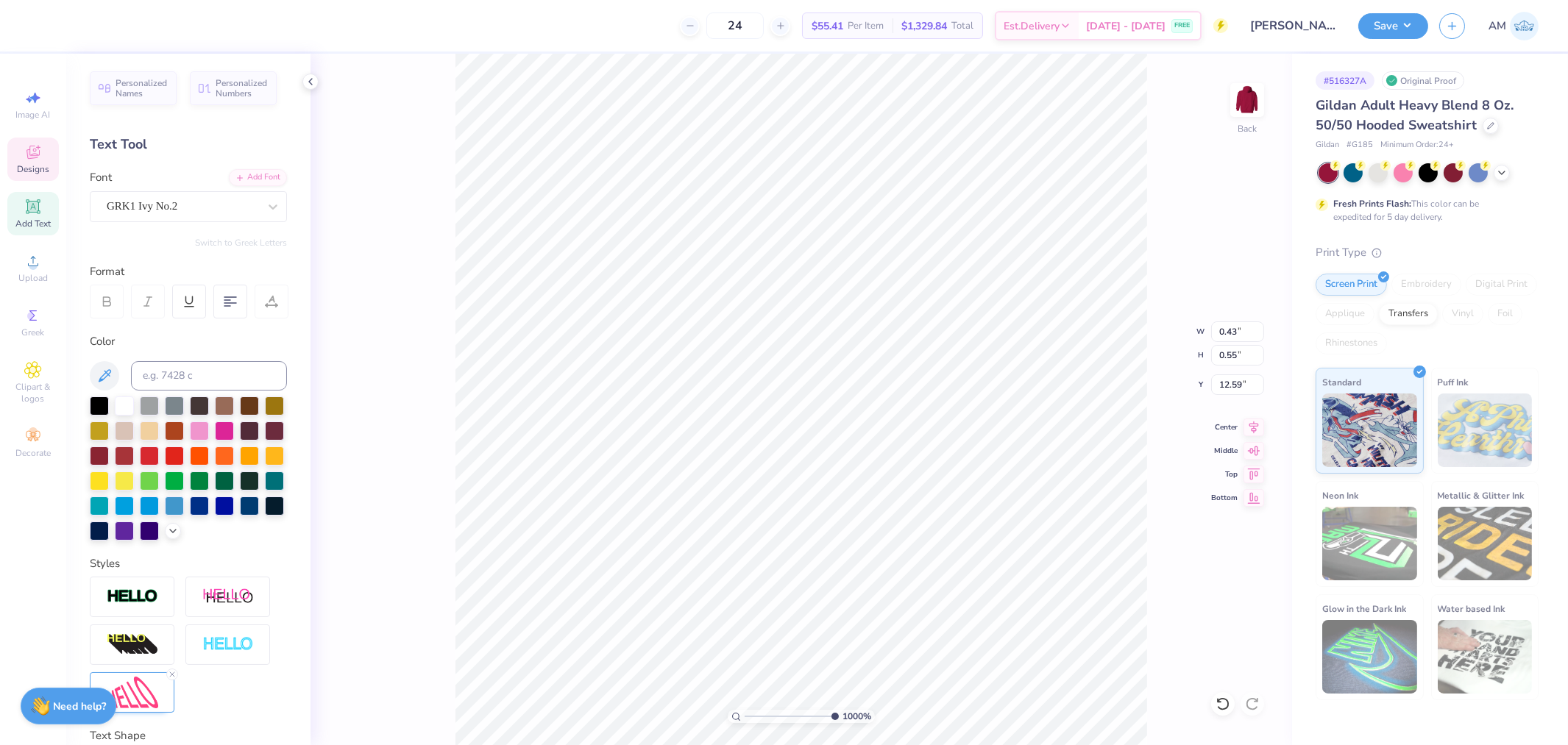
type input "0.49"
type input "12.62"
type input "10"
type input "12.55"
type input "10"
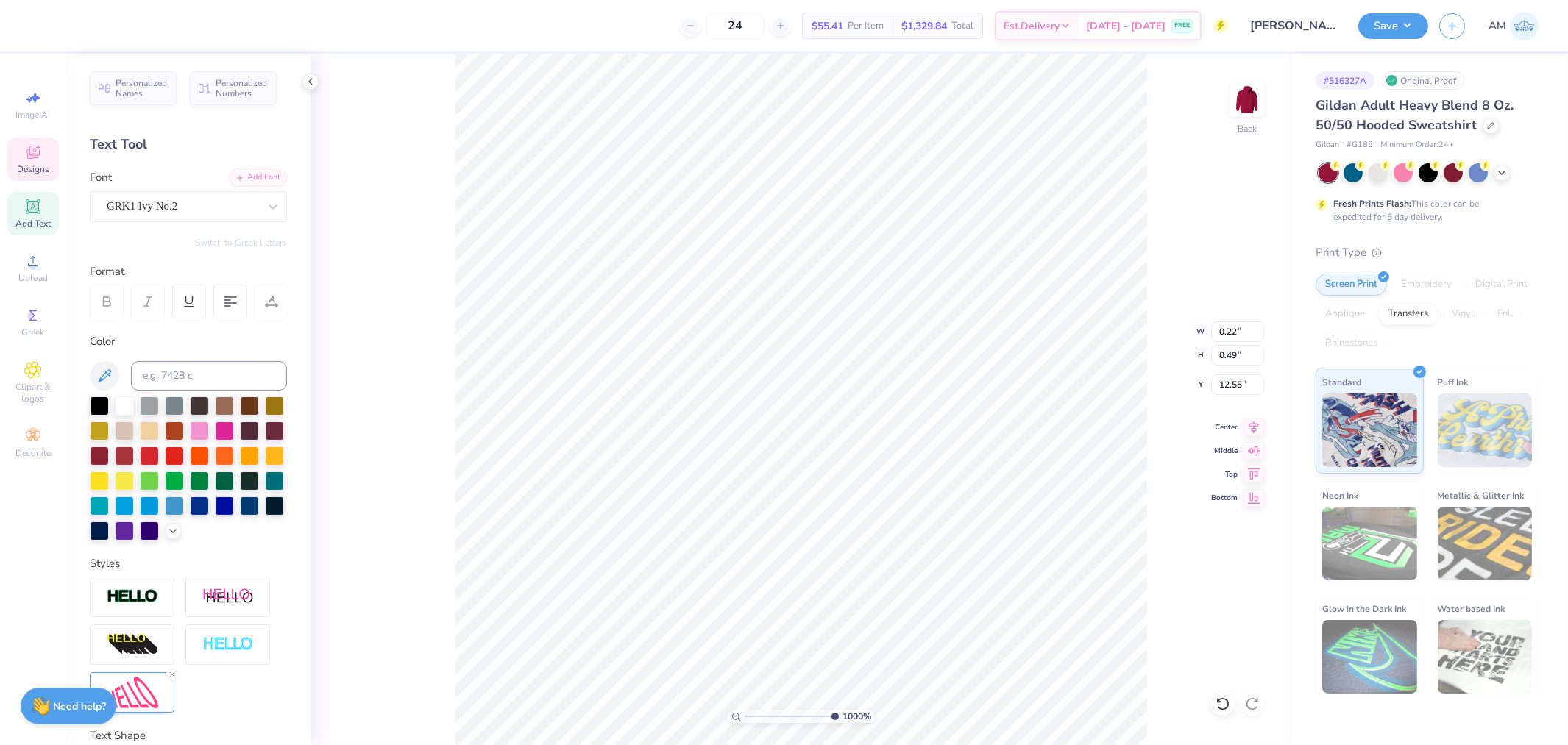
type input "0.43"
type input "0.55"
type input "12.59"
type input "10"
type input "12.58"
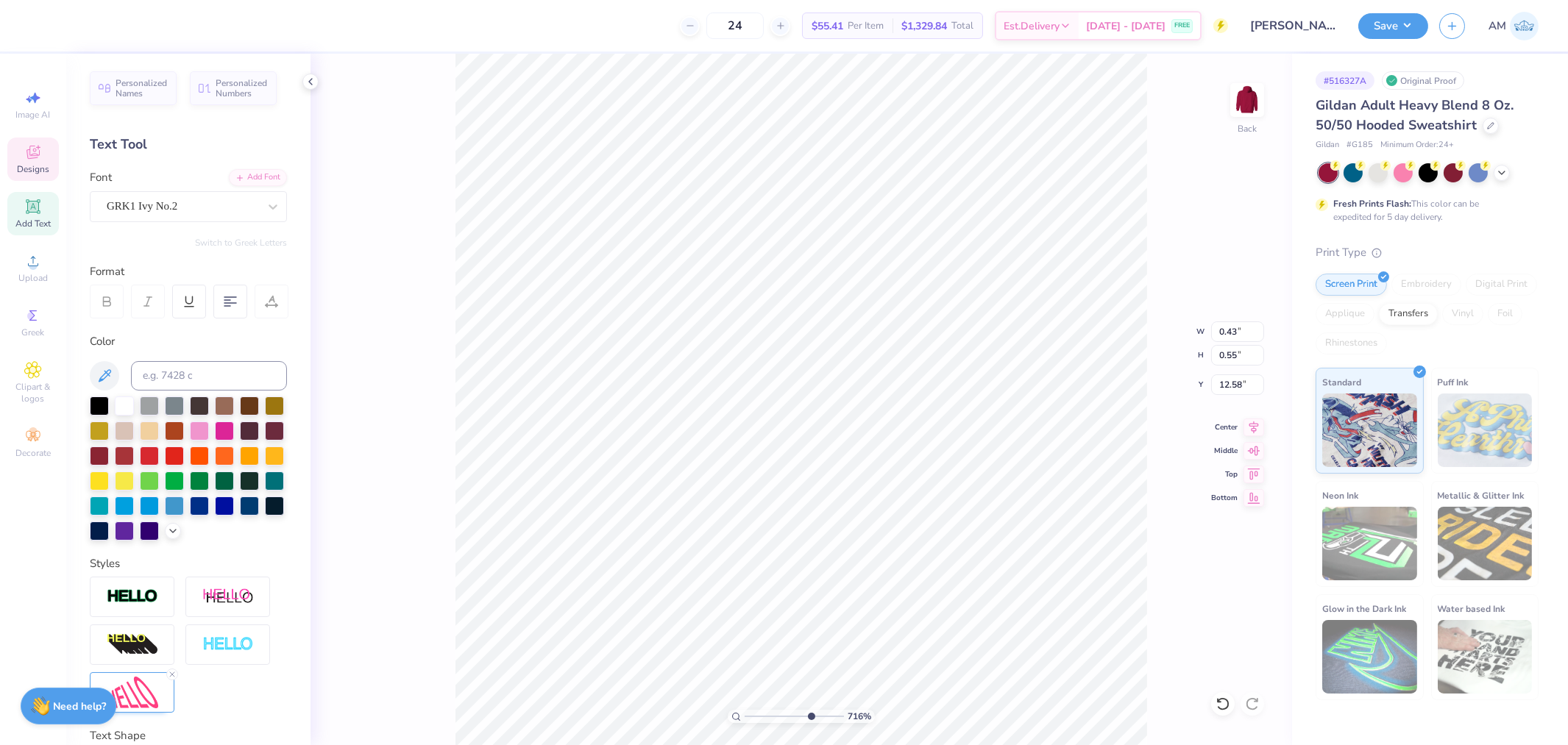
type input "7.16411812649588"
type input "0.50"
type input "12.60"
type input "7.16411812649588"
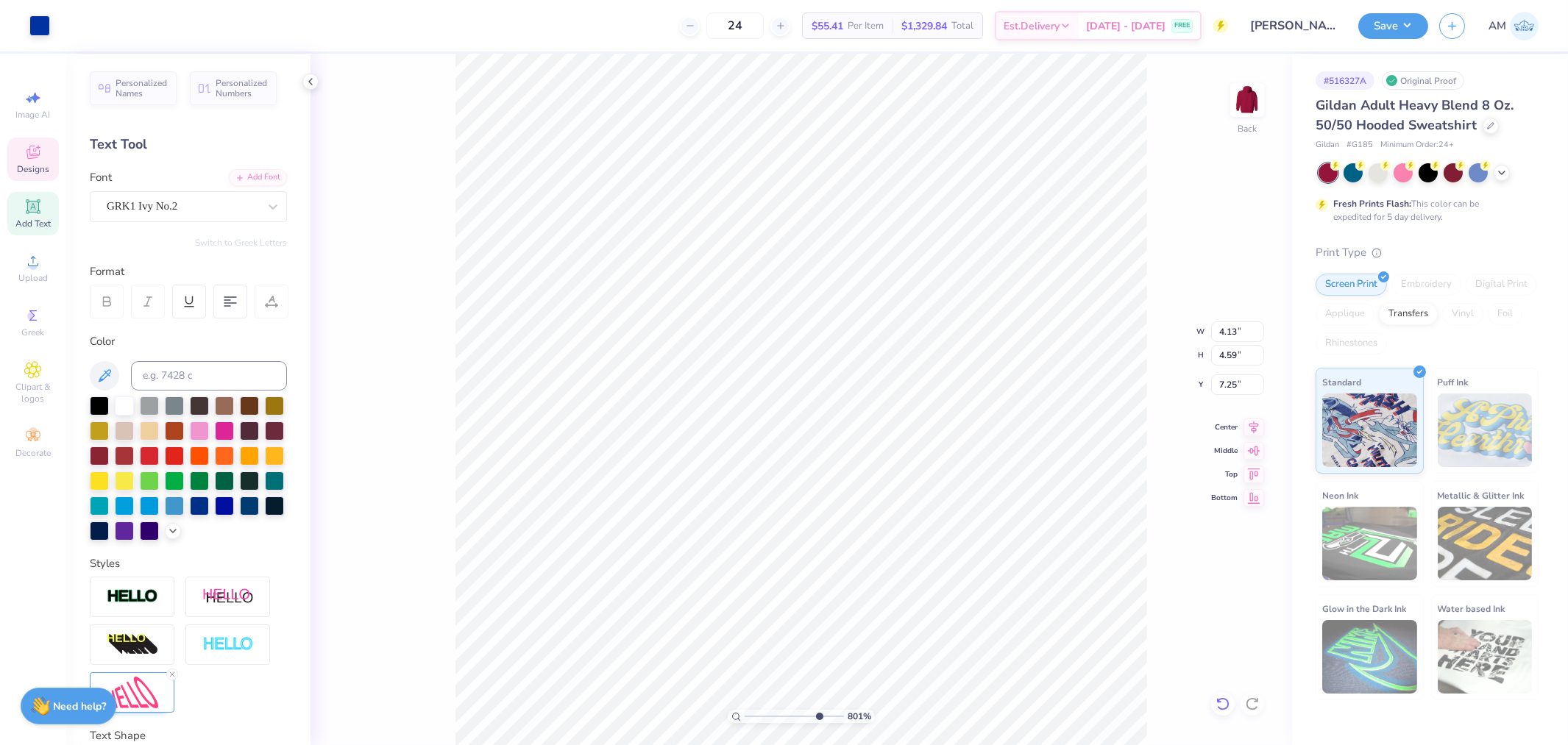
click at [1227, 702] on icon at bounding box center [1223, 704] width 13 height 14
drag, startPoint x: 814, startPoint y: 716, endPoint x: 672, endPoint y: 723, distance: 142.2
click at [744, 723] on input "range" at bounding box center [794, 716] width 99 height 14
click at [849, 484] on li "Group" at bounding box center [860, 490] width 115 height 29
click at [1232, 358] on input "13.50" at bounding box center [1237, 355] width 53 height 21
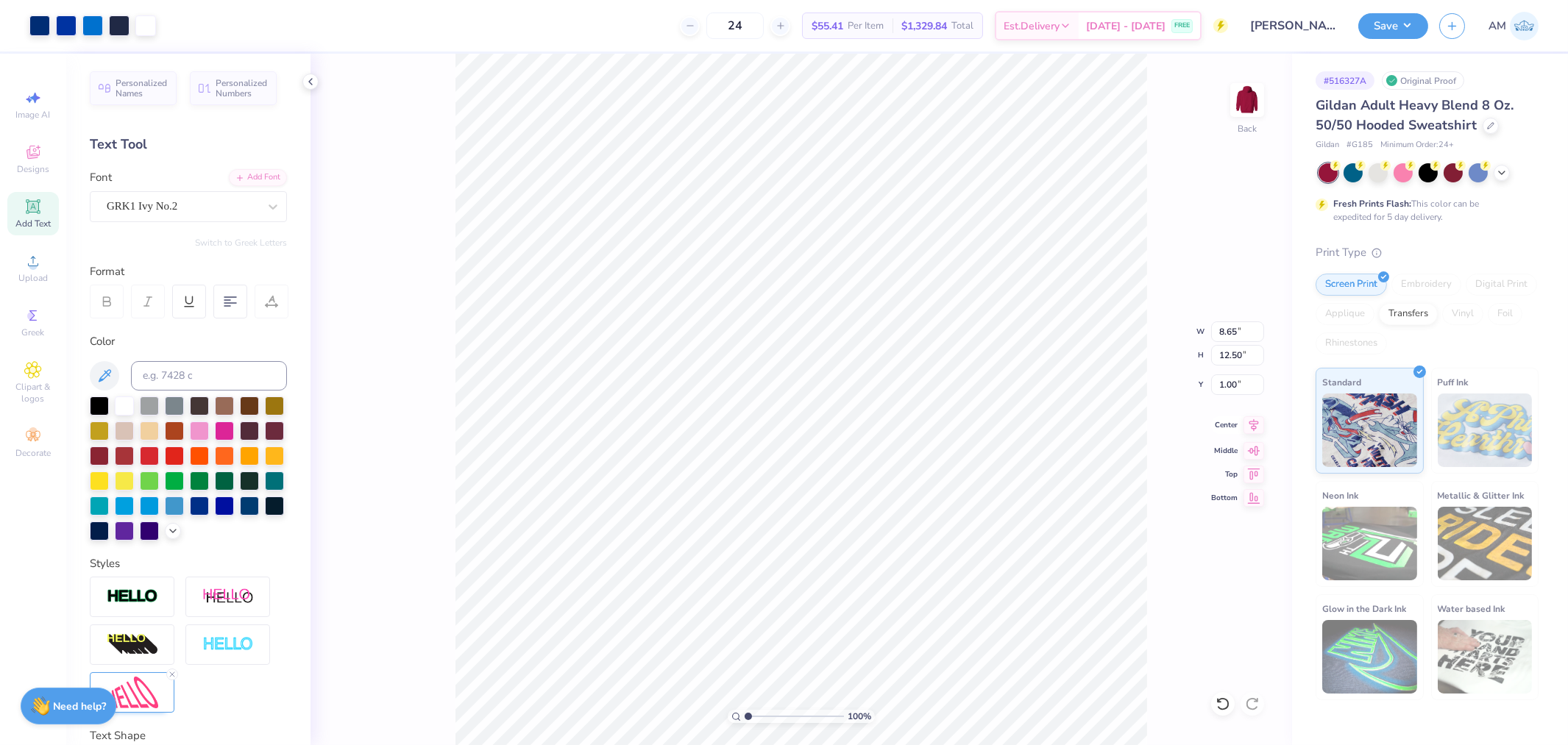
click at [1260, 428] on icon at bounding box center [1254, 425] width 21 height 18
click at [873, 358] on li "Cut" at bounding box center [909, 353] width 115 height 30
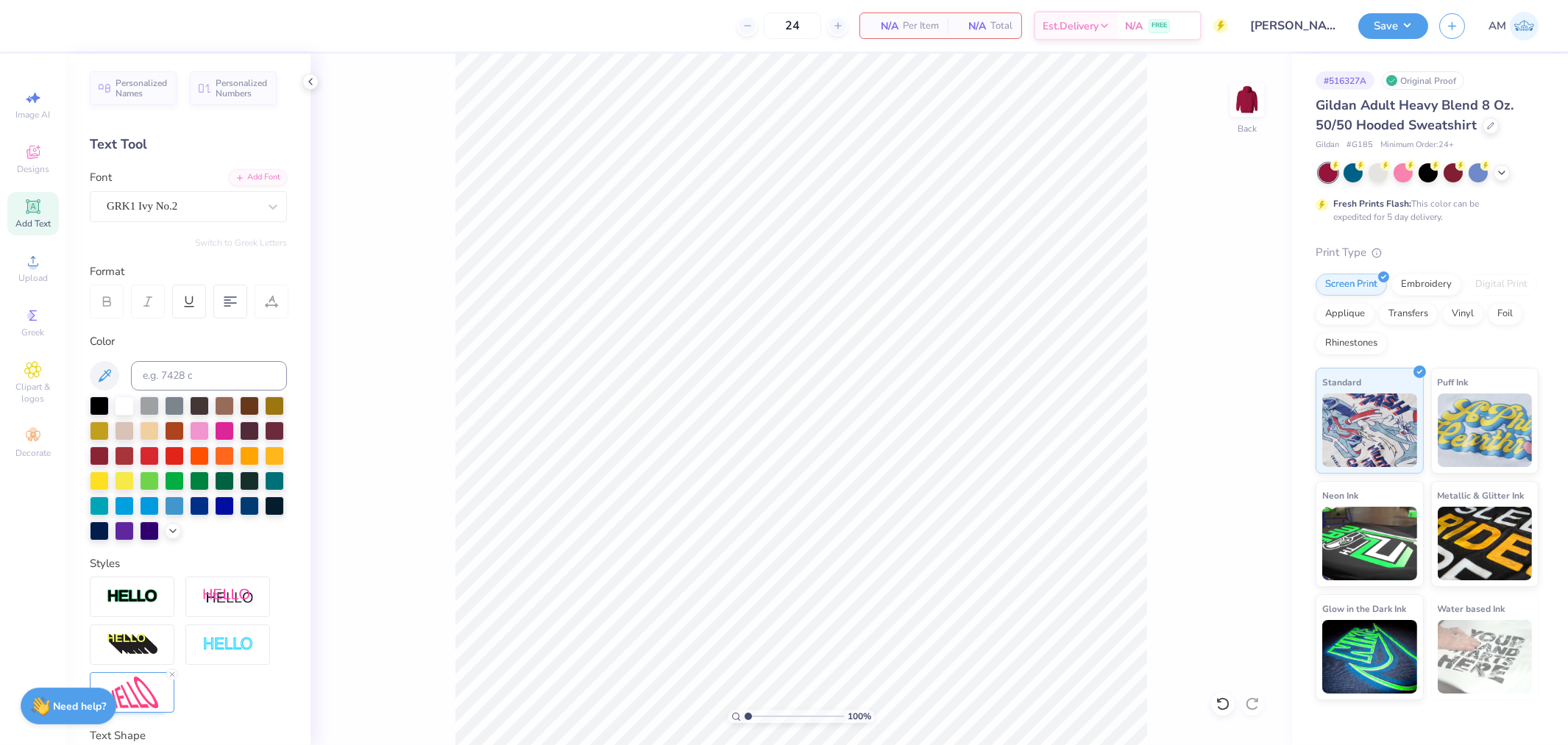
click at [1246, 105] on img at bounding box center [1247, 100] width 30 height 30
click at [866, 390] on li "Paste" at bounding box center [884, 391] width 115 height 29
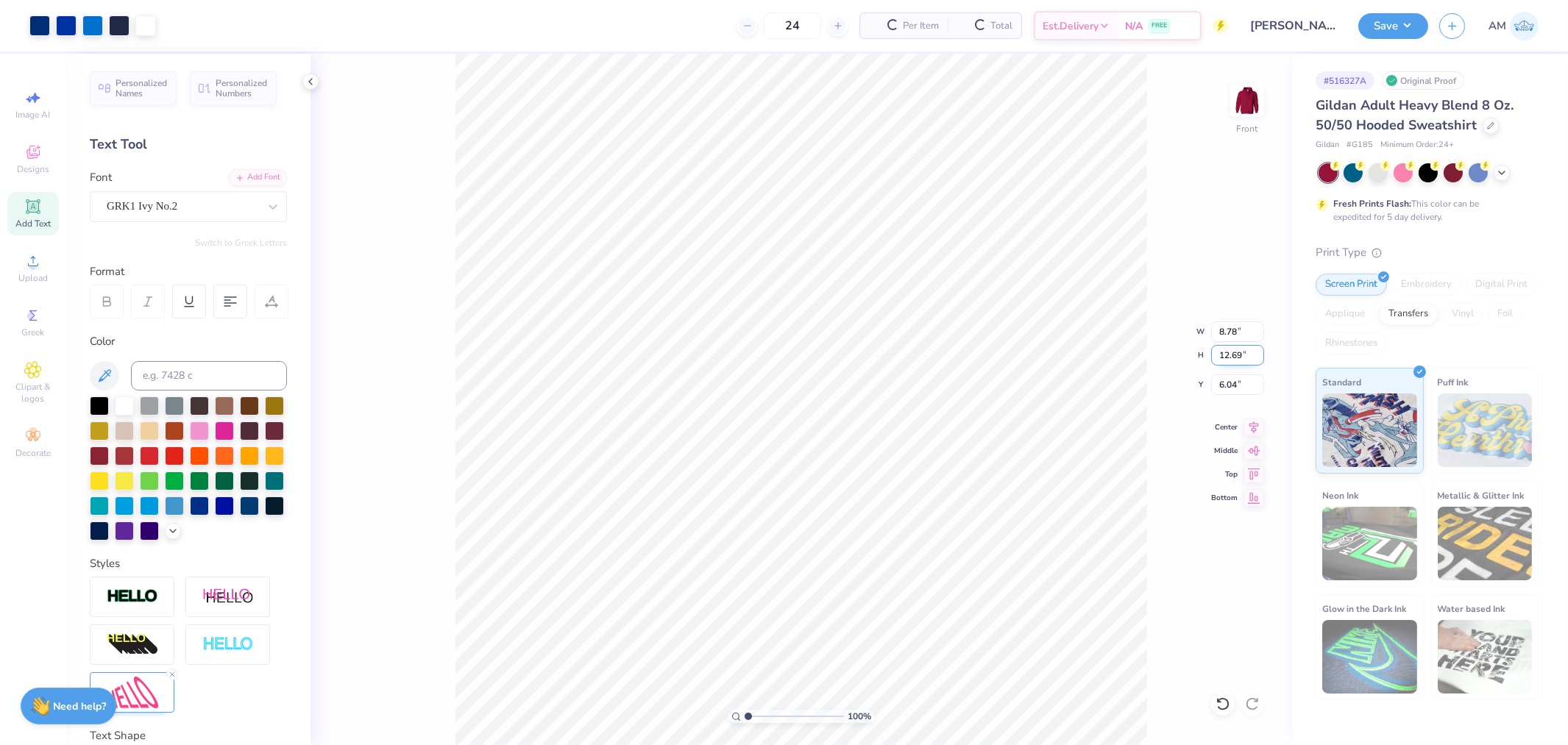
click at [1231, 350] on input "12.69" at bounding box center [1237, 355] width 53 height 21
click at [1254, 433] on icon at bounding box center [1254, 425] width 21 height 18
click at [1229, 387] on input "6.00" at bounding box center [1237, 385] width 53 height 21
drag, startPoint x: 756, startPoint y: 716, endPoint x: 712, endPoint y: 722, distance: 44.4
click at [744, 722] on input "range" at bounding box center [794, 716] width 99 height 14
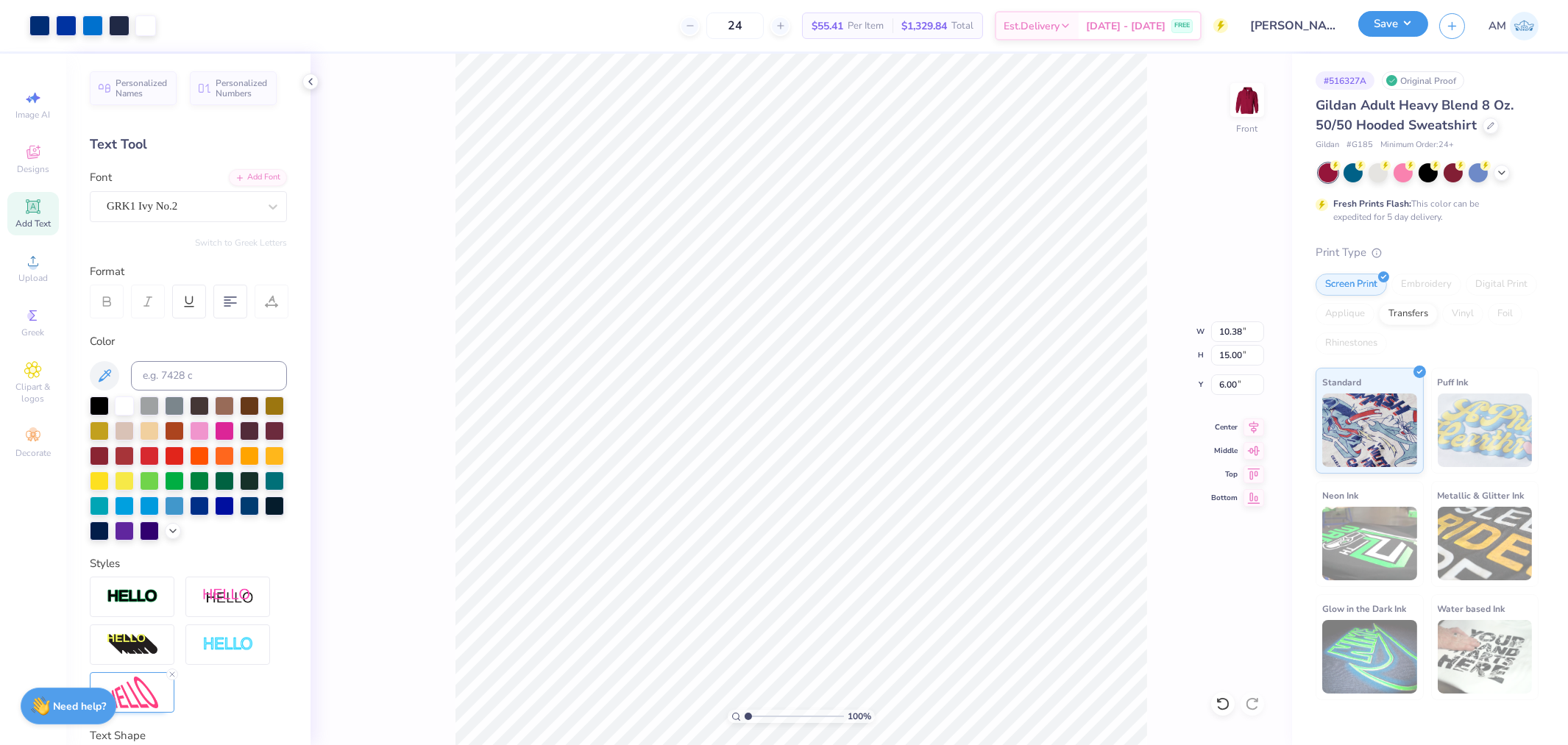
click at [1398, 30] on button "Save" at bounding box center [1393, 24] width 70 height 26
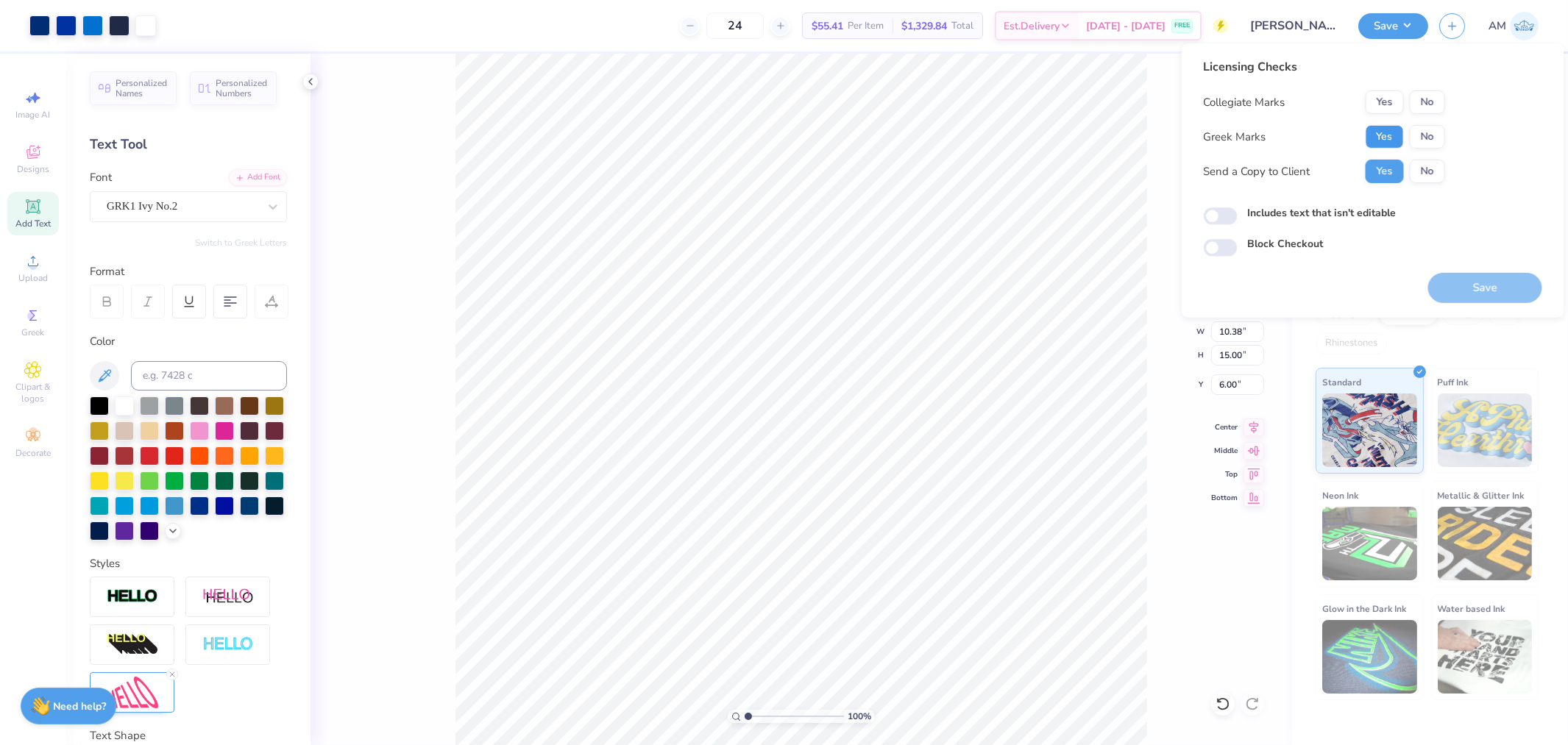
click at [1394, 130] on button "Yes" at bounding box center [1386, 136] width 38 height 23
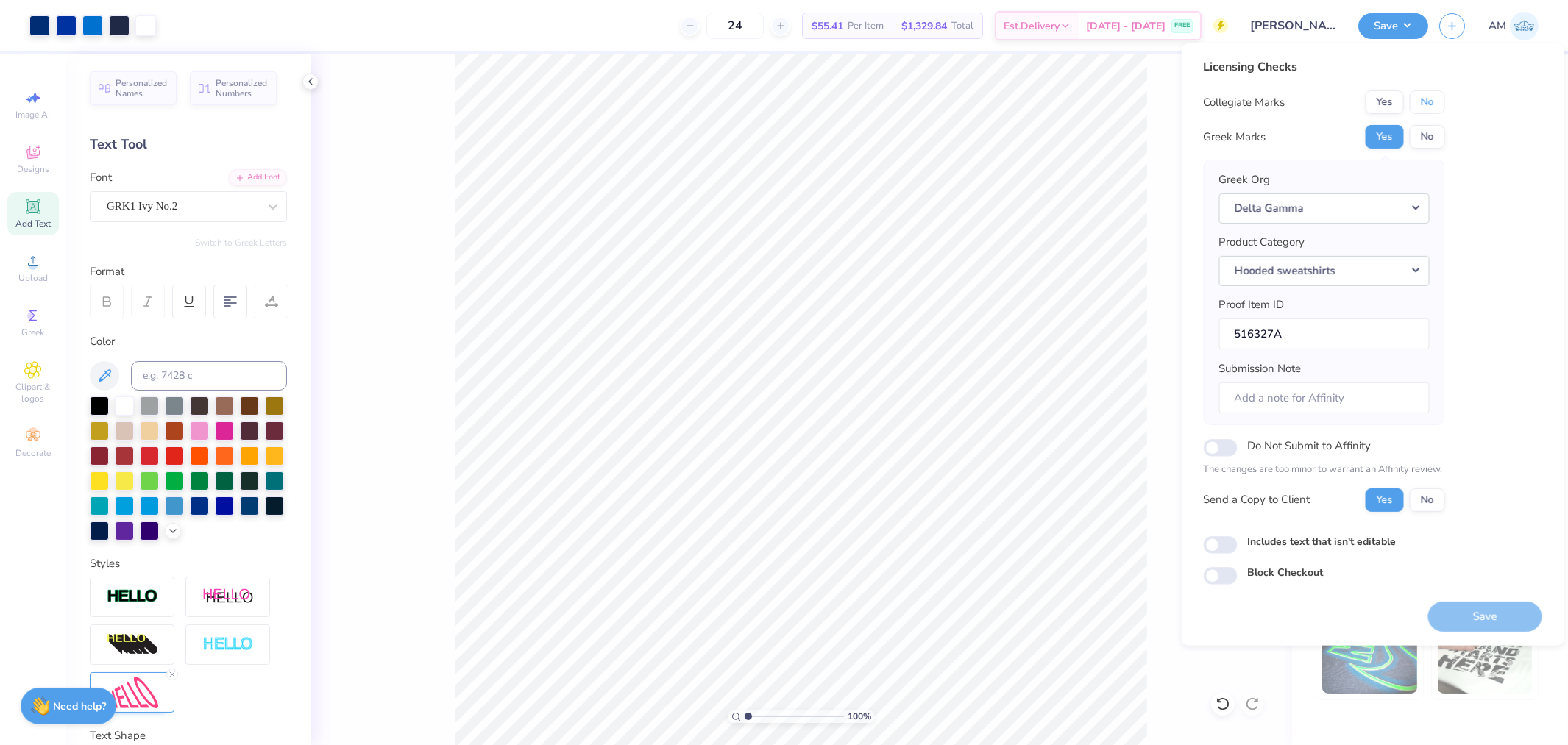
click at [1428, 106] on button "No" at bounding box center [1428, 102] width 35 height 23
click at [1220, 546] on input "Includes text that isn't editable" at bounding box center [1221, 545] width 34 height 18
click at [1227, 543] on input "Includes text that isn't editable" at bounding box center [1221, 545] width 34 height 18
click at [1379, 504] on button "Yes" at bounding box center [1386, 499] width 38 height 23
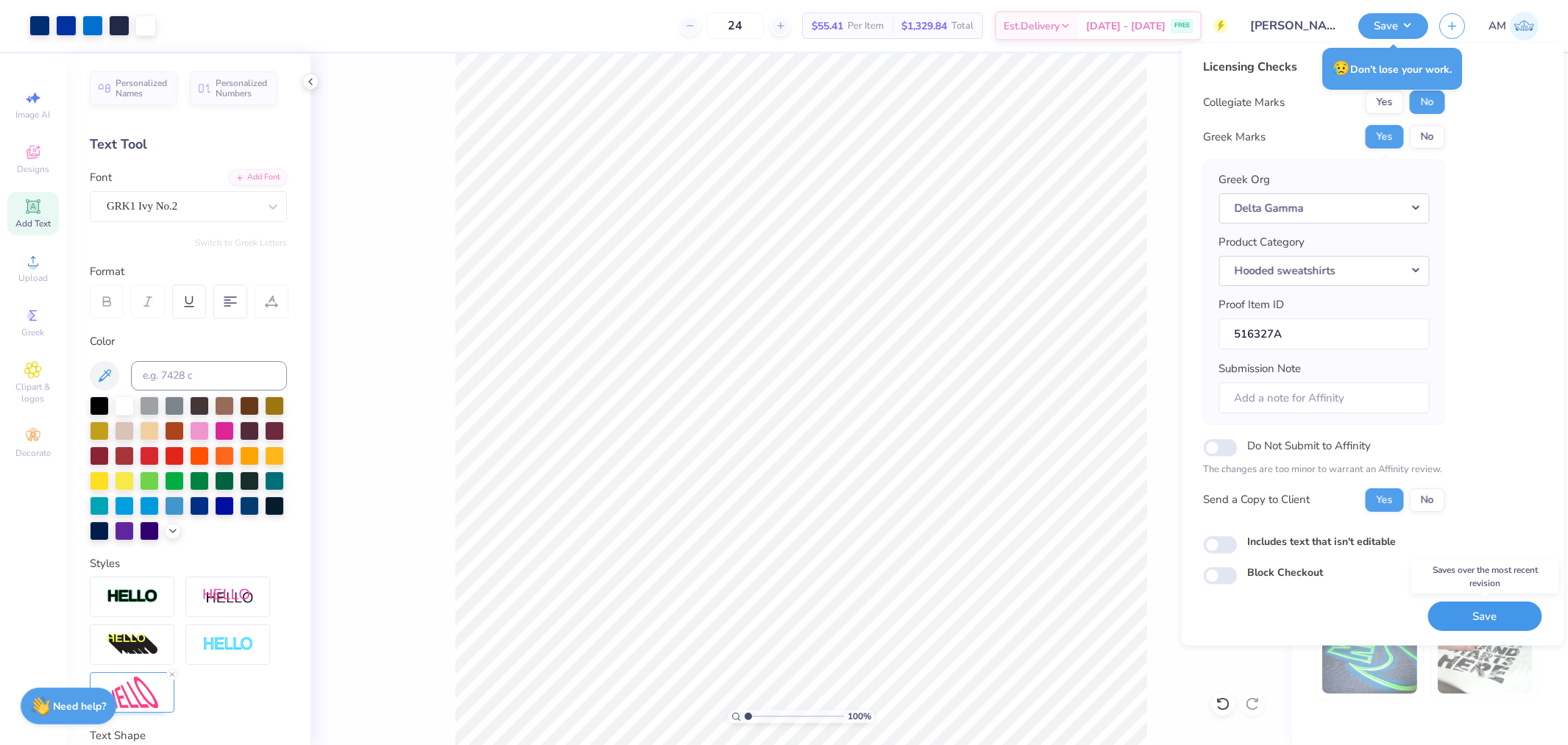
click at [1512, 630] on button "Save" at bounding box center [1486, 616] width 114 height 30
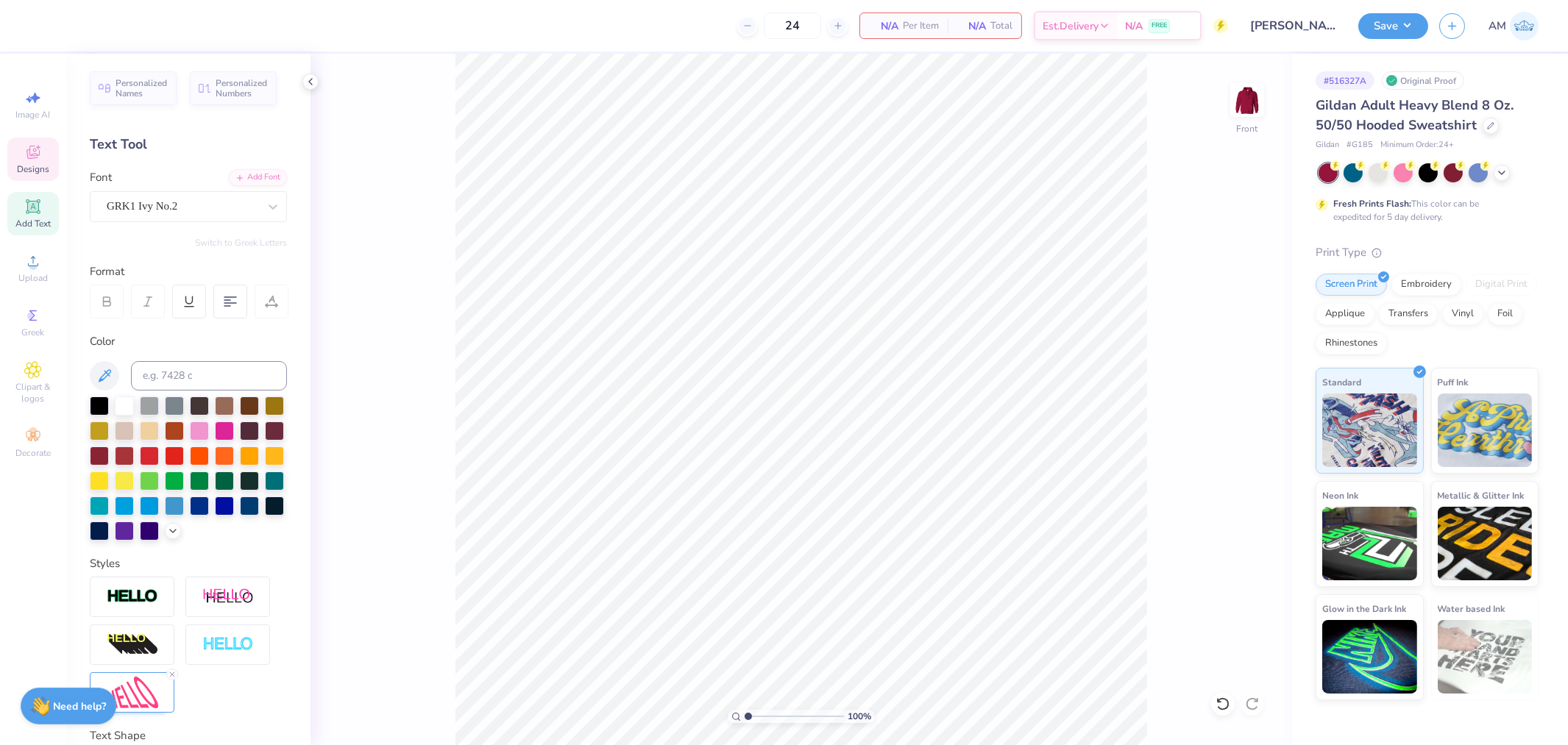
click at [45, 160] on div "Designs" at bounding box center [33, 159] width 51 height 43
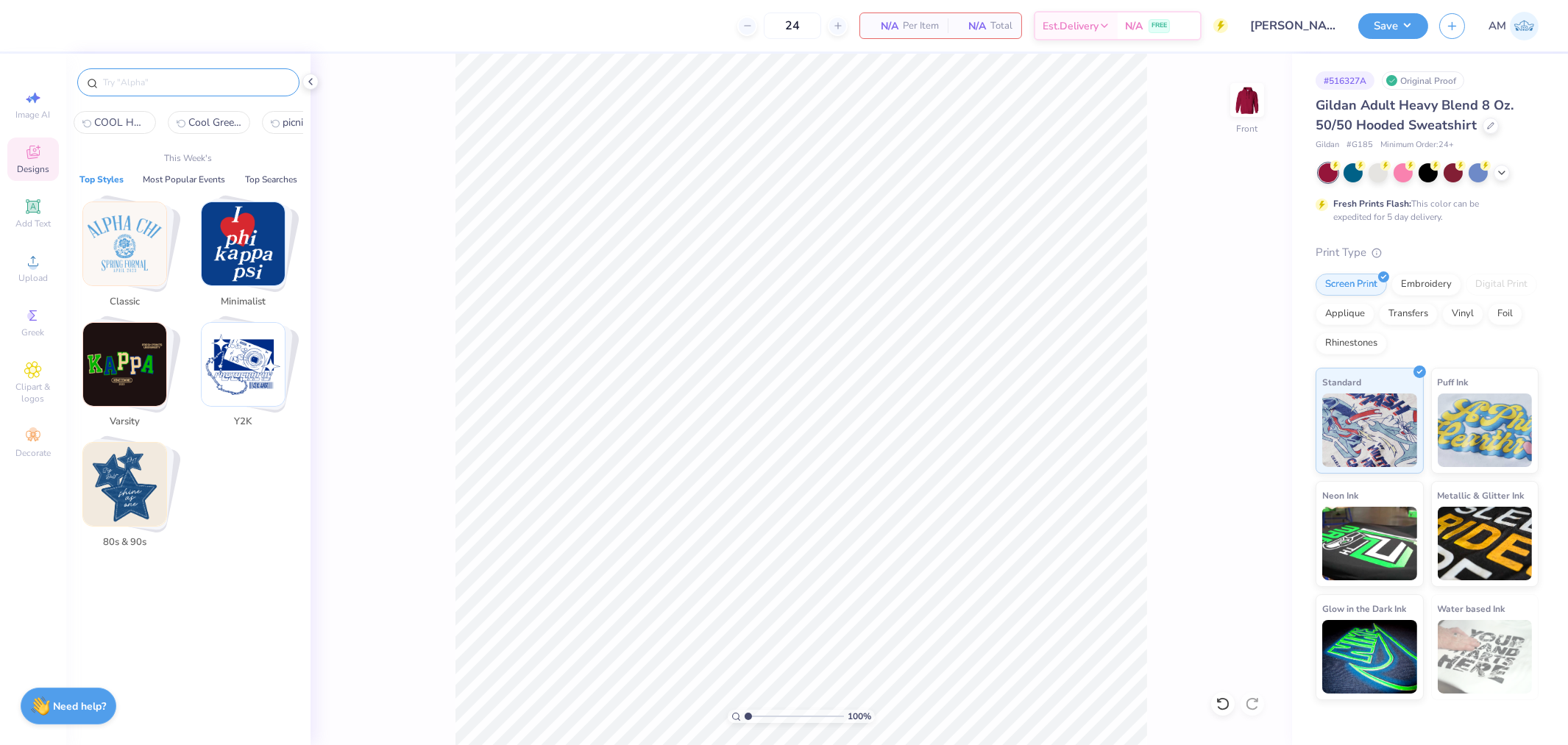
click at [180, 78] on input "text" at bounding box center [195, 82] width 188 height 14
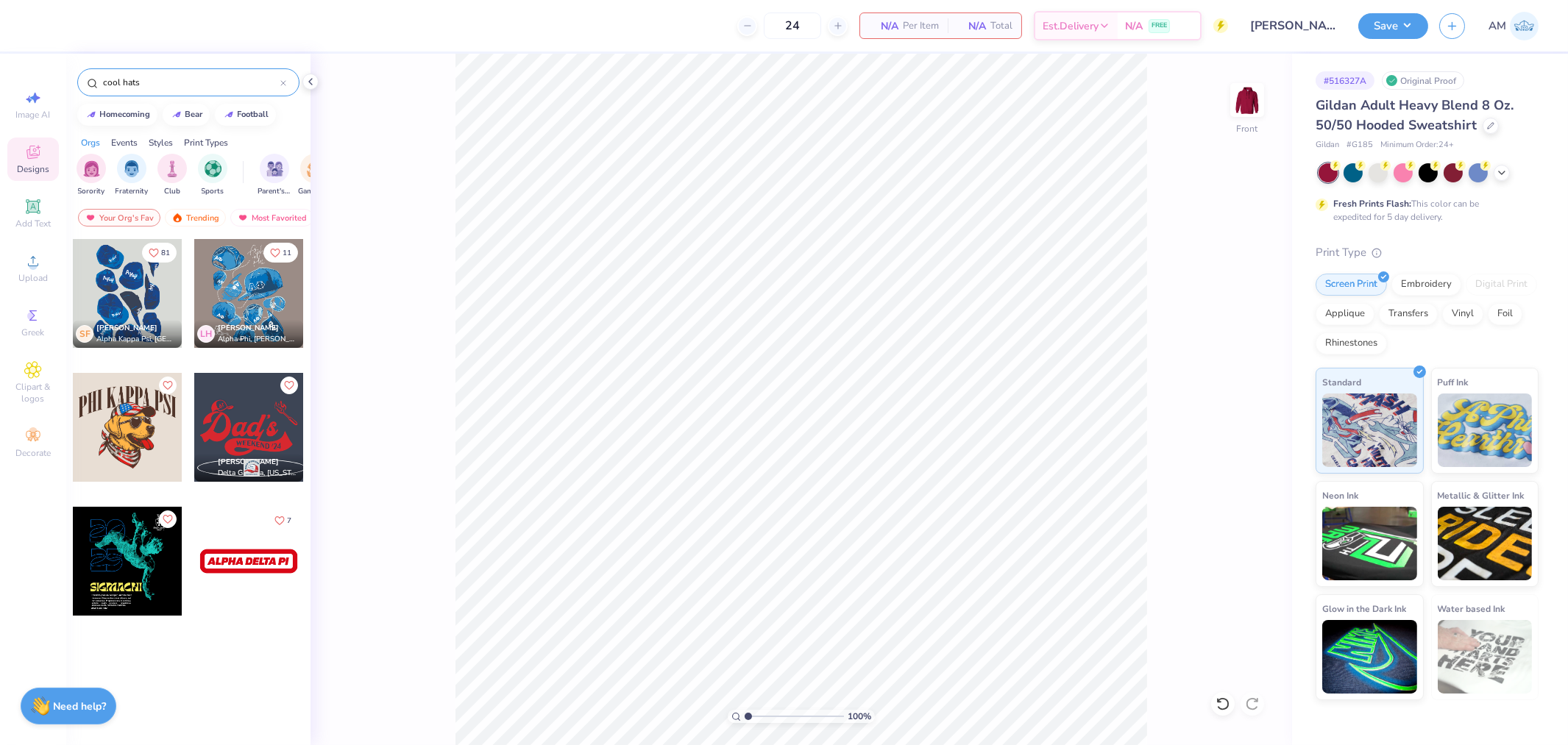
click at [151, 304] on div at bounding box center [127, 294] width 109 height 109
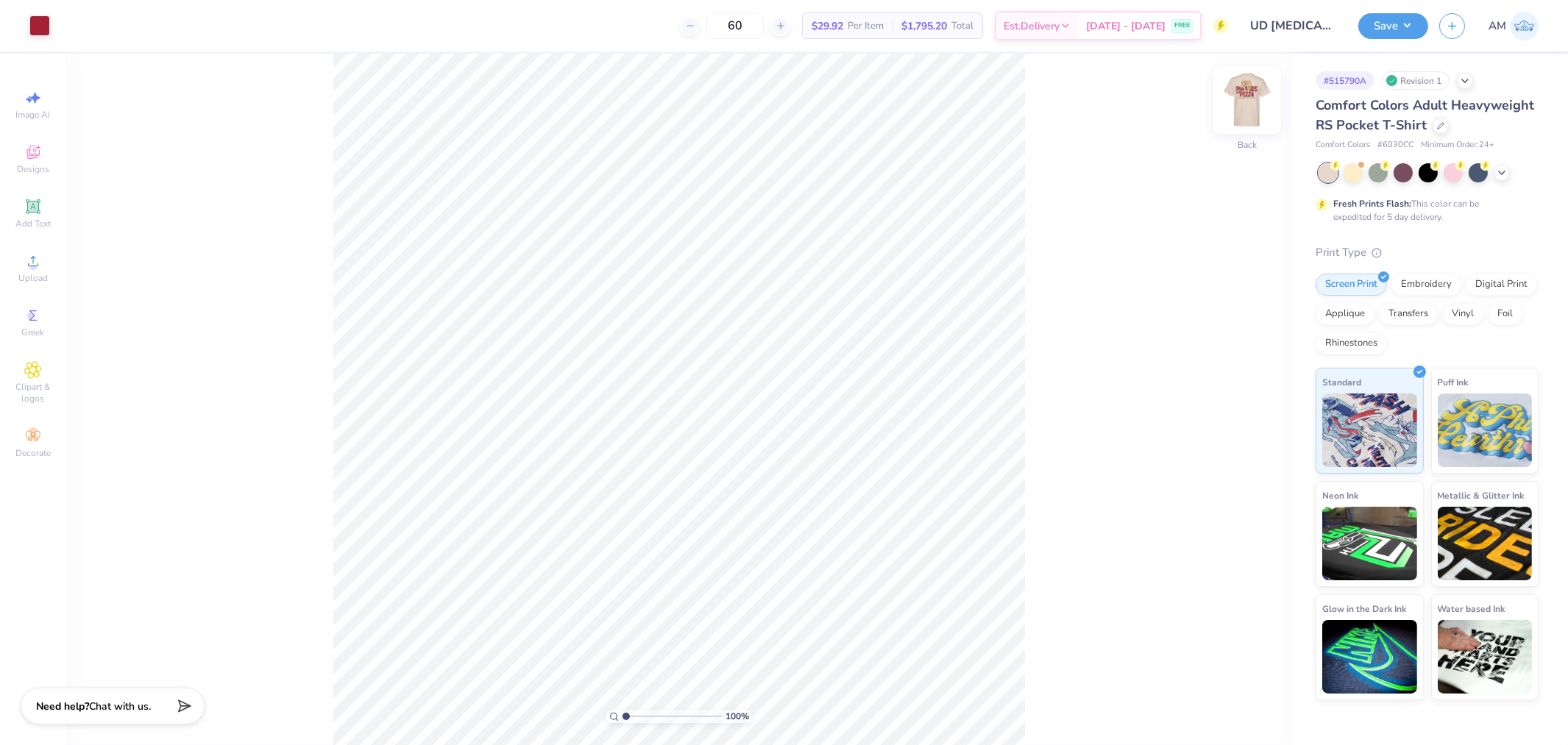
click at [1244, 96] on img at bounding box center [1248, 100] width 59 height 59
click at [1269, 106] on div "100 % Front" at bounding box center [680, 399] width 1226 height 691
click at [1252, 106] on img at bounding box center [1248, 100] width 59 height 59
click at [818, 563] on li "Ungroup" at bounding box center [828, 563] width 115 height 29
type input "1.39584521408376"
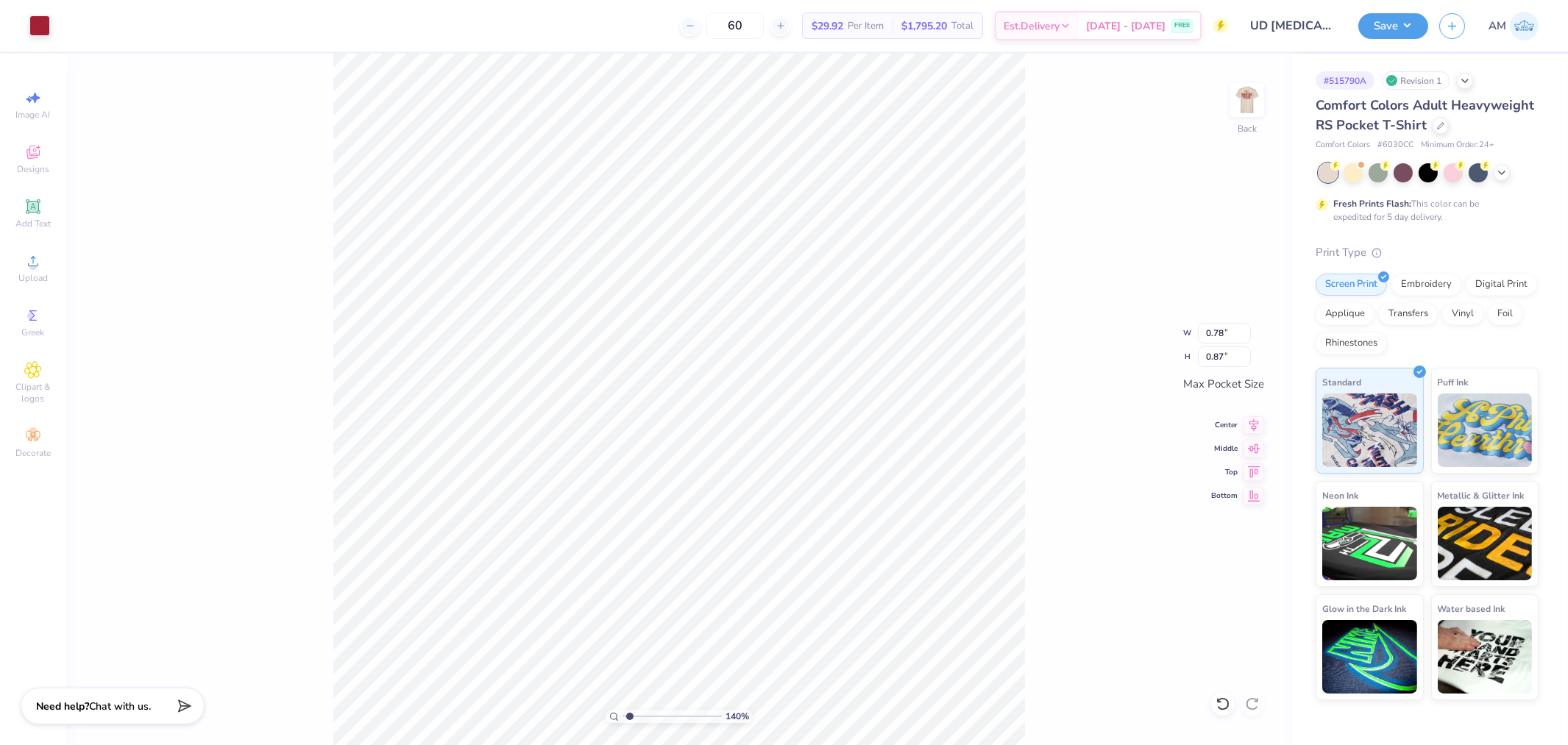
type input "0.64"
type input "0.71"
click at [1257, 425] on icon at bounding box center [1254, 423] width 21 height 18
type input "3.39679986913393"
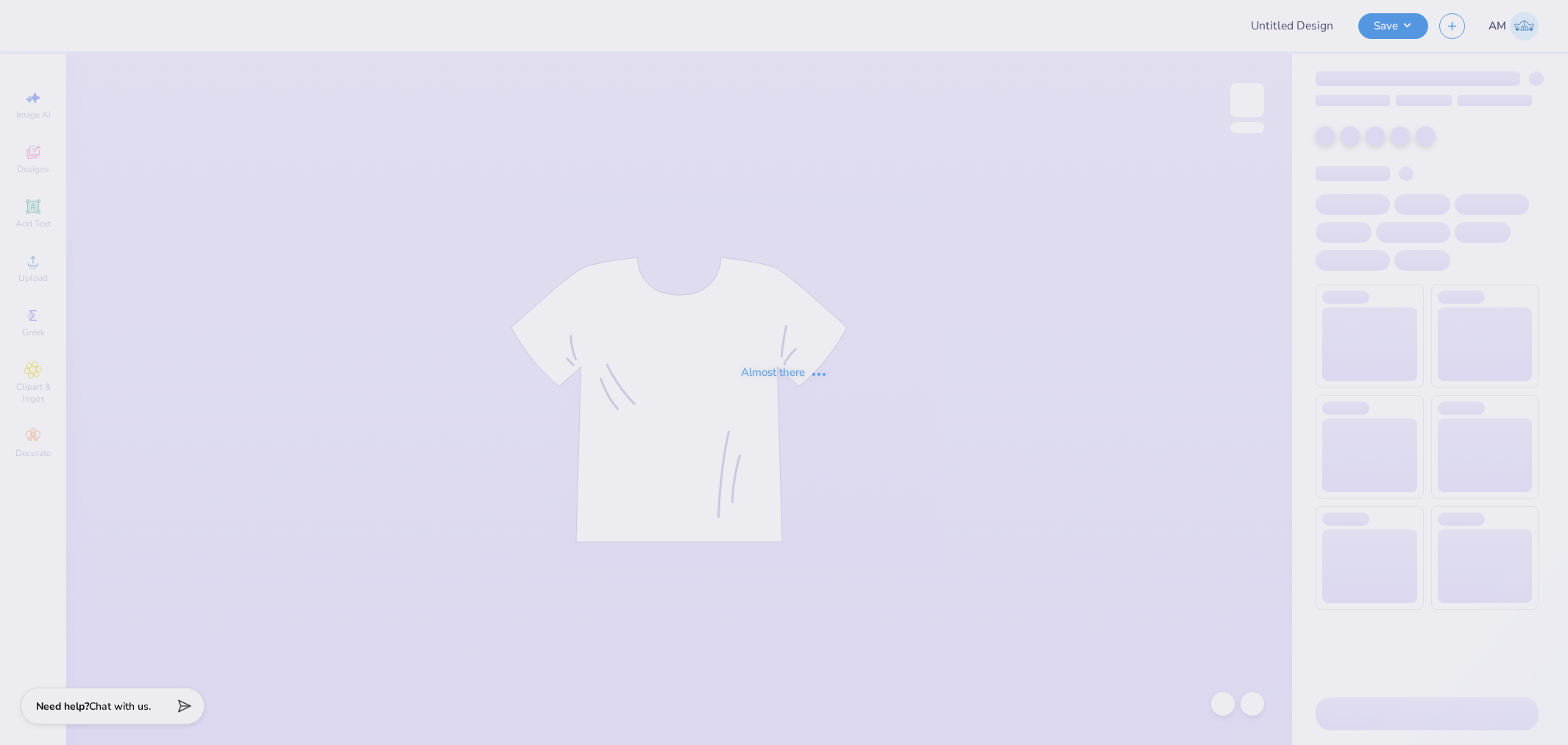
type input "UD [MEDICAL_DATA] x SIGEP Puppies and Pizza Shirts 2025"
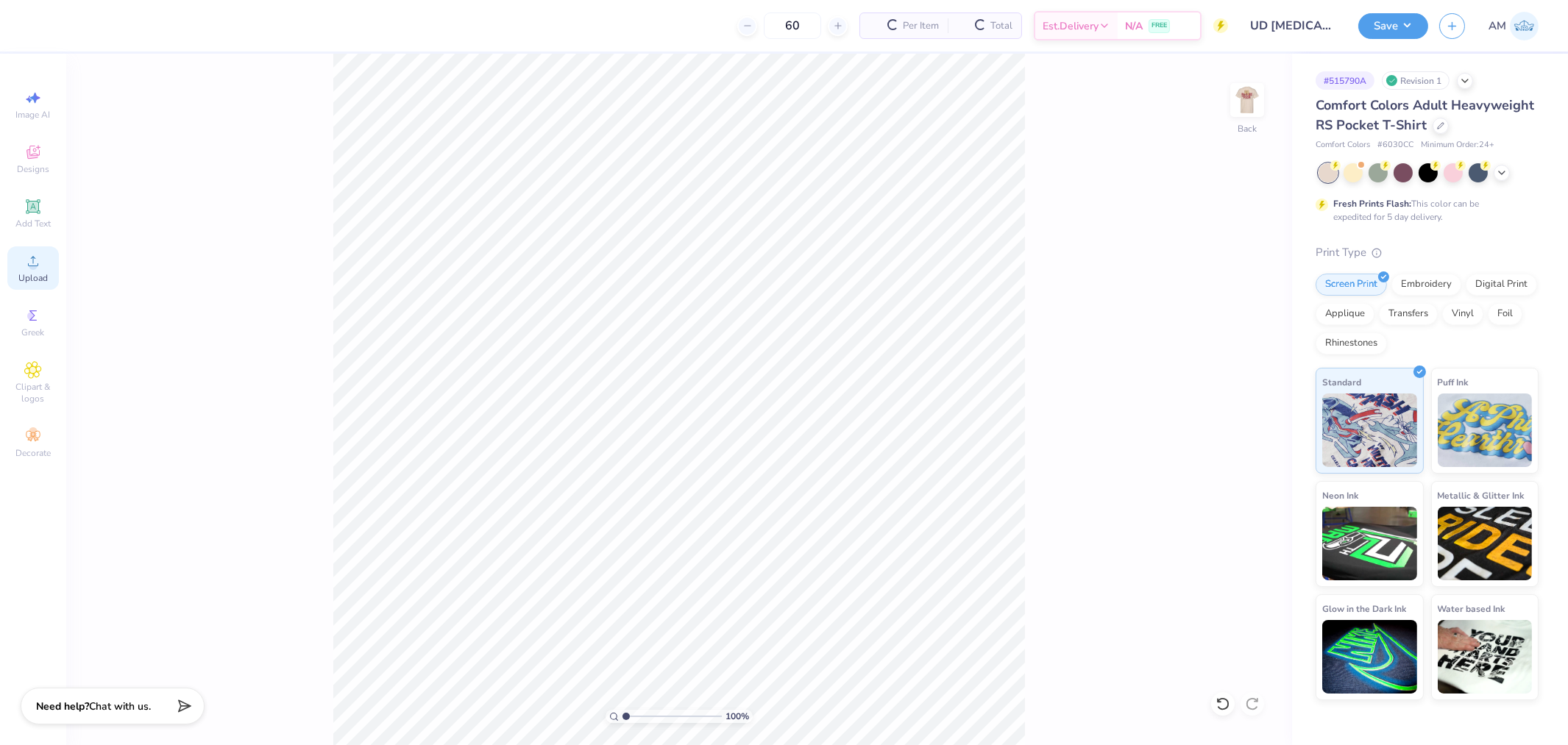
click at [33, 275] on span "Upload" at bounding box center [33, 278] width 30 height 12
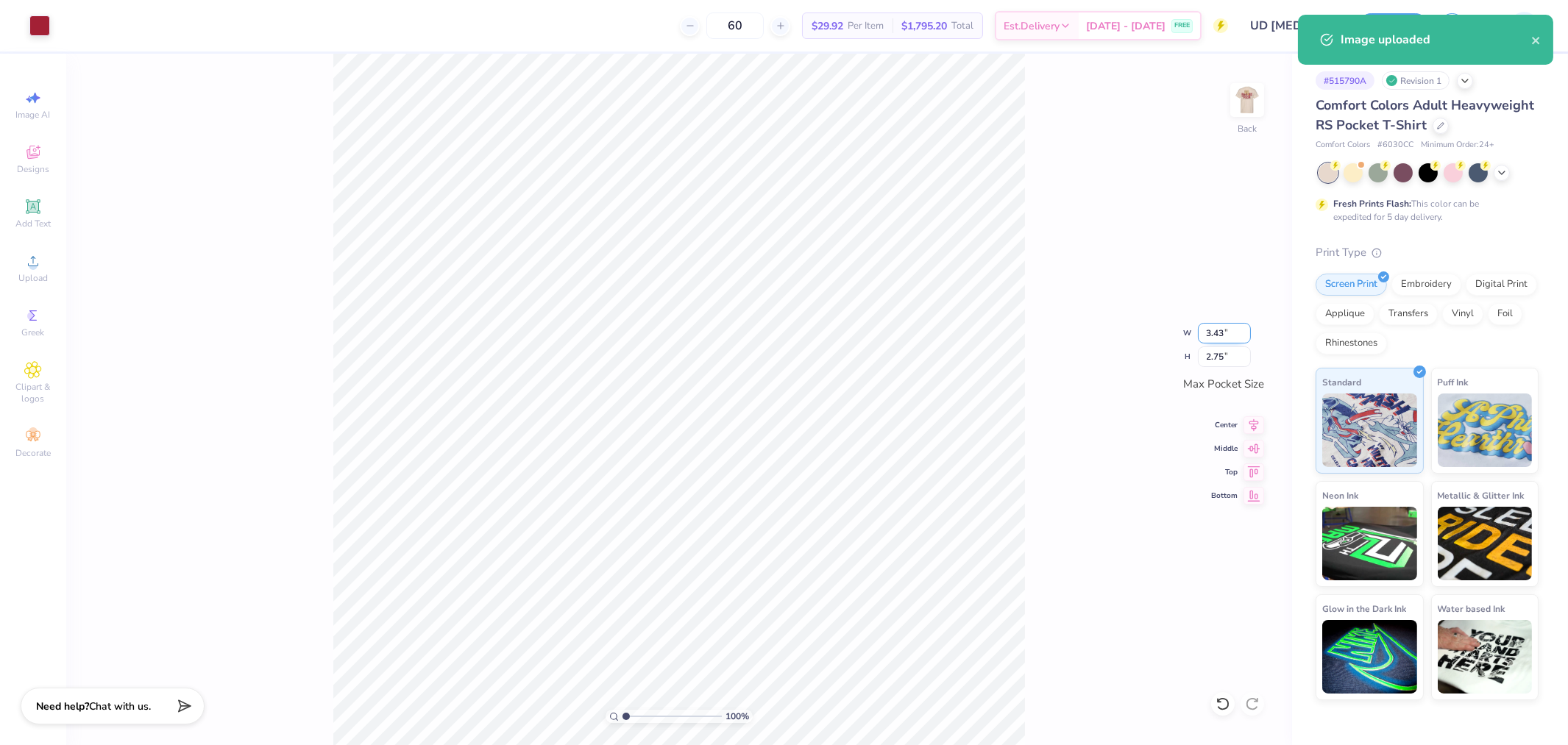
click at [1225, 335] on input "3.43" at bounding box center [1225, 334] width 53 height 21
type input "3.50"
type input "2.80"
click at [1253, 427] on icon at bounding box center [1254, 423] width 21 height 18
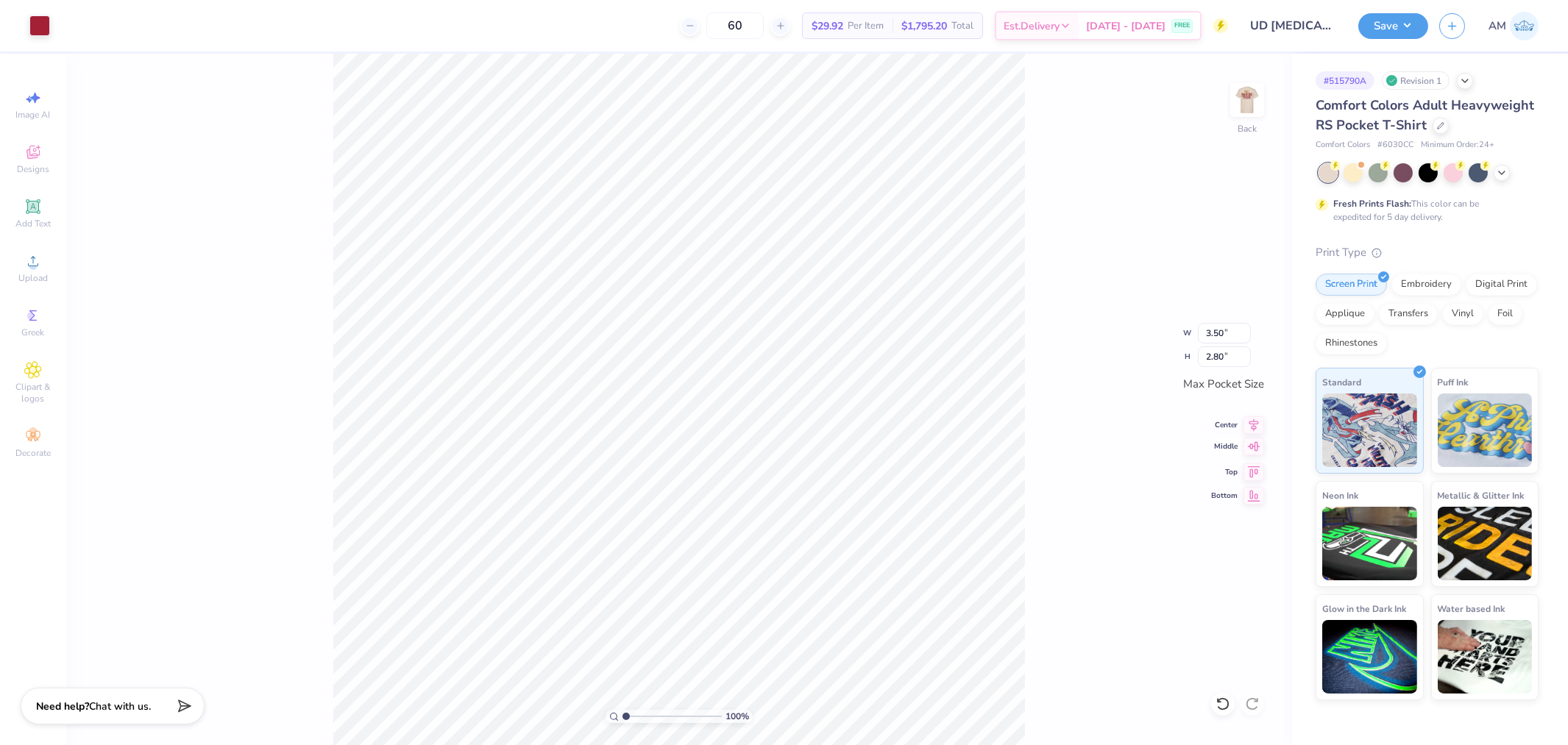
click at [1252, 447] on icon at bounding box center [1254, 447] width 21 height 18
click at [1244, 105] on img at bounding box center [1248, 100] width 59 height 59
click at [278, 34] on div "Art colors 60 $29.92 Per Item $1,795.20 Total Est. Delivery [DATE] - [DATE] FRE…" at bounding box center [784, 372] width 1568 height 745
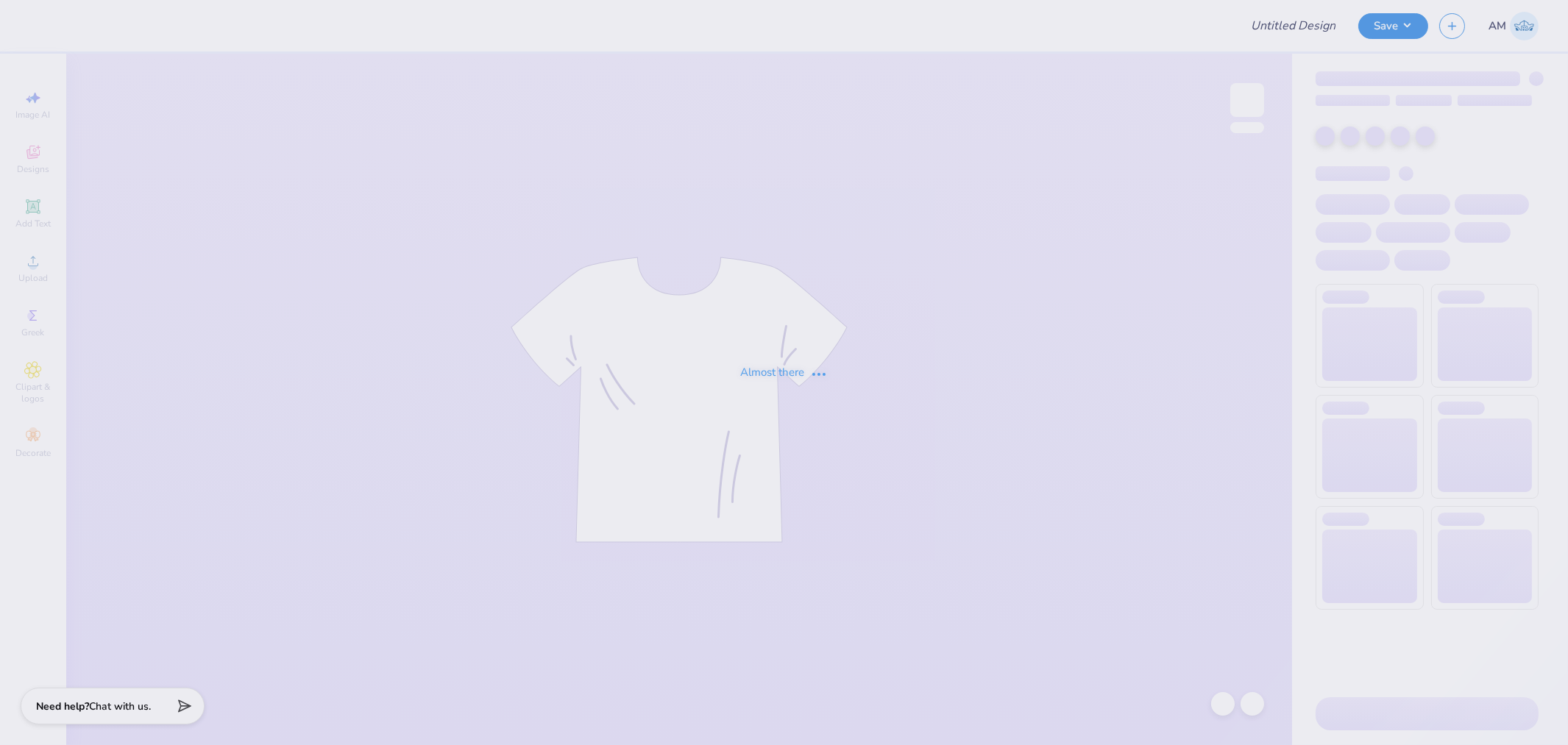
type input "UD [MEDICAL_DATA] x SIGEP Puppies and Pizza Shirts 2025"
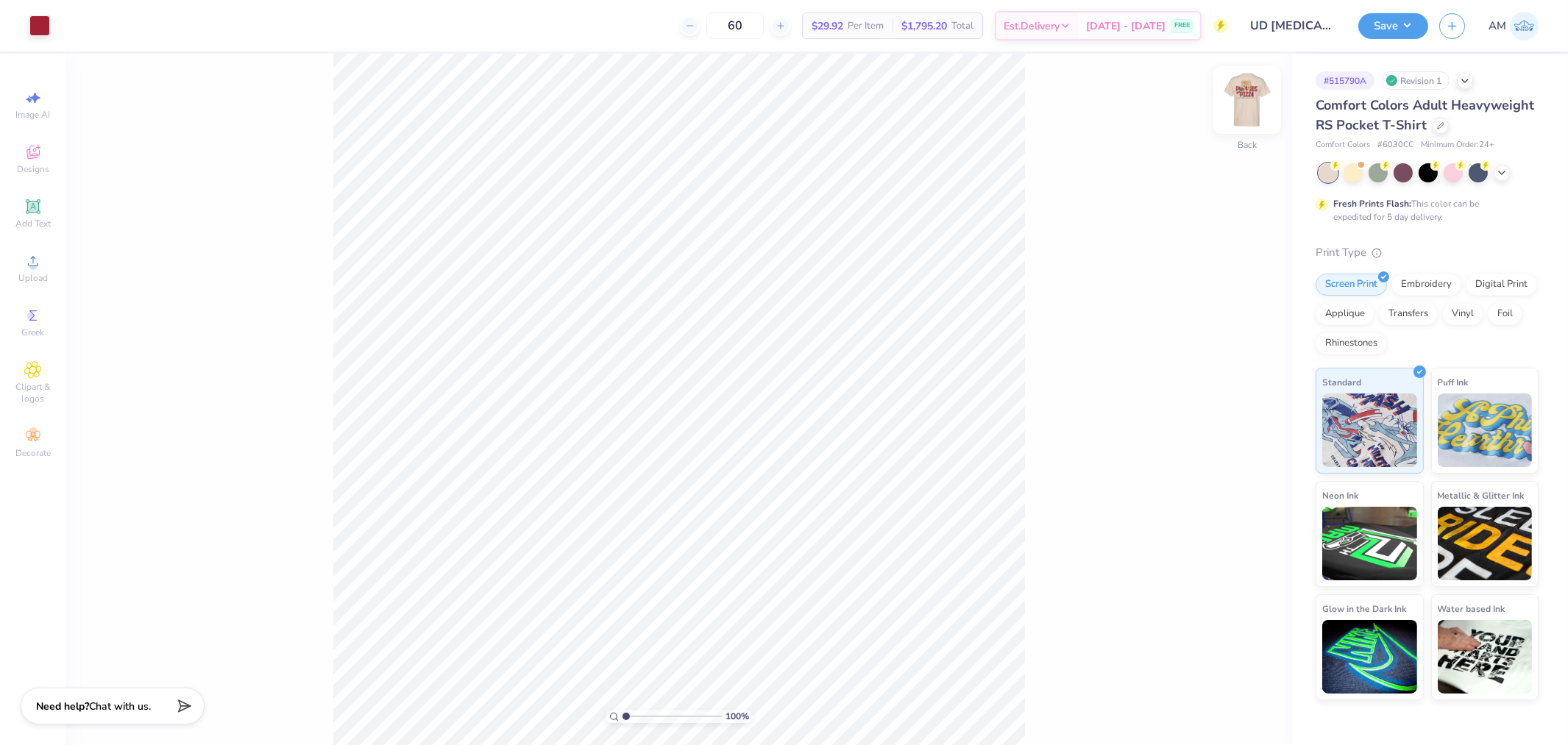
click at [1261, 116] on div at bounding box center [1247, 100] width 68 height 68
click at [247, 37] on div "Art colors 60 $29.92 Per Item $1,795.20 Total Est. Delivery [DATE] - [DATE] FRE…" at bounding box center [784, 372] width 1568 height 745
click at [359, 50] on div "Art colors 60 $29.92 Per Item $1,795.20 Total Est. Delivery [DATE] - [DATE] FRE…" at bounding box center [784, 372] width 1568 height 745
click at [42, 280] on span "Upload" at bounding box center [33, 278] width 30 height 12
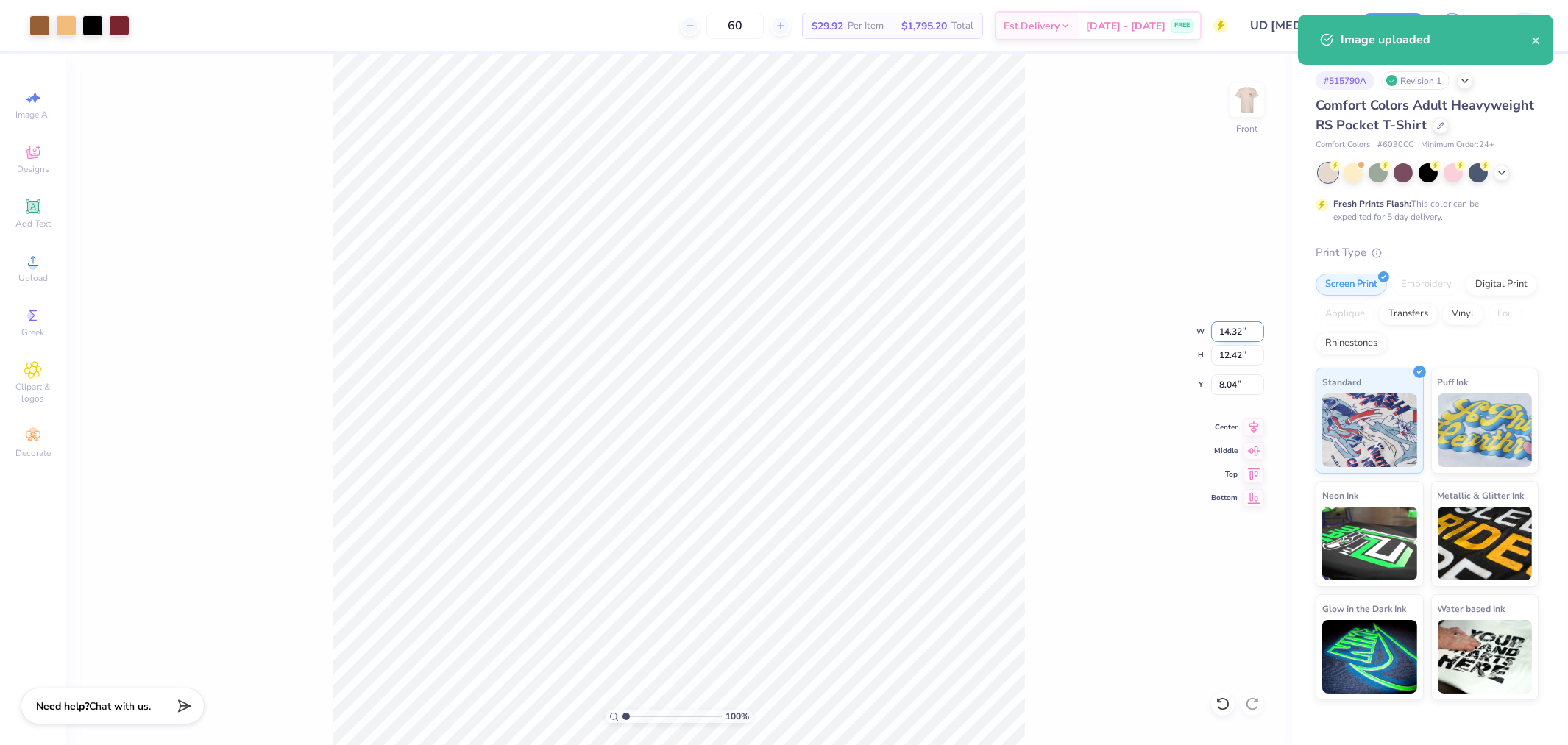
click at [1237, 326] on input "14.32" at bounding box center [1237, 332] width 53 height 21
type input "11.00"
type input "9.54"
click at [1253, 427] on icon at bounding box center [1254, 425] width 21 height 18
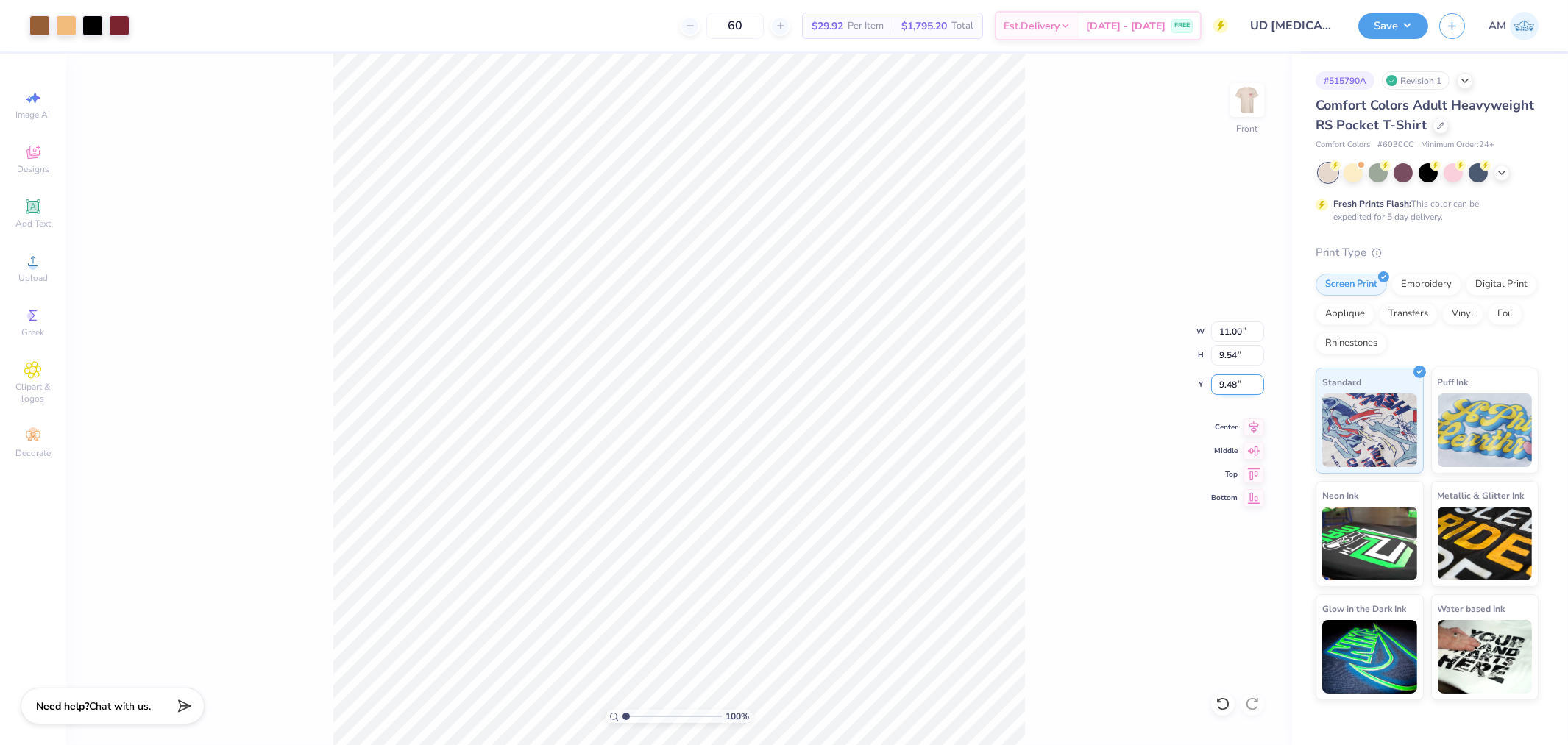
click at [1232, 395] on input "9.48" at bounding box center [1237, 385] width 53 height 21
click at [1232, 388] on input "9.48" at bounding box center [1237, 385] width 53 height 21
type input "3.00"
click at [1235, 96] on img at bounding box center [1248, 100] width 59 height 59
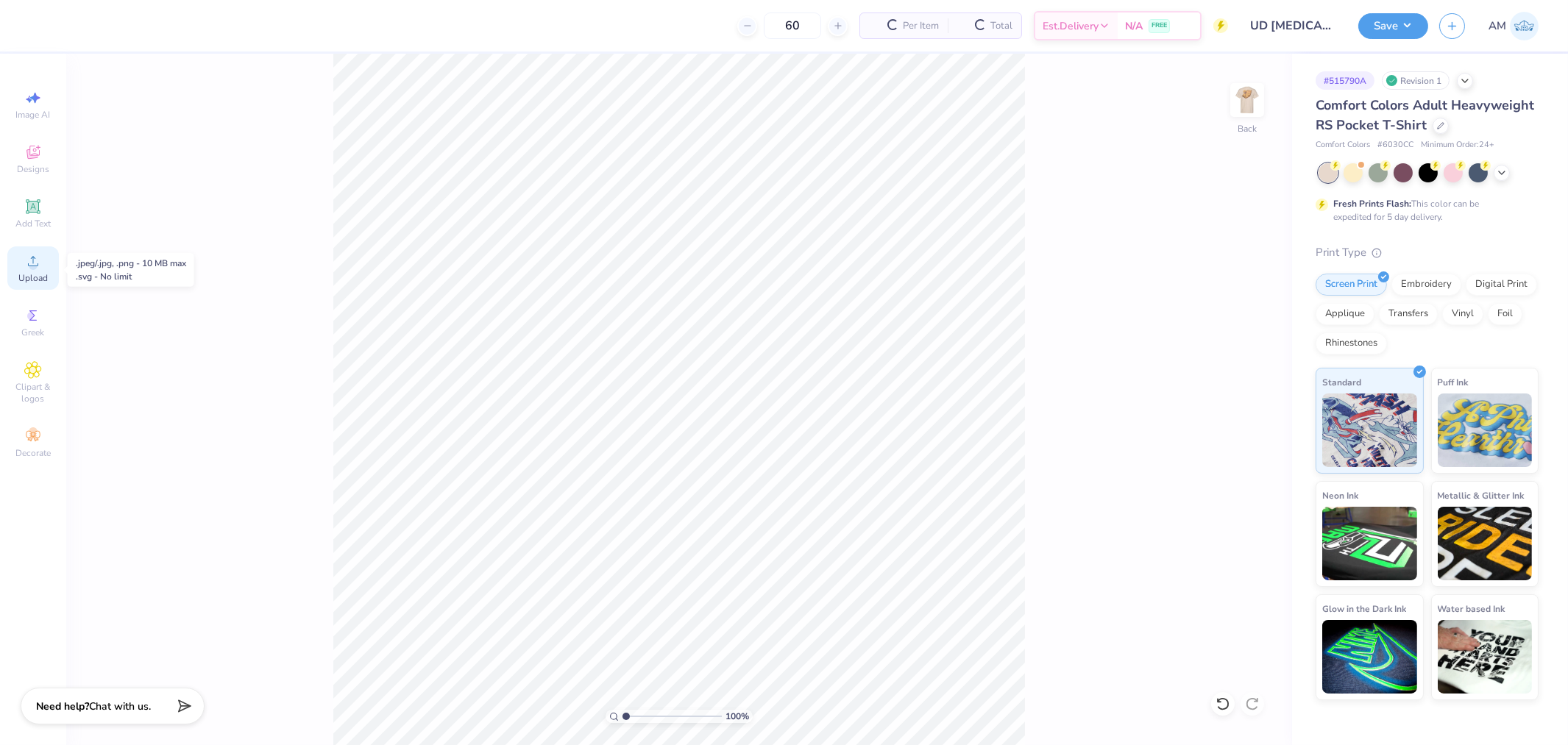
click at [38, 274] on span "Upload" at bounding box center [33, 278] width 30 height 12
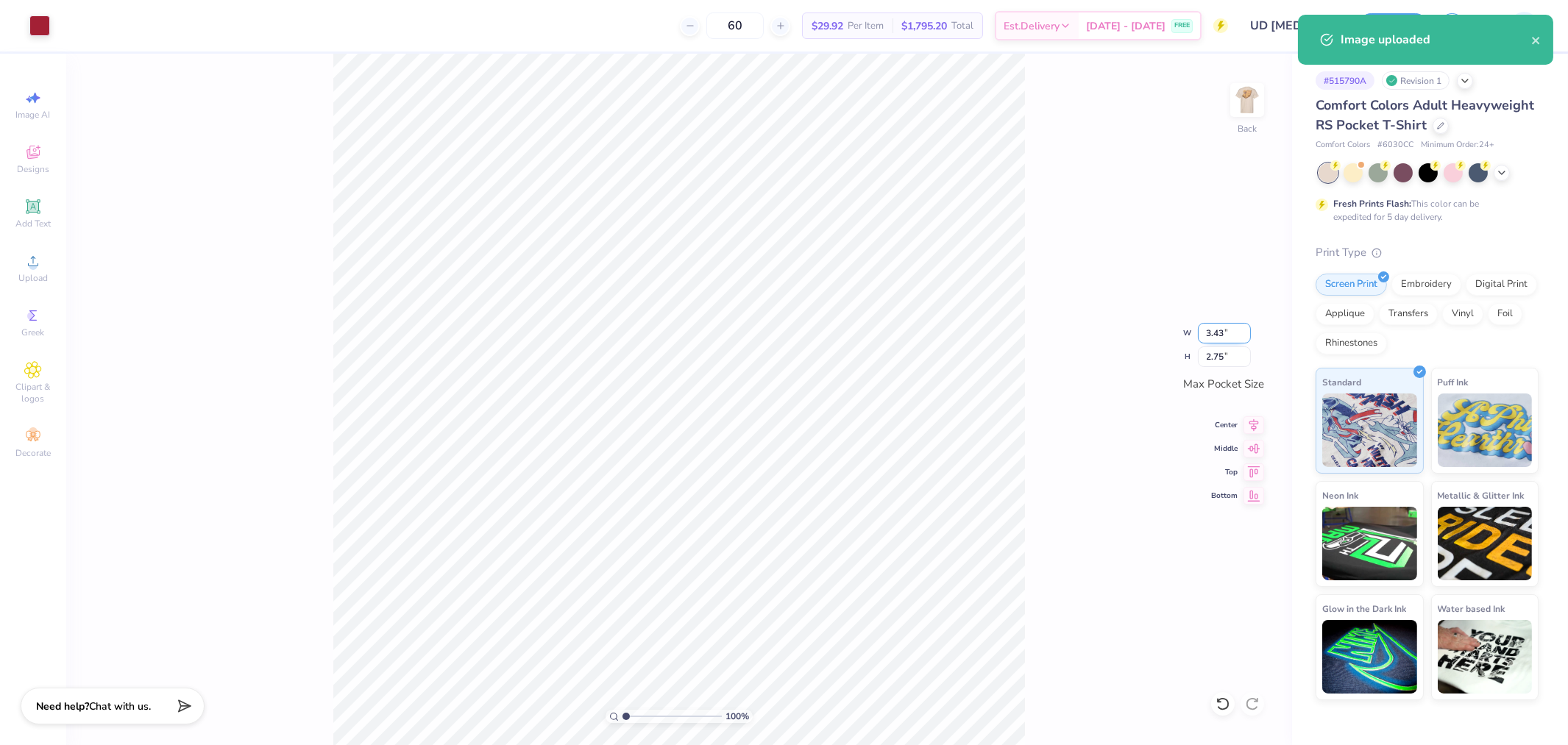
click at [1220, 334] on input "3.43" at bounding box center [1225, 334] width 53 height 21
type input "3.50"
type input "2.80"
click at [1255, 425] on icon at bounding box center [1254, 423] width 21 height 18
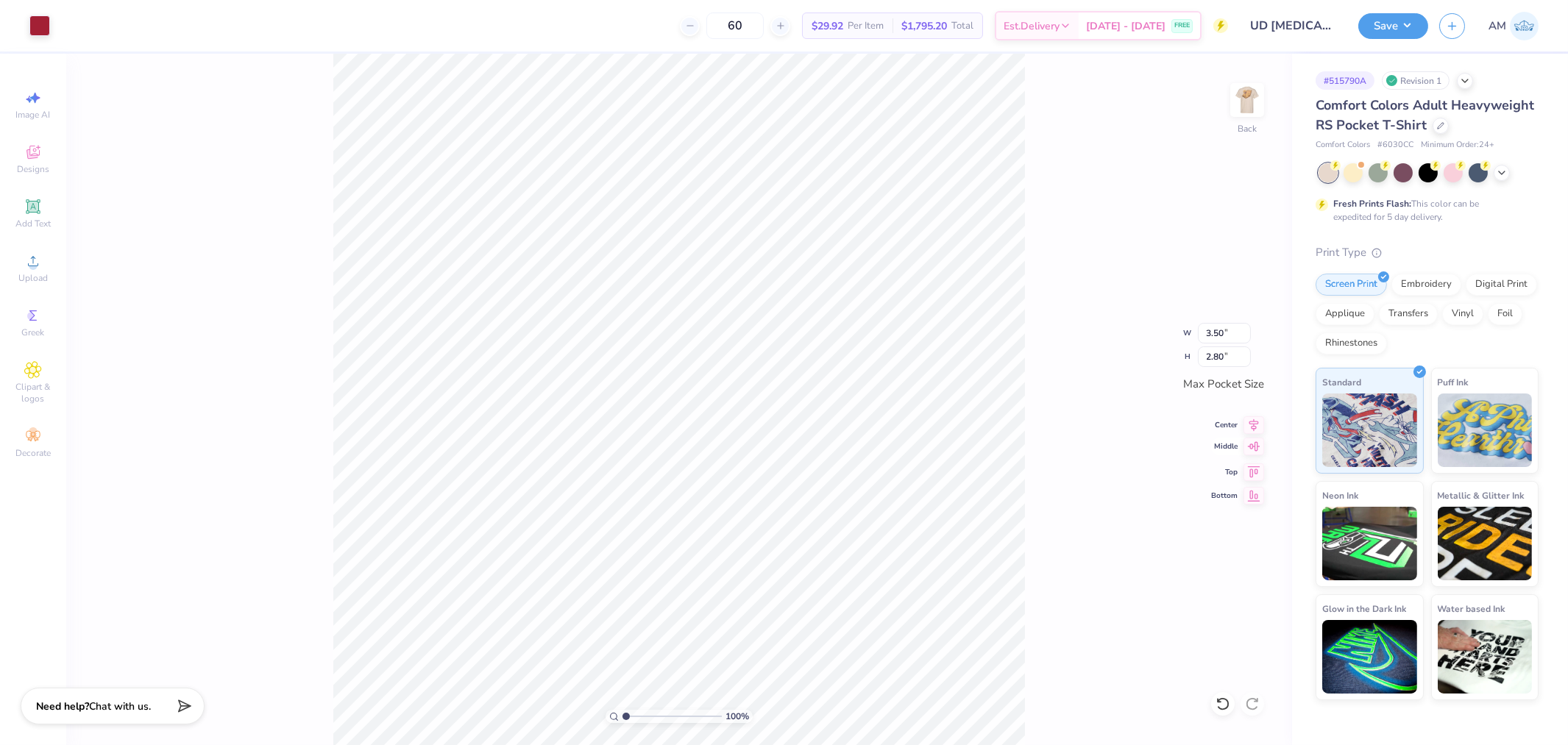
click at [1256, 446] on icon at bounding box center [1254, 447] width 21 height 18
click at [1209, 339] on input "3.50" at bounding box center [1225, 334] width 53 height 21
type input "4"
click at [1379, 25] on button "Save" at bounding box center [1393, 24] width 70 height 26
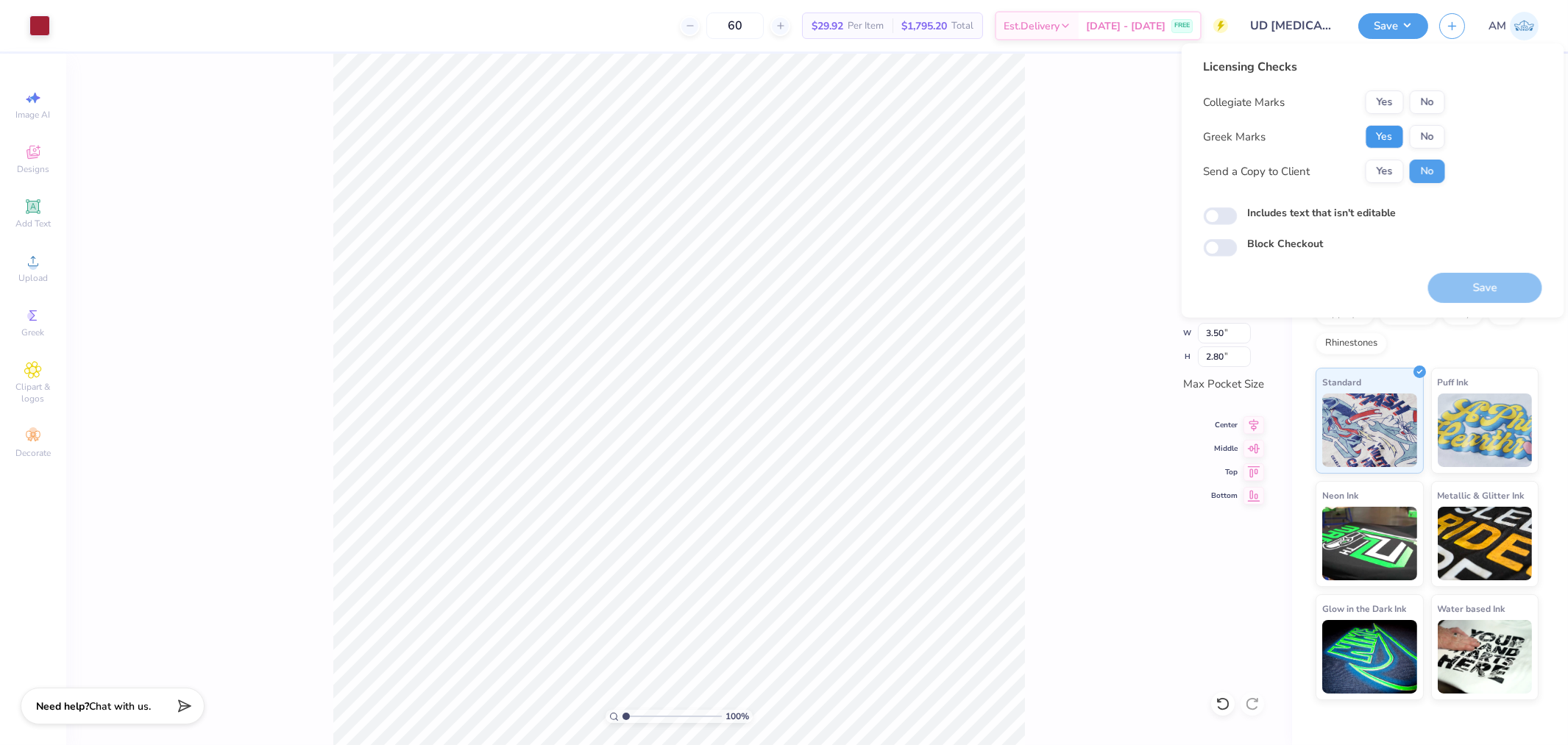
drag, startPoint x: 1389, startPoint y: 138, endPoint x: 1412, endPoint y: 115, distance: 32.5
click at [1390, 136] on button "Yes" at bounding box center [1386, 136] width 38 height 23
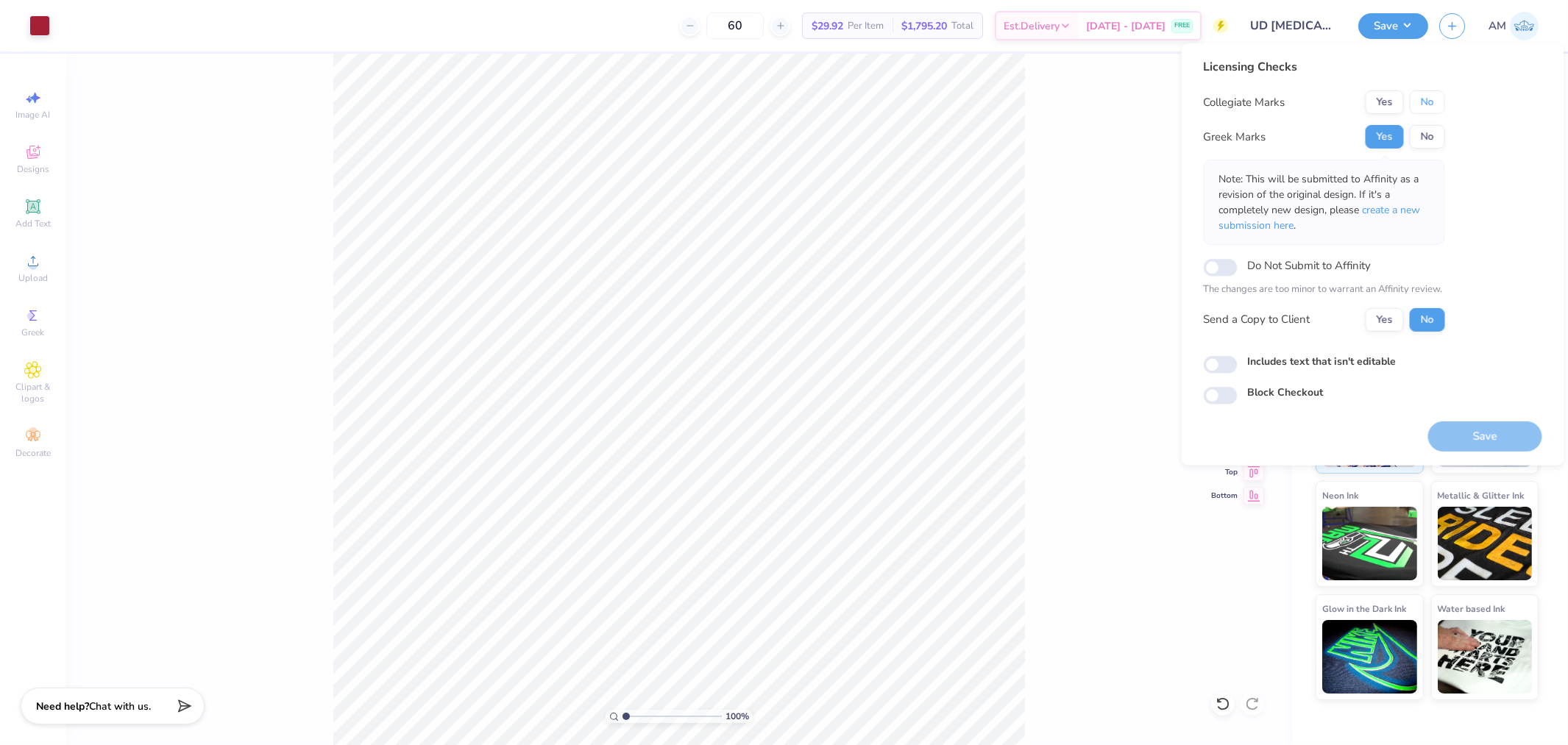
click at [1433, 93] on button "No" at bounding box center [1428, 102] width 35 height 23
click at [1394, 321] on button "Yes" at bounding box center [1386, 318] width 38 height 23
click at [1216, 364] on input "Includes text that isn't editable" at bounding box center [1221, 365] width 34 height 18
checkbox input "true"
click at [1410, 22] on button "Save" at bounding box center [1393, 24] width 70 height 26
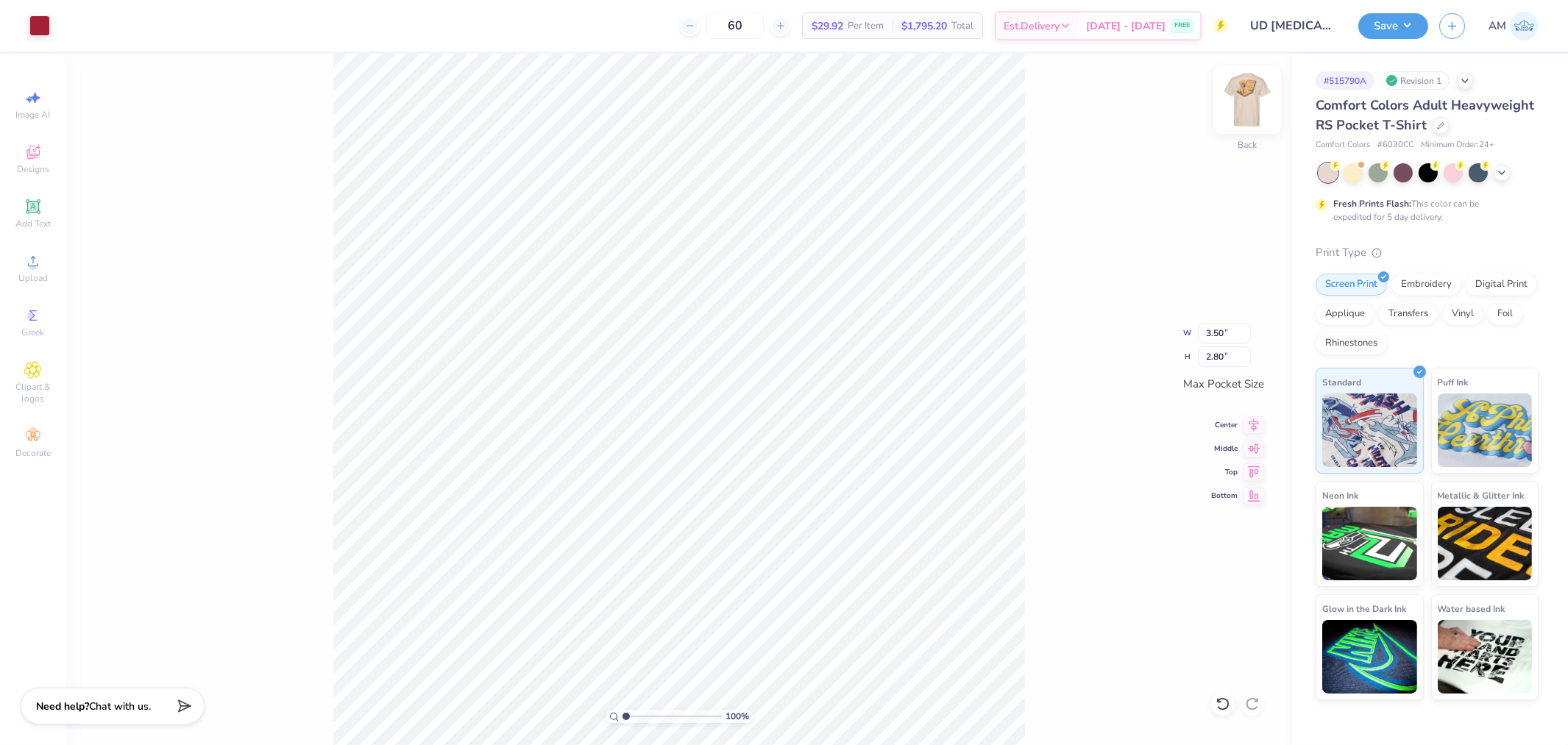
click at [1249, 110] on img at bounding box center [1248, 100] width 59 height 59
click at [1387, 16] on button "Save" at bounding box center [1393, 24] width 70 height 26
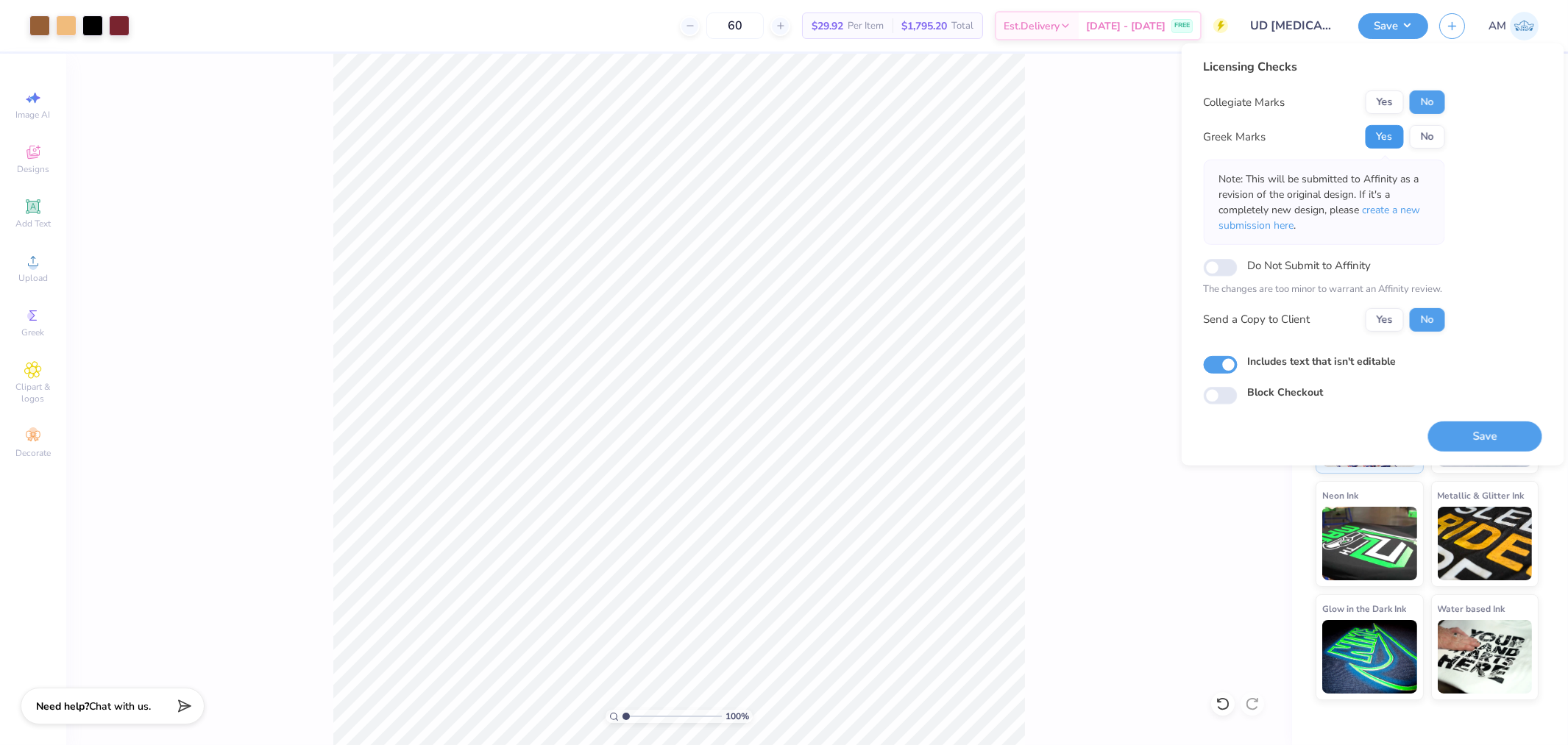
click at [1388, 131] on button "Yes" at bounding box center [1386, 136] width 38 height 23
click at [1419, 102] on button "No" at bounding box center [1428, 102] width 35 height 23
click at [1390, 315] on button "Yes" at bounding box center [1386, 318] width 38 height 23
click at [1491, 443] on button "Save" at bounding box center [1486, 436] width 114 height 30
